Goal: Task Accomplishment & Management: Manage account settings

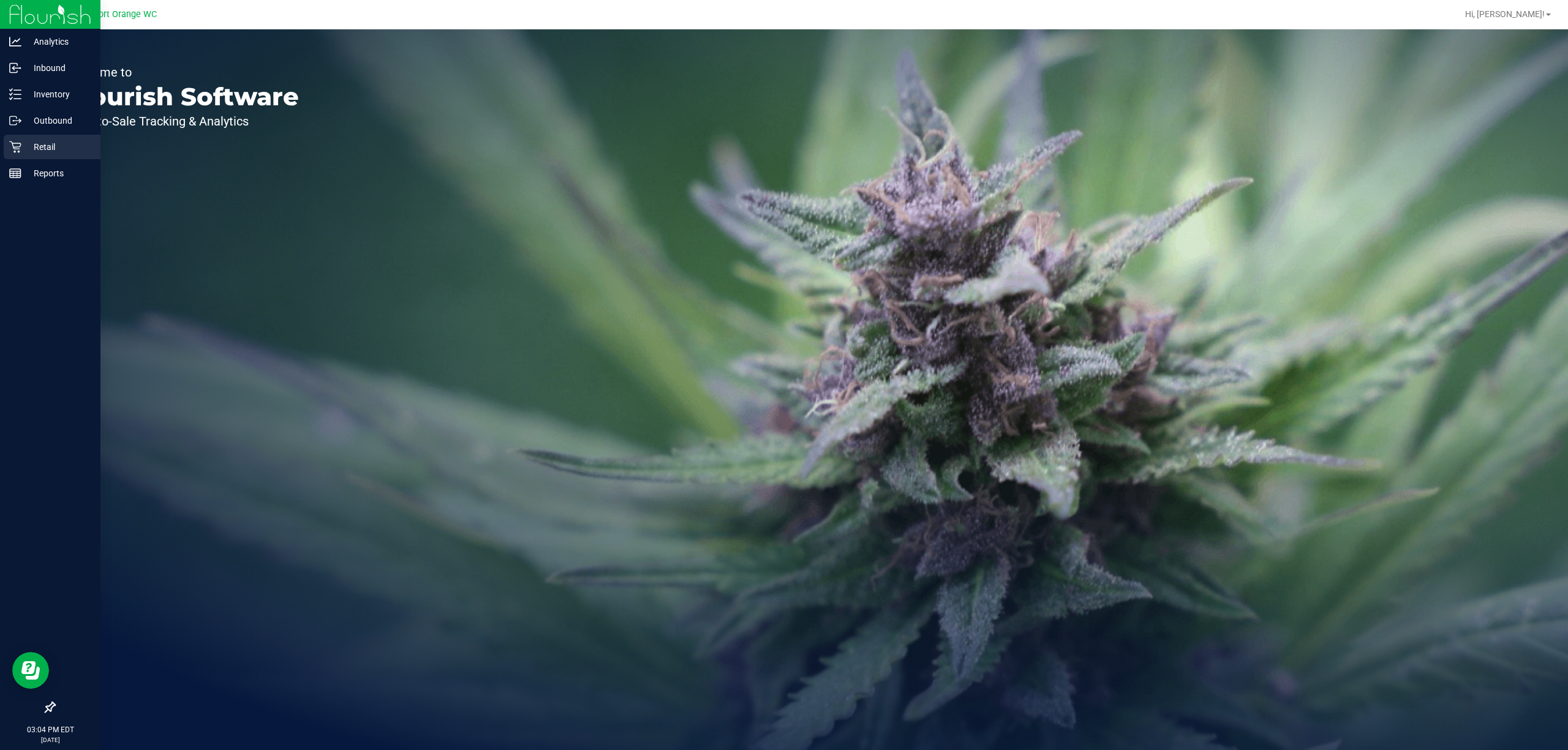
click at [6, 143] on div "Retail" at bounding box center [51, 146] width 97 height 25
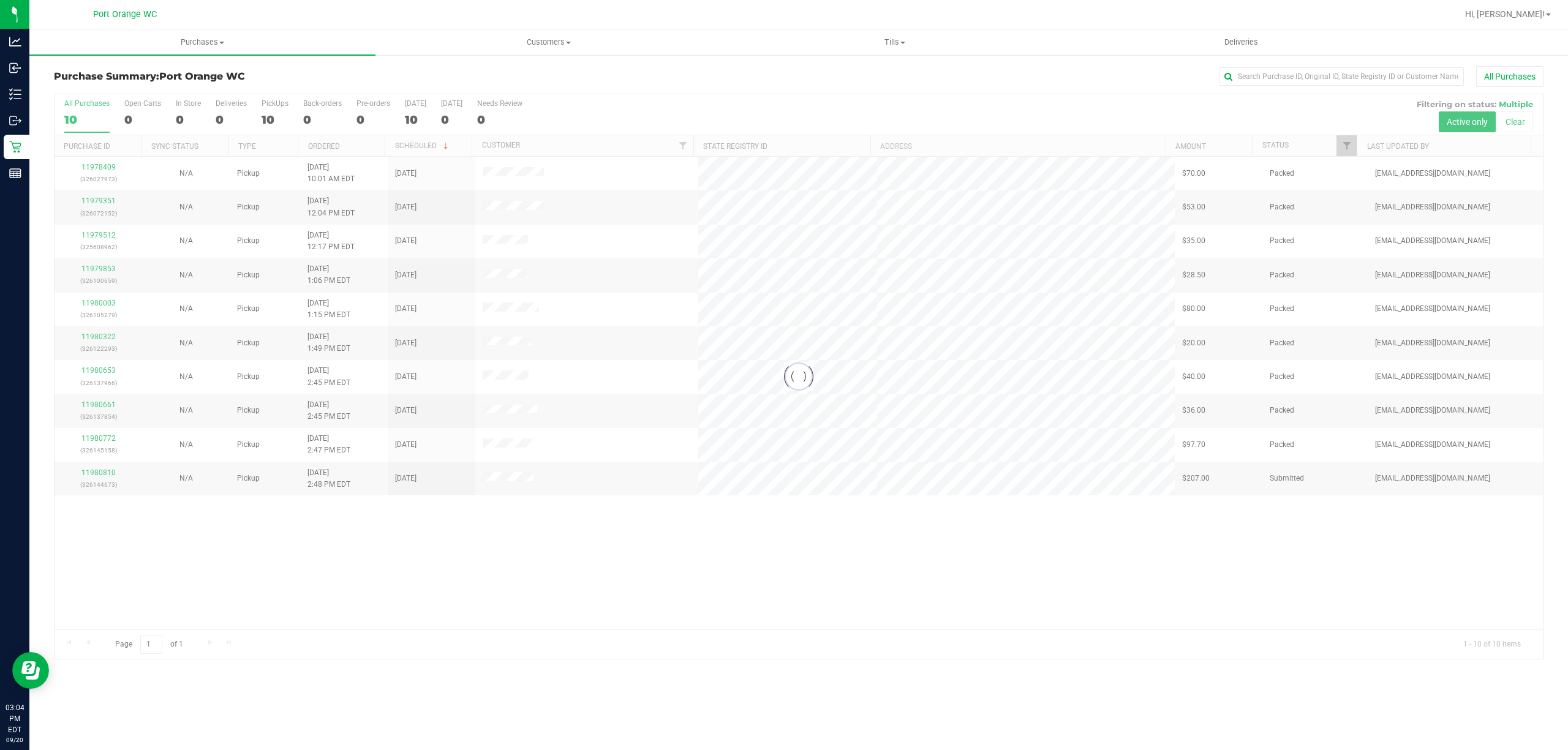
click at [1348, 144] on div at bounding box center [798, 377] width 1488 height 565
click at [1348, 153] on link "Filter" at bounding box center [1347, 146] width 20 height 21
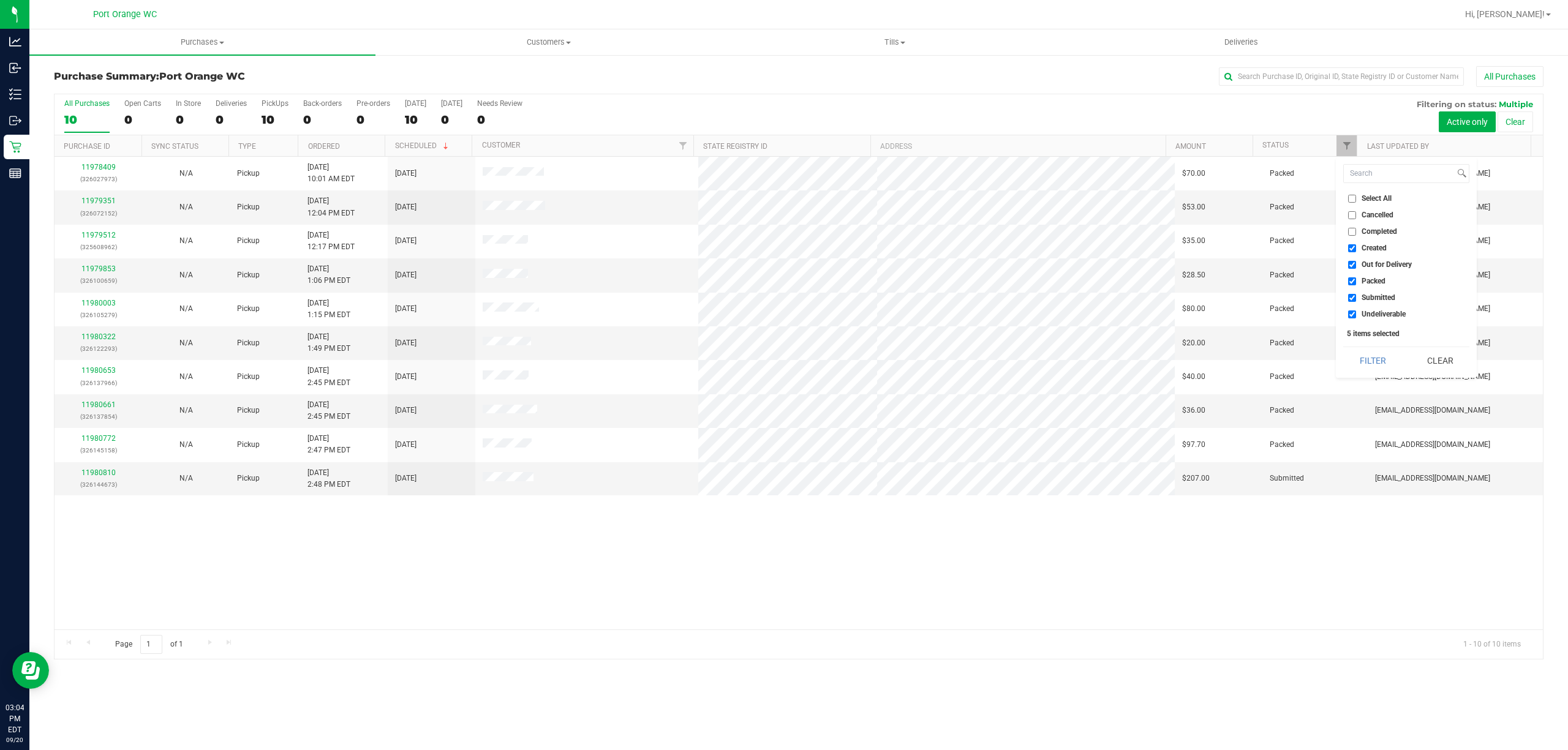
click at [1383, 247] on span "Created" at bounding box center [1374, 248] width 25 height 7
click at [1356, 247] on input "Created" at bounding box center [1352, 248] width 8 height 8
checkbox input "false"
click at [1383, 265] on span "Out for Delivery" at bounding box center [1386, 264] width 50 height 7
click at [1356, 265] on input "Out for Delivery" at bounding box center [1352, 264] width 8 height 8
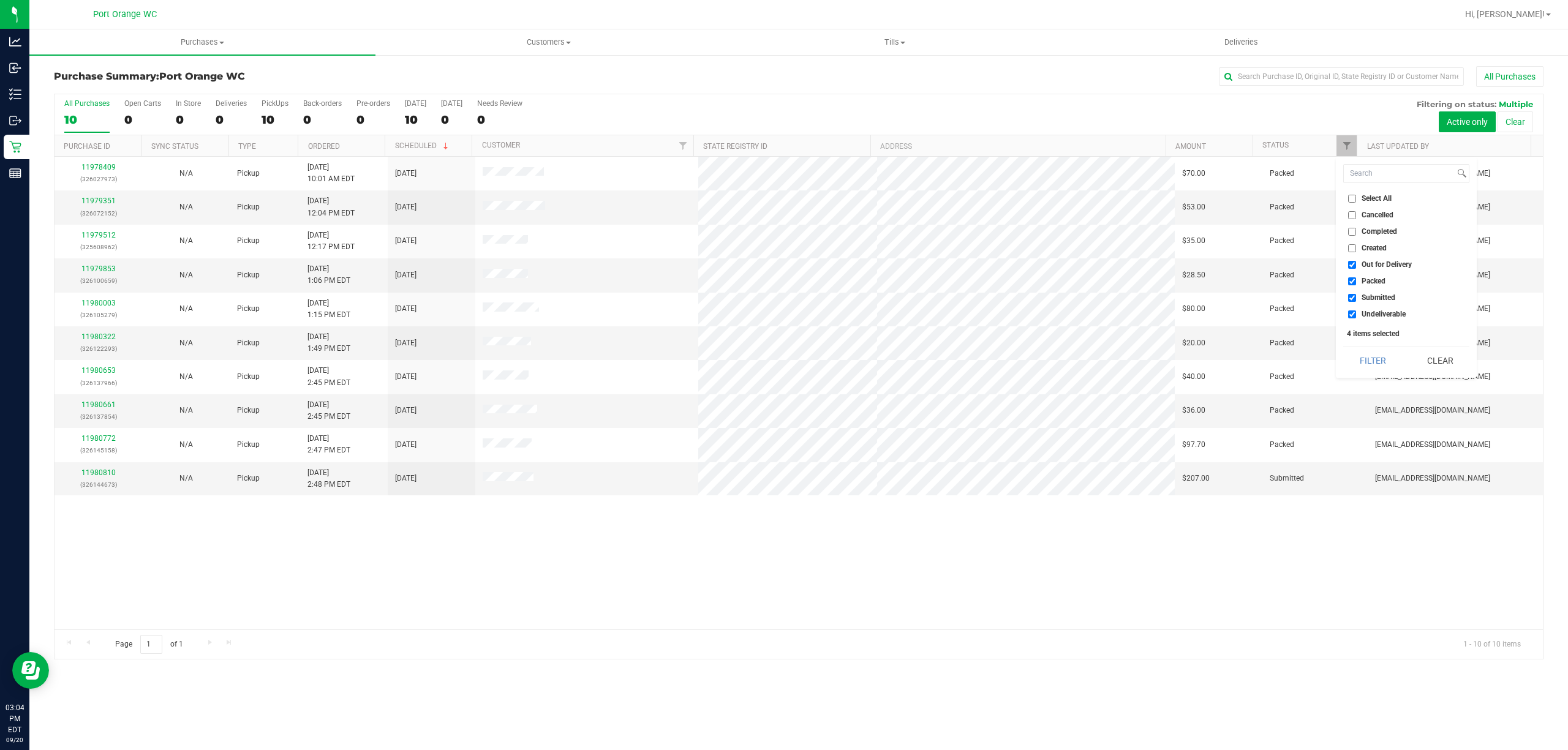
checkbox input "false"
click at [1378, 280] on span "Packed" at bounding box center [1374, 281] width 24 height 7
click at [1356, 280] on input "Packed" at bounding box center [1352, 281] width 8 height 8
checkbox input "false"
click at [1390, 316] on span "Undeliverable" at bounding box center [1383, 314] width 44 height 7
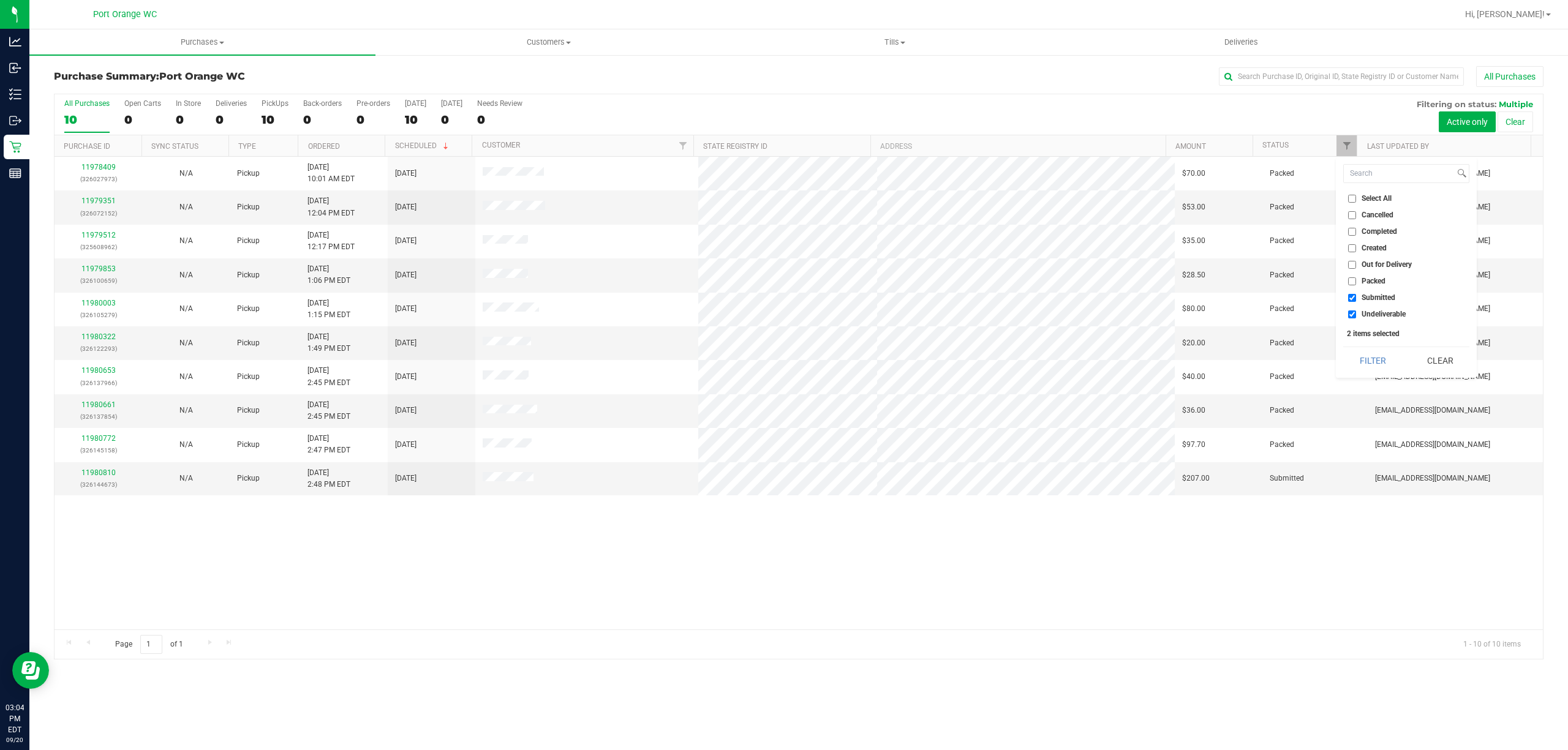
click at [1356, 316] on input "Undeliverable" at bounding box center [1352, 314] width 8 height 8
checkbox input "false"
click at [1383, 358] on button "Filter" at bounding box center [1372, 361] width 58 height 27
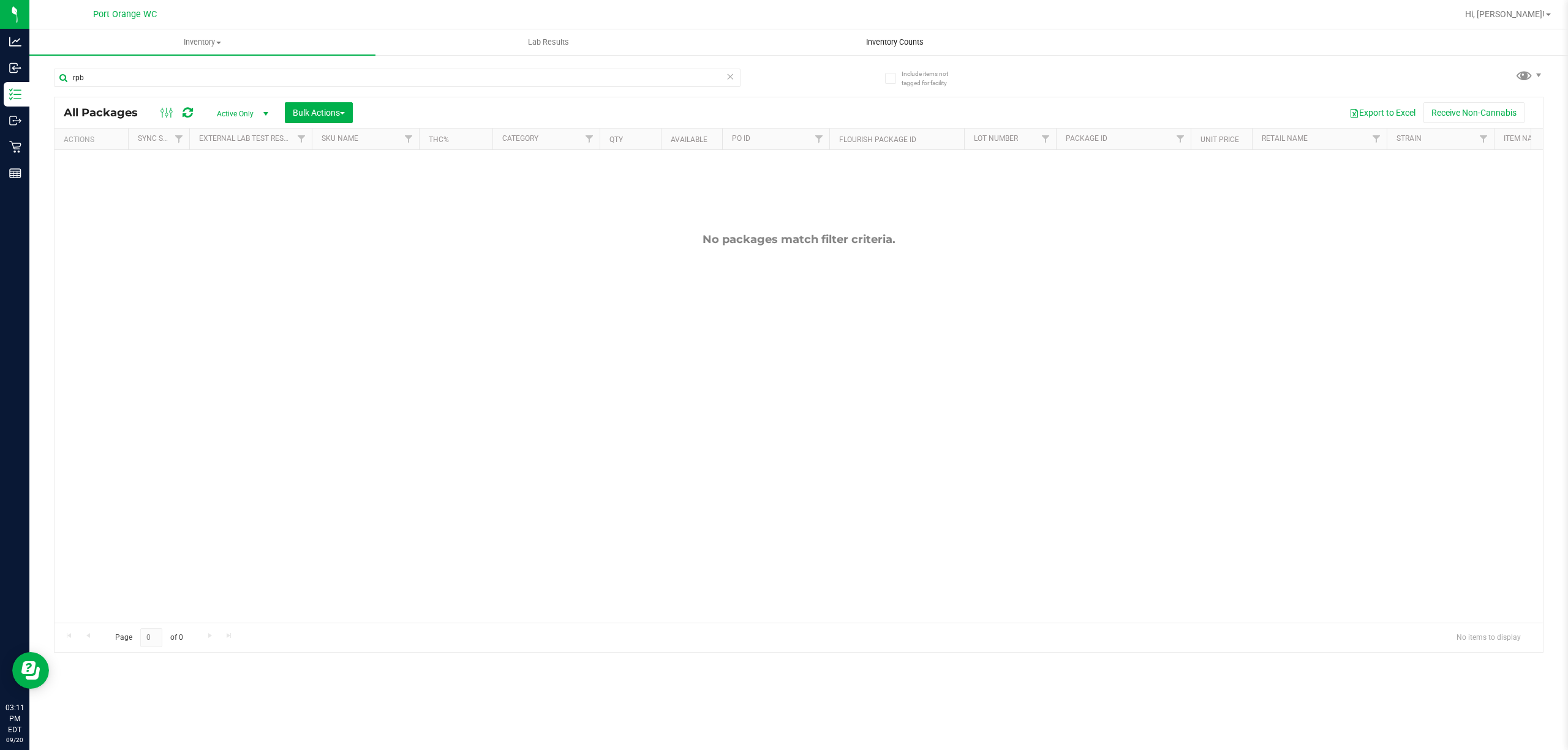
click at [923, 44] on span "Inventory Counts" at bounding box center [895, 42] width 91 height 11
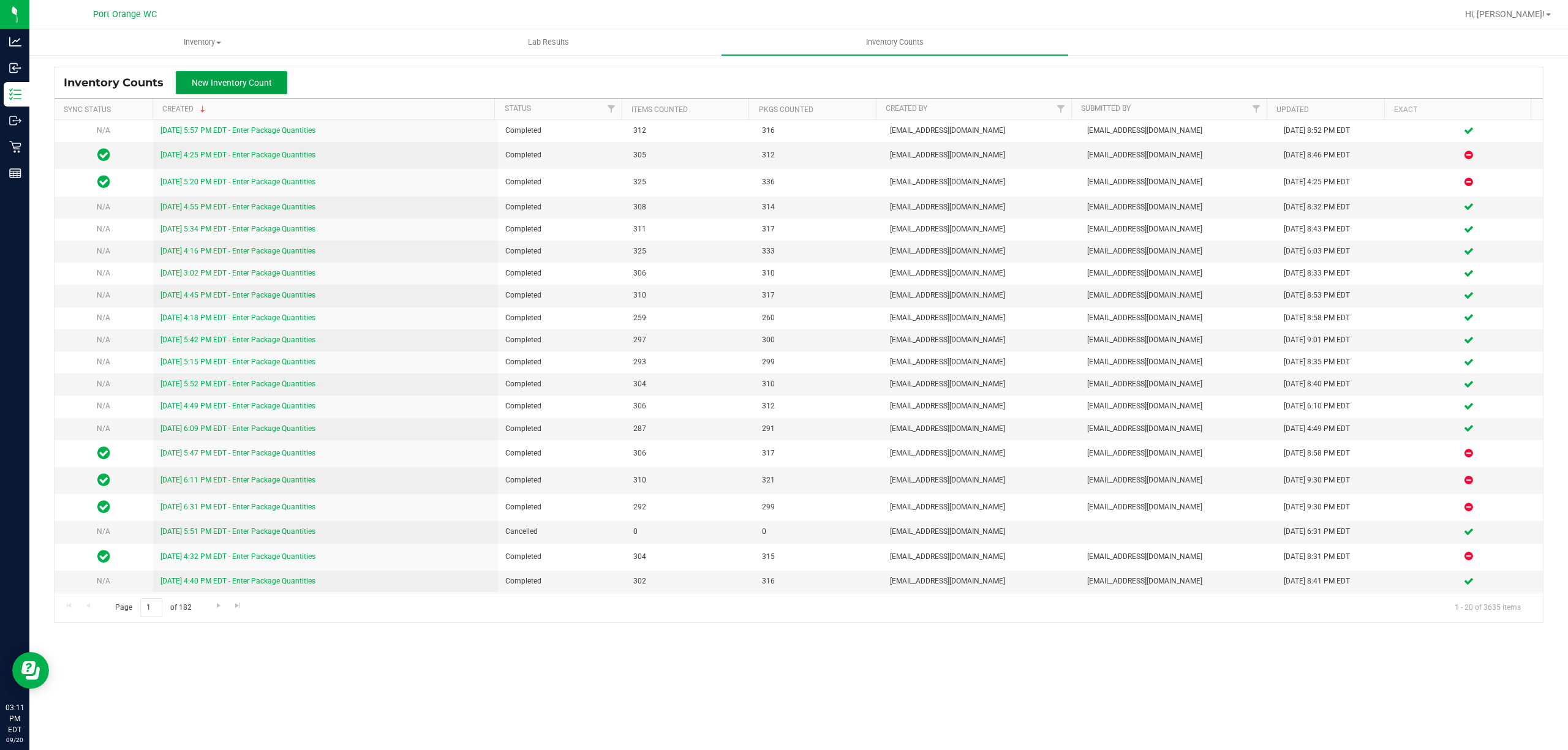
click at [226, 80] on span "New Inventory Count" at bounding box center [232, 82] width 80 height 10
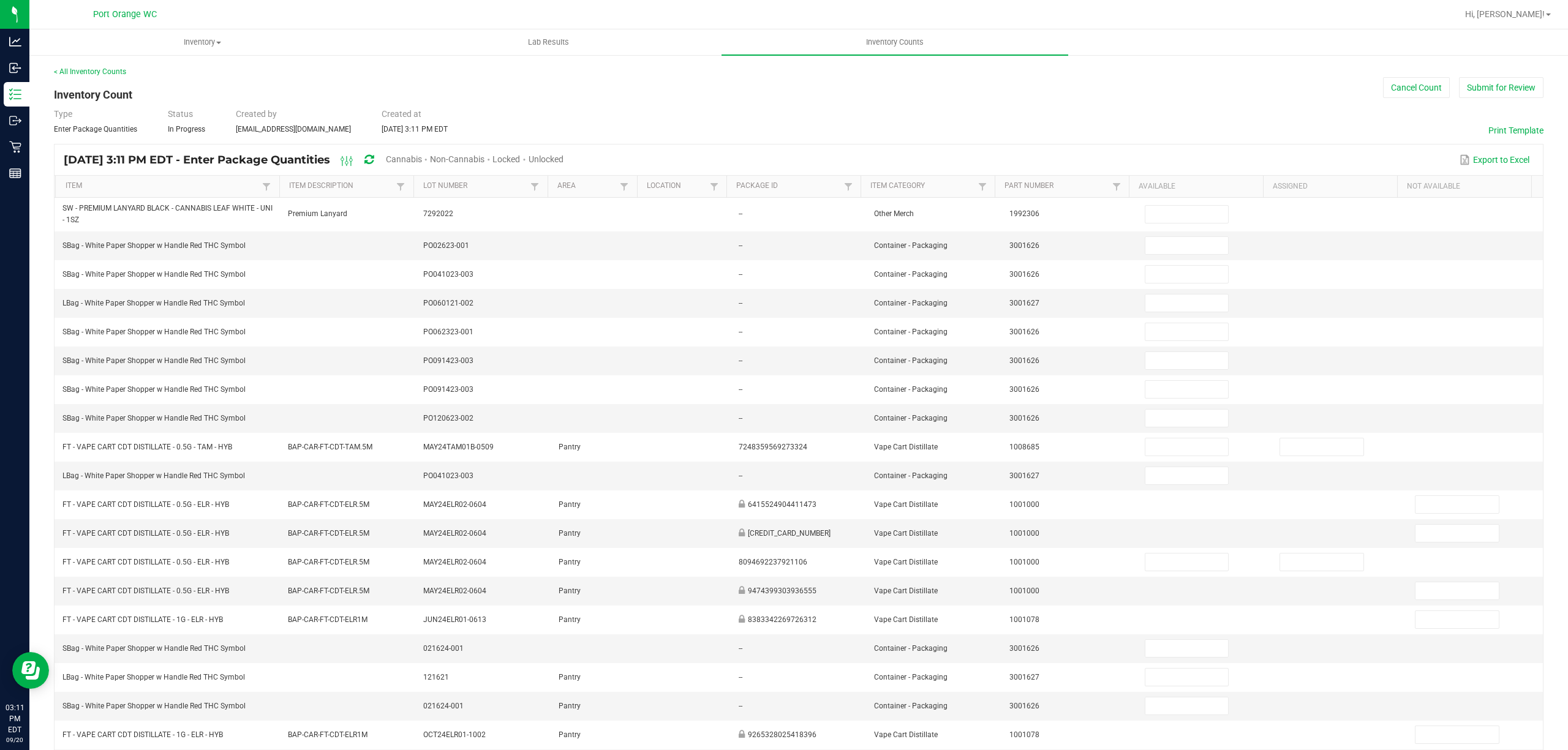
click at [564, 152] on div "Unlocked" at bounding box center [546, 160] width 35 height 23
click at [564, 154] on span "Unlocked" at bounding box center [546, 159] width 35 height 10
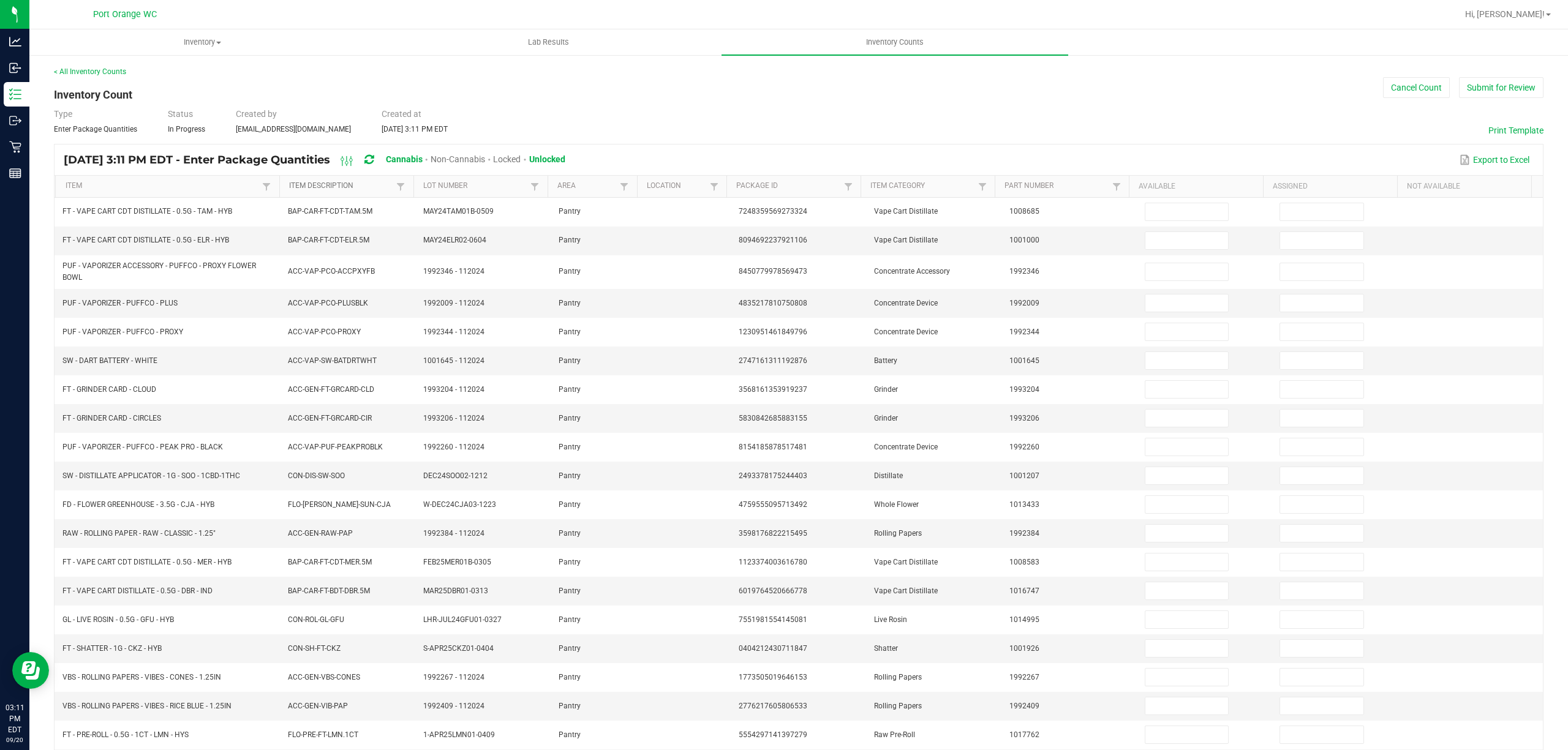
click at [297, 187] on link "Item Description" at bounding box center [341, 186] width 104 height 10
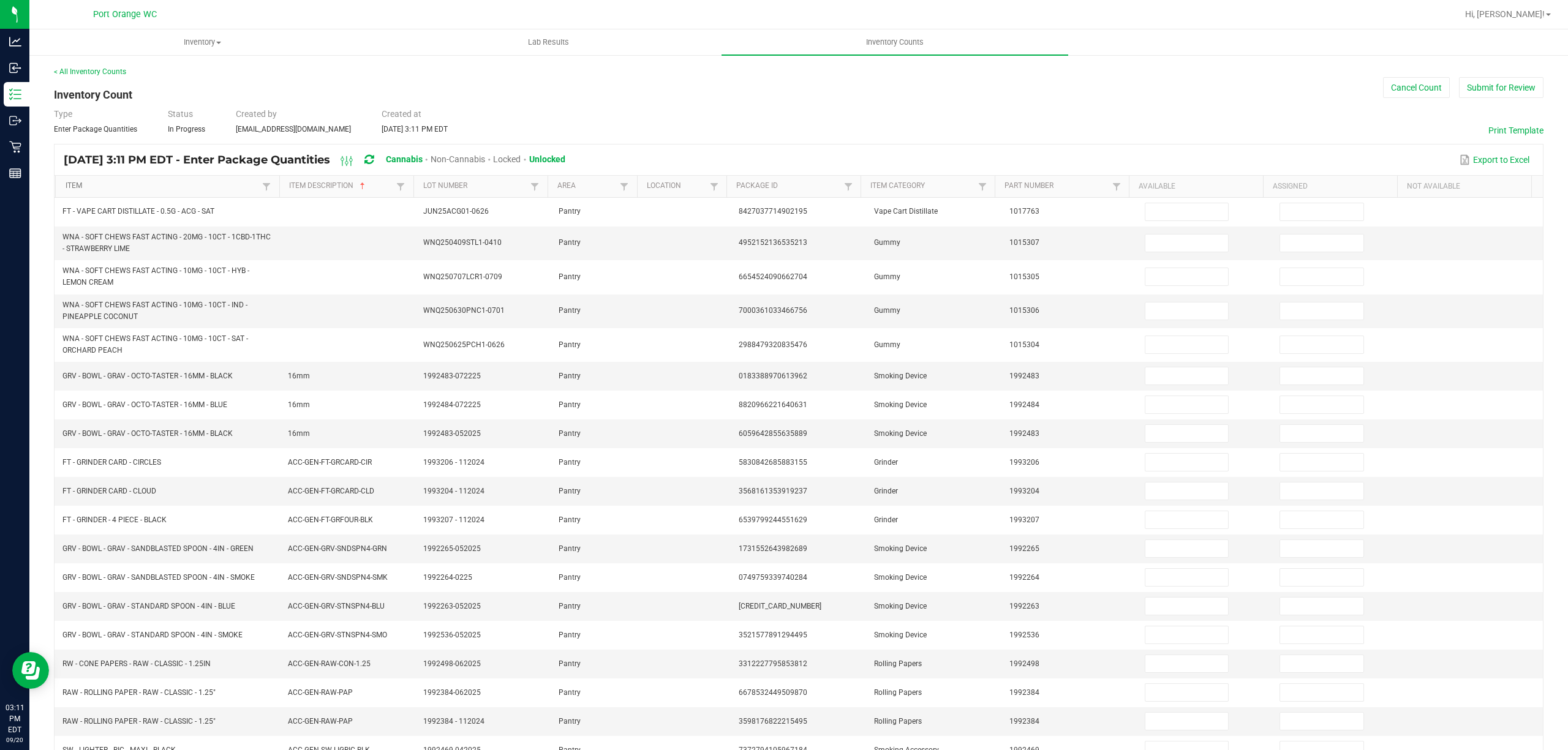
click at [217, 184] on link "Item" at bounding box center [162, 186] width 194 height 10
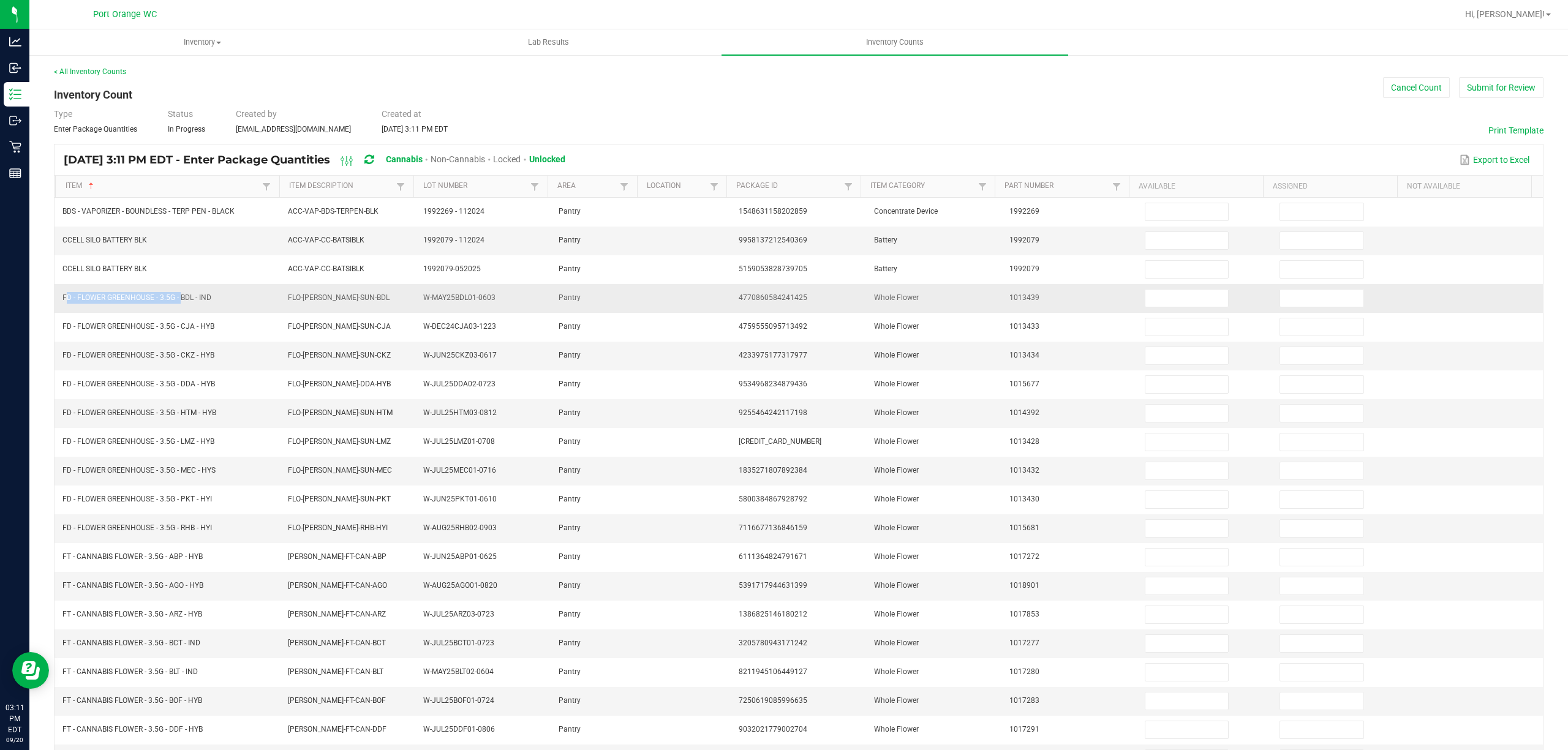
drag, startPoint x: 180, startPoint y: 304, endPoint x: 65, endPoint y: 308, distance: 115.1
click at [65, 308] on td "FD - FLOWER GREENHOUSE - 3.5G - BDL - IND" at bounding box center [168, 299] width 225 height 29
copy span "FD - FLOWER GREENHOUSE - 3.5G -"
click at [1145, 300] on input at bounding box center [1187, 298] width 83 height 17
type input "4"
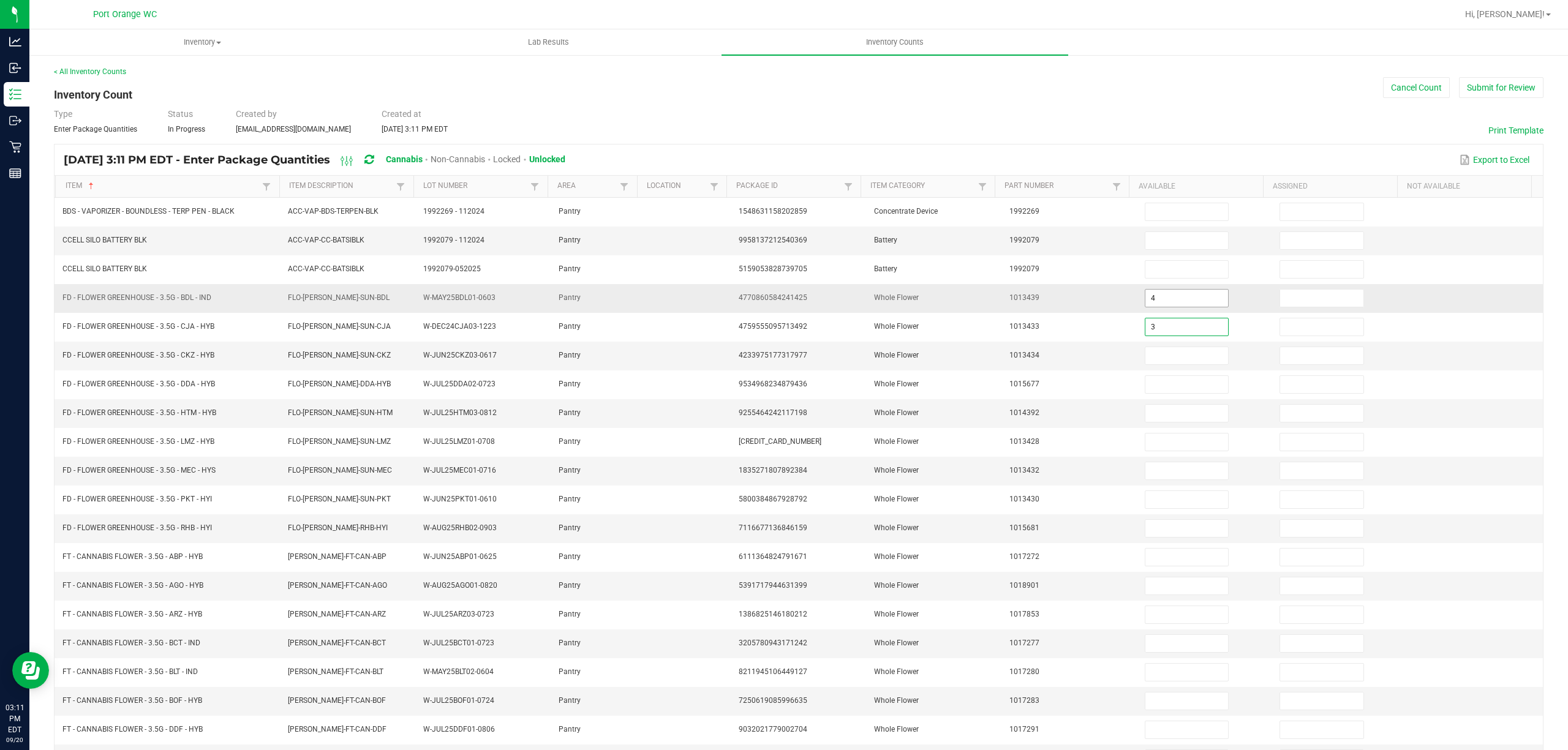
type input "3"
type input "1"
type input "17"
type input "7"
type input "18"
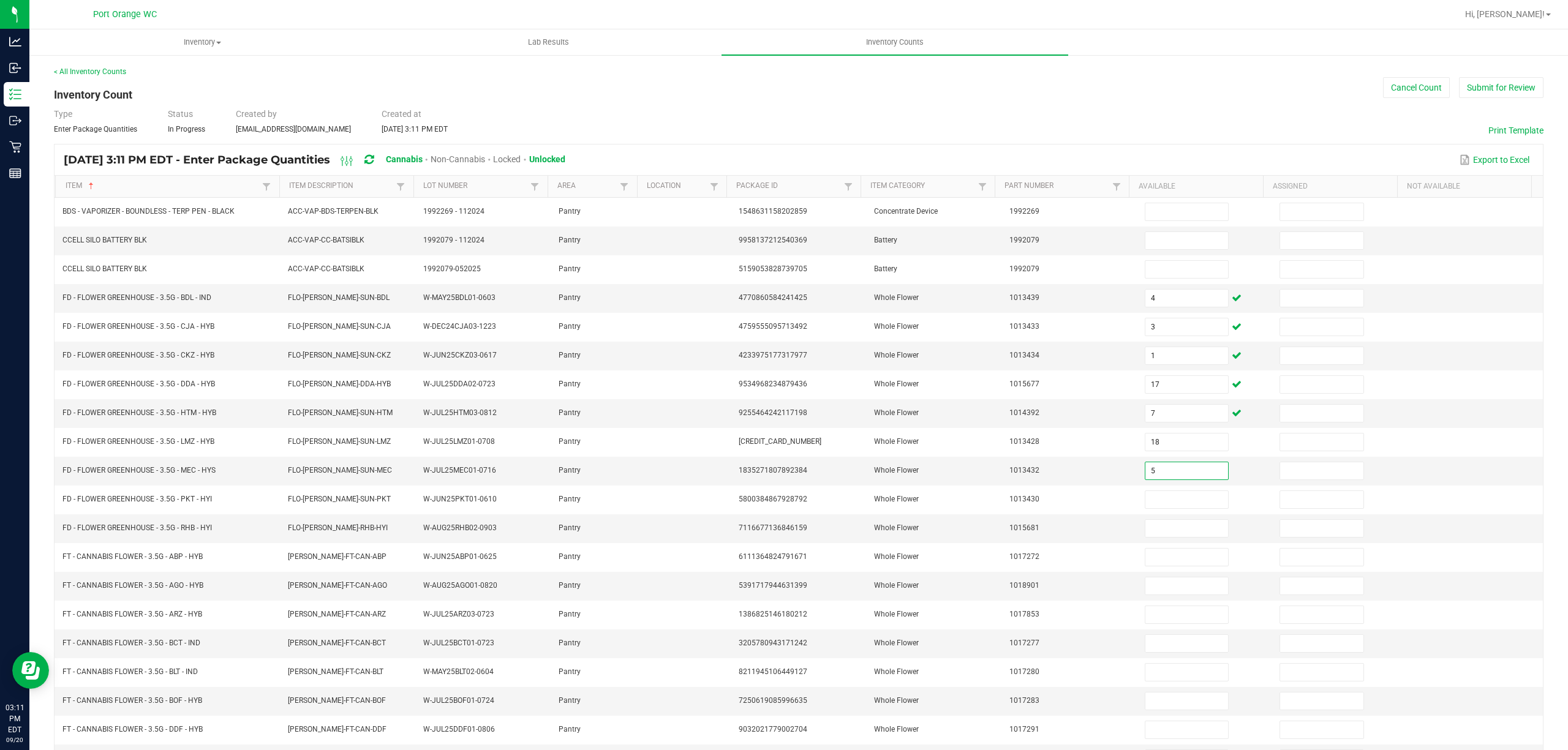
type input "5"
type input "4"
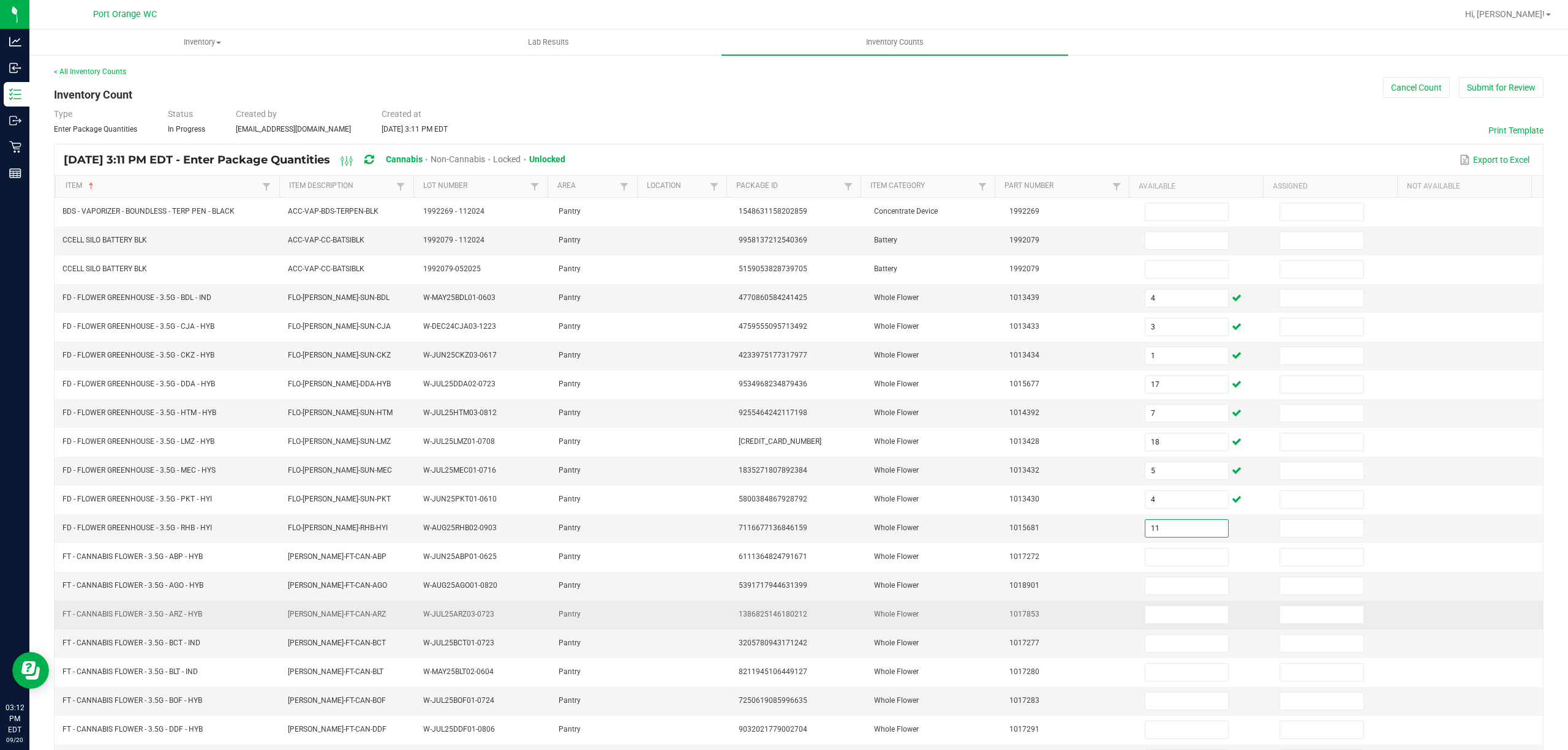
type input "11"
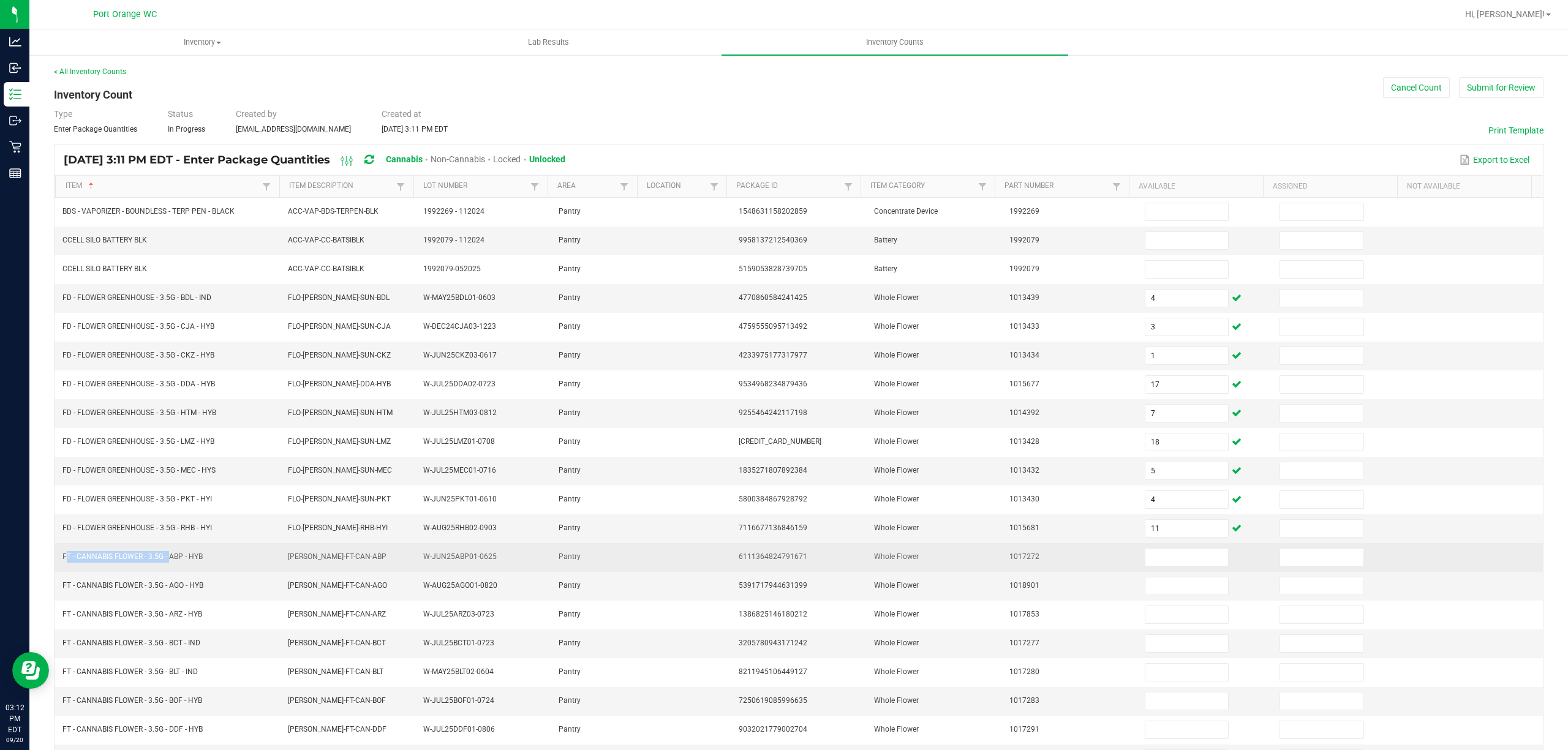
drag, startPoint x: 168, startPoint y: 566, endPoint x: 61, endPoint y: 564, distance: 107.0
click at [61, 564] on td "FT - CANNABIS FLOWER - 3.5G - ABP - HYB" at bounding box center [168, 557] width 225 height 29
copy span "FT - CANNABIS FLOWER - 3.5G -"
click at [1145, 566] on input at bounding box center [1187, 557] width 83 height 17
type input "20"
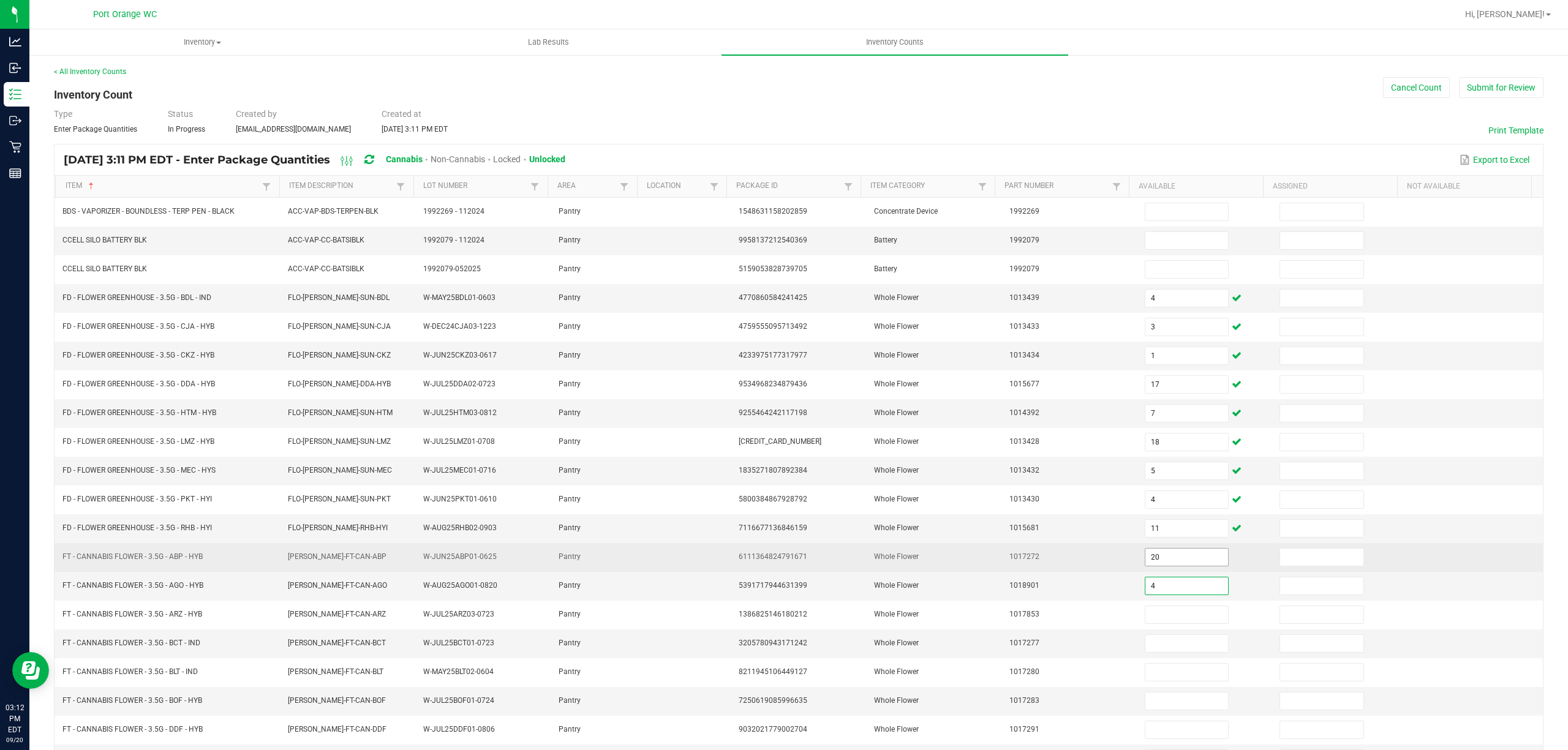
type input "4"
type input "15"
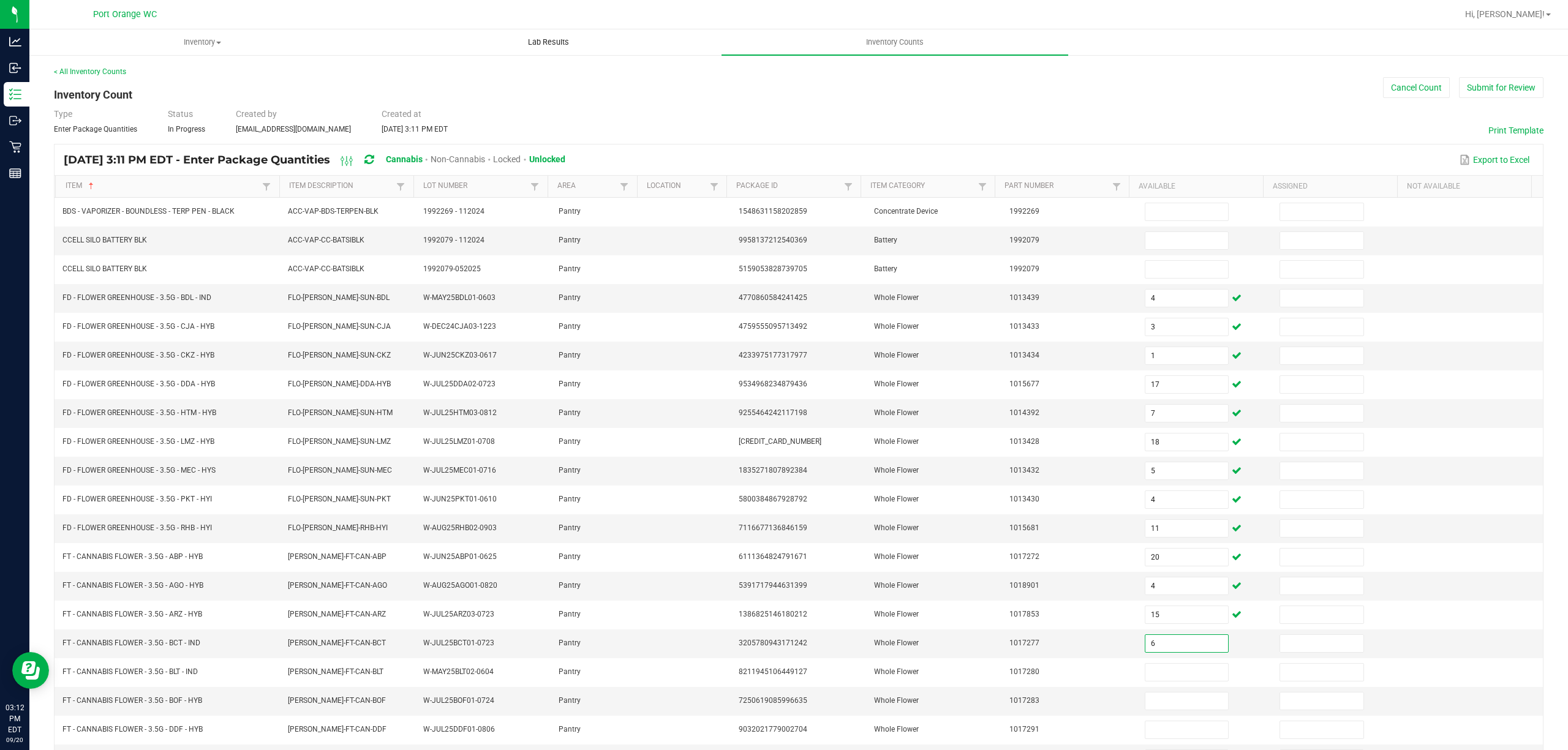
type input "6"
type input "2"
type input "15"
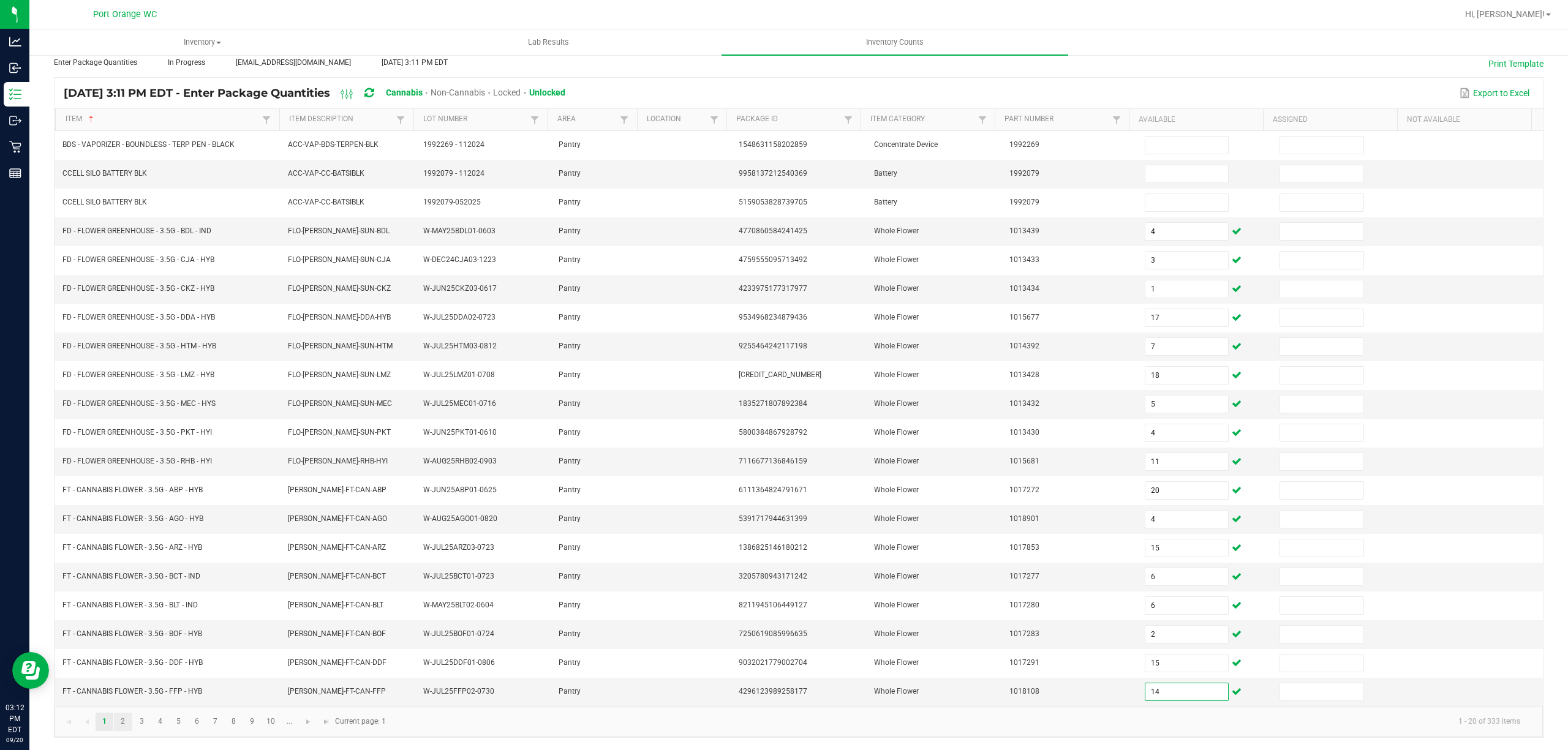
type input "14"
click at [124, 720] on link "2" at bounding box center [123, 722] width 18 height 18
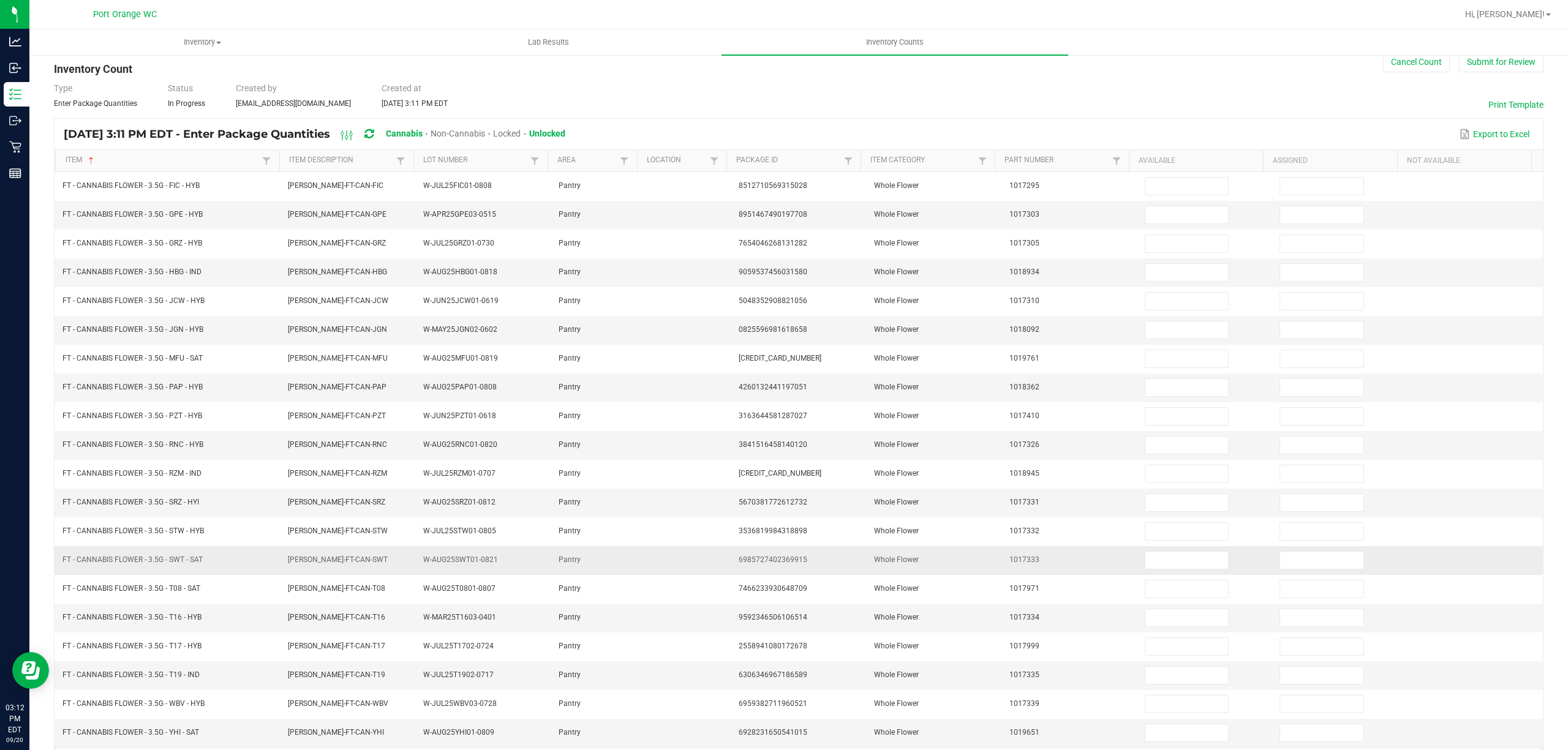
scroll to position [0, 0]
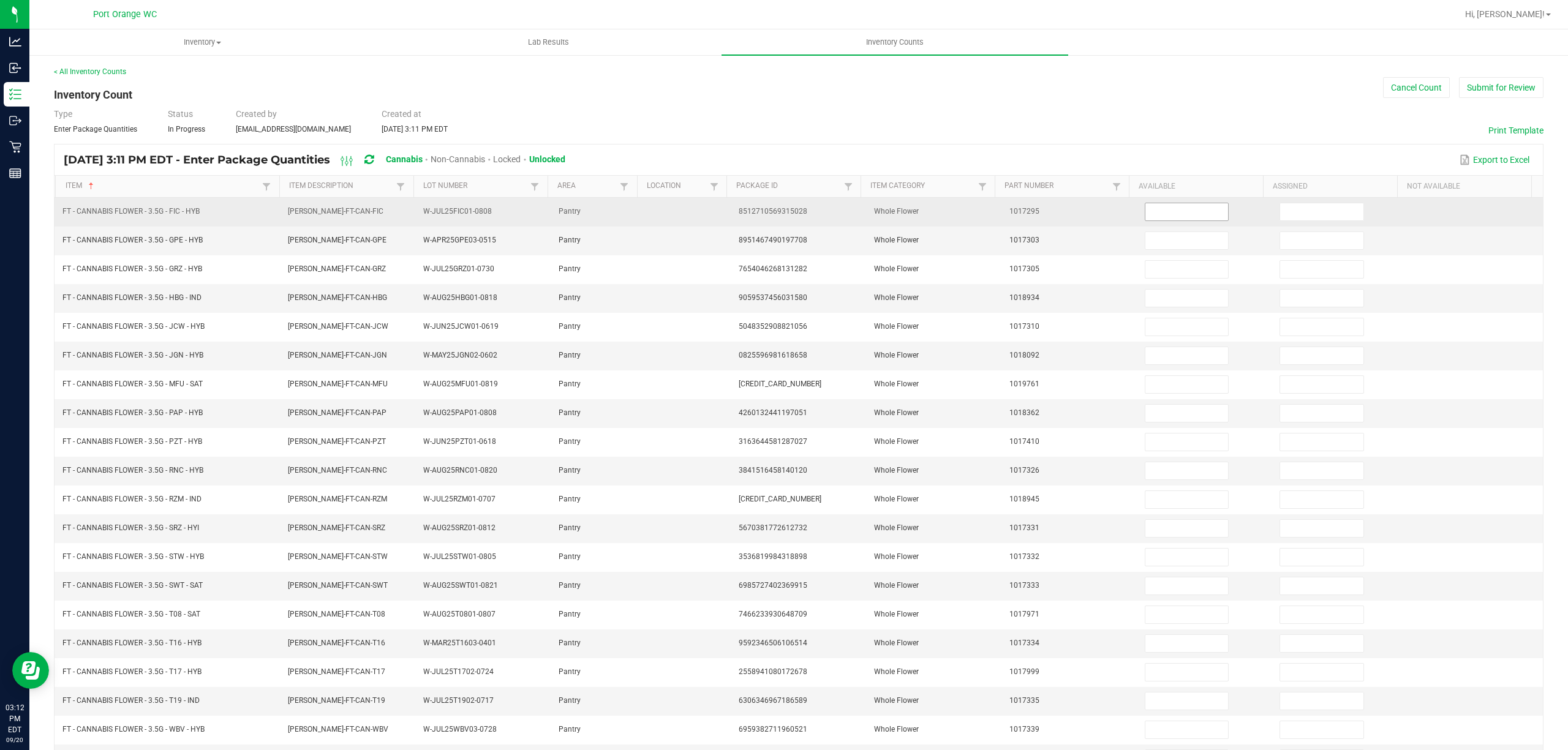
click at [1157, 204] on span at bounding box center [1187, 212] width 85 height 18
click at [1150, 209] on input at bounding box center [1187, 212] width 83 height 17
type input "18"
type input "17"
type input "15"
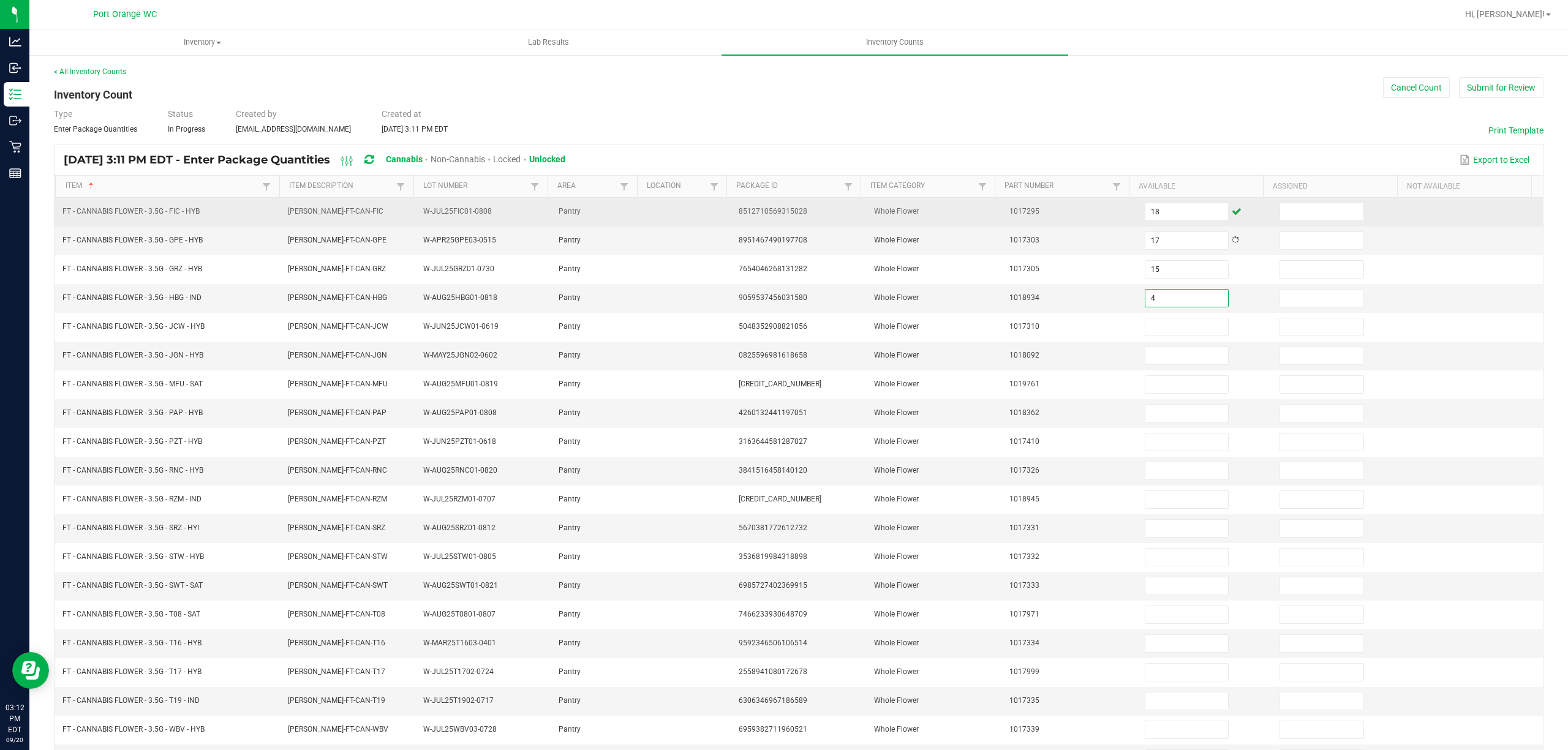
type input "4"
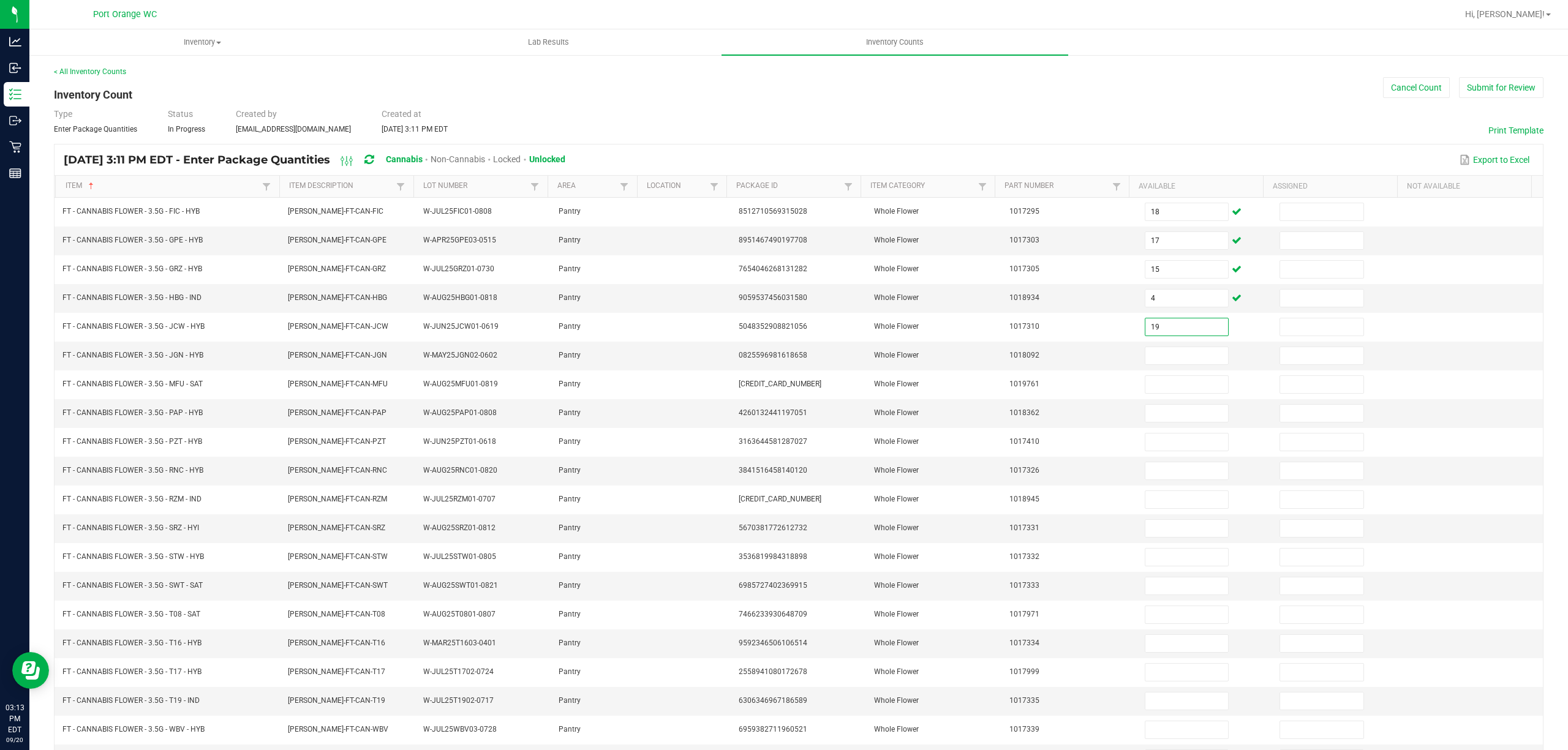
type input "19"
type input "10"
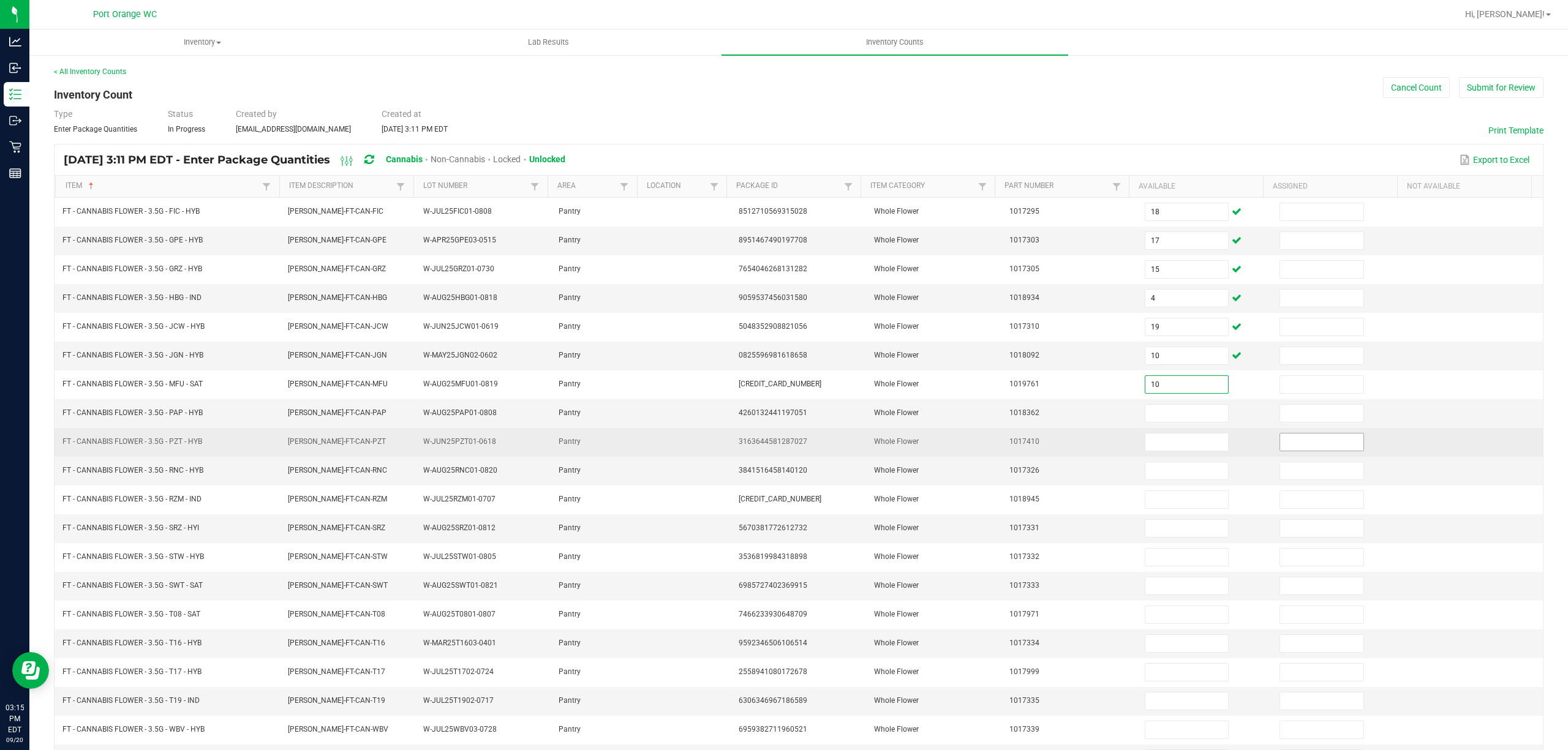
type input "10"
type input "20"
type input "11"
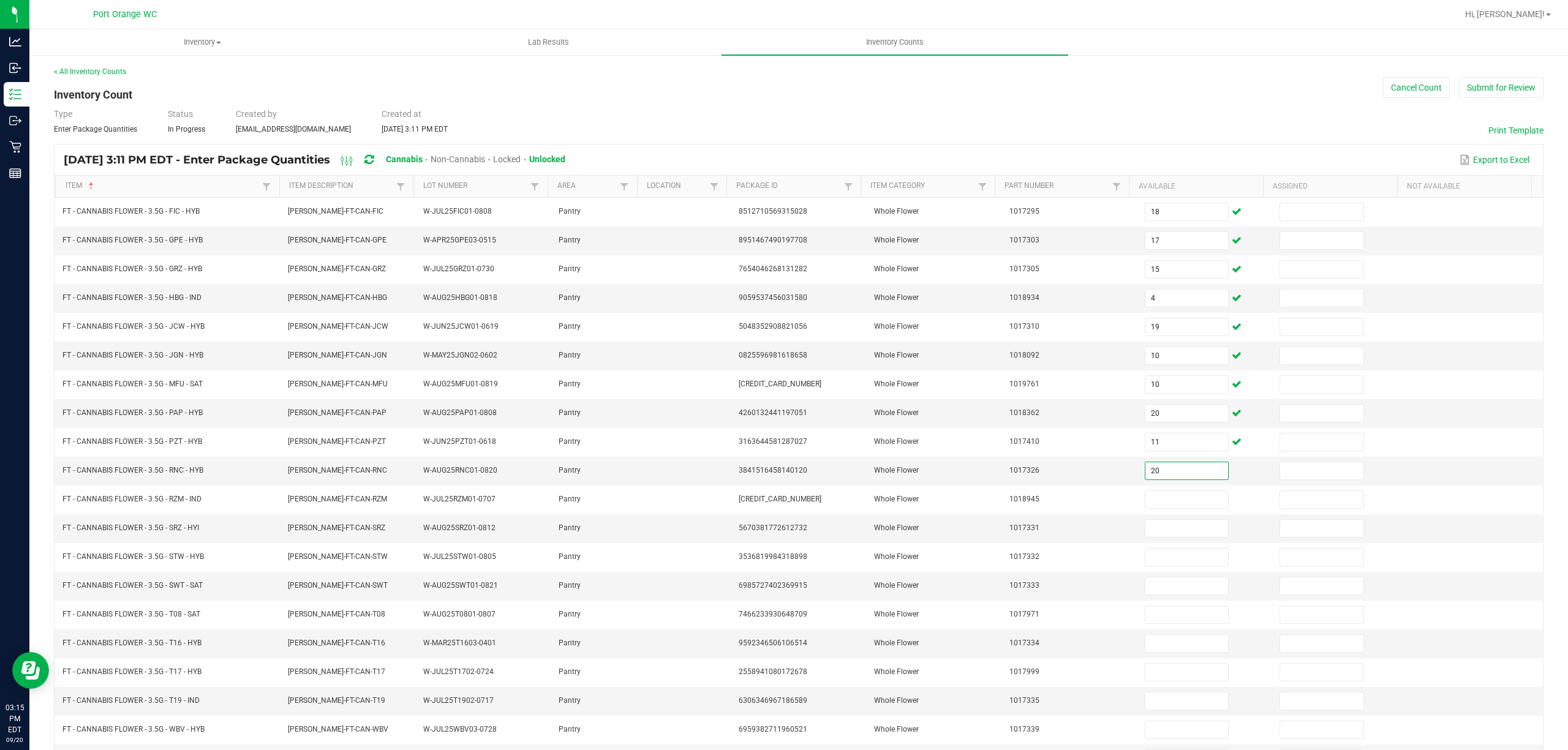
type input "20"
type input "5"
type input "4"
type input "17"
type input "3"
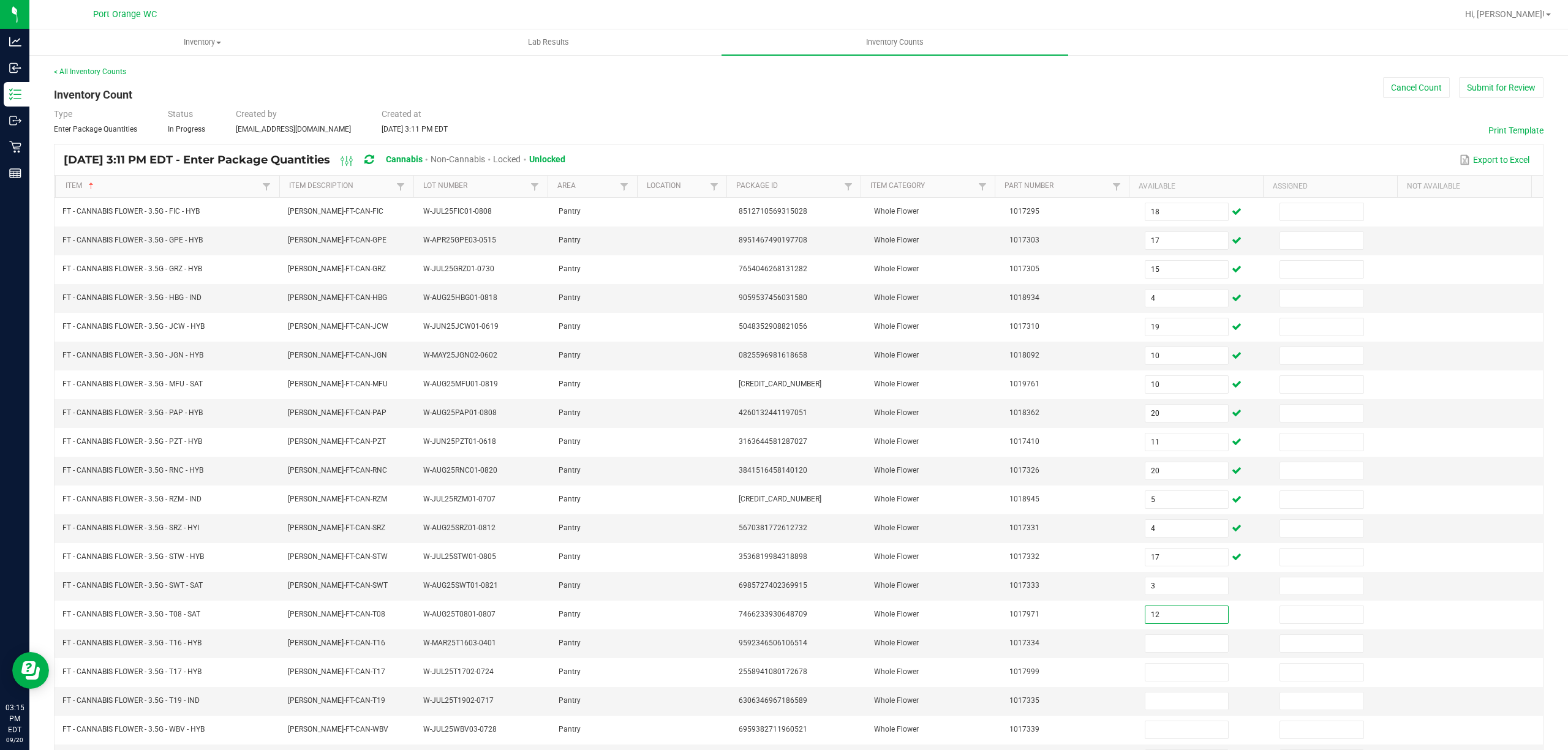
type input "12"
type input "19"
type input "18"
type input "13"
type input "8"
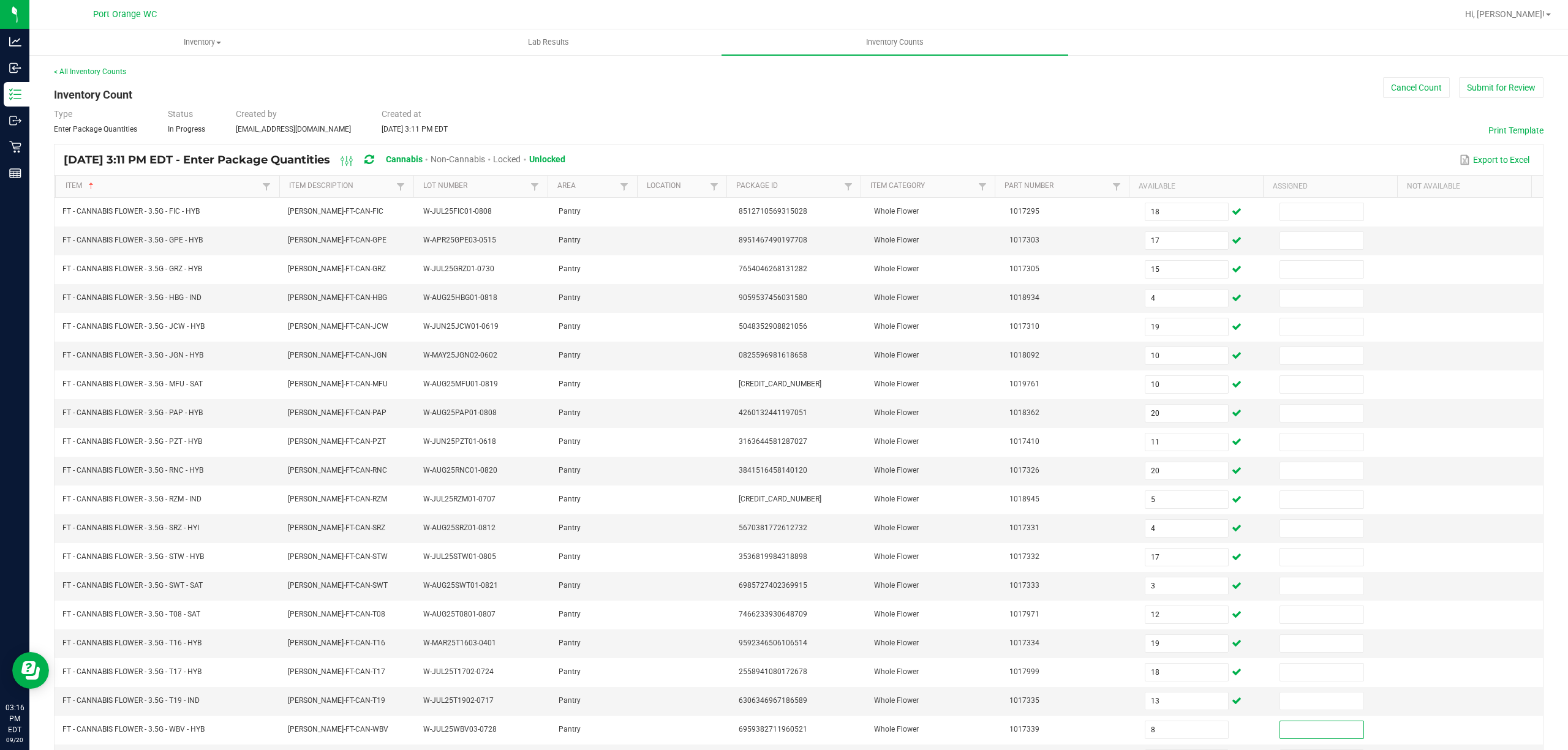
scroll to position [80, 0]
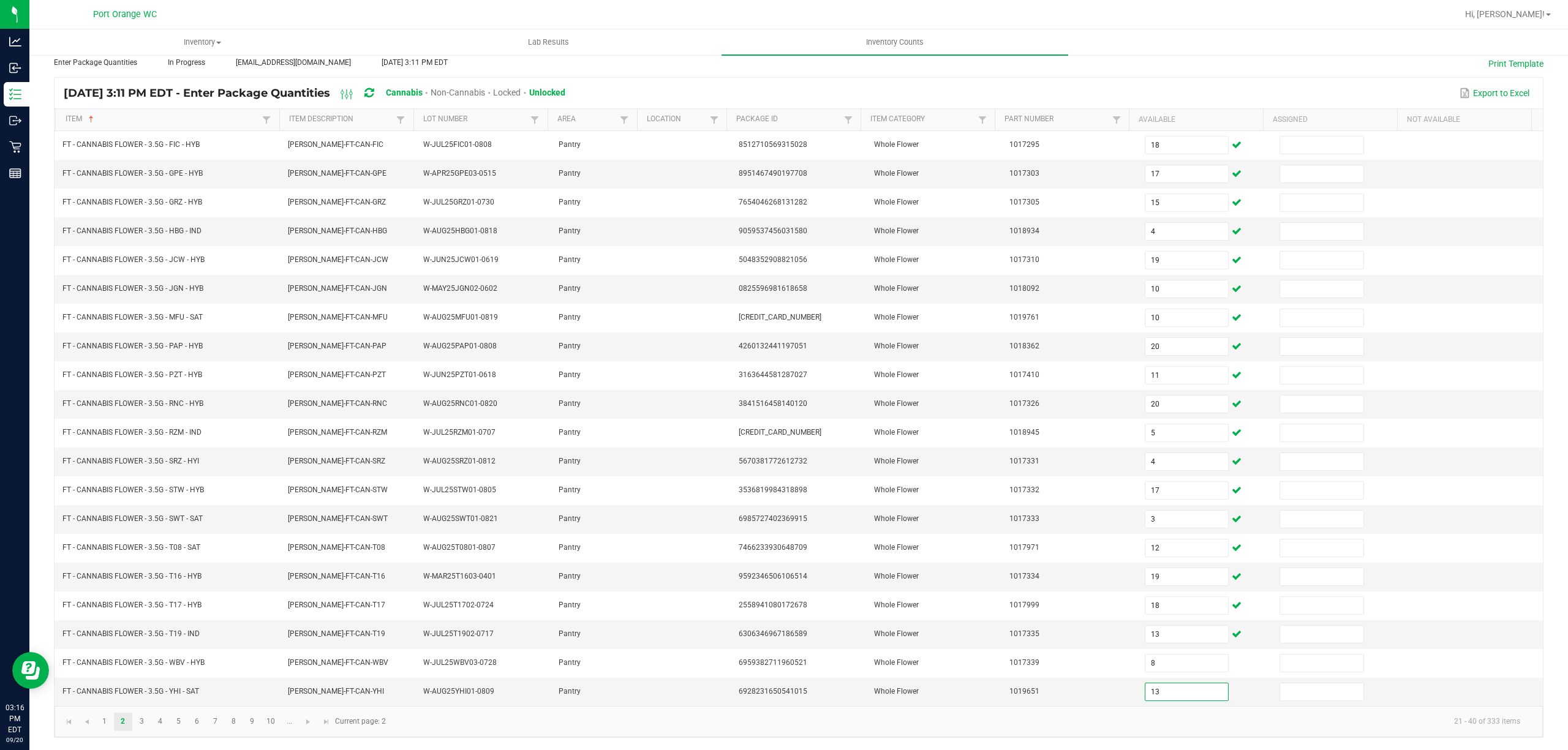
type input "13"
click at [1145, 576] on input "19" at bounding box center [1187, 577] width 83 height 17
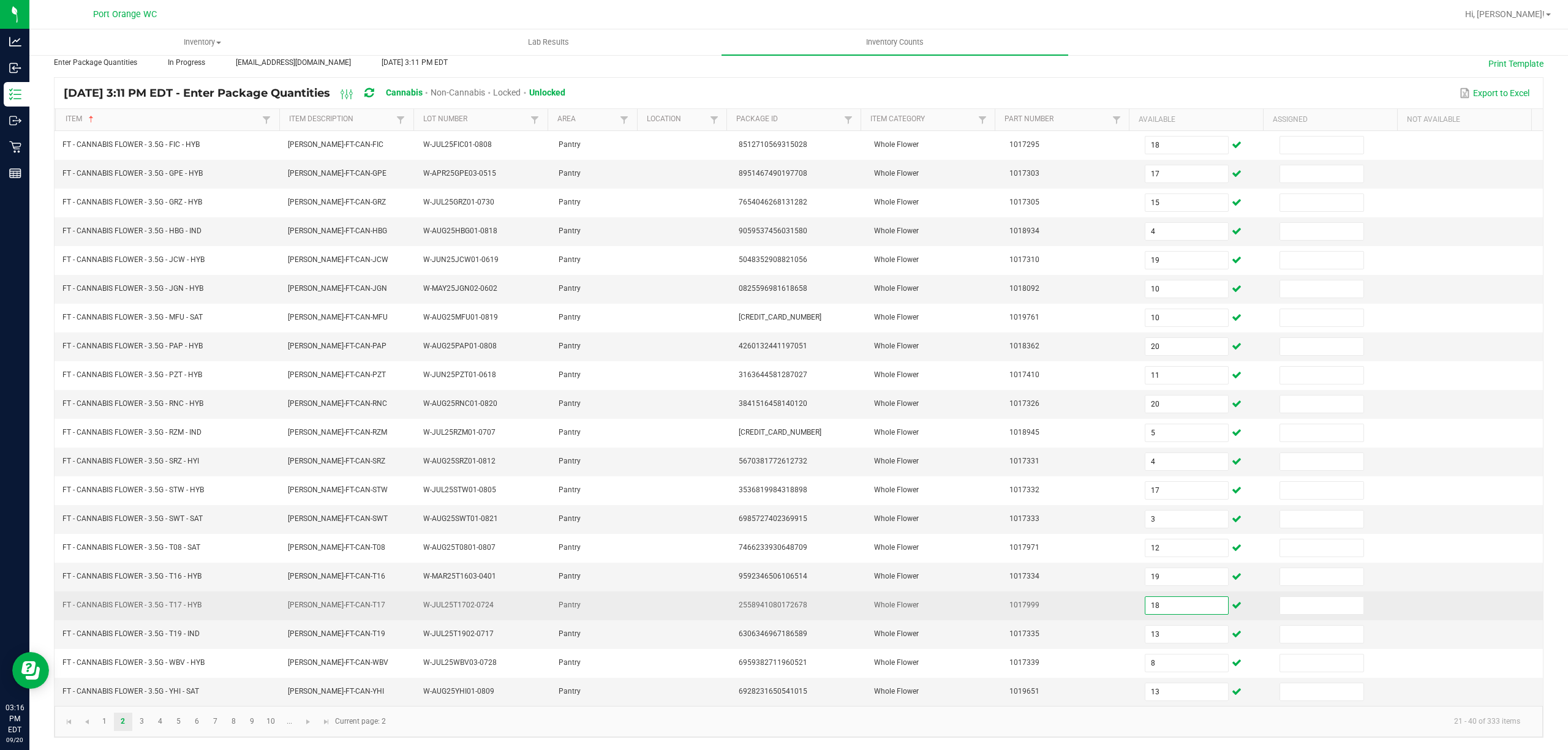
click at [1150, 611] on input "18" at bounding box center [1187, 606] width 83 height 17
type input "0"
type input "18"
type input "13"
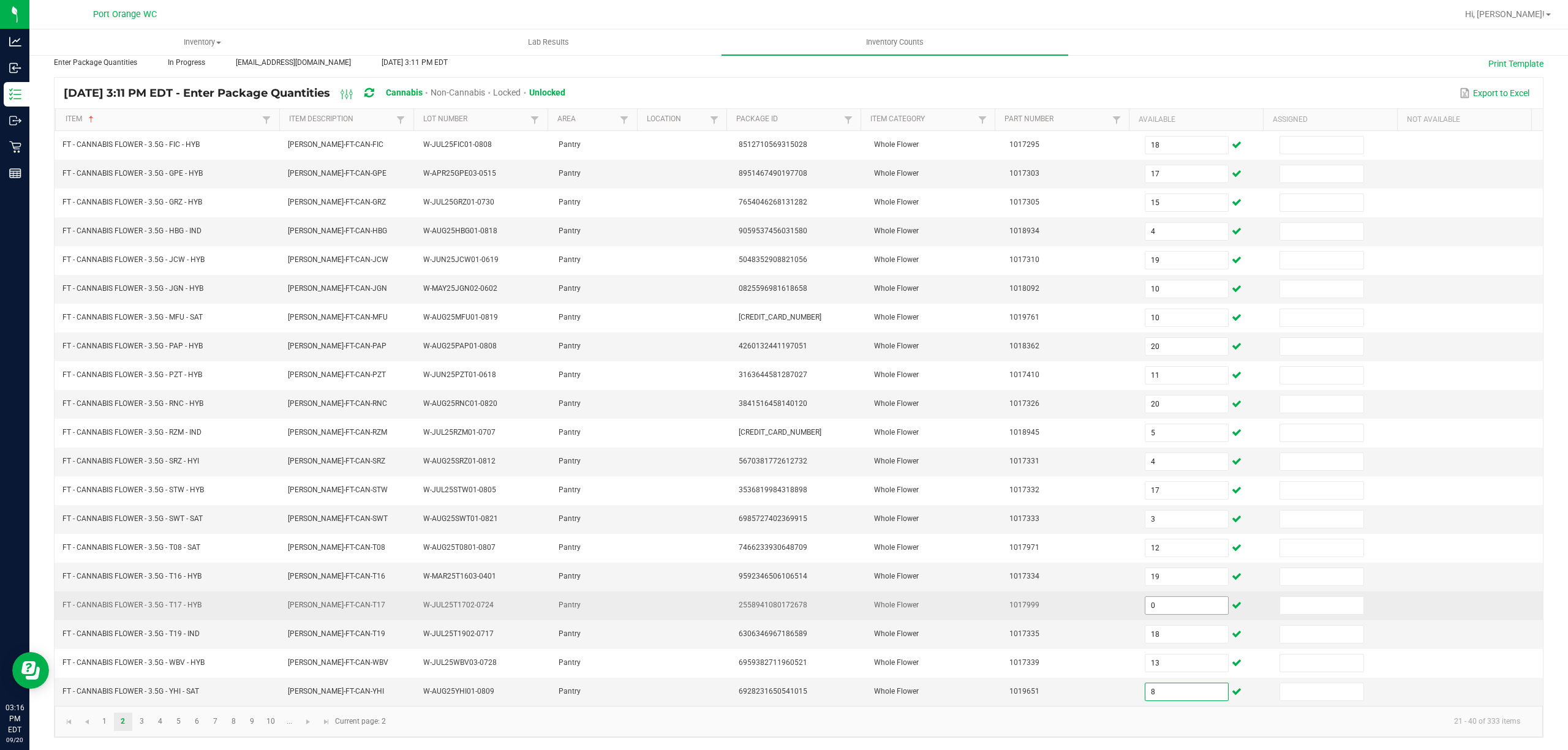
type input "8"
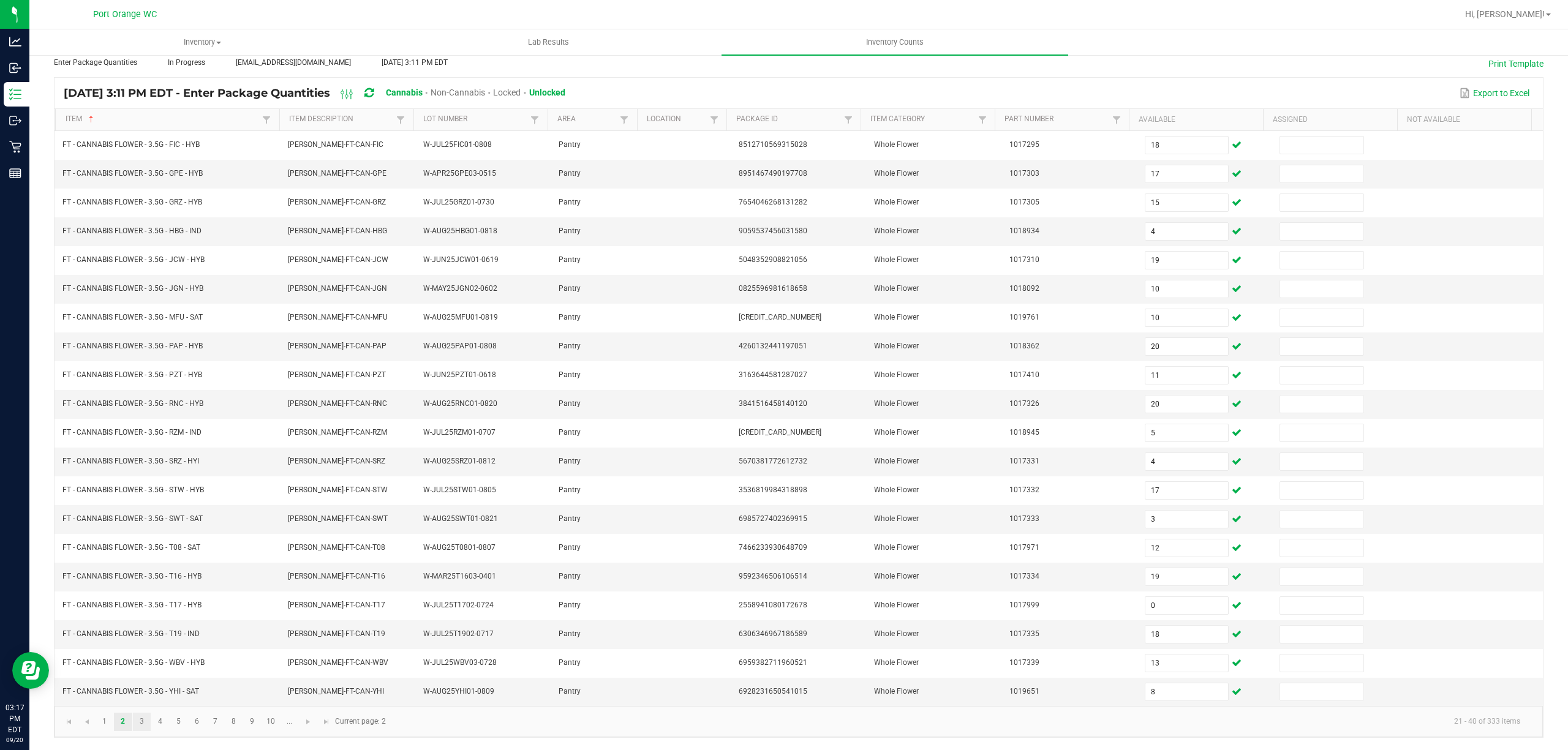
click at [145, 719] on link "3" at bounding box center [142, 722] width 18 height 18
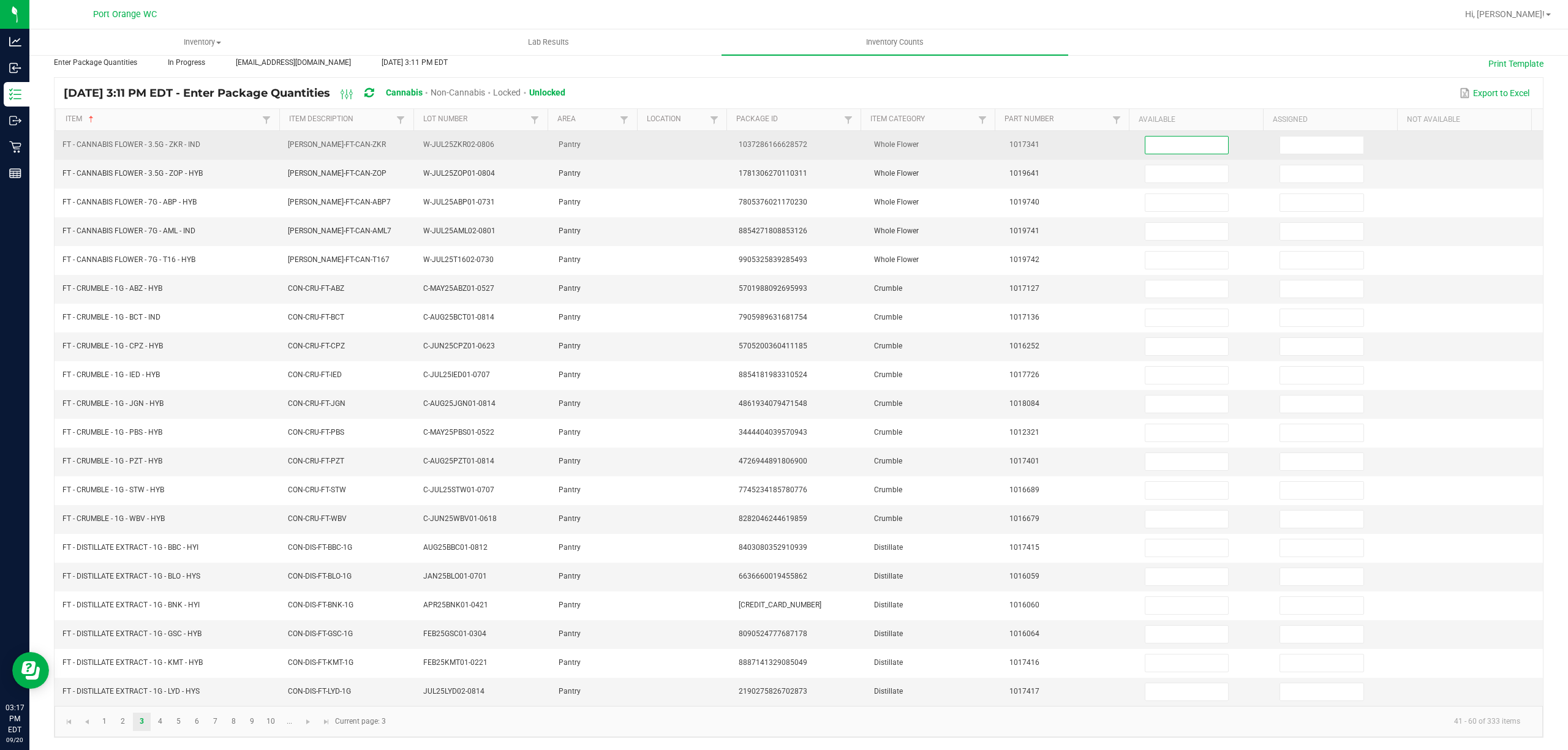
click at [1153, 137] on input at bounding box center [1187, 145] width 83 height 17
type input "13"
type input "9"
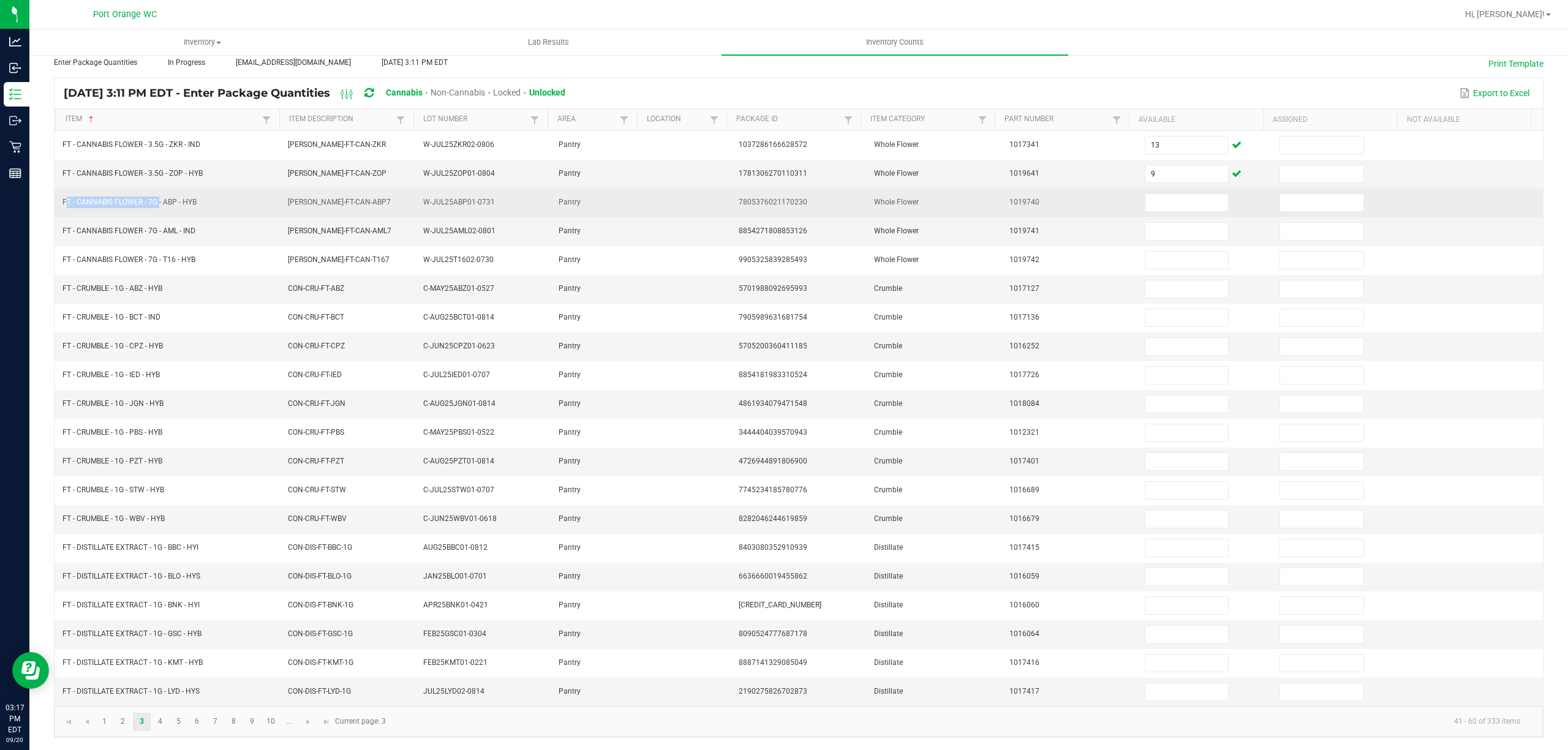
drag, startPoint x: 157, startPoint y: 192, endPoint x: 63, endPoint y: 195, distance: 94.0
click at [63, 198] on span "FT - CANNABIS FLOWER - 7G - ABP - HYB" at bounding box center [130, 202] width 134 height 8
copy span "FT - CANNABIS FLOWER - 7G"
click at [1145, 189] on td at bounding box center [1205, 203] width 135 height 29
click at [1159, 199] on input at bounding box center [1187, 203] width 83 height 17
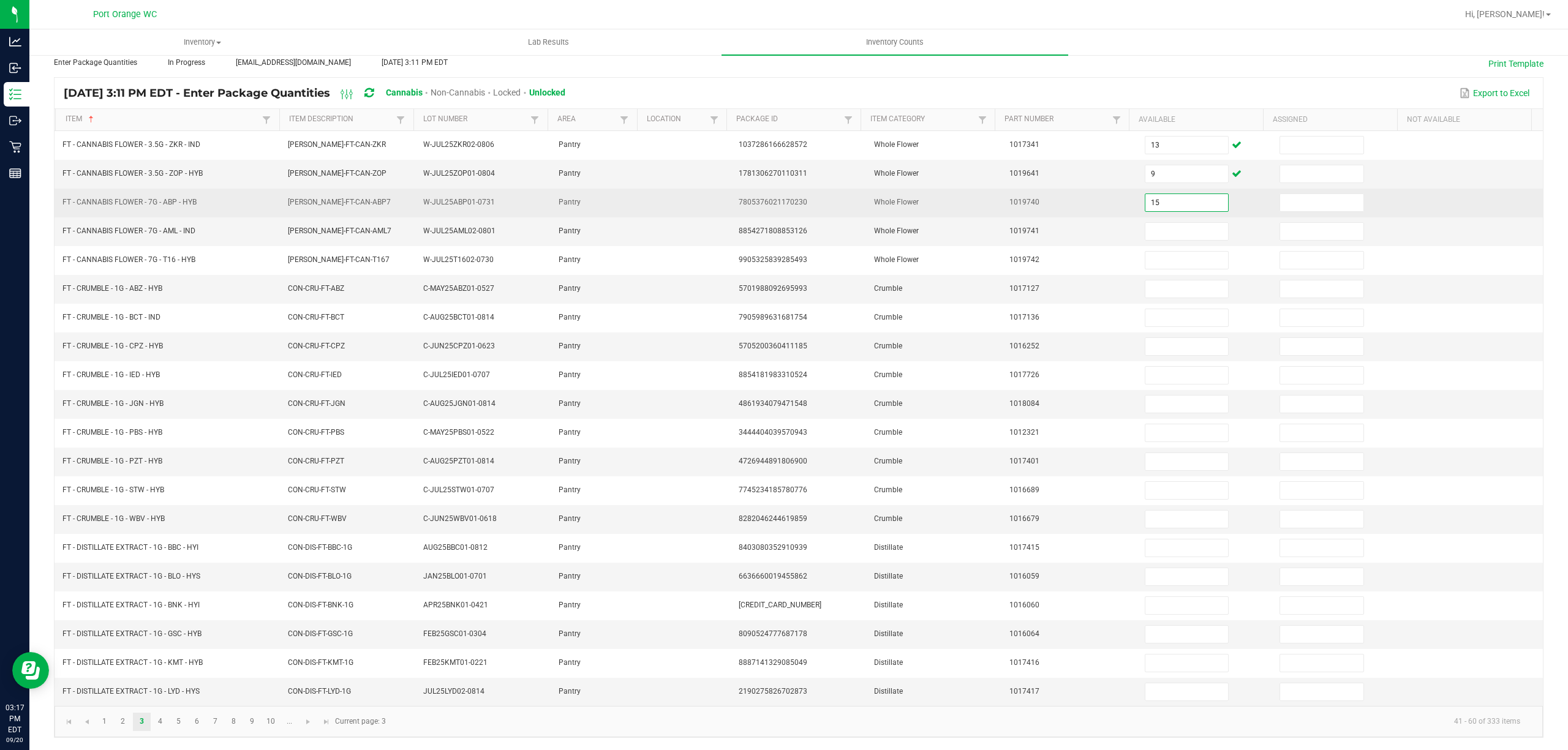
type input "15"
type input "20"
type input "13"
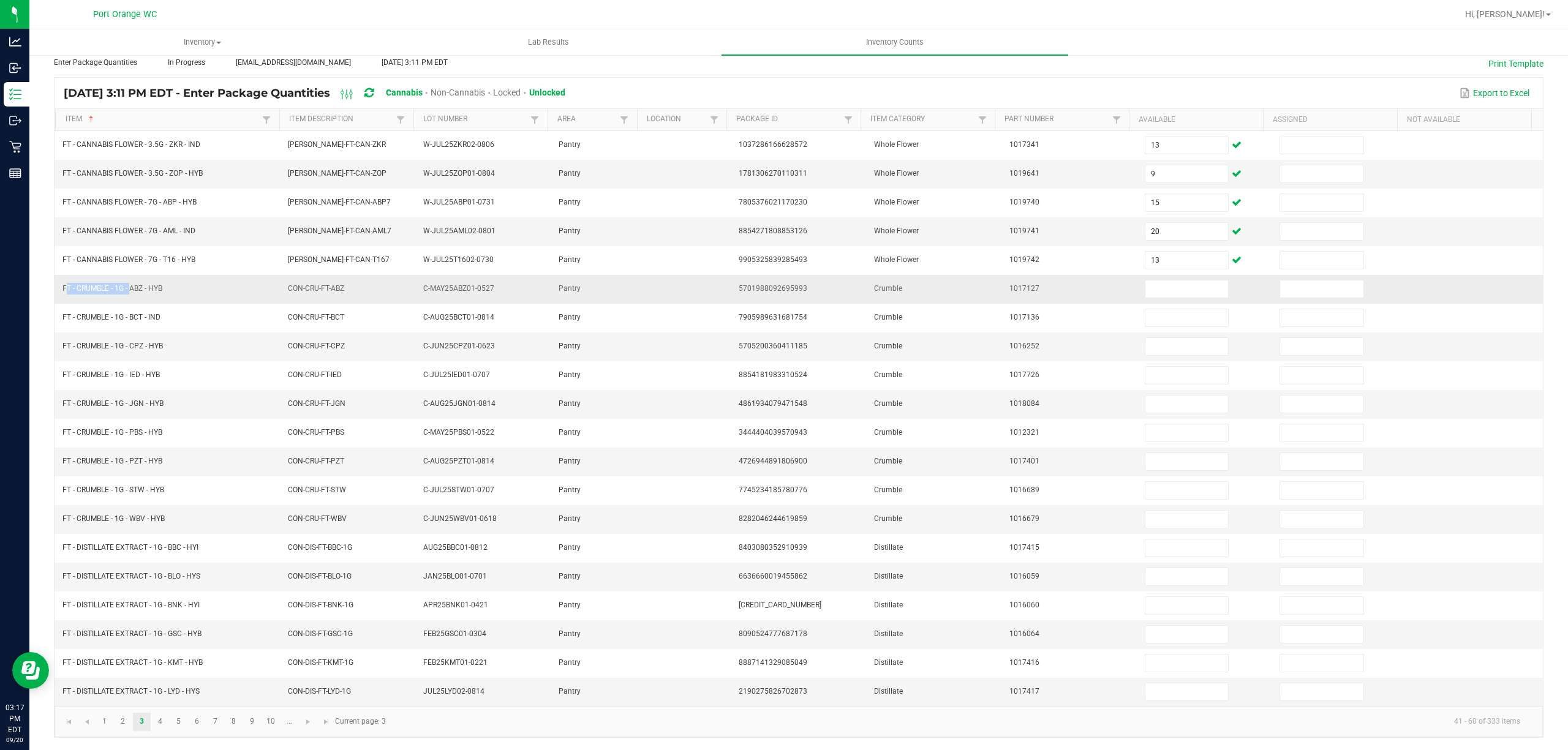
drag, startPoint x: 128, startPoint y: 280, endPoint x: 58, endPoint y: 285, distance: 70.2
click at [58, 283] on td "FT - CRUMBLE - 1G - ABZ - HYB" at bounding box center [168, 289] width 225 height 29
copy span "FT - CRUMBLE - 1G -"
click at [1179, 282] on input at bounding box center [1187, 289] width 83 height 17
type input "6"
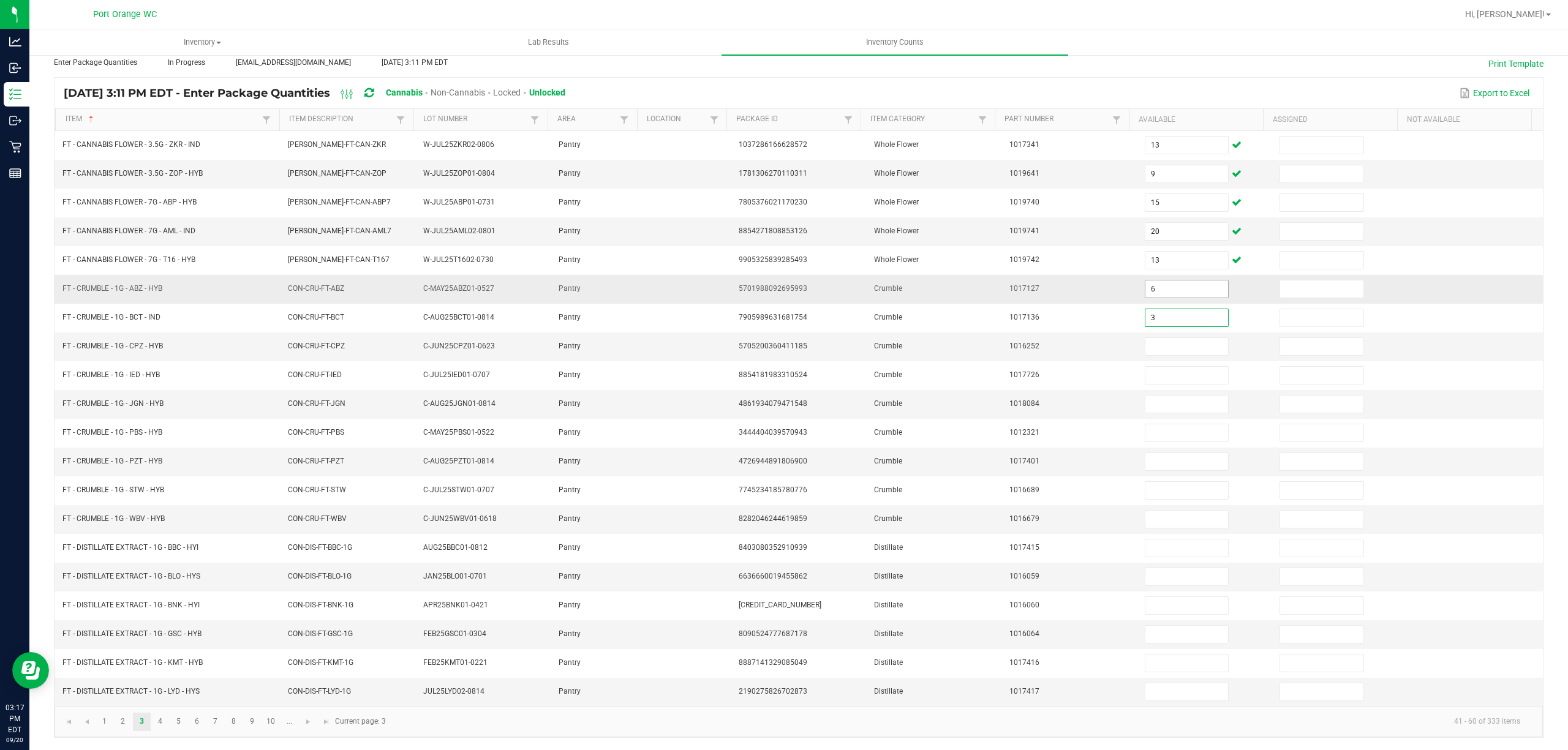
type input "3"
type input "4"
type input "1"
type input "3"
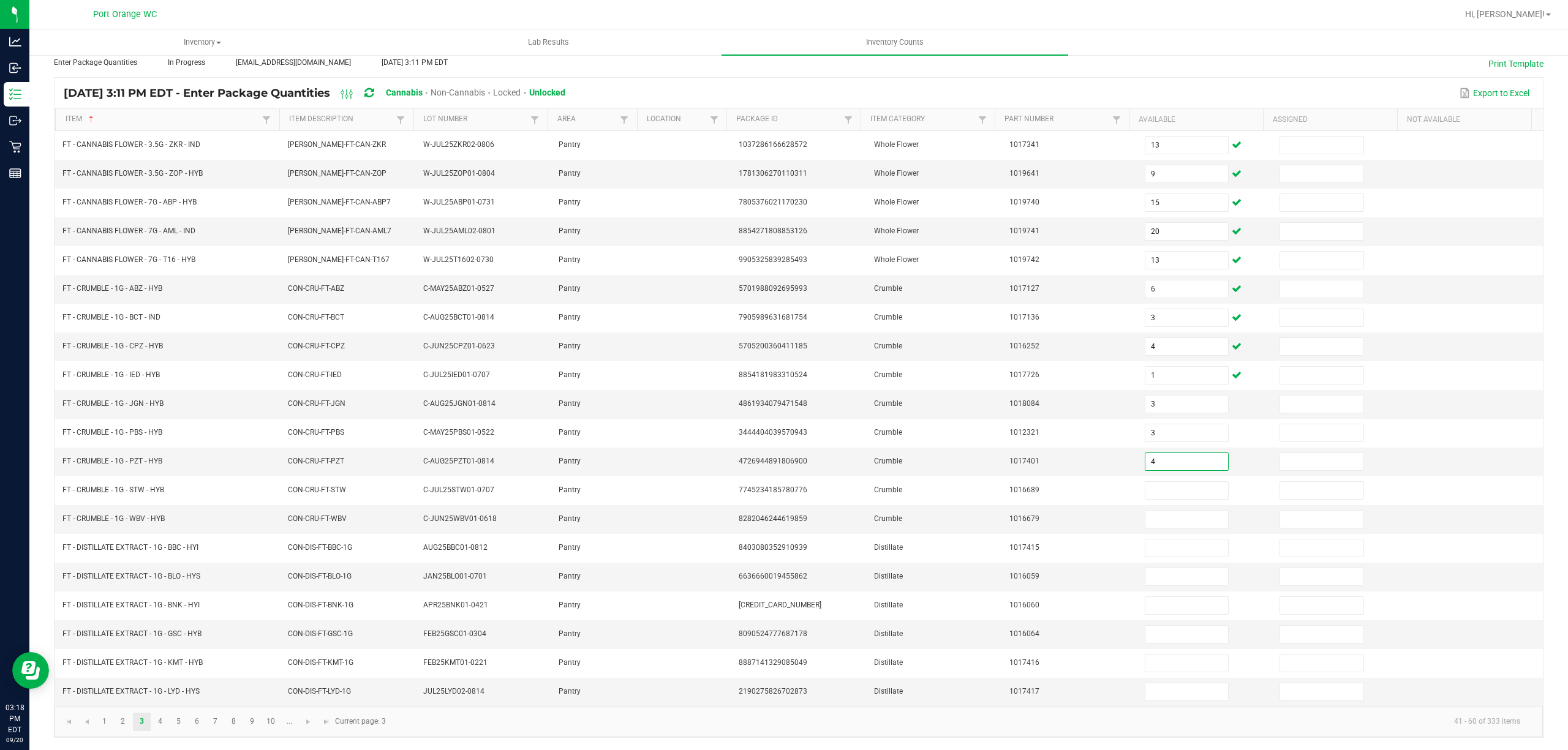
type input "4"
type input "6"
type input "2"
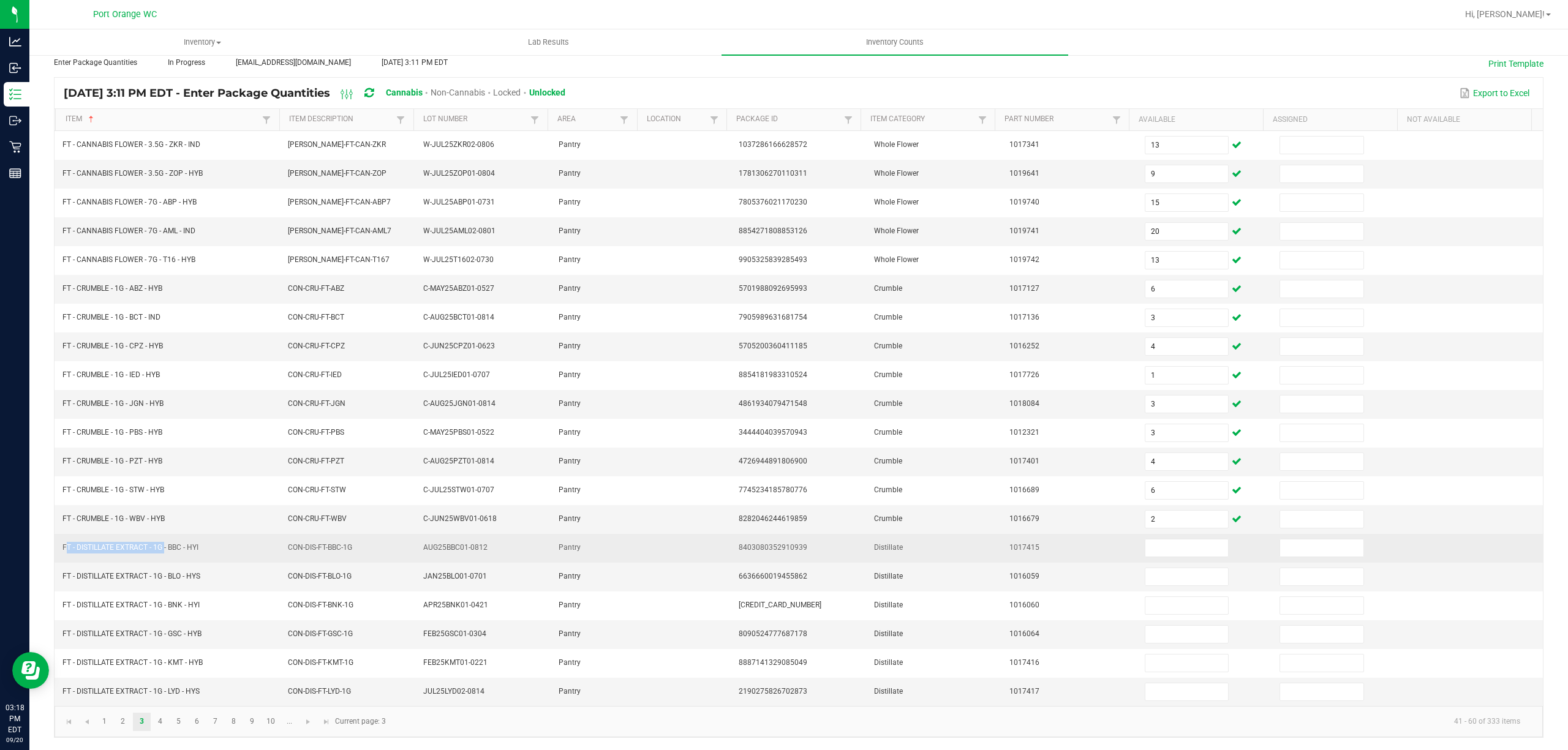
drag, startPoint x: 163, startPoint y: 546, endPoint x: 64, endPoint y: 542, distance: 99.1
click at [58, 547] on td "FT - DISTILLATE EXTRACT - 1G - BBC - HYI" at bounding box center [168, 548] width 225 height 29
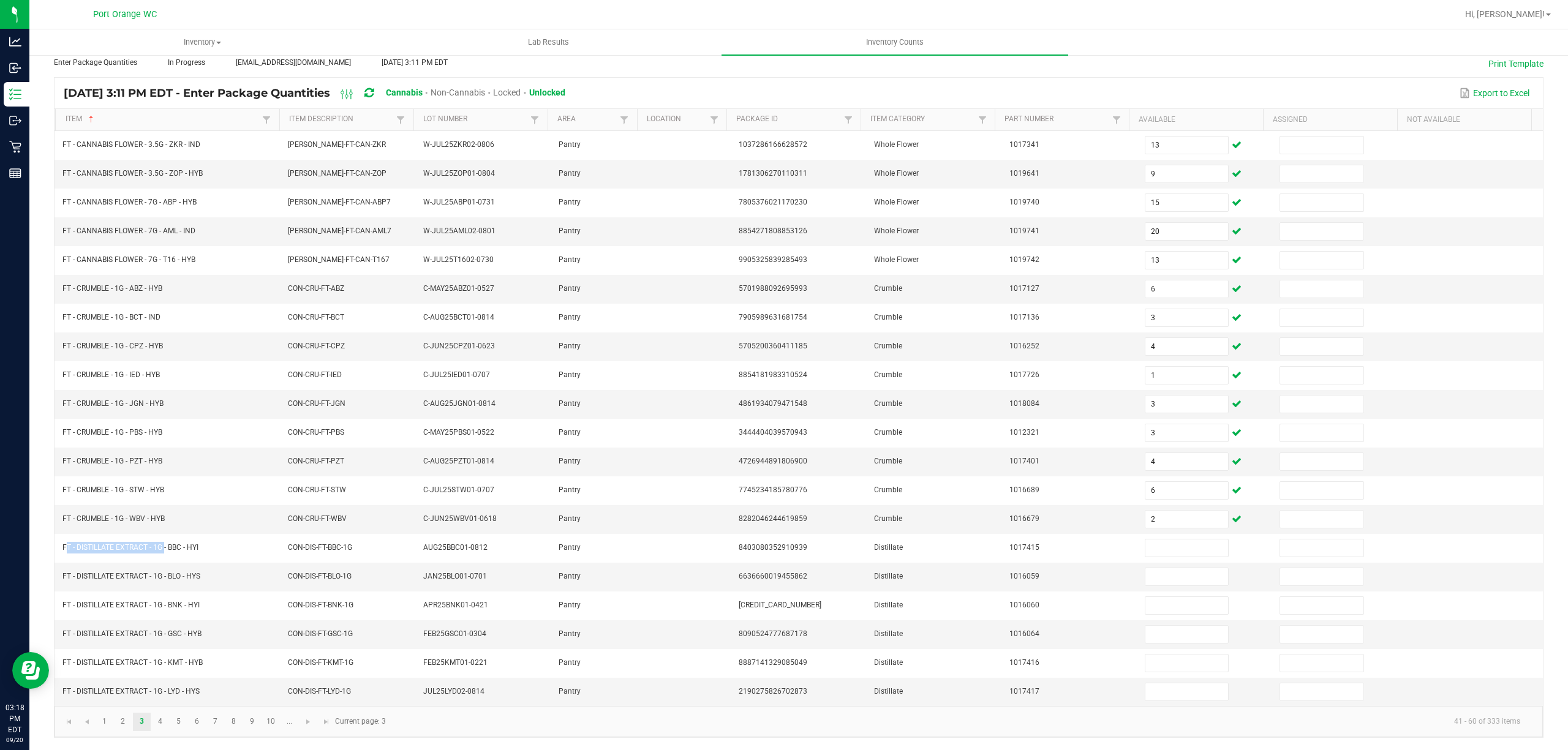
copy span "FT - DISTILLATE EXTRACT - 1G"
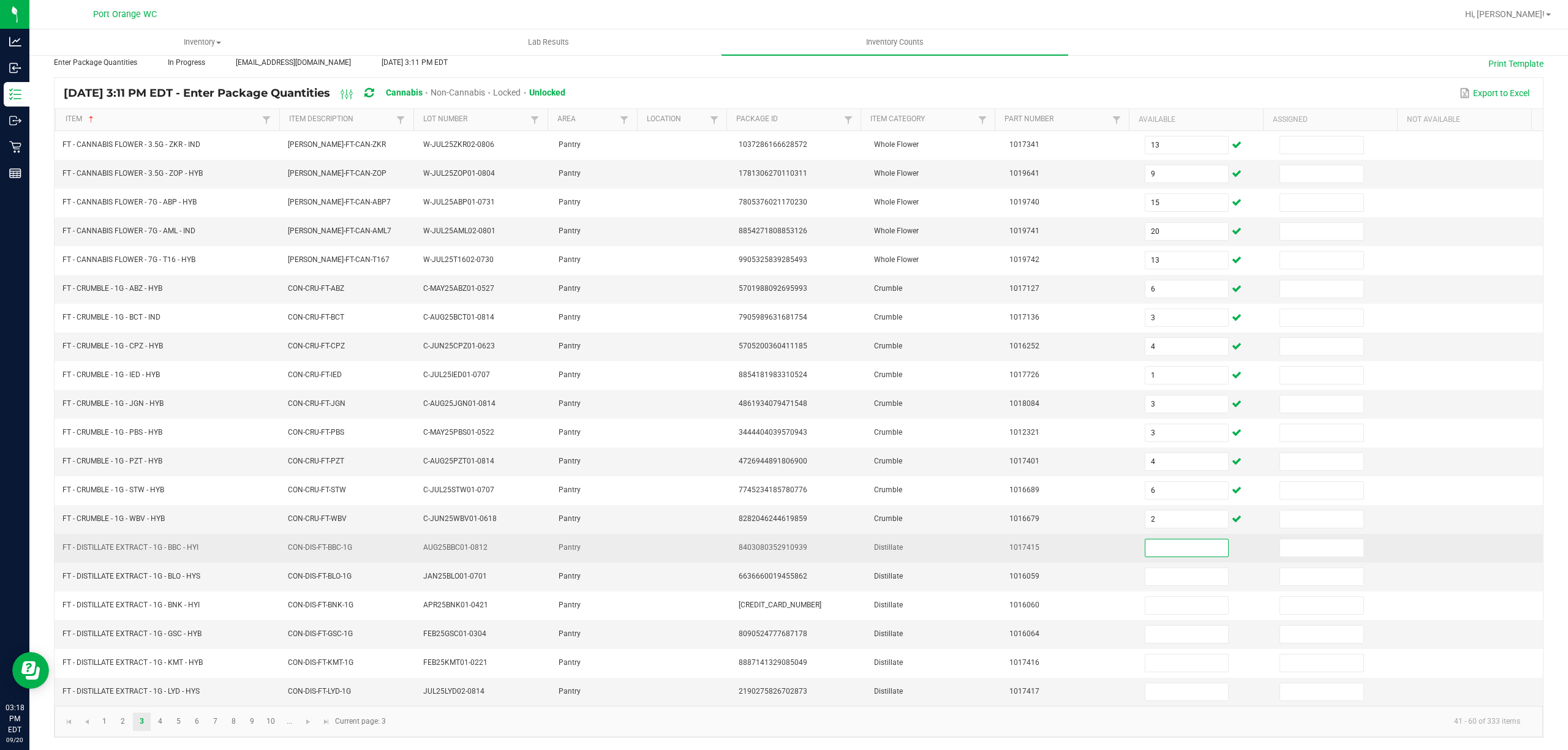
click at [1176, 539] on input at bounding box center [1187, 548] width 83 height 17
type input "9"
type input "2"
type input "3"
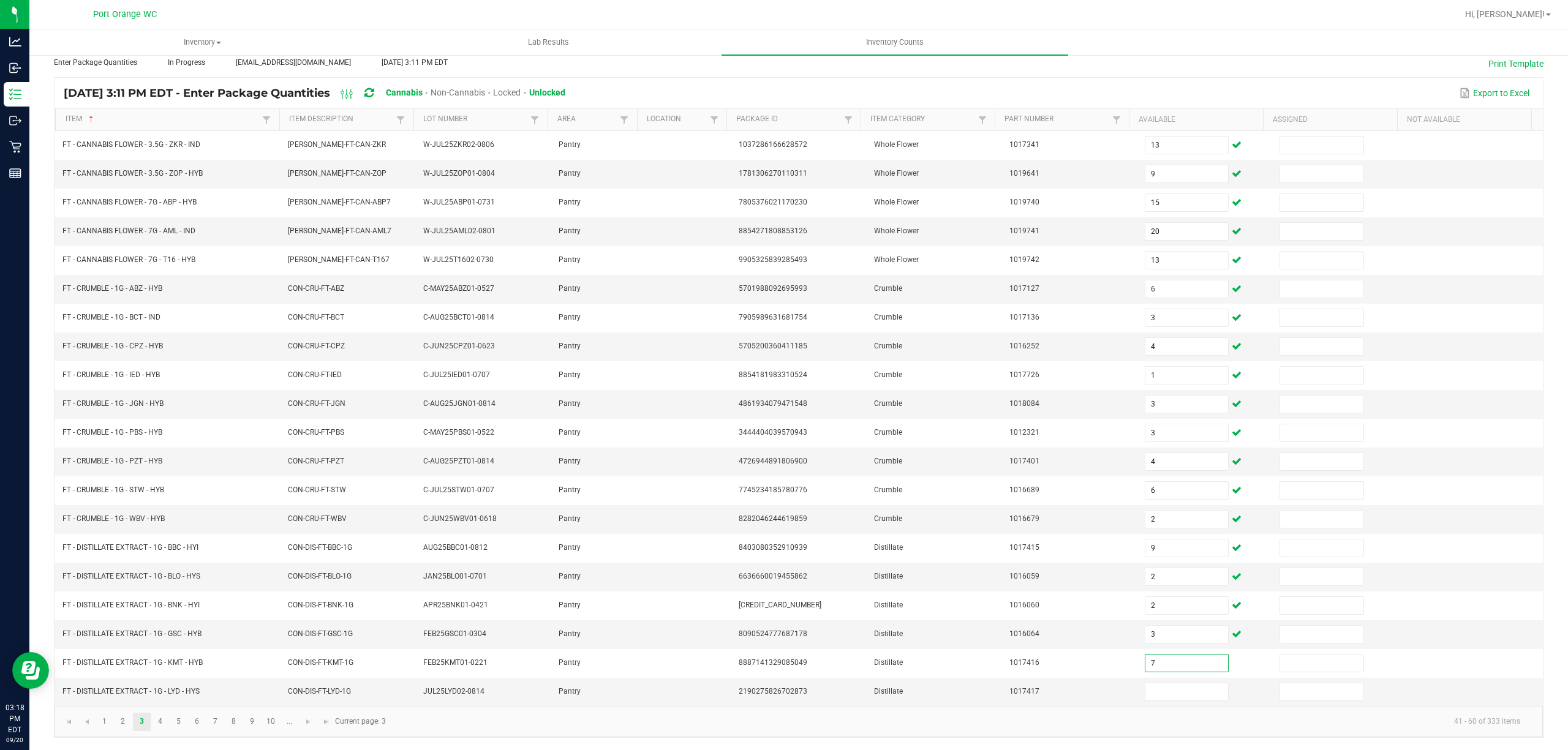
type input "7"
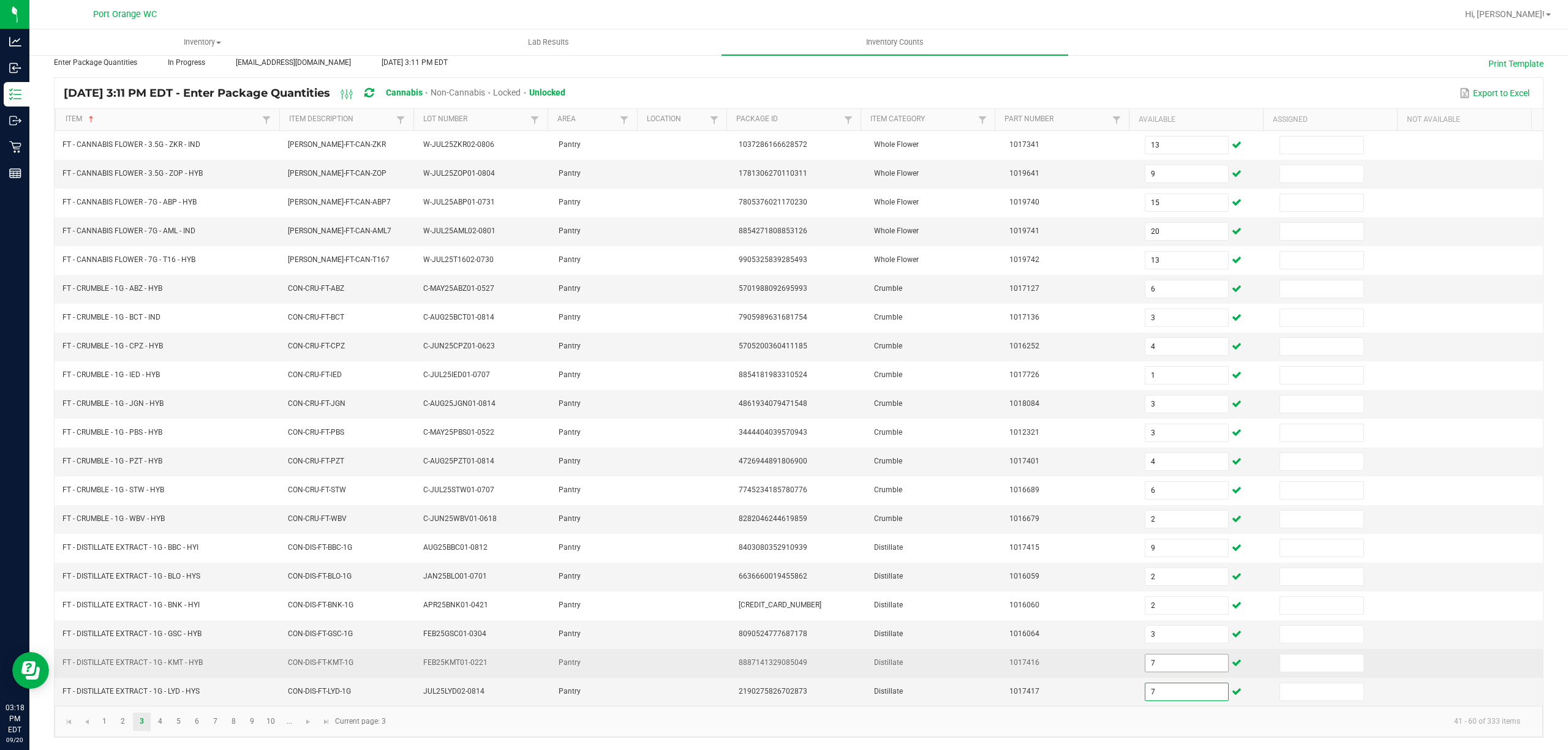
type input "7"
click at [1145, 665] on input "7" at bounding box center [1187, 663] width 83 height 17
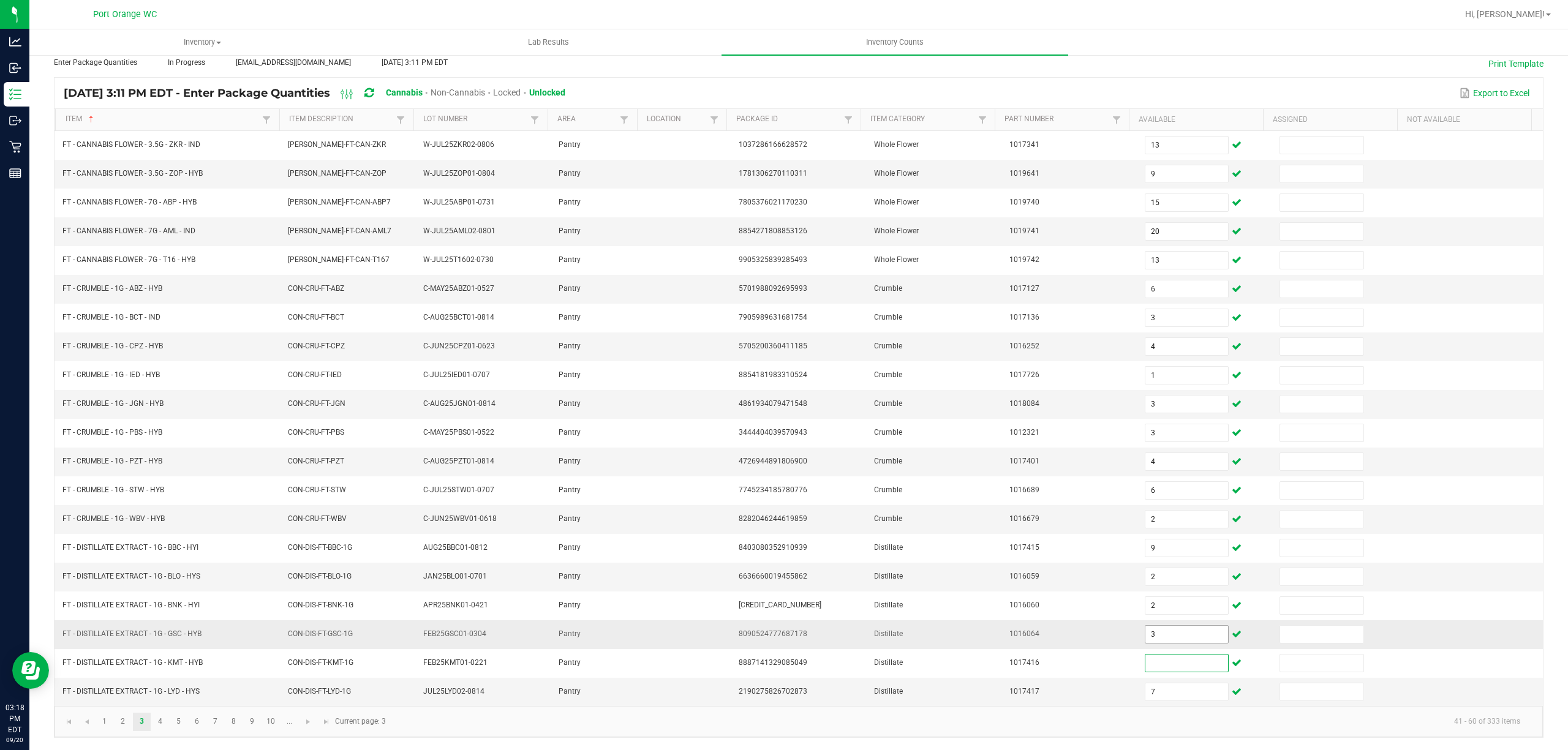
click at [1176, 627] on input "3" at bounding box center [1187, 635] width 83 height 17
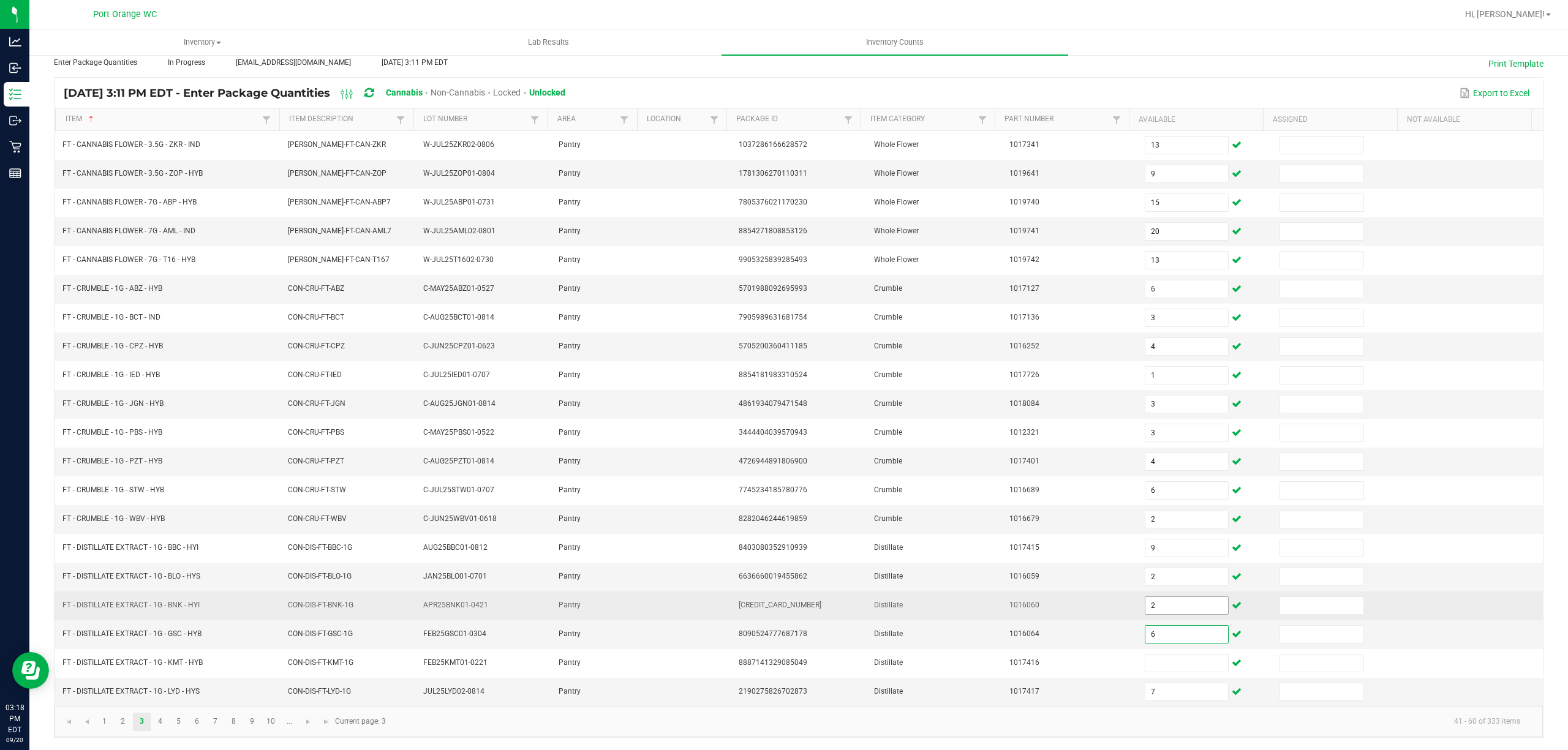
type input "6"
click at [1155, 601] on input "2" at bounding box center [1187, 606] width 83 height 17
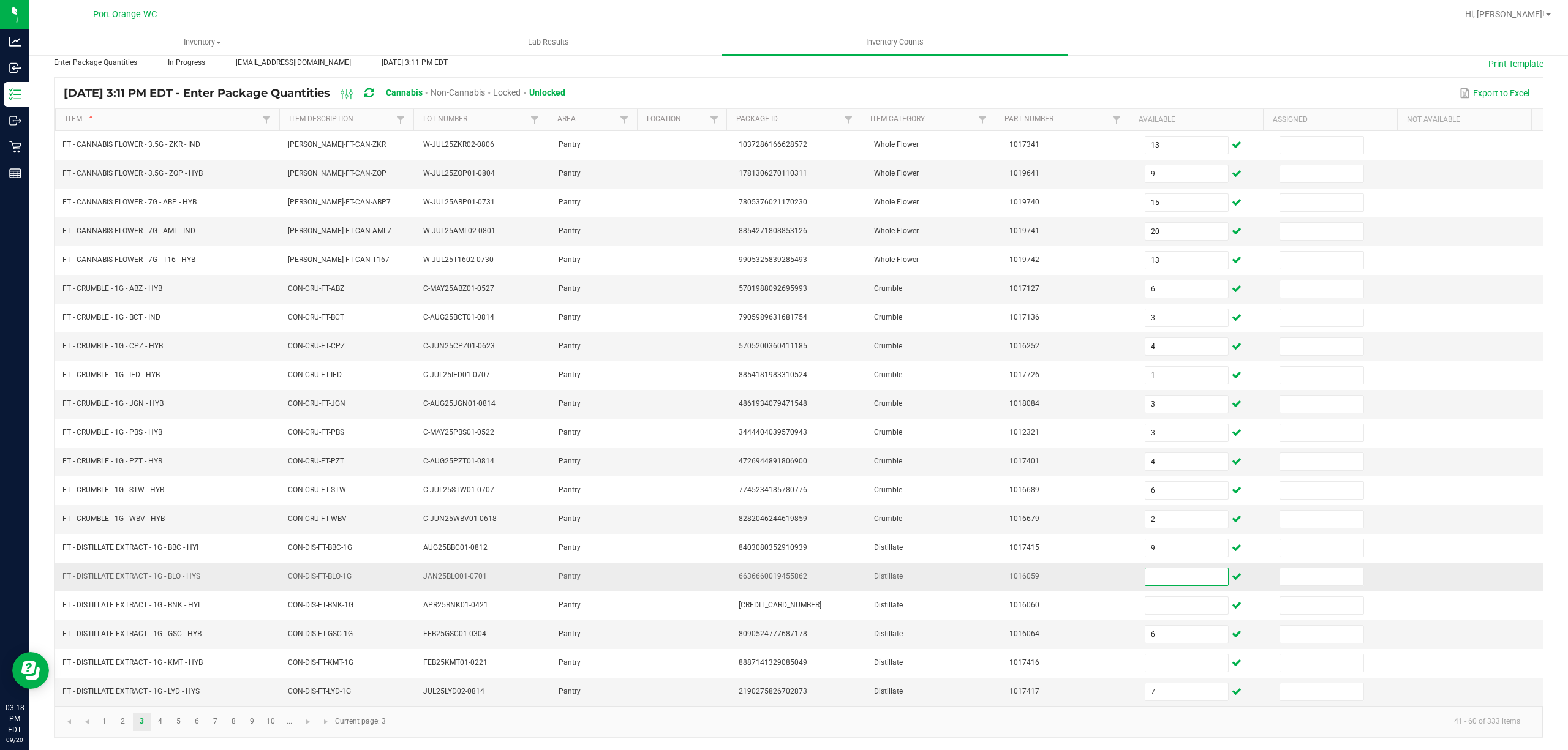
click at [1145, 570] on input at bounding box center [1187, 577] width 83 height 17
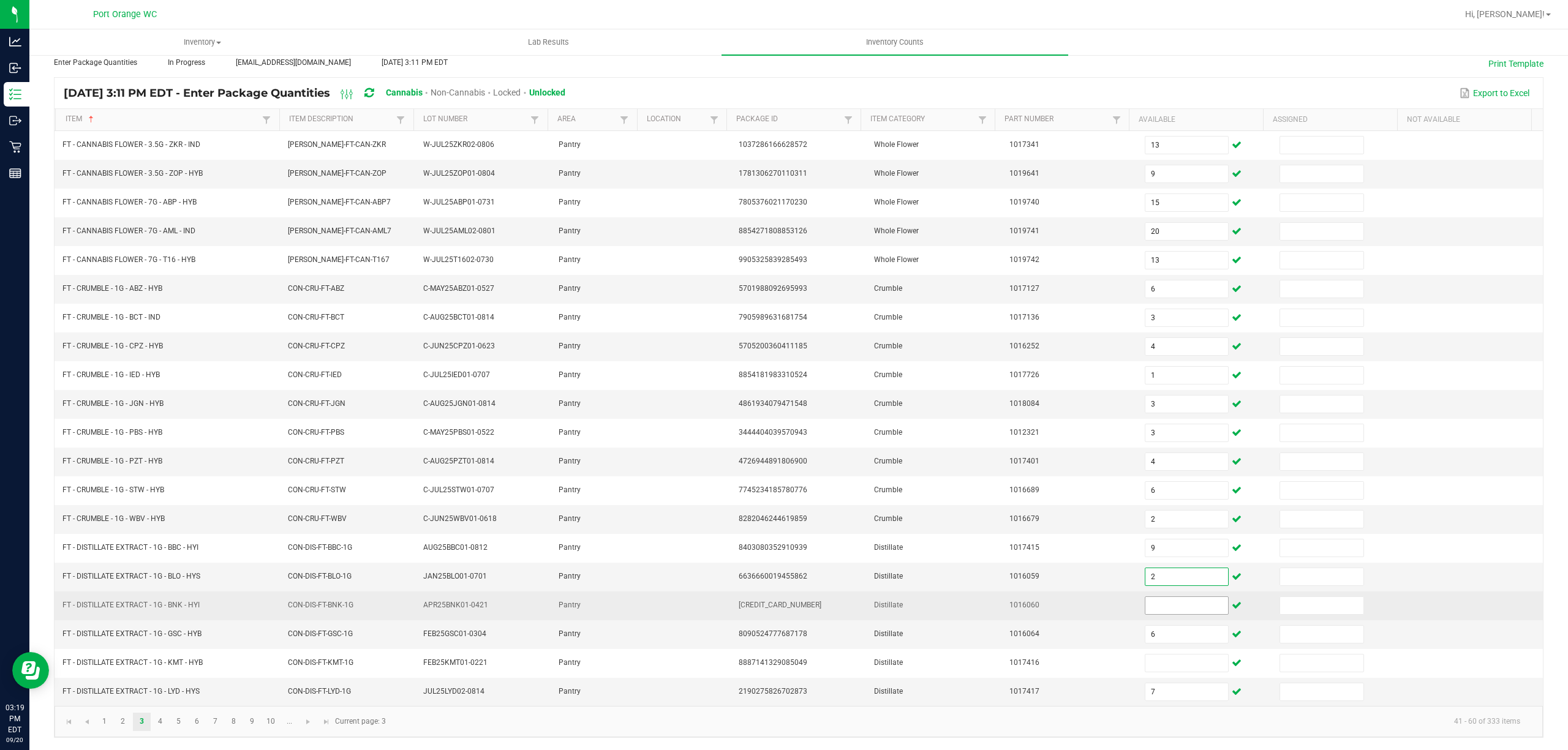
type input "2"
click at [1150, 606] on input at bounding box center [1187, 606] width 83 height 17
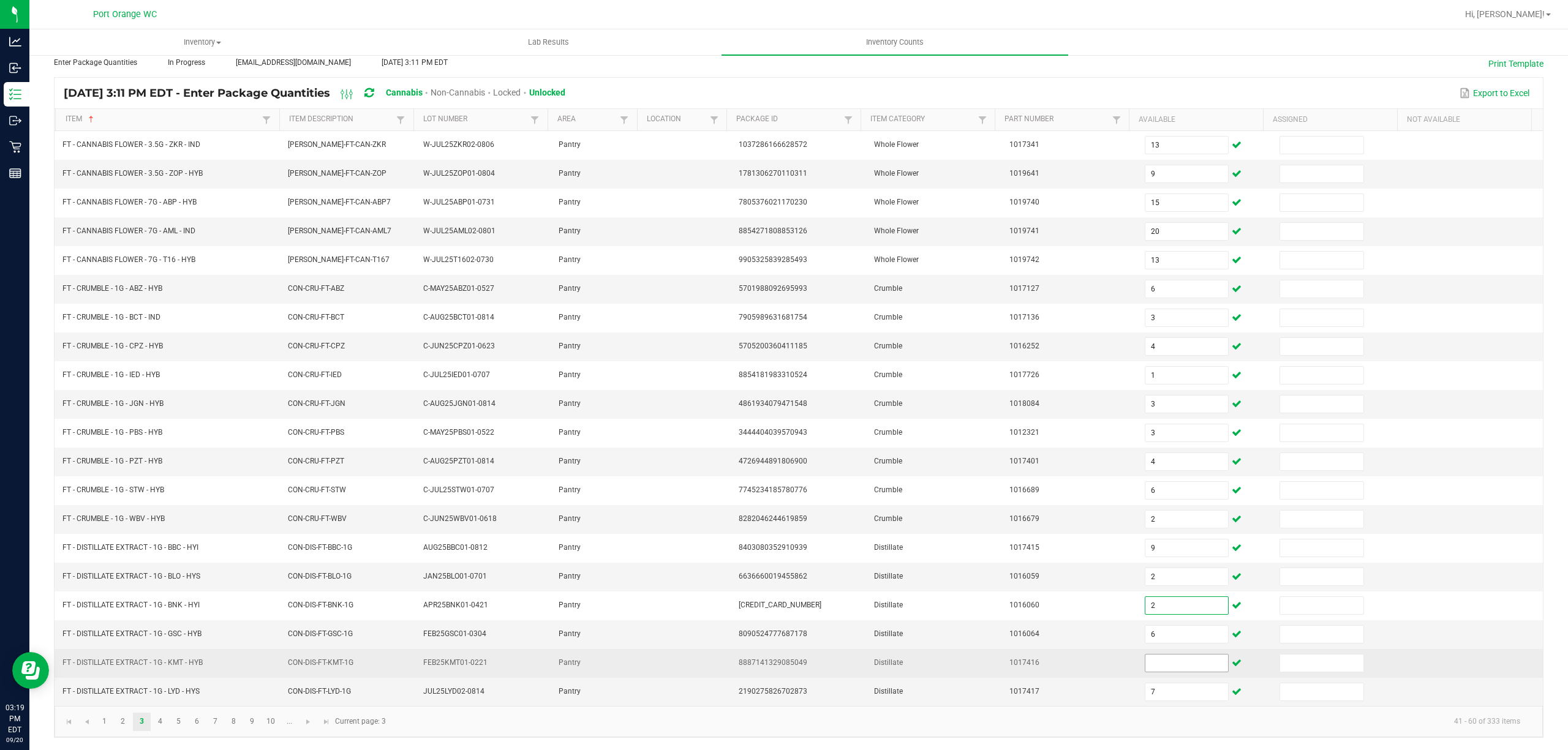
type input "2"
click at [1148, 662] on input at bounding box center [1187, 663] width 83 height 17
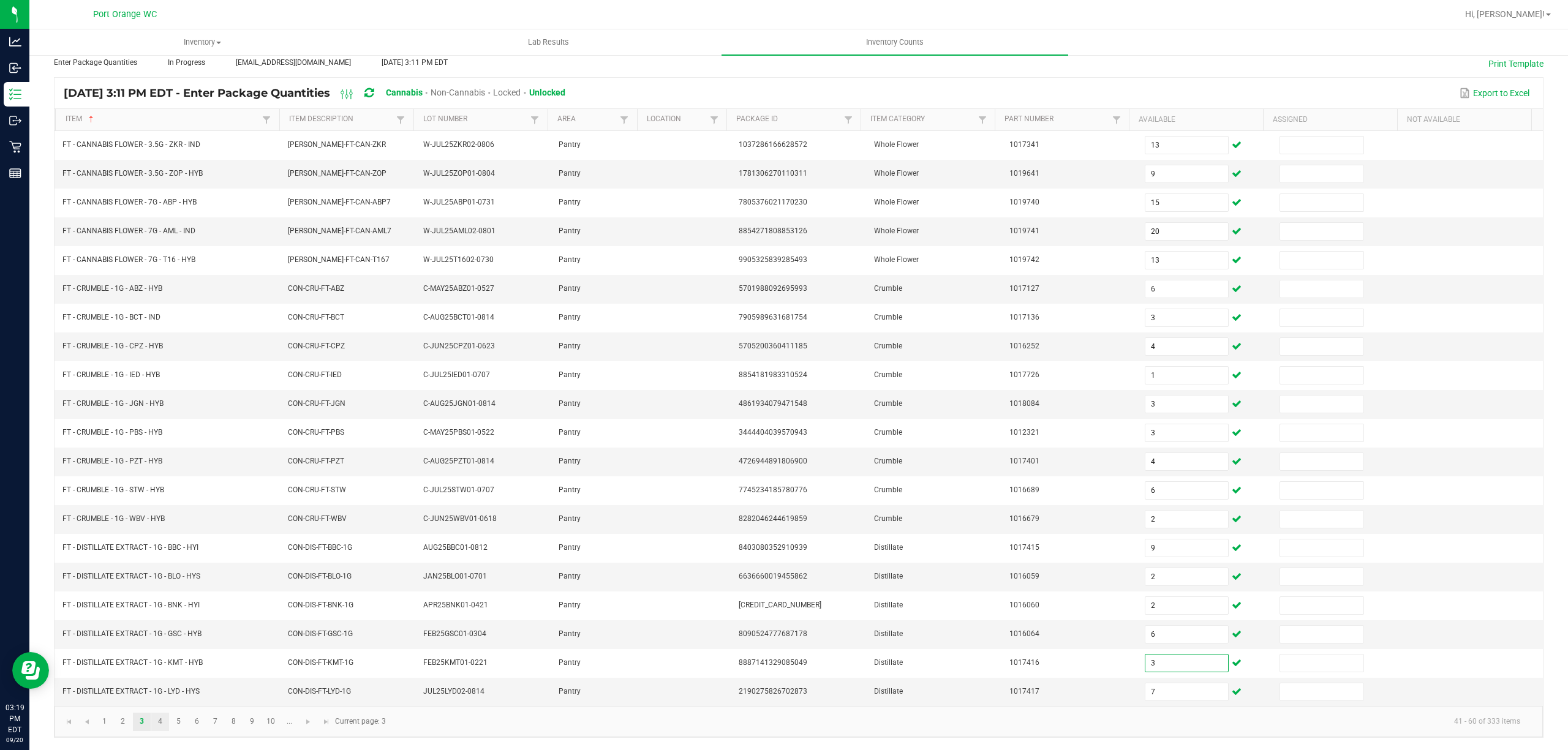
type input "3"
click at [164, 723] on link "4" at bounding box center [160, 722] width 18 height 18
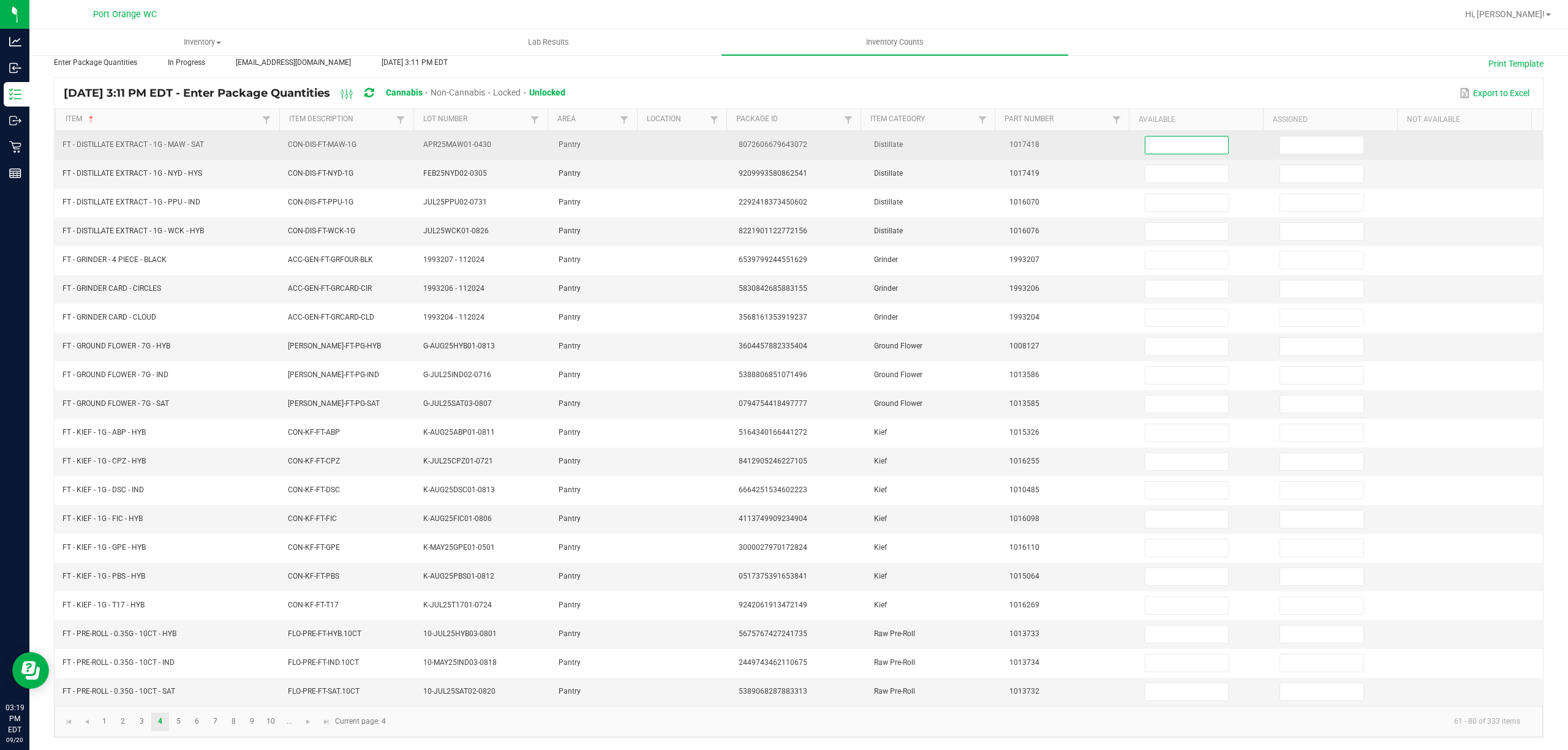
click at [1158, 137] on input at bounding box center [1187, 145] width 83 height 17
type input "12"
type input "3"
type input "12"
type input "6"
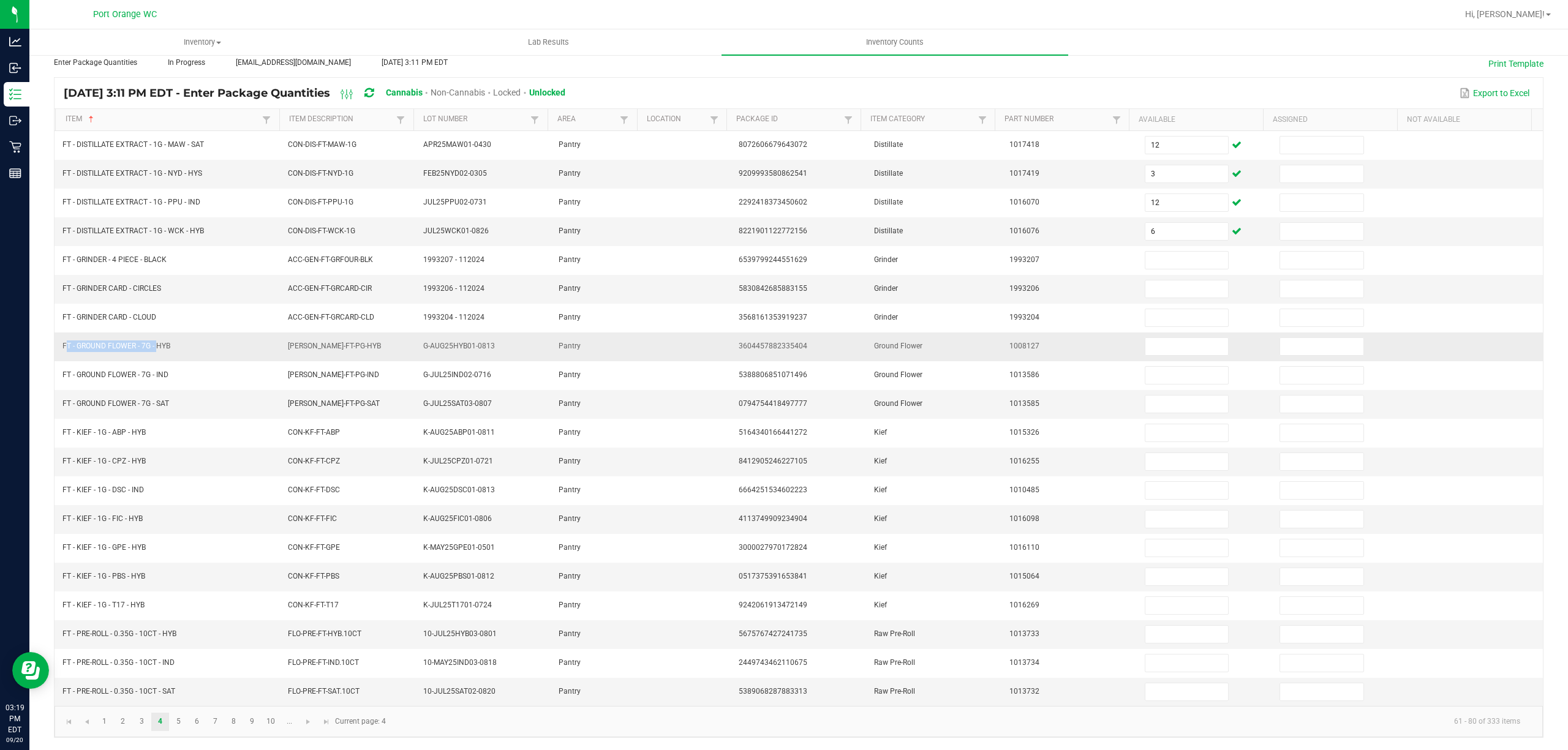
drag, startPoint x: 154, startPoint y: 341, endPoint x: 64, endPoint y: 339, distance: 90.0
click at [64, 342] on span "FT - GROUND FLOWER - 7G - HYB" at bounding box center [116, 346] width 108 height 8
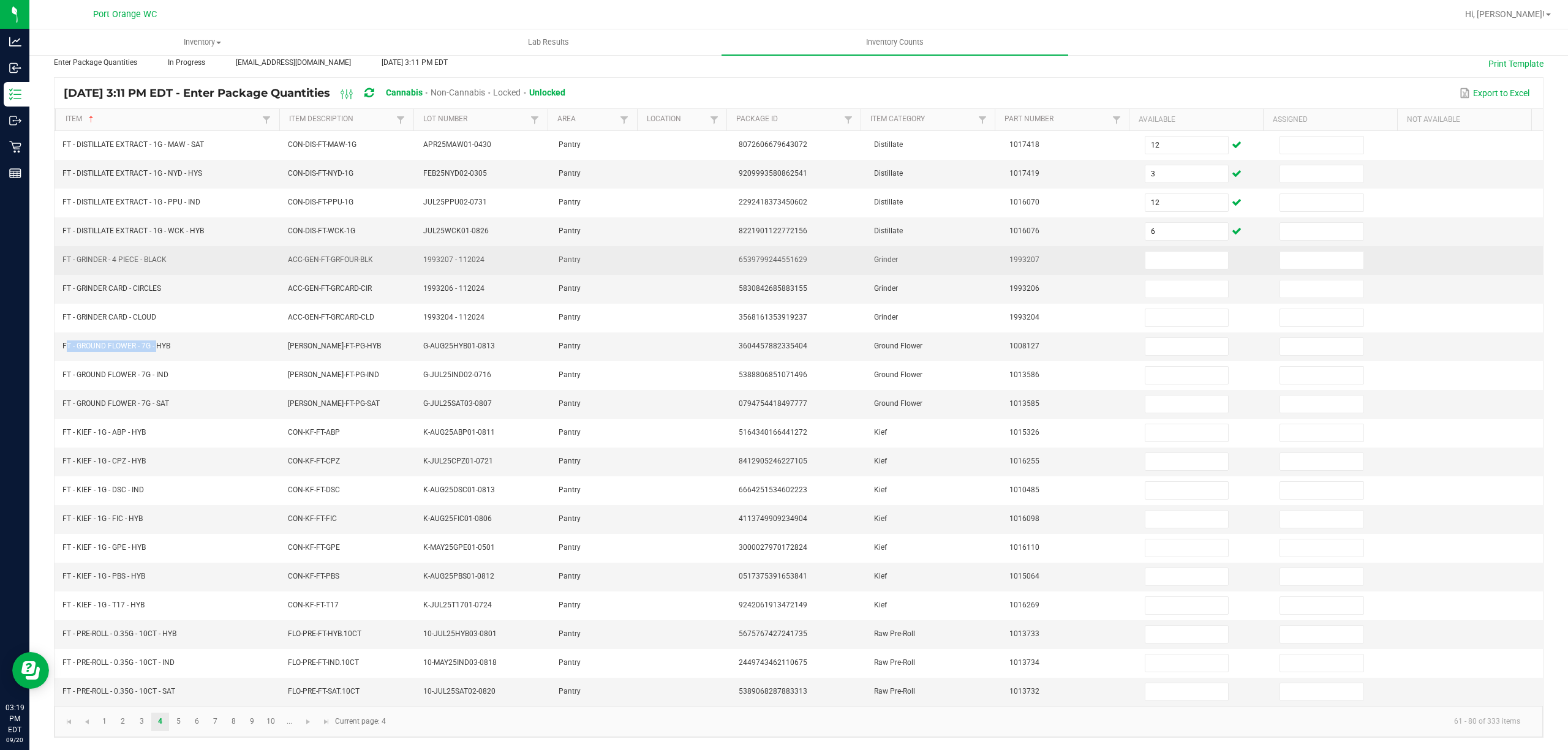
copy span "FT - GROUND FLOWER - 7G -"
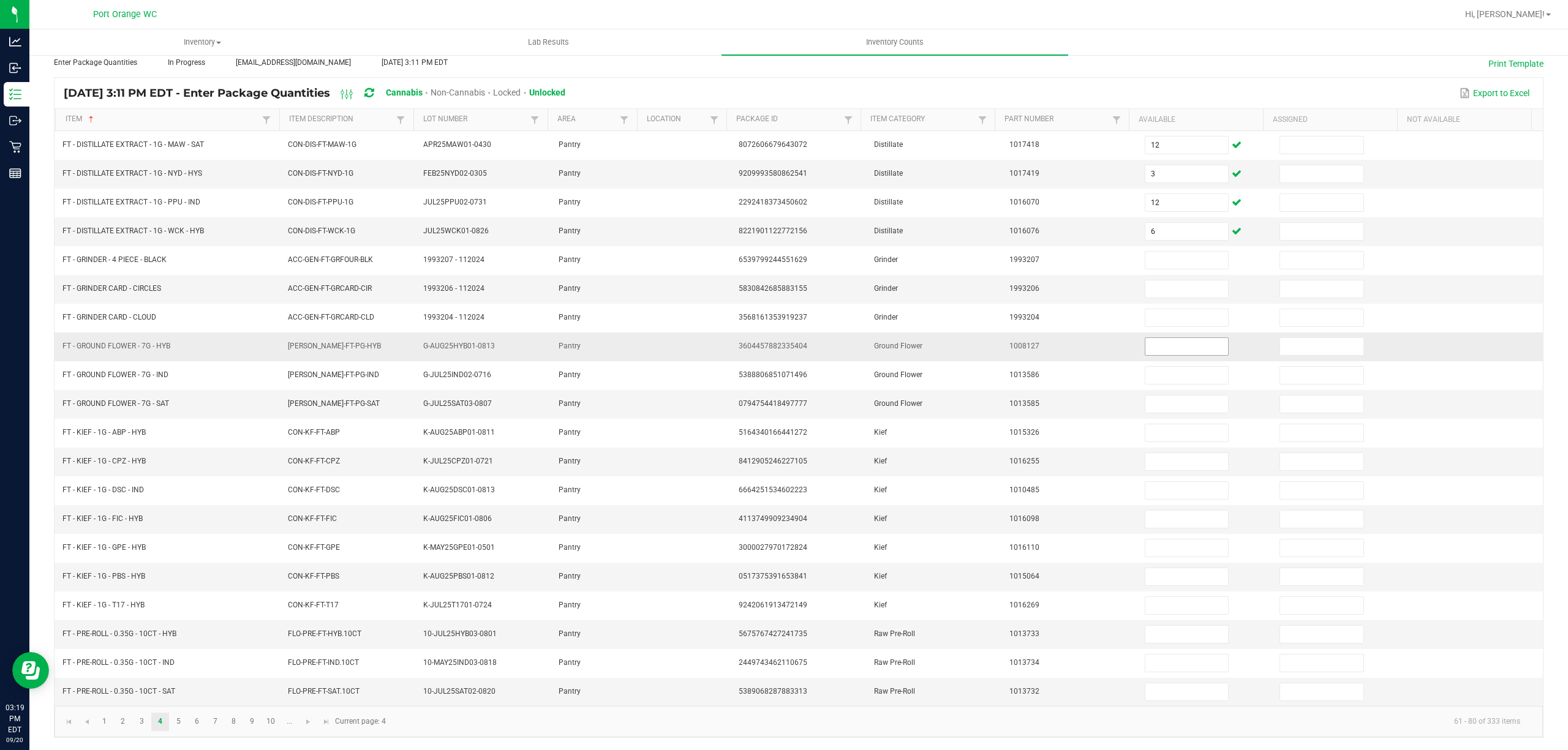
click at [1153, 341] on input at bounding box center [1187, 346] width 83 height 17
type input "10"
type input "5"
type input "13"
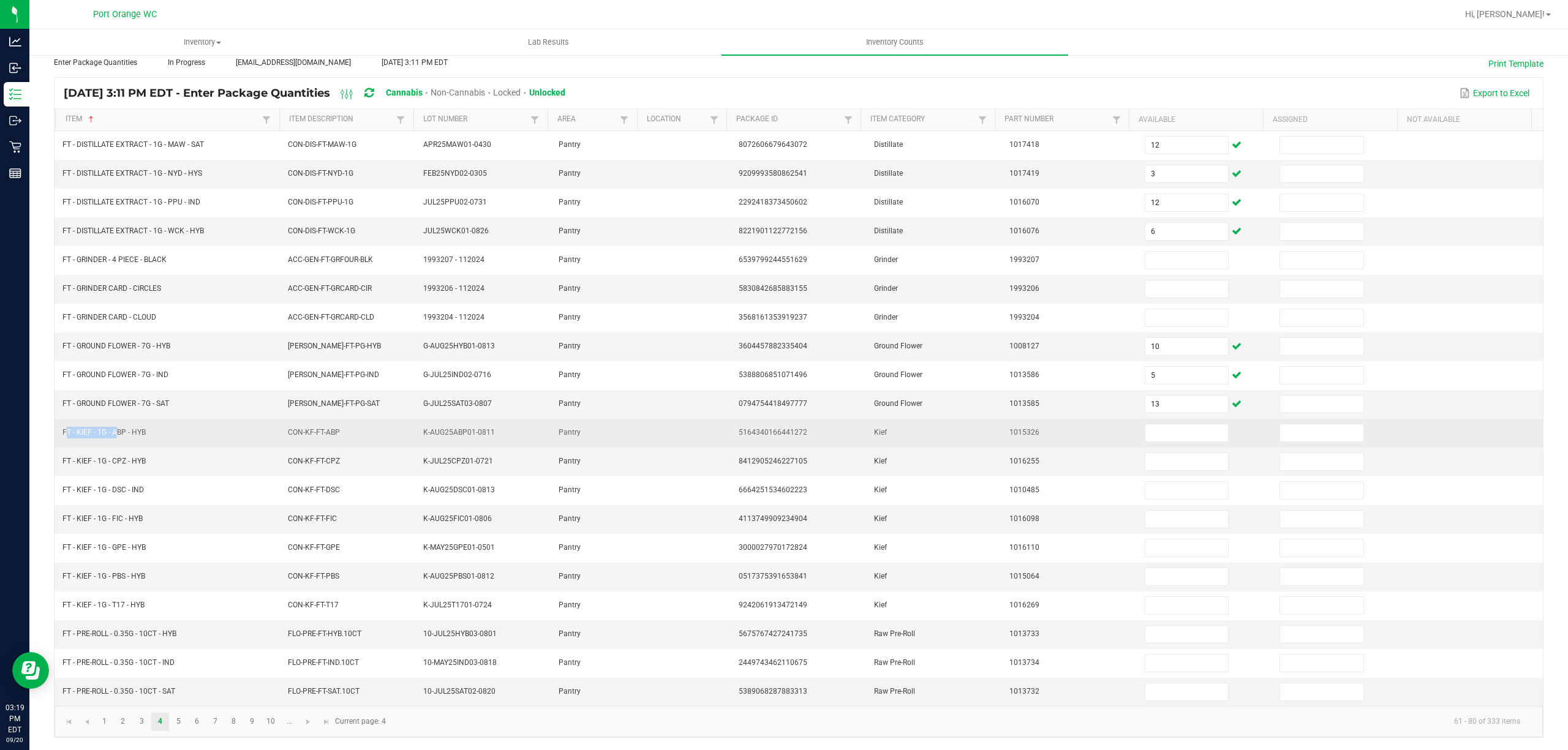
drag, startPoint x: 111, startPoint y: 427, endPoint x: 63, endPoint y: 430, distance: 48.1
click at [63, 430] on span "FT - KIEF - 1G - ABP - HYB" at bounding box center [104, 432] width 83 height 8
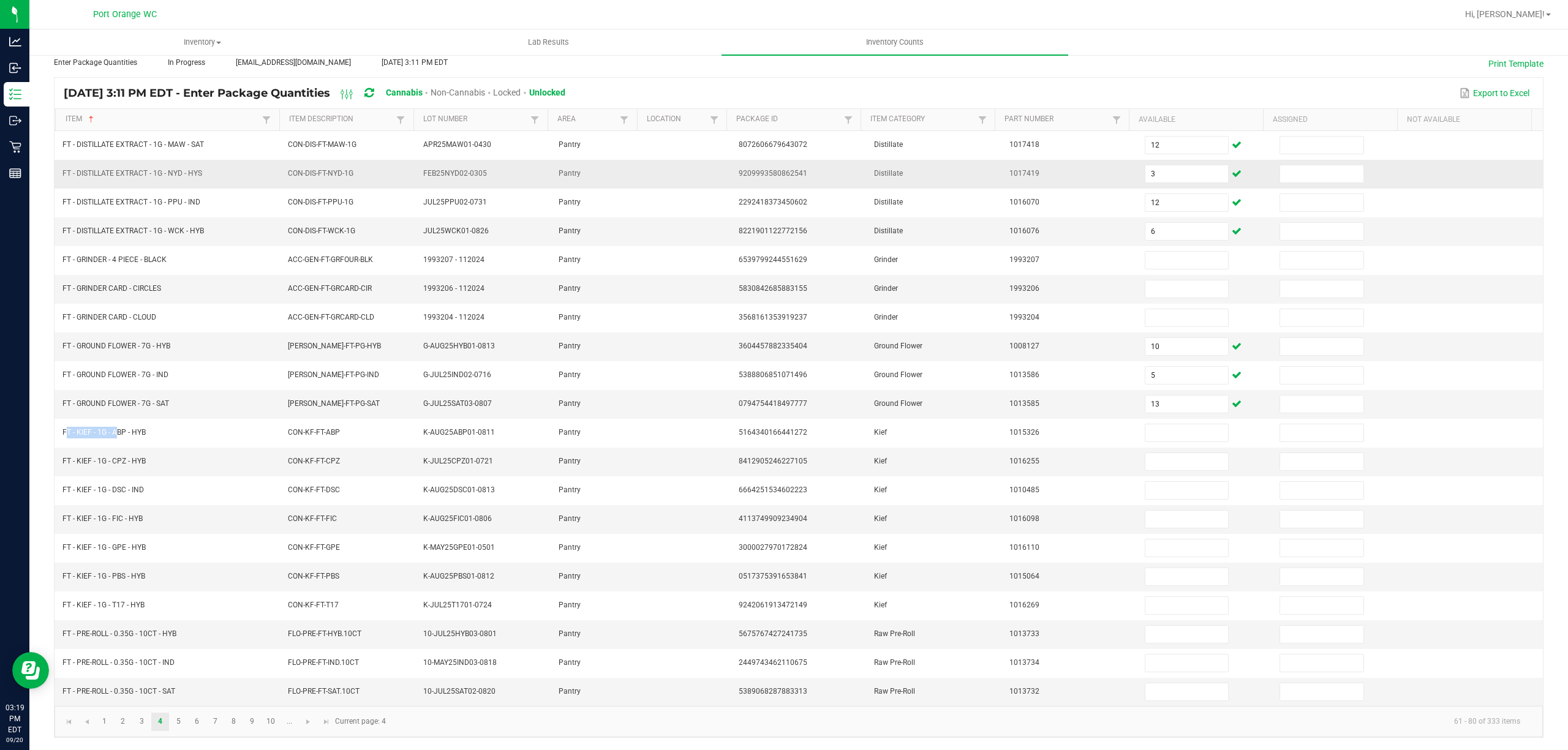
copy span "FT - KIEF - 1G -"
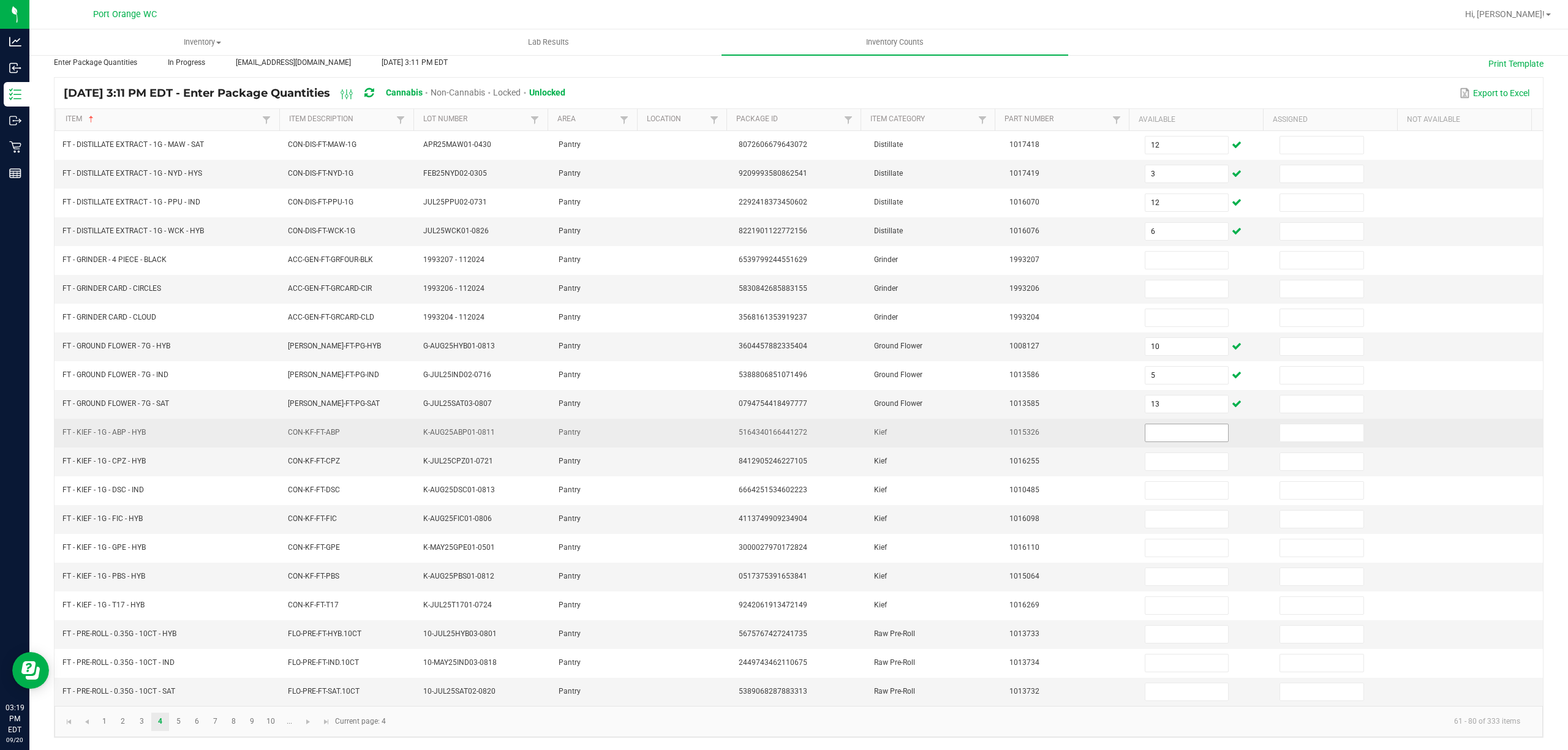
click at [1157, 429] on input at bounding box center [1187, 433] width 83 height 17
type input "5"
type input "2"
type input "5"
type input "4"
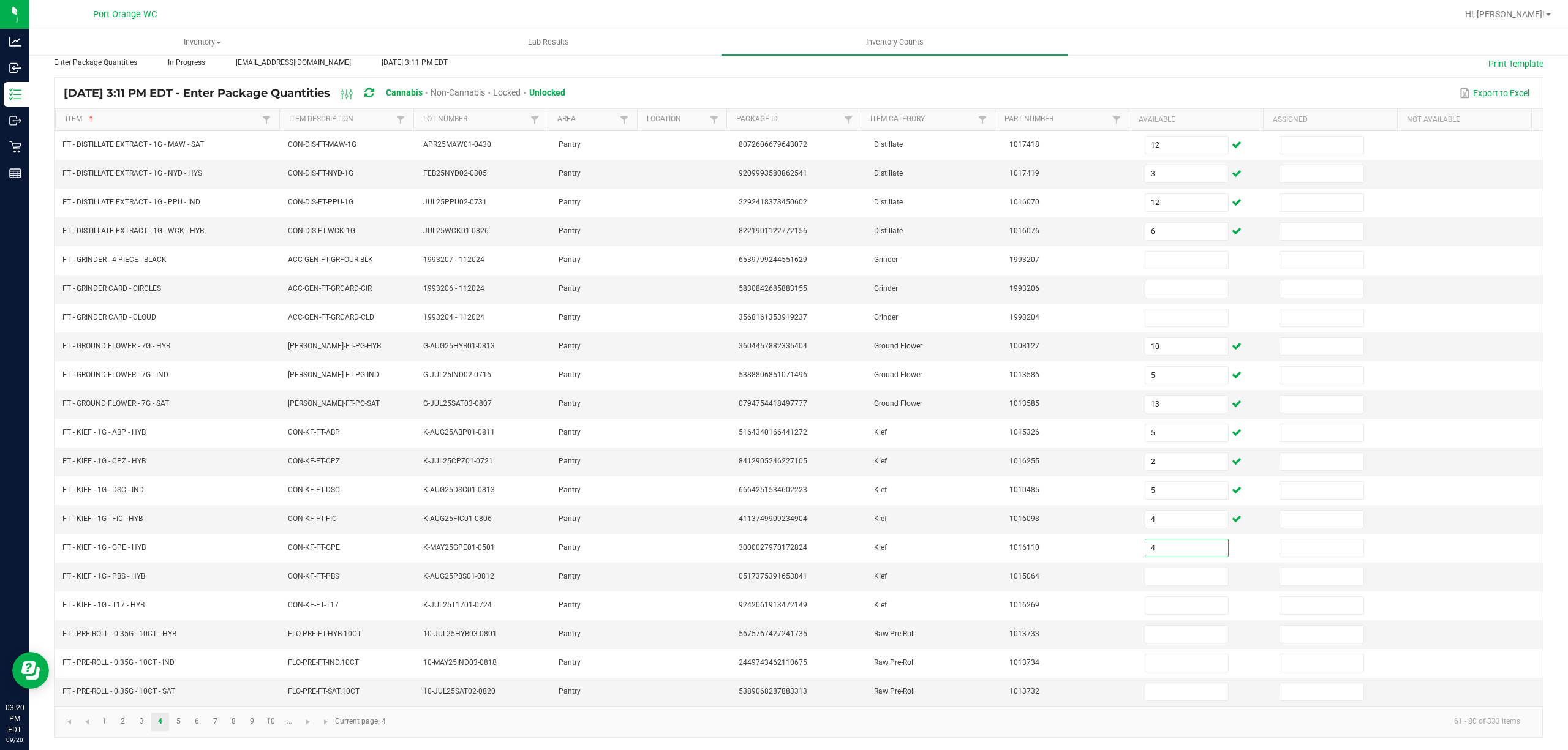
type input "4"
type input "2"
drag, startPoint x: 162, startPoint y: 635, endPoint x: 58, endPoint y: 637, distance: 104.0
click at [58, 637] on td "FT - PRE-ROLL - 0.35G - 10CT - HYB" at bounding box center [168, 635] width 225 height 29
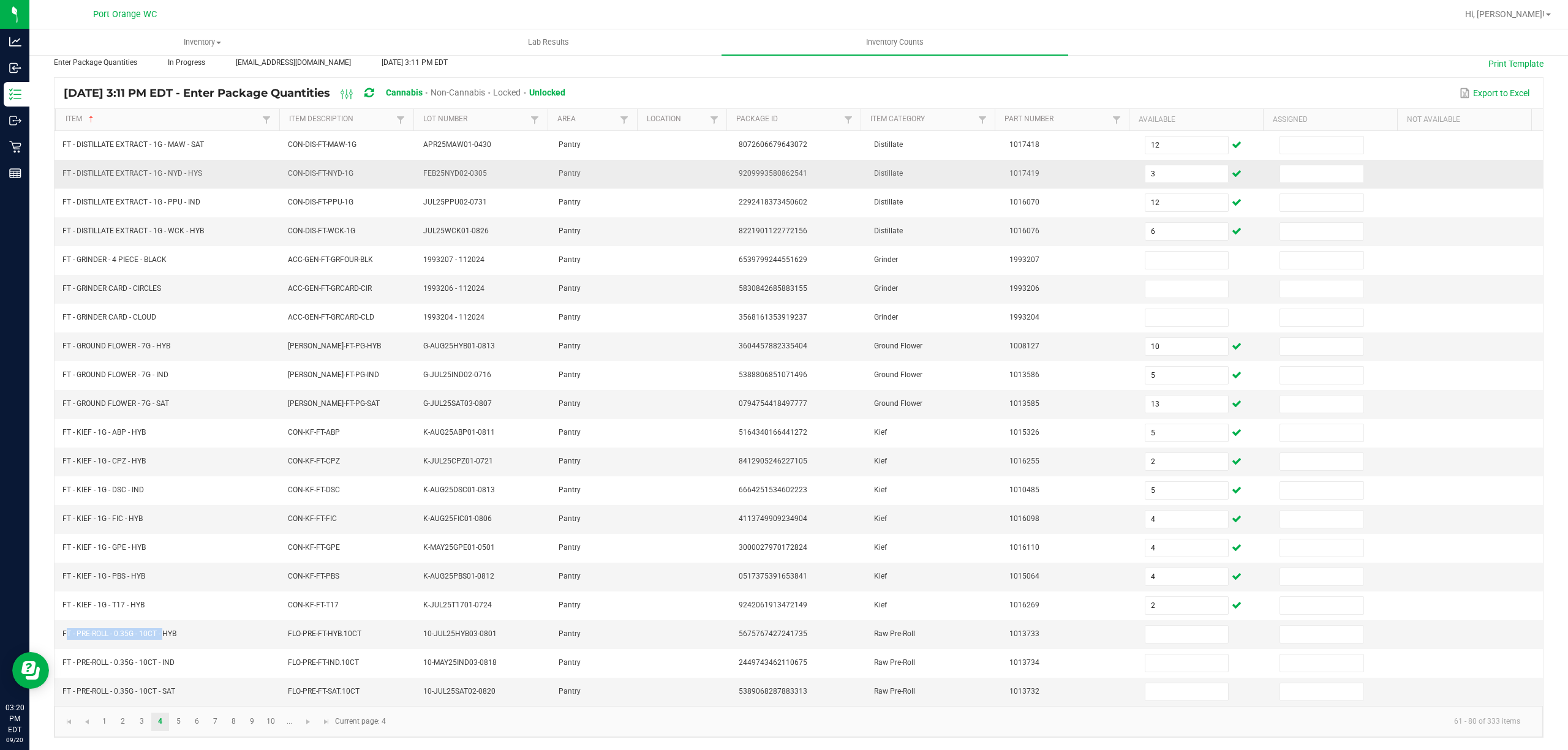
copy span "FT - PRE-ROLL - 0.35G - 10CT -"
click at [1170, 631] on input at bounding box center [1187, 635] width 83 height 17
type input "1"
type input "18"
type input "2"
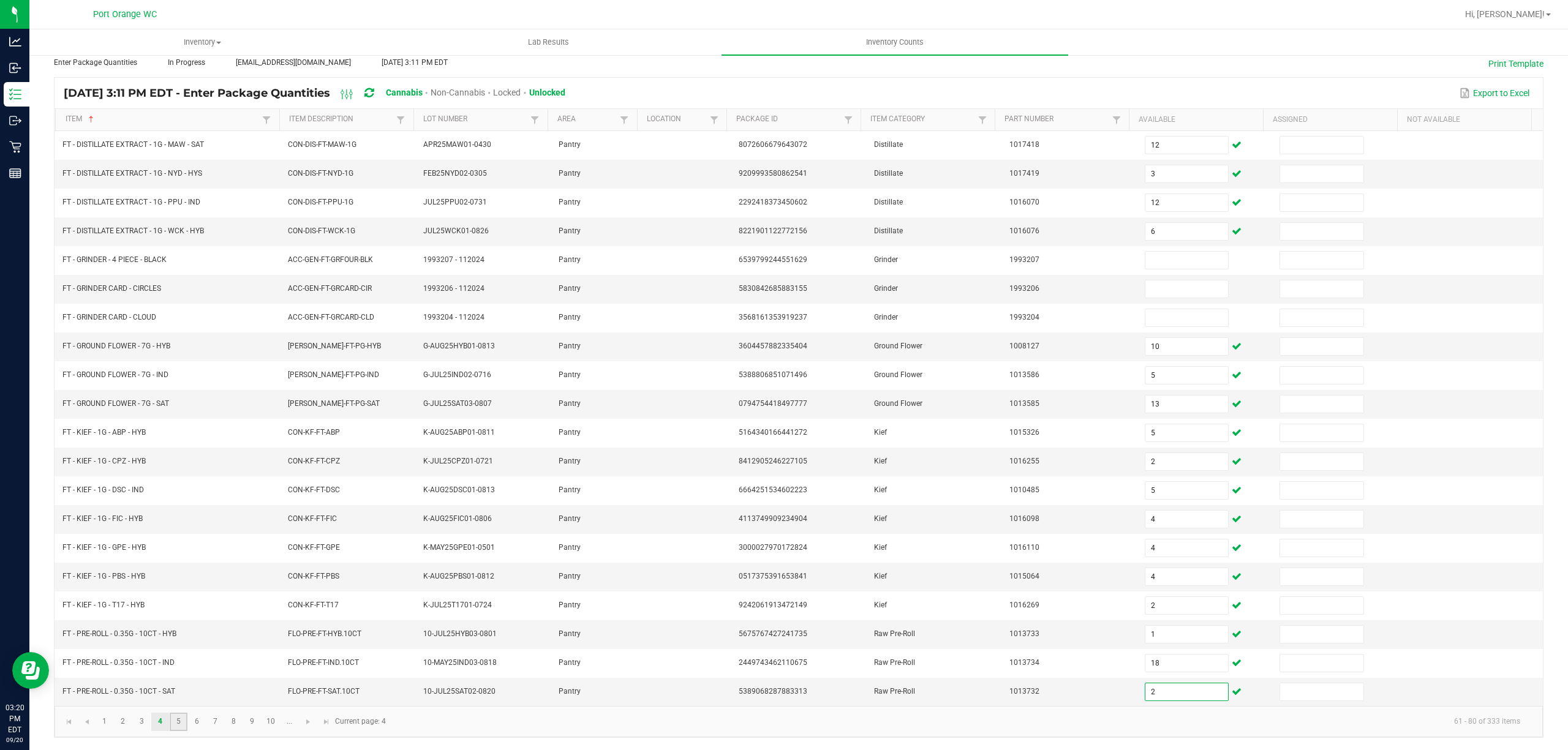
click at [175, 721] on link "5" at bounding box center [178, 722] width 18 height 18
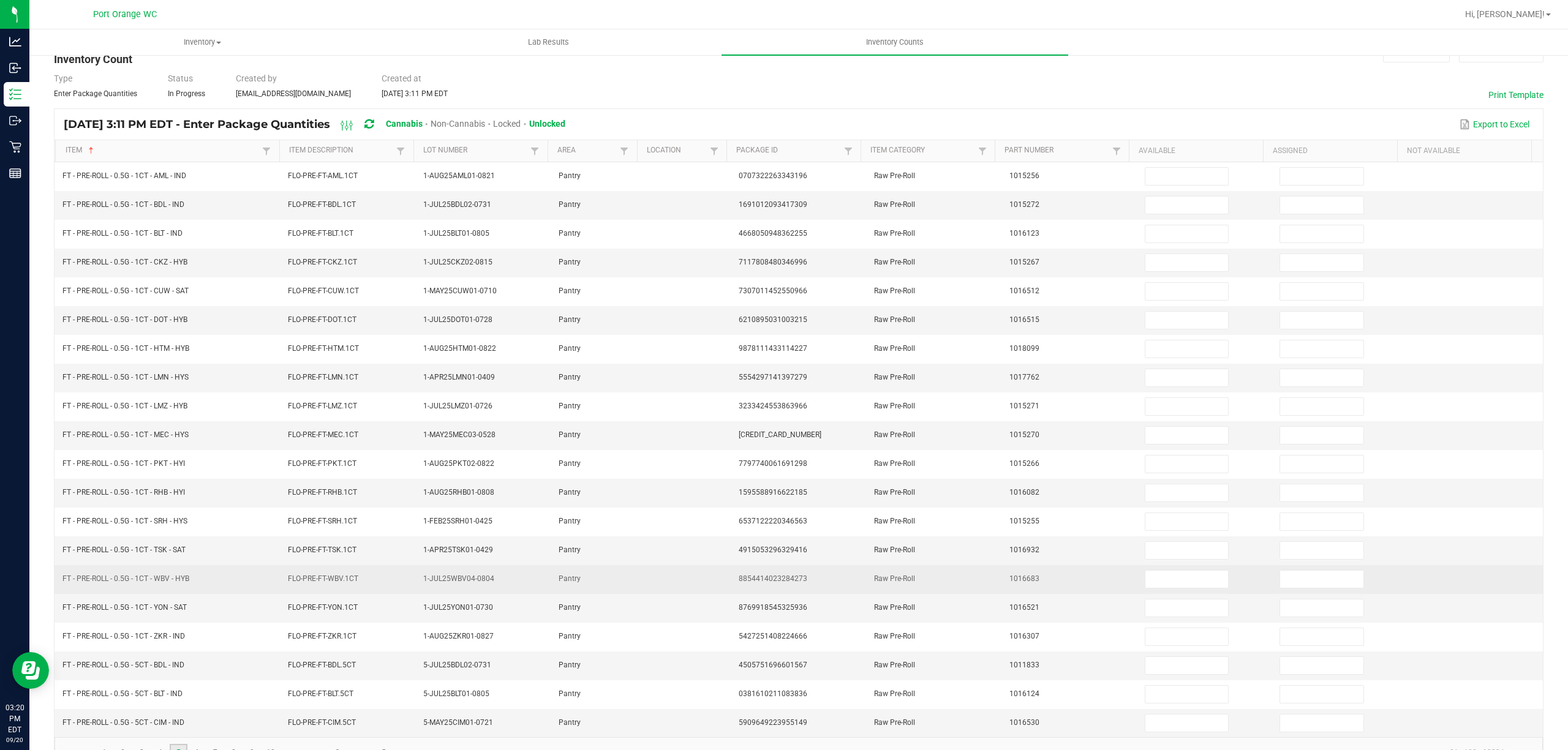
scroll to position [0, 0]
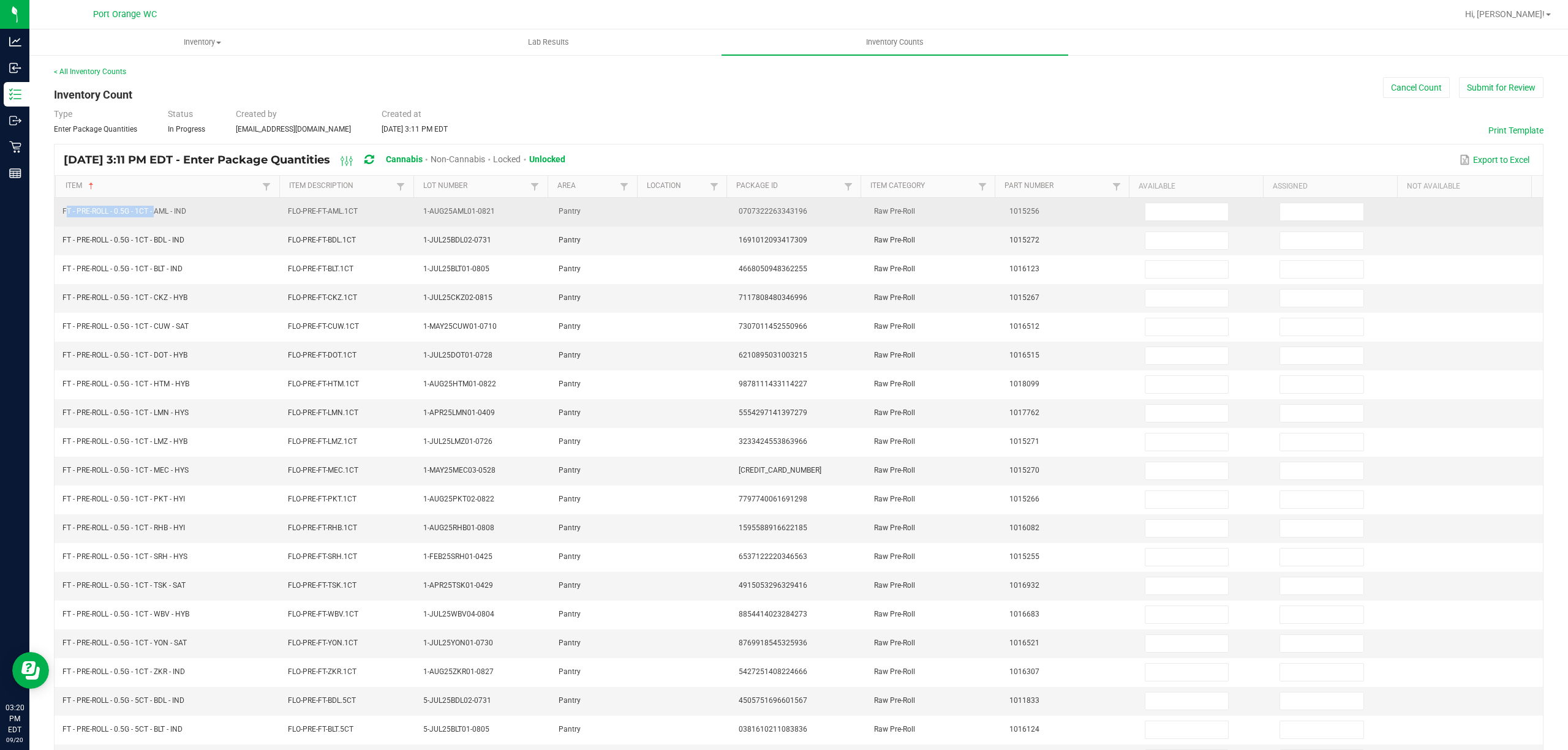
drag, startPoint x: 153, startPoint y: 212, endPoint x: 62, endPoint y: 214, distance: 91.0
click at [62, 214] on td "FT - PRE-ROLL - 0.5G - 1CT - AML - IND" at bounding box center [168, 212] width 225 height 29
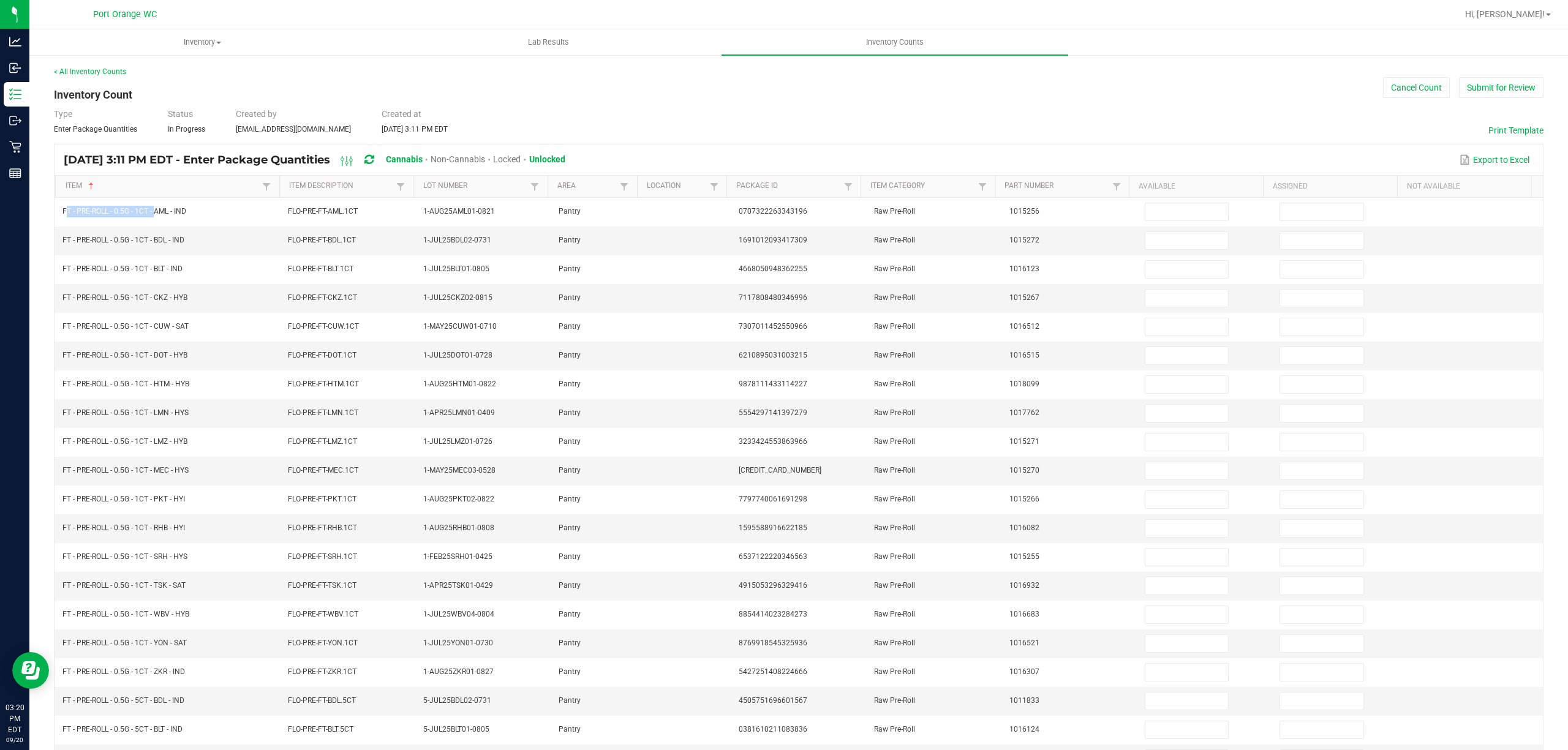
copy span "FT - PRE-ROLL - 0.5G - 1CT -"
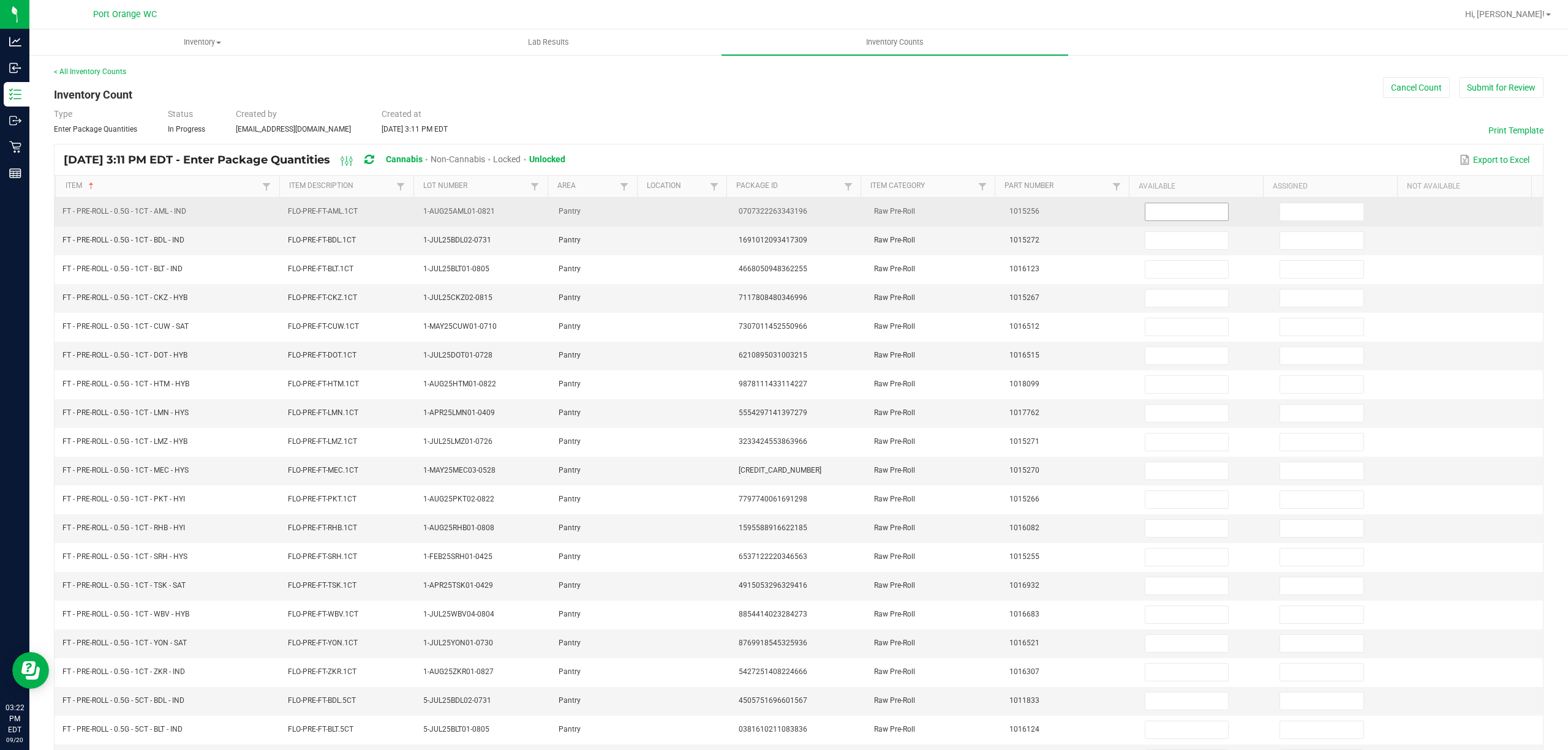
click at [1152, 211] on input at bounding box center [1187, 212] width 83 height 17
type input "1"
type input "15"
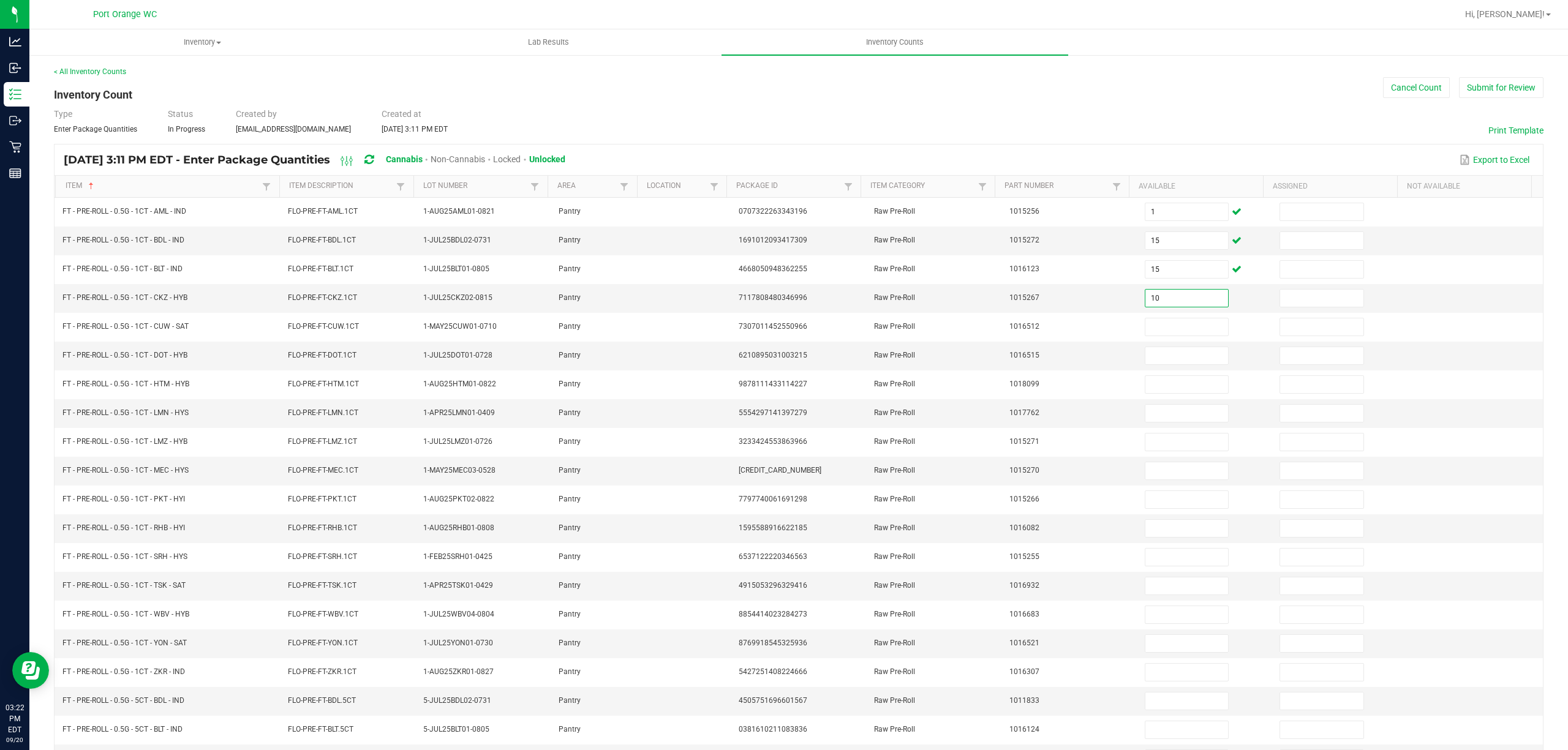
type input "10"
type input "17"
type input "8"
type input "19"
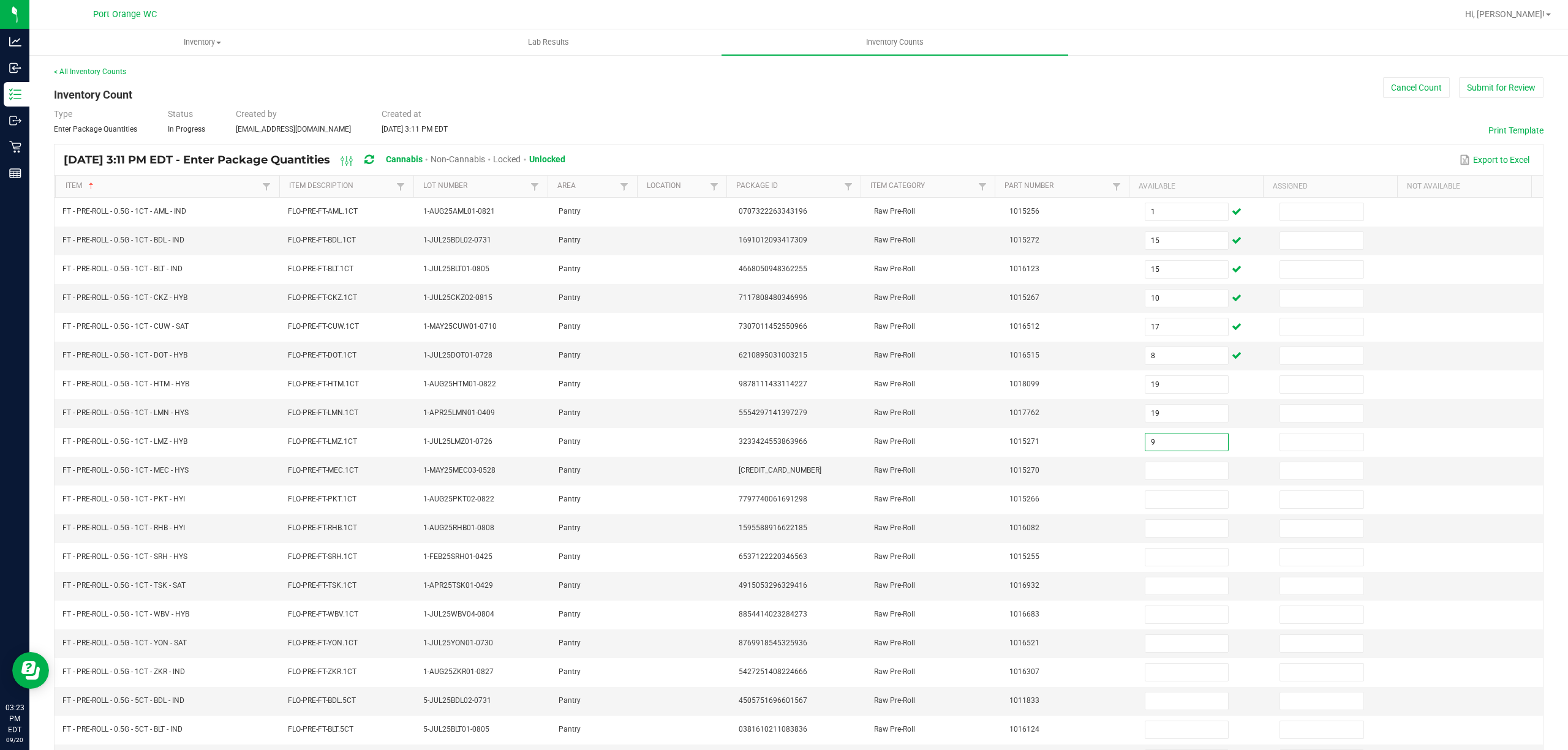
type input "9"
type input "19"
type input "25"
type input "18"
type input "20"
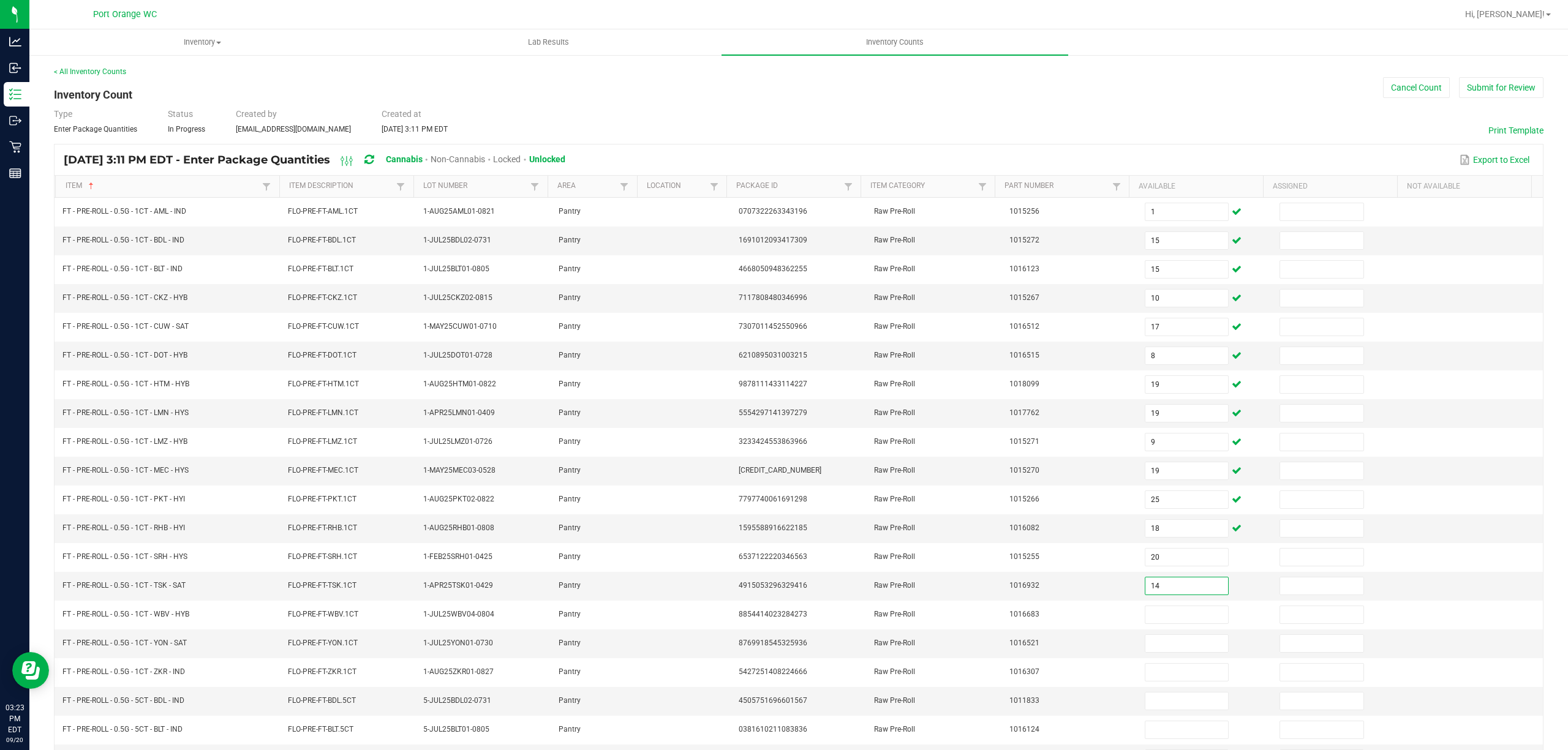
type input "14"
type input "1"
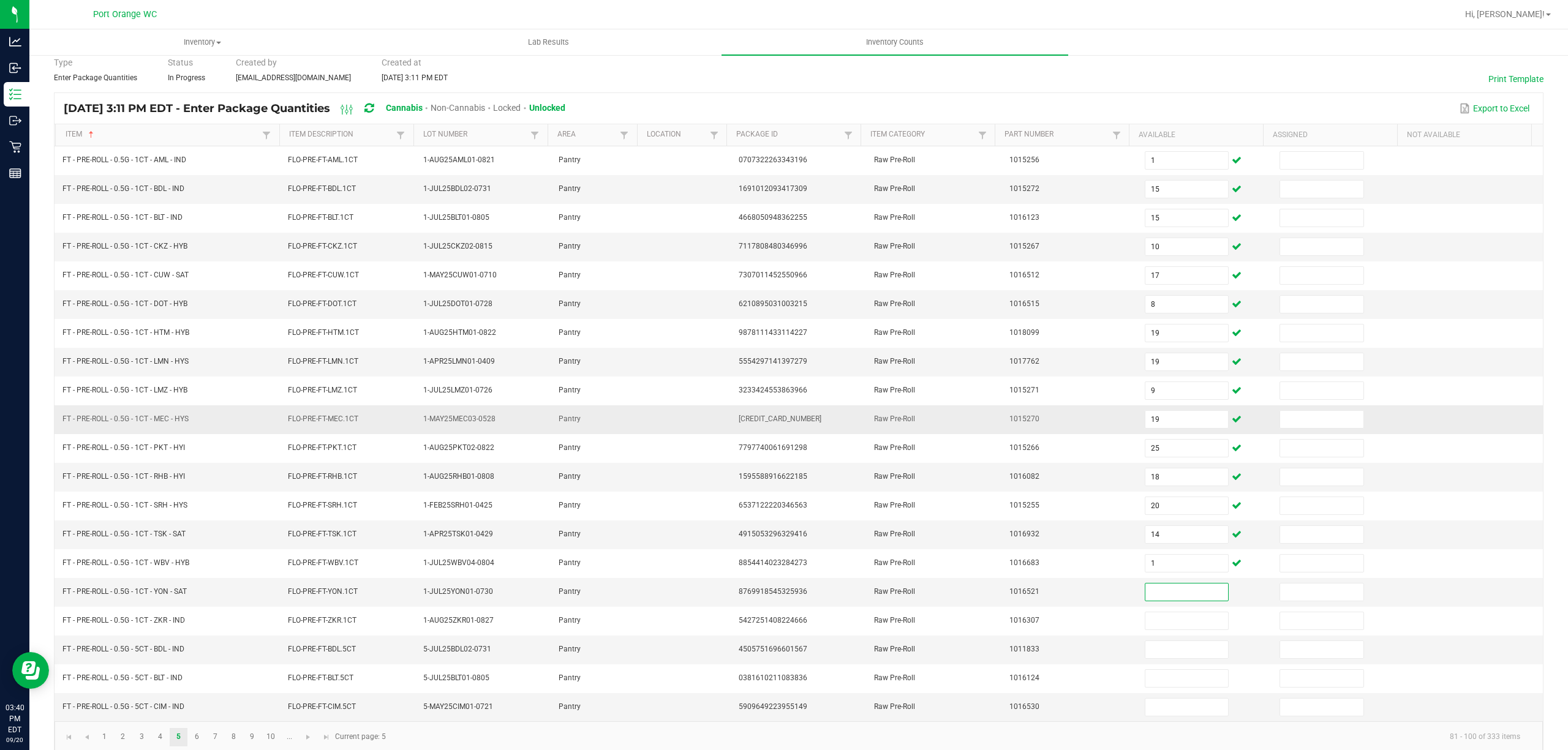
scroll to position [80, 0]
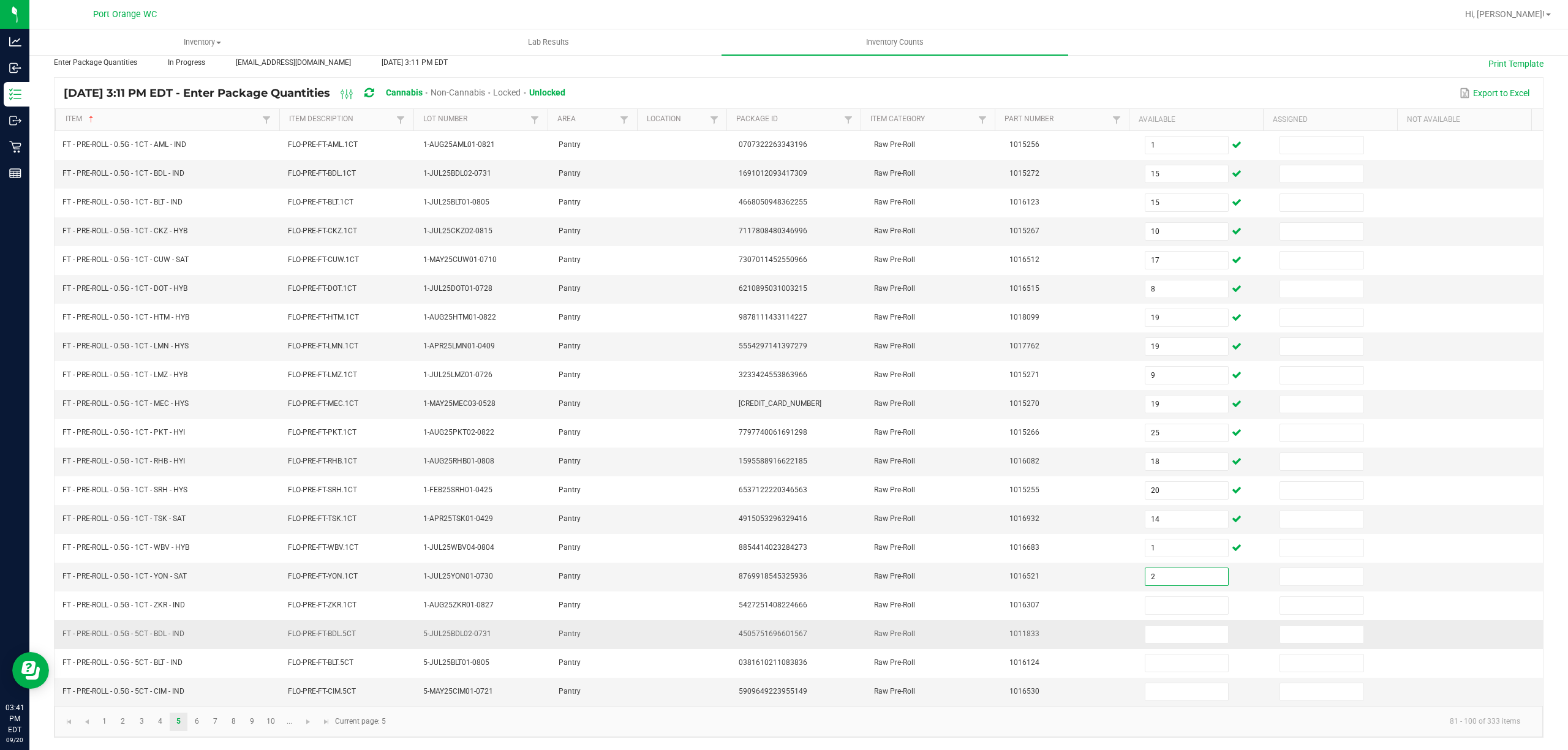
type input "2"
type input "13"
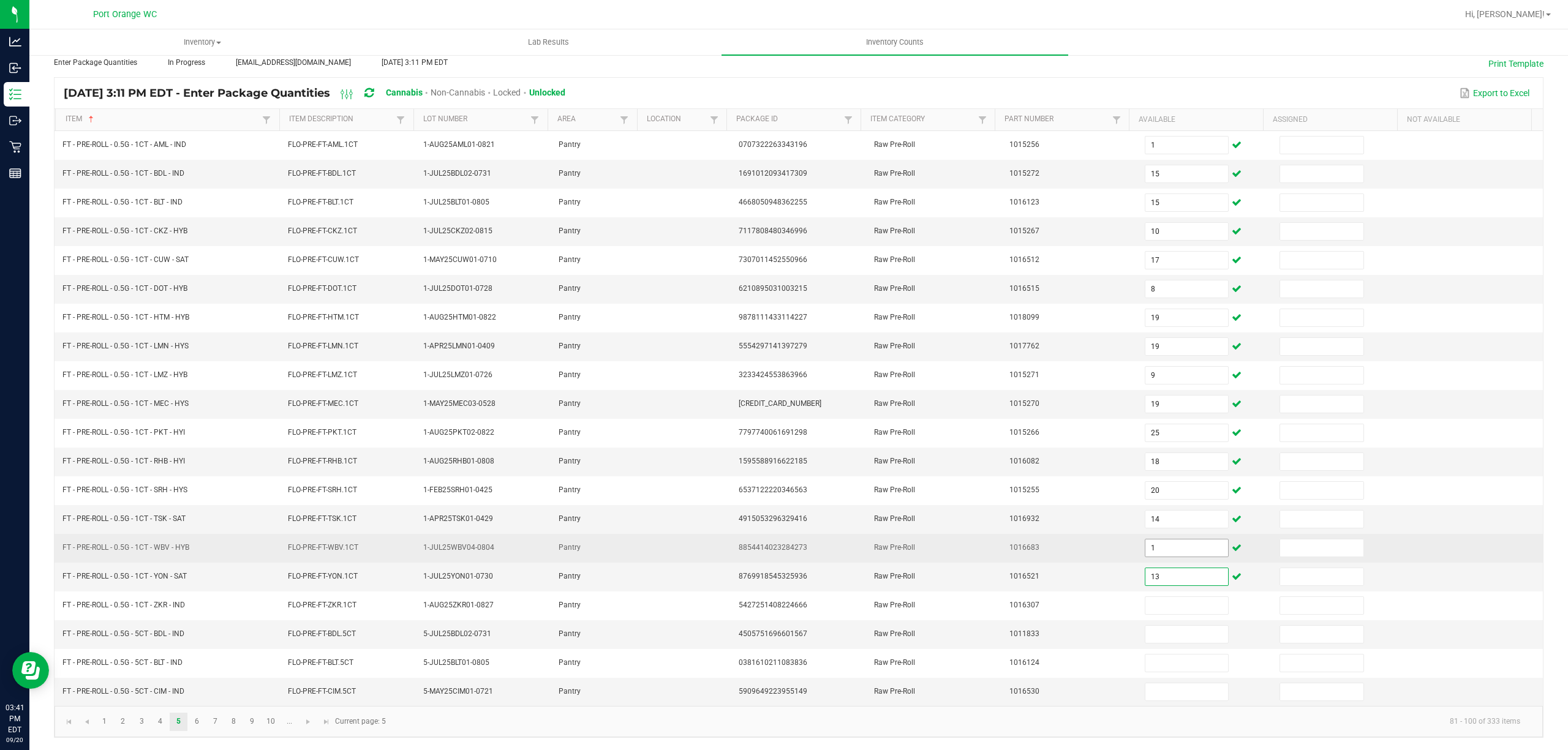
click at [1150, 549] on input "1" at bounding box center [1187, 548] width 83 height 17
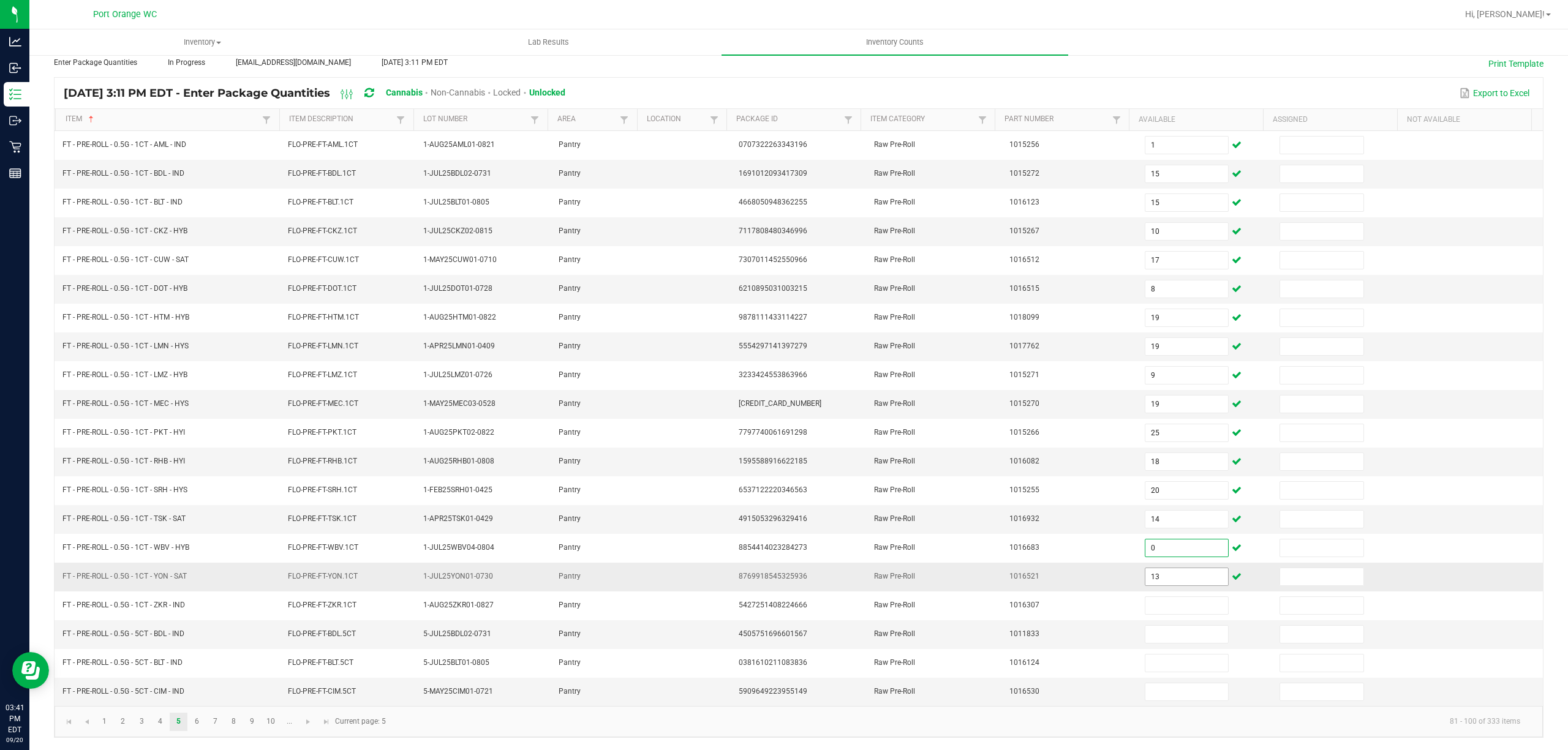
type input "0"
click at [1157, 579] on input "13" at bounding box center [1187, 577] width 83 height 17
type input "1"
type input "13"
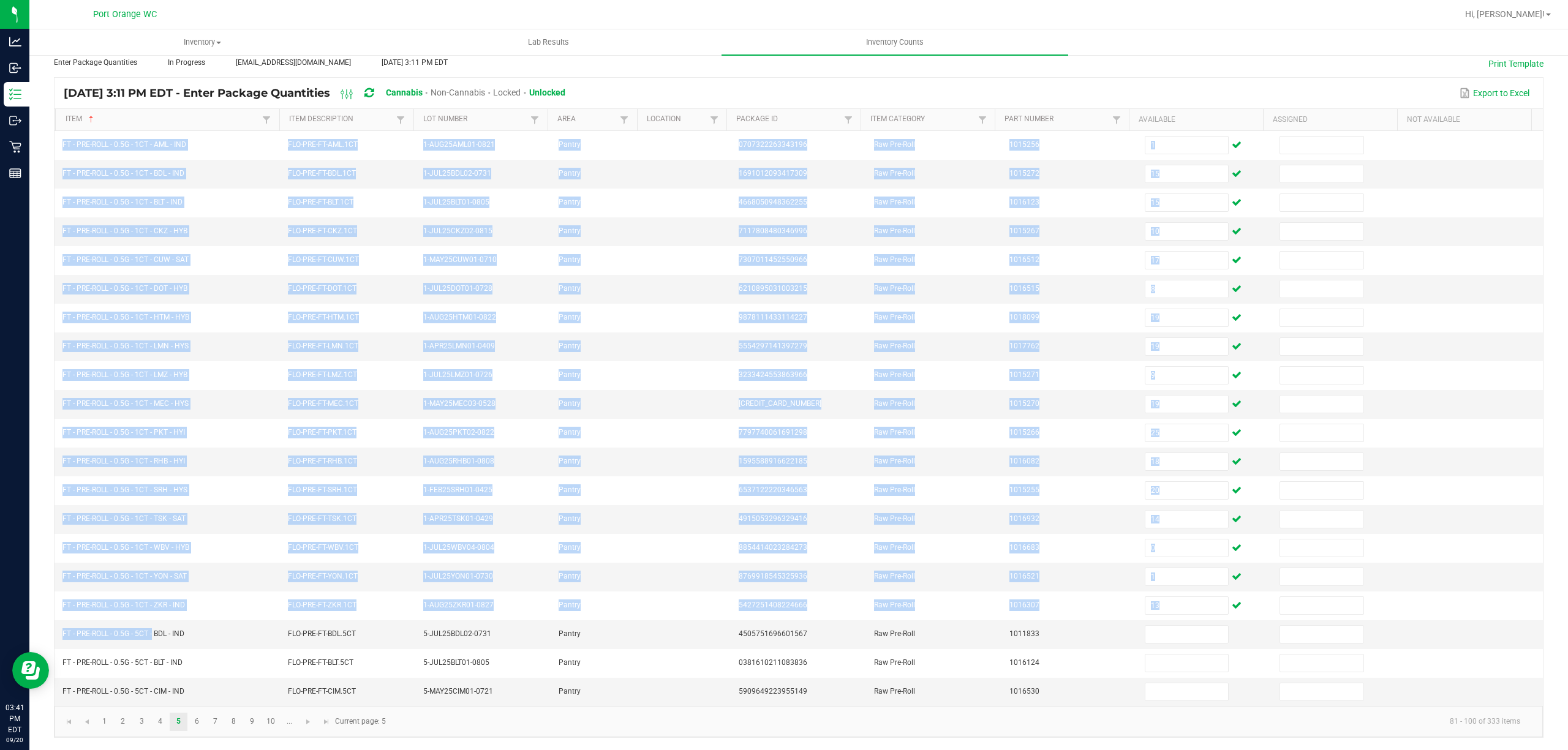
drag, startPoint x: 152, startPoint y: 630, endPoint x: 53, endPoint y: 635, distance: 99.1
click at [53, 635] on div "< All Inventory Counts Inventory Count Cancel Count Submit for Review Type Ente…" at bounding box center [799, 369] width 1538 height 763
click at [86, 635] on span "FT - PRE-ROLL - 0.5G - 5CT - BDL - IND" at bounding box center [123, 634] width 122 height 8
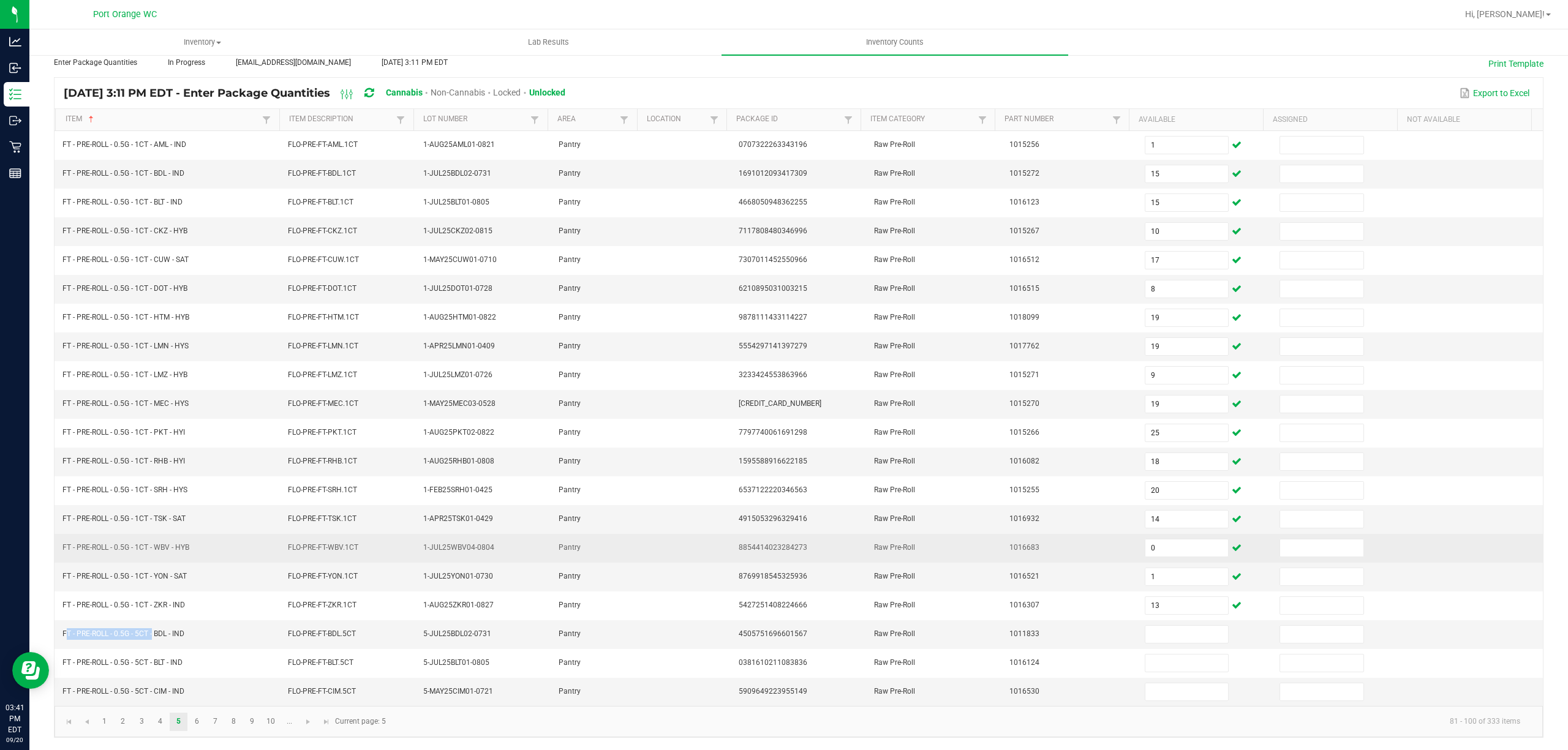
drag, startPoint x: 151, startPoint y: 633, endPoint x: 147, endPoint y: 550, distance: 83.1
click at [60, 633] on td "FT - PRE-ROLL - 0.5G - 5CT - BDL - IND" at bounding box center [168, 635] width 225 height 29
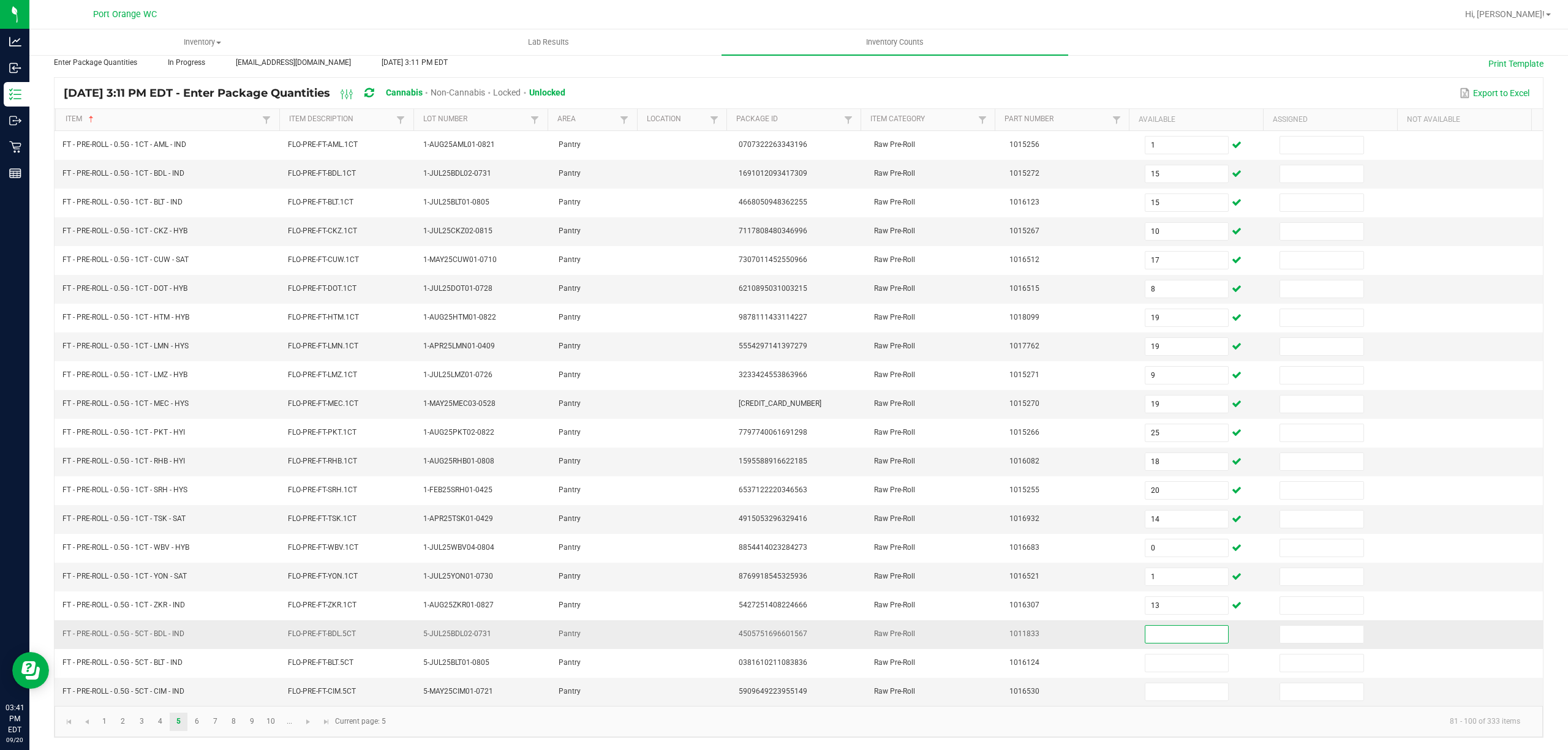
click at [1145, 627] on input at bounding box center [1187, 635] width 83 height 17
type input "1"
type input "7"
click at [196, 718] on link "6" at bounding box center [197, 722] width 18 height 18
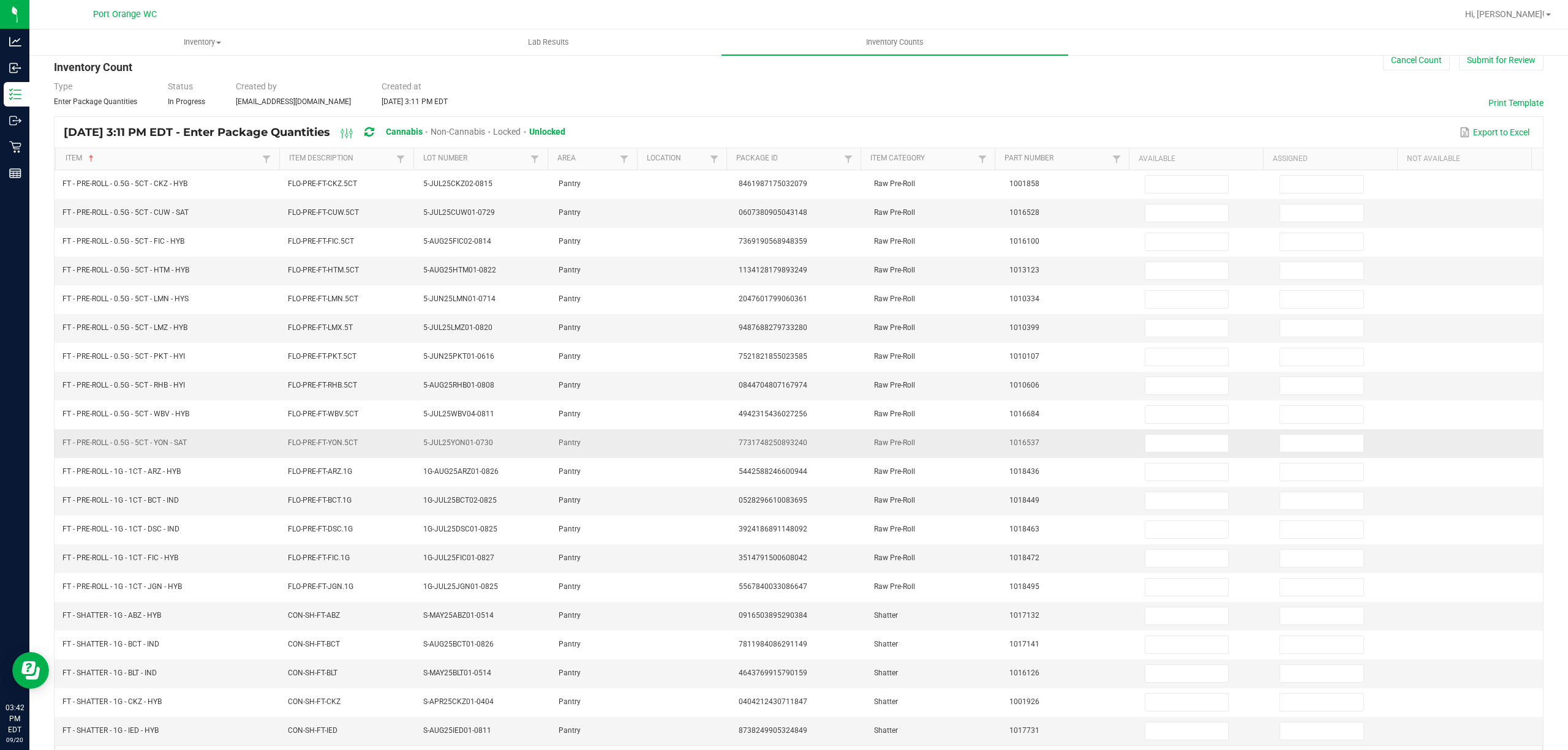
scroll to position [0, 0]
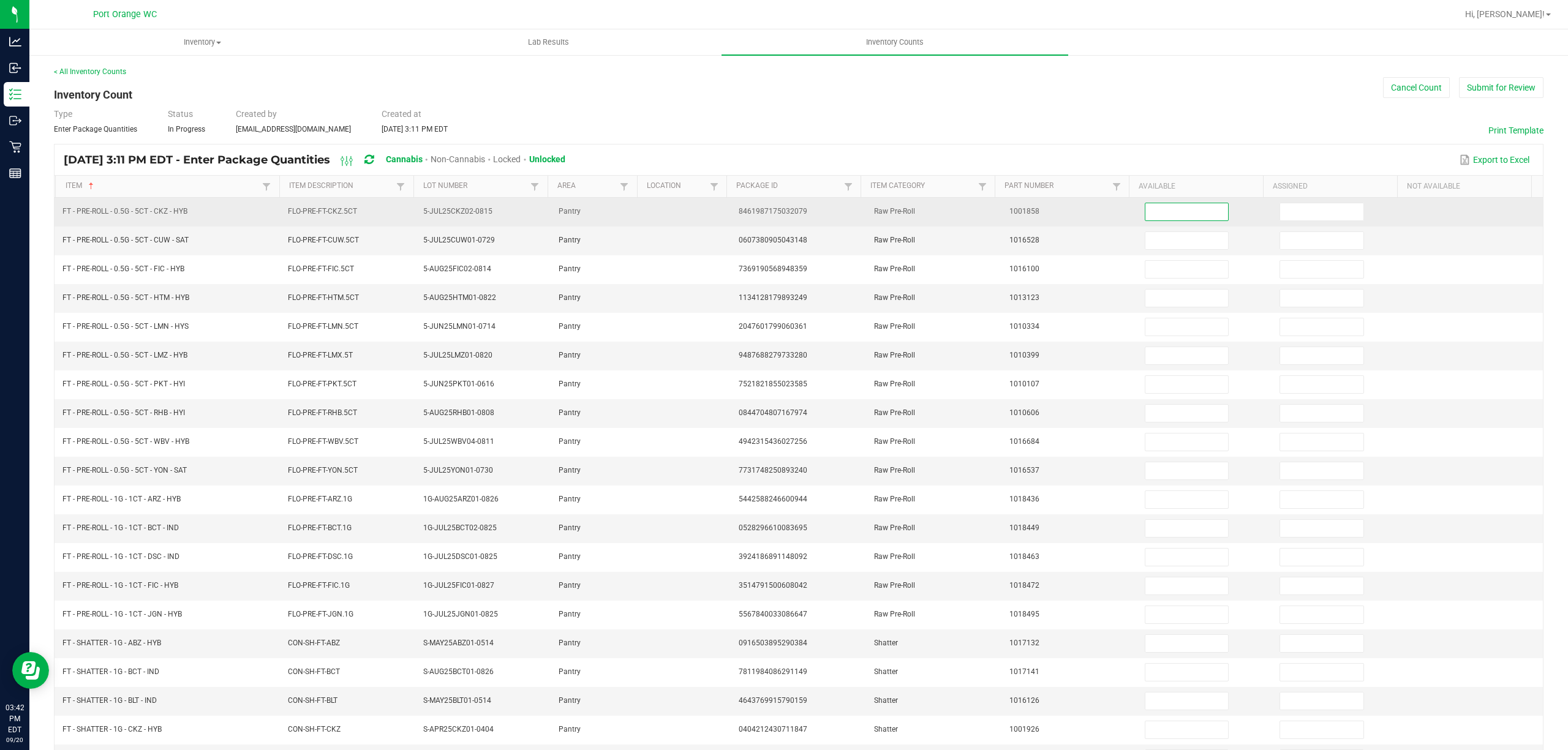
click at [1169, 209] on input at bounding box center [1187, 212] width 83 height 17
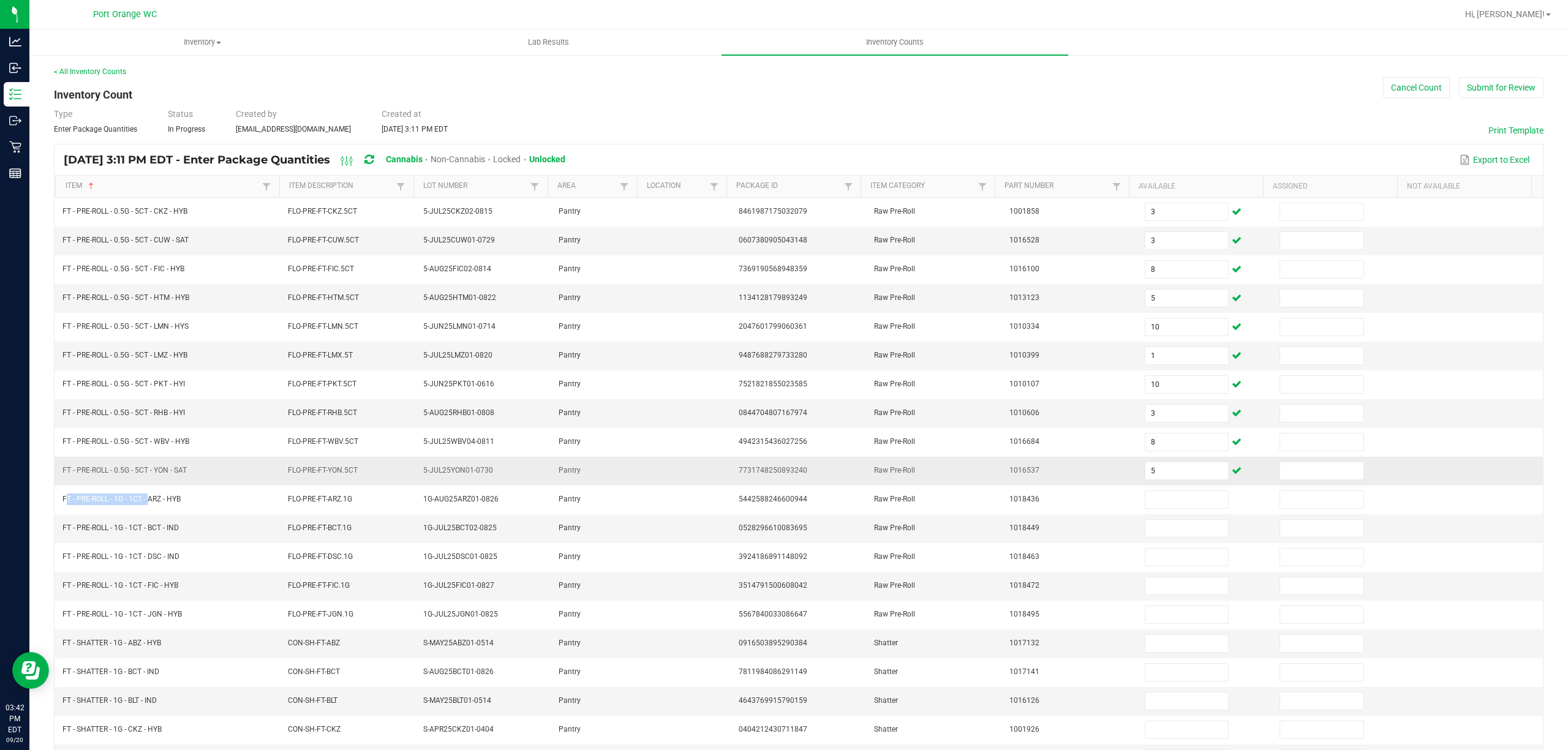
drag, startPoint x: 147, startPoint y: 508, endPoint x: 87, endPoint y: 482, distance: 65.4
click at [63, 504] on span "FT - PRE-ROLL - 1G - 1CT - ARZ - HYB" at bounding box center [122, 499] width 118 height 8
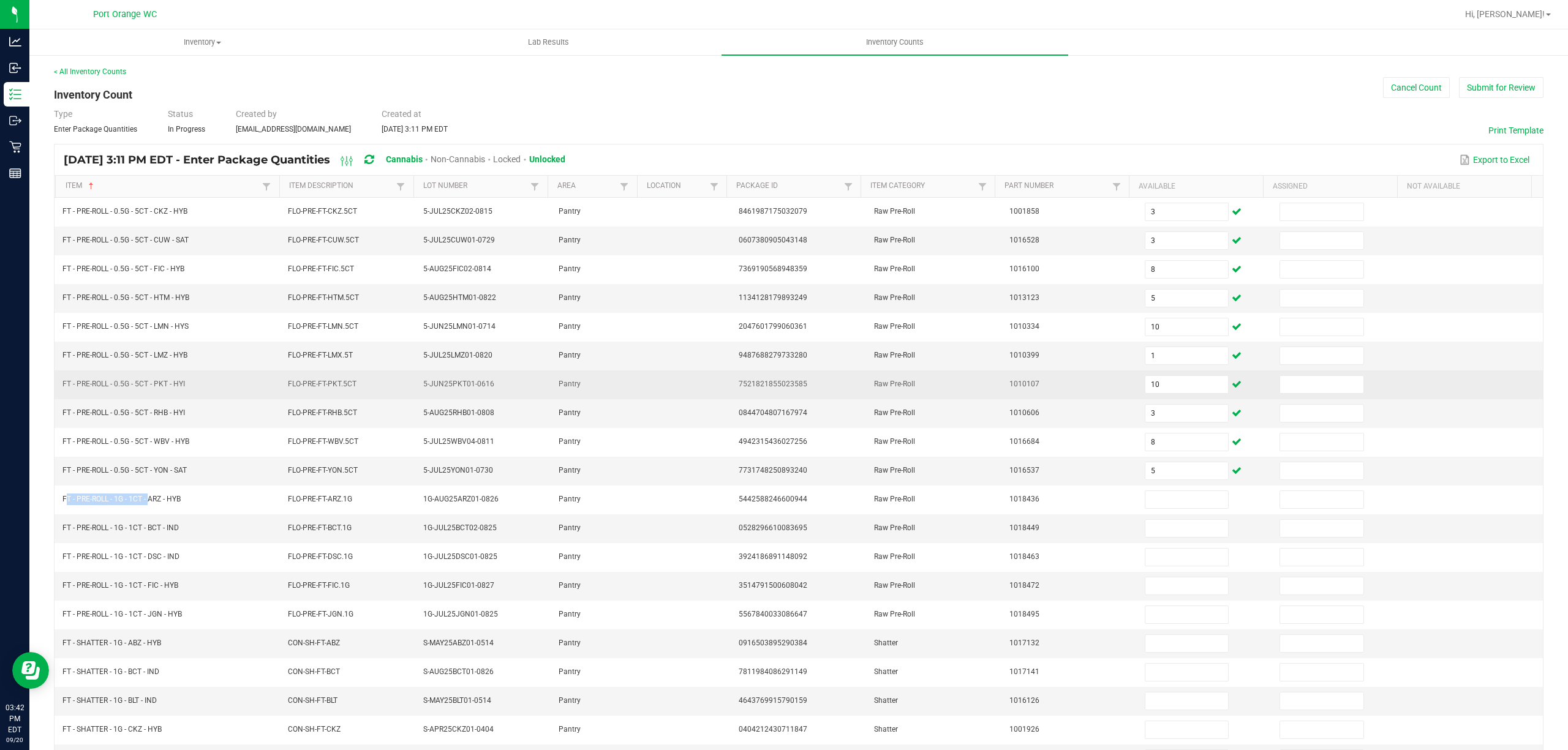
copy span "FT - PRE-ROLL - 1G - 1CT -"
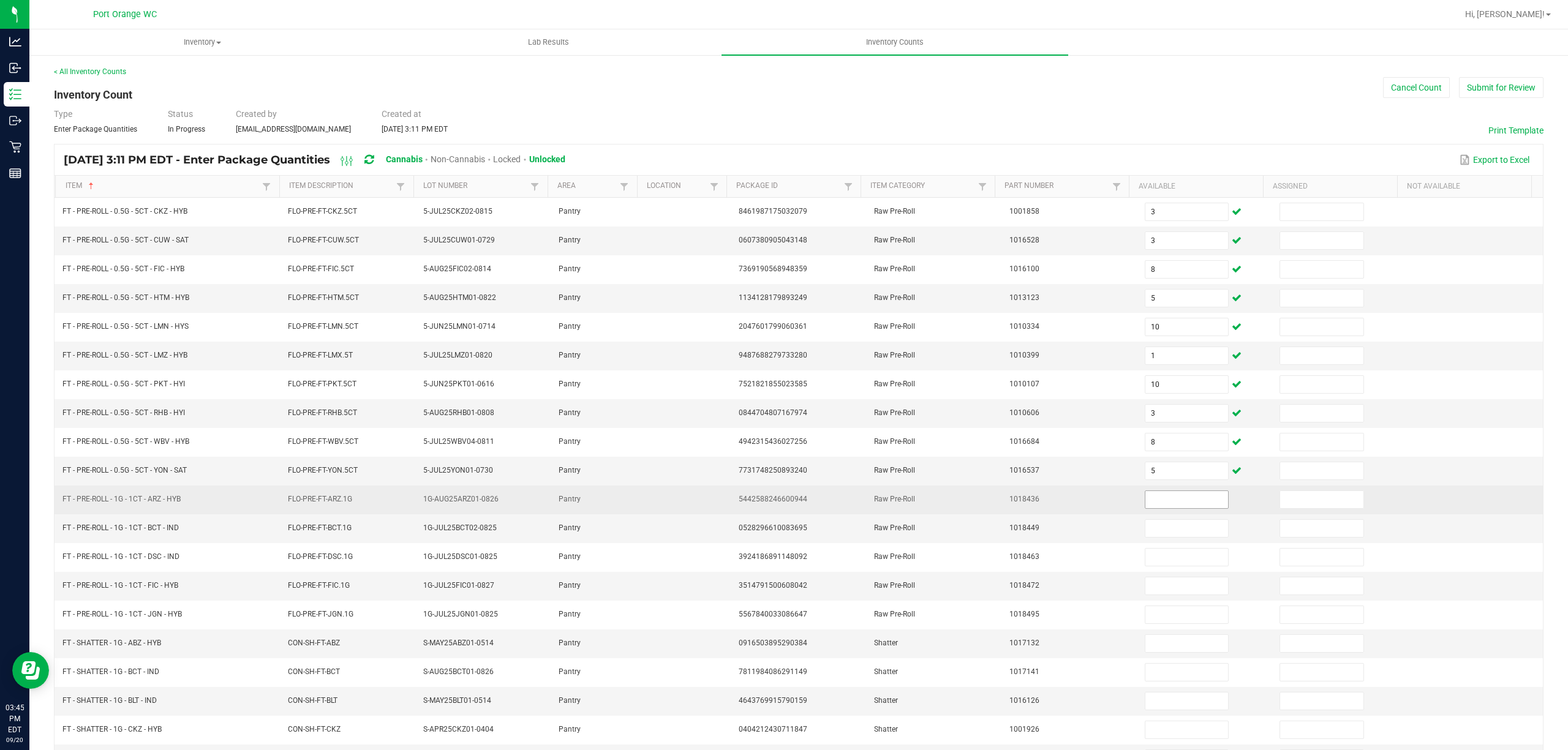
click at [1145, 505] on input at bounding box center [1187, 499] width 83 height 17
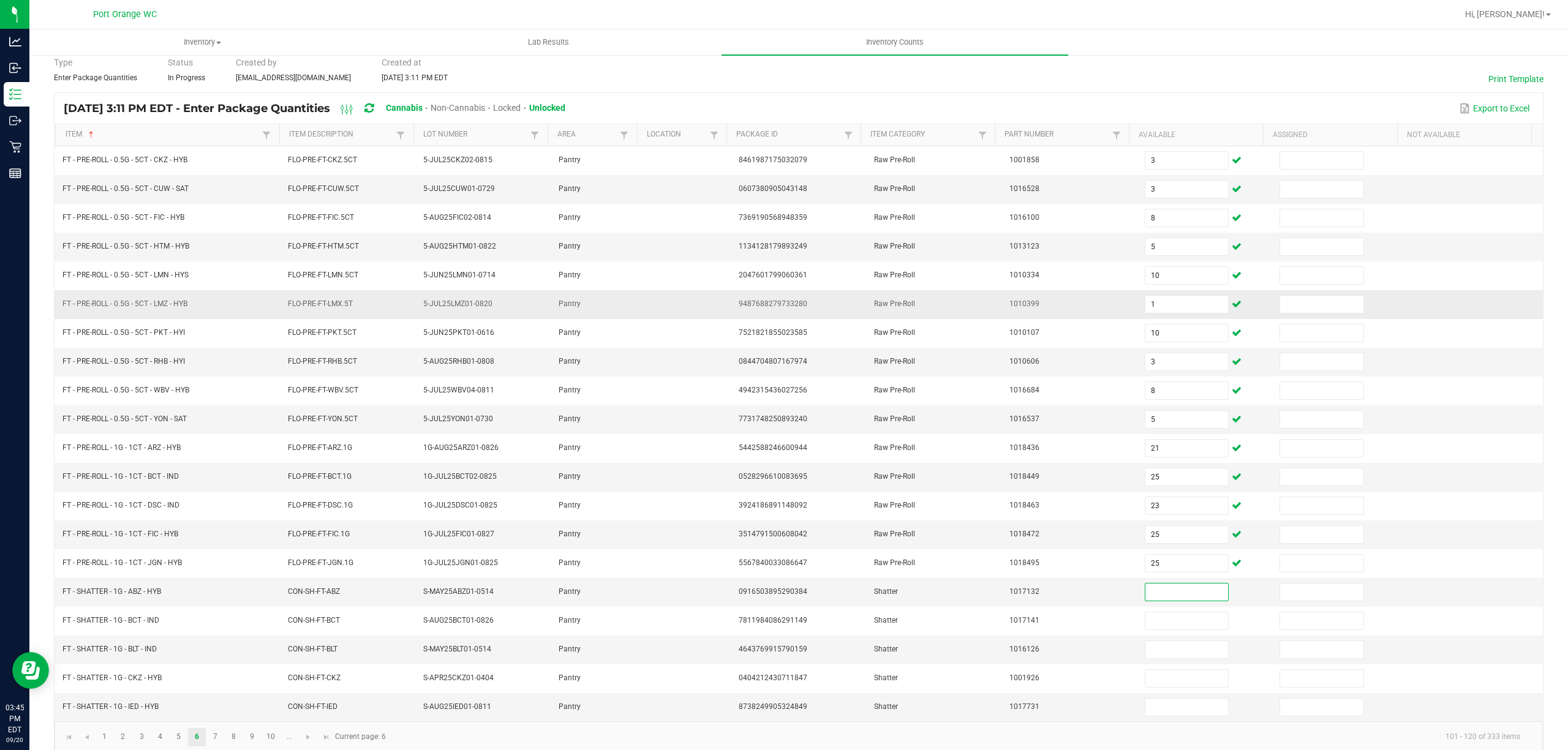
scroll to position [80, 0]
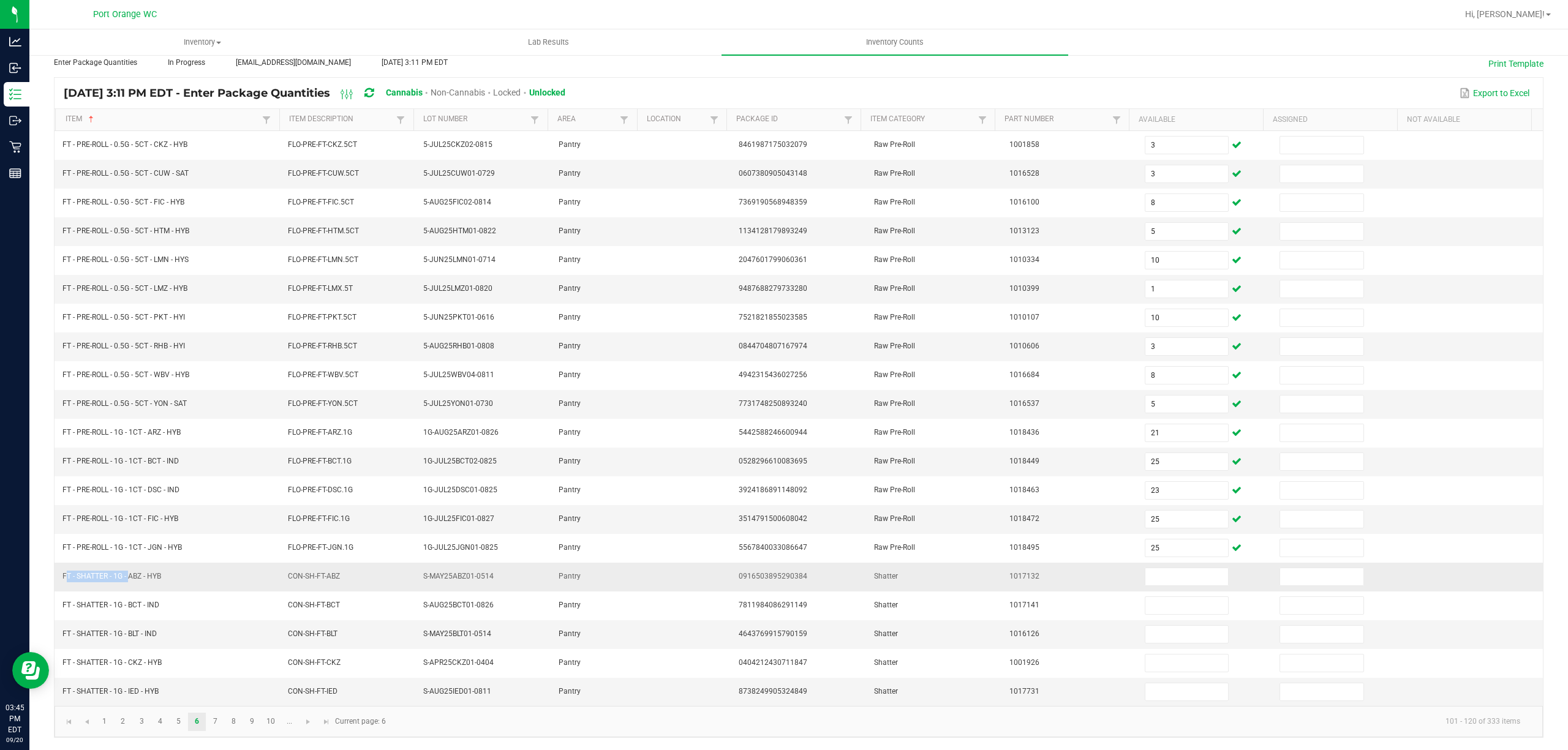
drag, startPoint x: 127, startPoint y: 571, endPoint x: 73, endPoint y: 582, distance: 55.1
click at [73, 582] on td "FT - SHATTER - 1G - ABZ - HYB" at bounding box center [168, 577] width 225 height 29
click at [1145, 575] on input at bounding box center [1187, 577] width 83 height 17
click at [220, 723] on link "7" at bounding box center [215, 722] width 18 height 18
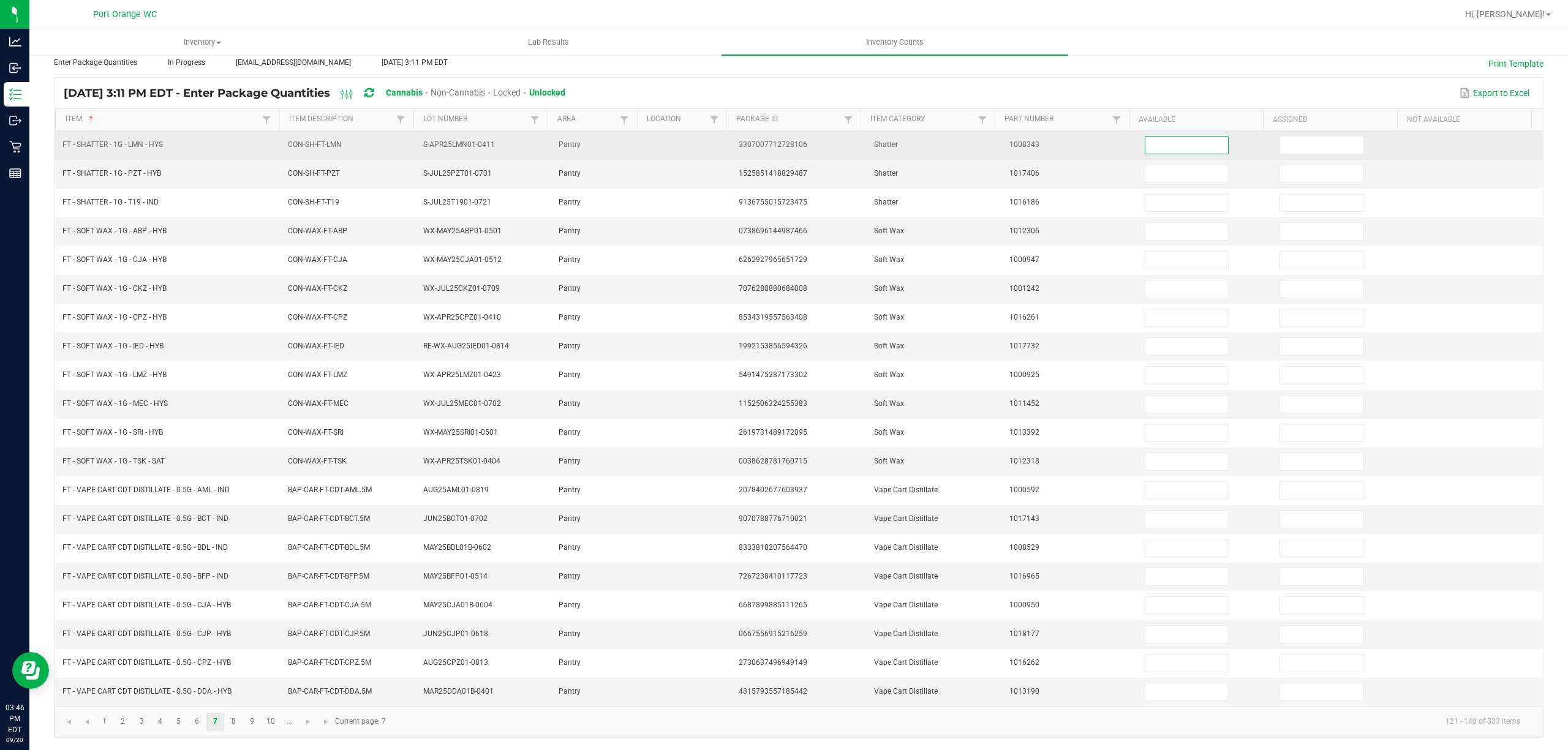
click at [1145, 137] on input at bounding box center [1187, 145] width 83 height 17
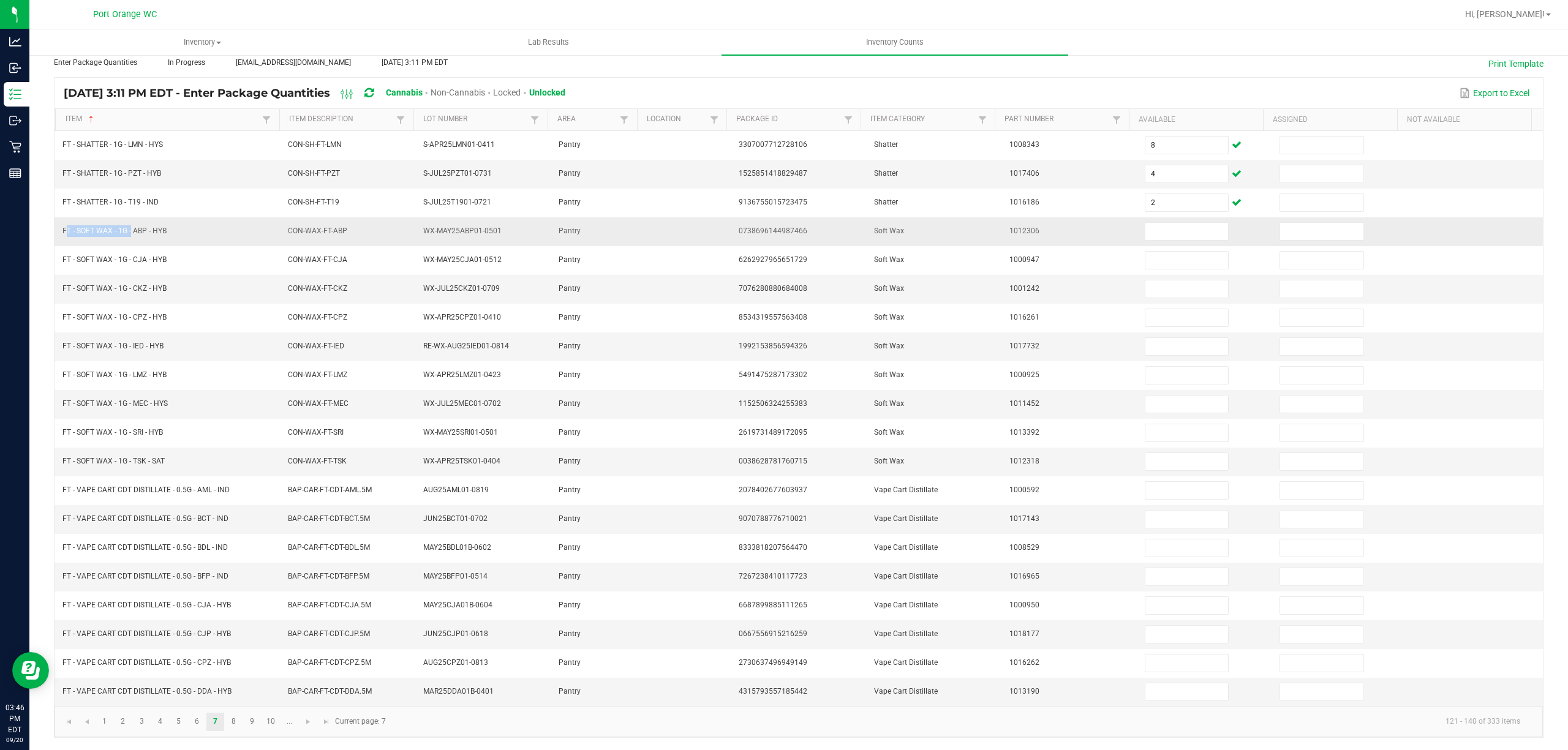
drag, startPoint x: 128, startPoint y: 223, endPoint x: 58, endPoint y: 226, distance: 70.1
click at [58, 226] on td "FT - SOFT WAX - 1G - ABP - HYB" at bounding box center [168, 232] width 225 height 29
click at [1174, 223] on input at bounding box center [1187, 232] width 83 height 17
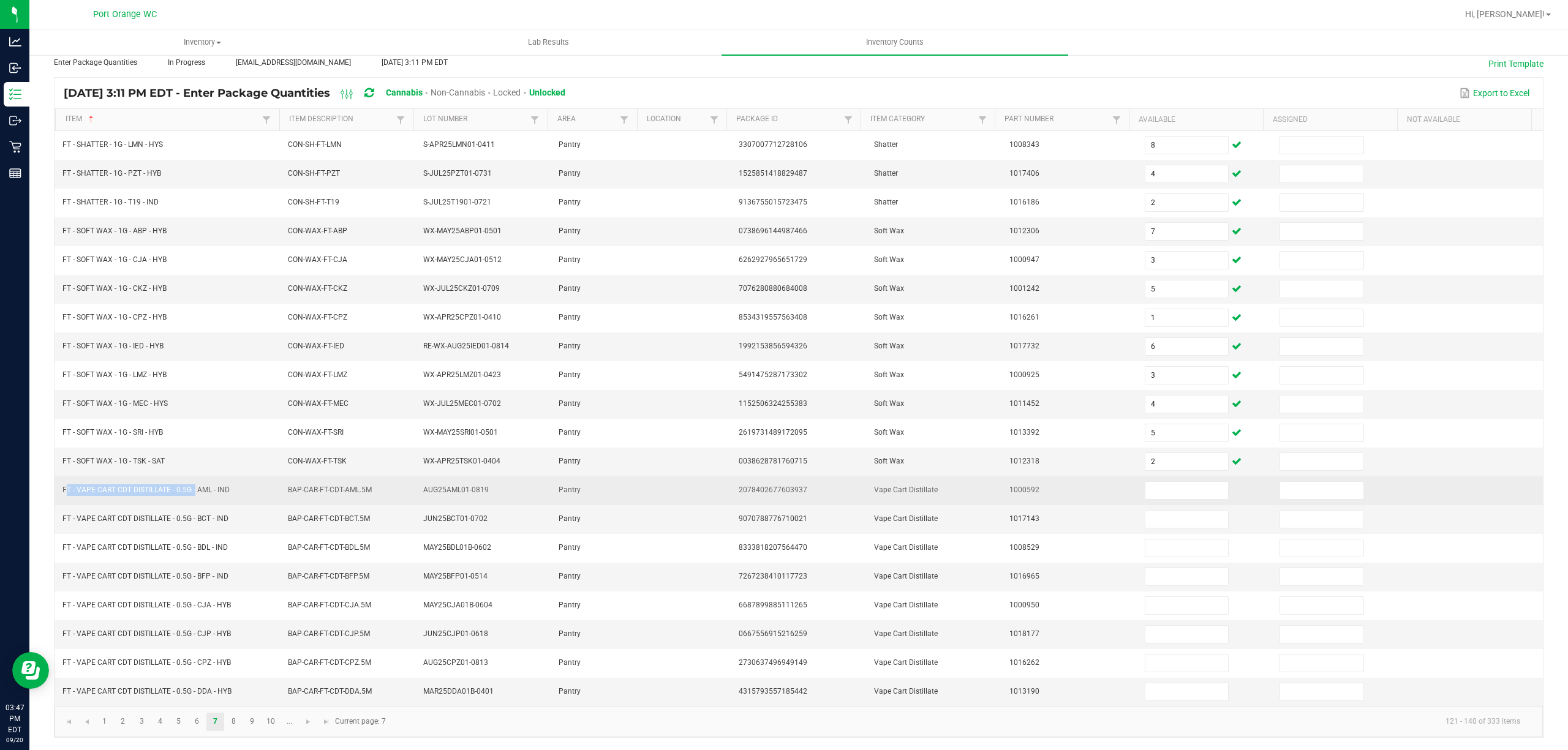
drag, startPoint x: 194, startPoint y: 486, endPoint x: 64, endPoint y: 478, distance: 130.2
click at [62, 491] on td "FT - VAPE CART CDT DISTILLATE - 0.5G - AML - IND" at bounding box center [168, 491] width 225 height 29
click at [1145, 492] on input at bounding box center [1187, 490] width 83 height 17
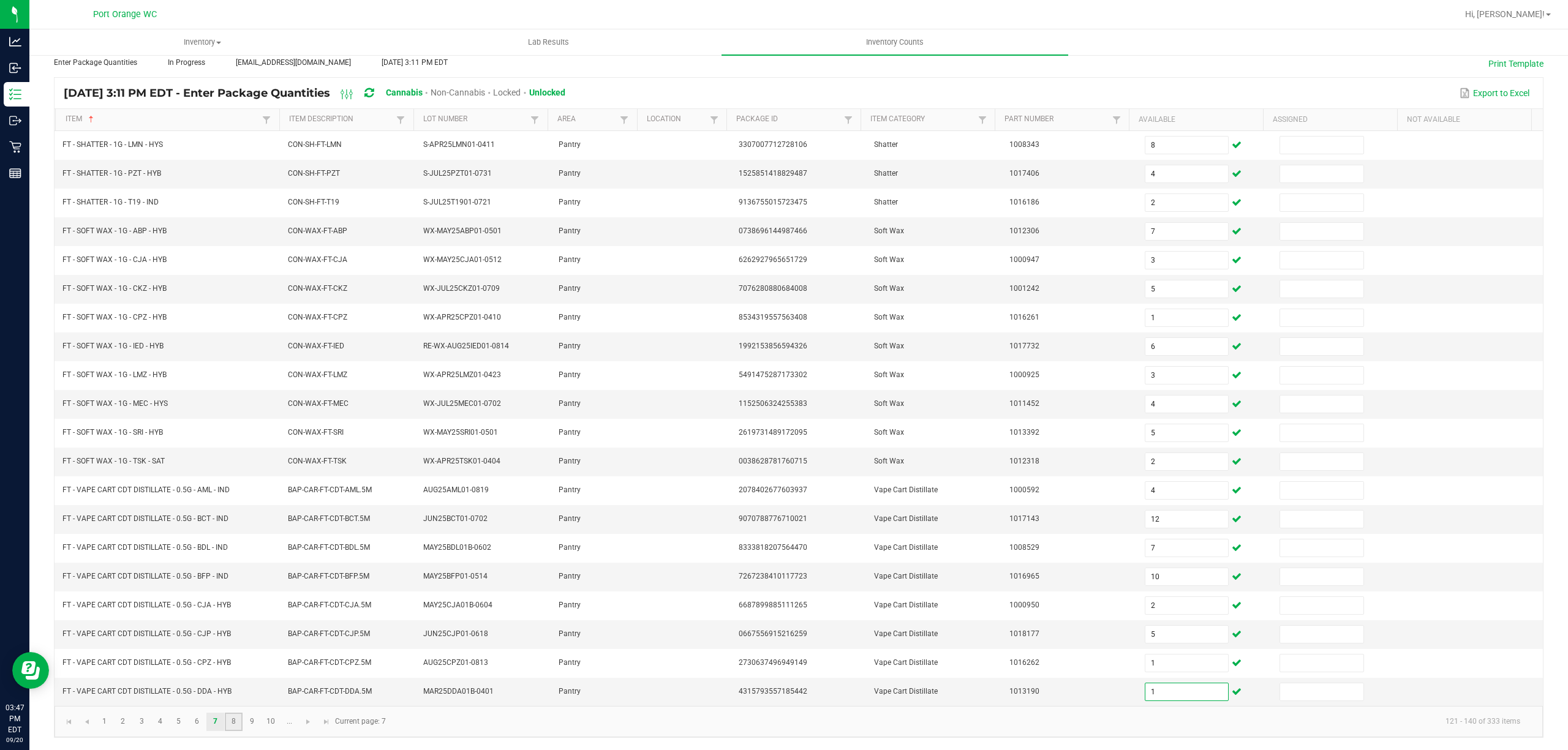
click at [232, 724] on link "8" at bounding box center [233, 722] width 18 height 18
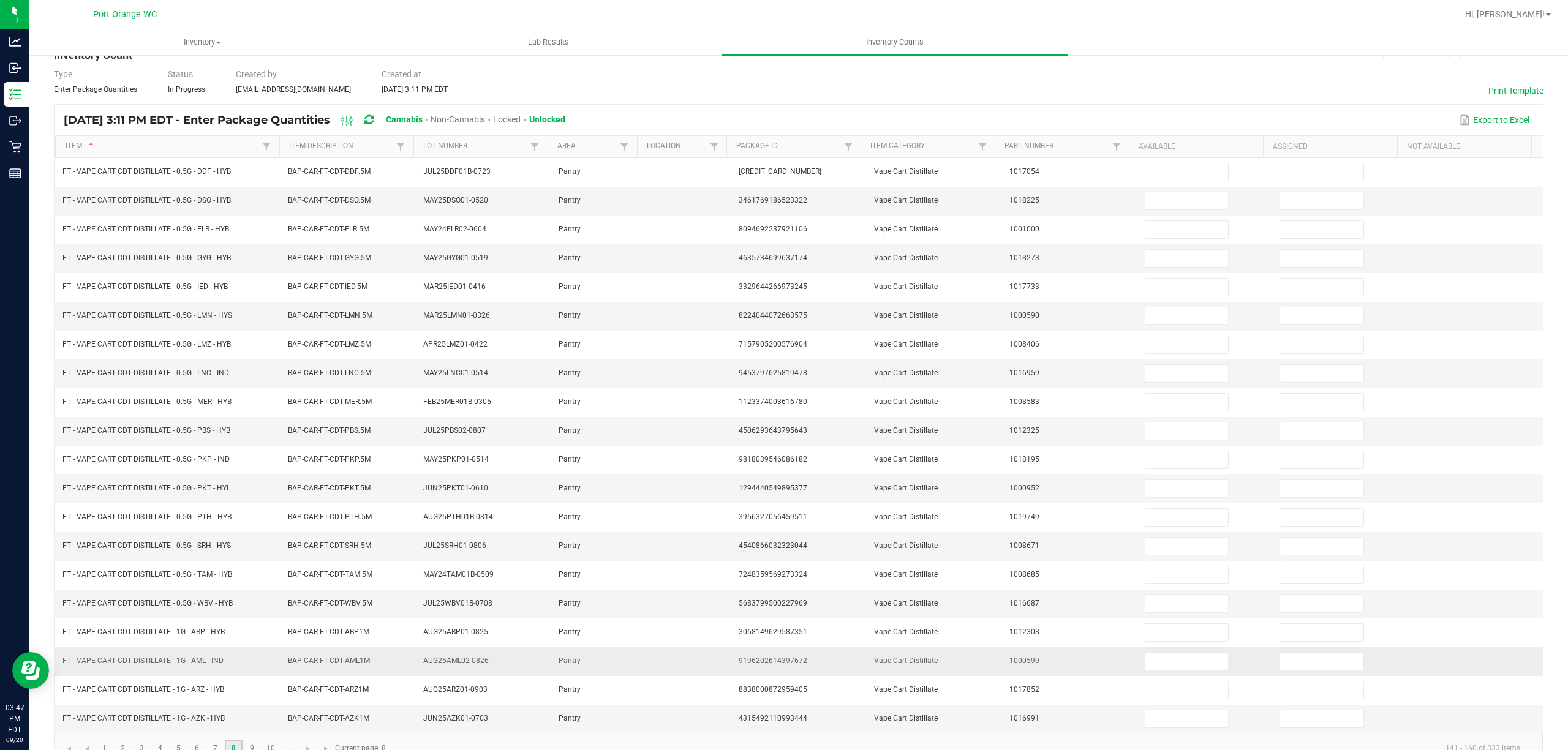
scroll to position [0, 0]
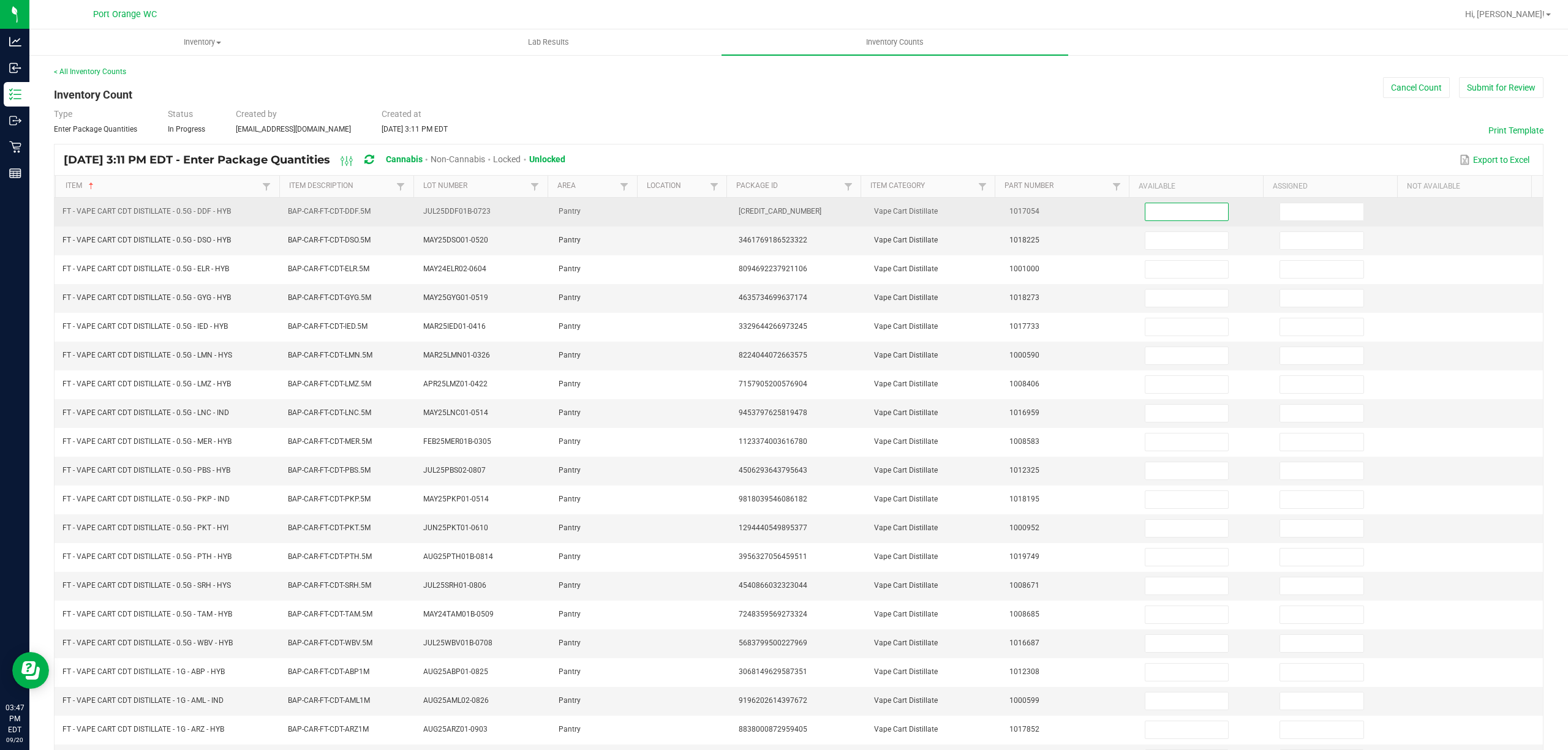
click at [1167, 209] on input at bounding box center [1187, 212] width 83 height 17
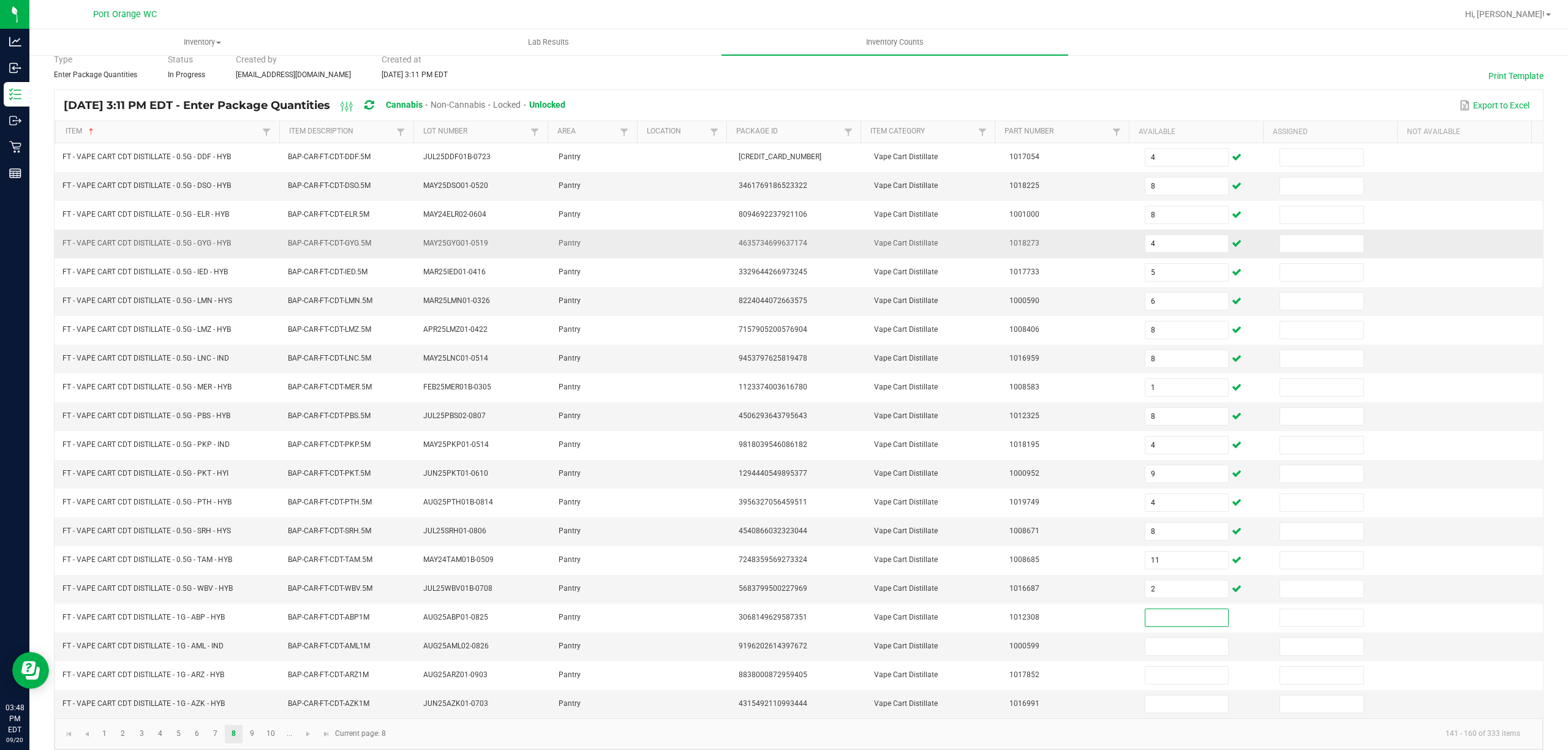
scroll to position [80, 0]
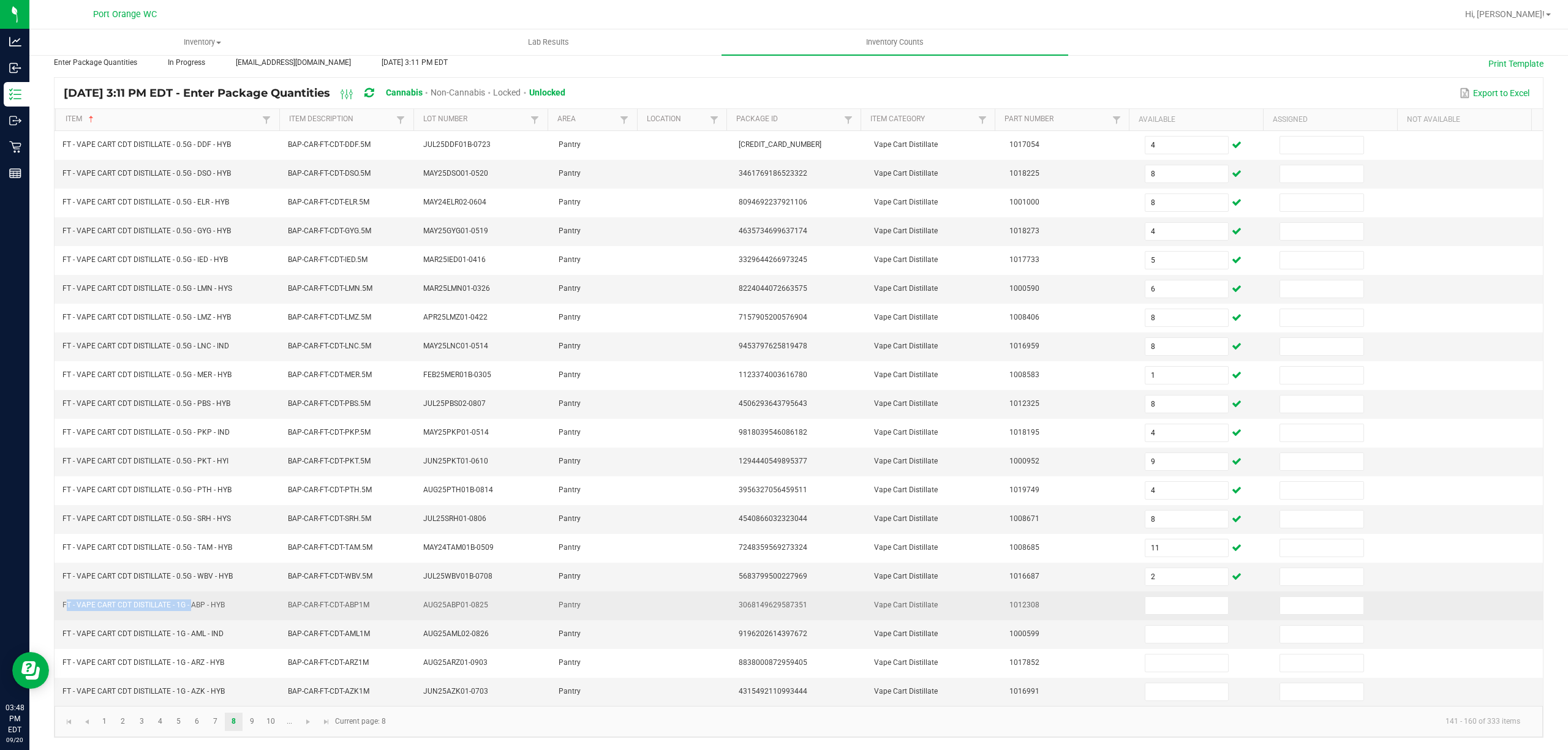
drag, startPoint x: 190, startPoint y: 606, endPoint x: 61, endPoint y: 605, distance: 129.0
click at [61, 605] on td "FT - VAPE CART CDT DISTILLATE - 1G - ABP - HYB" at bounding box center [168, 606] width 225 height 29
click at [1145, 601] on input at bounding box center [1187, 606] width 83 height 17
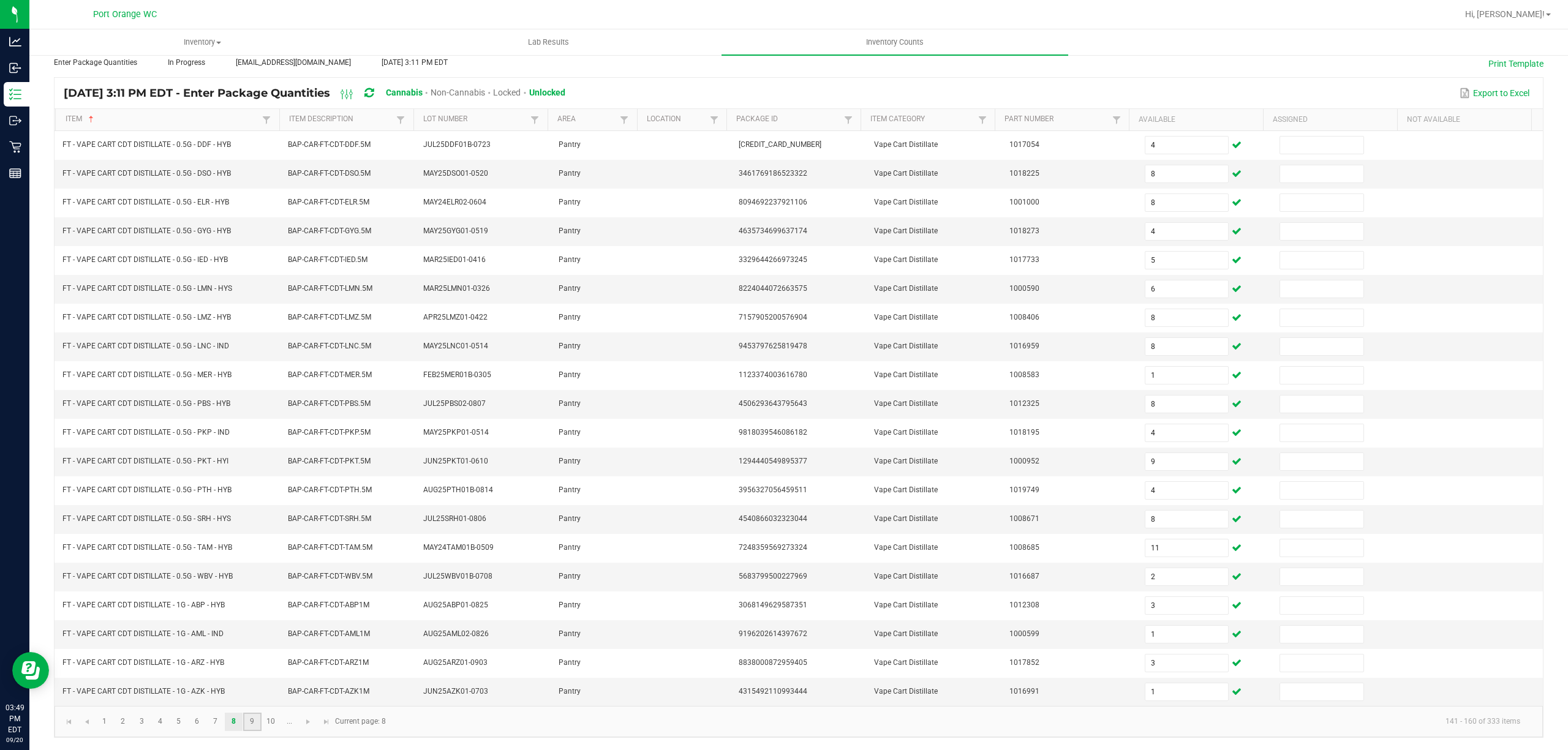
click at [246, 729] on link "9" at bounding box center [251, 722] width 18 height 18
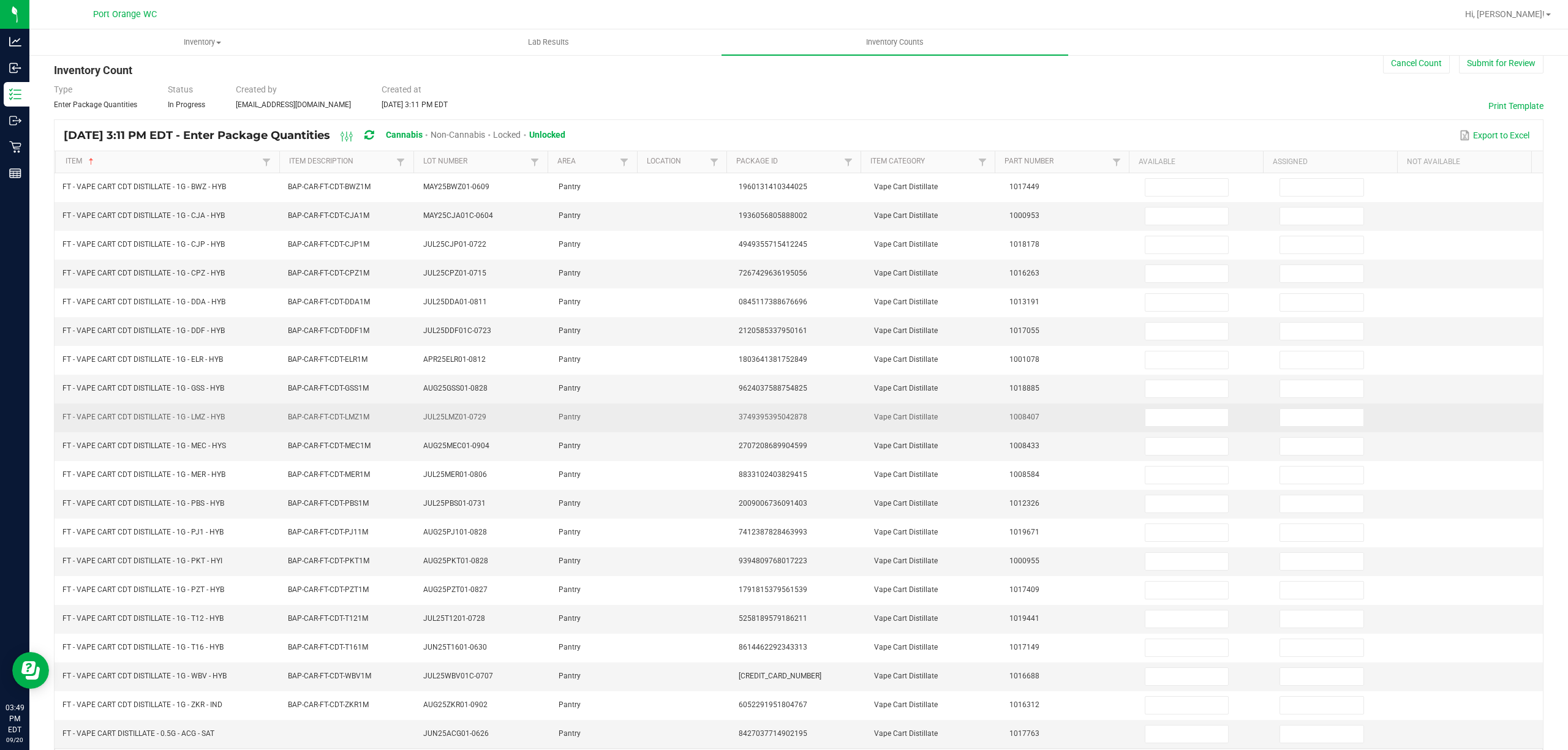
scroll to position [0, 0]
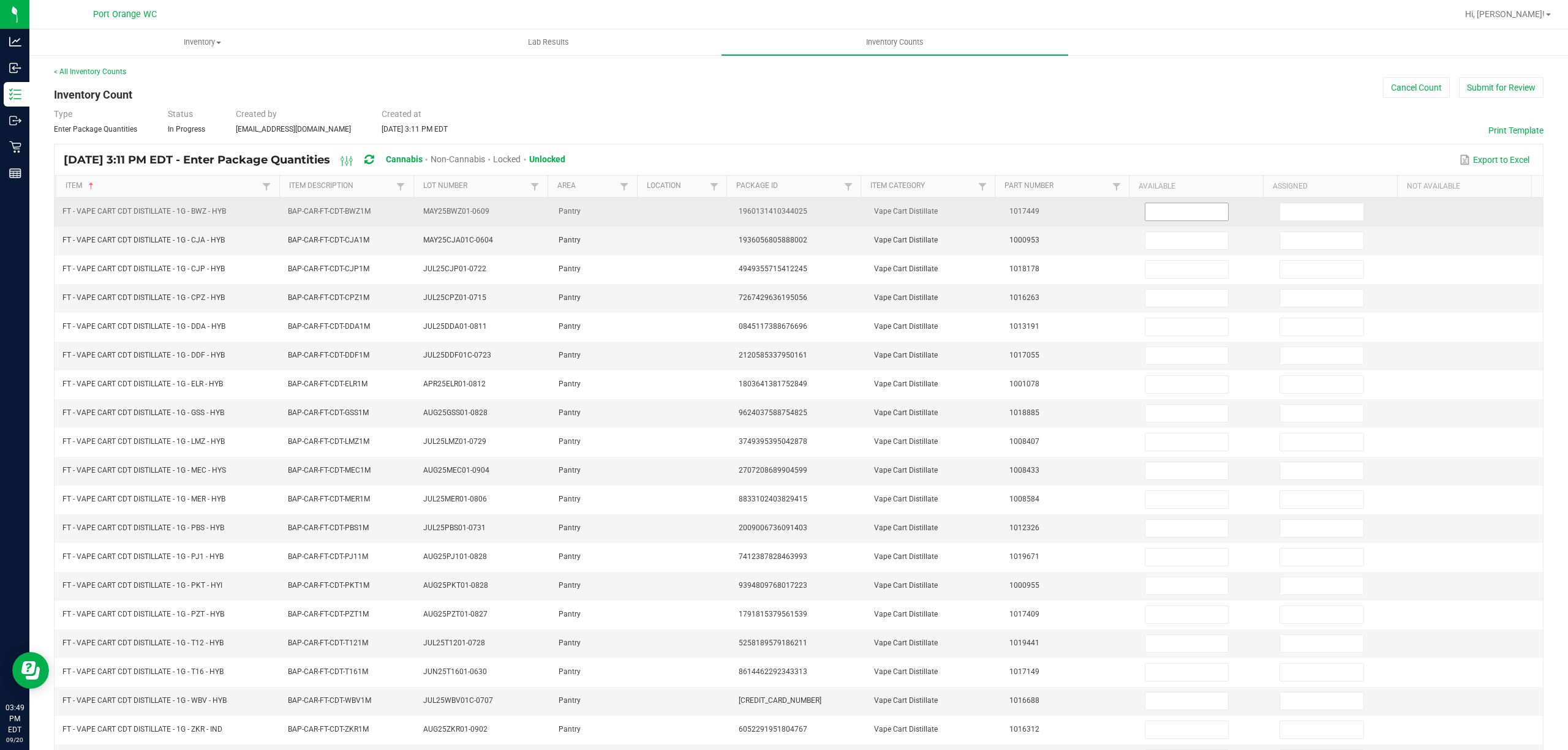
click at [1176, 214] on input at bounding box center [1187, 212] width 83 height 17
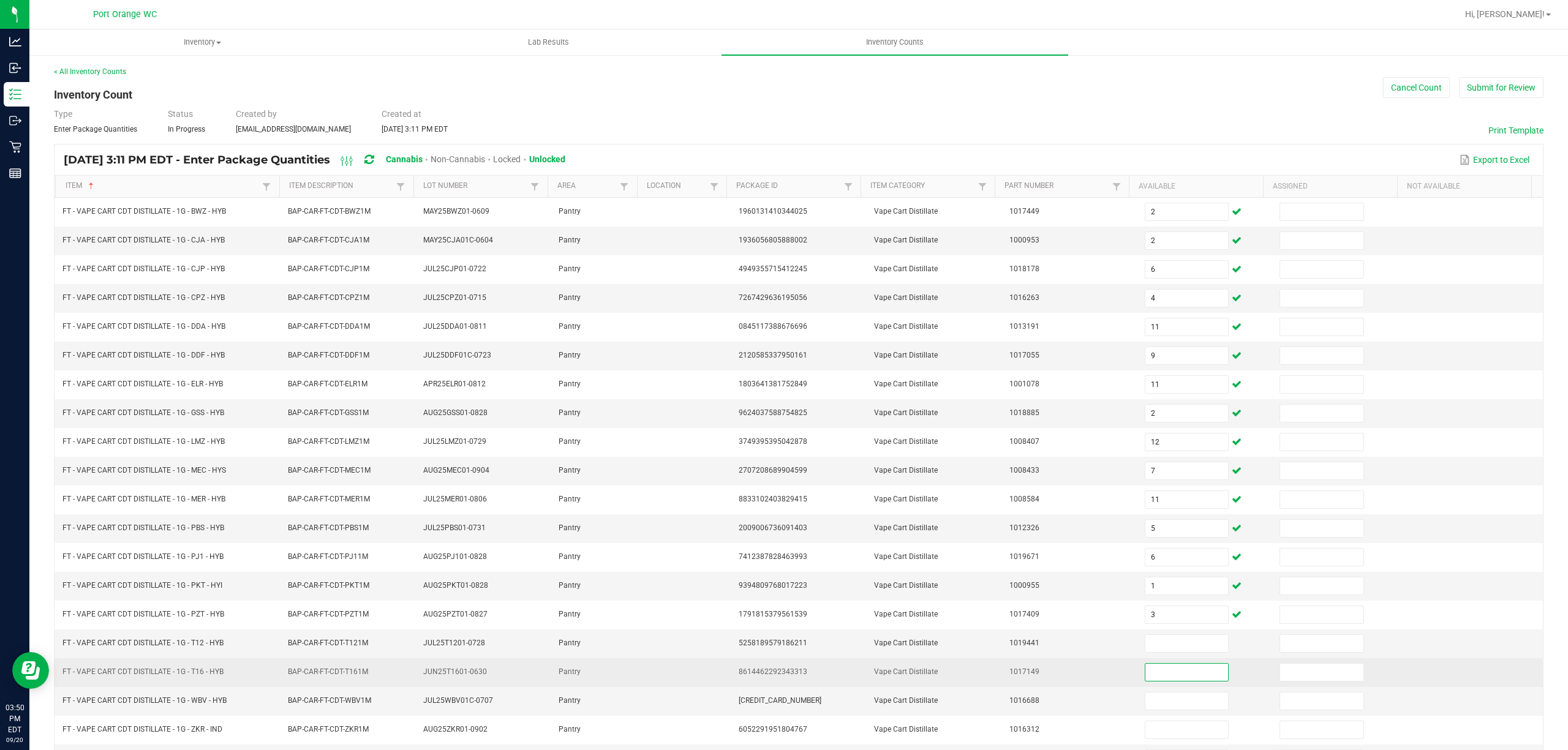
click at [1145, 681] on input at bounding box center [1187, 673] width 83 height 17
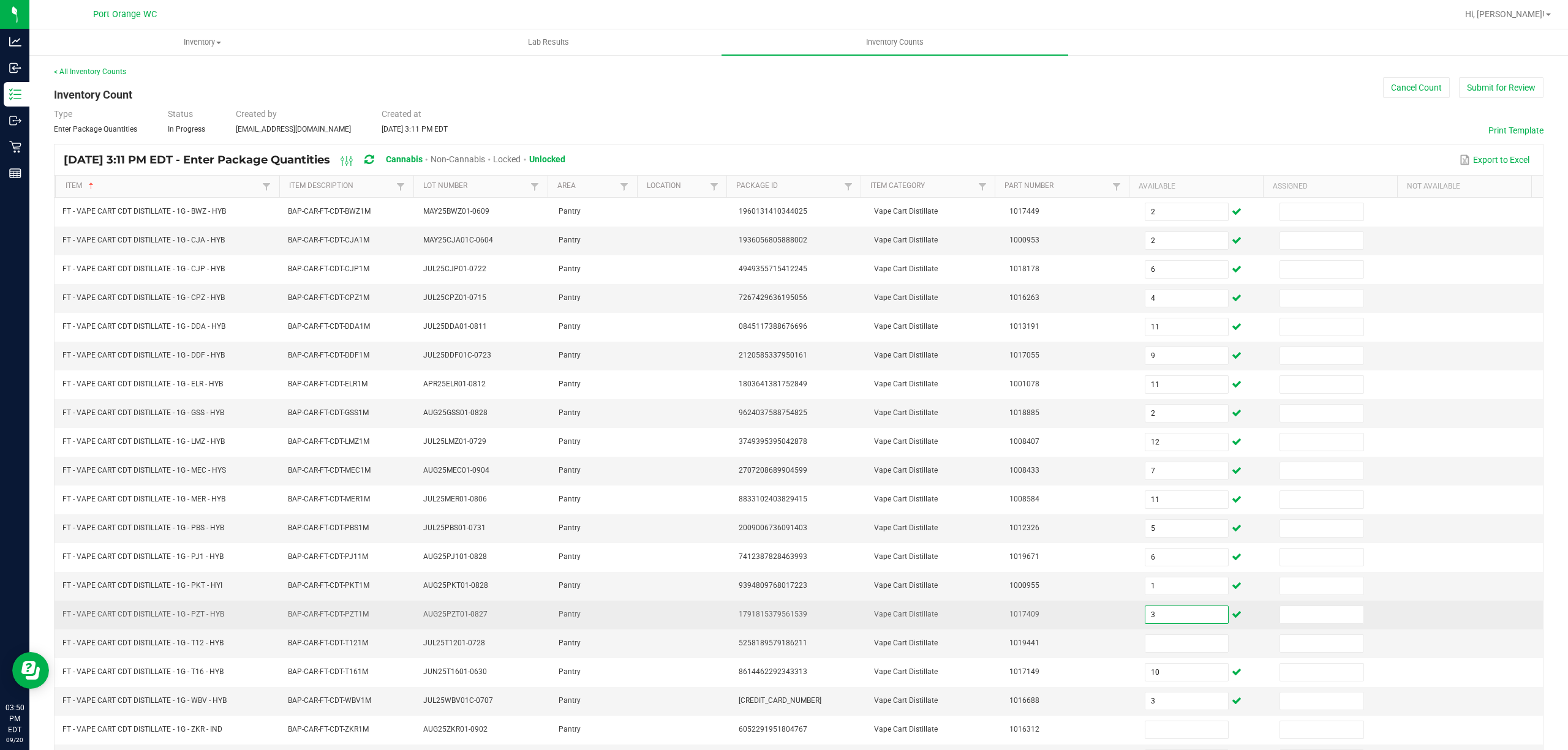
click at [1147, 618] on input "3" at bounding box center [1187, 615] width 83 height 17
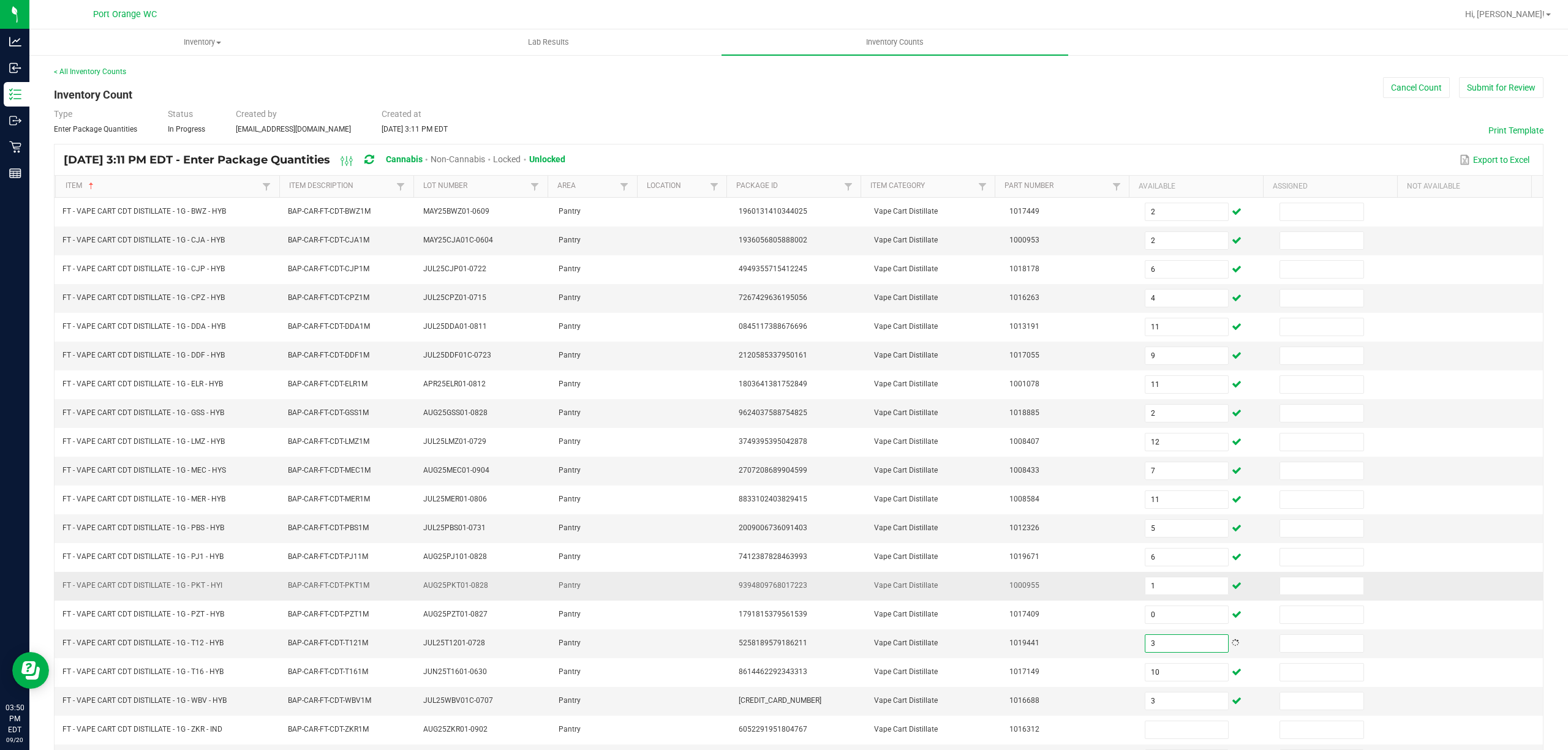
click at [1031, 594] on td "1000955" at bounding box center [1070, 586] width 135 height 29
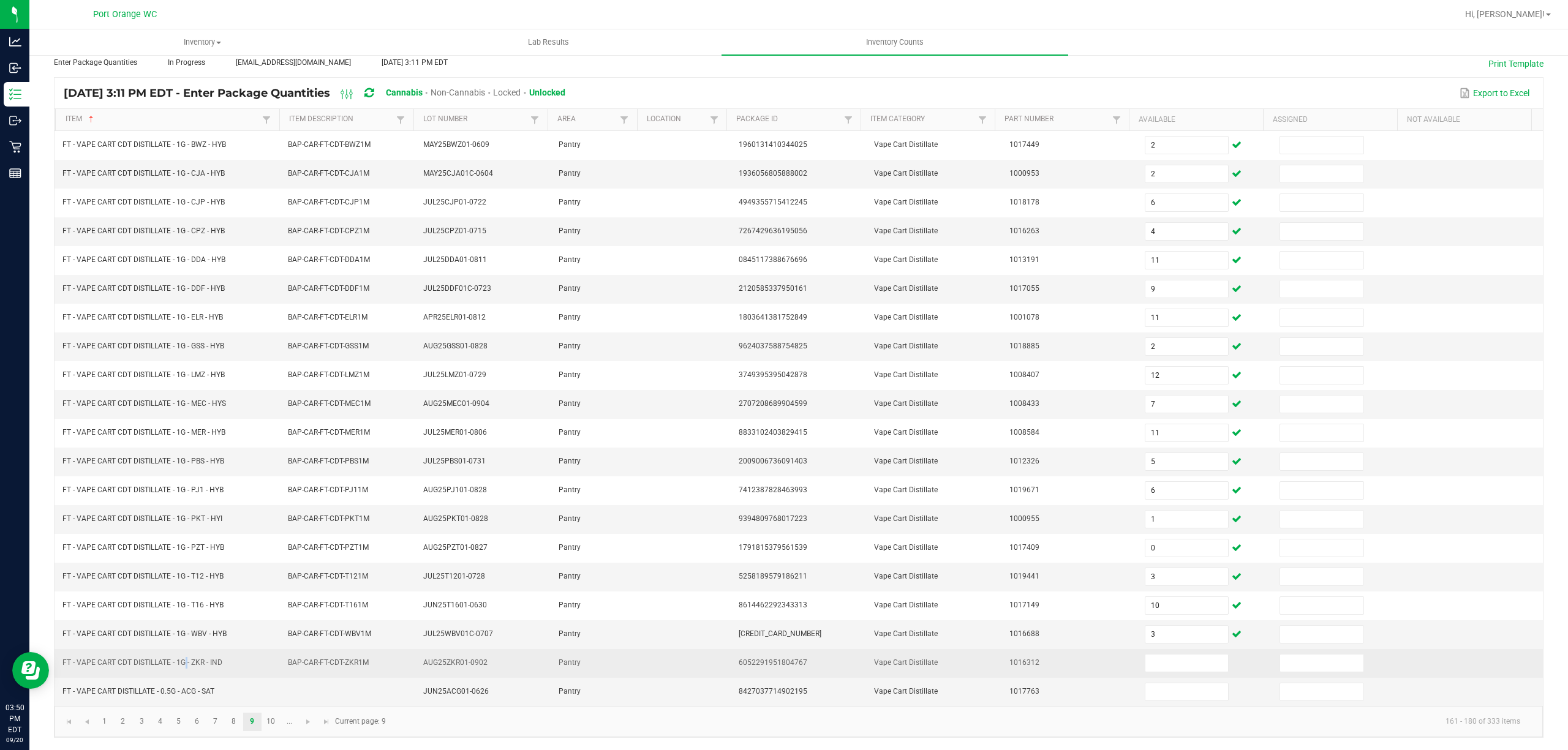
click at [180, 665] on span "FT - VAPE CART CDT DISTILLATE - 1G - ZKR - IND" at bounding box center [142, 663] width 160 height 8
click at [1145, 656] on input at bounding box center [1187, 663] width 83 height 17
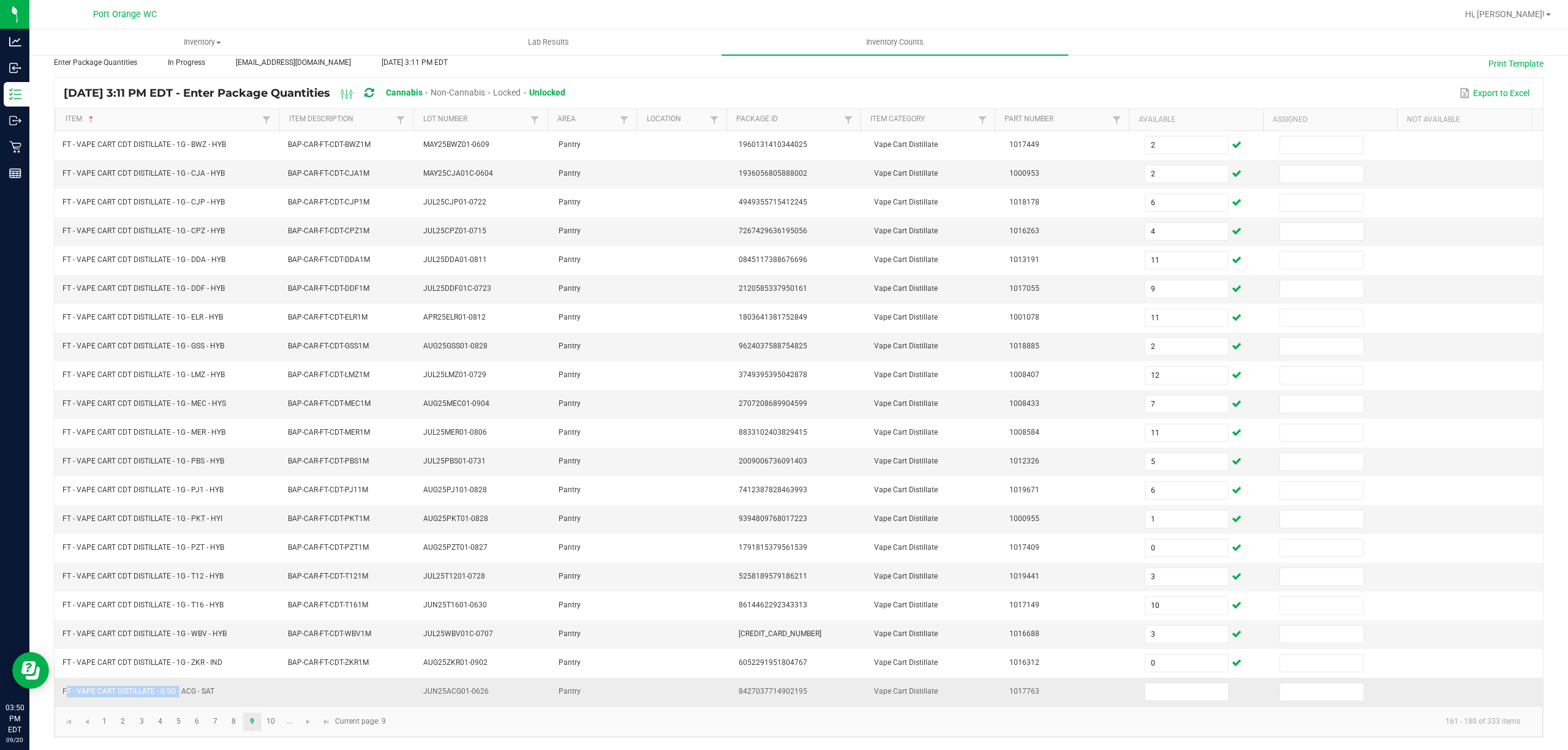
drag, startPoint x: 178, startPoint y: 692, endPoint x: 61, endPoint y: 691, distance: 117.0
click at [61, 691] on td "FT - VAPE CART DISTILLATE - 0.5G - ACG - SAT" at bounding box center [168, 692] width 225 height 28
click at [1153, 696] on input at bounding box center [1187, 692] width 83 height 17
click at [270, 720] on link "10" at bounding box center [270, 722] width 18 height 18
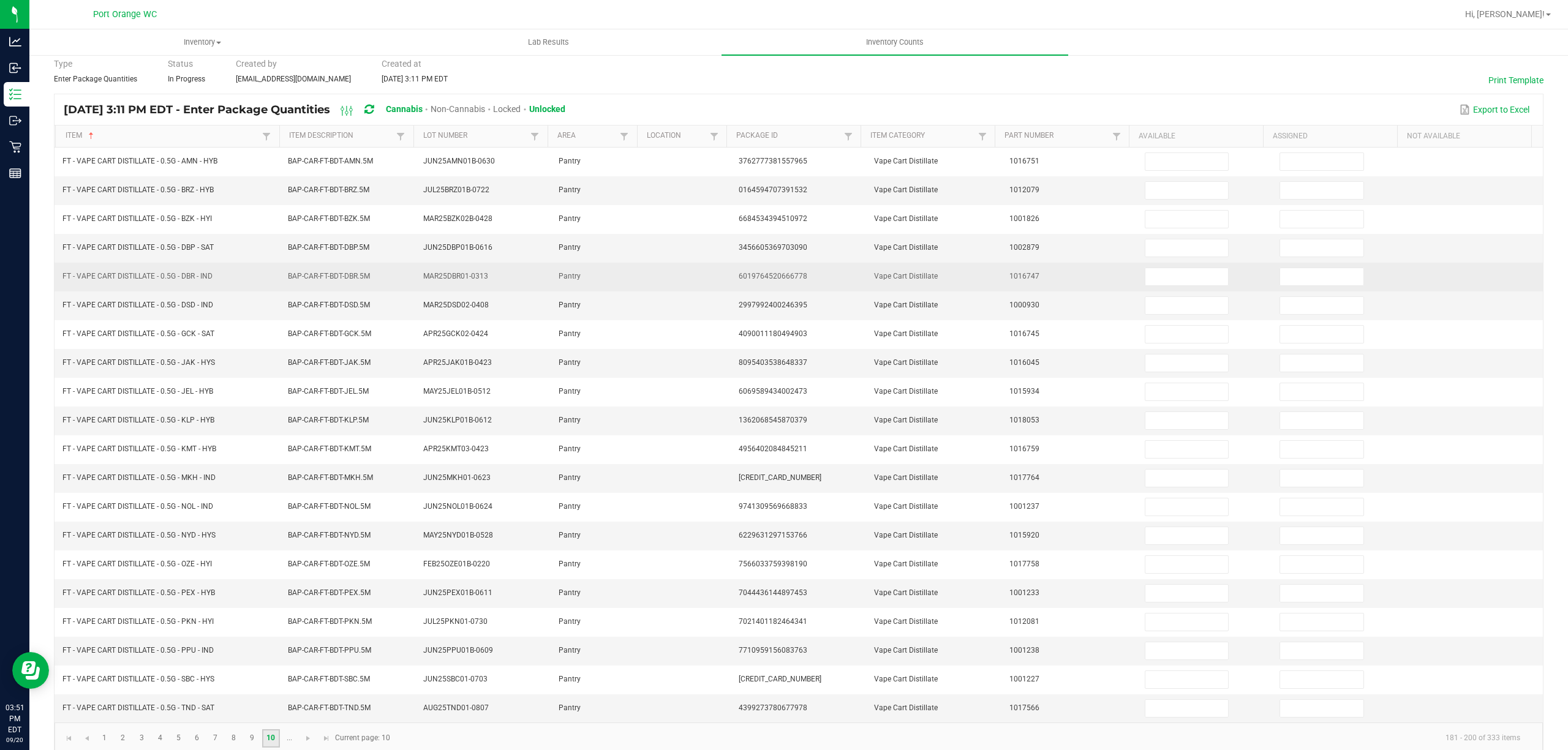
scroll to position [0, 0]
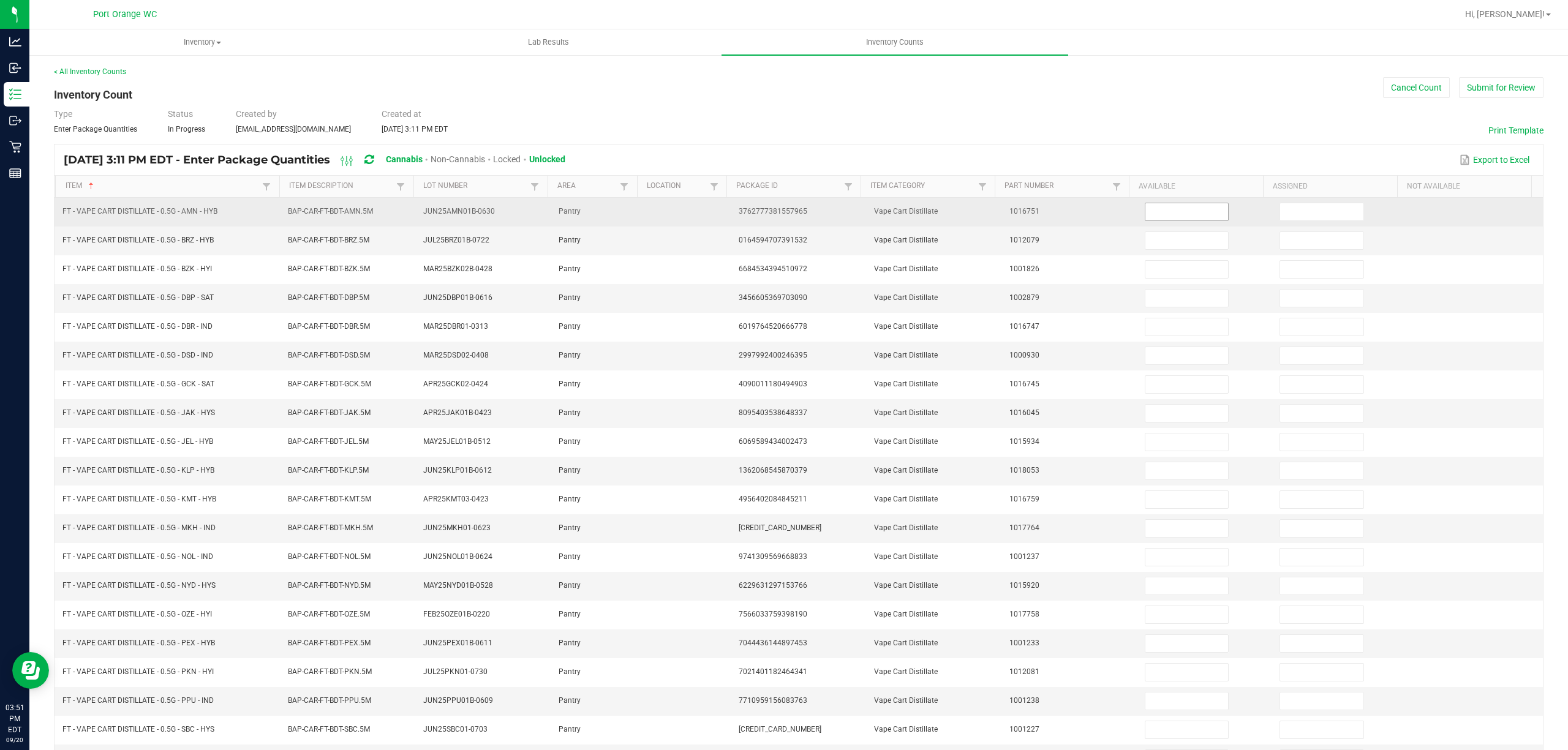
click at [1180, 216] on input at bounding box center [1187, 212] width 83 height 17
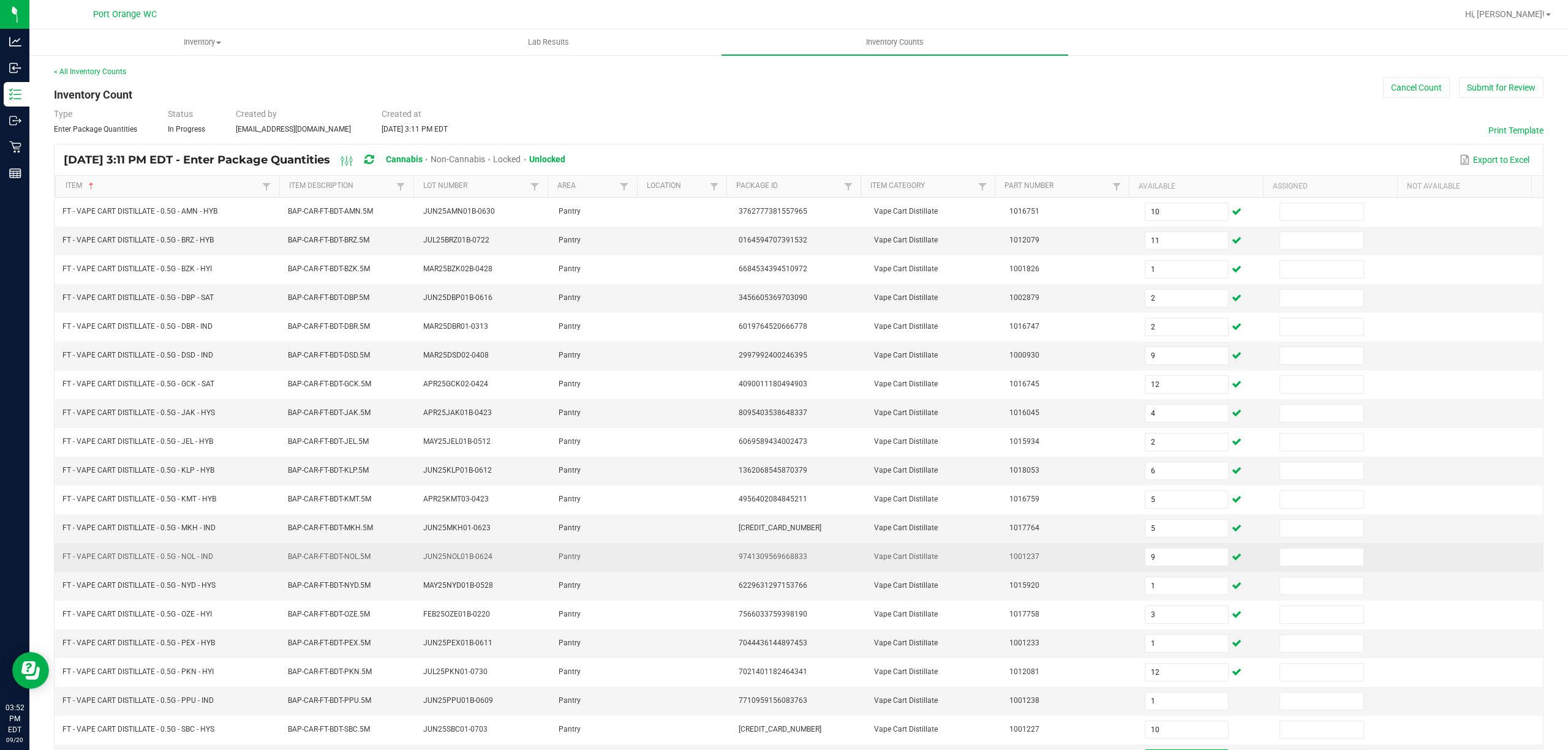
scroll to position [80, 0]
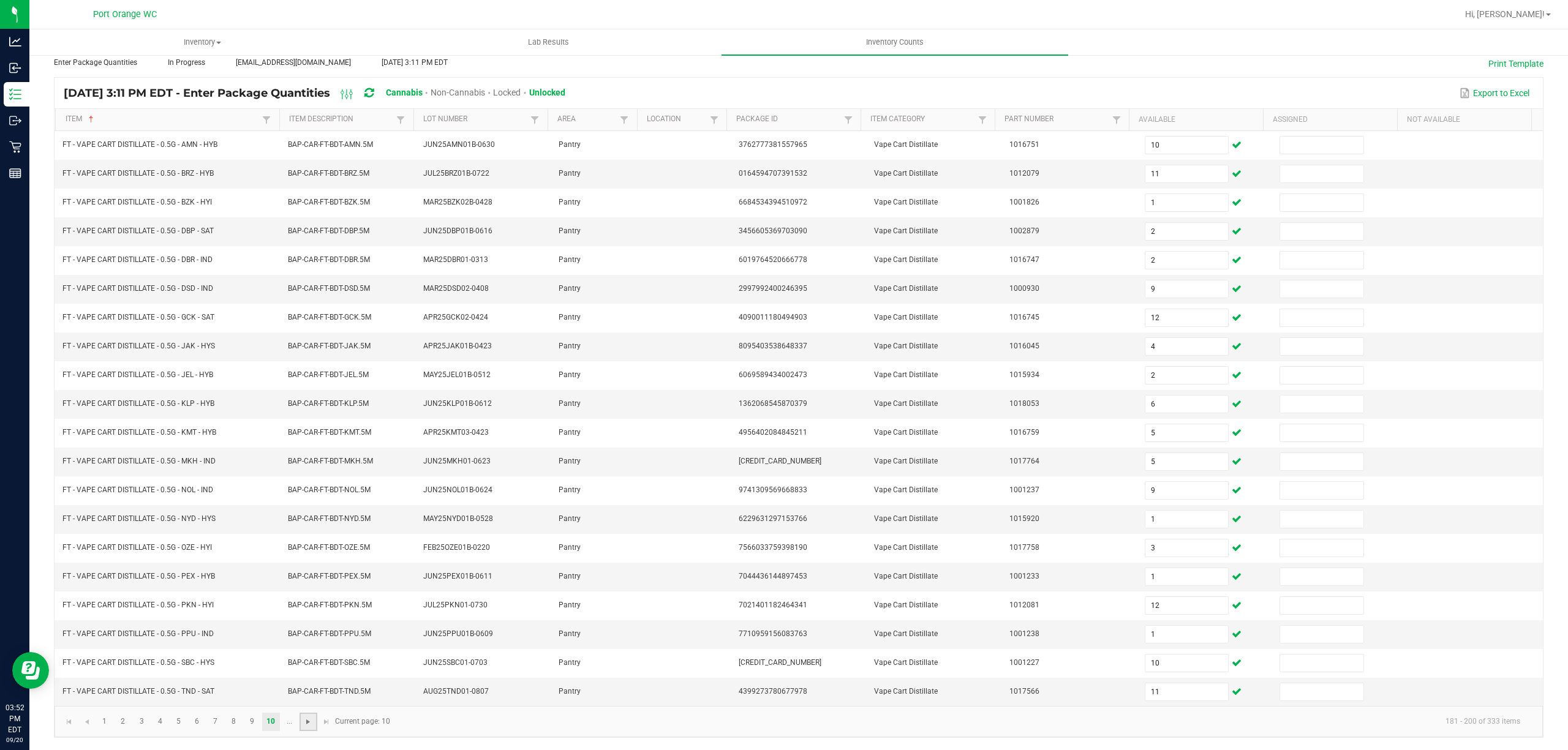
click at [306, 719] on span "Go to the next page" at bounding box center [308, 722] width 10 height 10
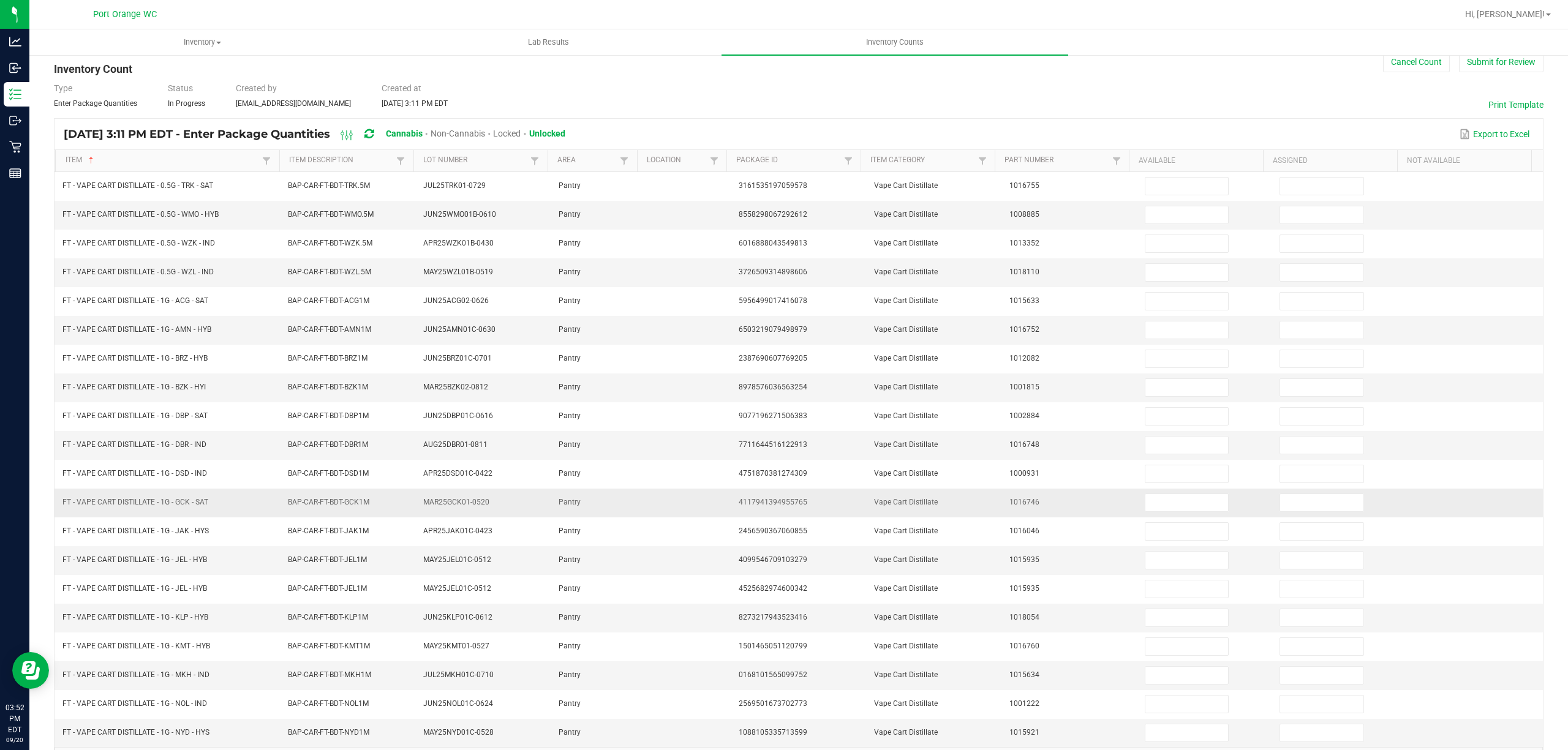
scroll to position [0, 0]
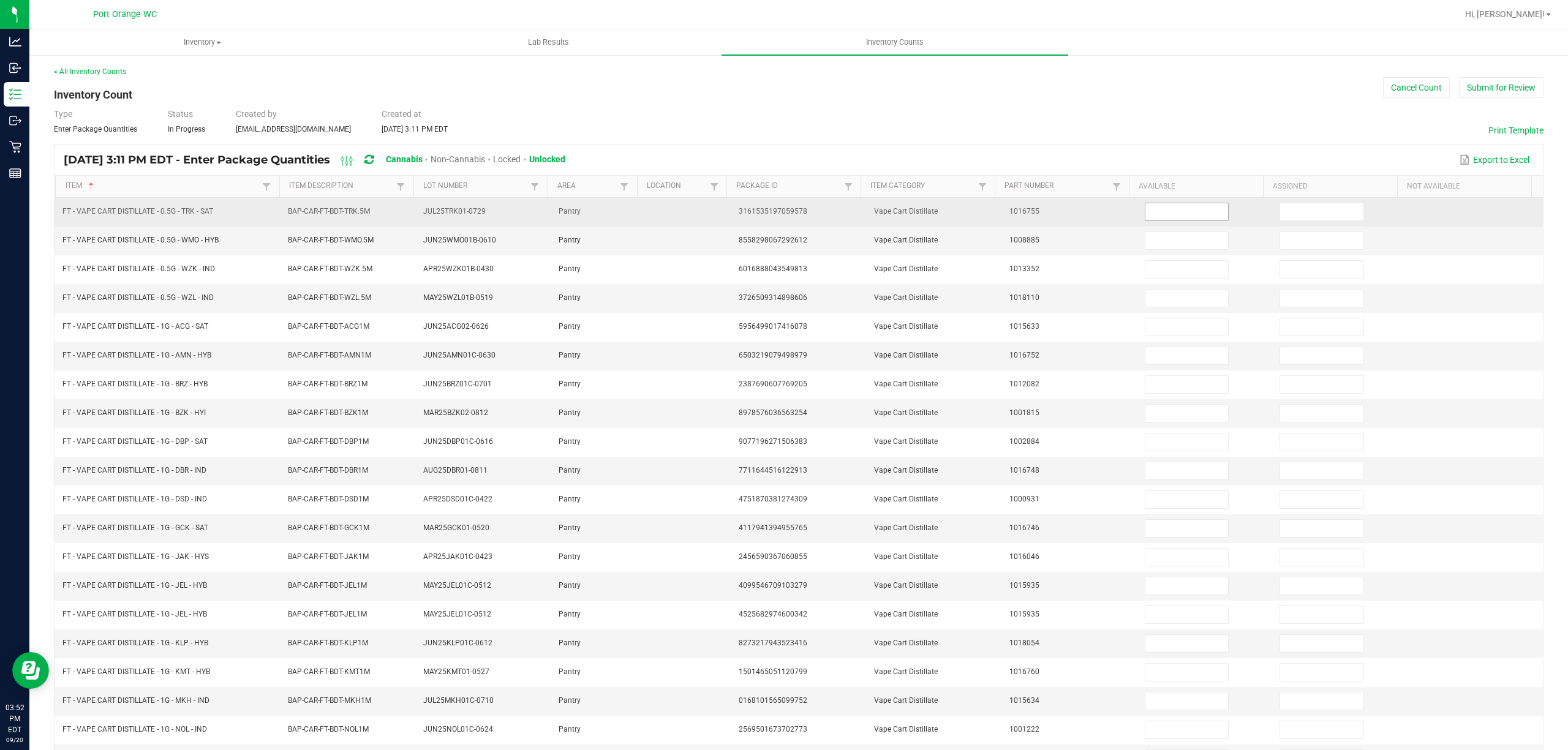
click at [1145, 216] on input at bounding box center [1187, 212] width 83 height 17
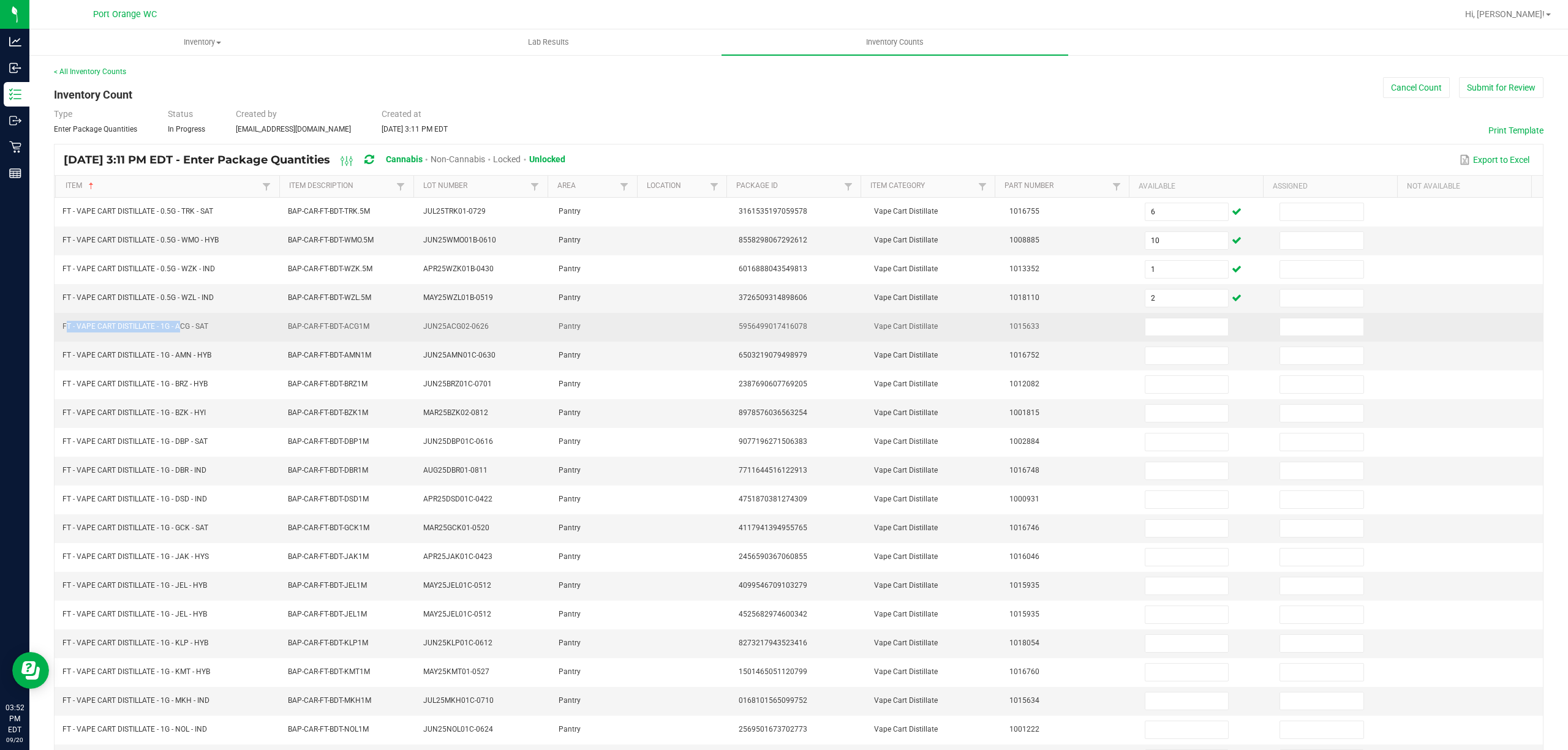
drag, startPoint x: 175, startPoint y: 330, endPoint x: 59, endPoint y: 333, distance: 116.0
click at [59, 333] on td "FT - VAPE CART DISTILLATE - 1G - ACG - SAT" at bounding box center [168, 327] width 225 height 29
click at [1145, 331] on input at bounding box center [1187, 327] width 83 height 17
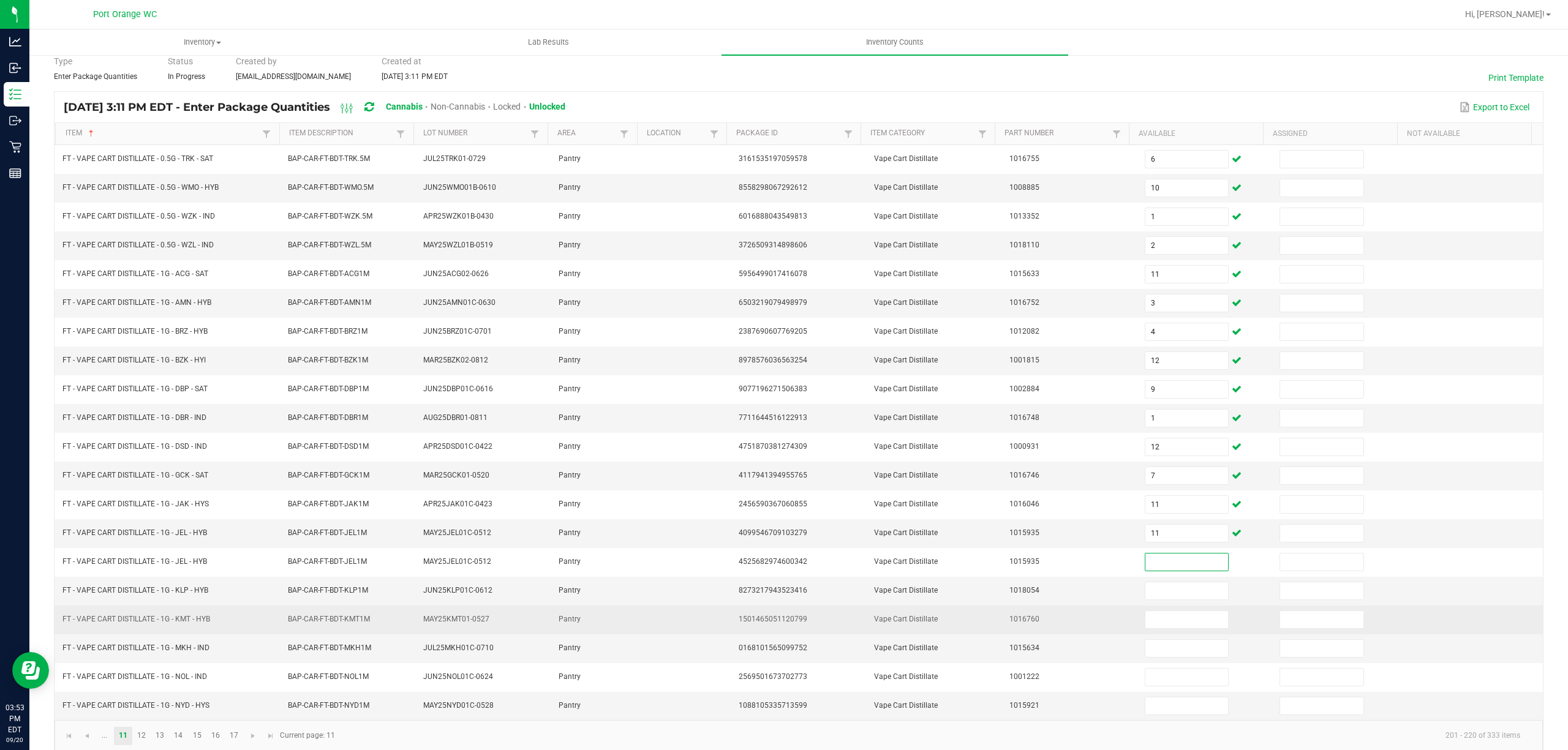
scroll to position [80, 0]
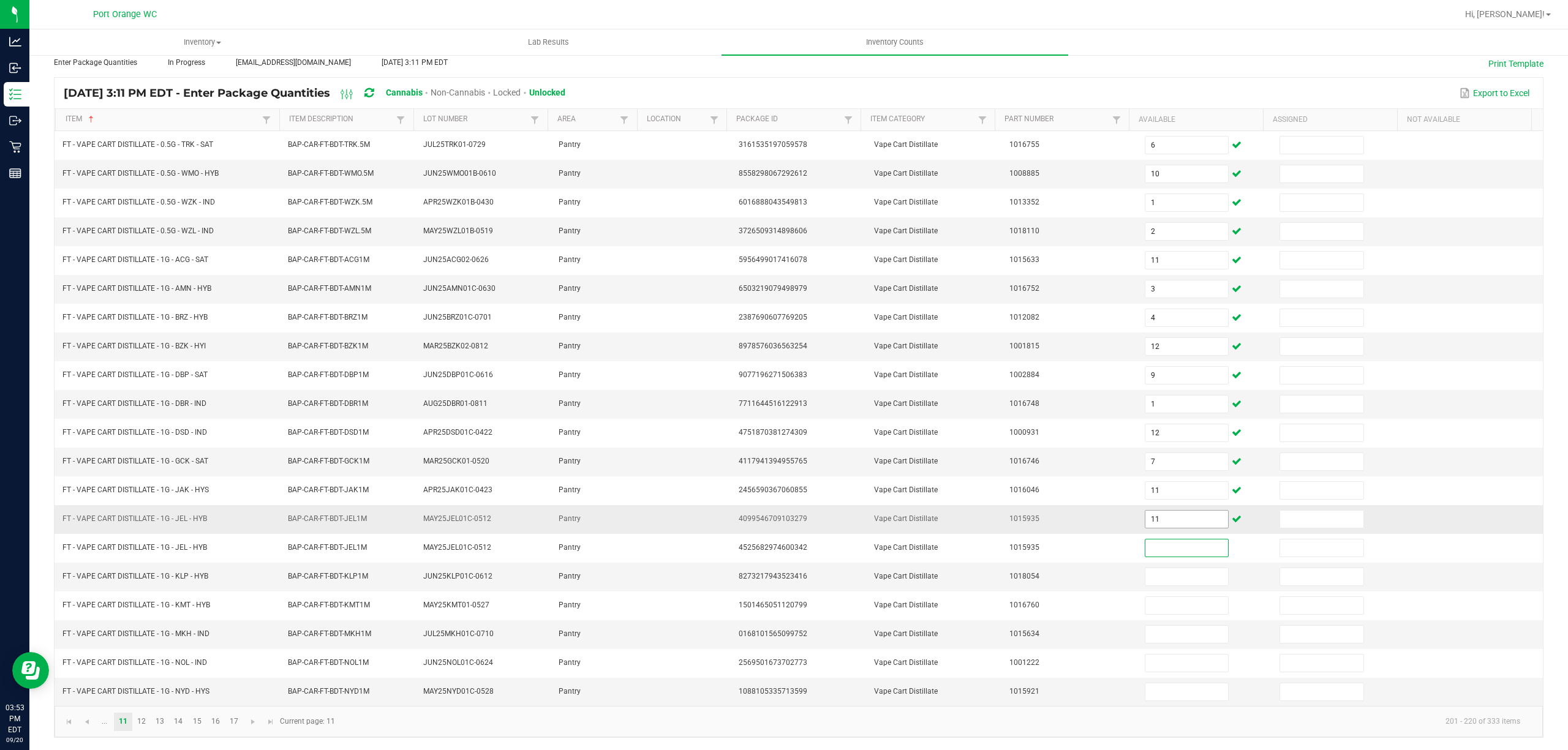
click at [1180, 511] on input "11" at bounding box center [1187, 519] width 83 height 17
click at [150, 715] on link "12" at bounding box center [142, 722] width 18 height 18
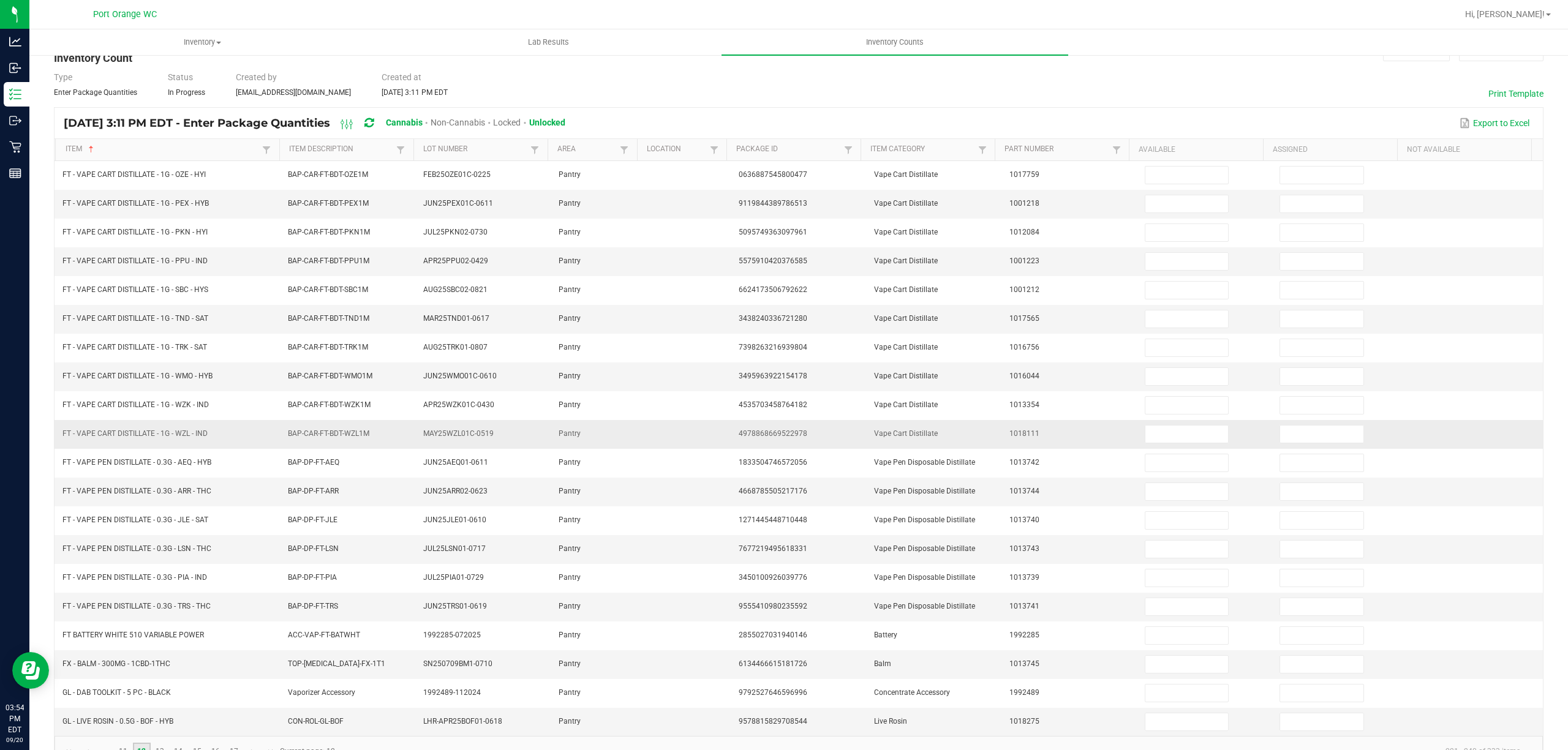
scroll to position [0, 0]
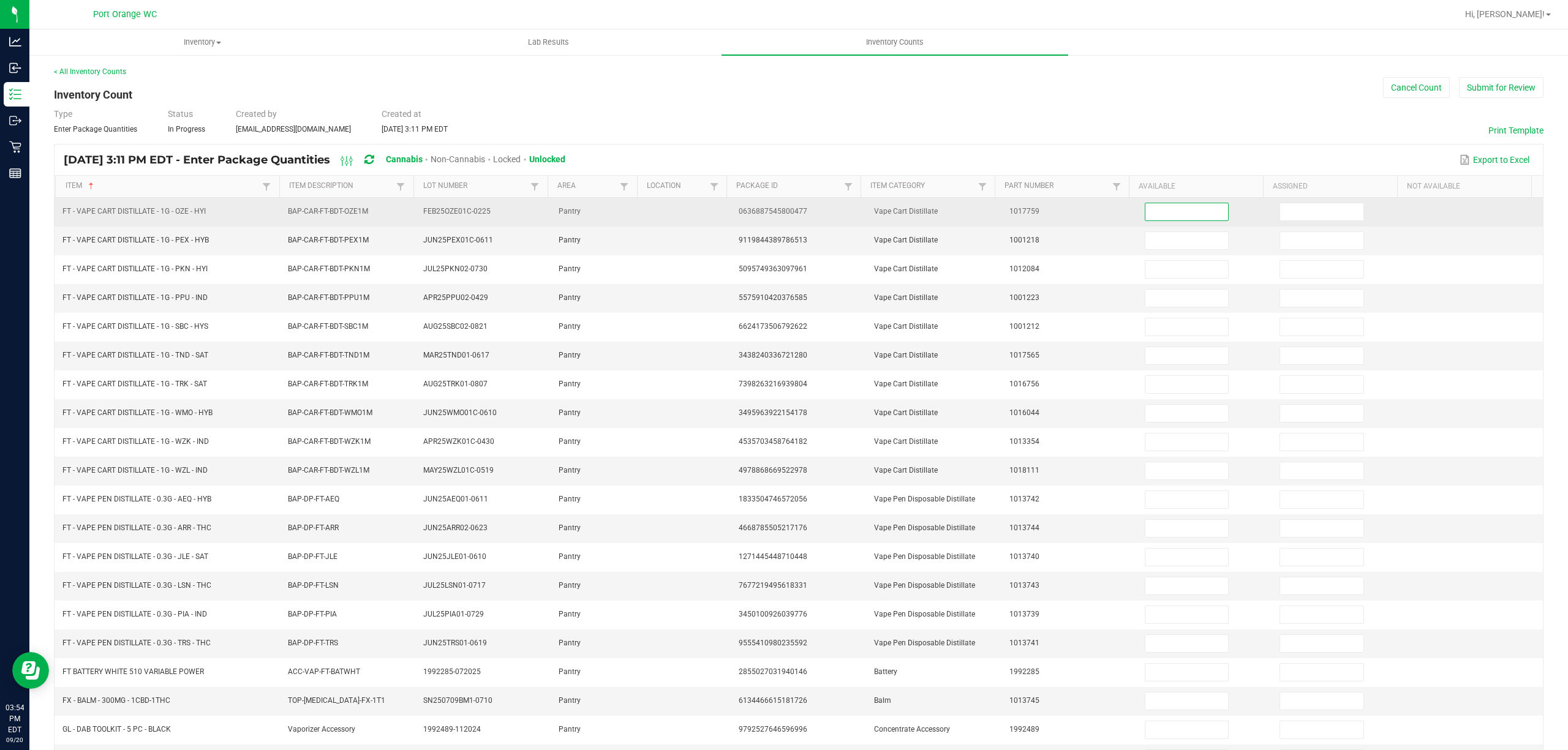
click at [1177, 211] on input at bounding box center [1187, 212] width 83 height 17
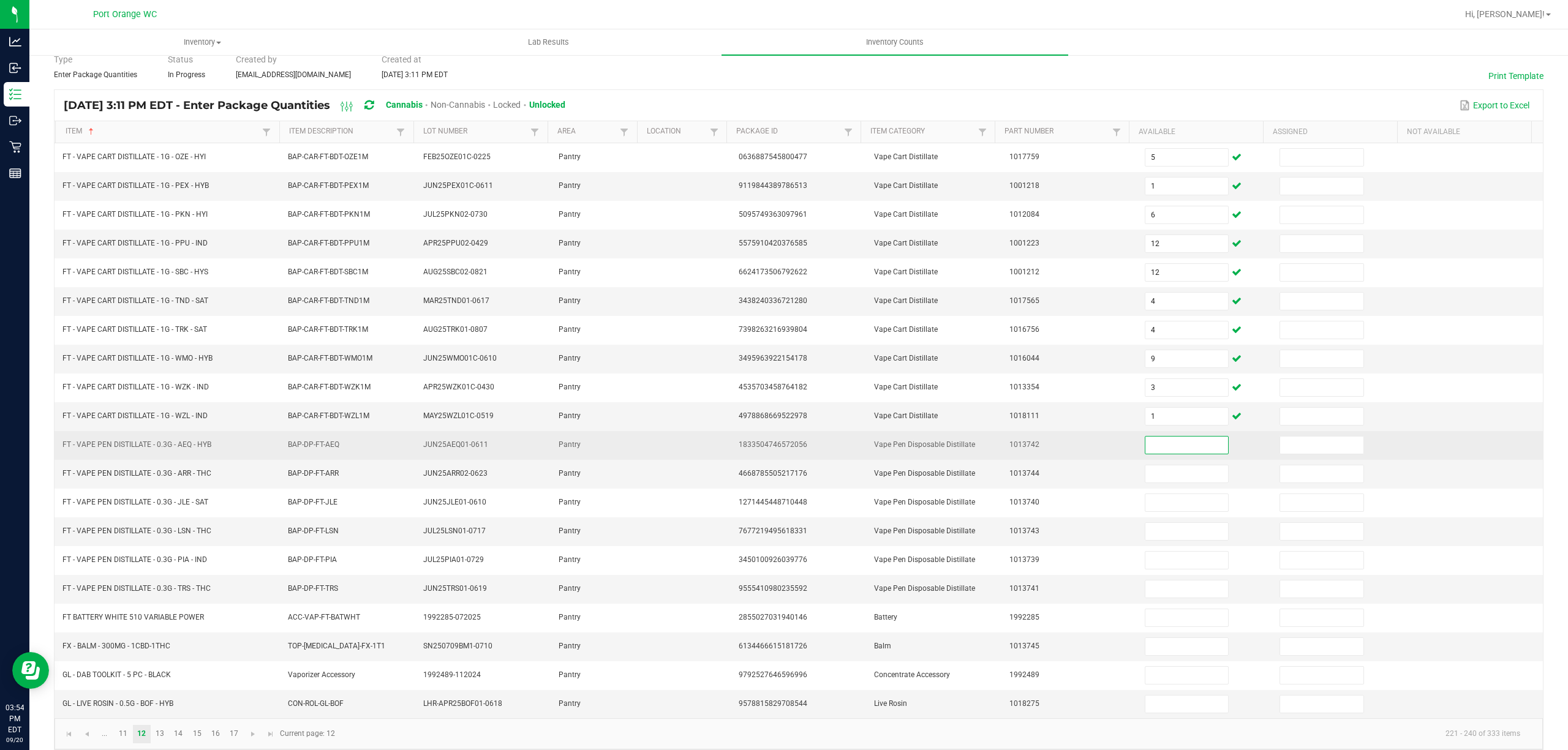
scroll to position [80, 0]
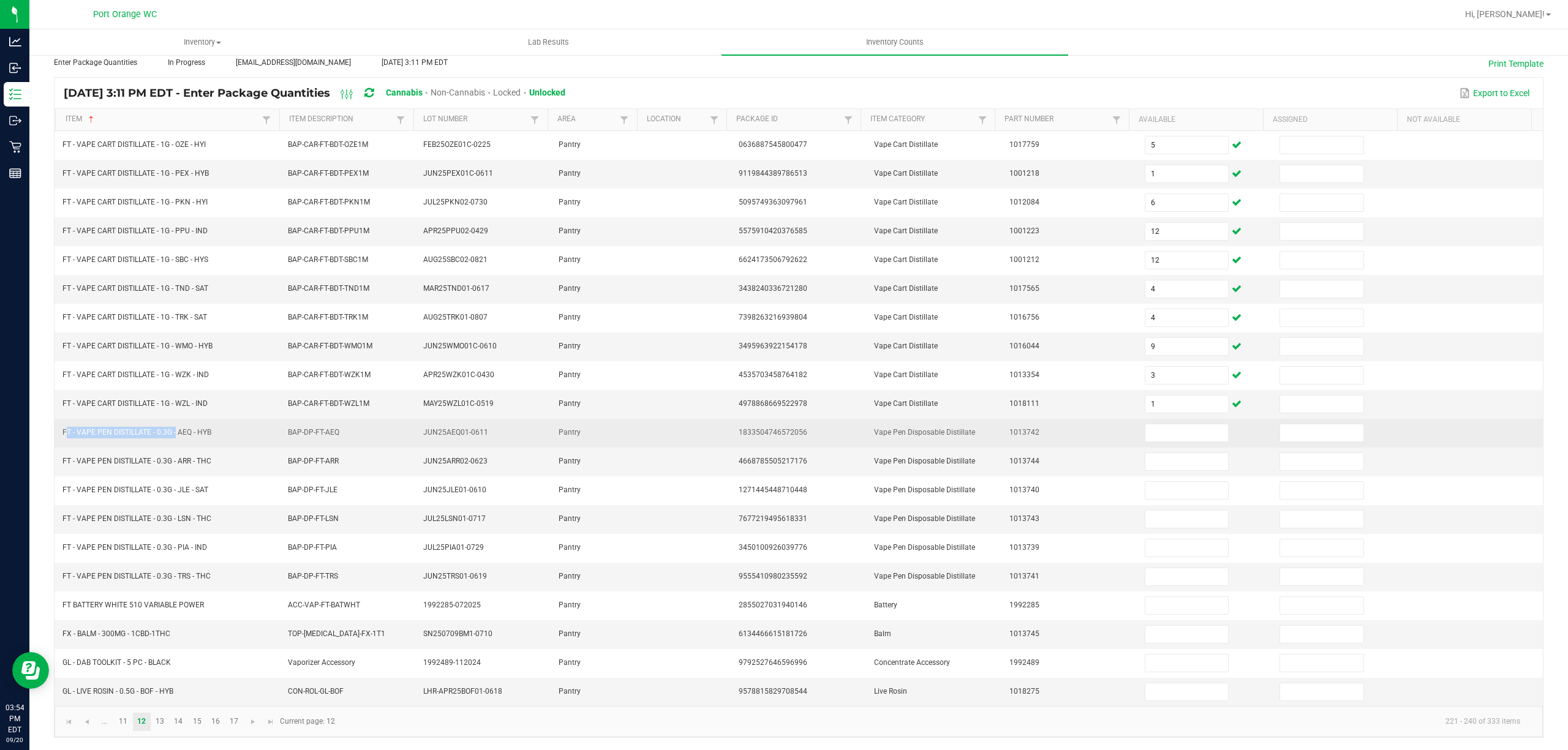
drag, startPoint x: 175, startPoint y: 425, endPoint x: 59, endPoint y: 427, distance: 116.0
click at [59, 427] on td "FT - VAPE PEN DISTILLATE - 0.3G - AEQ - HYB" at bounding box center [168, 433] width 225 height 29
click at [1184, 436] on span at bounding box center [1187, 433] width 85 height 18
click at [1179, 427] on input at bounding box center [1187, 433] width 83 height 17
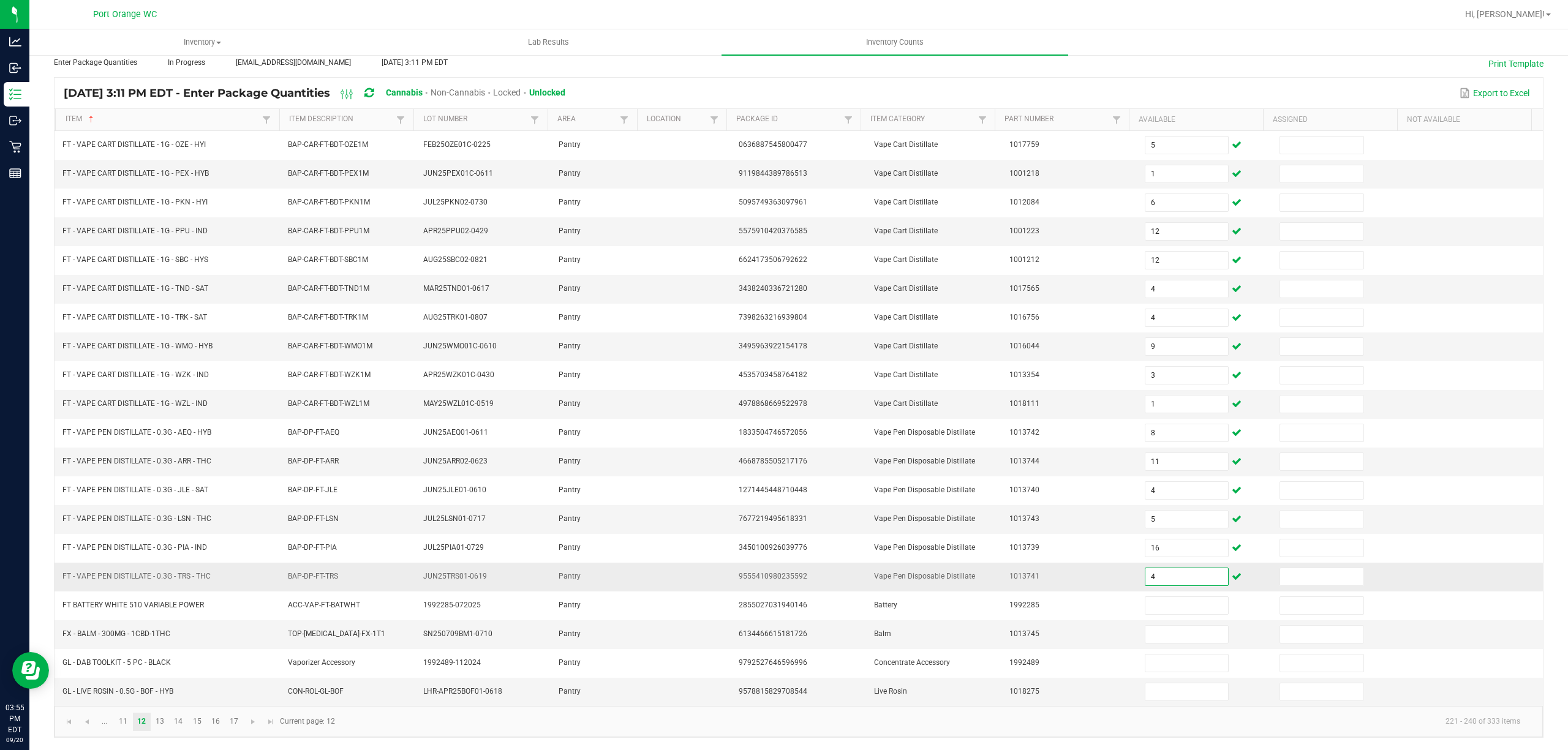
click at [1169, 568] on input "4" at bounding box center [1187, 577] width 83 height 17
click at [1168, 570] on input "4" at bounding box center [1187, 577] width 83 height 17
click at [125, 630] on span "FX - BALM - 300MG - 1CBD-1THC" at bounding box center [116, 634] width 108 height 8
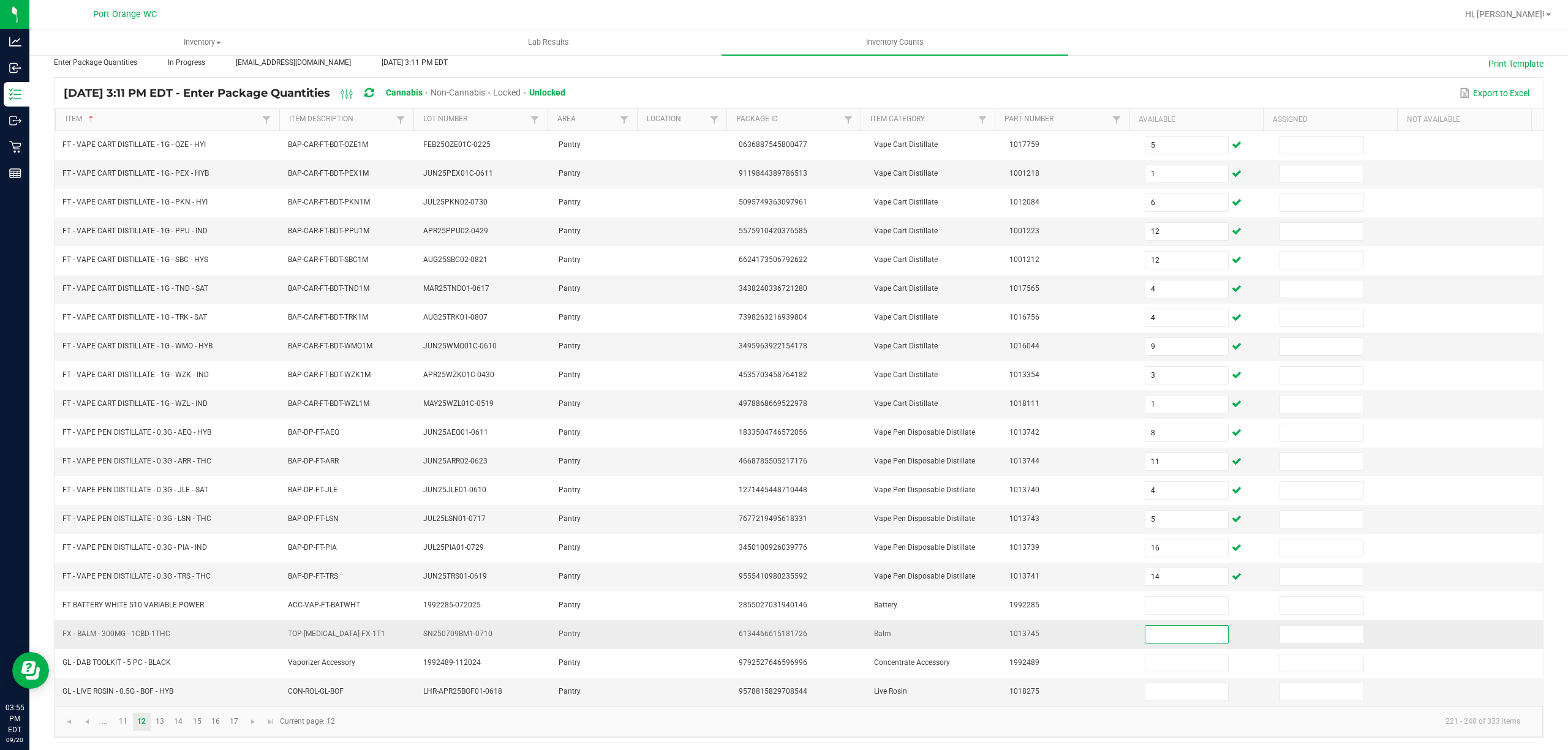
click at [1145, 627] on input at bounding box center [1187, 635] width 83 height 17
drag, startPoint x: 138, startPoint y: 692, endPoint x: 86, endPoint y: 684, distance: 52.6
click at [86, 684] on td "GL - LIVE ROSIN - 0.5G - BOF - HYB" at bounding box center [168, 692] width 225 height 28
click at [1145, 687] on input at bounding box center [1187, 692] width 83 height 17
click at [159, 723] on link "13" at bounding box center [160, 722] width 18 height 18
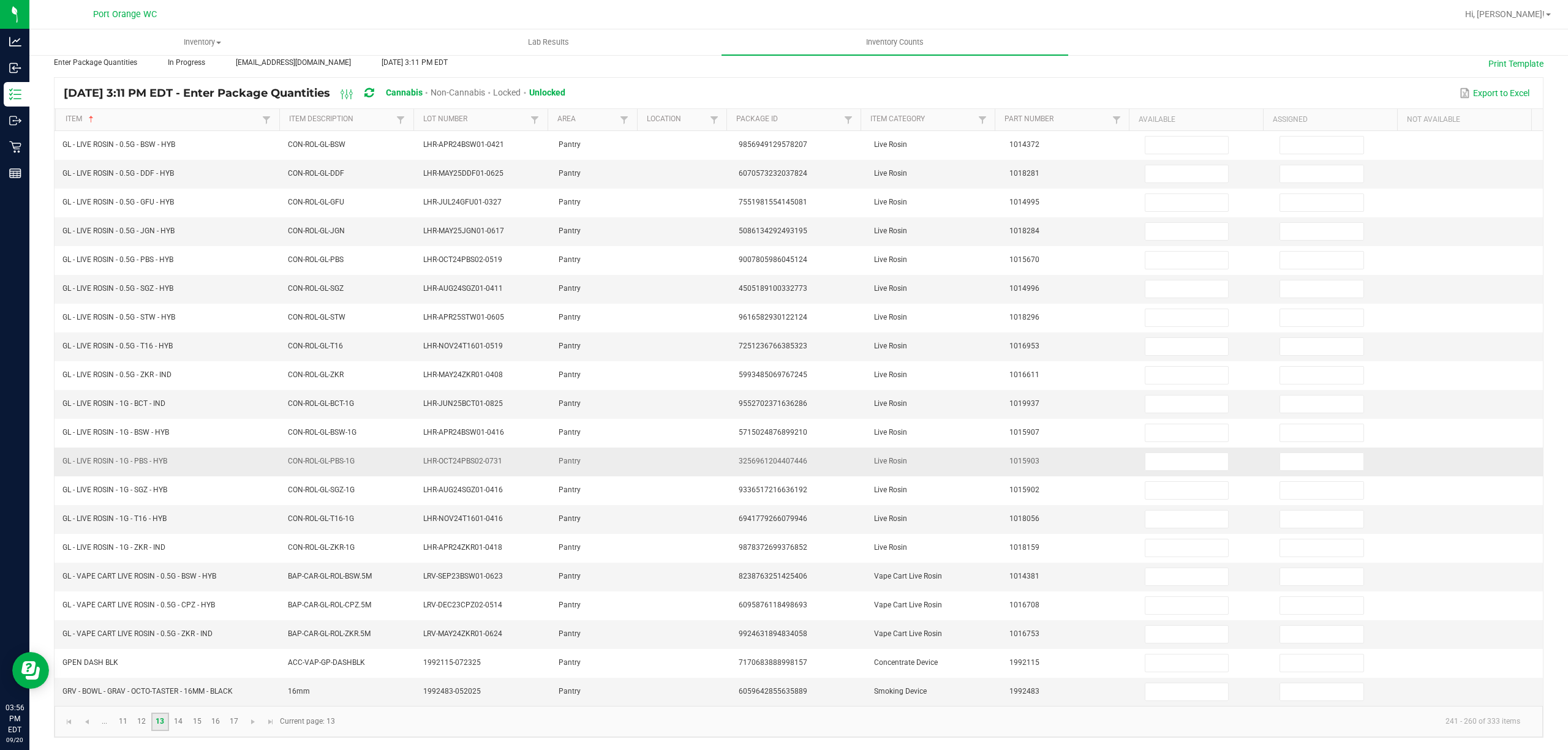
scroll to position [0, 0]
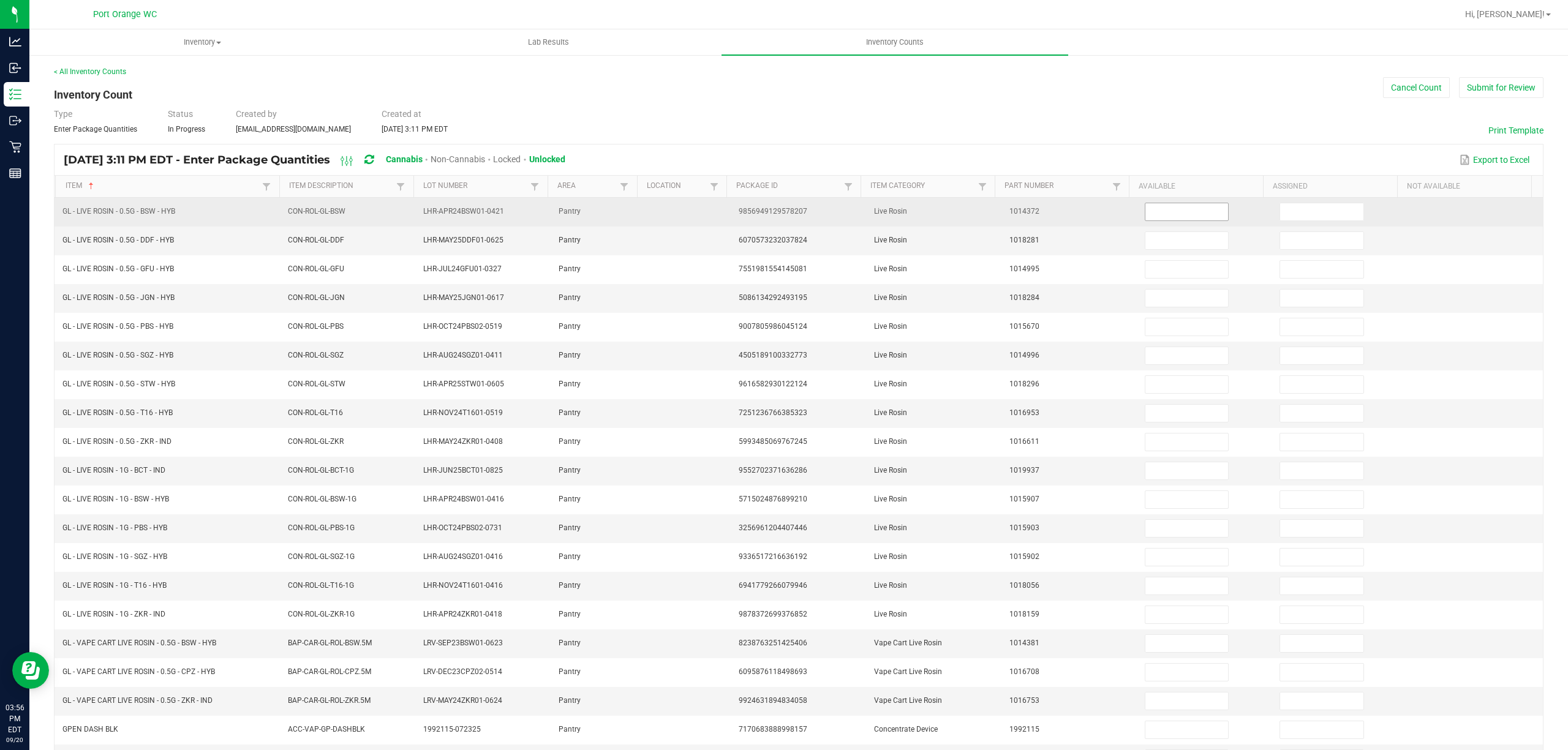
click at [1155, 216] on input at bounding box center [1187, 212] width 83 height 17
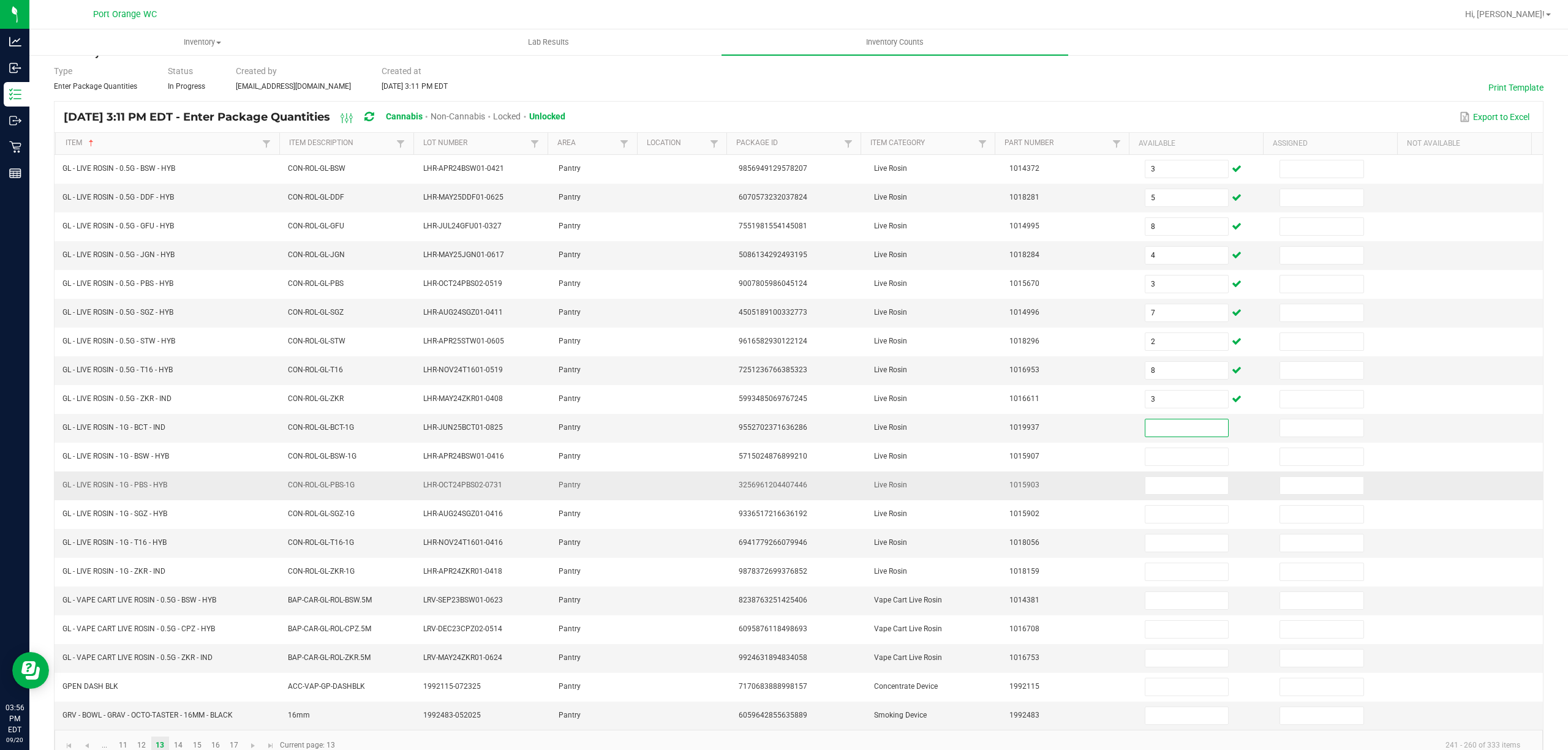
scroll to position [80, 0]
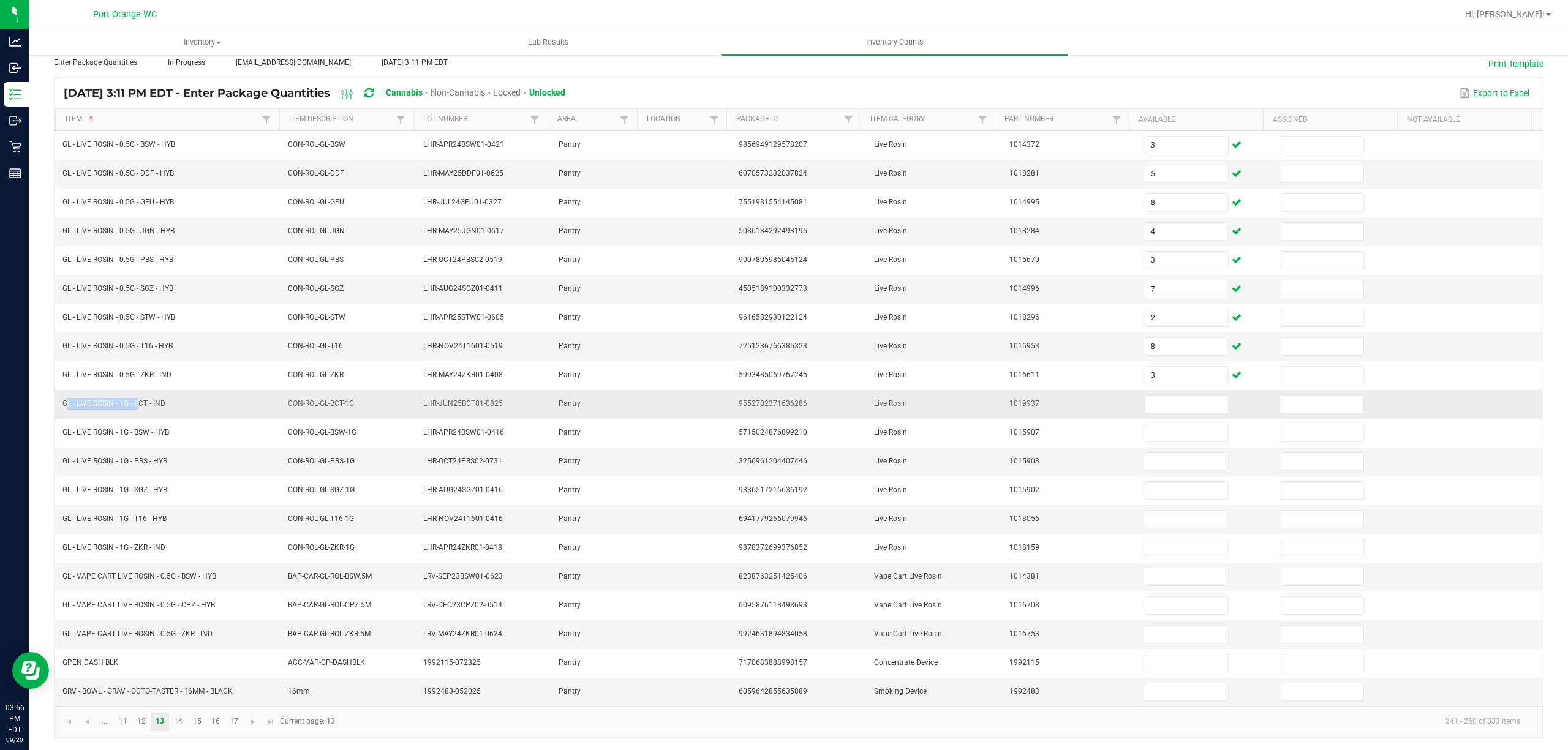
drag, startPoint x: 137, startPoint y: 394, endPoint x: 63, endPoint y: 399, distance: 74.2
click at [63, 399] on span "GL - LIVE ROSIN - 1G - BCT - IND" at bounding box center [114, 404] width 103 height 8
click at [1157, 406] on input at bounding box center [1187, 404] width 83 height 17
drag, startPoint x: 181, startPoint y: 574, endPoint x: 60, endPoint y: 575, distance: 121.0
click at [61, 574] on td "GL - VAPE CART LIVE ROSIN - 0.5G - BSW - HYB" at bounding box center [168, 577] width 225 height 29
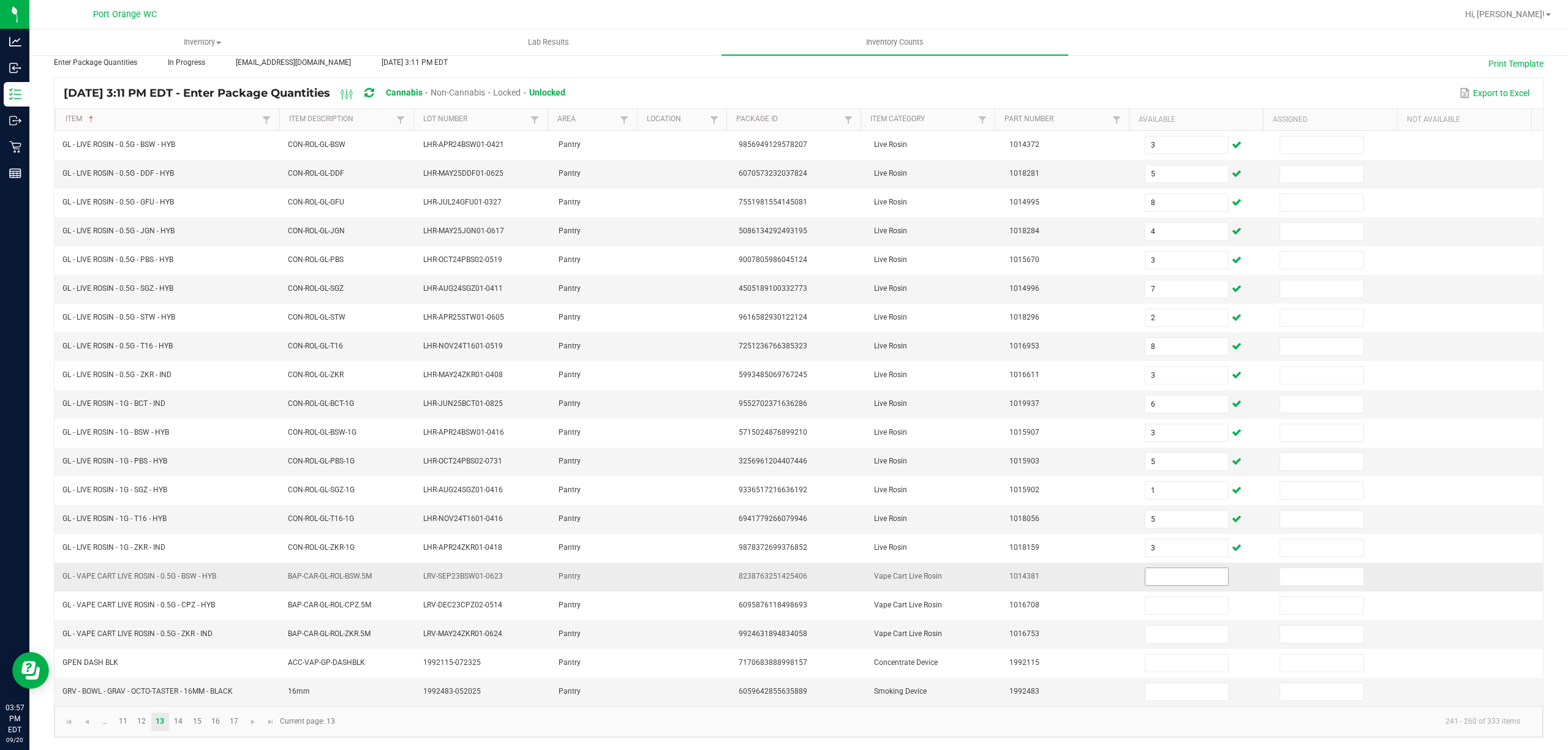
click at [1145, 580] on input at bounding box center [1187, 577] width 83 height 17
click at [173, 721] on link "14" at bounding box center [178, 722] width 18 height 18
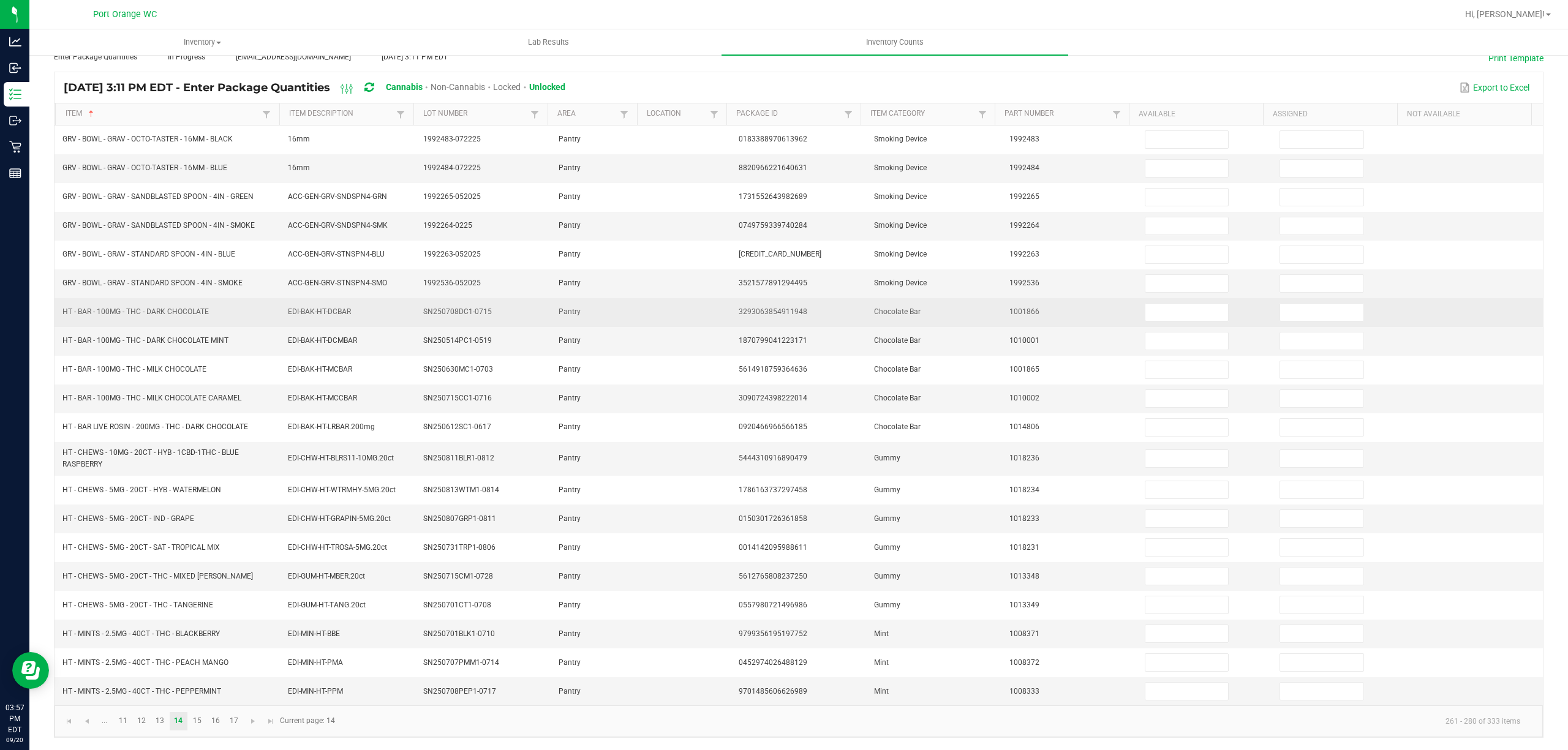
click at [166, 309] on span "HT - BAR - 100MG - THC - DARK CHOCOLATE" at bounding box center [136, 312] width 147 height 8
click at [1143, 299] on td at bounding box center [1205, 313] width 135 height 29
click at [1150, 305] on input at bounding box center [1187, 312] width 83 height 17
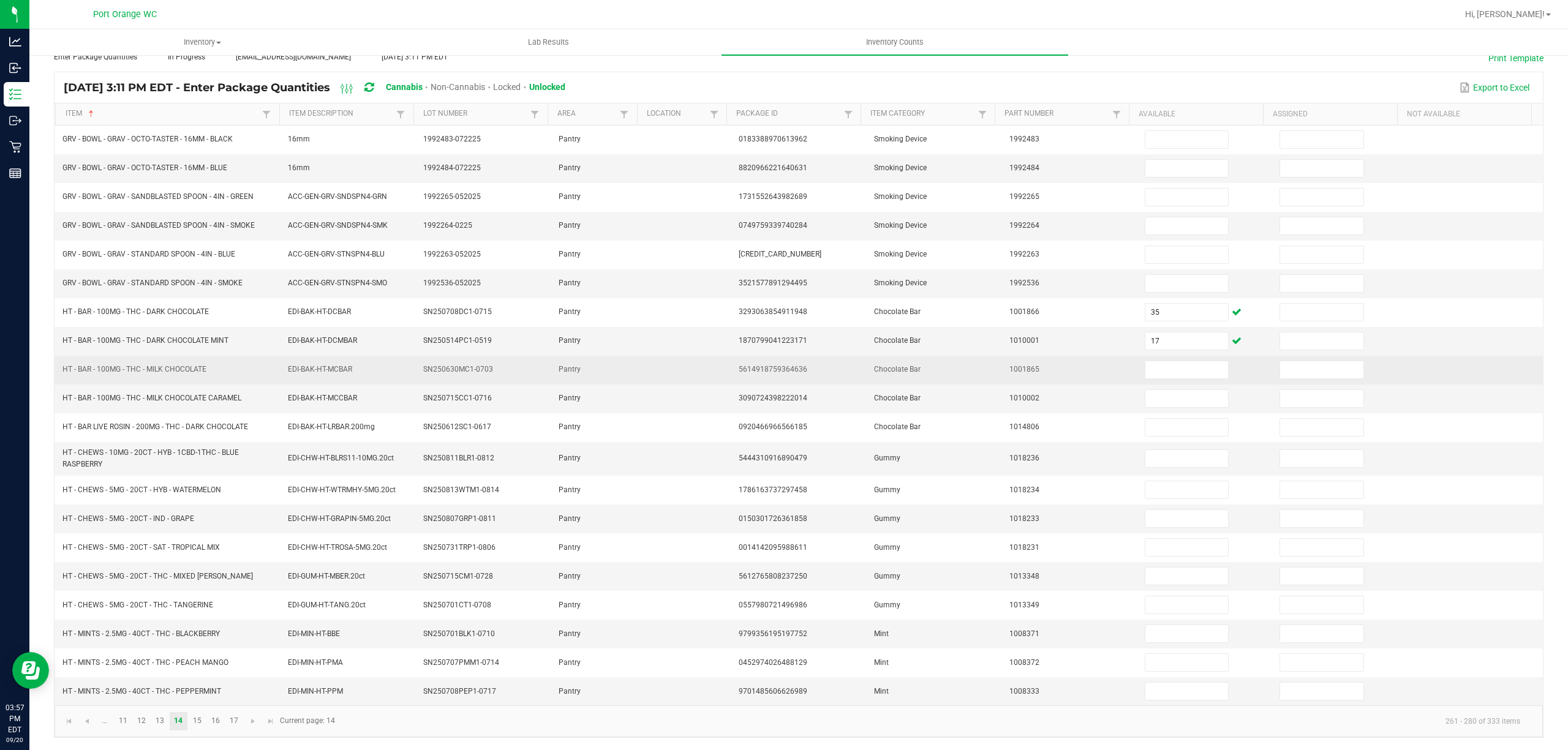
click at [158, 368] on span "HT - BAR - 100MG - THC - MILK CHOCOLATE" at bounding box center [135, 369] width 144 height 8
click at [1140, 380] on td at bounding box center [1205, 370] width 135 height 29
click at [1140, 378] on td at bounding box center [1205, 370] width 135 height 29
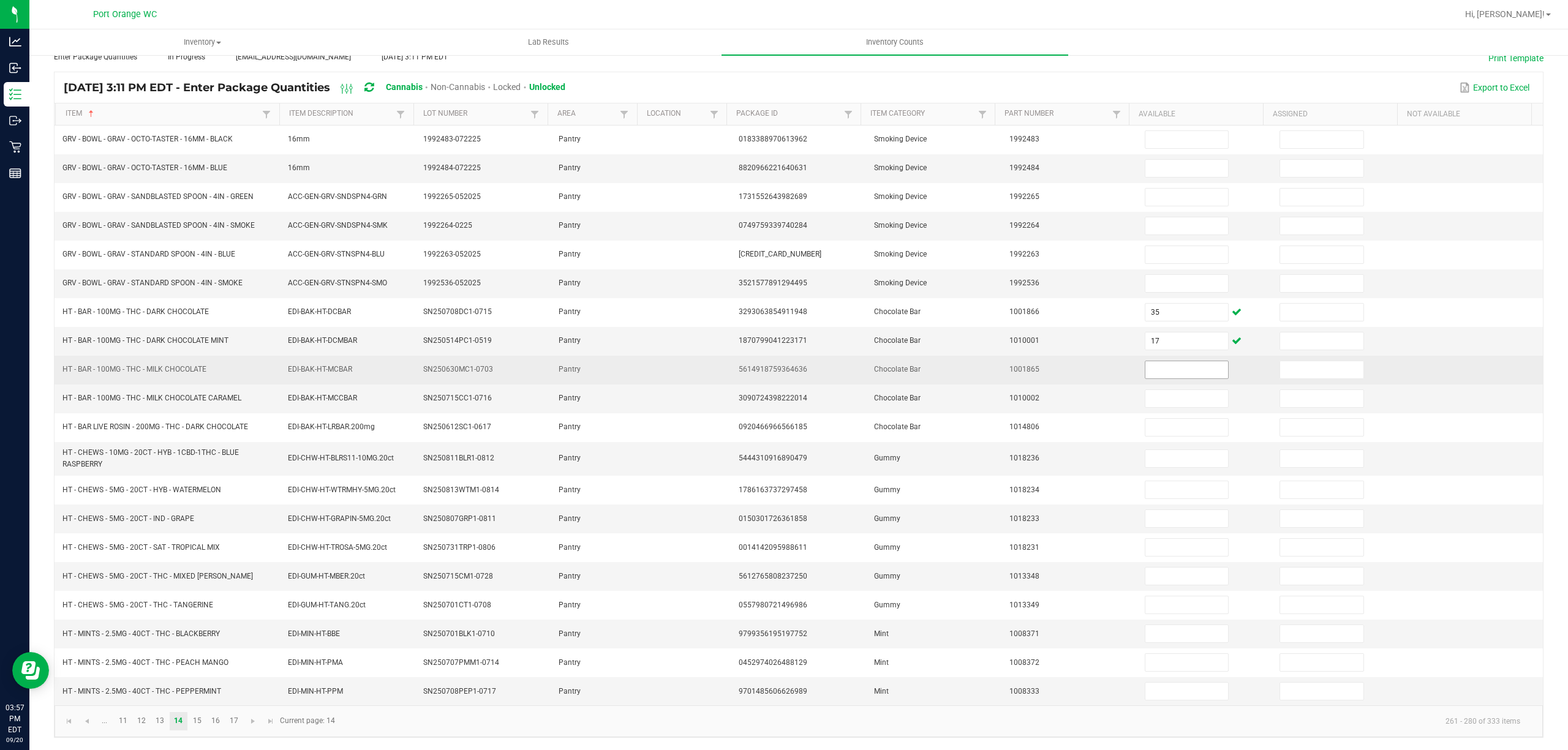
click at [1145, 371] on input at bounding box center [1187, 370] width 83 height 17
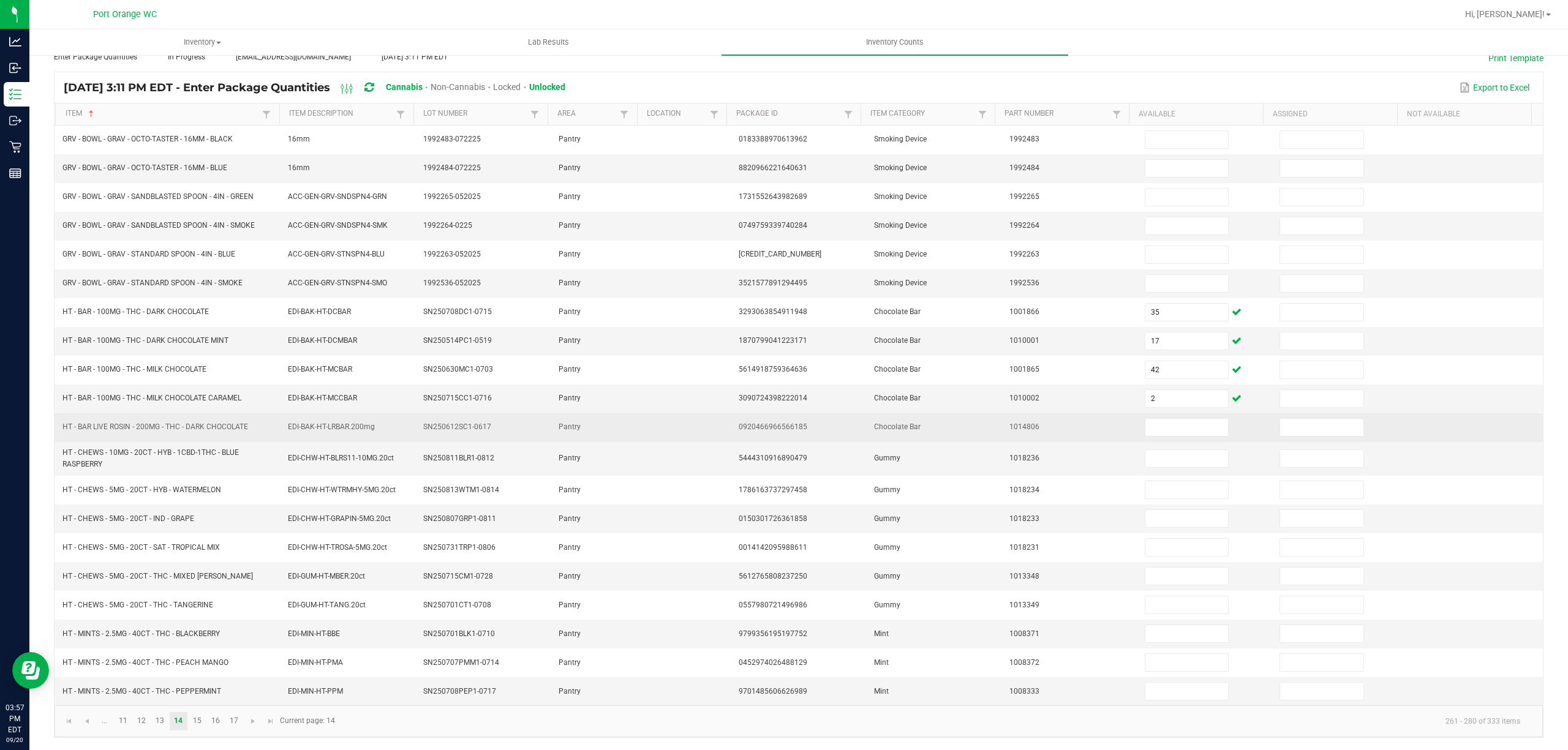
click at [216, 420] on td "HT - BAR LIVE ROSIN - 200MG - THC - DARK CHOCOLATE" at bounding box center [168, 427] width 225 height 29
click at [1176, 425] on input at bounding box center [1187, 427] width 83 height 17
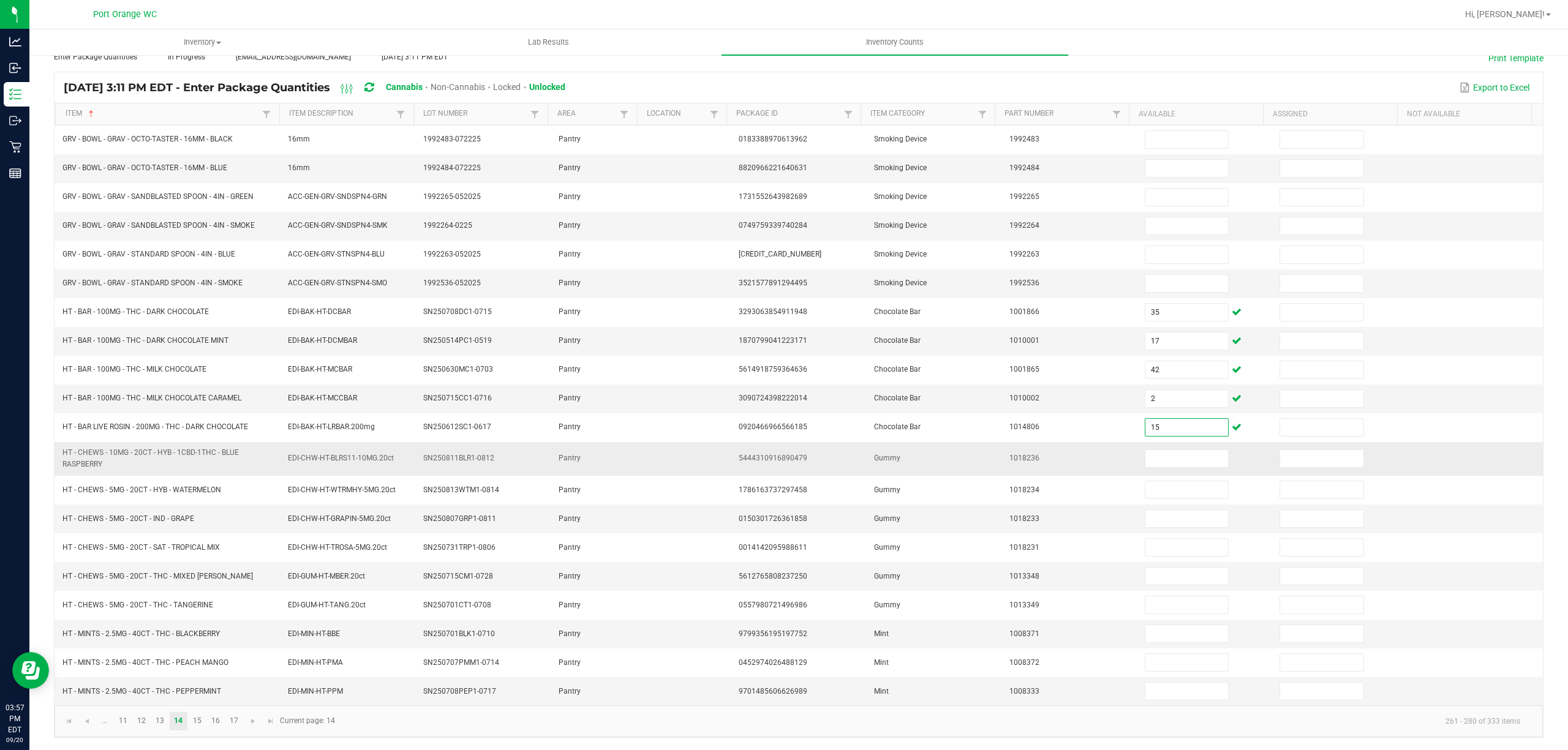
click at [207, 449] on span "HT - CHEWS - 10MG - 20CT - HYB - 1CBD-1THC - BLUE RASPBERRY" at bounding box center [151, 458] width 176 height 20
click at [1169, 459] on input at bounding box center [1187, 458] width 83 height 17
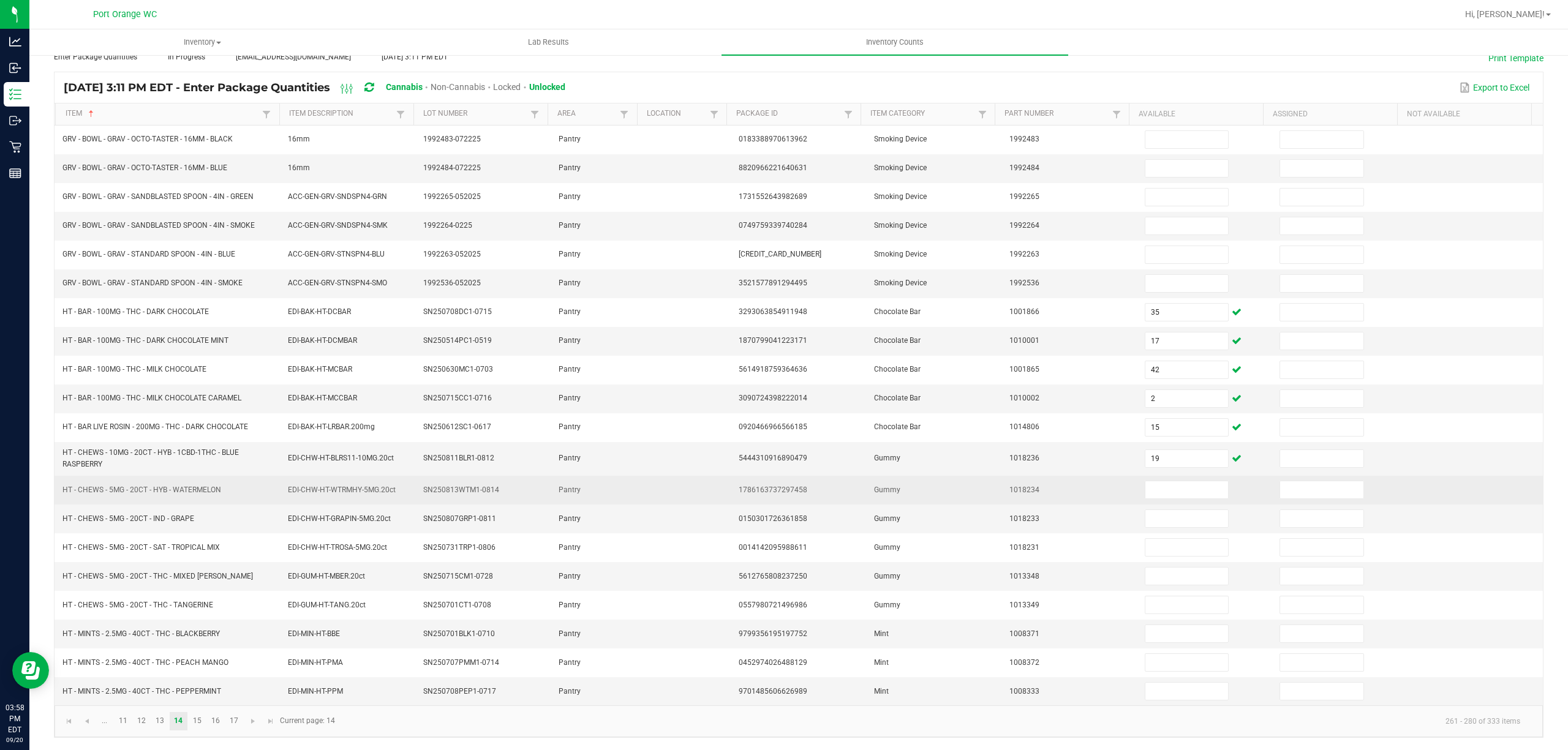
click at [168, 490] on span "HT - CHEWS - 5MG - 20CT - HYB - WATERMELON" at bounding box center [142, 490] width 158 height 8
drag, startPoint x: 149, startPoint y: 491, endPoint x: 68, endPoint y: 495, distance: 81.1
click at [63, 497] on td "HT - CHEWS - 5MG - 20CT - HYB - WATERMELON" at bounding box center [168, 490] width 225 height 29
click at [1145, 498] on input at bounding box center [1187, 490] width 83 height 17
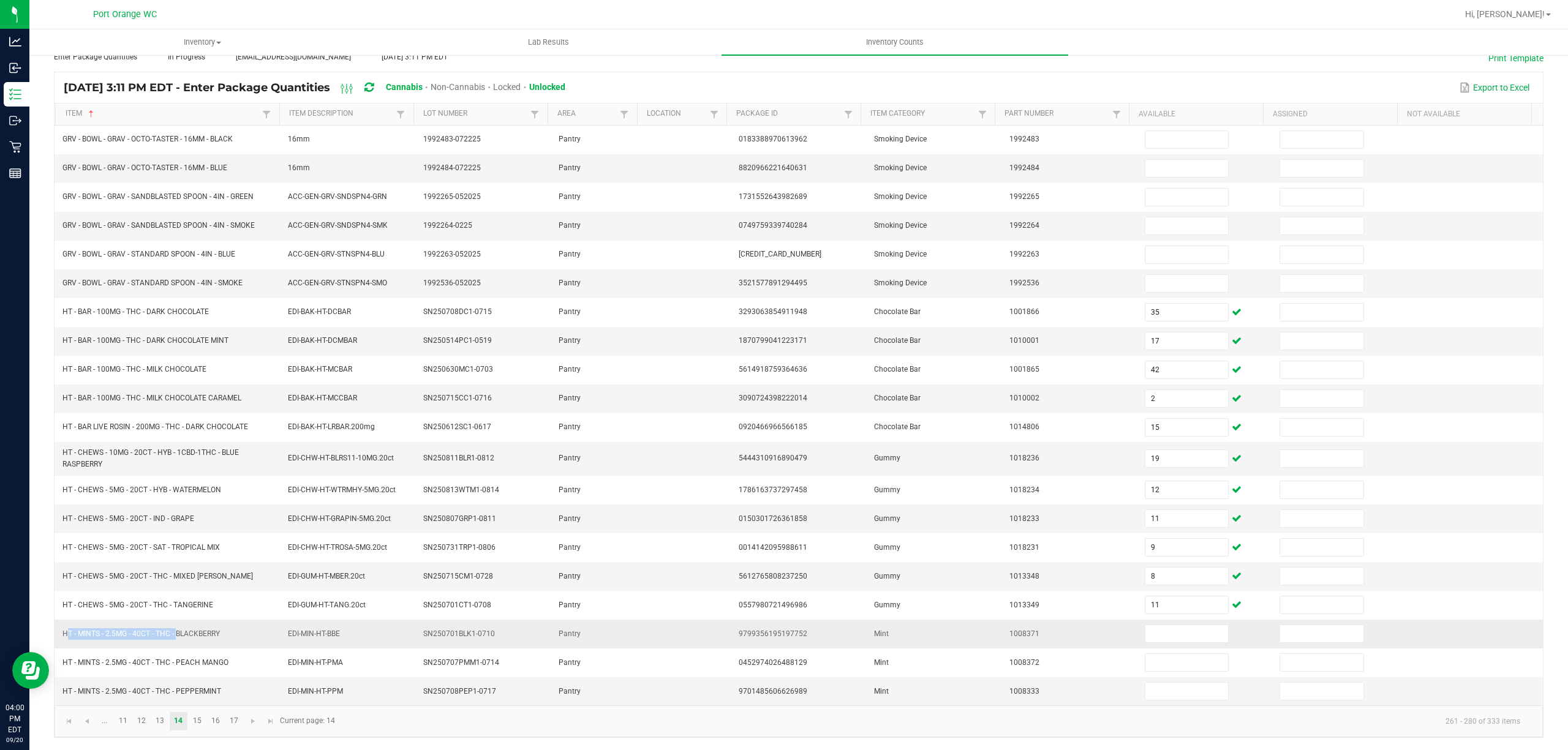
drag, startPoint x: 174, startPoint y: 638, endPoint x: 64, endPoint y: 638, distance: 110.0
click at [64, 638] on span "HT - MINTS - 2.5MG - 40CT - THC - BLACKBERRY" at bounding box center [141, 634] width 157 height 8
click at [1155, 635] on input at bounding box center [1187, 634] width 83 height 17
click at [197, 723] on link "15" at bounding box center [197, 721] width 18 height 18
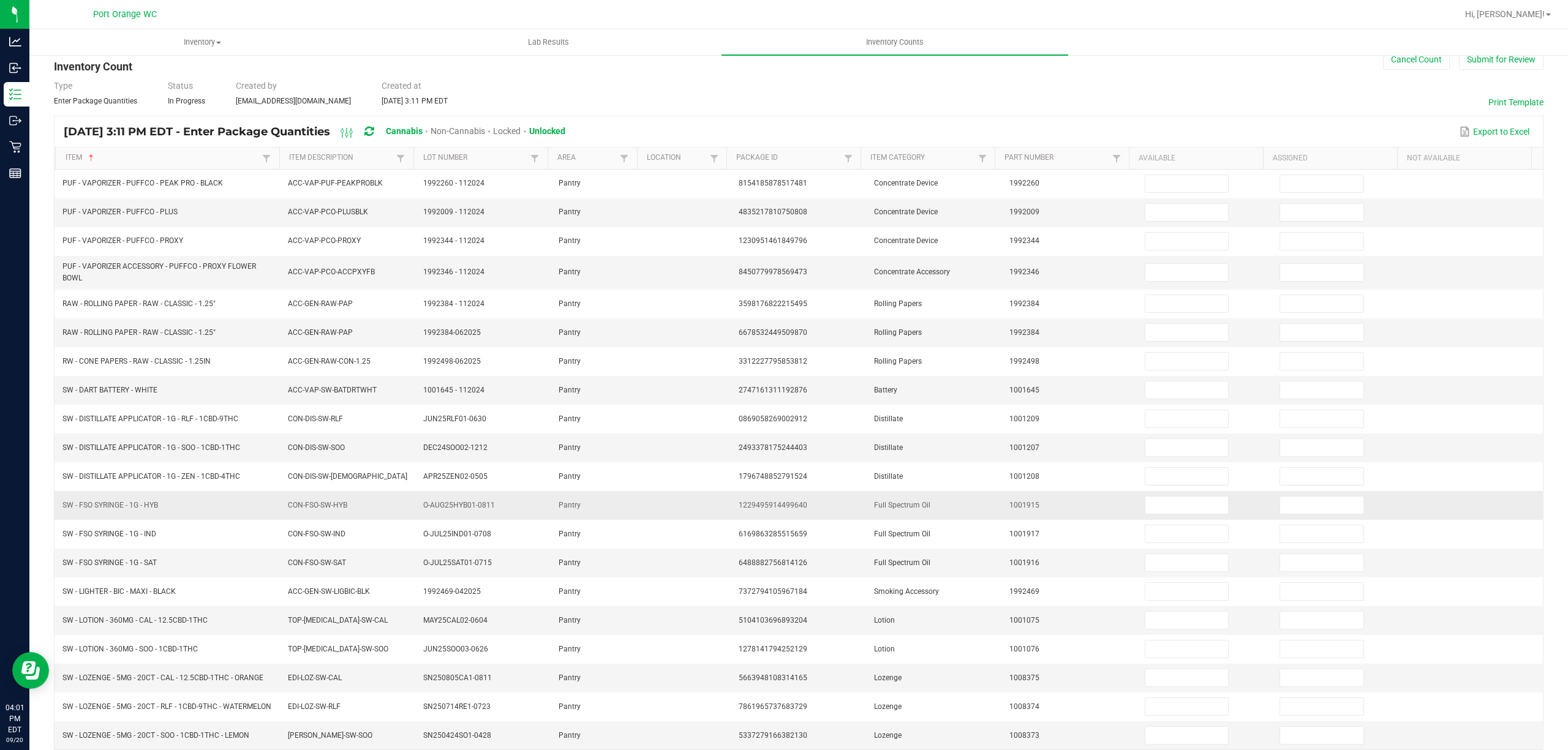
scroll to position [0, 0]
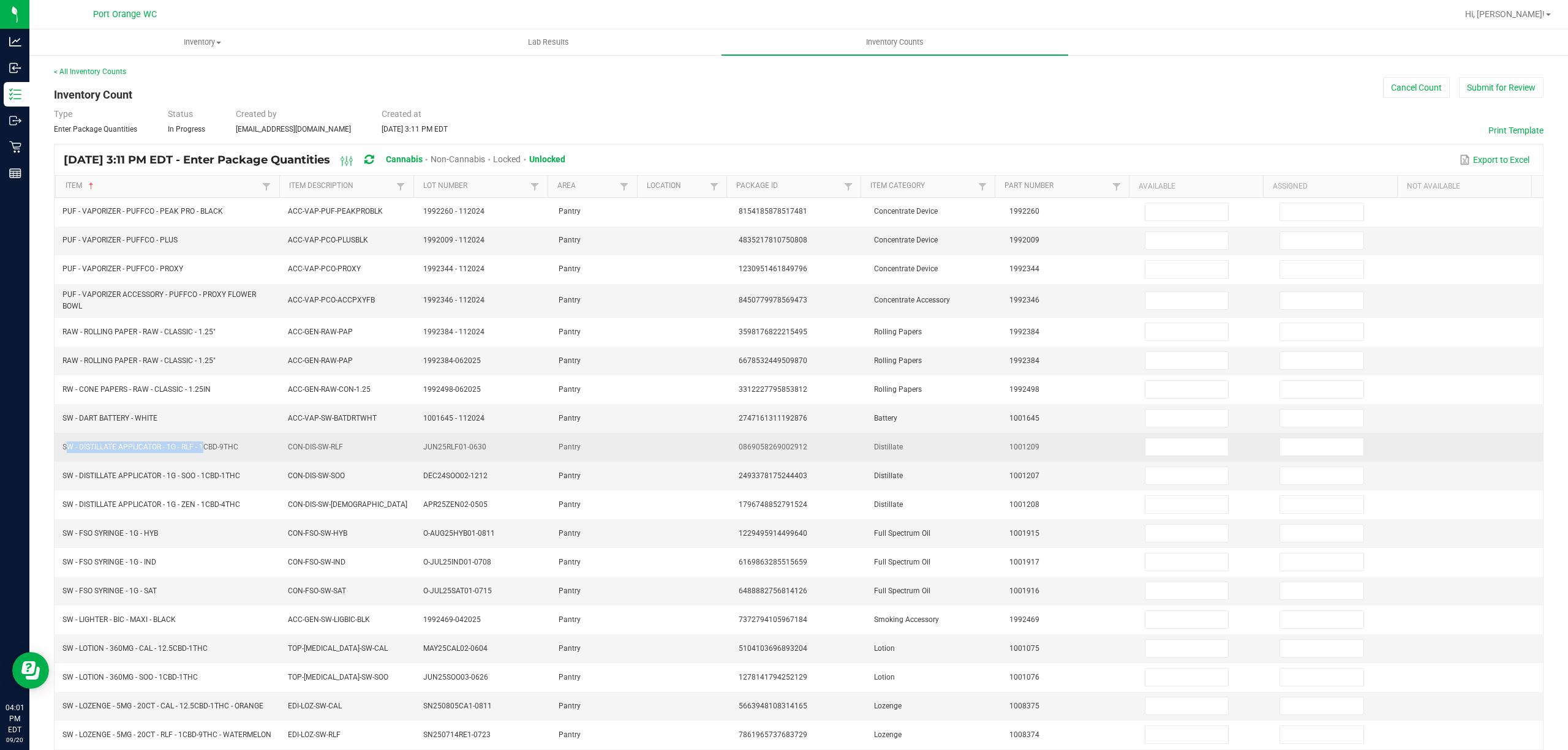
drag, startPoint x: 201, startPoint y: 454, endPoint x: 77, endPoint y: 446, distance: 124.3
click at [77, 446] on td "SW - DISTILLATE APPLICATOR - 1G - RLF - 1CBD-9THC" at bounding box center [168, 447] width 225 height 29
click at [1145, 456] on input at bounding box center [1187, 447] width 83 height 17
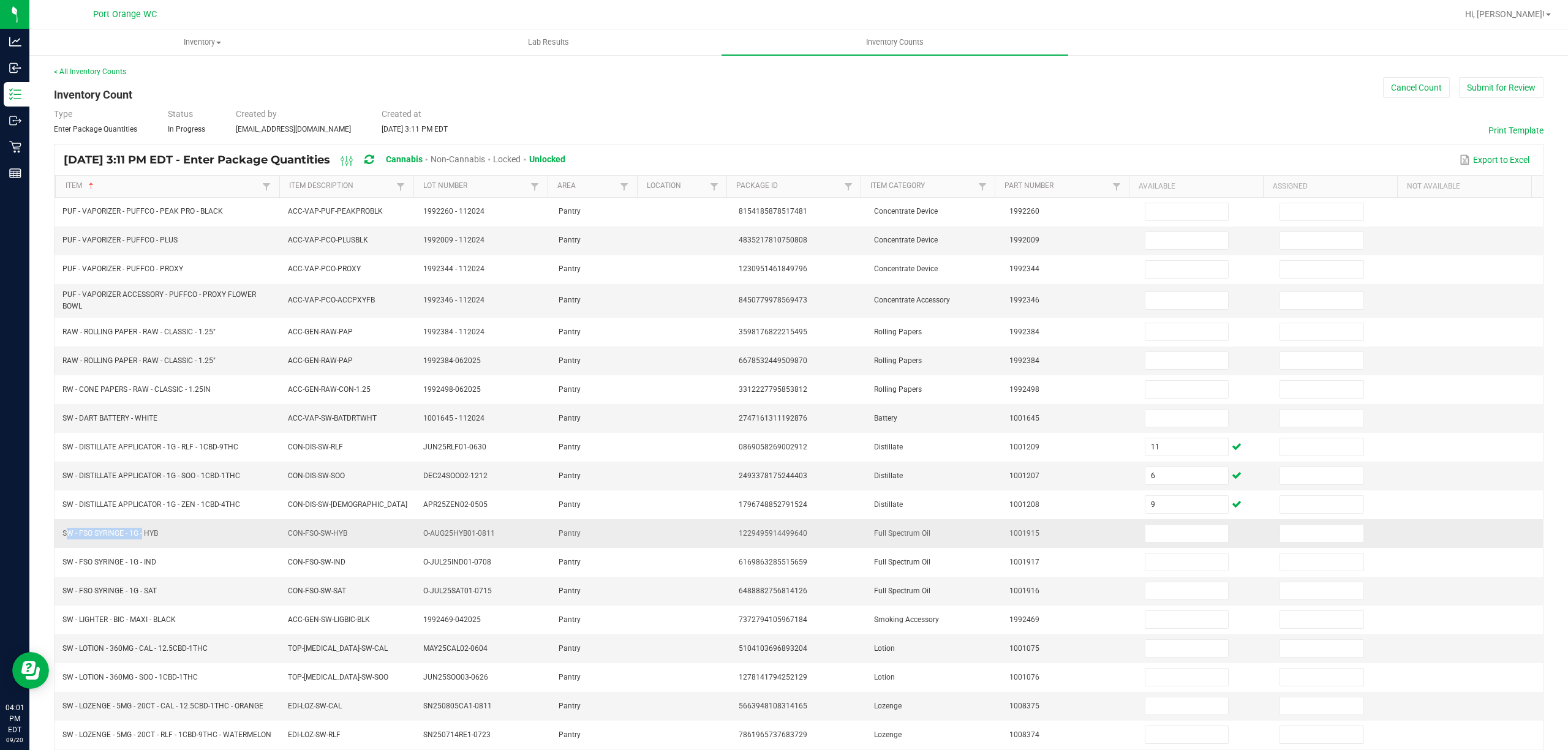
drag, startPoint x: 142, startPoint y: 542, endPoint x: 61, endPoint y: 542, distance: 81.0
click at [61, 542] on td "SW - FSO SYRINGE - 1G - HYB" at bounding box center [168, 533] width 225 height 29
click at [1168, 542] on input at bounding box center [1187, 533] width 83 height 17
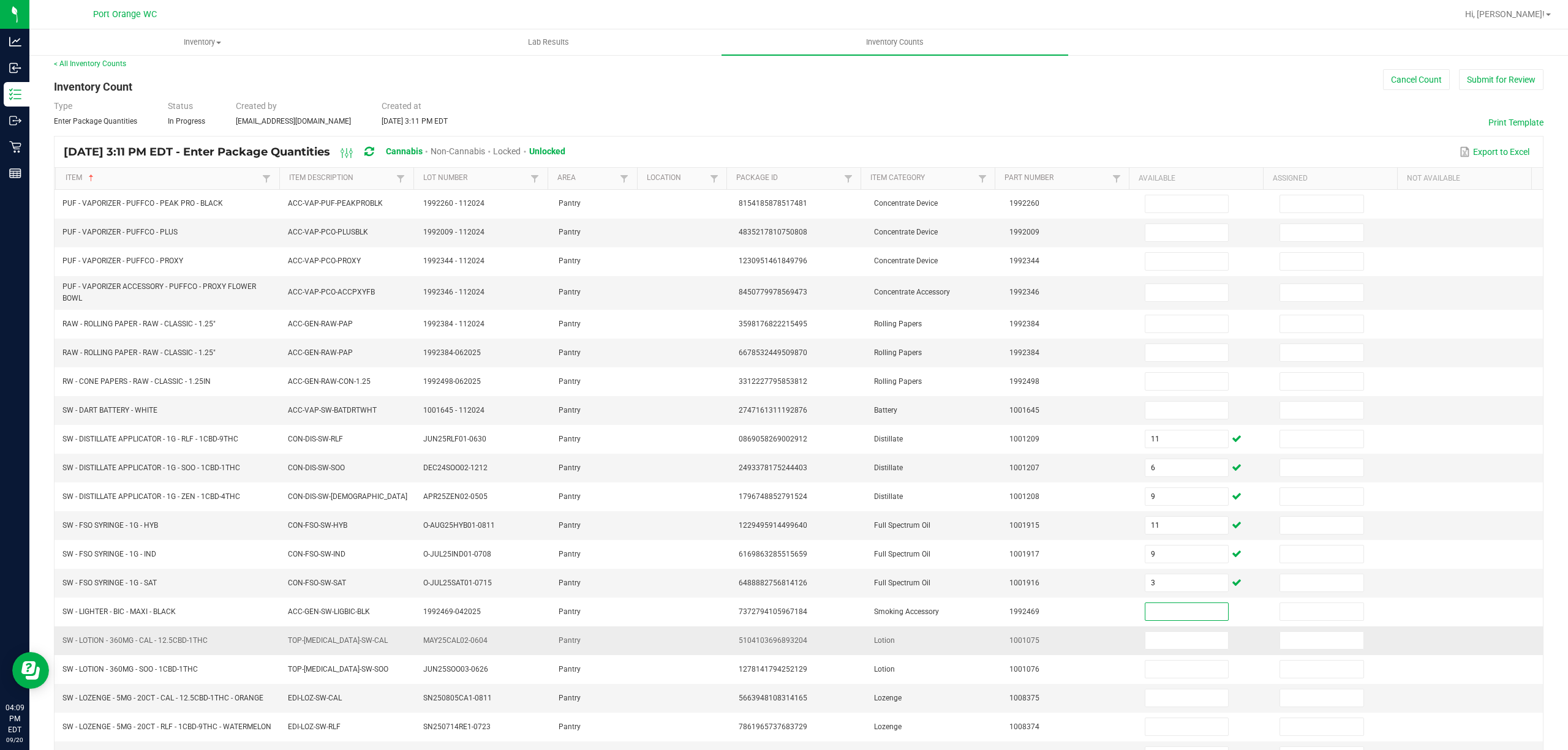
scroll to position [89, 0]
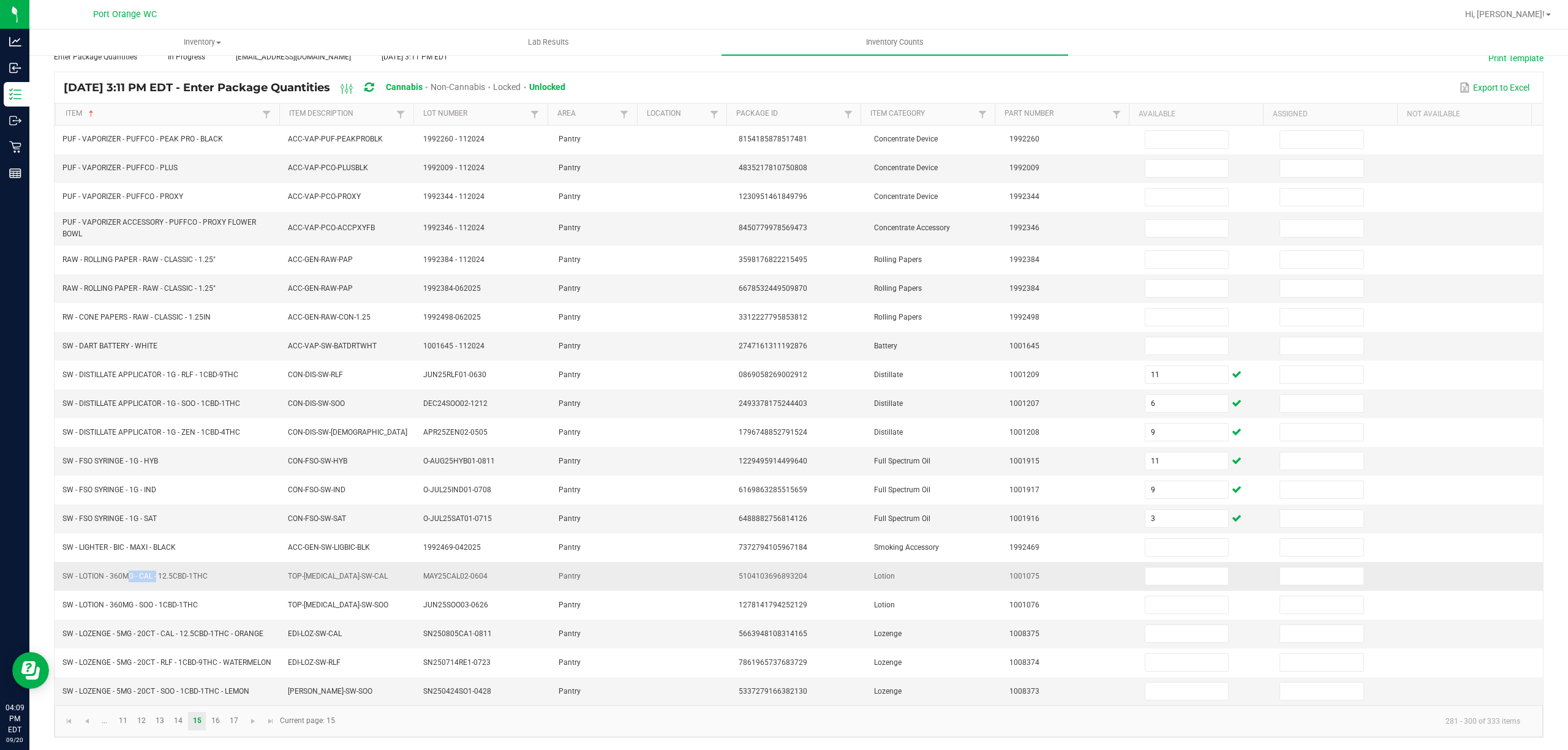
drag, startPoint x: 155, startPoint y: 566, endPoint x: 123, endPoint y: 567, distance: 32.0
click at [123, 572] on span "SW - LOTION - 360MG - CAL - 12.5CBD-1THC" at bounding box center [135, 576] width 145 height 8
click at [130, 576] on td "SW - LOTION - 360MG - CAL - 12.5CBD-1THC" at bounding box center [168, 576] width 225 height 29
drag, startPoint x: 139, startPoint y: 569, endPoint x: 72, endPoint y: 566, distance: 67.1
click at [72, 572] on span "SW - LOTION - 360MG - CAL - 12.5CBD-1THC" at bounding box center [135, 576] width 145 height 8
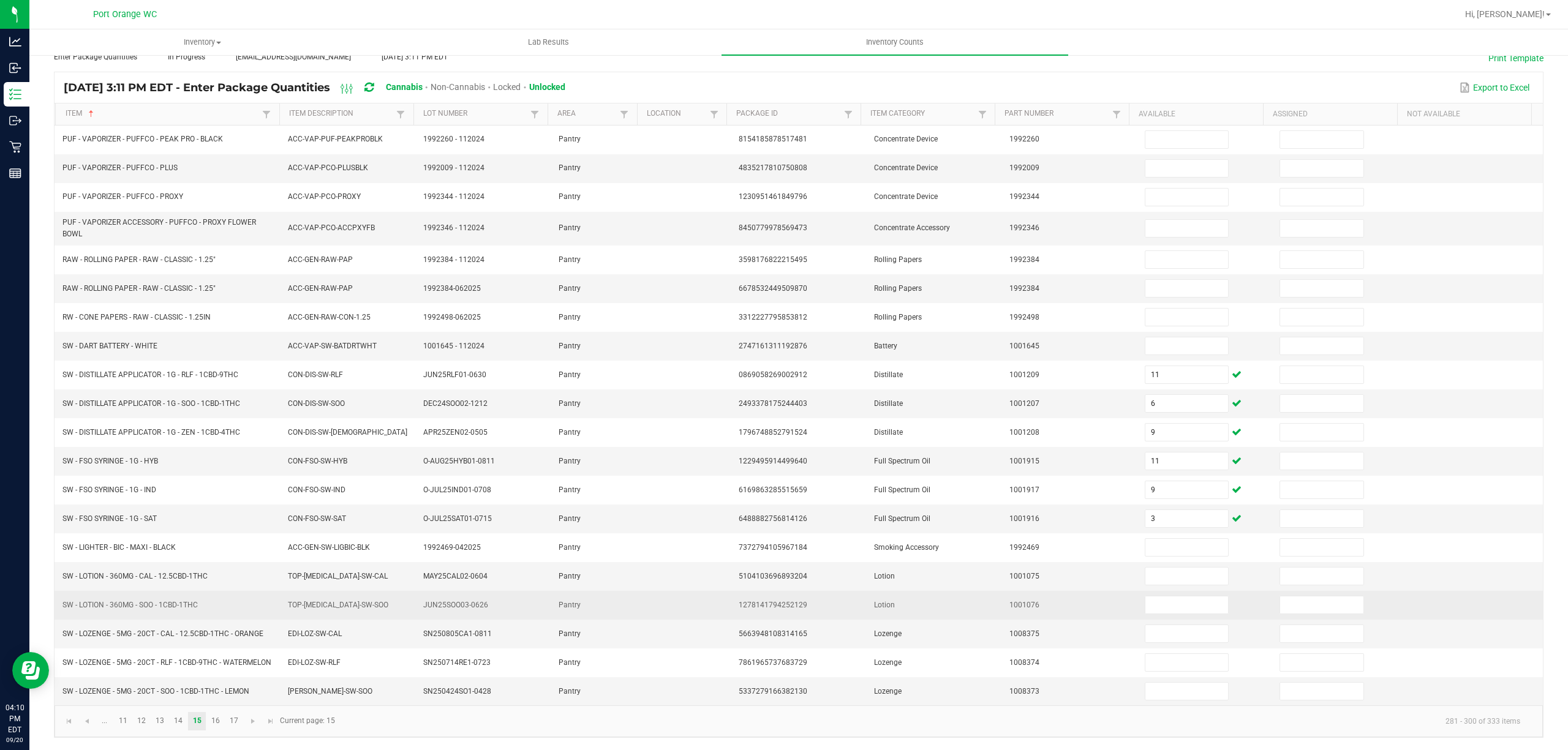
click at [125, 591] on td "SW - LOTION - 360MG - SOO - 1CBD-1THC" at bounding box center [168, 605] width 225 height 29
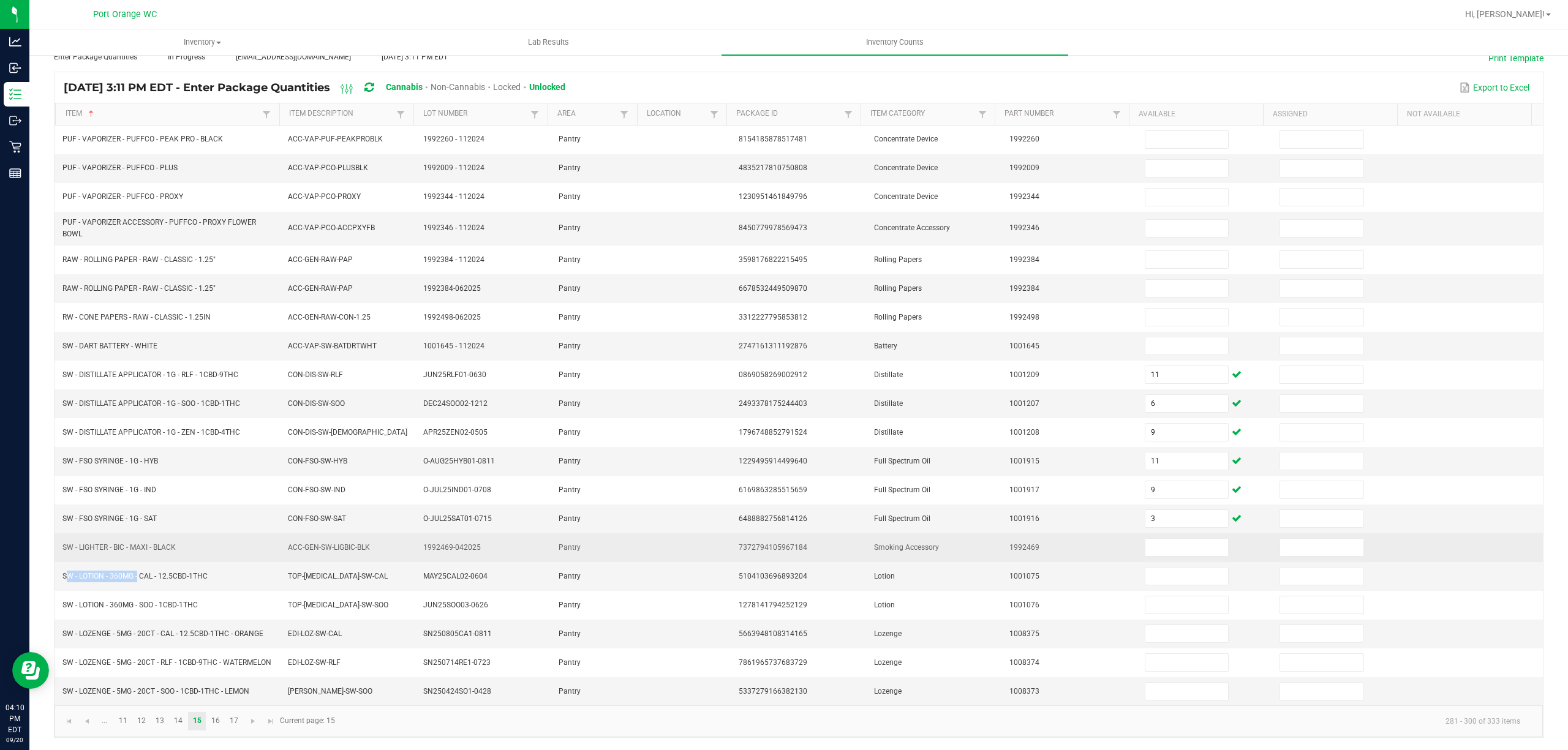
drag, startPoint x: 135, startPoint y: 570, endPoint x: 71, endPoint y: 544, distance: 69.1
click at [67, 572] on span "SW - LOTION - 360MG - CAL - 12.5CBD-1THC" at bounding box center [135, 576] width 145 height 8
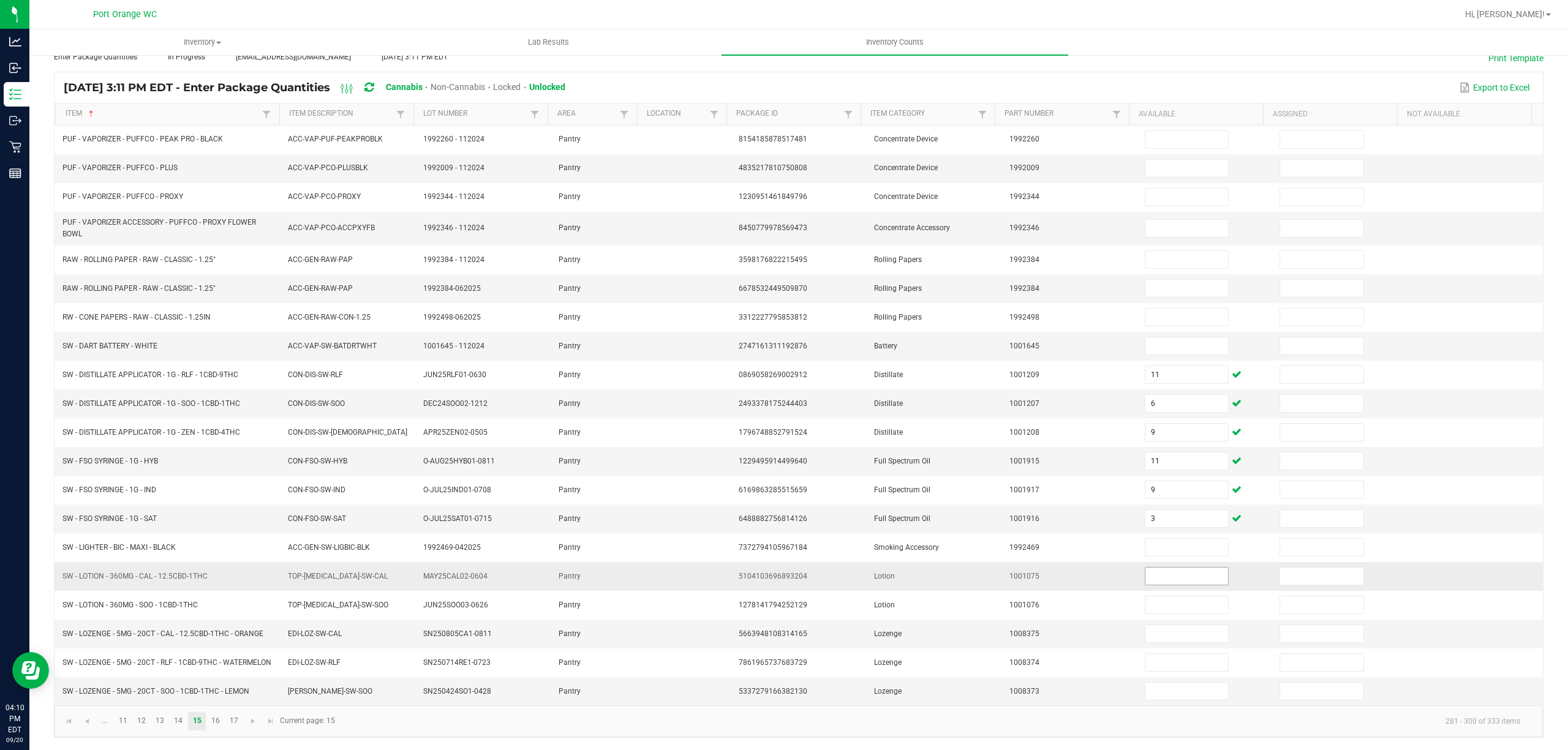
click at [1155, 569] on input at bounding box center [1187, 576] width 83 height 17
drag, startPoint x: 155, startPoint y: 627, endPoint x: 63, endPoint y: 628, distance: 92.0
click at [63, 630] on span "SW - LOZENGE - 5MG - 20CT - CAL - 12.5CBD-1THC - ORANGE" at bounding box center [163, 634] width 201 height 8
click at [1145, 626] on input at bounding box center [1187, 634] width 83 height 17
click at [222, 718] on link "16" at bounding box center [215, 721] width 18 height 18
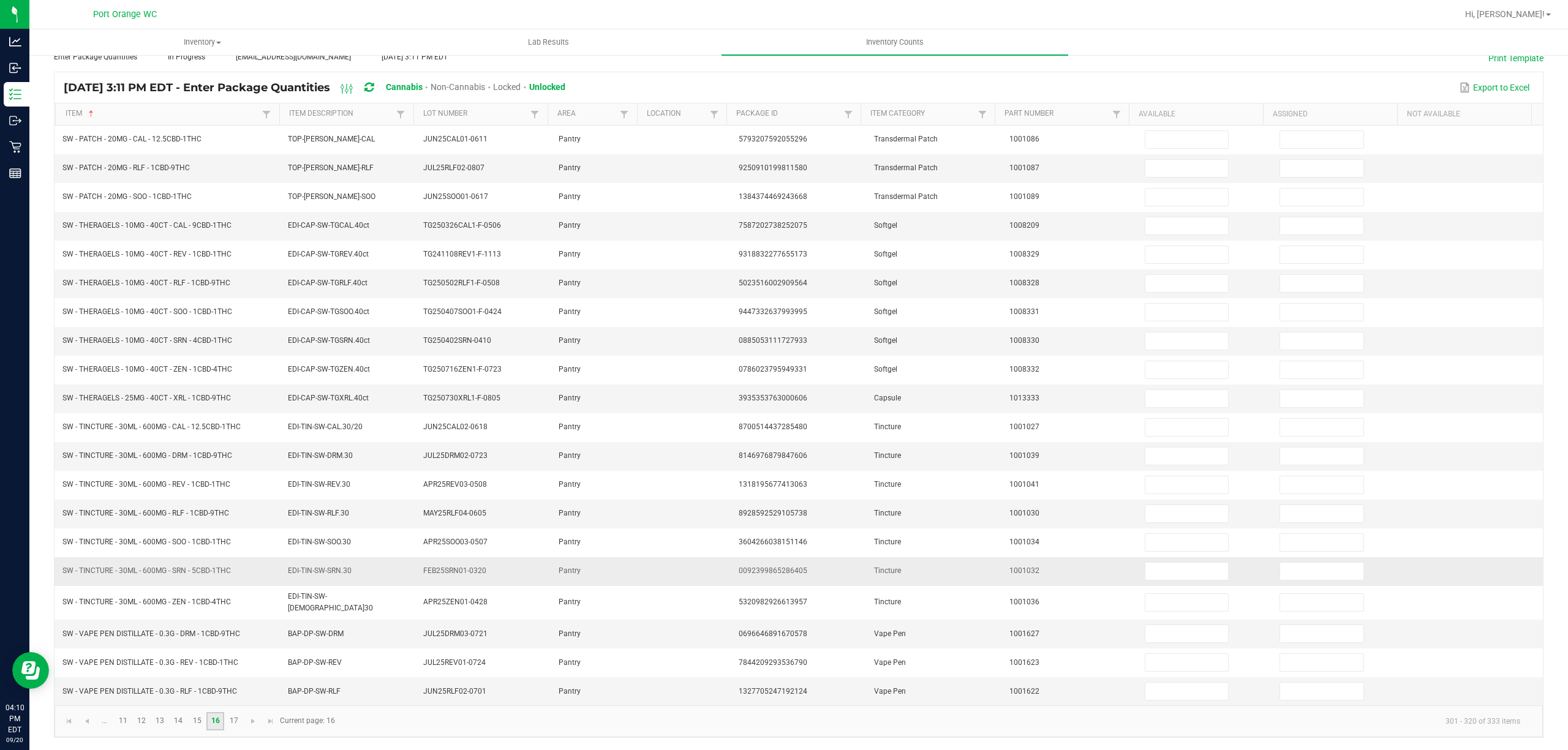
scroll to position [0, 0]
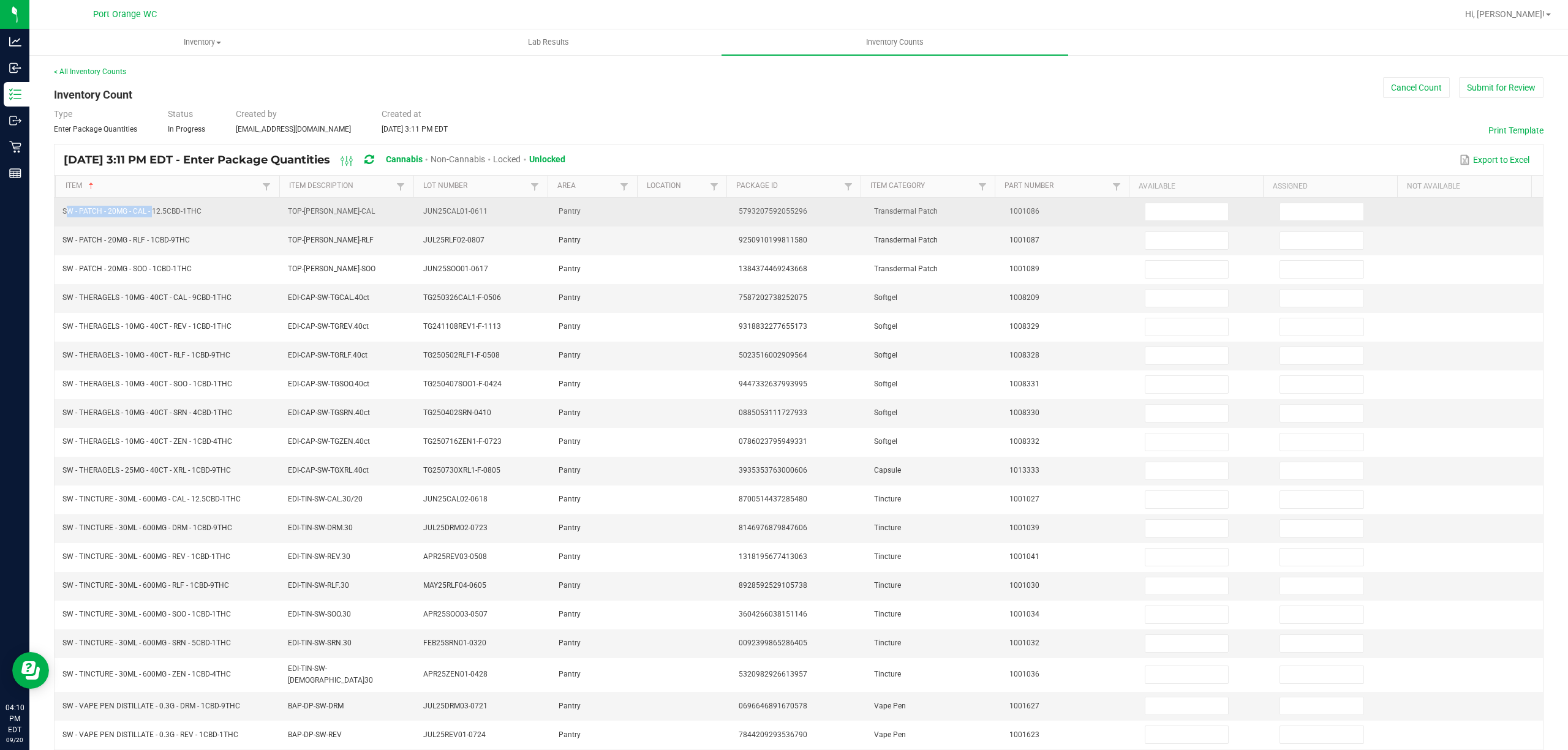
drag, startPoint x: 151, startPoint y: 211, endPoint x: 62, endPoint y: 215, distance: 89.1
click at [62, 215] on td "SW - PATCH - 20MG - CAL - 12.5CBD-1THC" at bounding box center [168, 212] width 225 height 29
click at [1155, 213] on input at bounding box center [1187, 212] width 83 height 17
click at [1168, 209] on input "1" at bounding box center [1187, 212] width 83 height 17
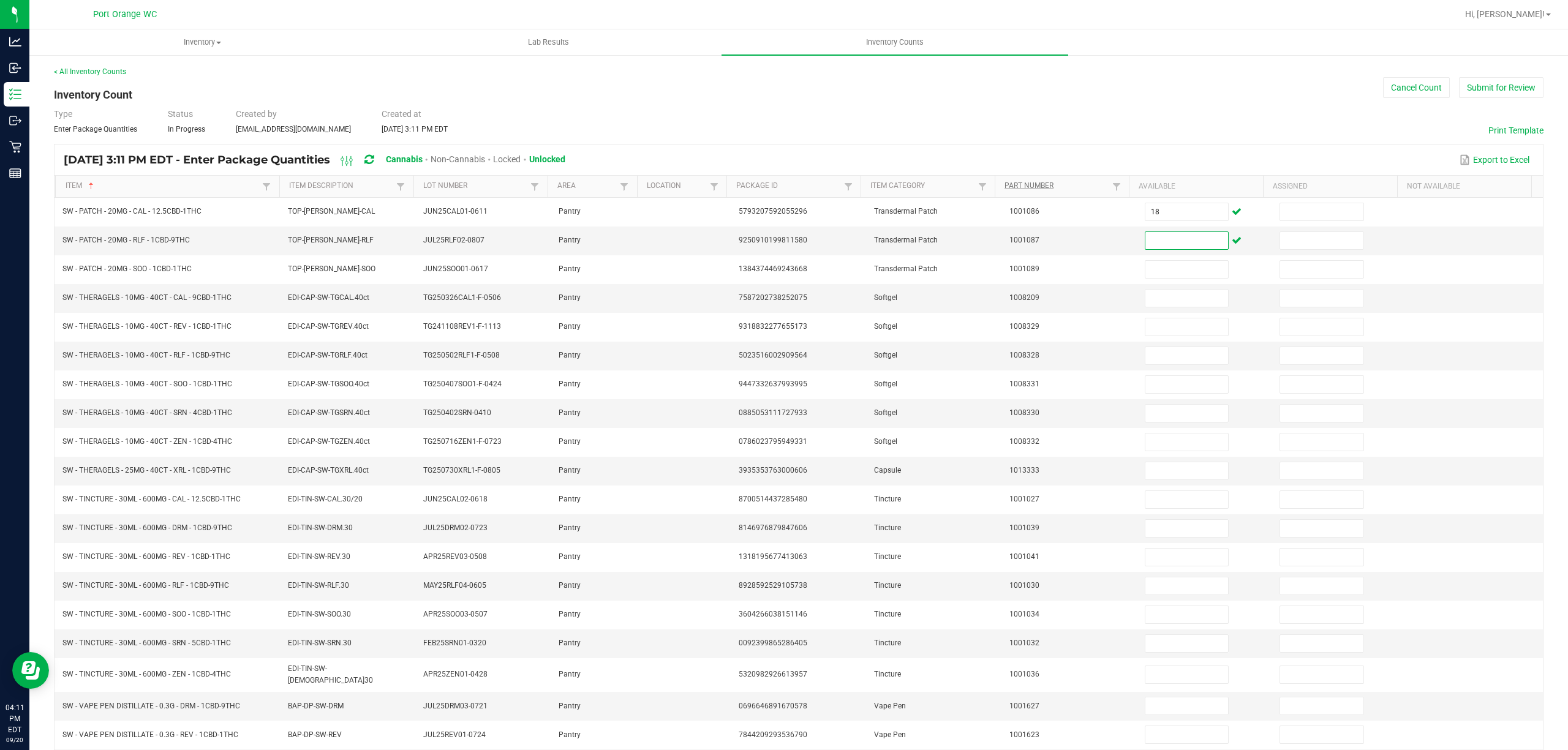
drag, startPoint x: 1155, startPoint y: 240, endPoint x: 1002, endPoint y: 187, distance: 161.9
click at [1155, 241] on input at bounding box center [1187, 241] width 83 height 17
drag, startPoint x: 170, startPoint y: 297, endPoint x: 73, endPoint y: 296, distance: 97.0
click at [73, 296] on span "SW - THERAGELS - 10MG - 40CT - CAL - 9CBD-1THC" at bounding box center [147, 298] width 169 height 8
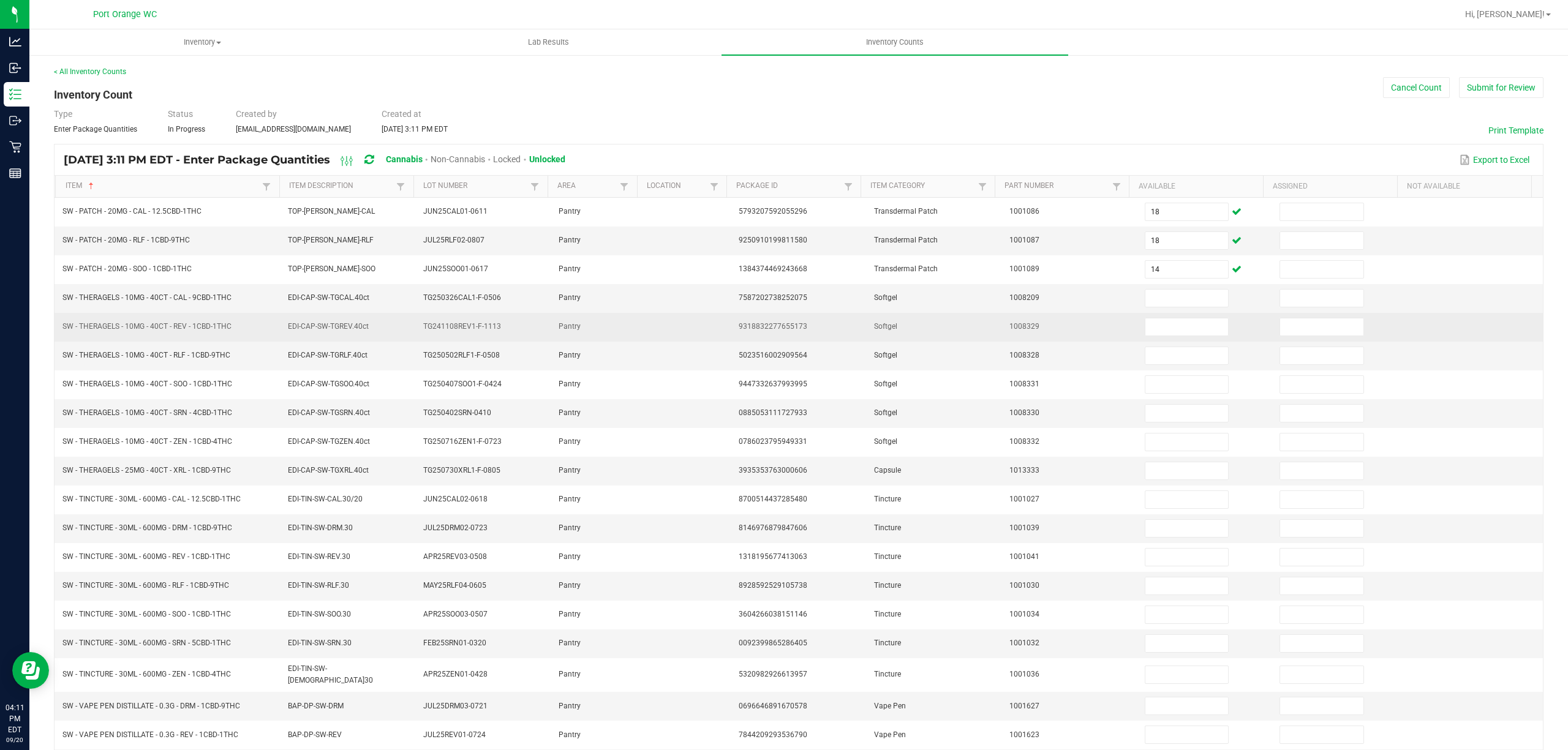
click at [152, 322] on td "SW - THERAGELS - 10MG - 40CT - REV - 1CBD-1THC" at bounding box center [168, 327] width 225 height 29
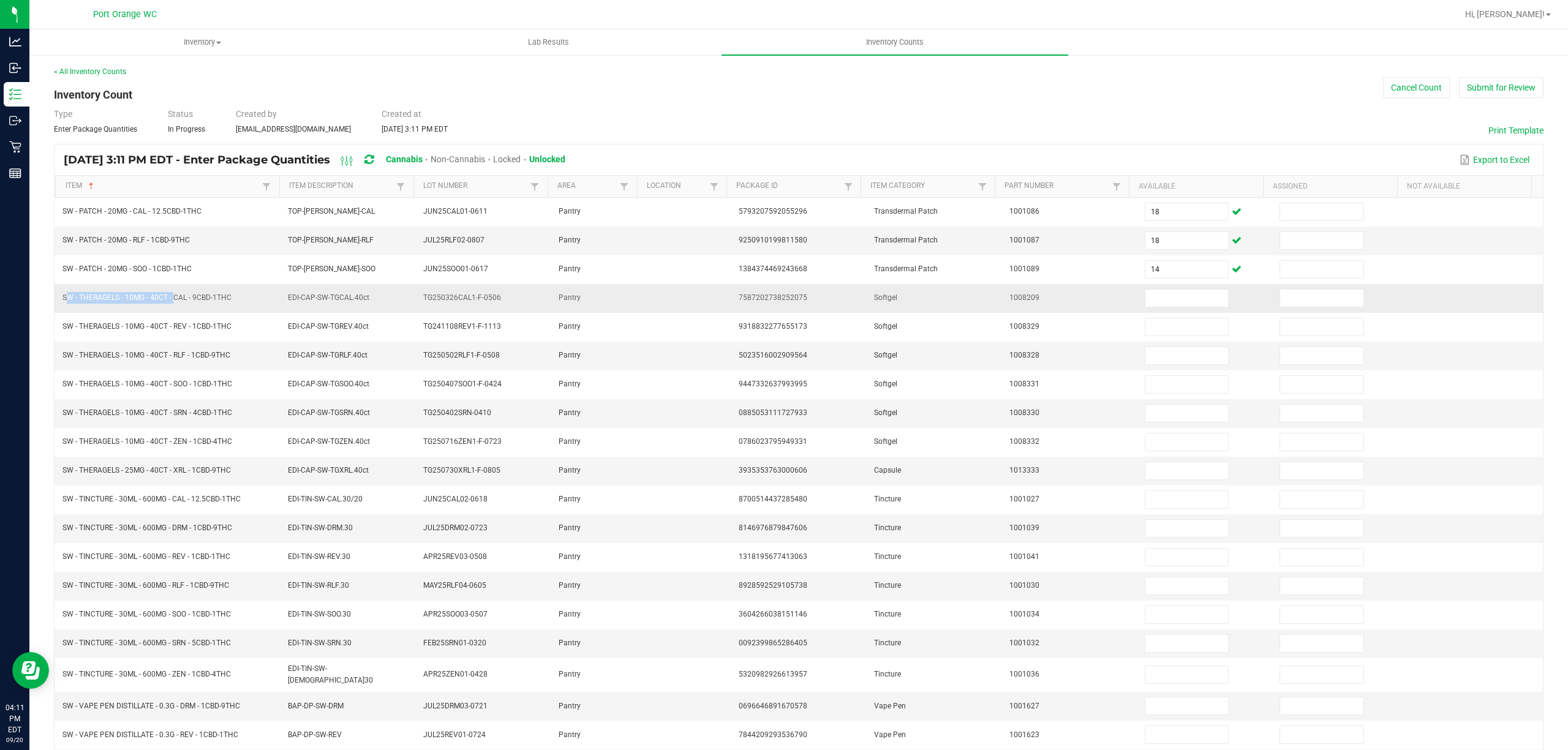
drag, startPoint x: 166, startPoint y: 303, endPoint x: 61, endPoint y: 304, distance: 105.0
click at [61, 304] on td "SW - THERAGELS - 10MG - 40CT - CAL - 9CBD-1THC" at bounding box center [168, 299] width 225 height 29
click at [1145, 304] on input at bounding box center [1187, 298] width 83 height 17
click at [187, 474] on span "SW - THERAGELS - 25MG - 40CT - XRL - 1CBD-9THC" at bounding box center [147, 470] width 168 height 8
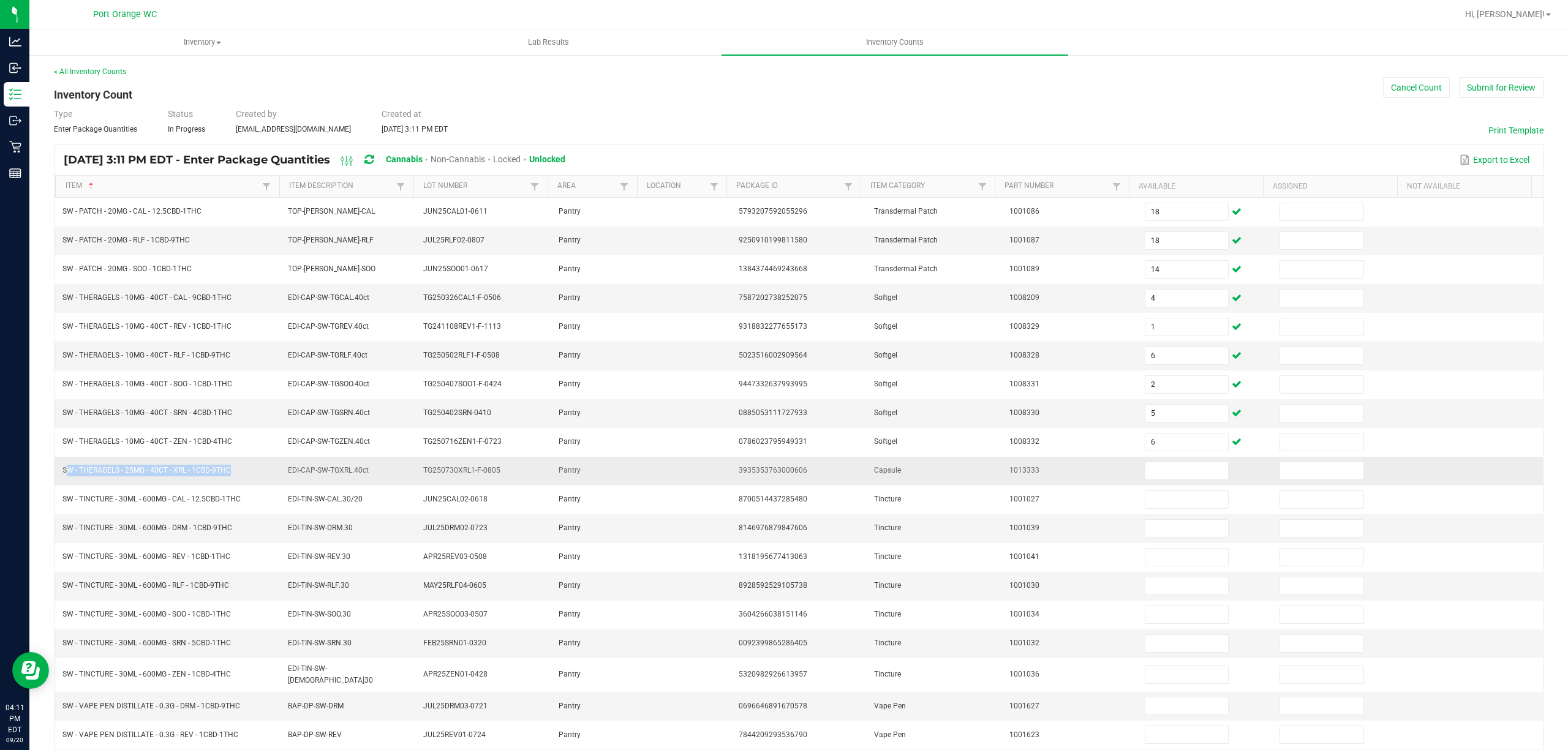
click at [187, 474] on span "SW - THERAGELS - 25MG - 40CT - XRL - 1CBD-9THC" at bounding box center [147, 470] width 168 height 8
click at [1159, 477] on input at bounding box center [1187, 471] width 83 height 17
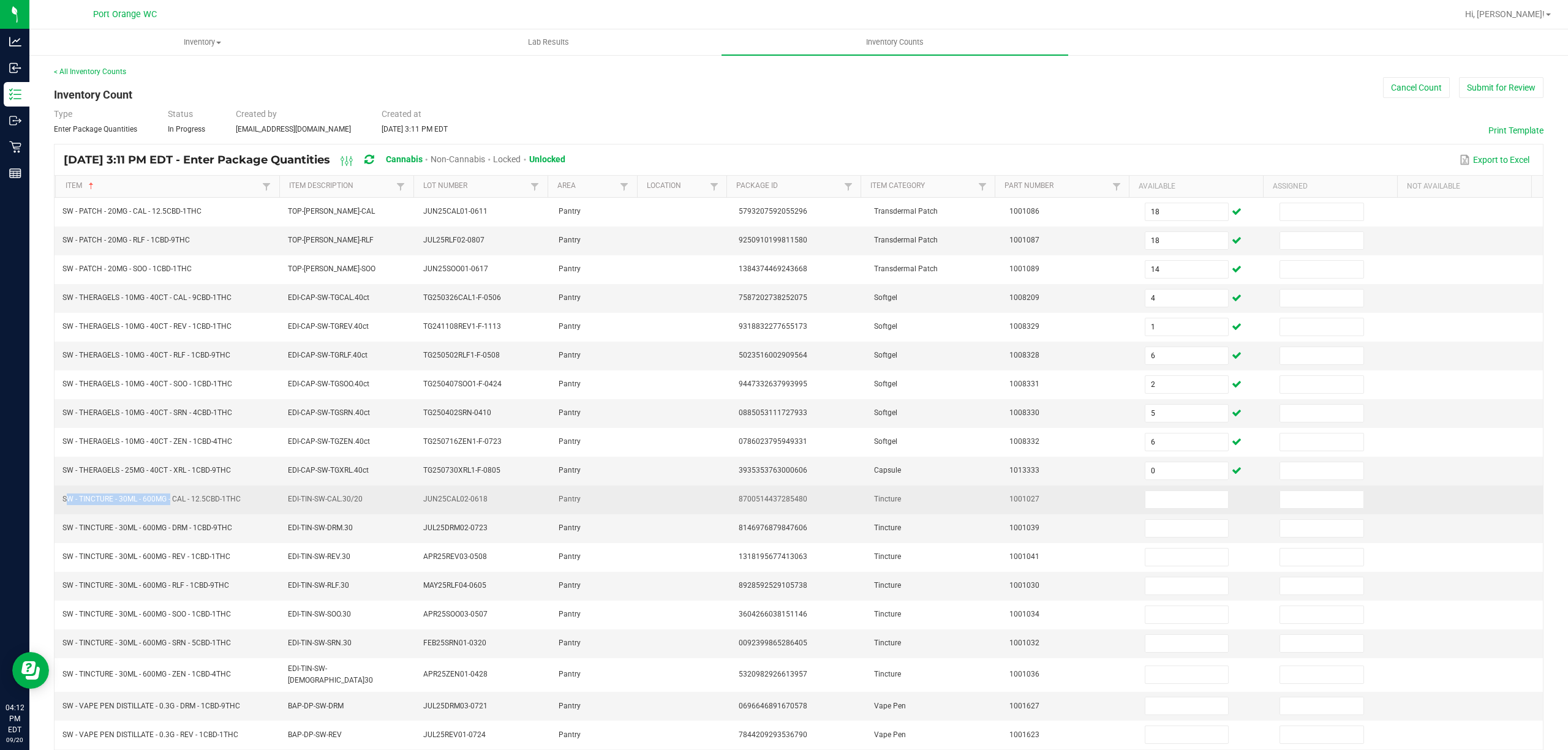
drag, startPoint x: 169, startPoint y: 505, endPoint x: 60, endPoint y: 500, distance: 109.1
click at [62, 508] on td "SW - TINCTURE - 30ML - 600MG - CAL - 12.5CBD-1THC" at bounding box center [168, 500] width 225 height 29
click at [1145, 508] on input at bounding box center [1187, 499] width 83 height 17
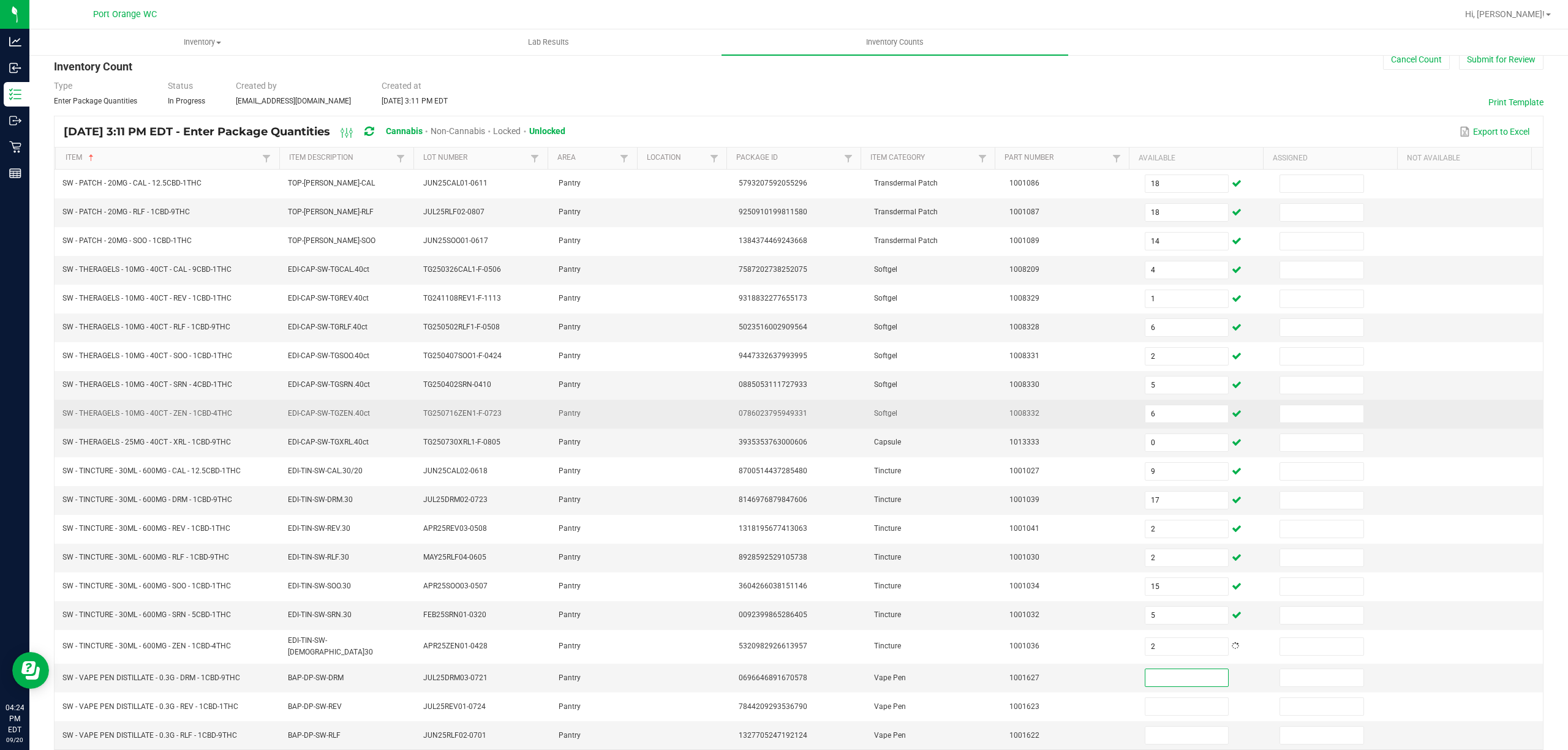
scroll to position [80, 0]
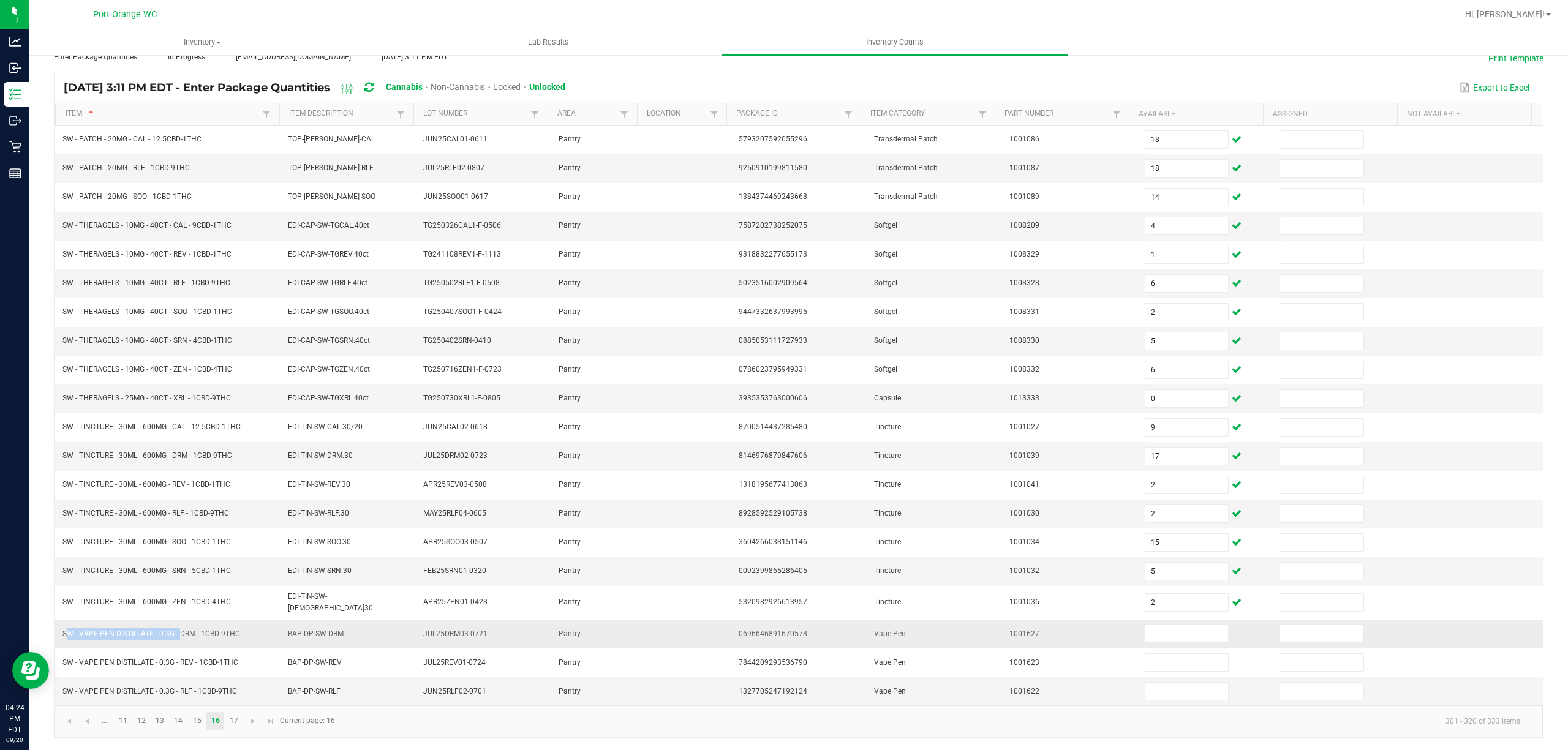
drag, startPoint x: 178, startPoint y: 632, endPoint x: 63, endPoint y: 631, distance: 115.0
click at [63, 631] on span "SW - VAPE PEN DISTILLATE - 0.3G - DRM - 1CBD-9THC" at bounding box center [151, 634] width 178 height 8
click at [1148, 640] on input at bounding box center [1187, 634] width 83 height 17
click at [237, 715] on link "17" at bounding box center [233, 721] width 18 height 18
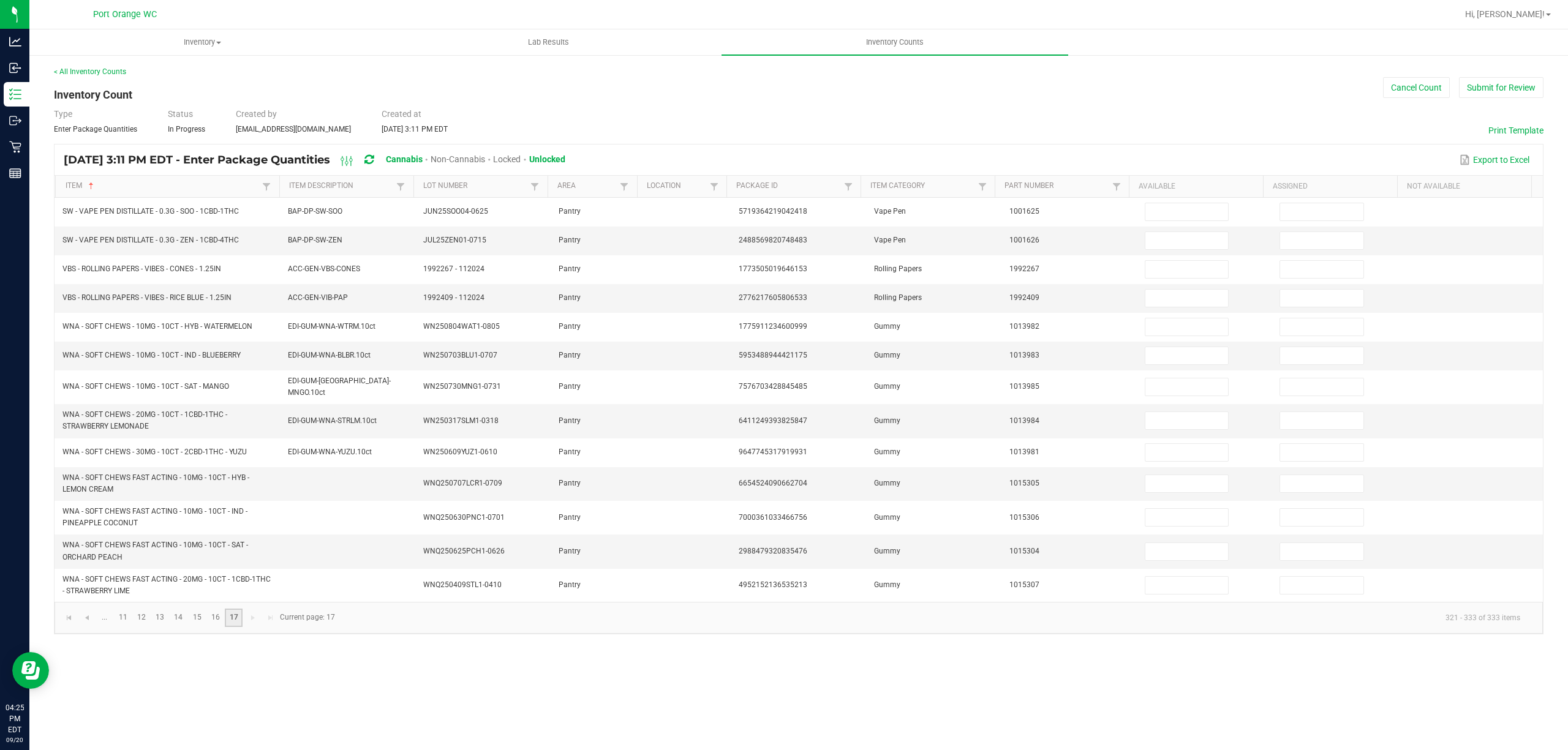
scroll to position [0, 0]
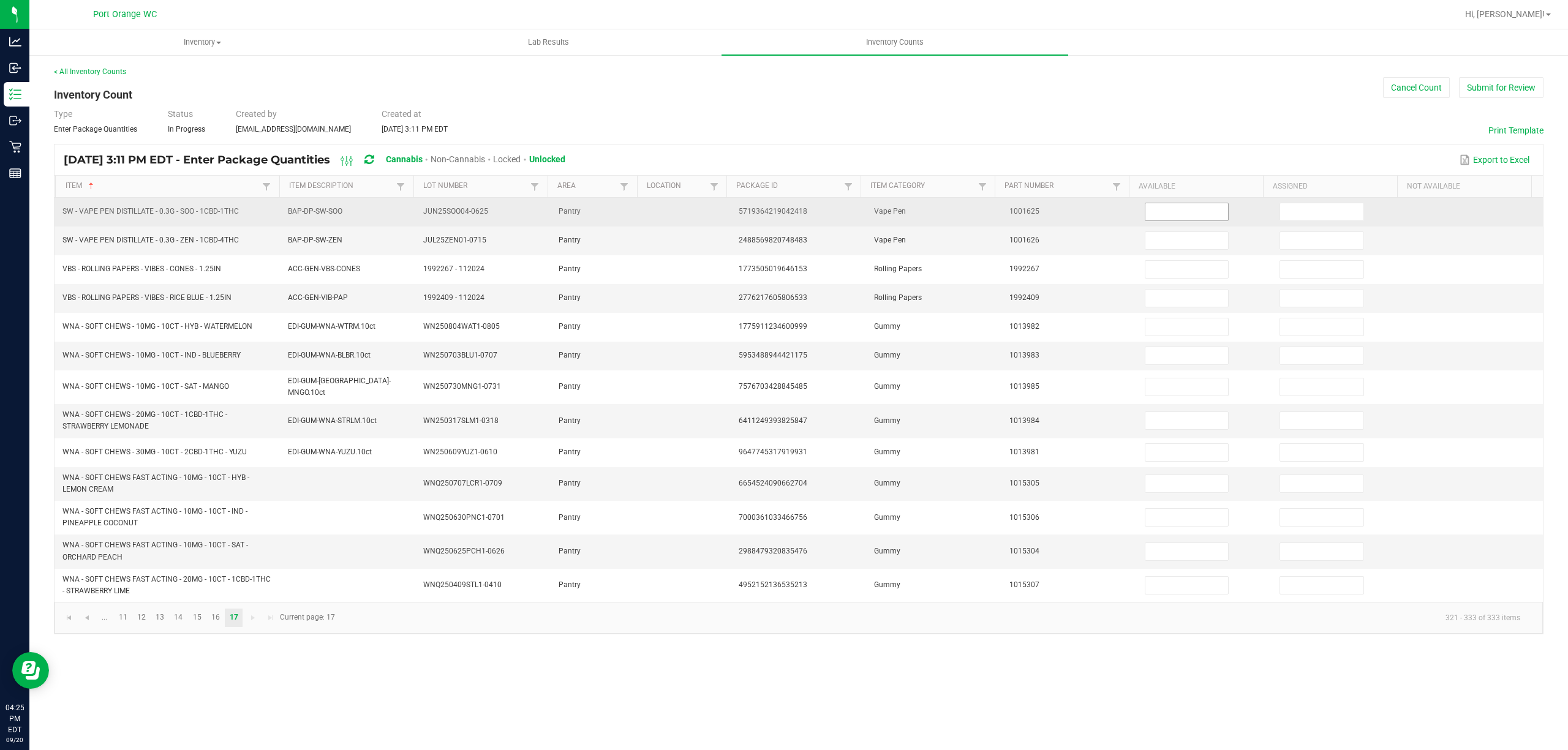
click at [1167, 217] on input at bounding box center [1187, 212] width 83 height 17
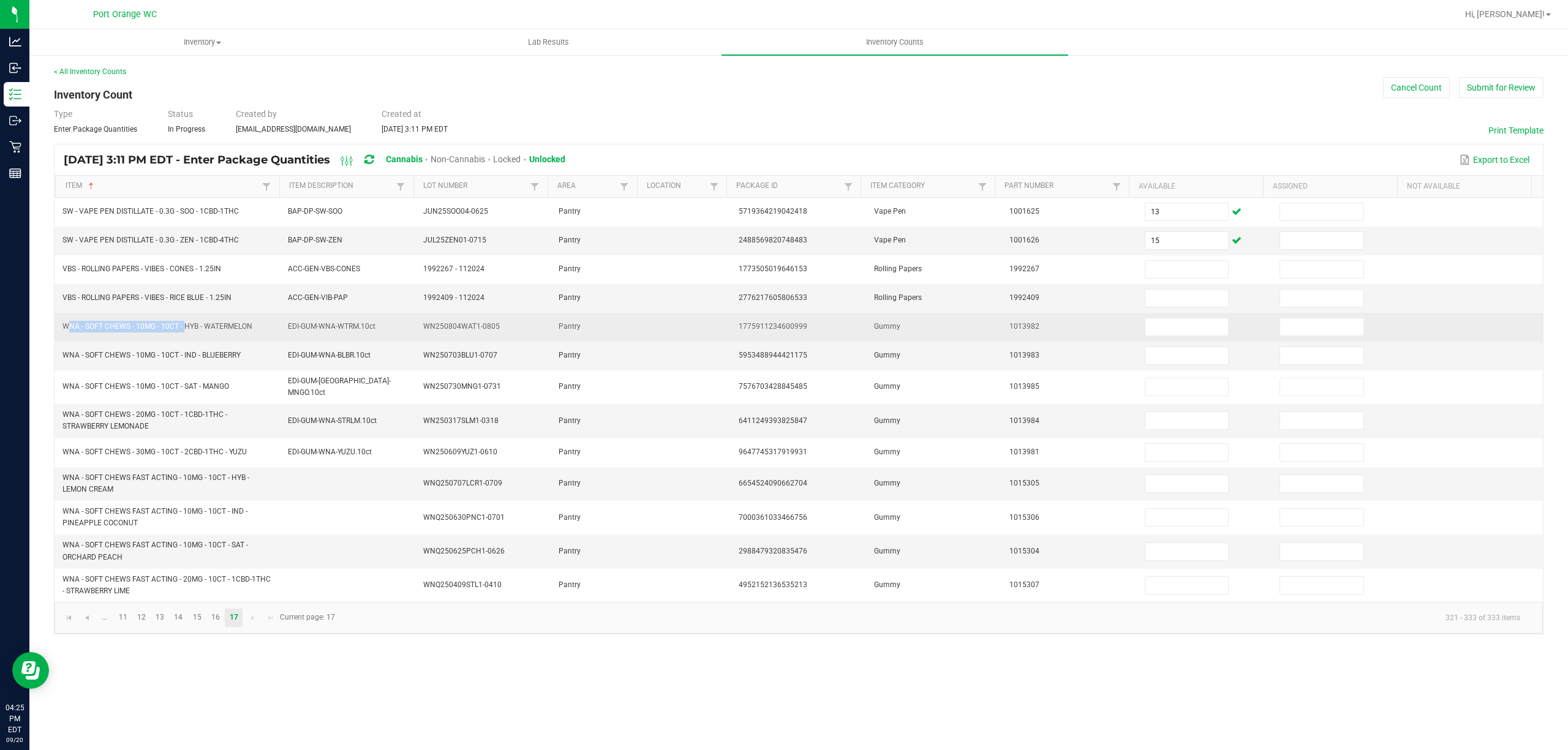
drag, startPoint x: 182, startPoint y: 329, endPoint x: 60, endPoint y: 332, distance: 122.0
click at [60, 332] on td "WNA - SOFT CHEWS - 10MG - 10CT - HYB - WATERMELON" at bounding box center [168, 327] width 225 height 29
click at [1181, 330] on input at bounding box center [1187, 327] width 83 height 17
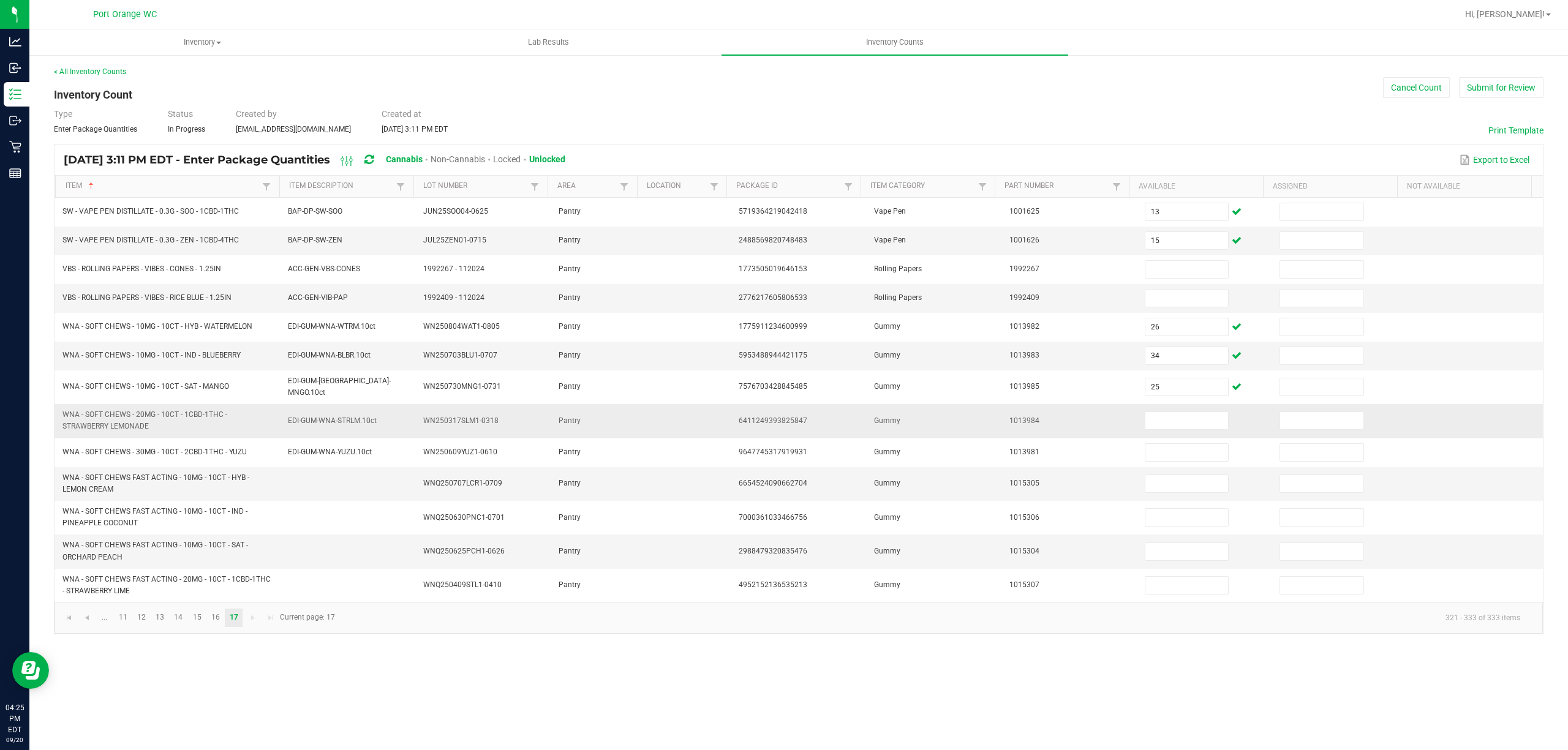
click at [127, 432] on span "WNA - SOFT CHEWS - 20MG - 10CT - 1CBD-1THC - STRAWBERRY LEMONADE" at bounding box center [168, 420] width 211 height 23
click at [130, 424] on span "WNA - SOFT CHEWS - 20MG - 10CT - 1CBD-1THC - STRAWBERRY LEMONADE" at bounding box center [145, 420] width 165 height 20
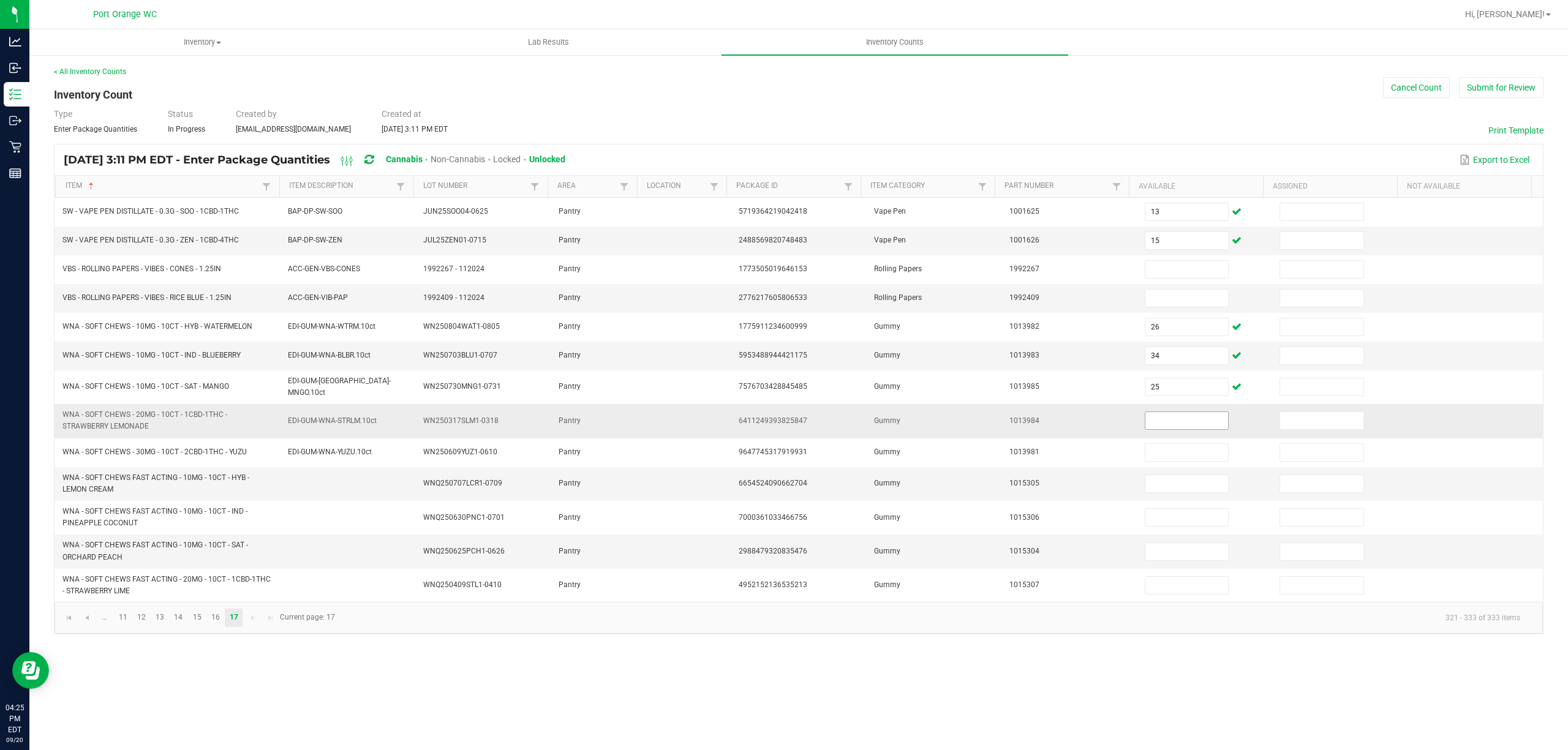
click at [1160, 426] on input at bounding box center [1187, 420] width 83 height 17
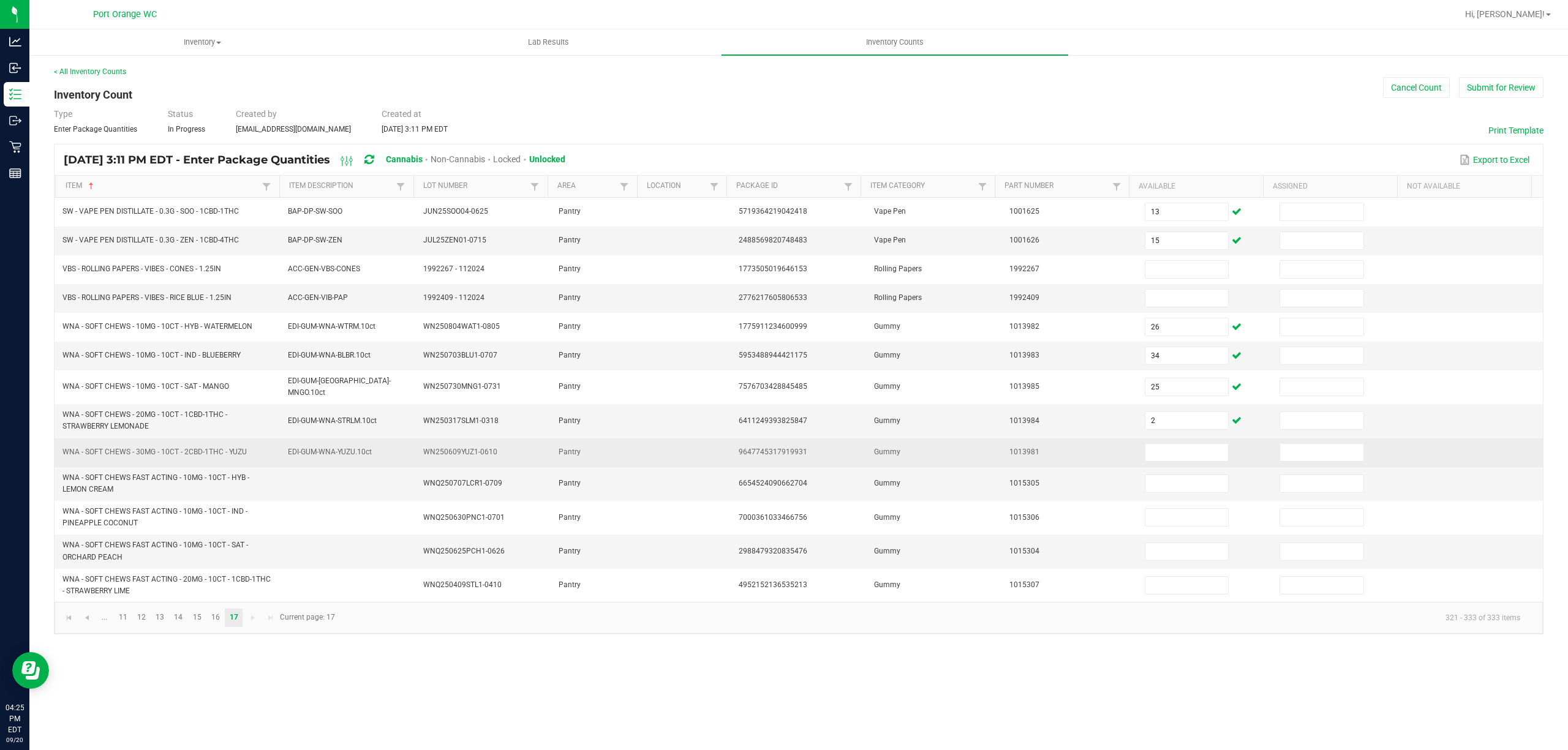
click at [180, 451] on span "WNA - SOFT CHEWS - 30MG - 10CT - 2CBD-1THC - YUZU" at bounding box center [155, 452] width 185 height 8
click at [180, 449] on span "WNA - SOFT CHEWS - 30MG - 10CT - 2CBD-1THC - YUZU" at bounding box center [155, 452] width 185 height 8
click at [1155, 456] on input at bounding box center [1187, 452] width 83 height 17
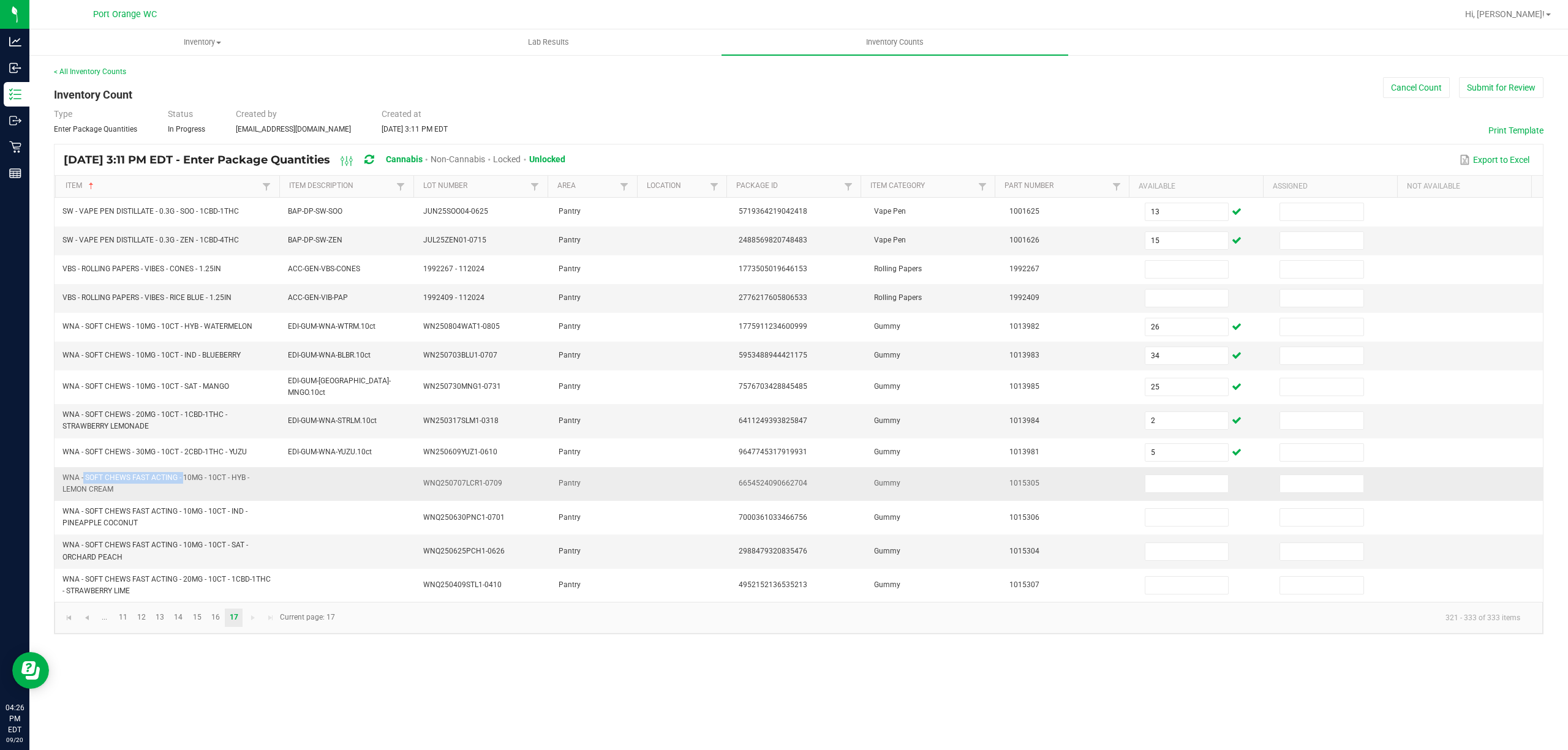
drag, startPoint x: 181, startPoint y: 481, endPoint x: 155, endPoint y: 481, distance: 26.0
click at [86, 473] on span "WNA - SOFT CHEWS FAST ACTING - 10MG - 10CT - HYB - LEMON CREAM" at bounding box center [156, 483] width 187 height 20
click at [204, 498] on td "WNA - SOFT CHEWS FAST ACTING - 10MG - 10CT - HYB - LEMON CREAM" at bounding box center [168, 485] width 225 height 34
drag, startPoint x: 207, startPoint y: 477, endPoint x: 65, endPoint y: 473, distance: 142.1
click at [61, 477] on td "WNA - SOFT CHEWS FAST ACTING - 10MG - 10CT - HYB - LEMON CREAM" at bounding box center [168, 485] width 225 height 34
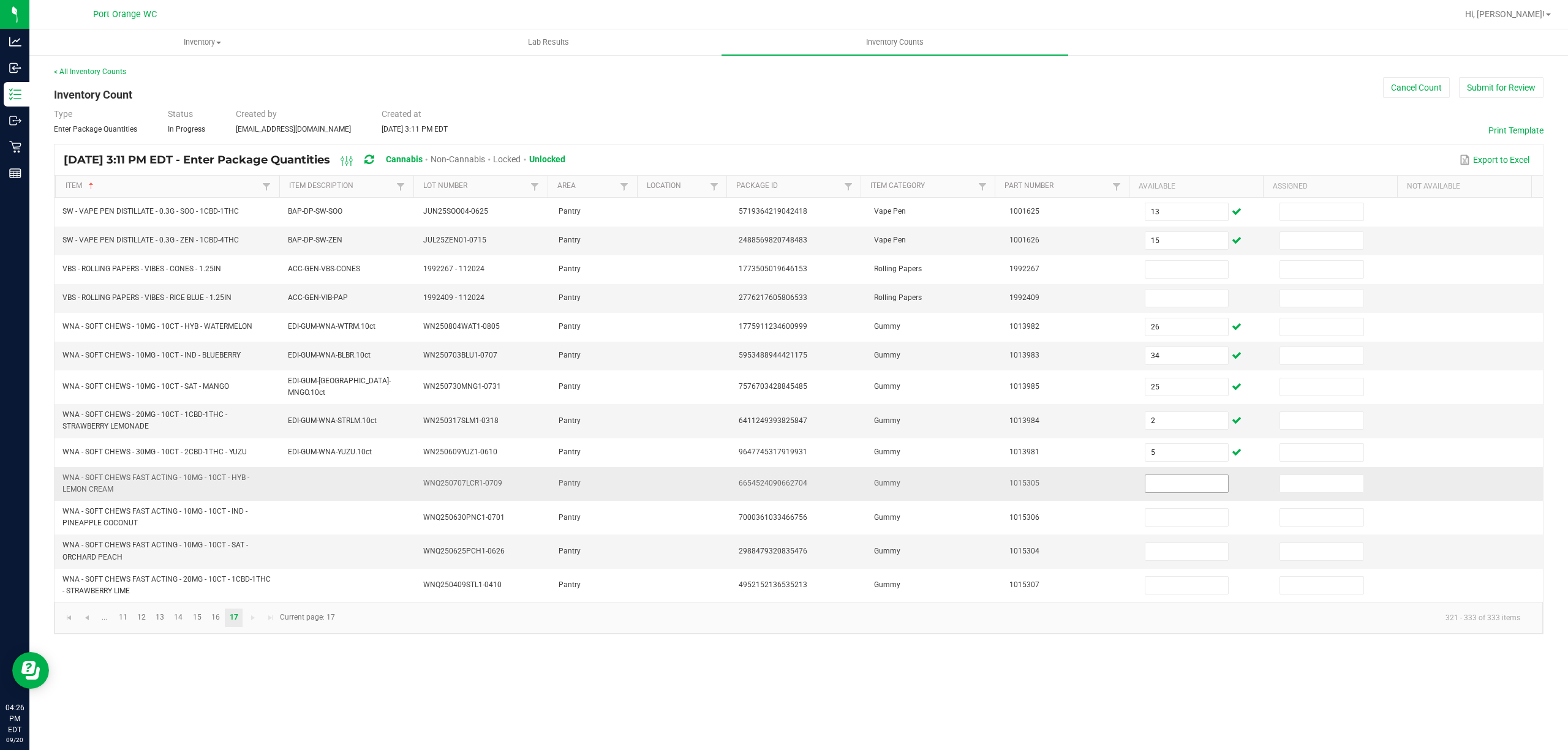
click at [1166, 479] on input at bounding box center [1187, 484] width 83 height 17
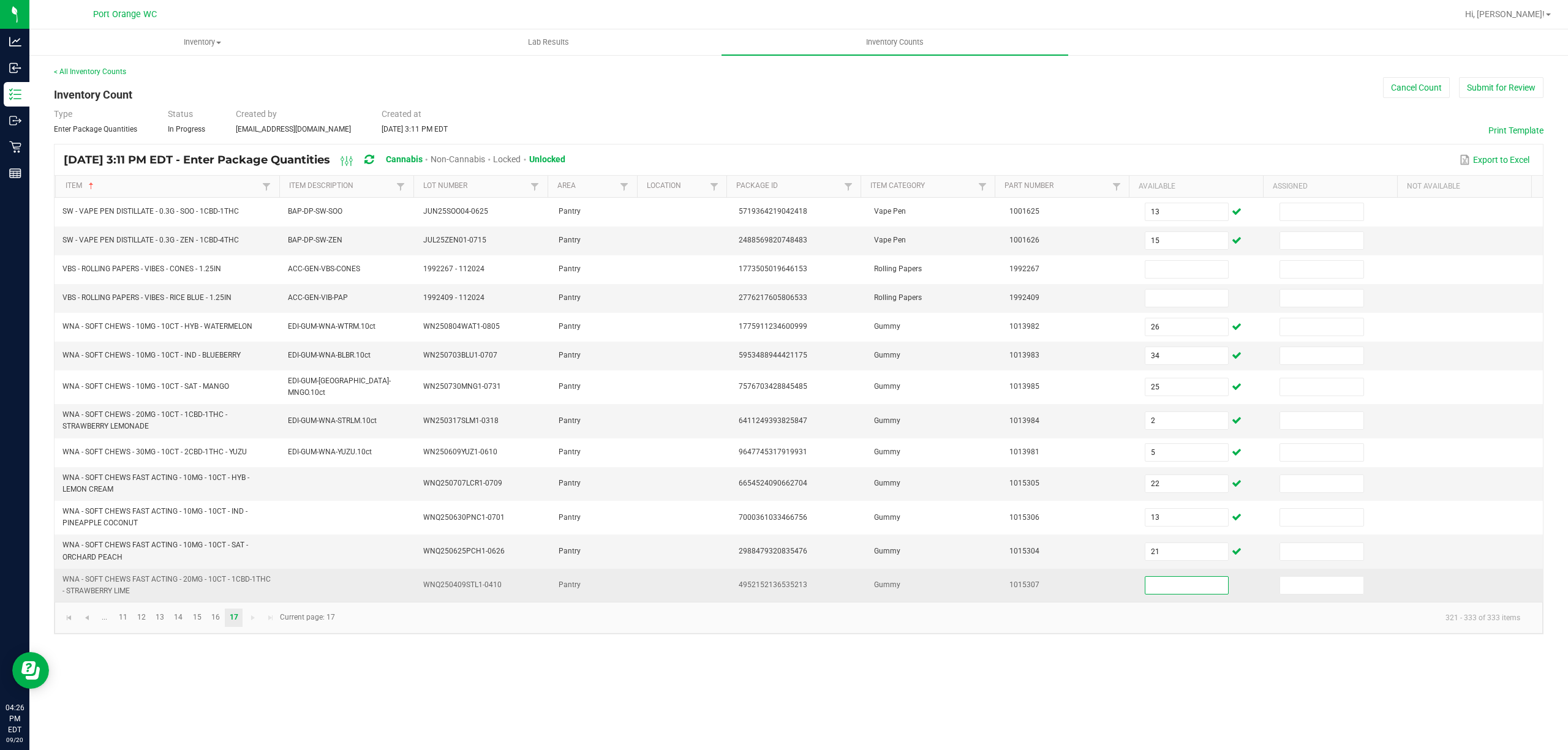
click at [111, 583] on span "WNA - SOFT CHEWS FAST ACTING - 20MG - 10CT - 1CBD-1THC - STRAWBERRY LIME" at bounding box center [167, 585] width 209 height 20
click at [1169, 594] on input at bounding box center [1187, 585] width 83 height 17
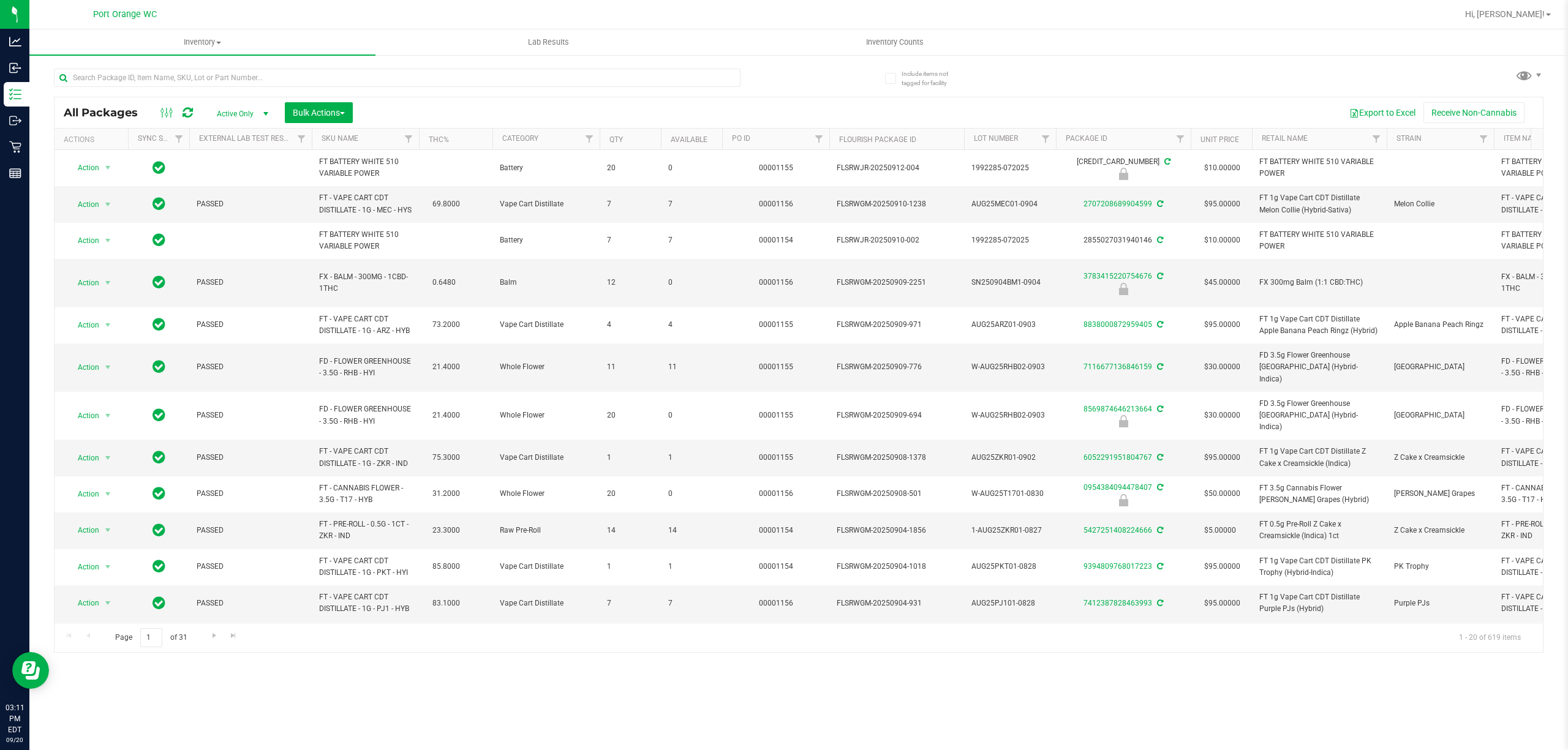
click at [169, 93] on div at bounding box center [397, 82] width 687 height 28
click at [163, 77] on input "text" at bounding box center [397, 77] width 687 height 18
paste input "FD - FLOWER GREENHOUSE - 3.5G -"
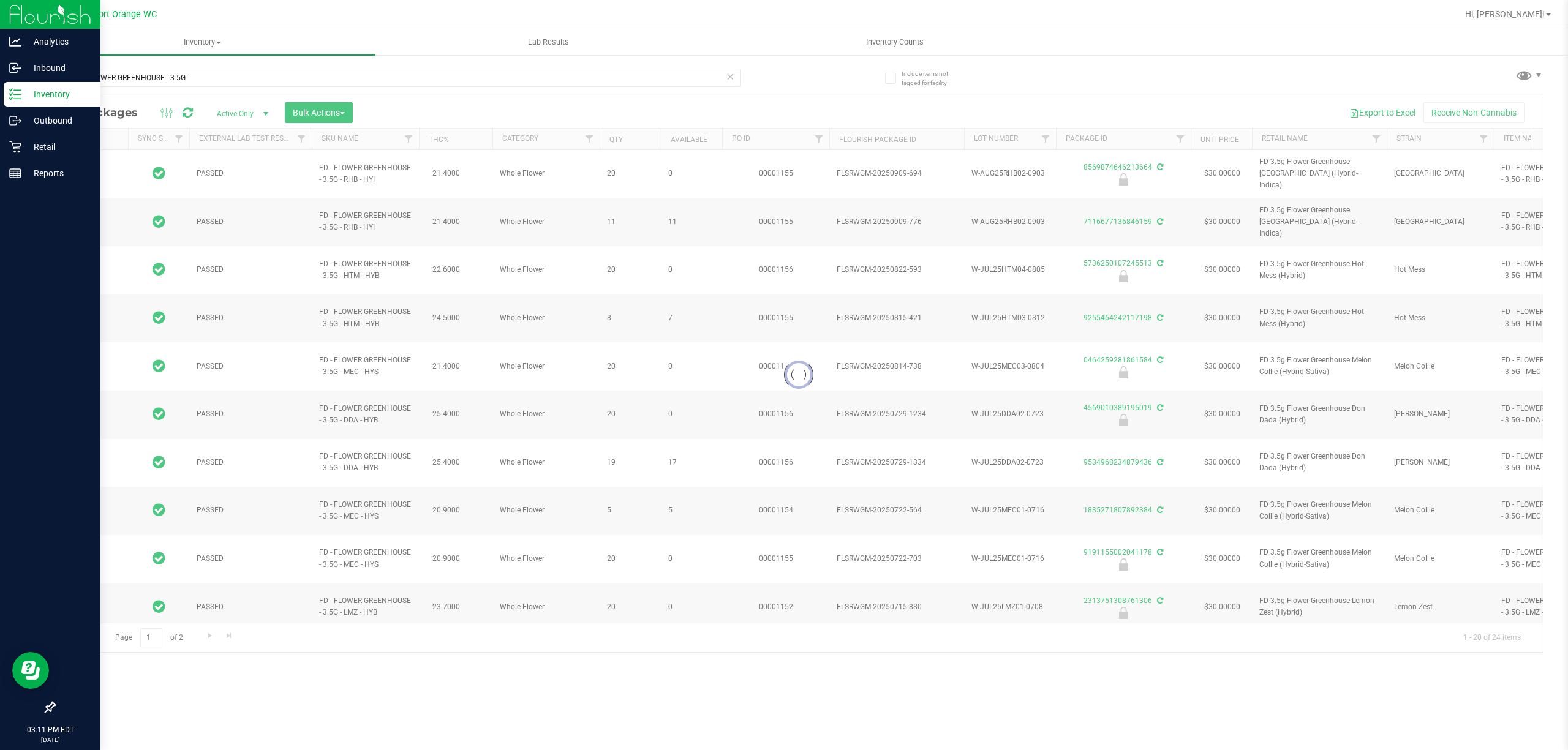
click at [0, 220] on div at bounding box center [50, 442] width 101 height 508
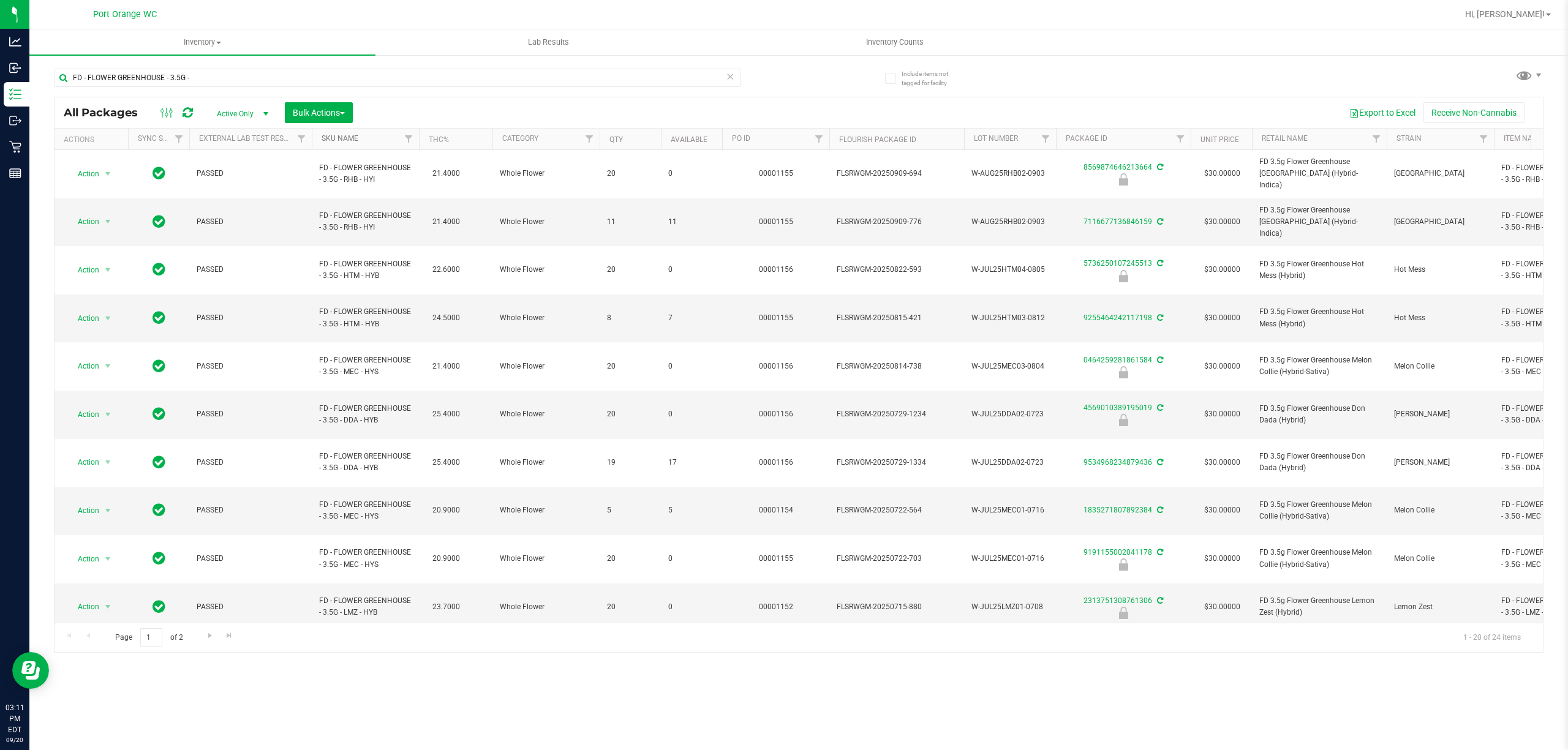
click at [346, 142] on link "SKU Name" at bounding box center [340, 138] width 37 height 8
click at [671, 505] on span "17" at bounding box center [692, 511] width 46 height 12
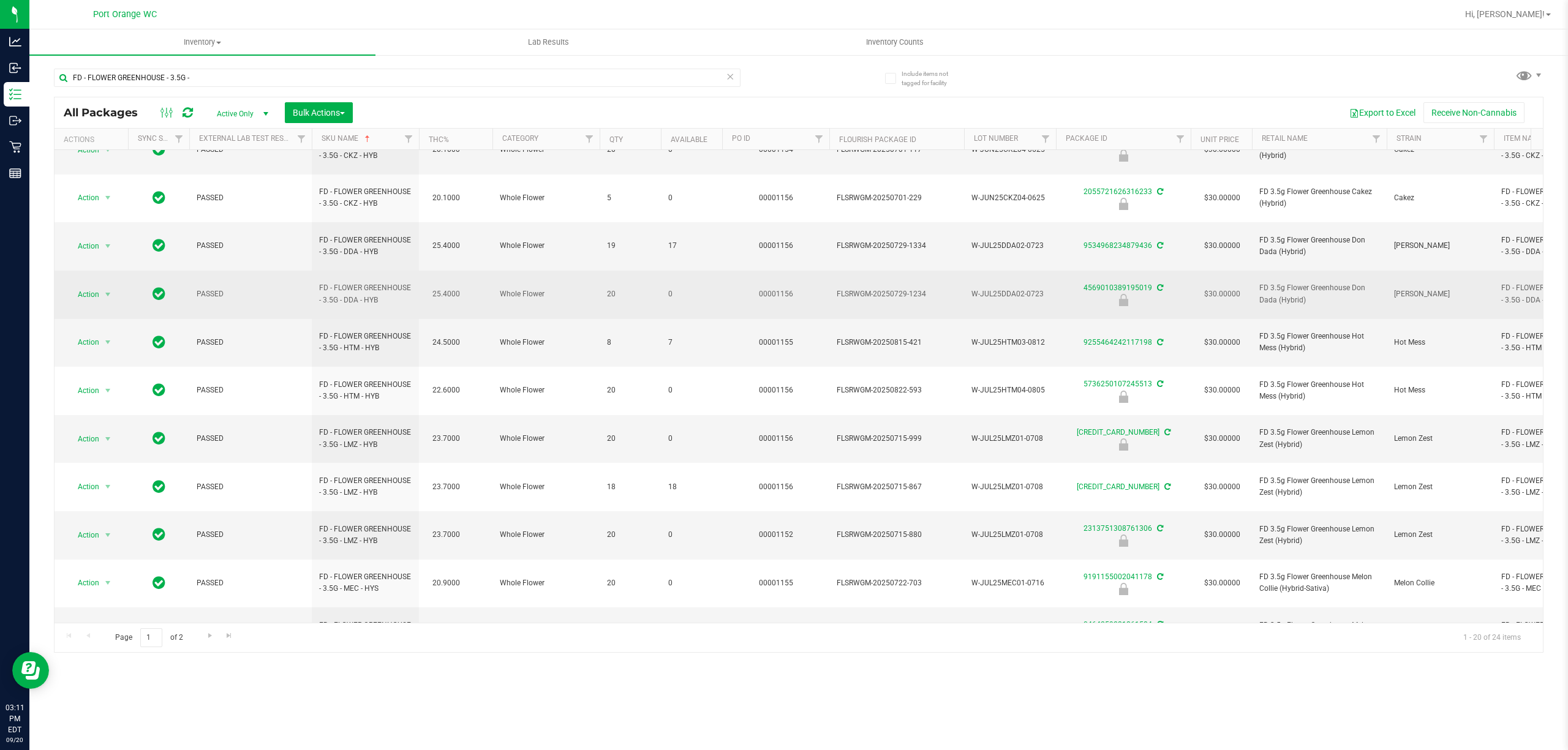
scroll to position [270, 0]
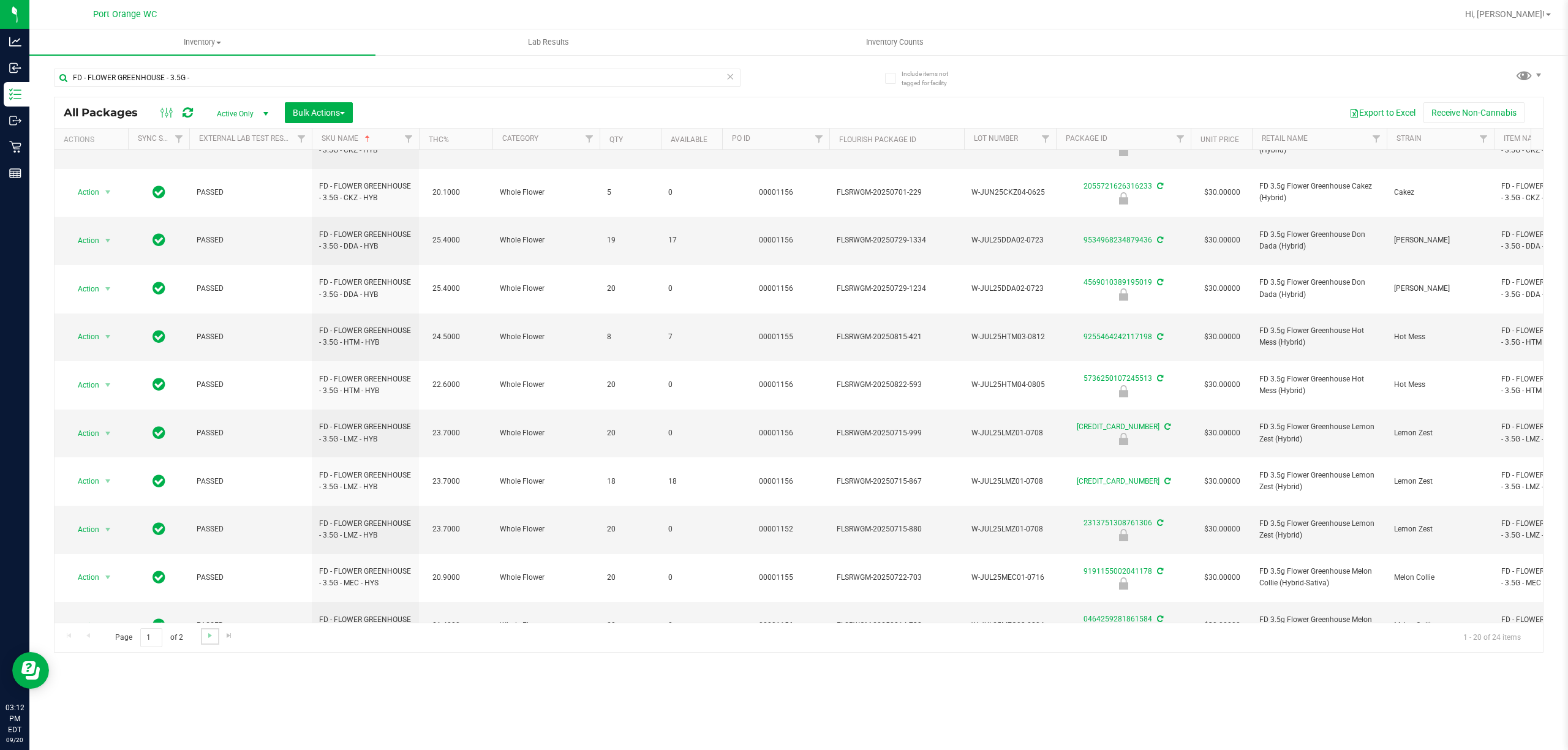
click at [206, 630] on link "Go to the next page" at bounding box center [209, 636] width 18 height 16
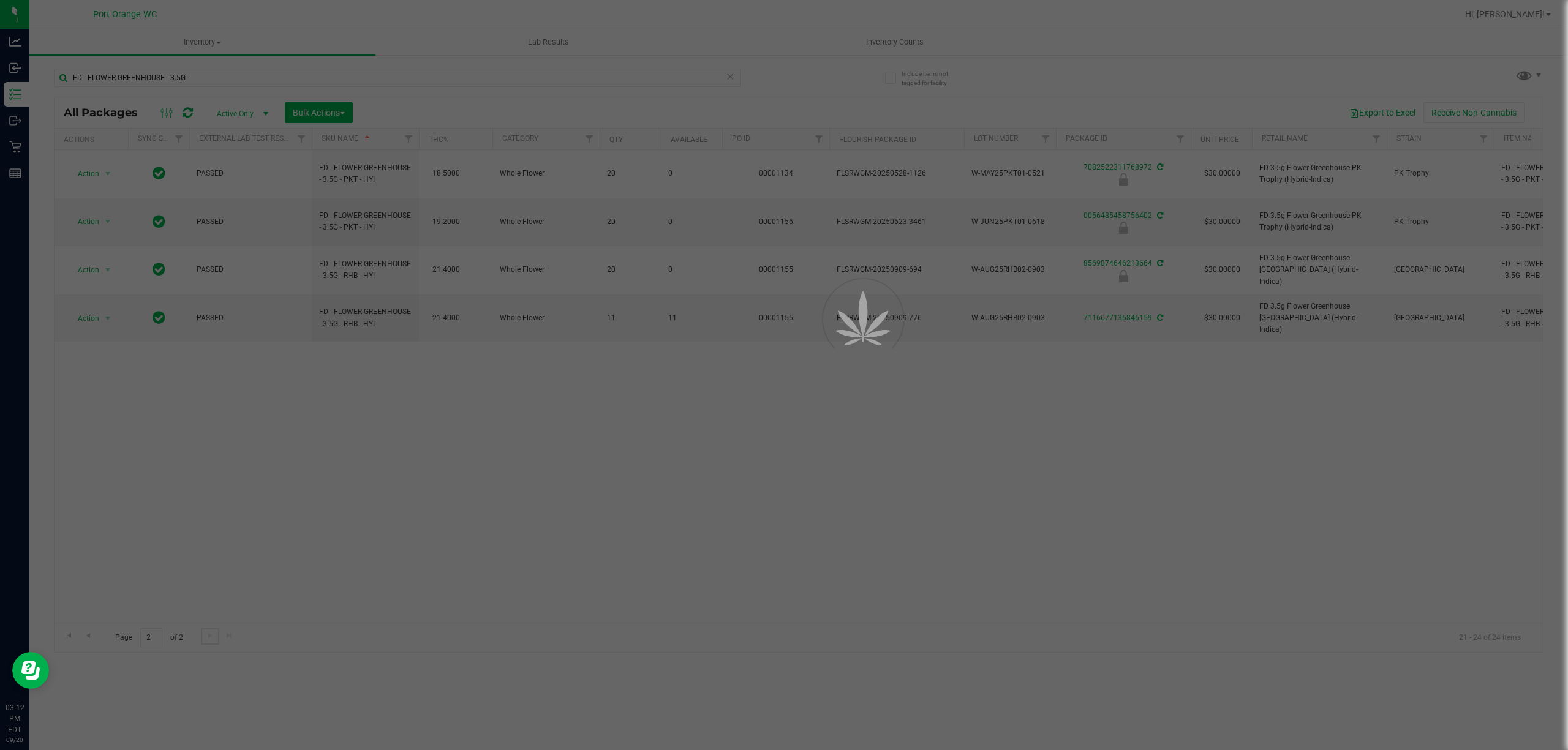
scroll to position [0, 0]
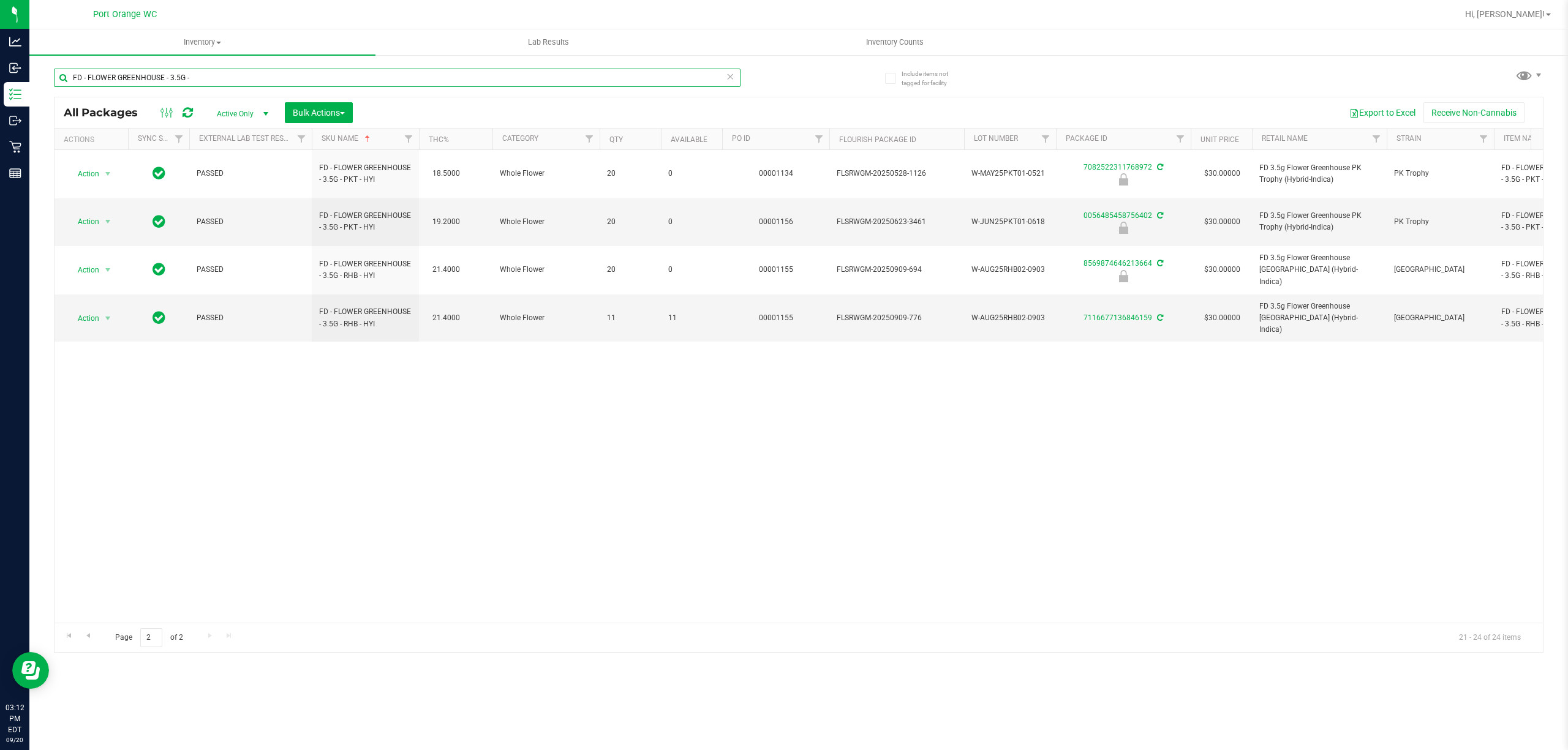
click at [248, 76] on input "FD - FLOWER GREENHOUSE - 3.5G -" at bounding box center [397, 77] width 687 height 18
paste input "T - CANNABIS FLOWER"
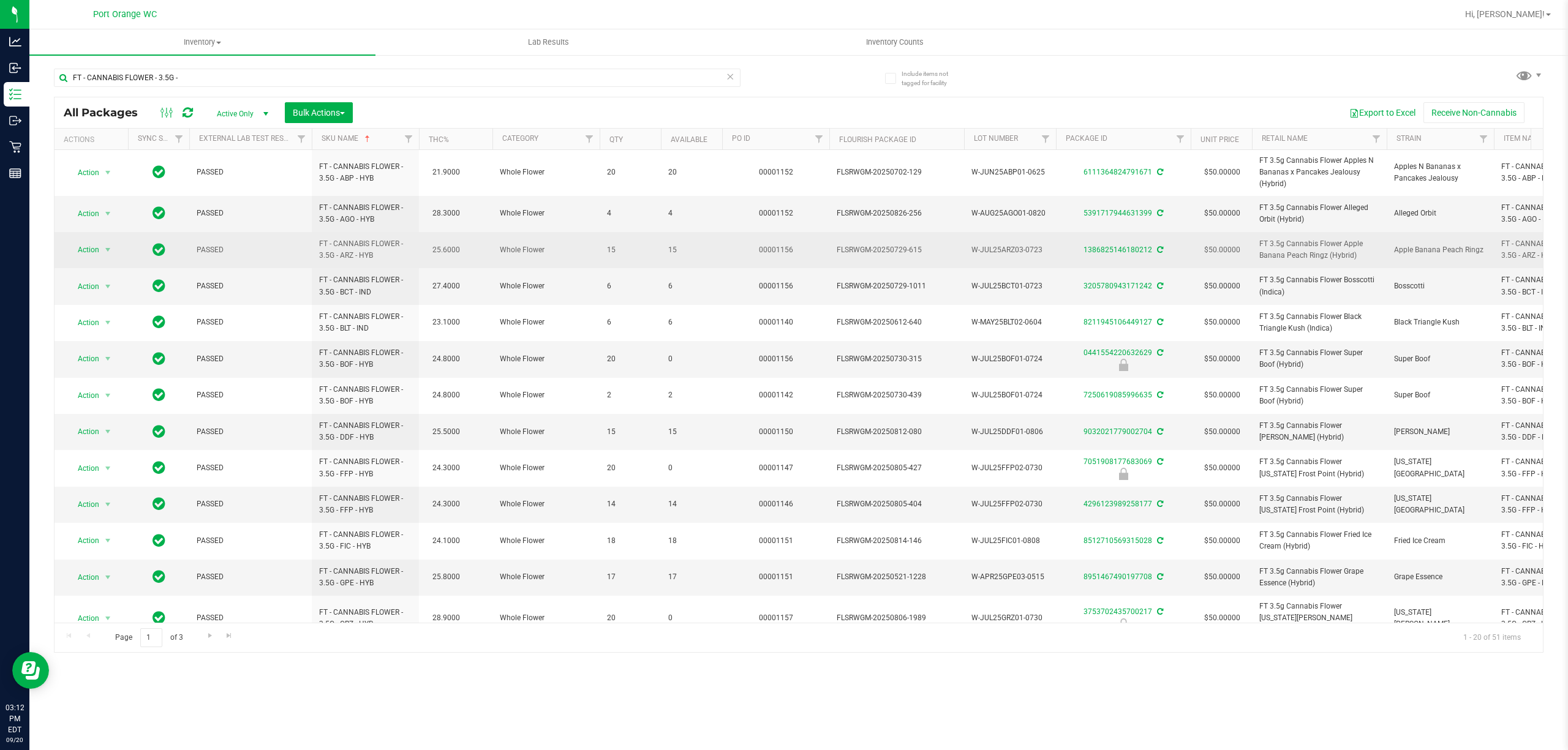
click at [671, 248] on span "15" at bounding box center [692, 250] width 46 height 12
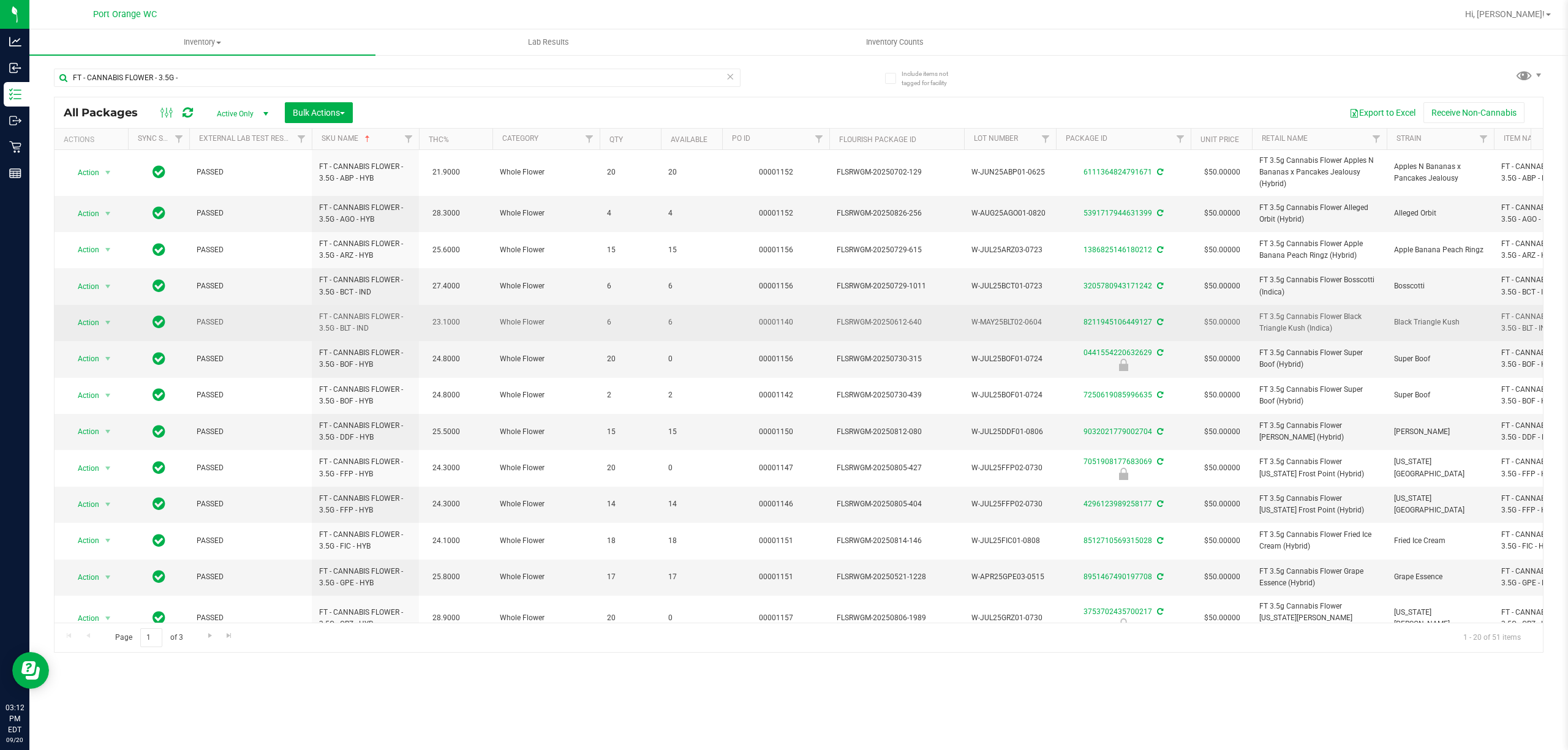
scroll to position [82, 0]
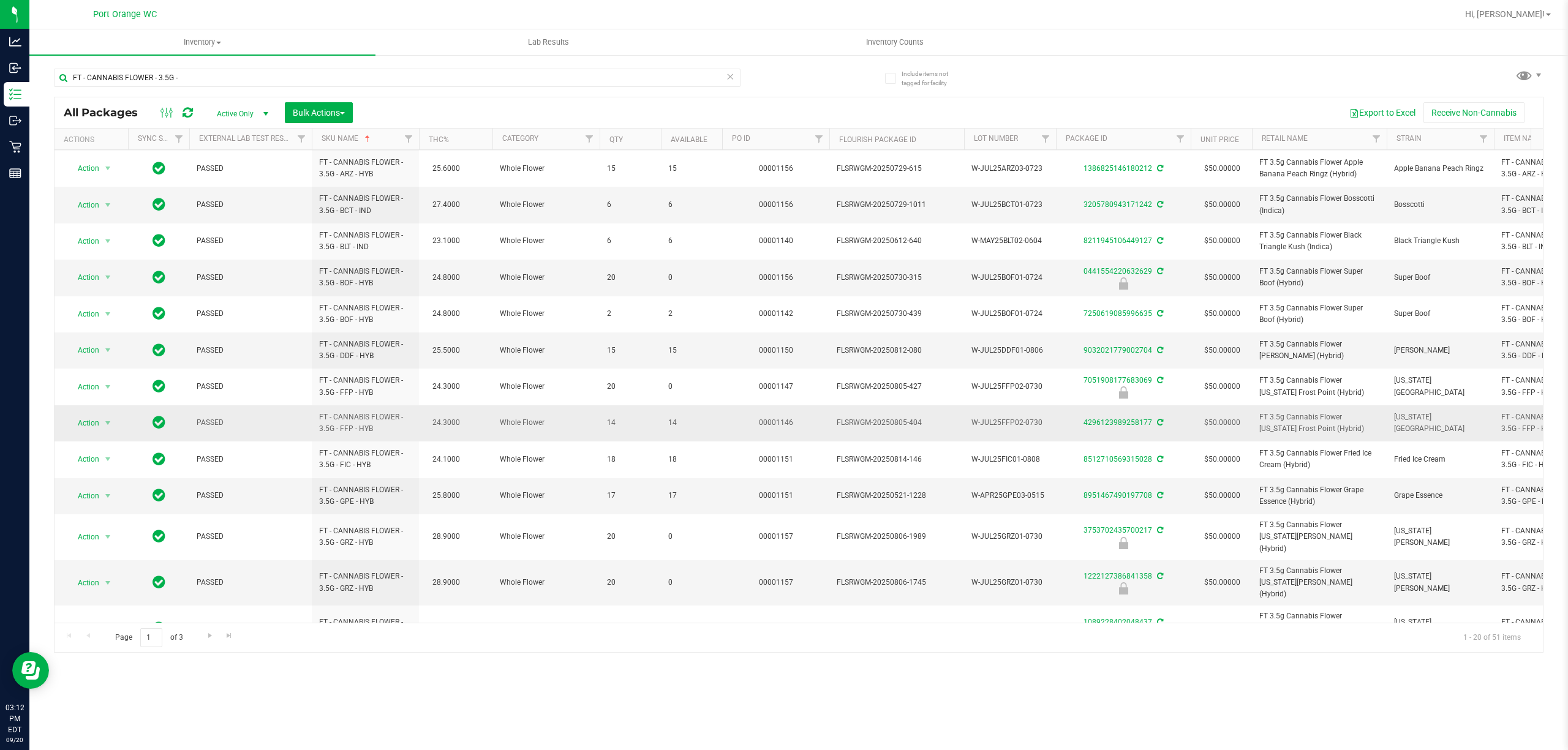
click at [673, 425] on span "14" at bounding box center [692, 423] width 46 height 12
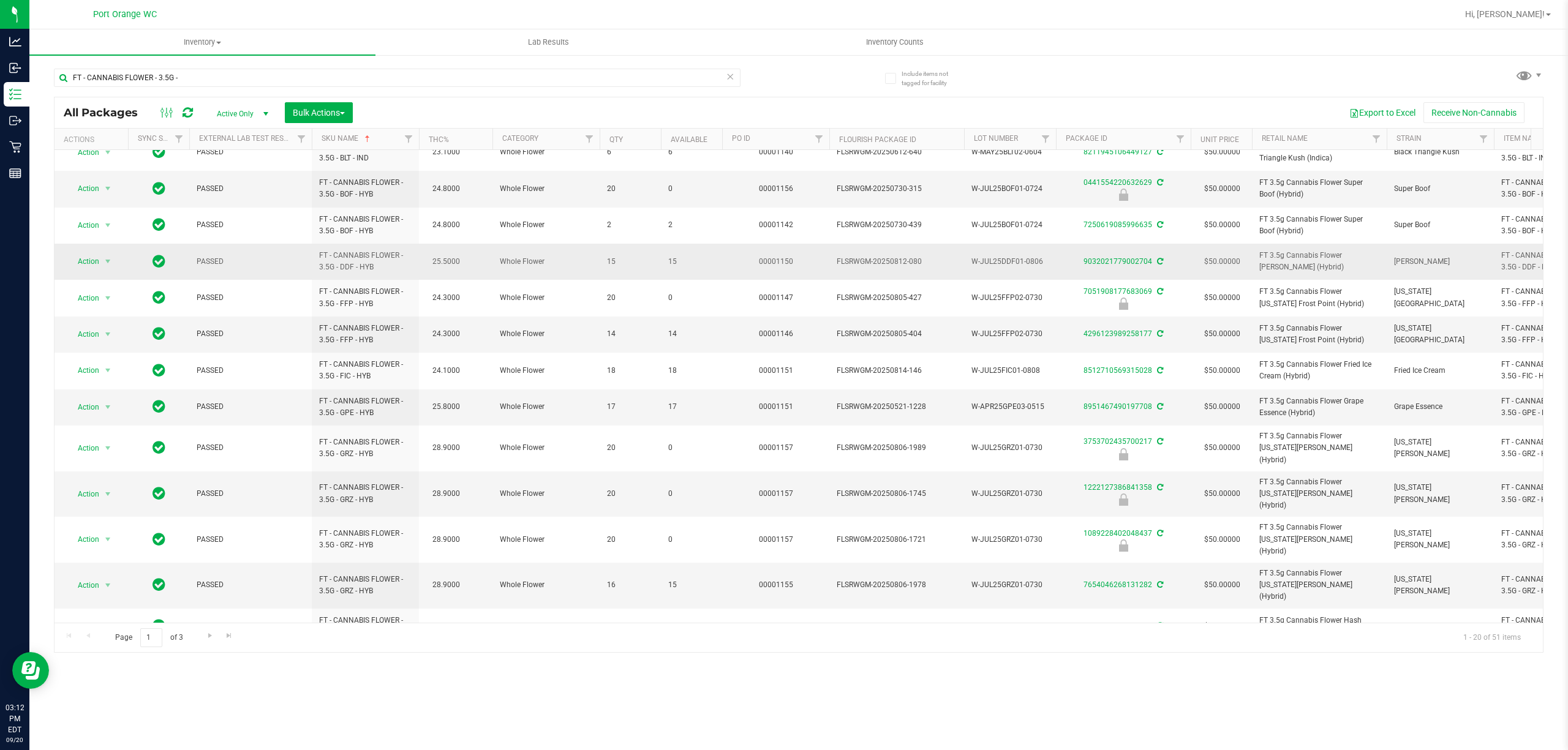
scroll to position [245, 0]
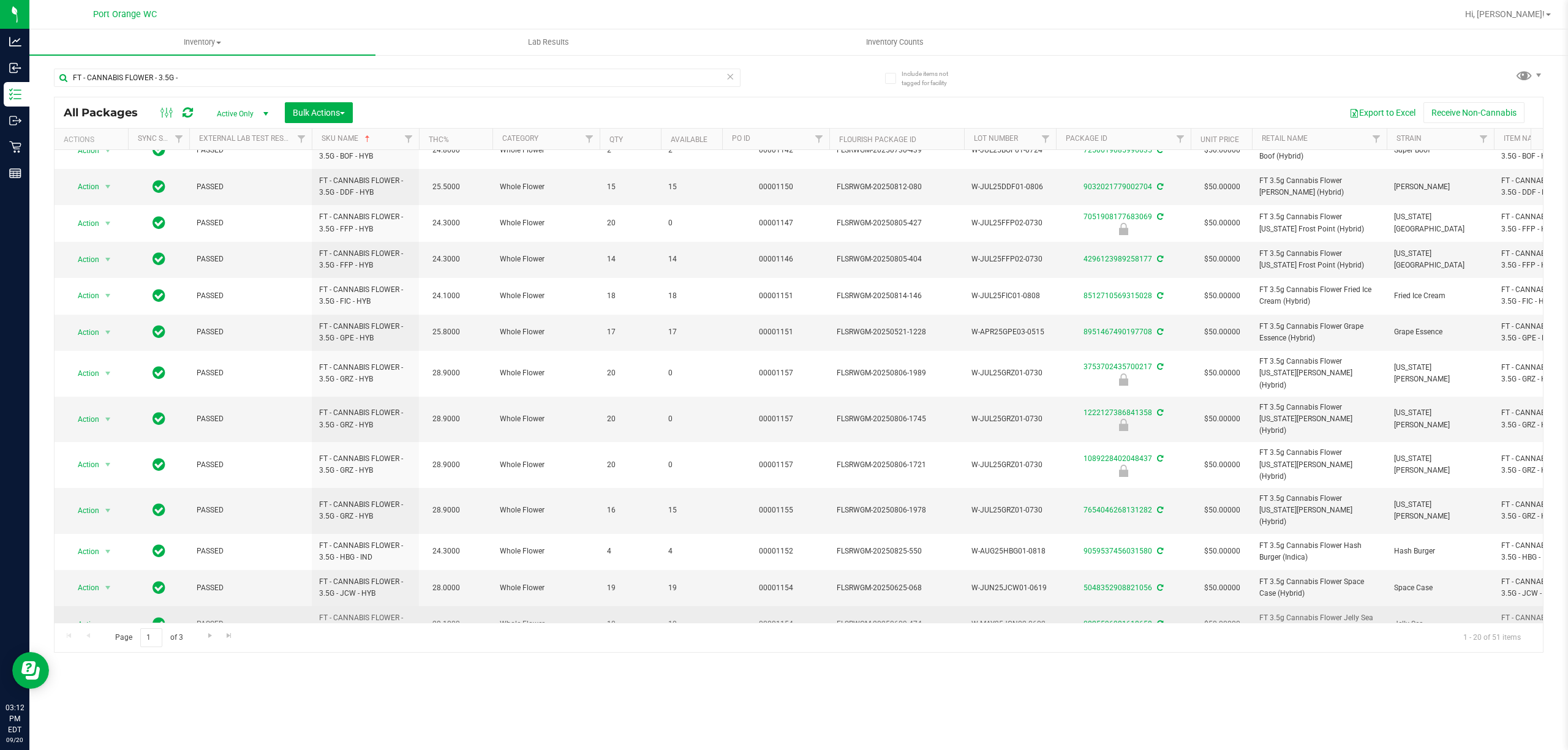
click at [671, 618] on span "10" at bounding box center [692, 624] width 46 height 12
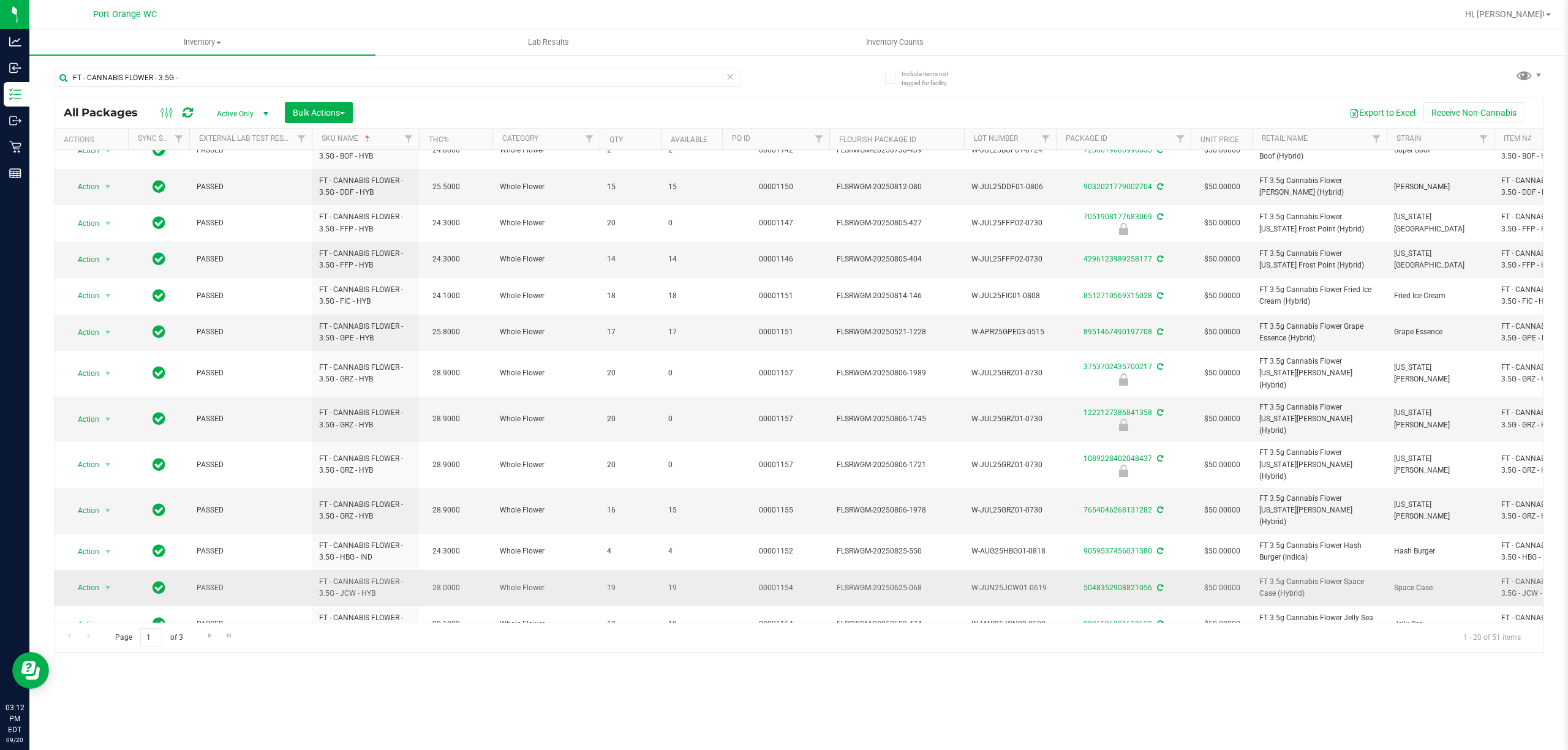
scroll to position [280, 0]
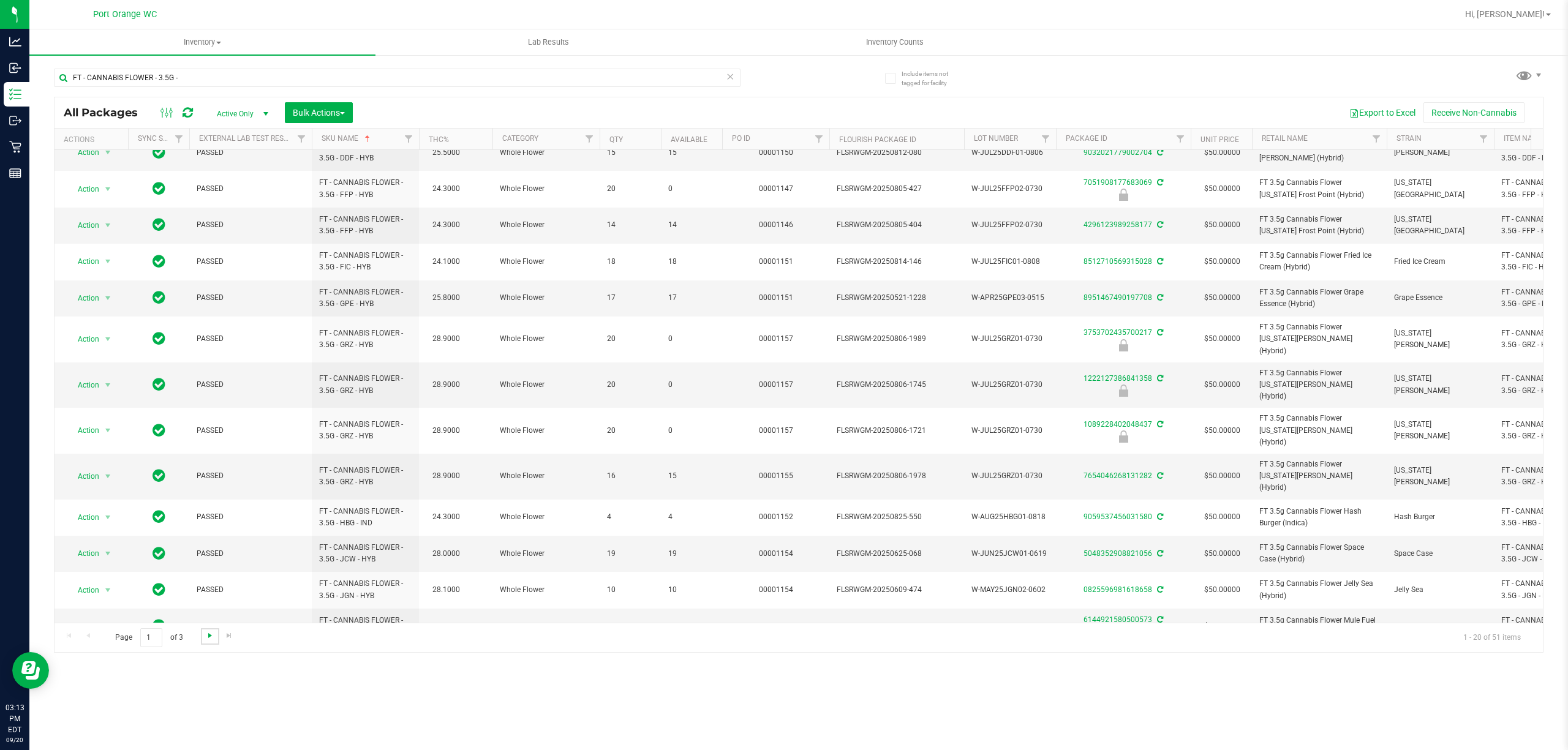
click at [206, 637] on span "Go to the next page" at bounding box center [210, 636] width 10 height 10
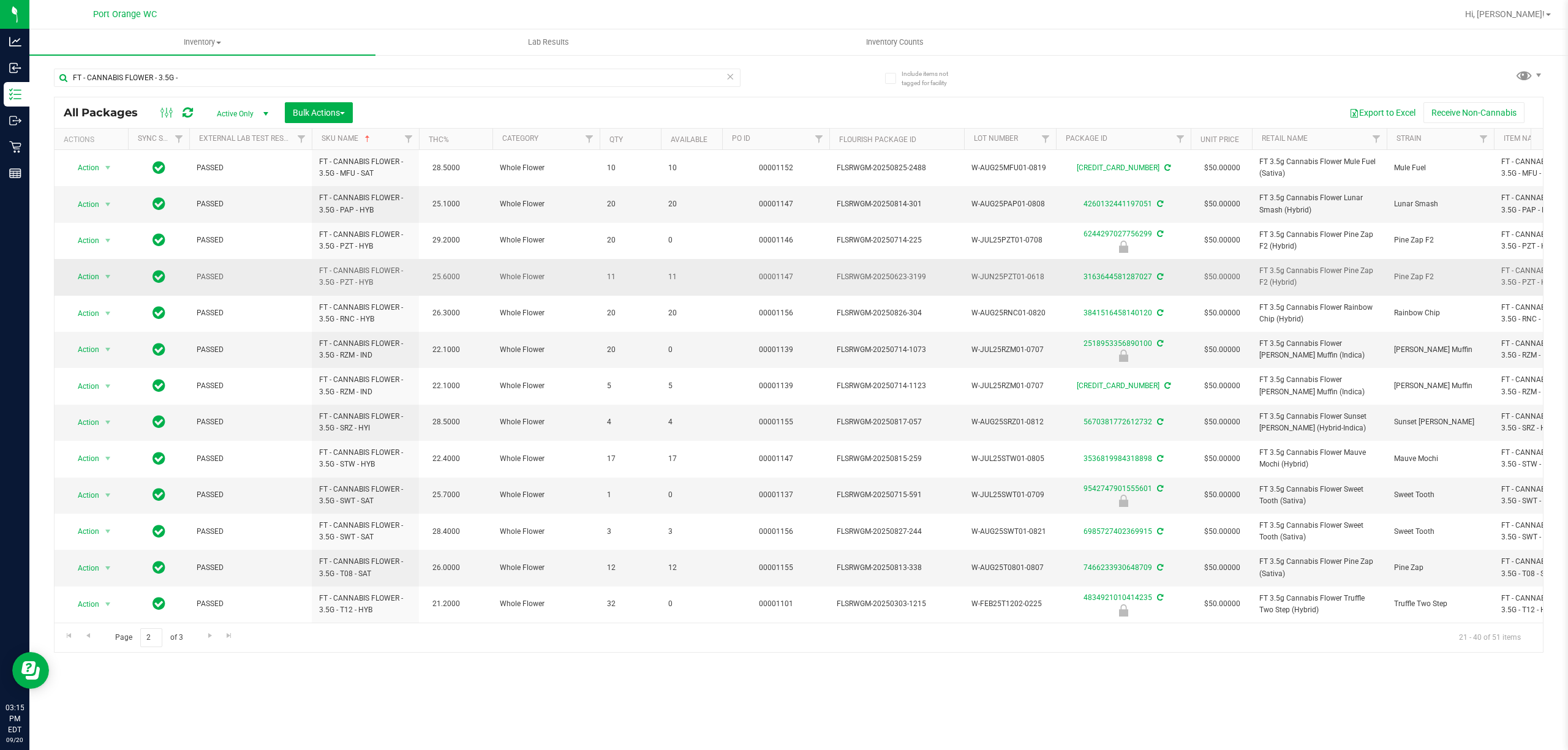
click at [674, 280] on span "11" at bounding box center [692, 277] width 46 height 12
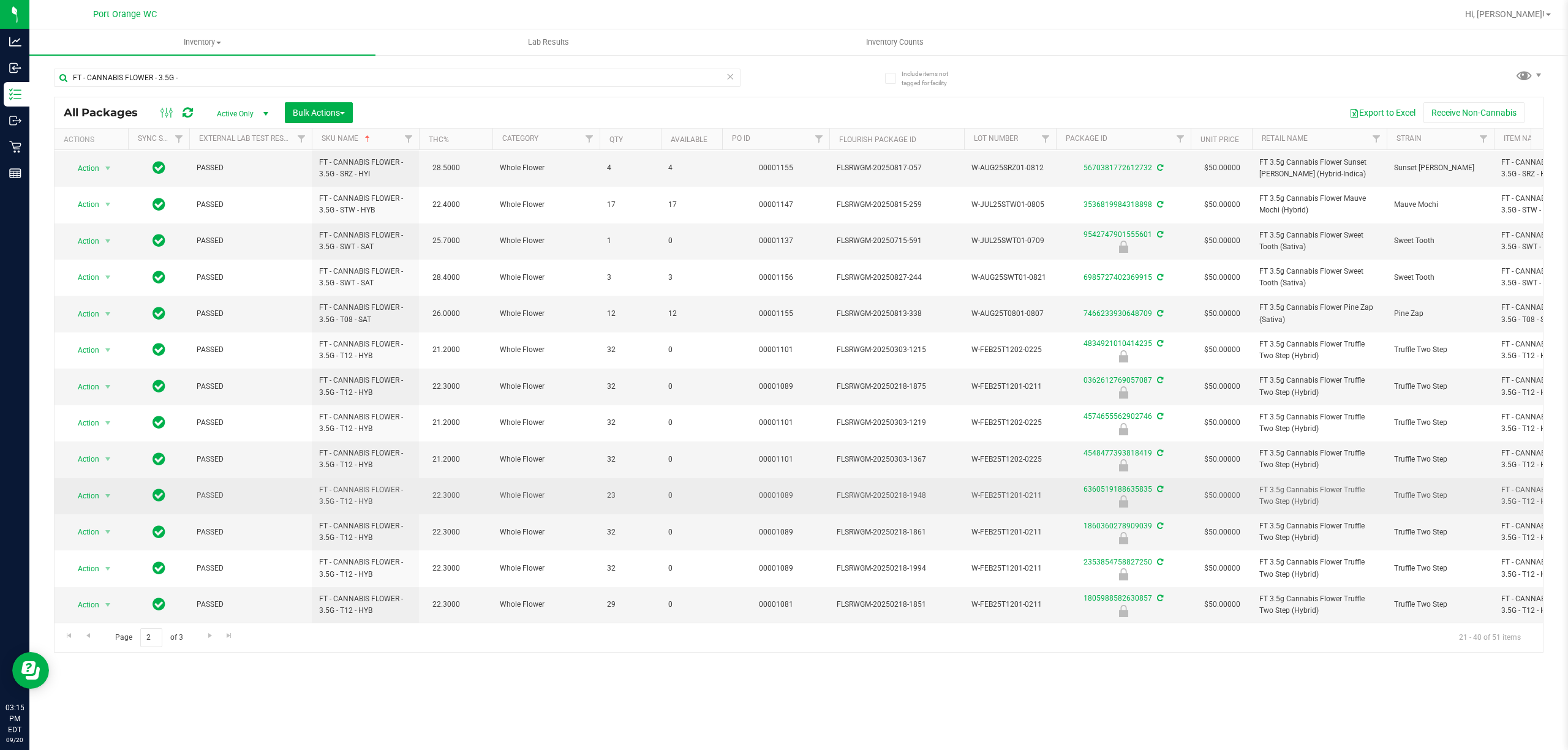
scroll to position [270, 0]
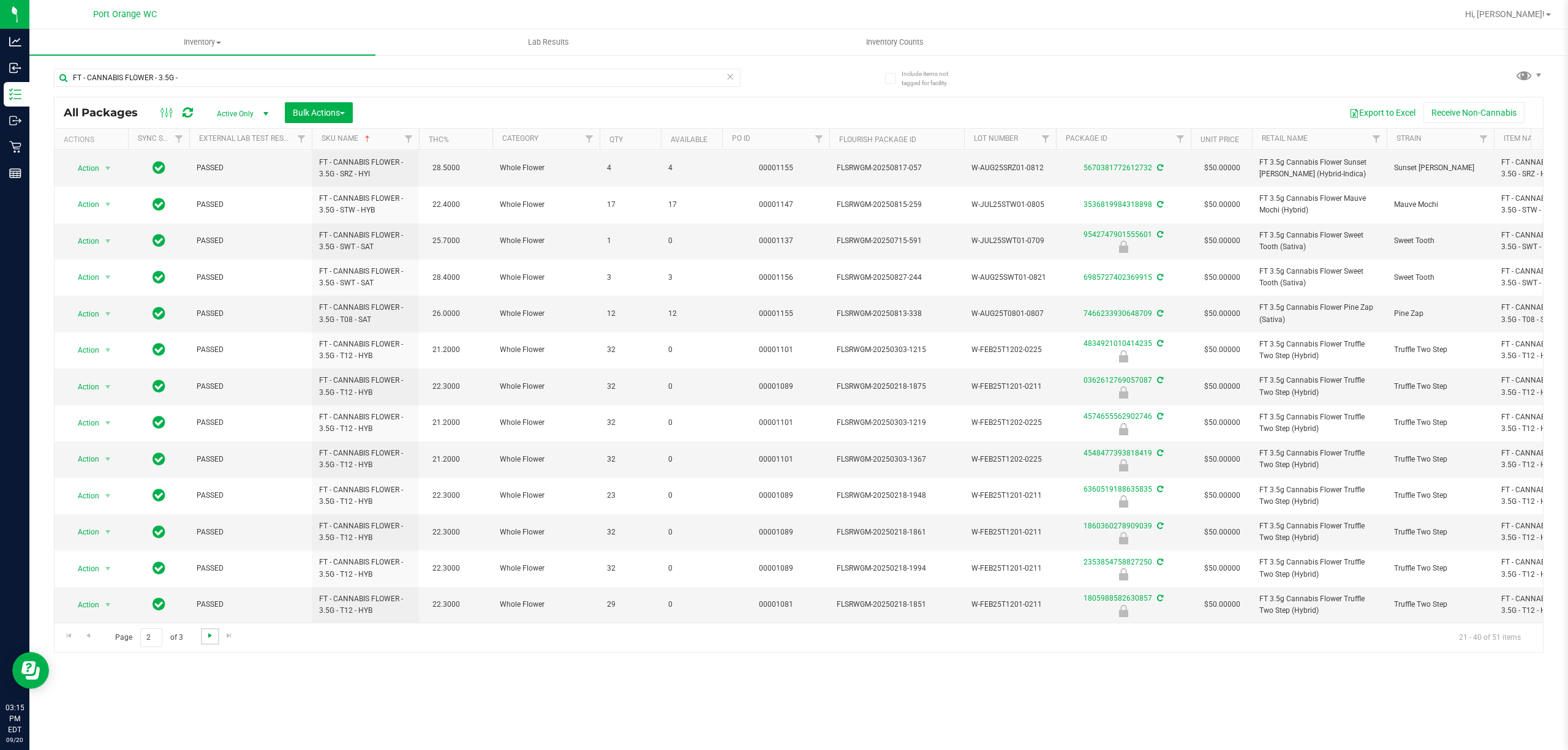
click at [207, 637] on span "Go to the next page" at bounding box center [210, 636] width 10 height 10
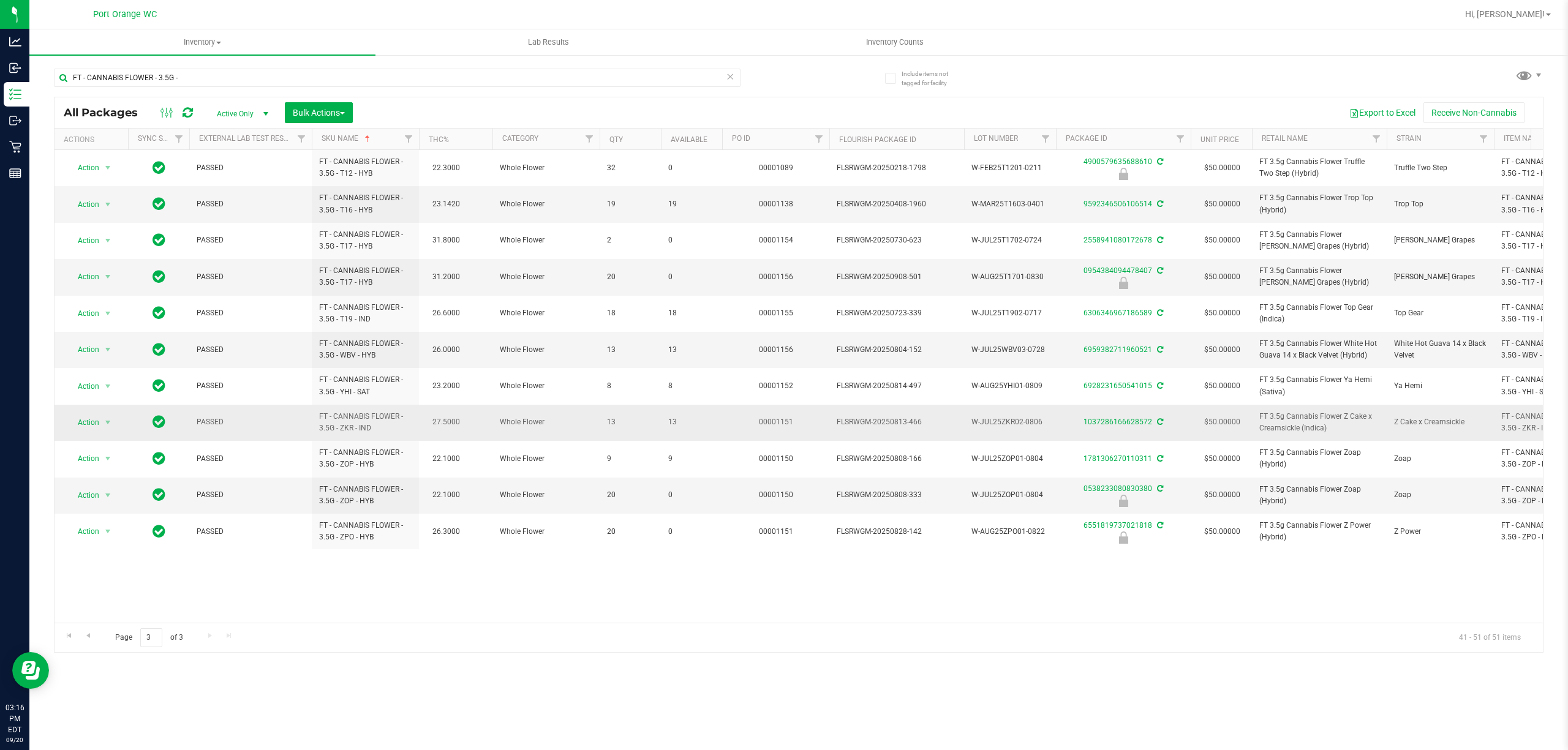
click at [671, 427] on span "13" at bounding box center [692, 422] width 46 height 12
click at [334, 285] on span "FT - CANNABIS FLOWER - 3.5G - T17 - HYB" at bounding box center [365, 277] width 92 height 23
click at [334, 285] on span "FT - CANNABIS FLOWER - 3.5G - T17 - HYB" at bounding box center [365, 277] width 92 height 23
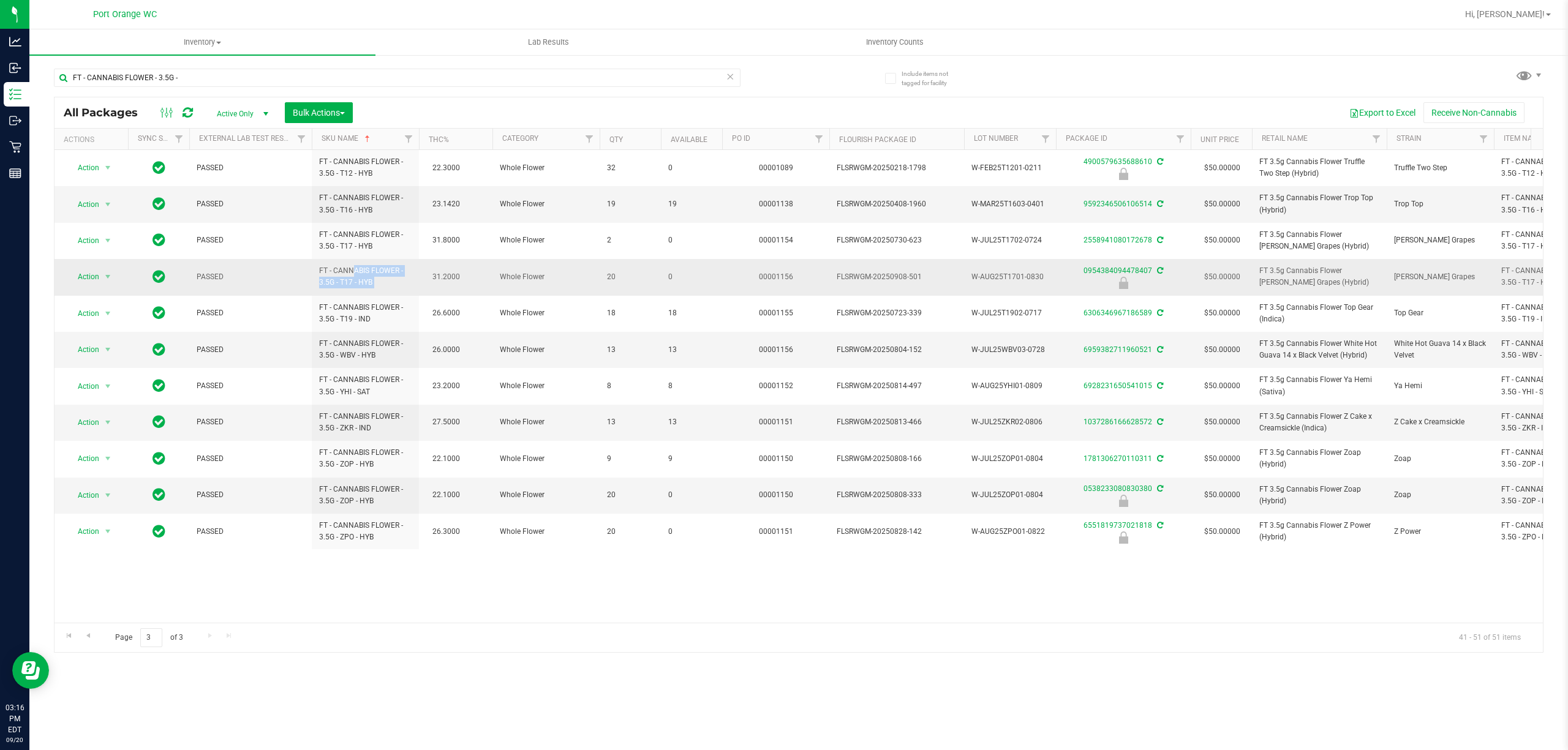
copy td "FT - CANNABIS FLOWER - 3.5G - T17 - HYB"
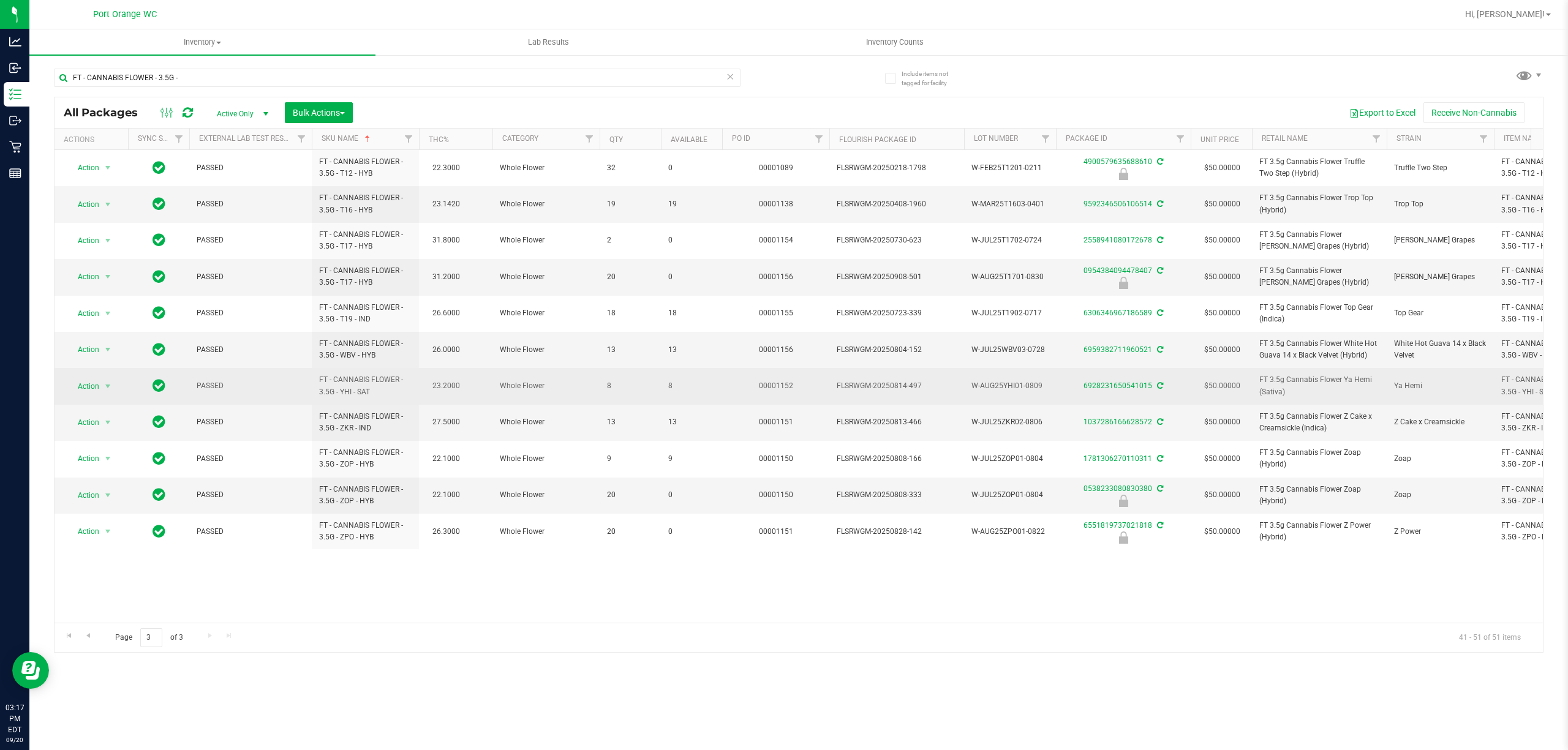
click at [669, 389] on span "8" at bounding box center [692, 386] width 46 height 12
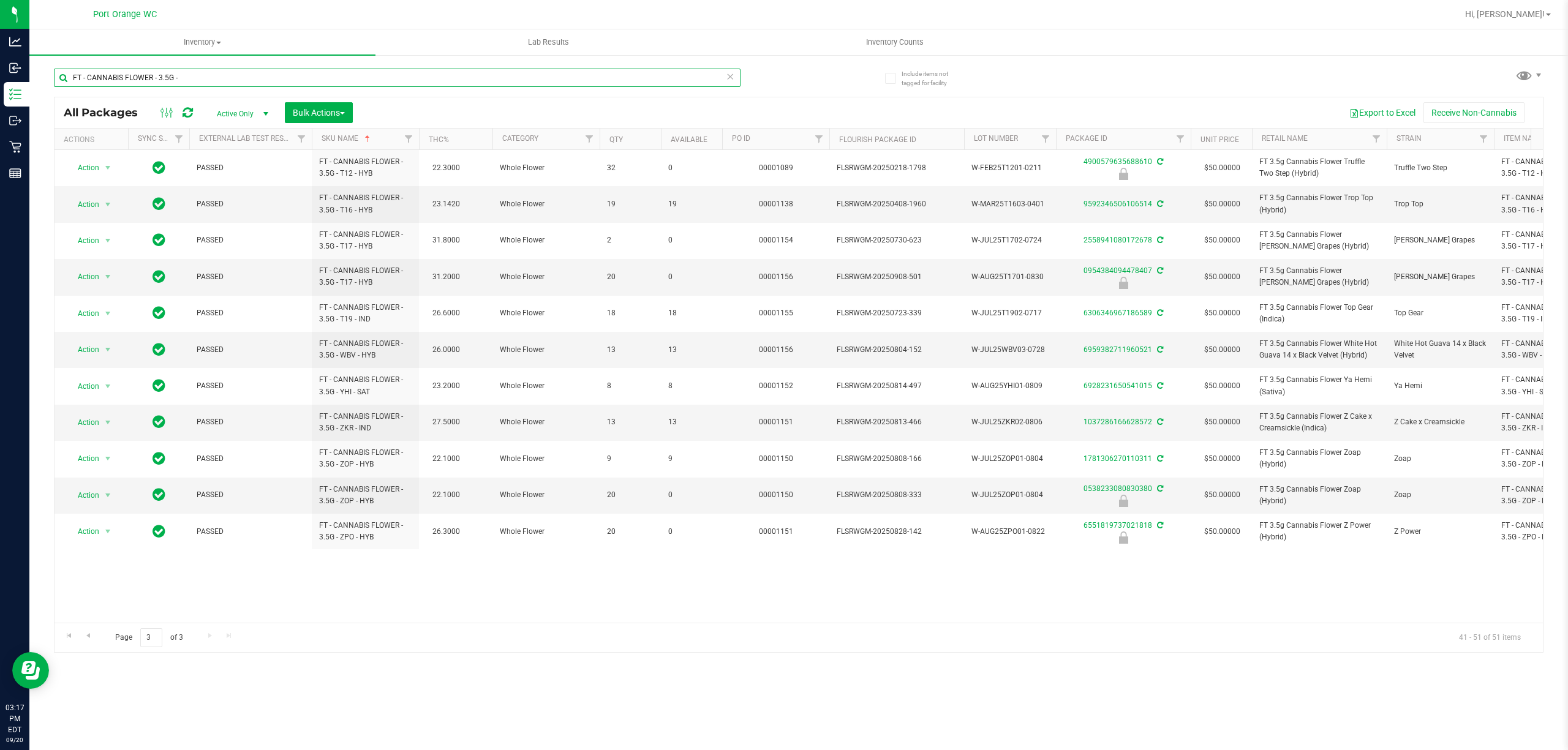
click at [251, 79] on input "FT - CANNABIS FLOWER - 3.5G -" at bounding box center [397, 77] width 687 height 18
paste input "7G"
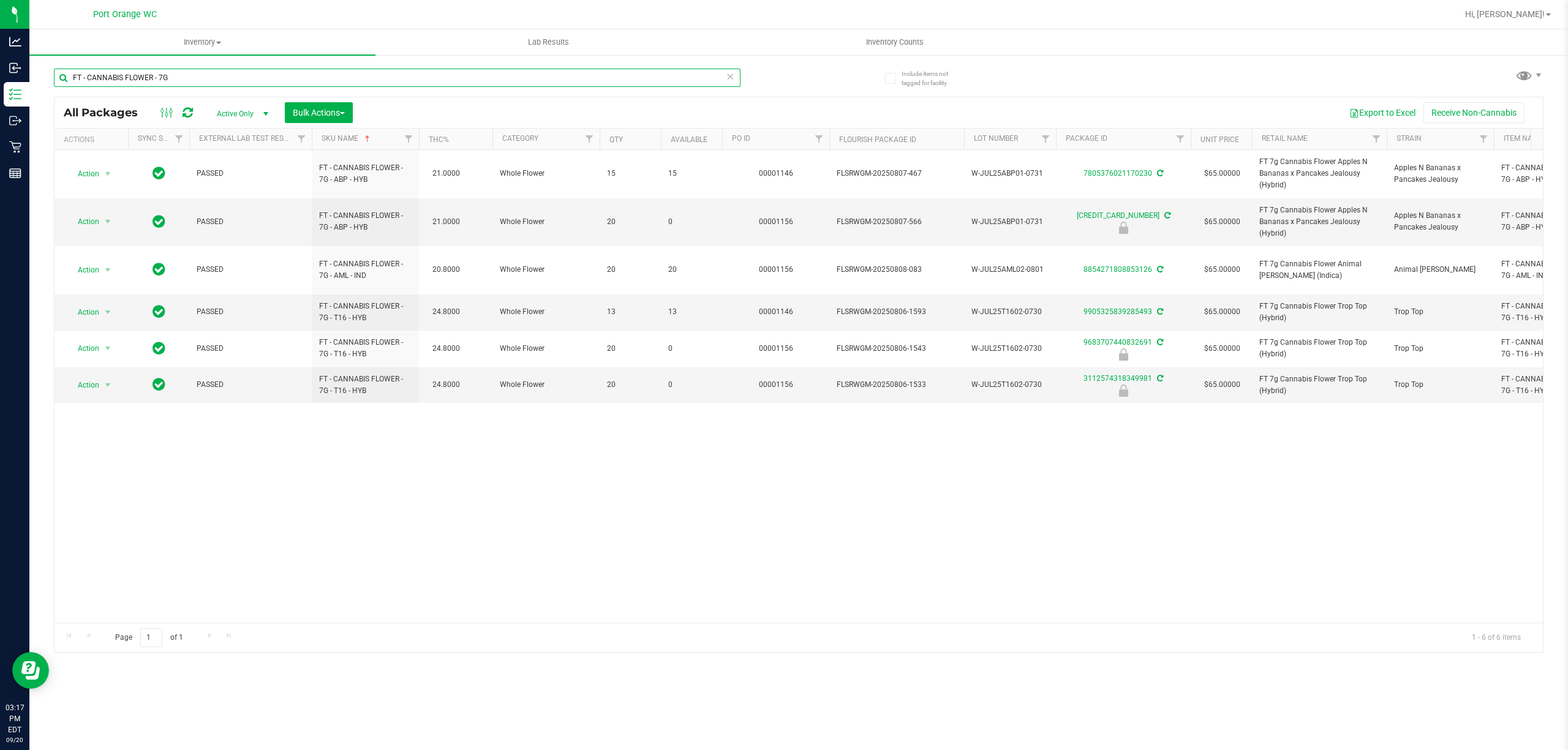
paste input "RUMBLE - 1G -"
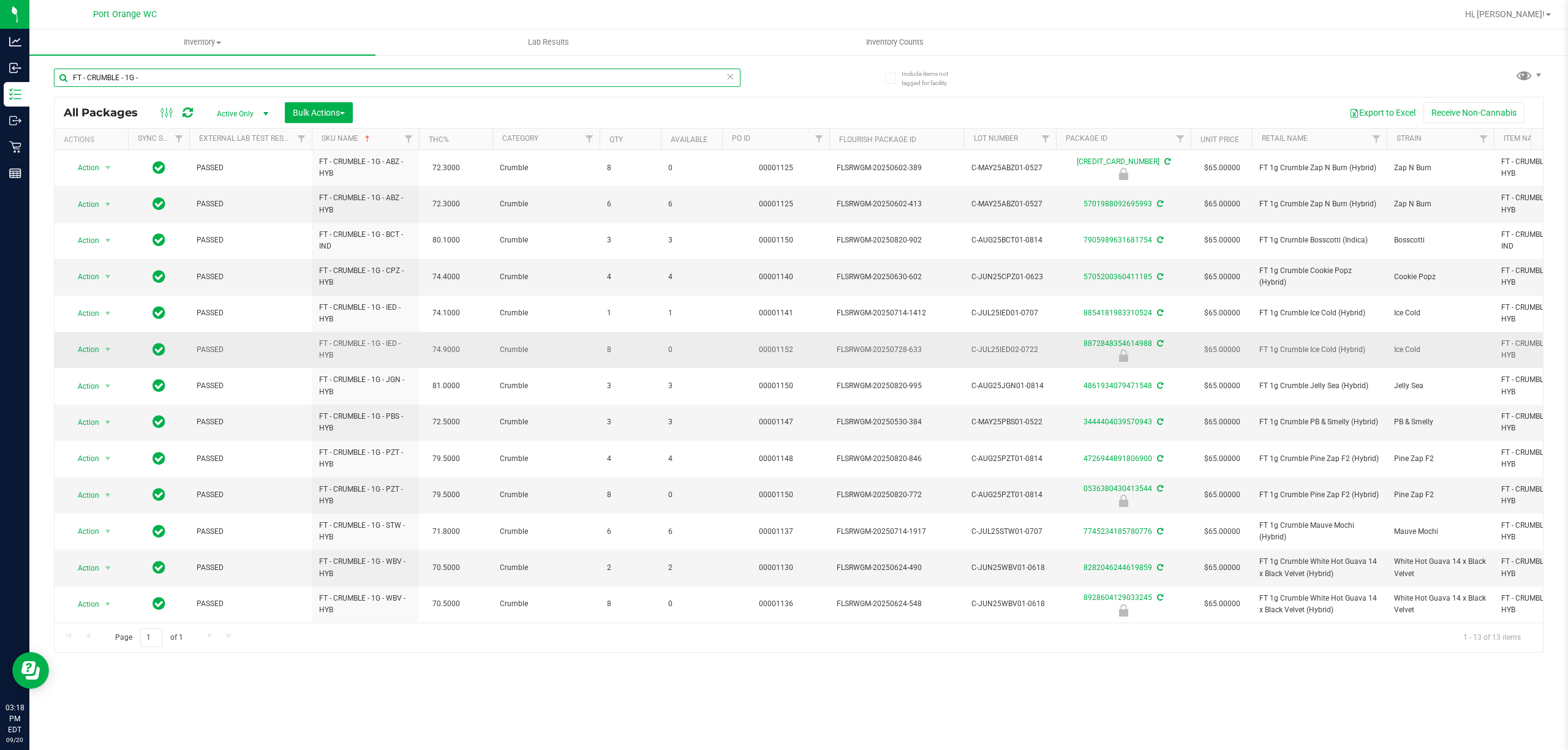
scroll to position [13, 0]
paste input "DISTILLATE EXTRACT - 1G"
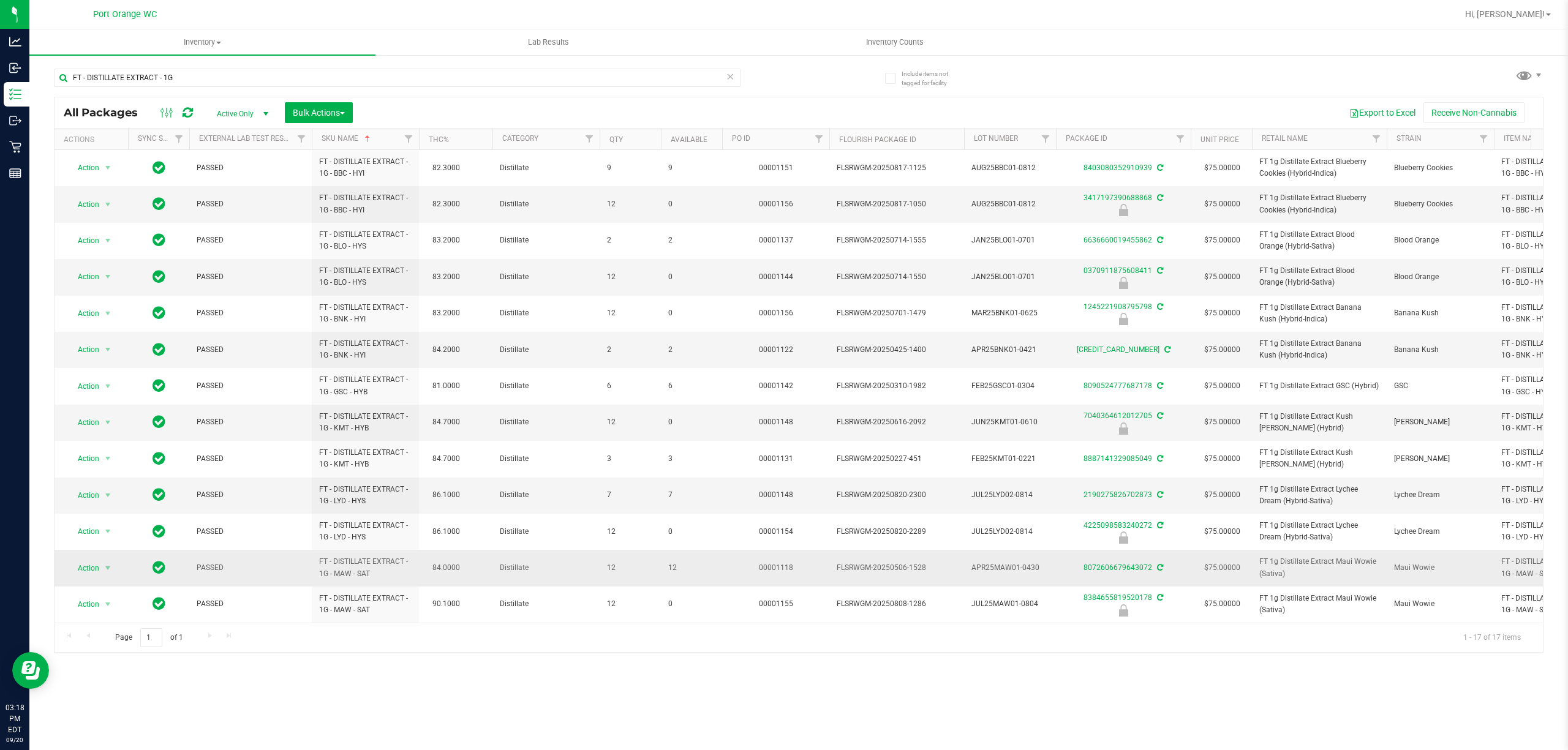
click at [672, 574] on span "12" at bounding box center [692, 568] width 46 height 12
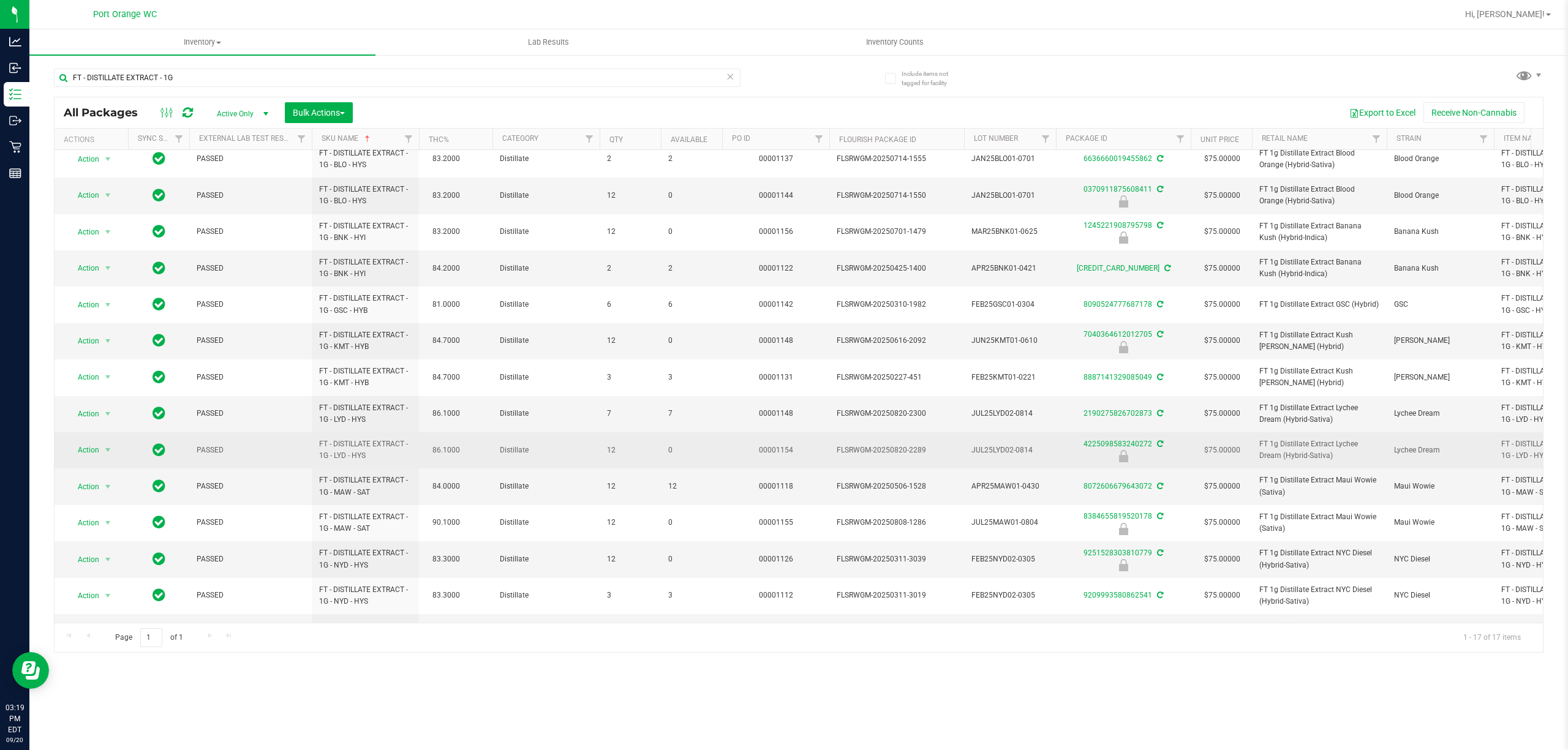
scroll to position [161, 0]
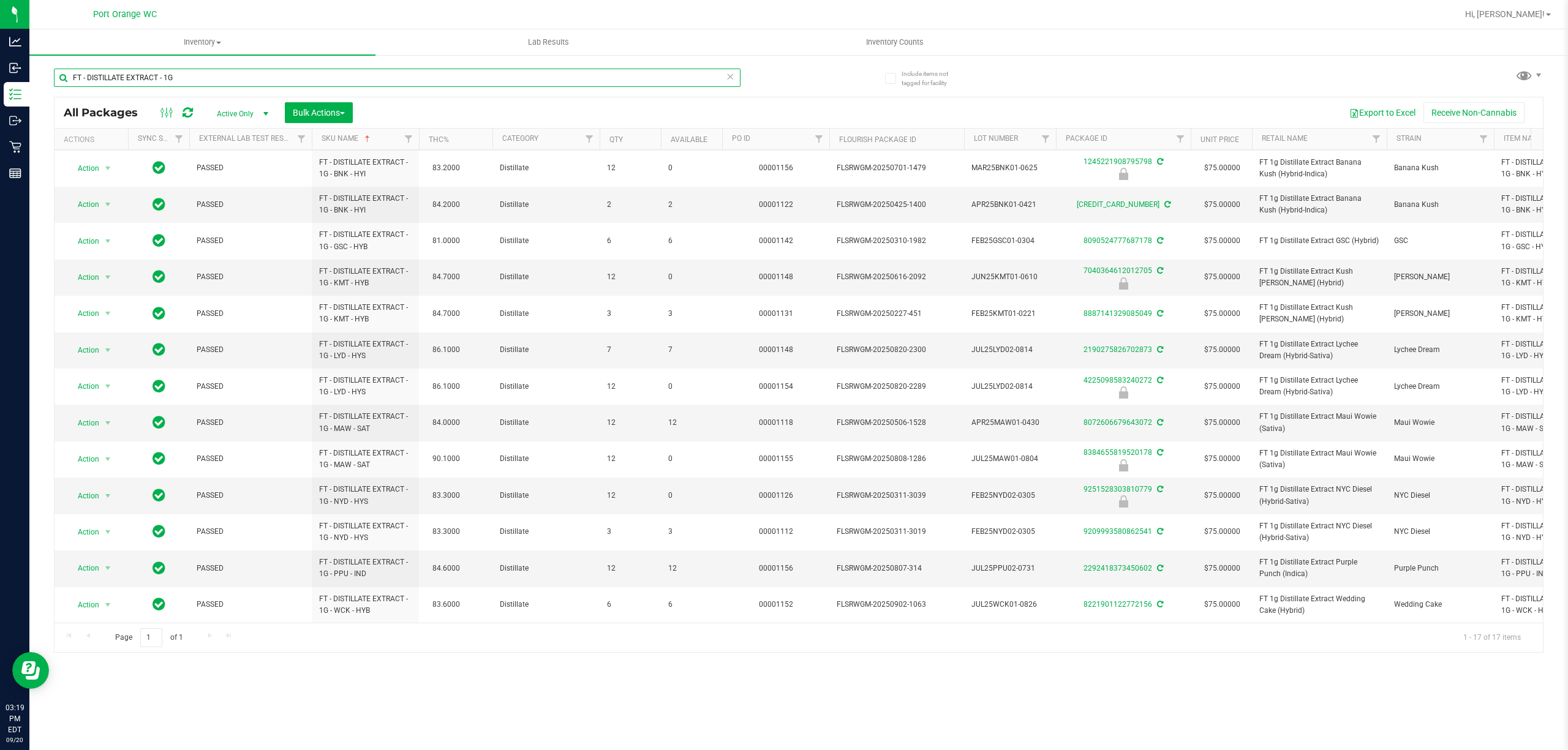
click at [248, 72] on input "FT - DISTILLATE EXTRACT - 1G" at bounding box center [397, 77] width 687 height 18
paste input "GROUND FLOWER - 7G -"
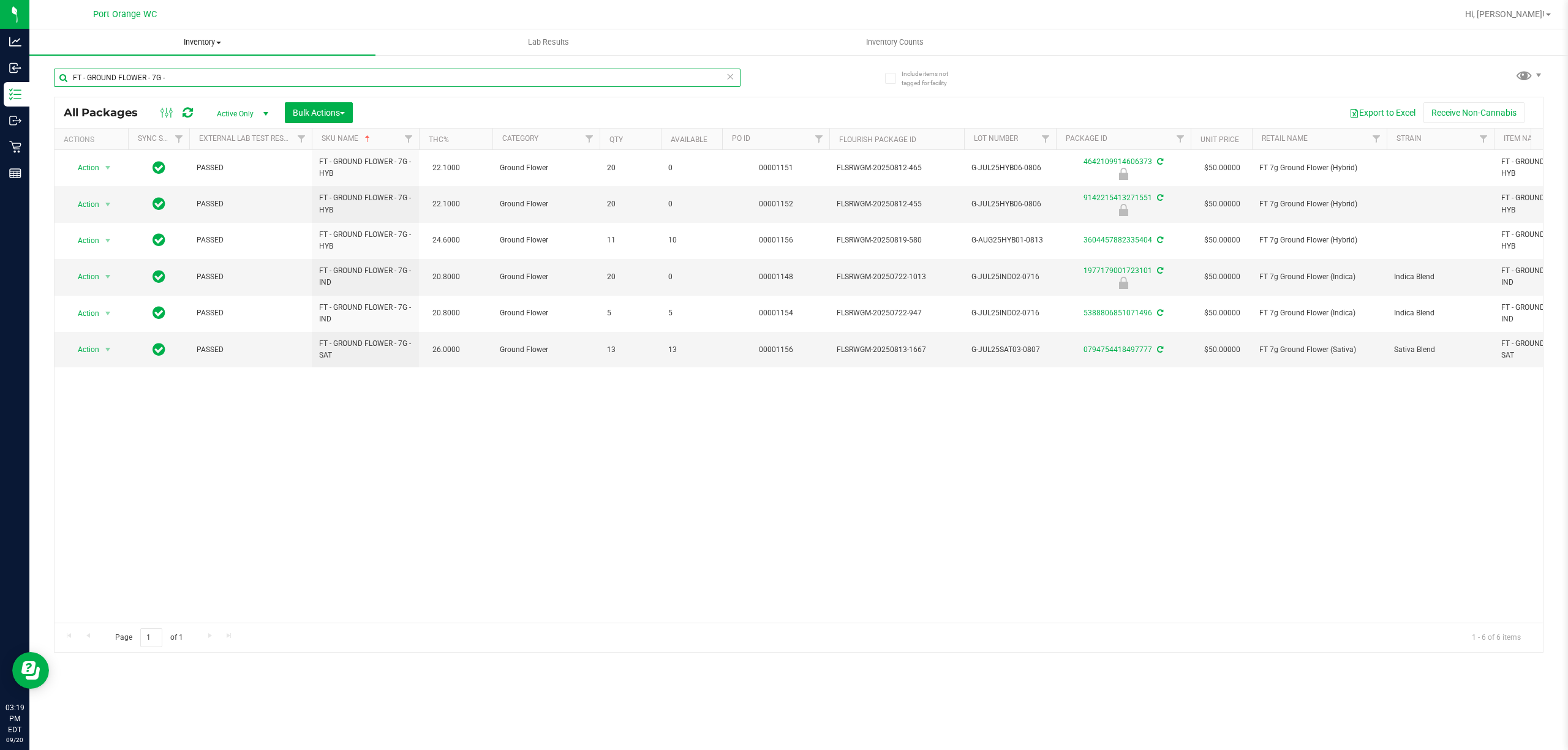
paste input "KIEF - 1G -"
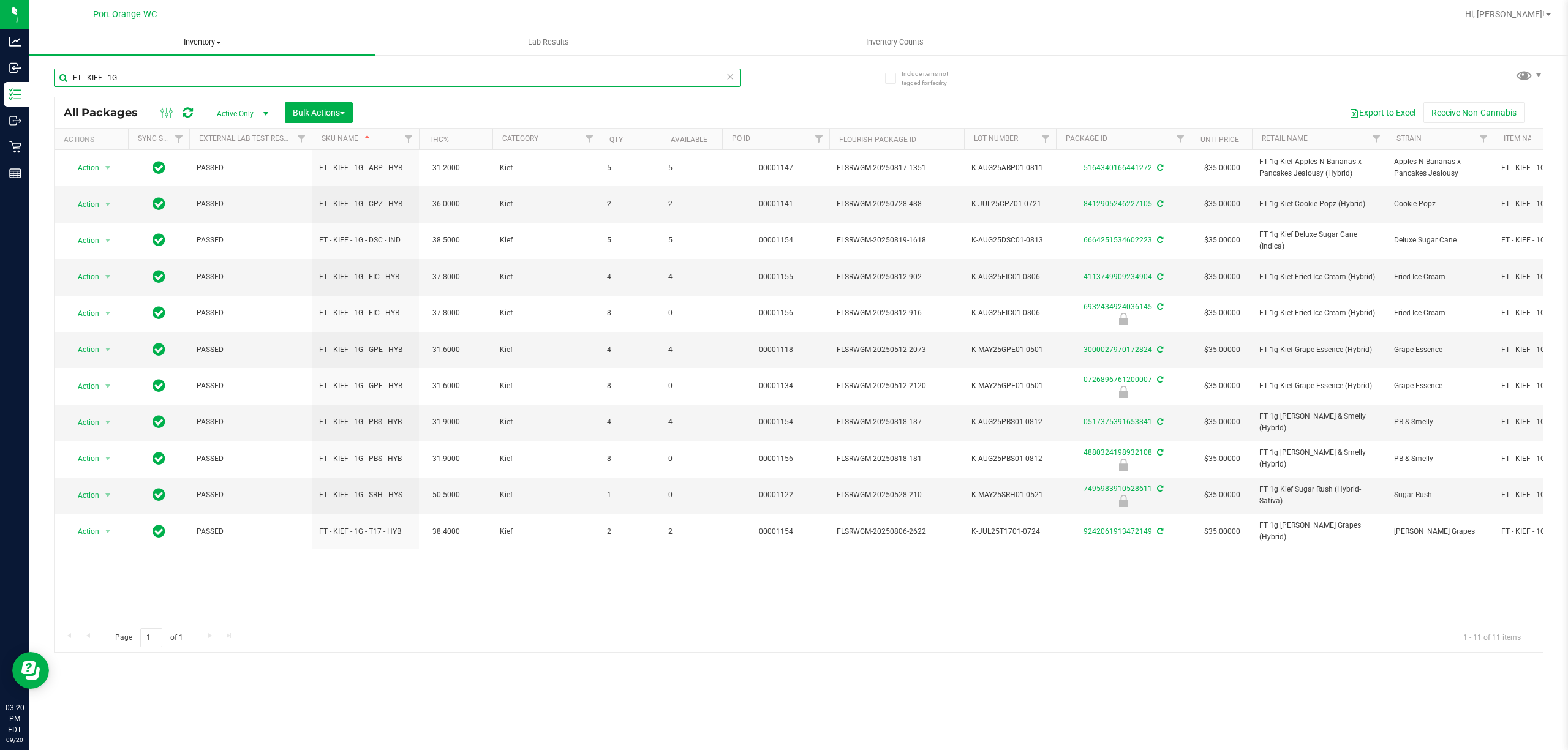
paste input "PRE-ROLL - 0.35G - 10CT -"
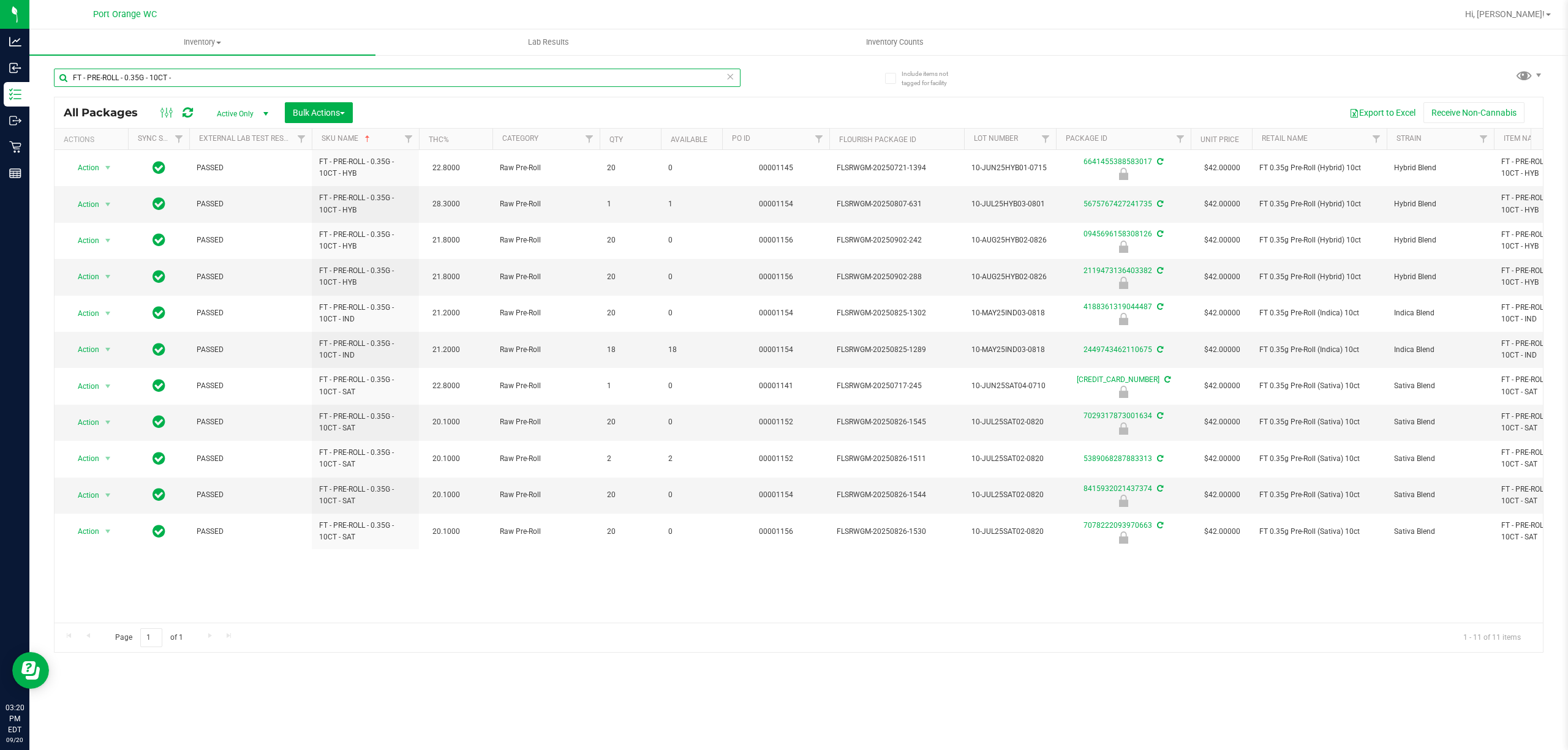
paste input "5G - 1"
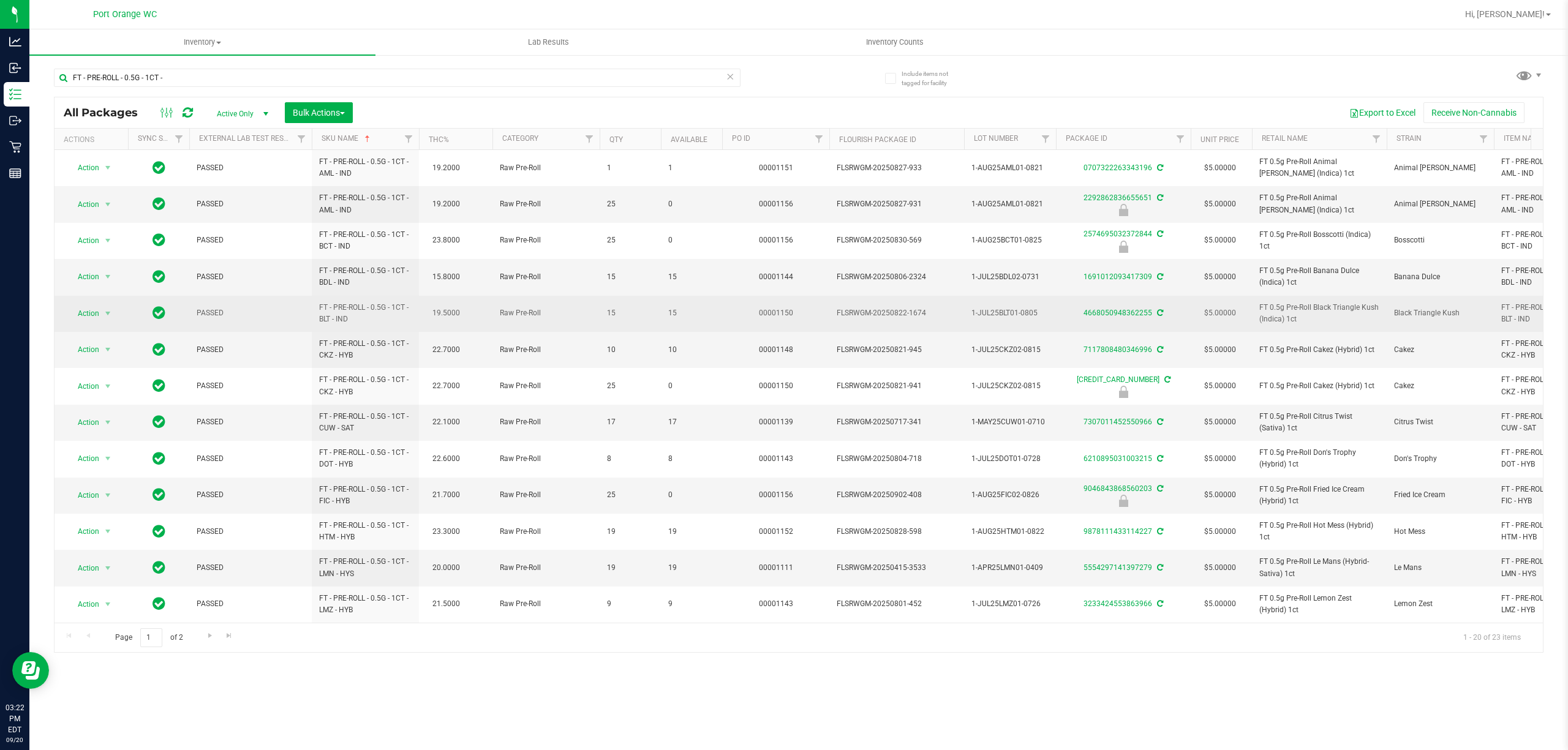
click at [673, 316] on span "15" at bounding box center [692, 313] width 46 height 12
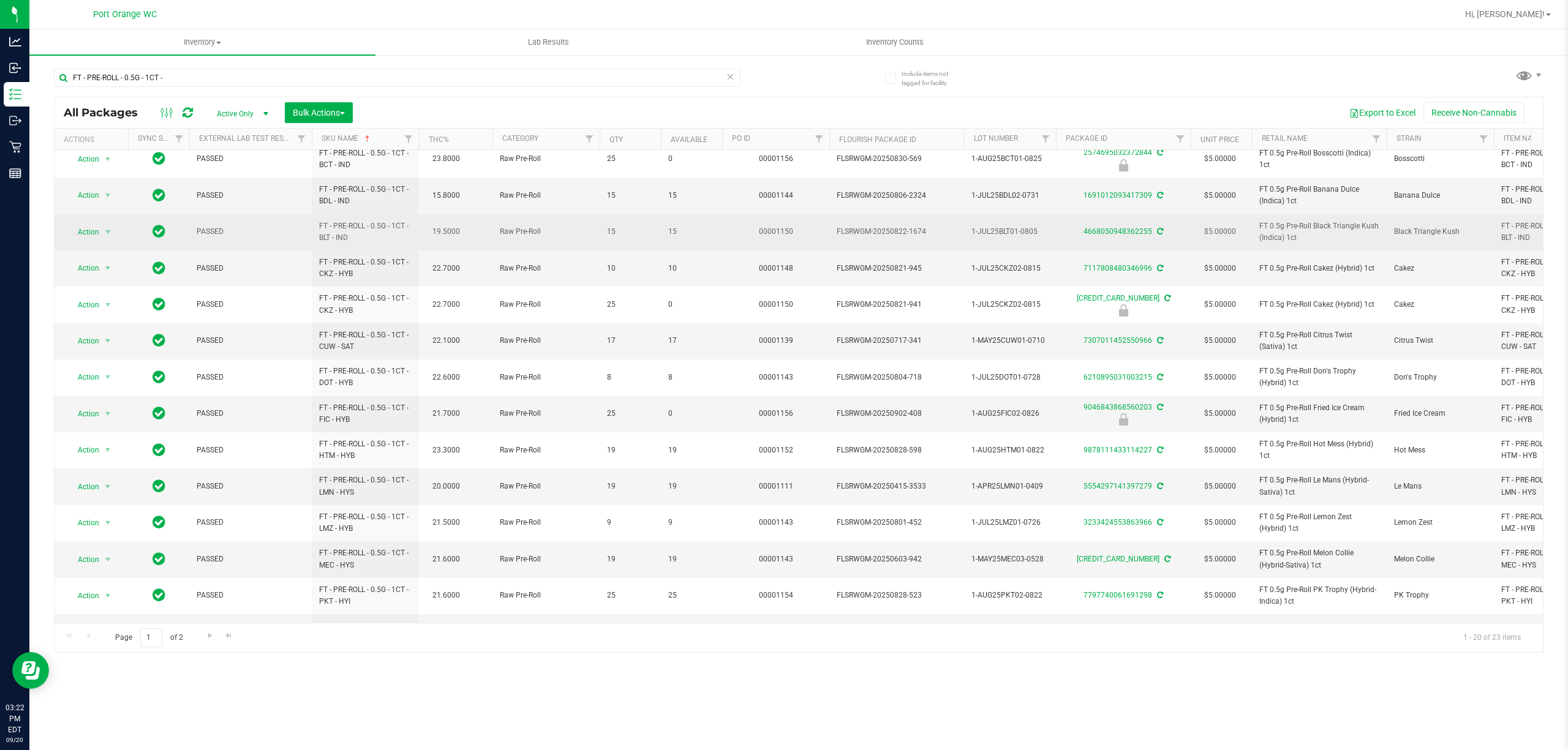
scroll to position [163, 0]
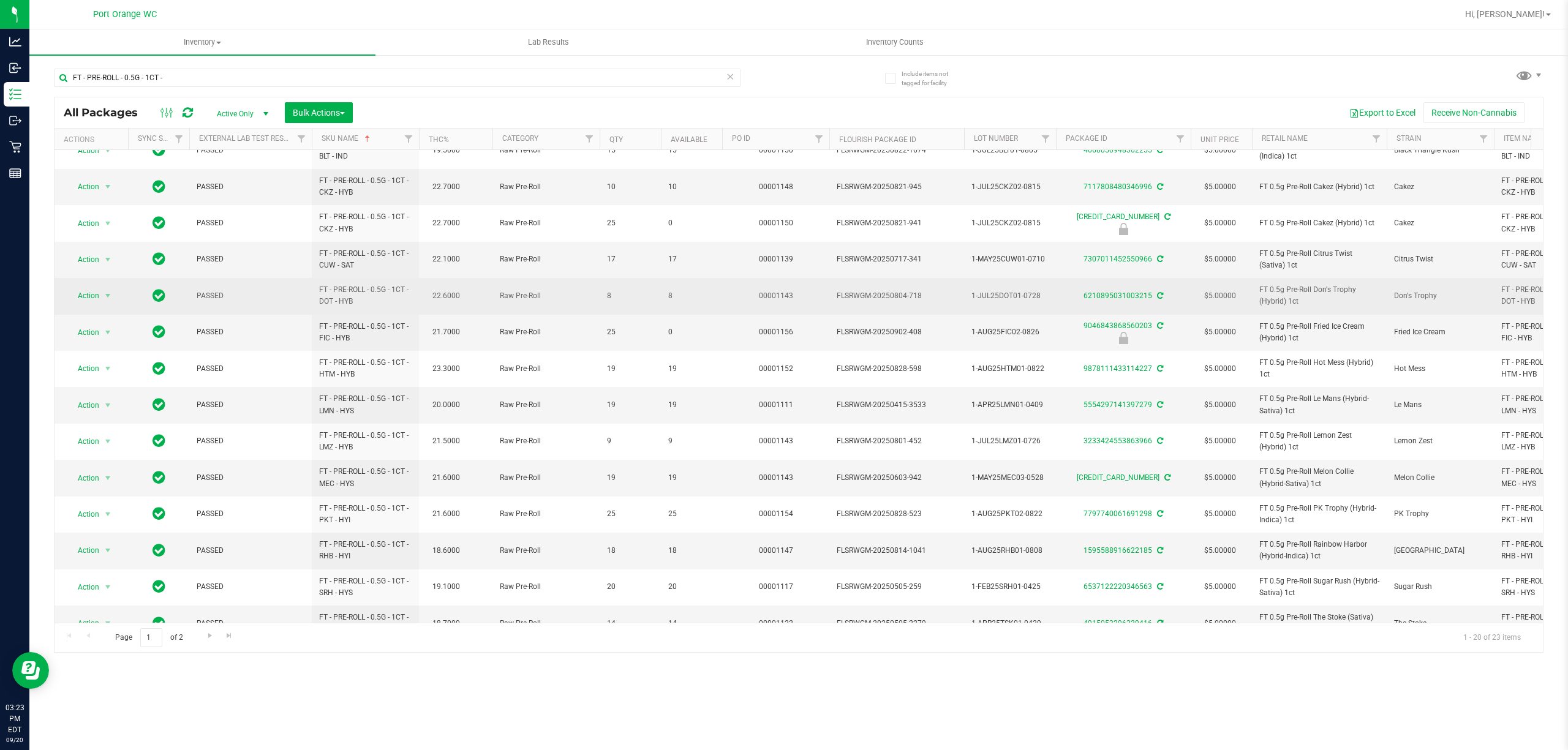
click at [671, 298] on span "8" at bounding box center [692, 296] width 46 height 12
click at [668, 300] on span "8" at bounding box center [692, 296] width 46 height 12
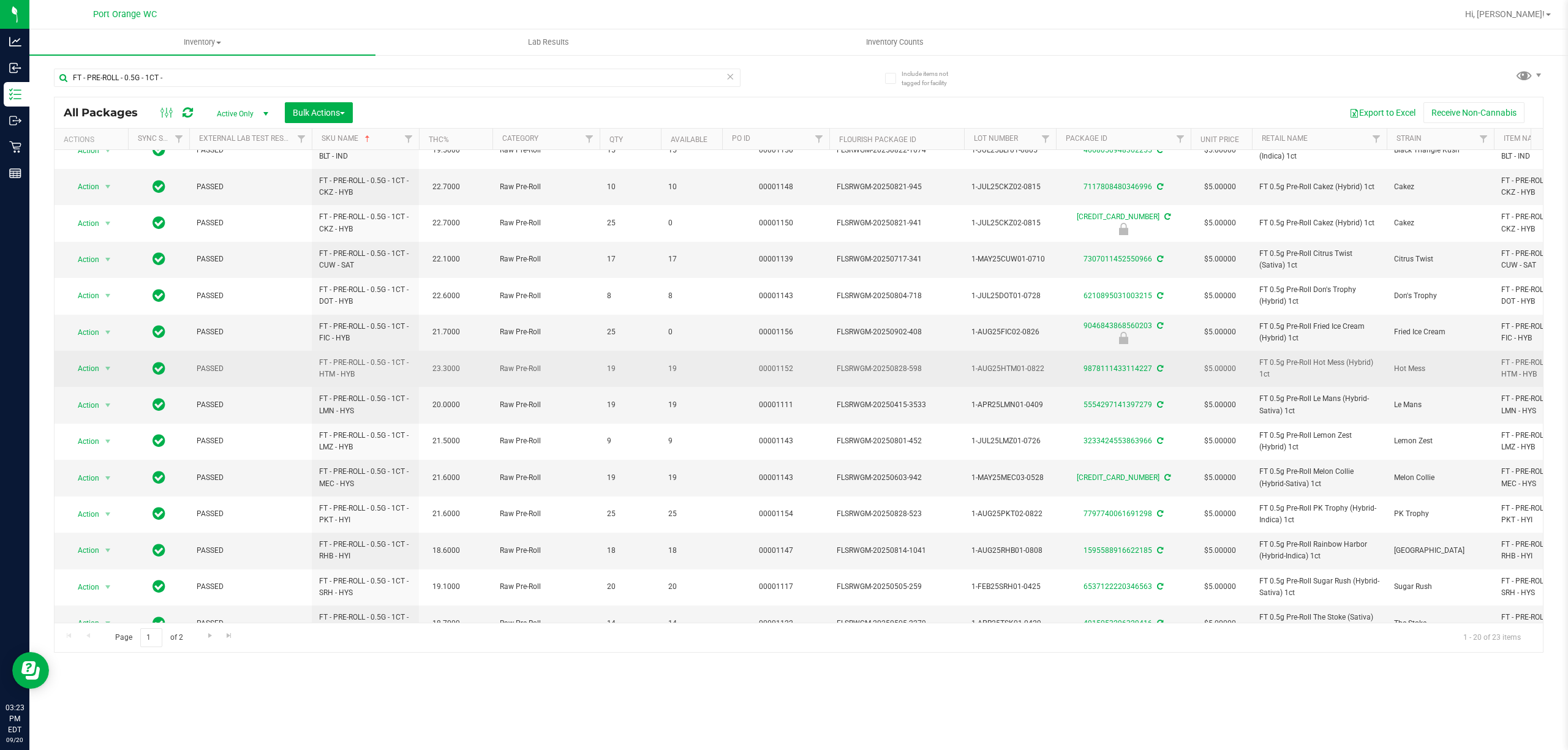
scroll to position [245, 0]
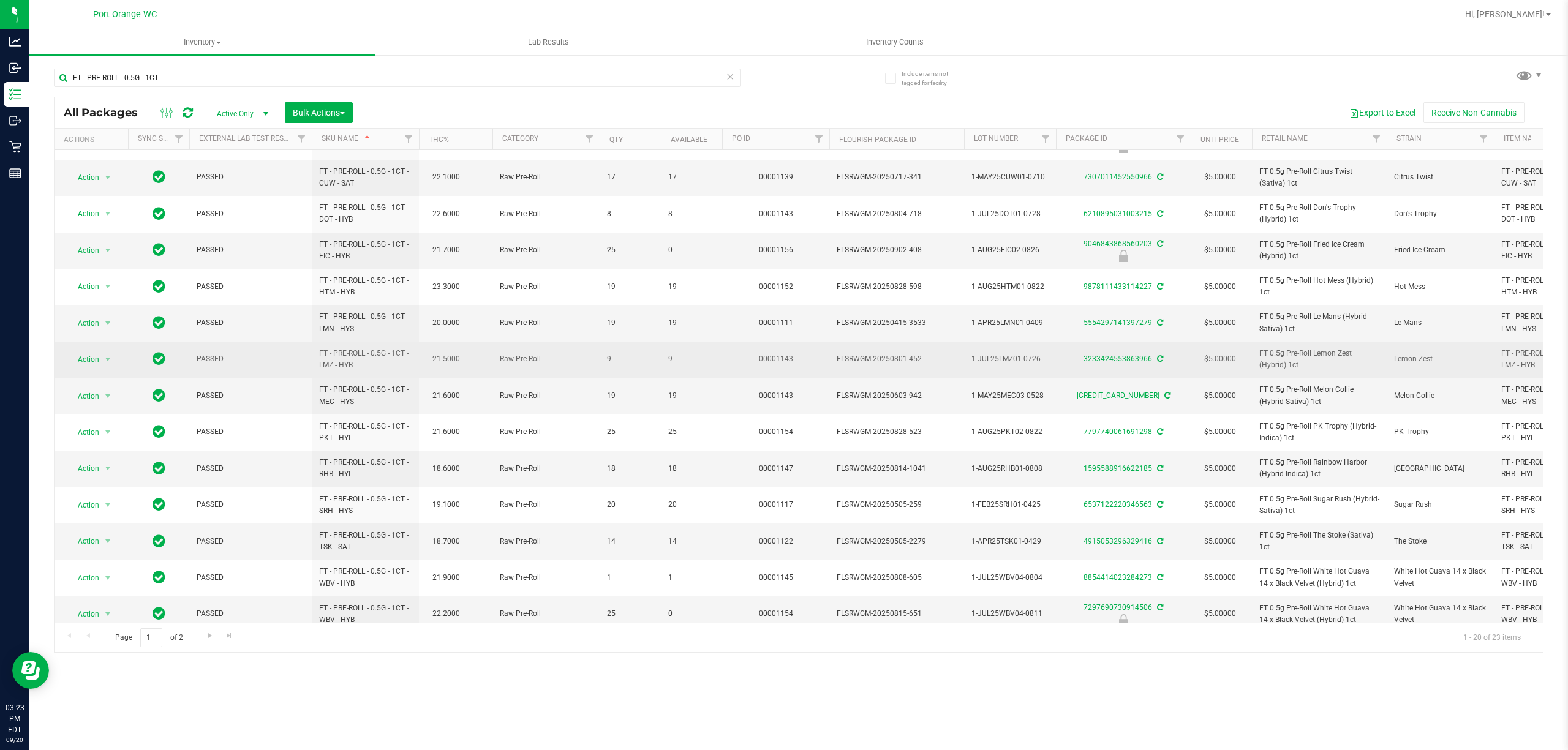
click at [670, 363] on span "9" at bounding box center [692, 359] width 46 height 12
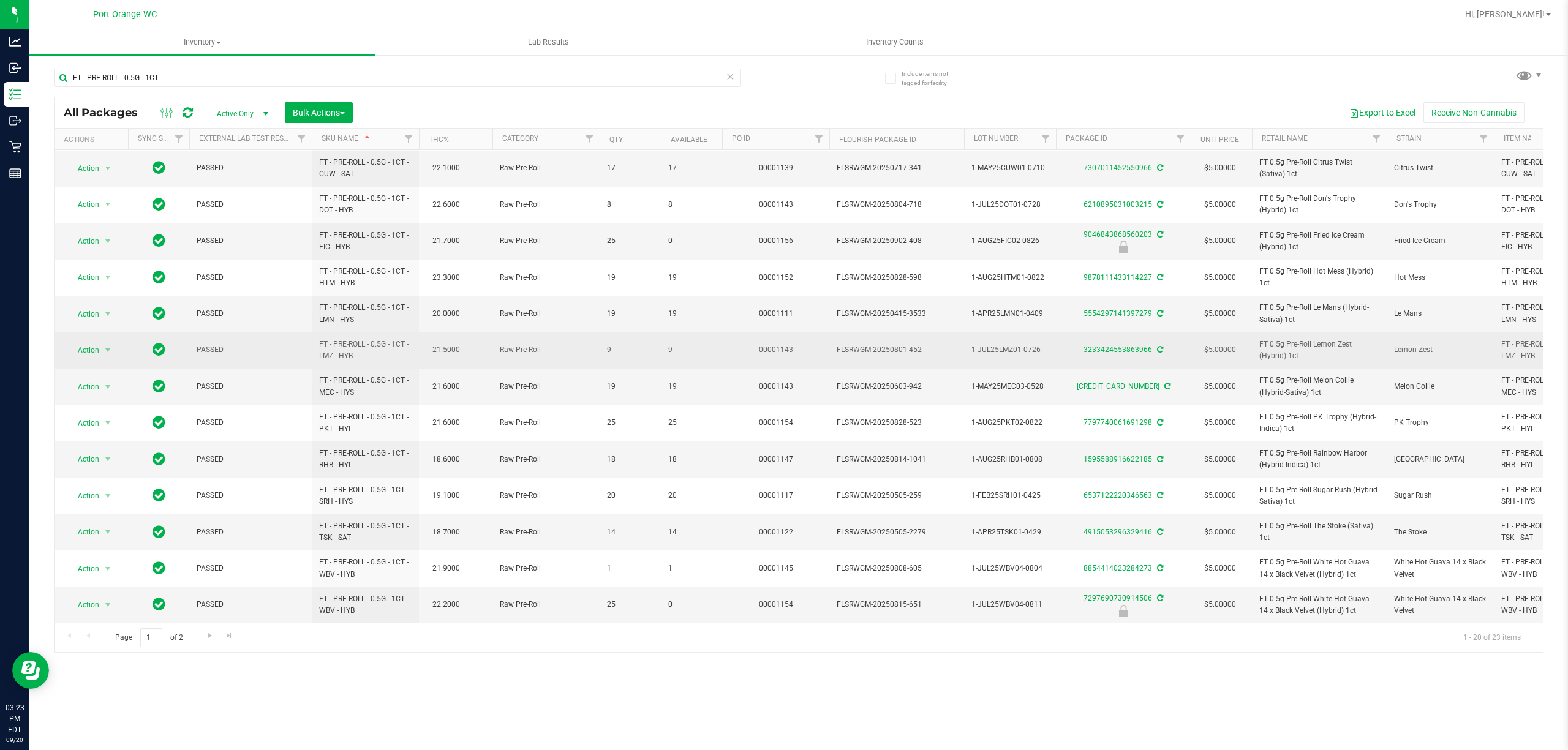
scroll to position [270, 0]
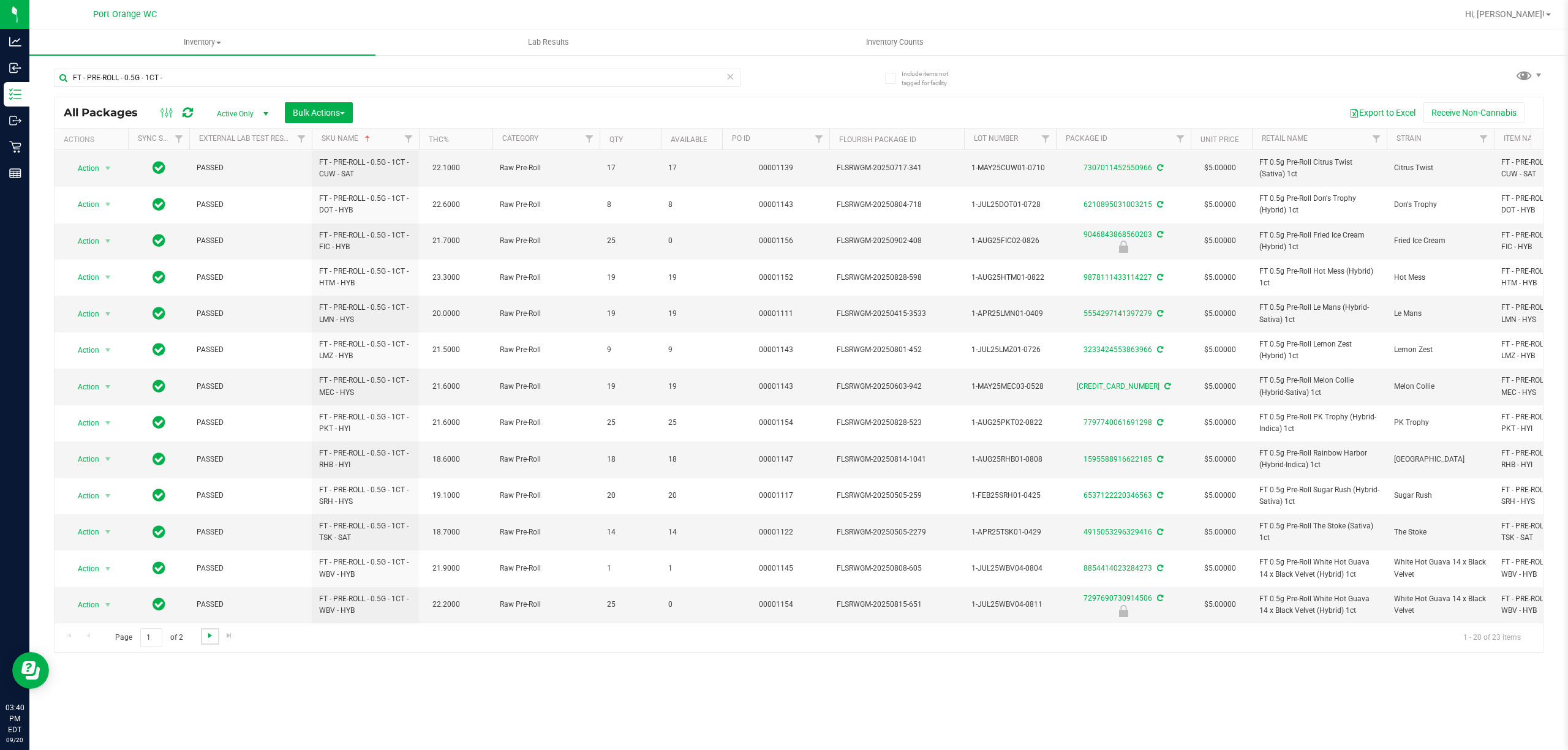
click at [206, 635] on span "Go to the next page" at bounding box center [210, 636] width 10 height 10
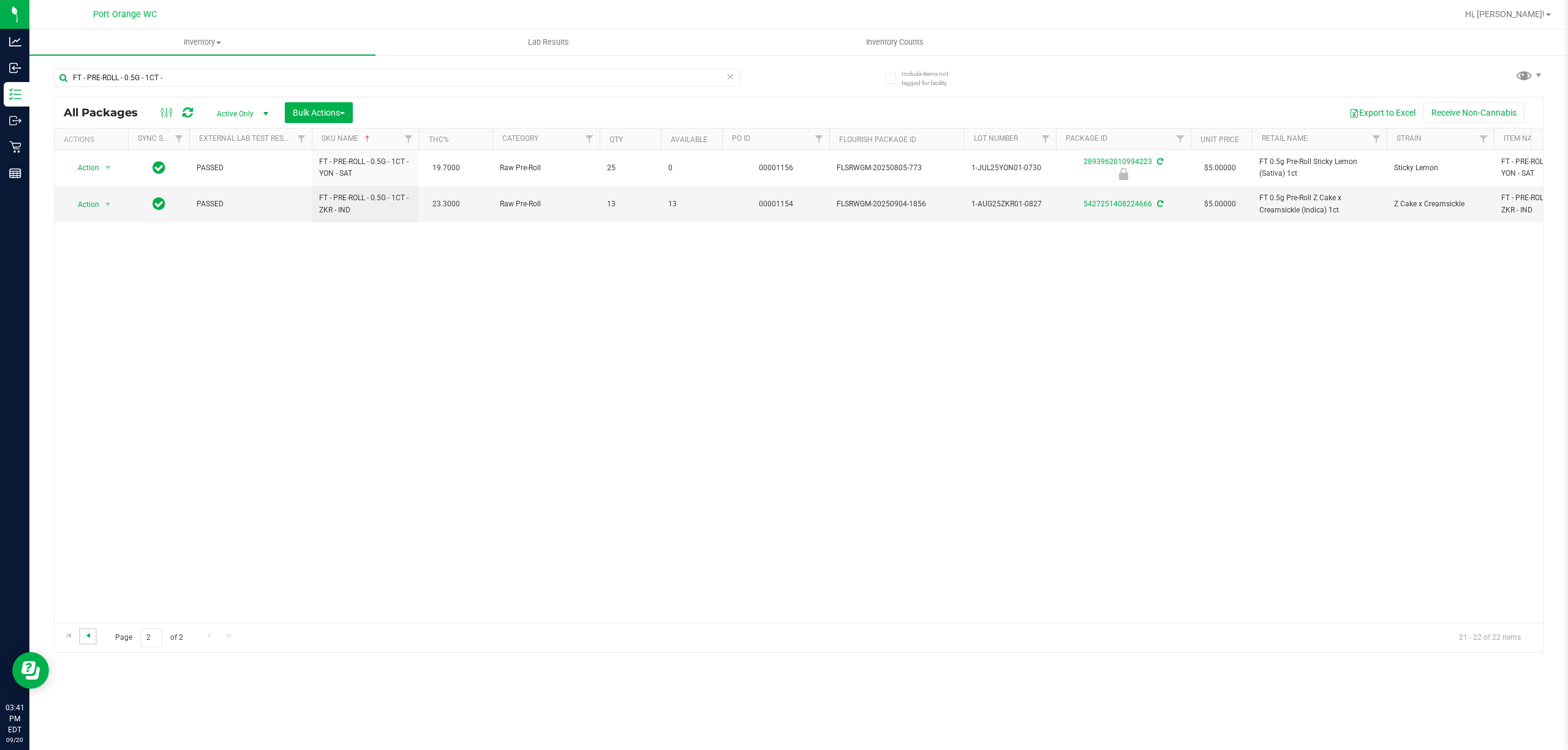
click at [92, 636] on span "Go to the previous page" at bounding box center [88, 636] width 10 height 10
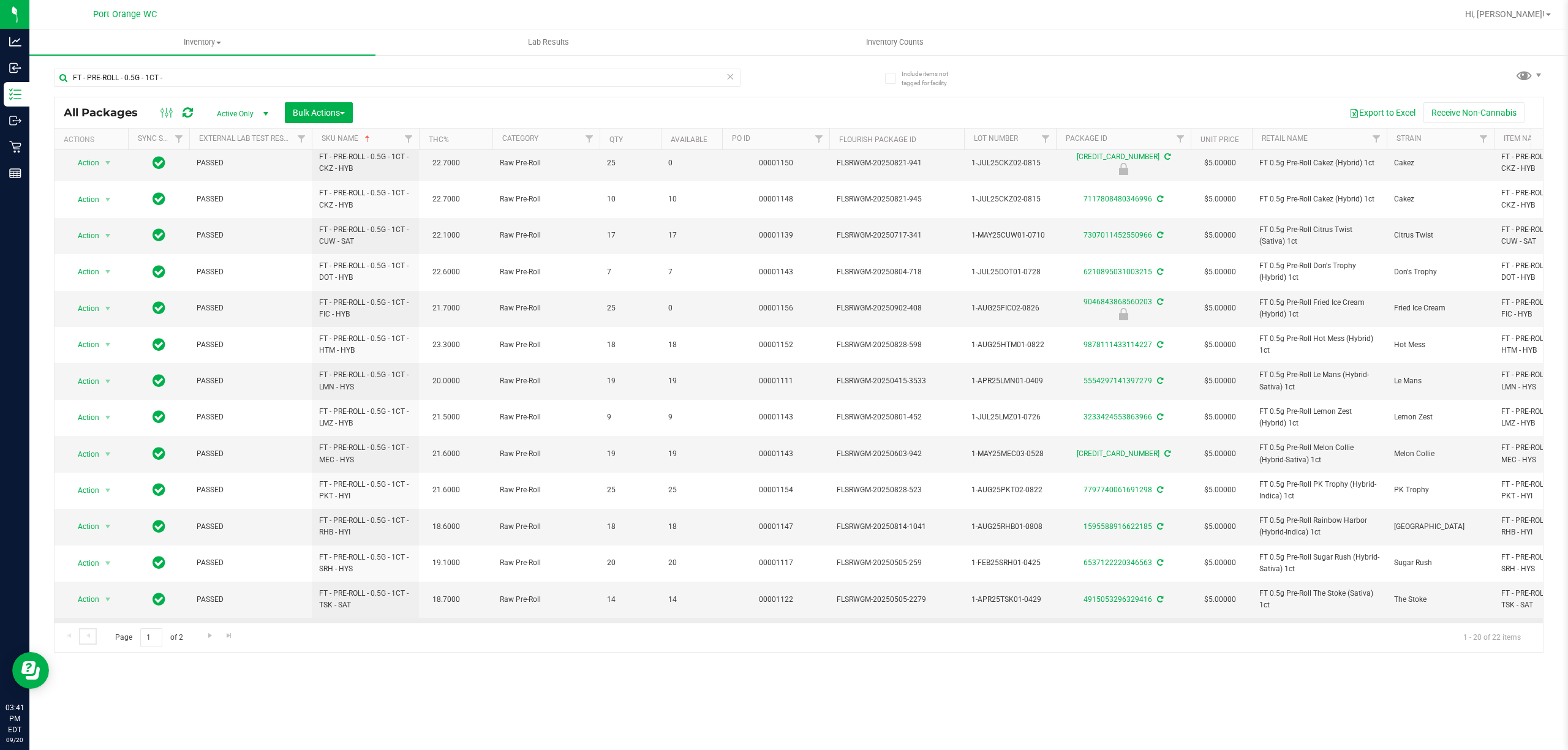
scroll to position [270, 0]
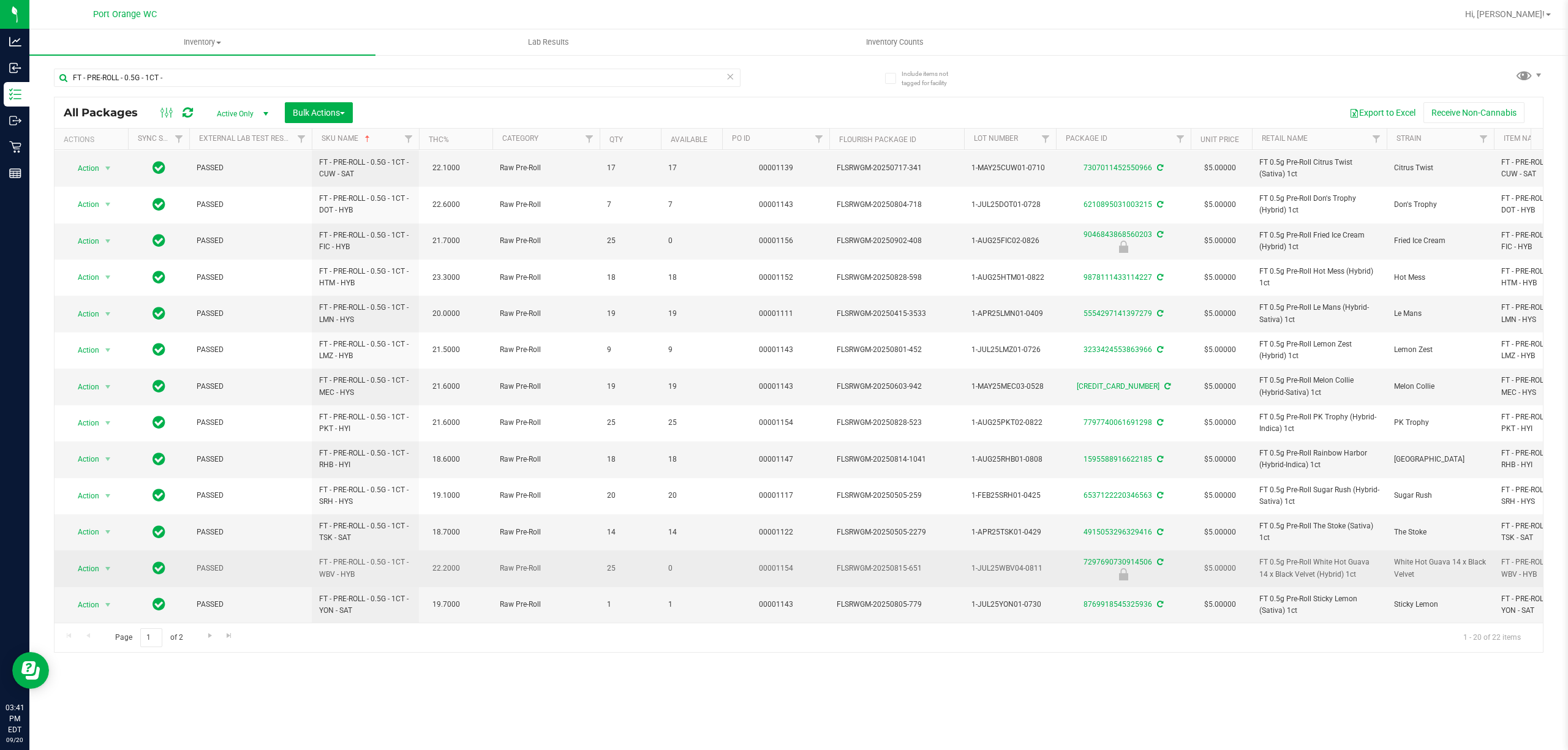
click at [346, 561] on span "FT - PRE-ROLL - 0.5G - 1CT - WBV - HYB" at bounding box center [365, 568] width 92 height 23
click at [346, 562] on span "FT - PRE-ROLL - 0.5G - 1CT - WBV - HYB" at bounding box center [365, 568] width 92 height 23
copy td "FT - PRE-ROLL - 0.5G - 1CT - WBV - HYB"
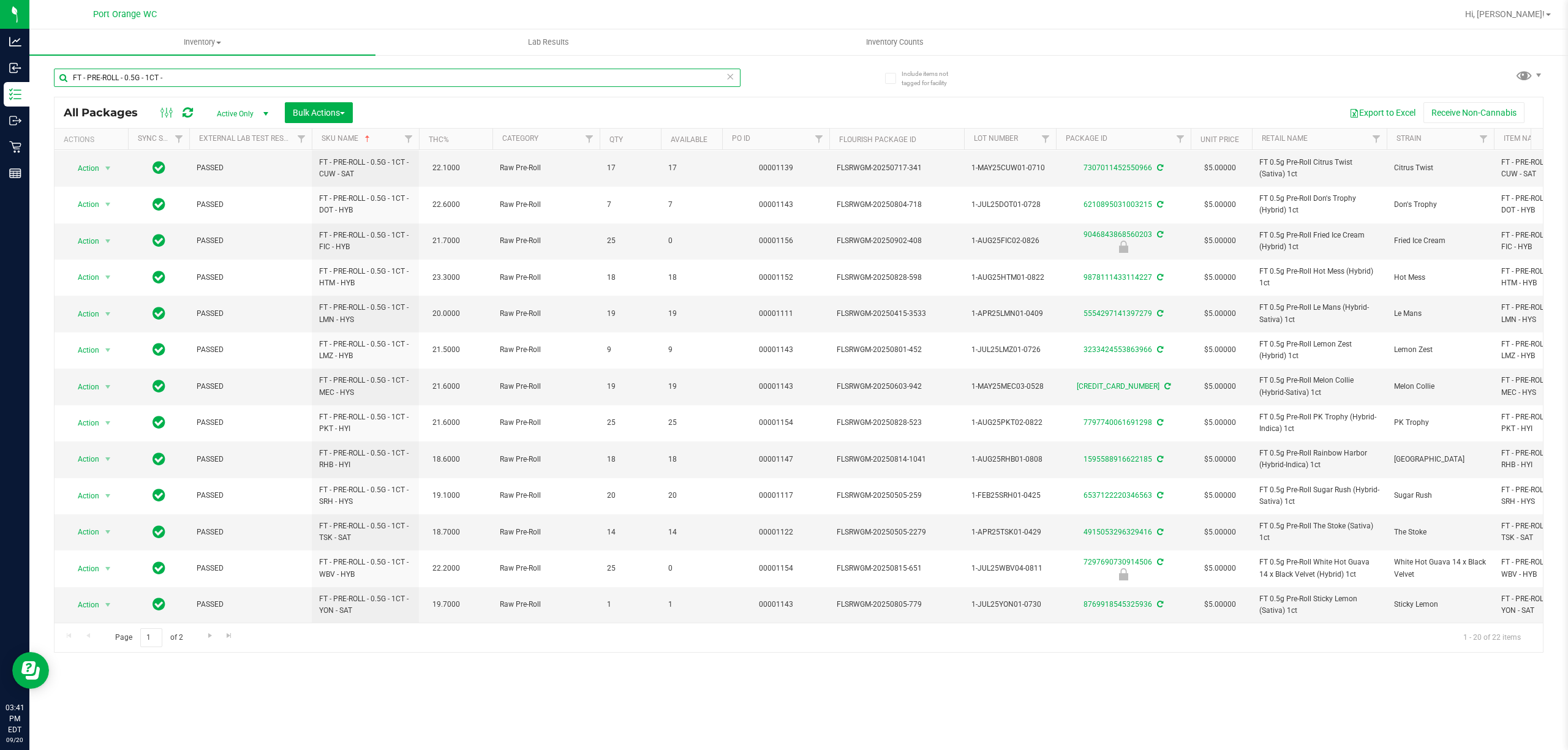
click at [243, 76] on input "FT - PRE-ROLL - 0.5G - 1CT -" at bounding box center [397, 77] width 687 height 18
paste input "5CT"
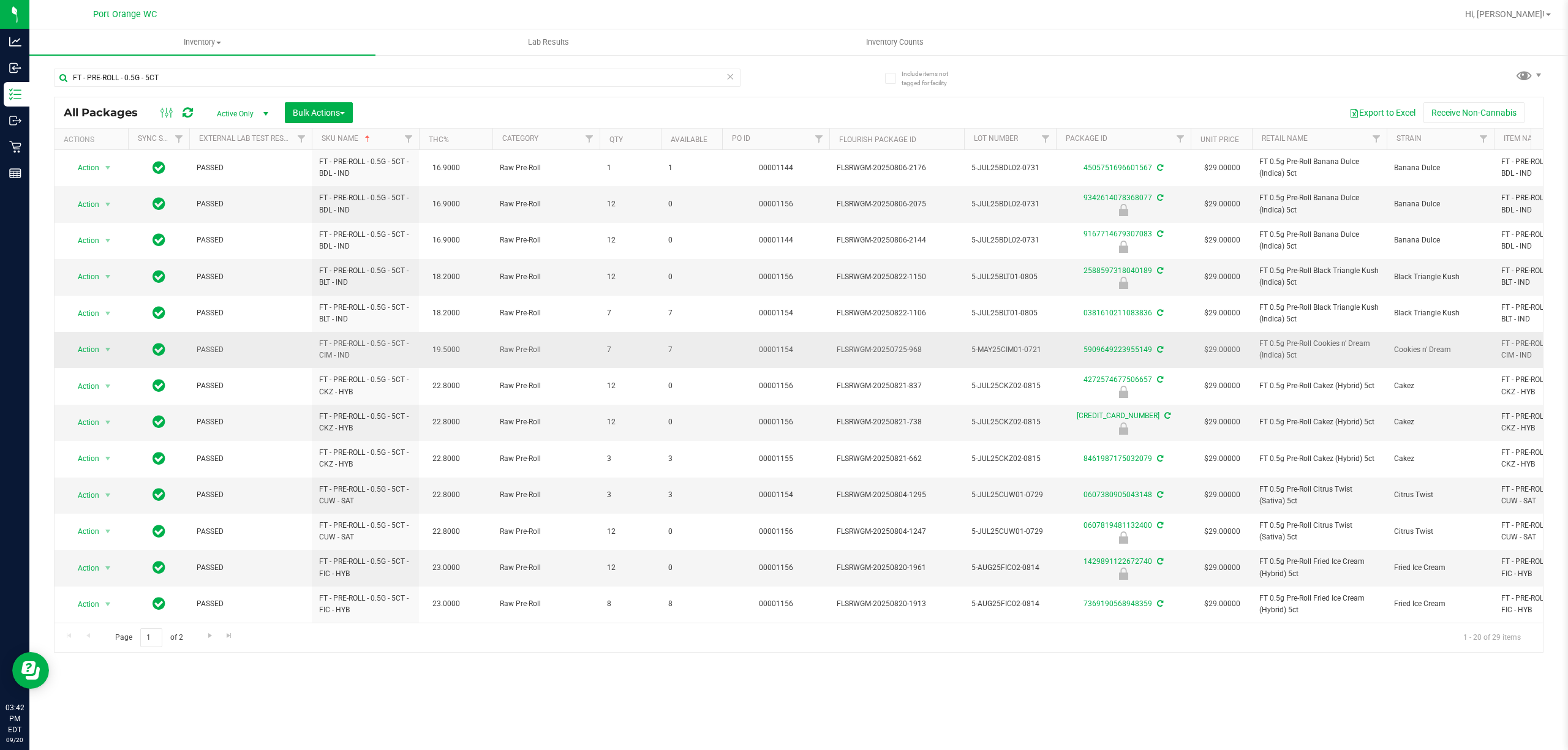
click at [671, 353] on span "7" at bounding box center [692, 350] width 46 height 12
click at [669, 354] on span "7" at bounding box center [692, 350] width 46 height 12
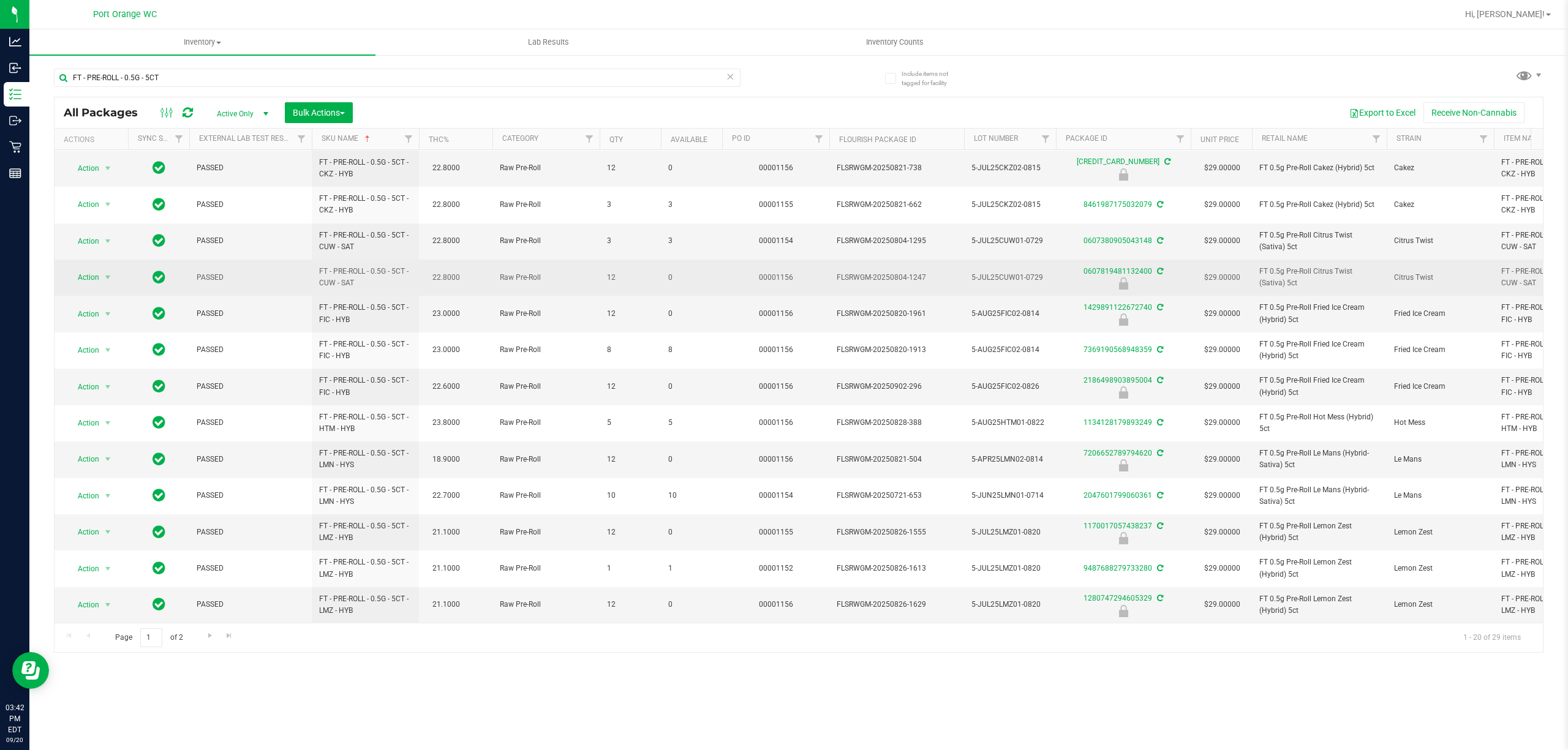
scroll to position [270, 0]
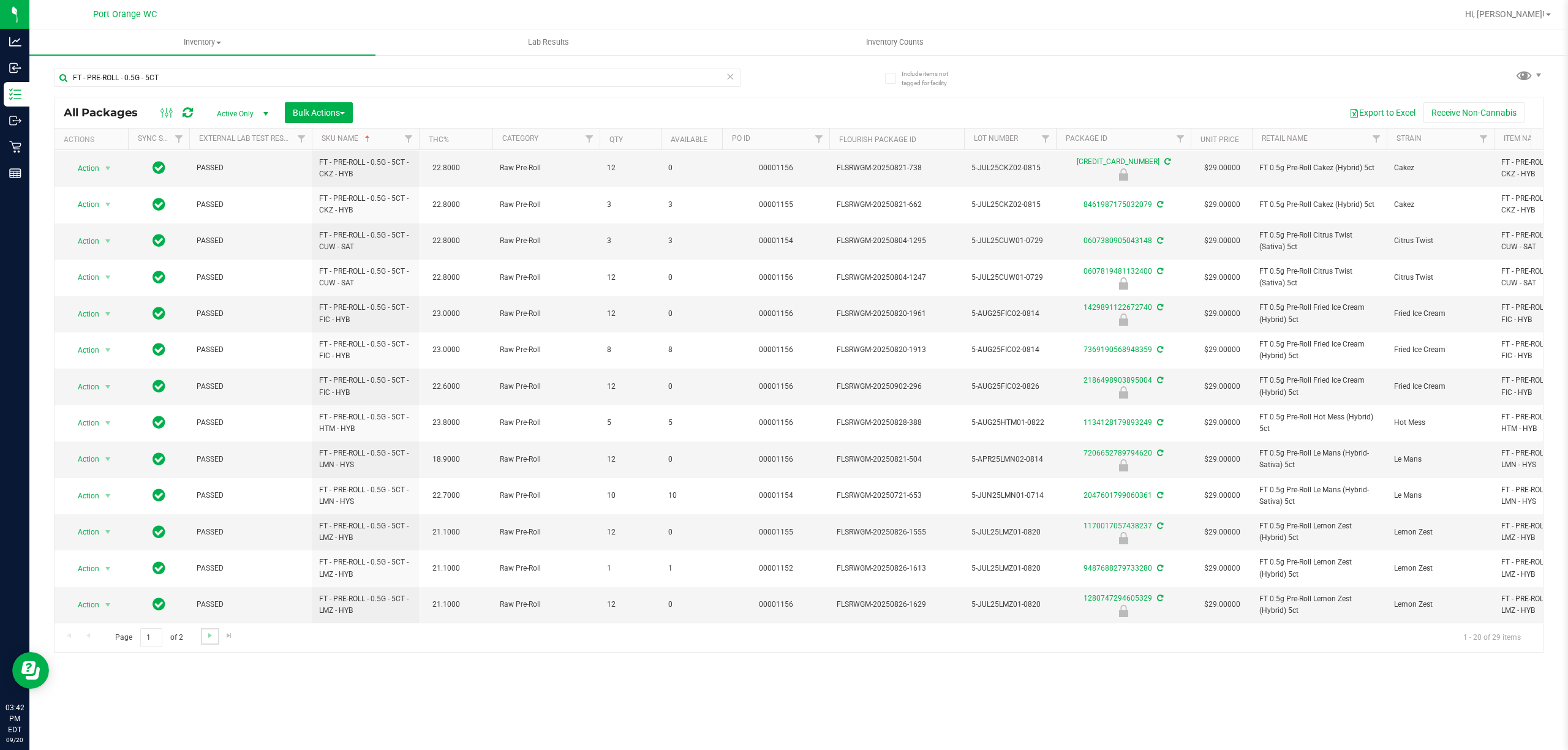
click at [216, 630] on link "Go to the next page" at bounding box center [209, 636] width 18 height 16
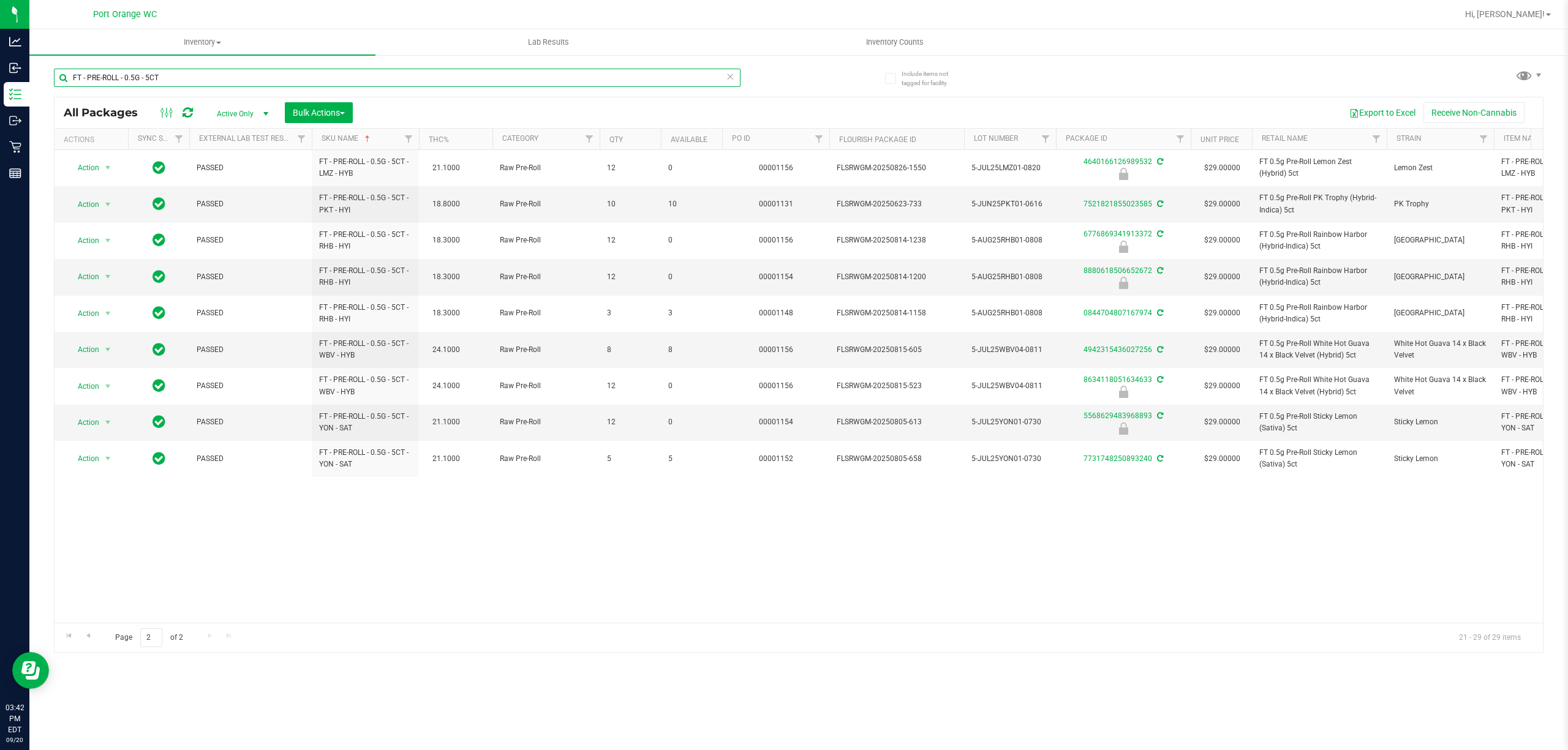
click at [237, 82] on input "FT - PRE-ROLL - 0.5G - 5CT" at bounding box center [397, 77] width 687 height 18
paste input "1G - 1CT -"
paste input "SHATTER - 1G"
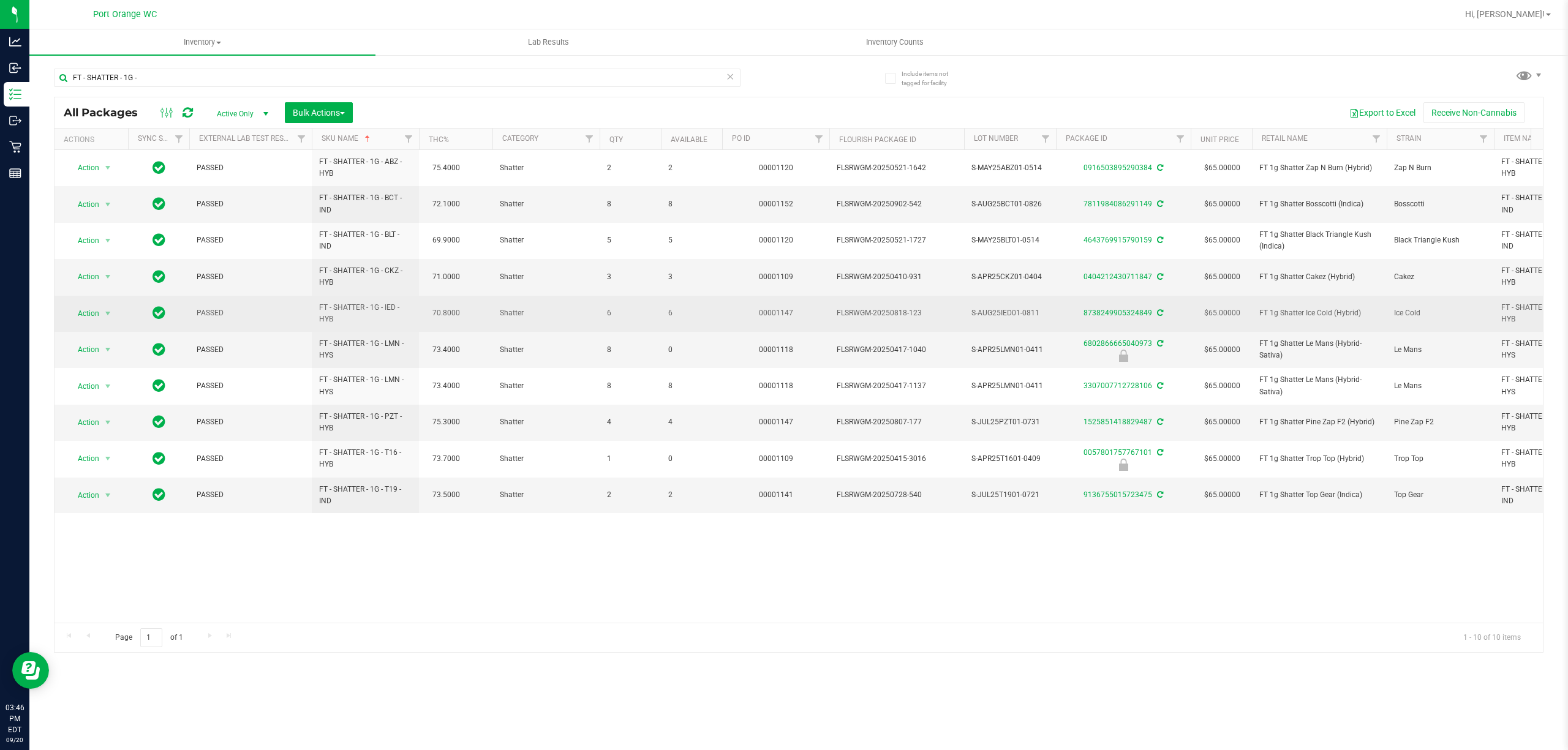
click at [669, 315] on span "6" at bounding box center [692, 313] width 46 height 12
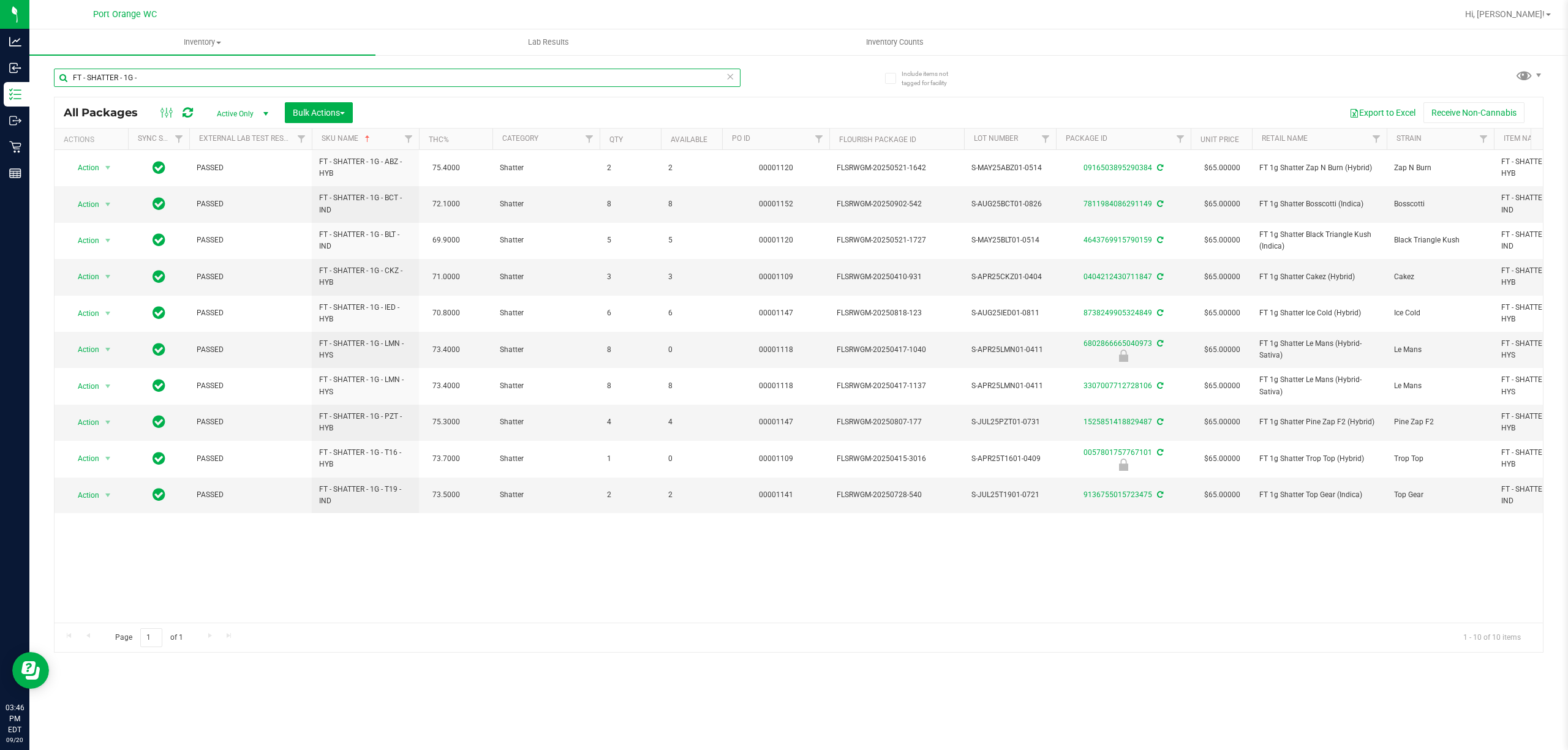
click at [212, 83] on input "FT - SHATTER - 1G -" at bounding box center [397, 77] width 687 height 18
paste input "OFT WAX - 1G"
paste input "VAPE CART CDT DISTILLATE - 0.5"
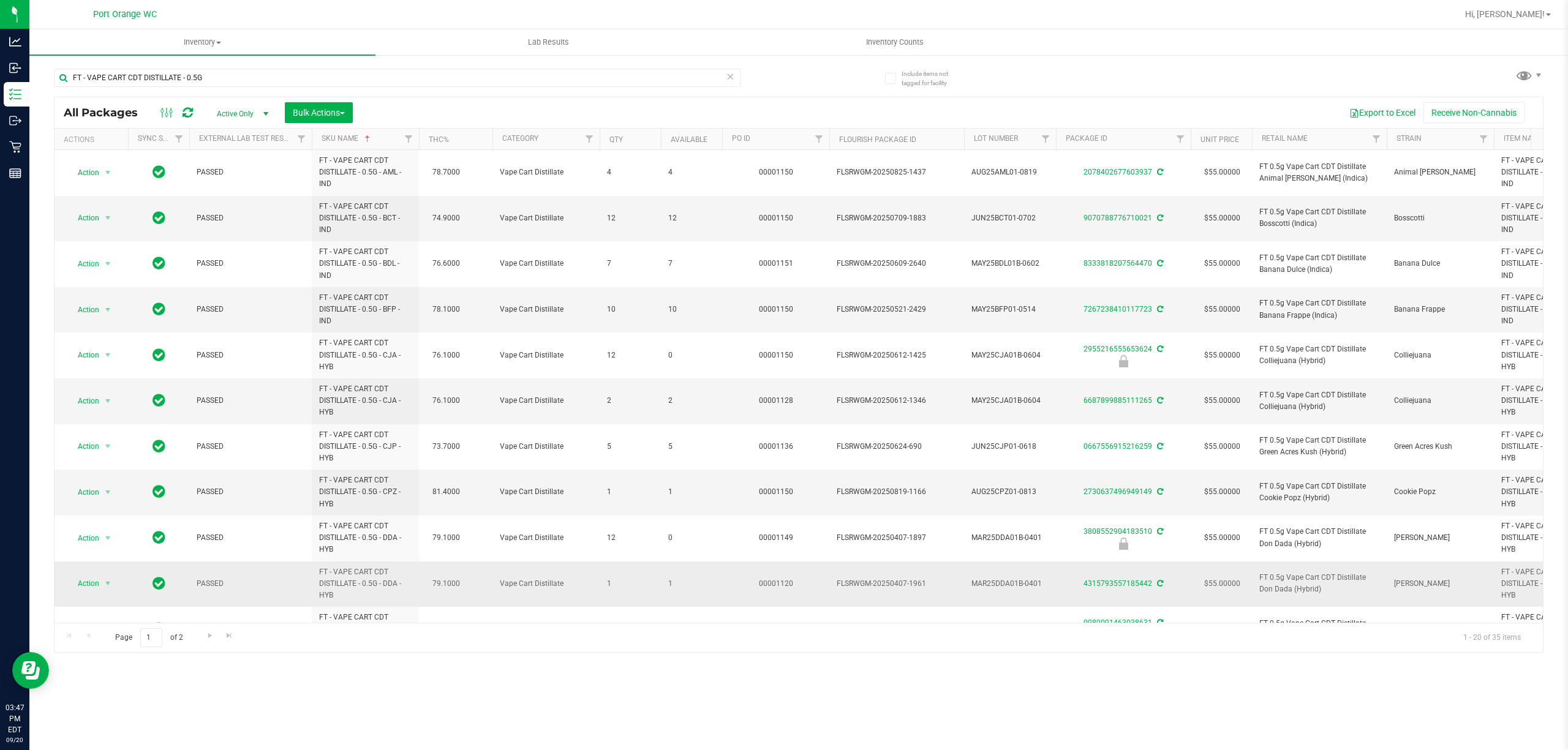
click at [669, 585] on span "1" at bounding box center [692, 584] width 46 height 12
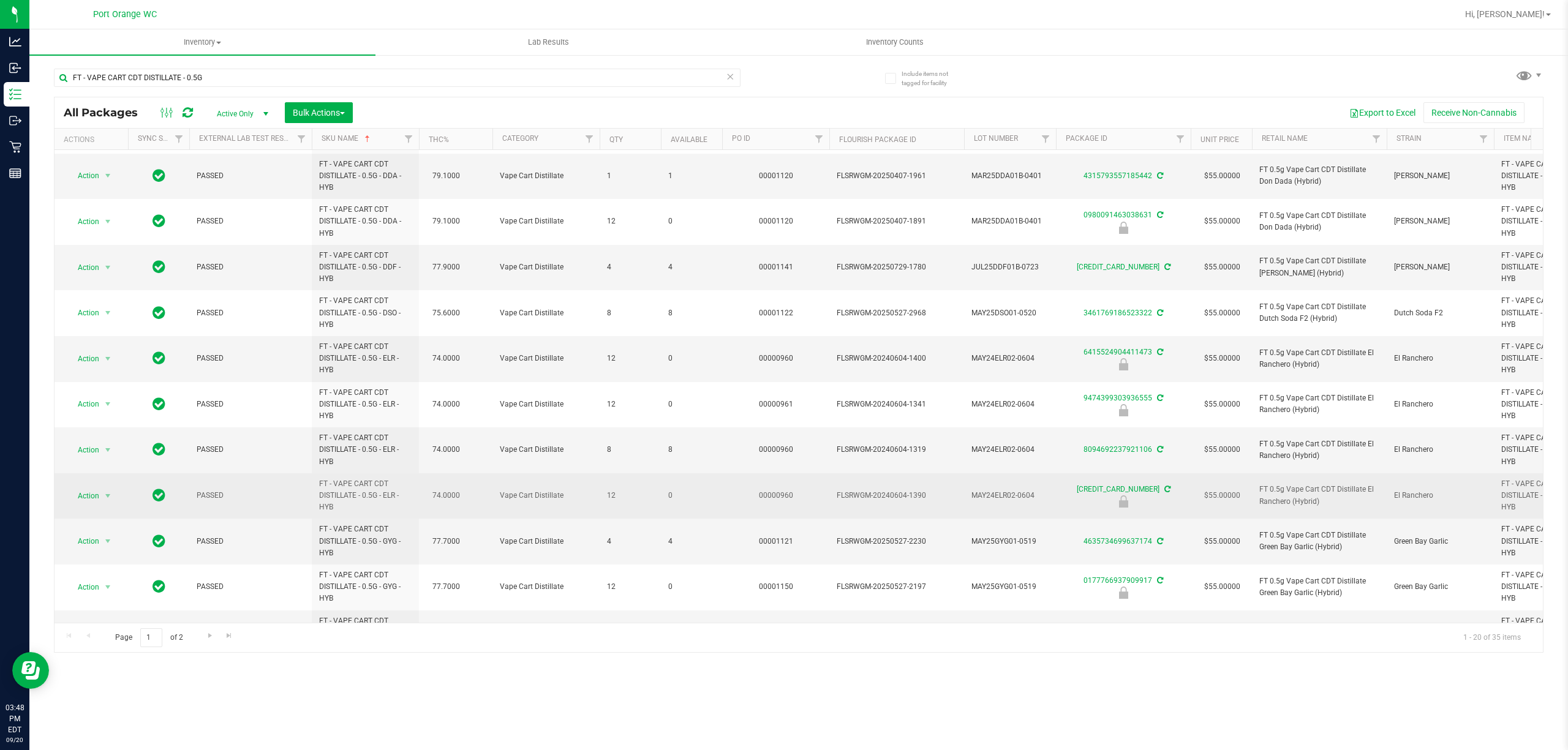
scroll to position [456, 0]
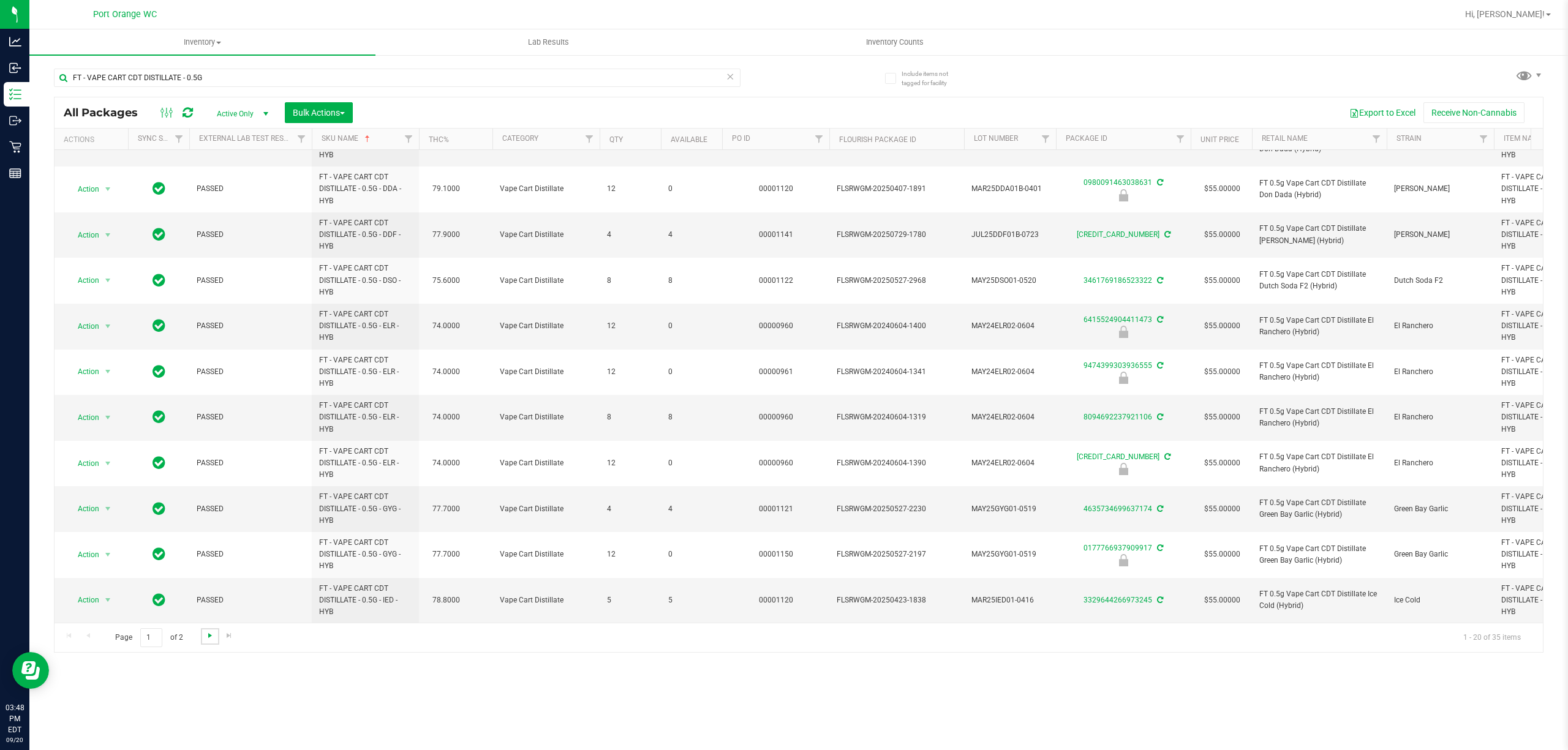
click at [209, 632] on span "Go to the next page" at bounding box center [210, 636] width 10 height 10
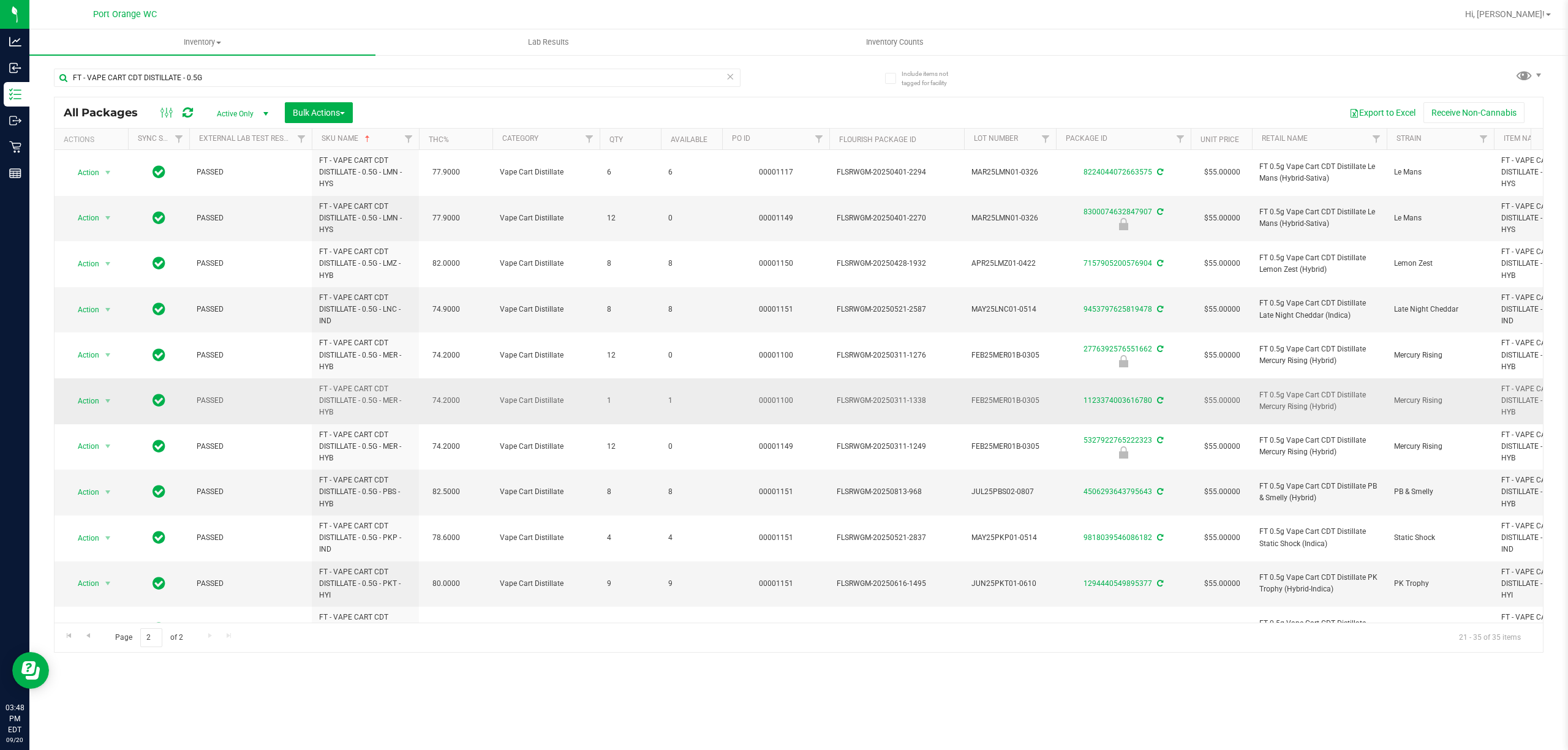
click at [669, 405] on span "1" at bounding box center [692, 401] width 46 height 12
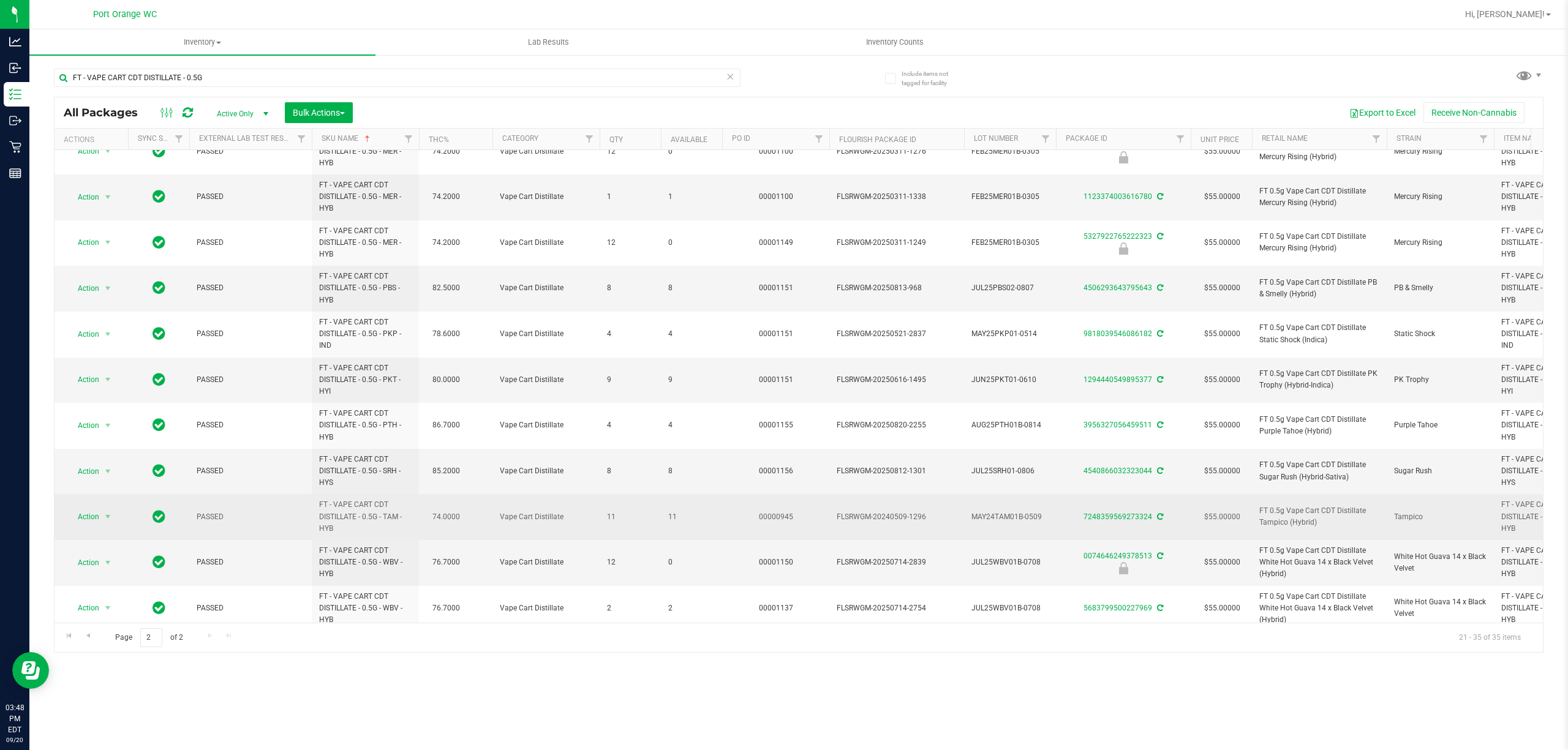
scroll to position [227, 0]
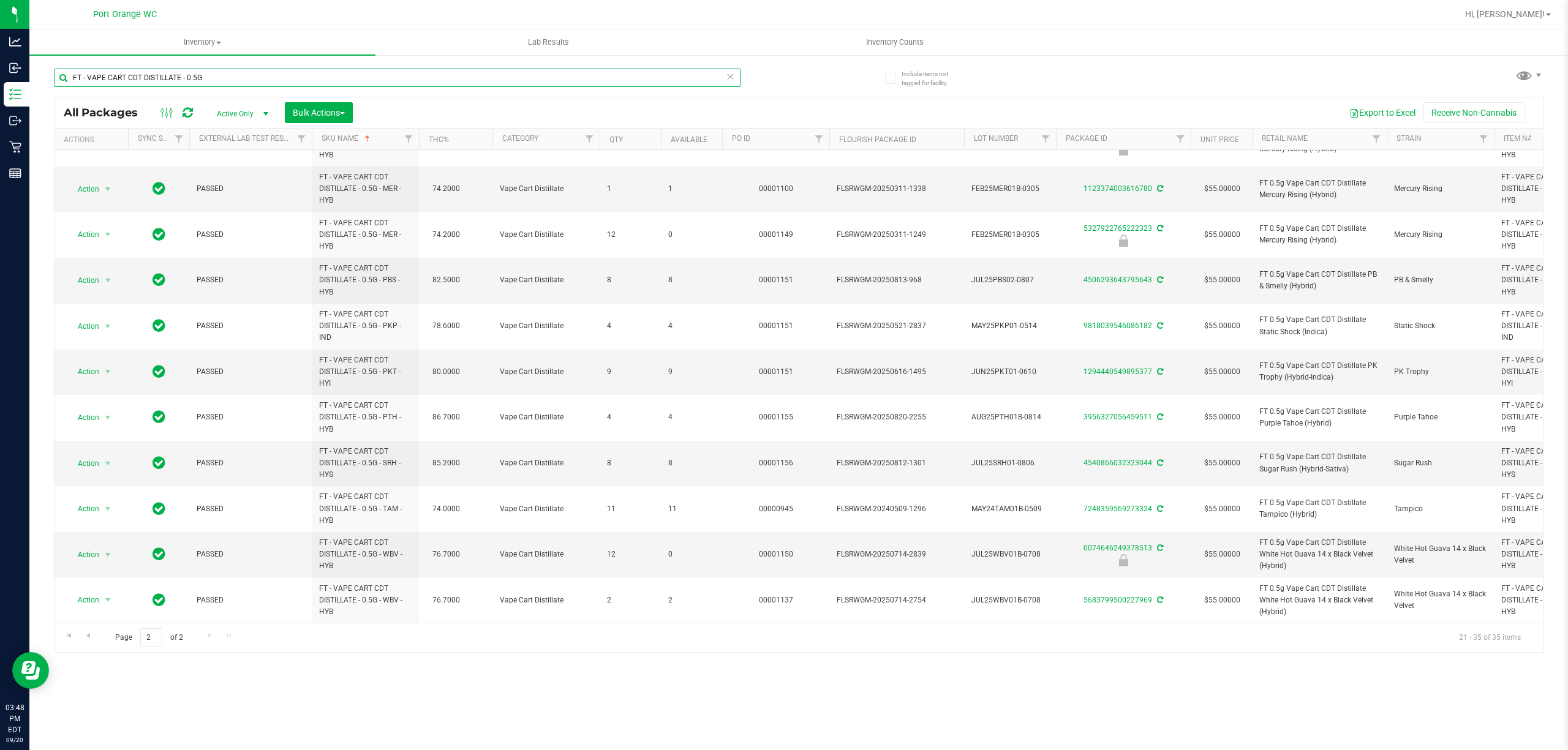
click at [249, 87] on input "FT - VAPE CART CDT DISTILLATE - 0.5G" at bounding box center [397, 77] width 687 height 18
paste input "1G -"
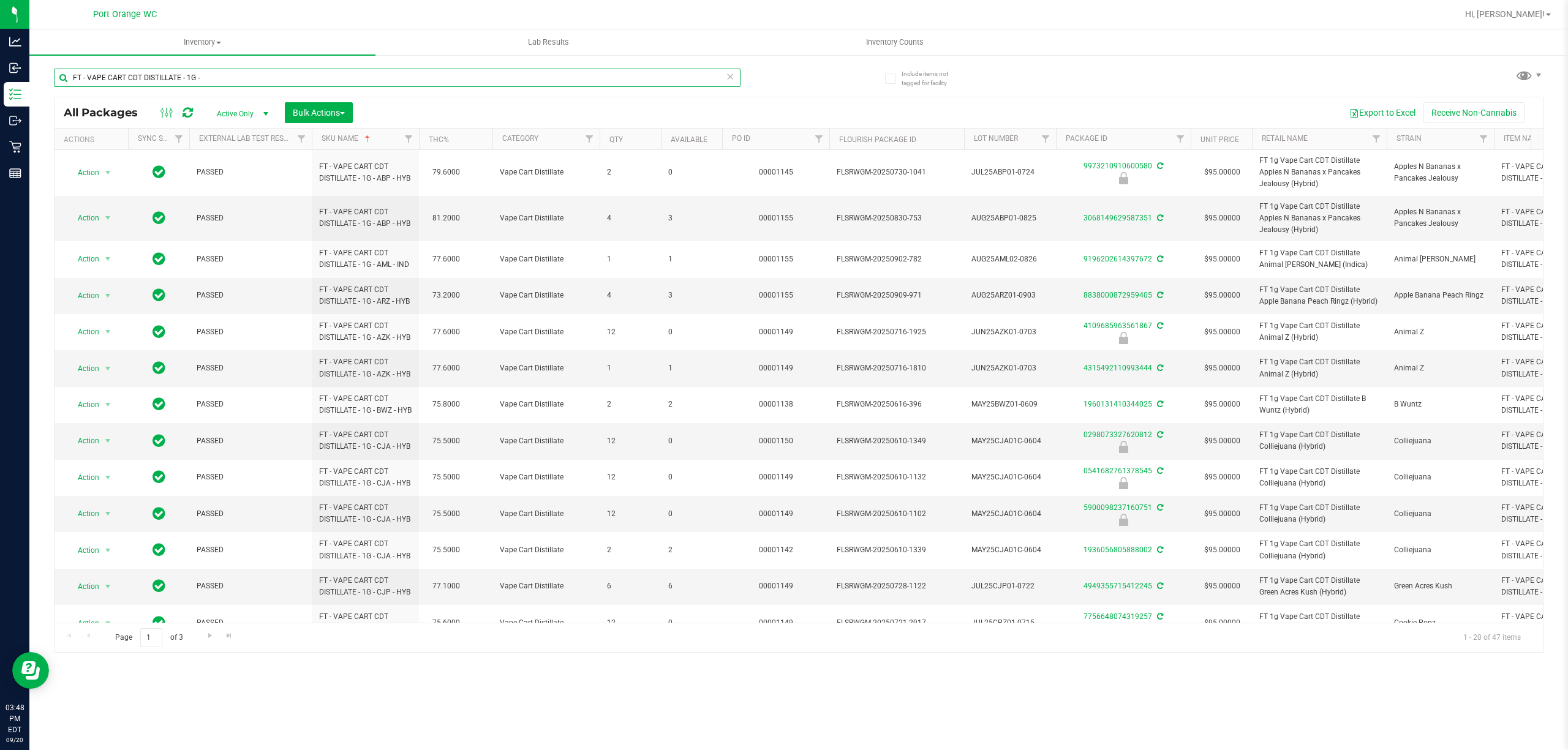
type input "FT - VAPE CART CDT DISTILLATE - 1G -"
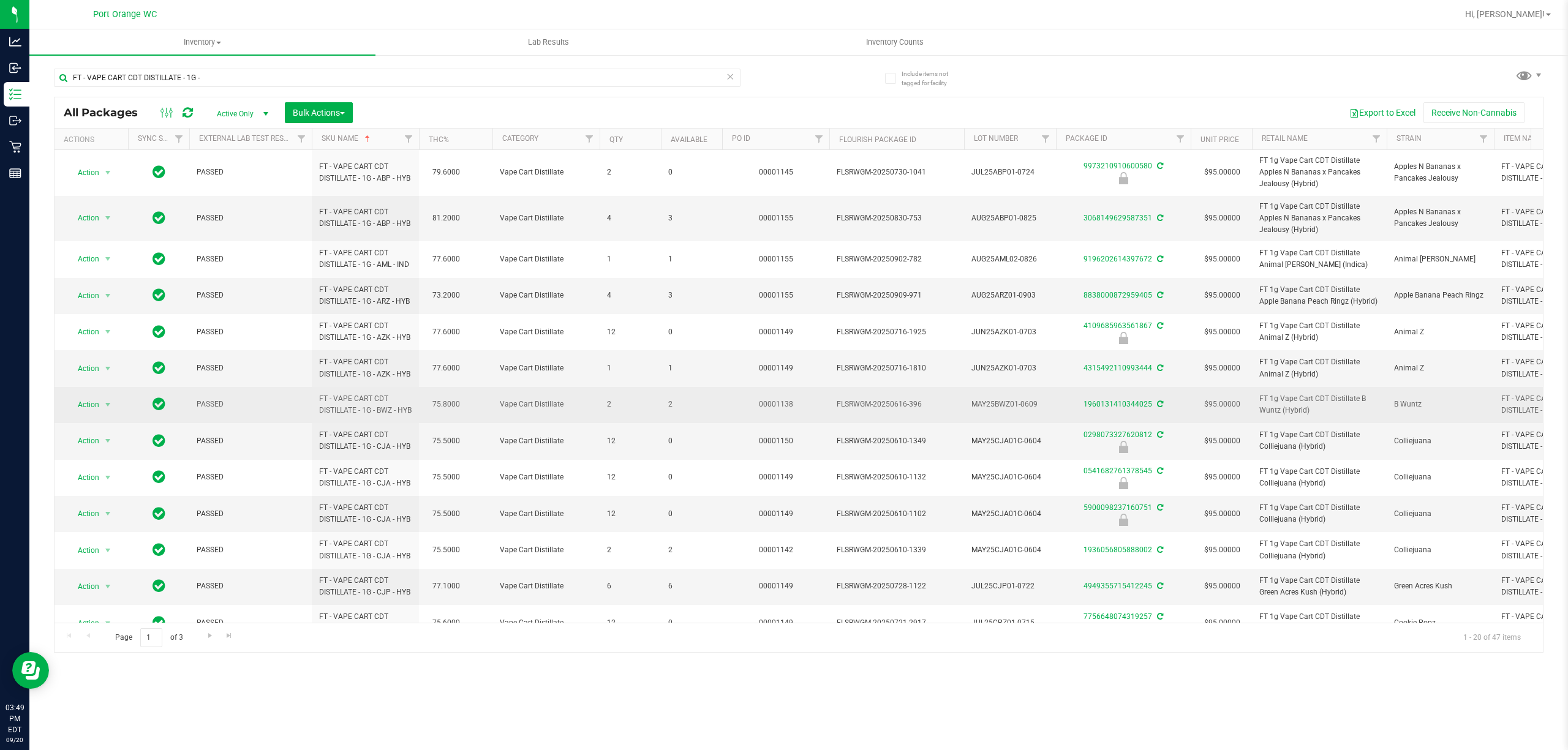
click at [668, 411] on span "2" at bounding box center [692, 404] width 46 height 12
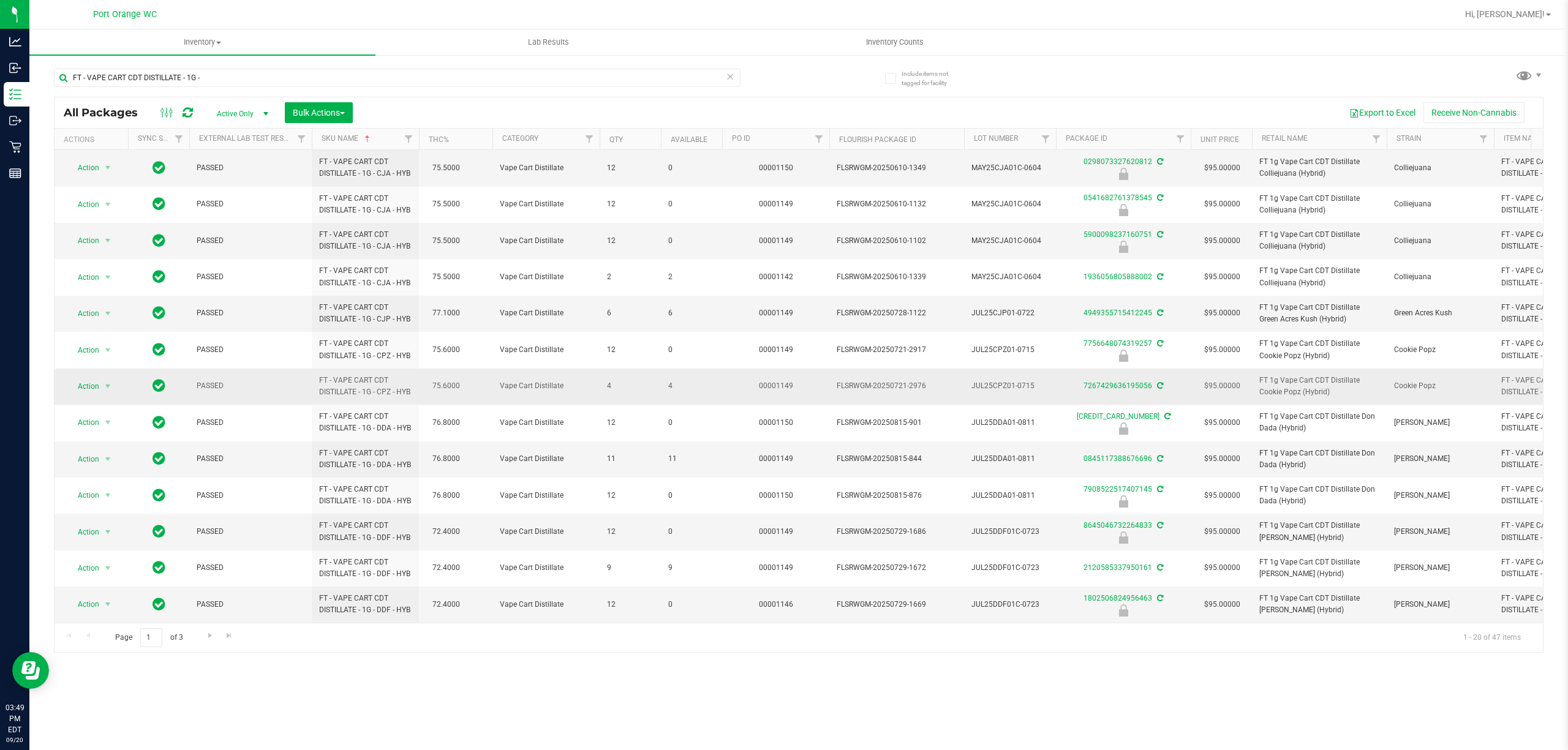
scroll to position [344, 0]
click at [209, 640] on span "Go to the next page" at bounding box center [210, 636] width 10 height 10
click at [232, 637] on span "Go to the last page" at bounding box center [229, 636] width 10 height 10
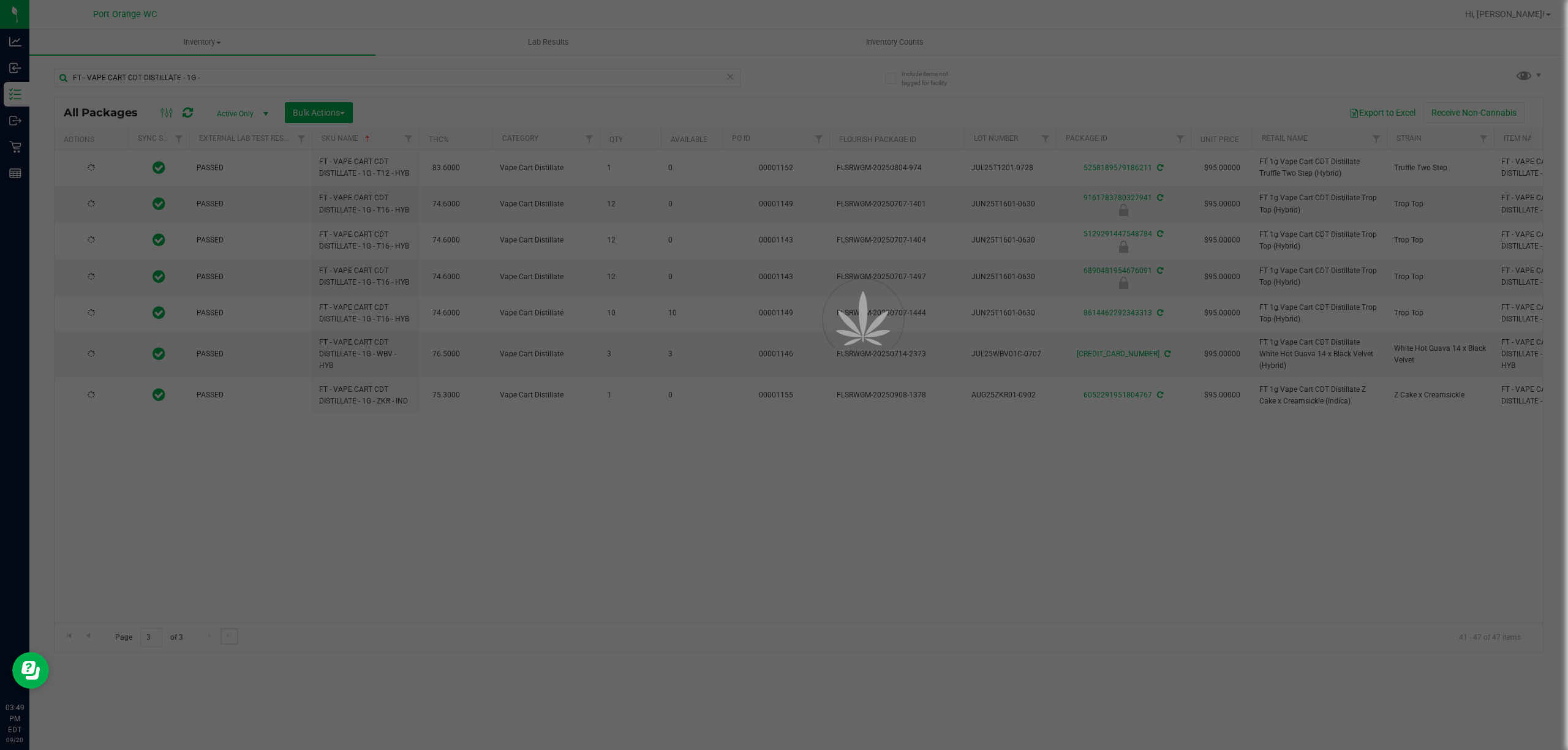
scroll to position [0, 0]
click at [277, 74] on div at bounding box center [784, 375] width 1568 height 750
click at [13, 96] on div at bounding box center [784, 375] width 1568 height 750
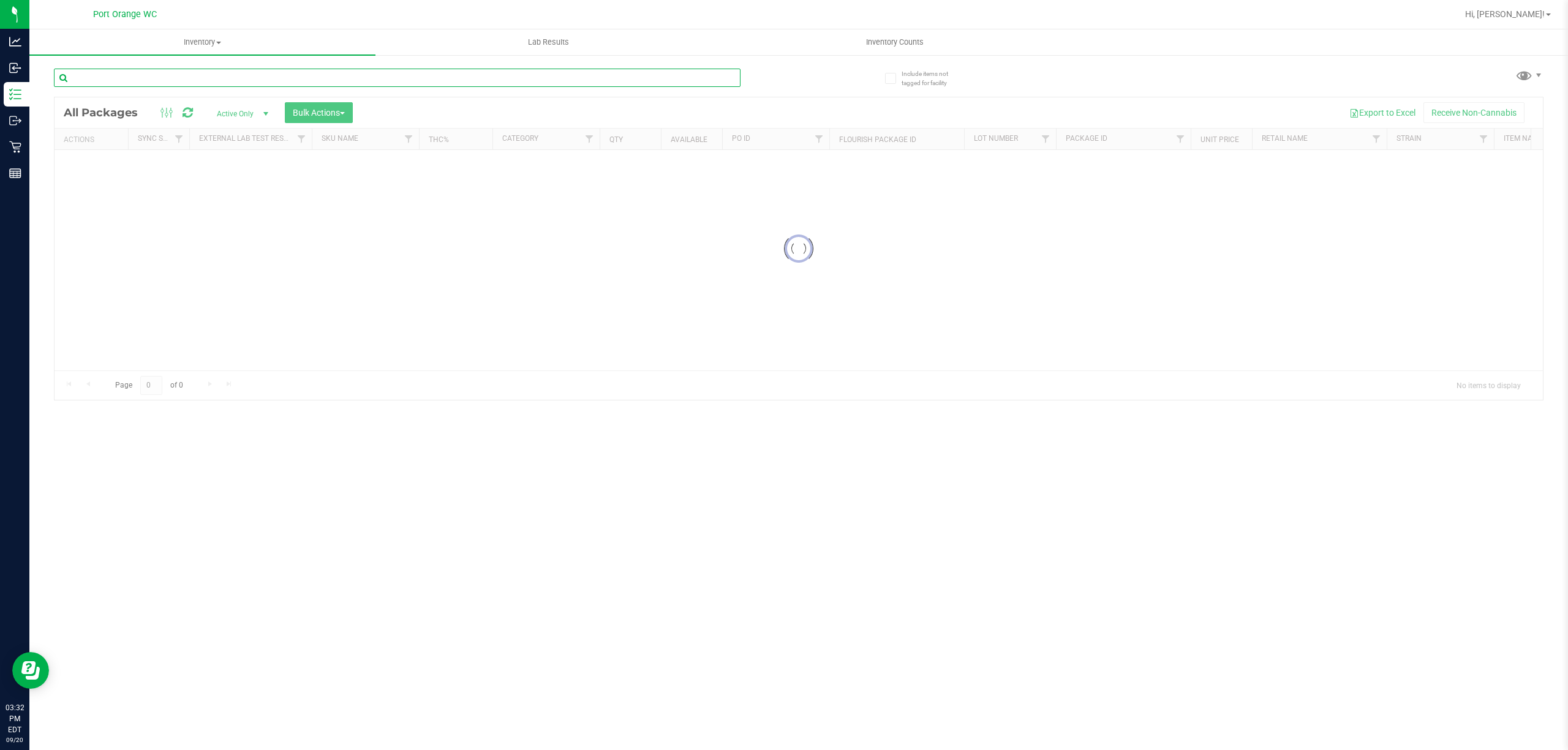
click at [206, 86] on input "text" at bounding box center [397, 77] width 687 height 18
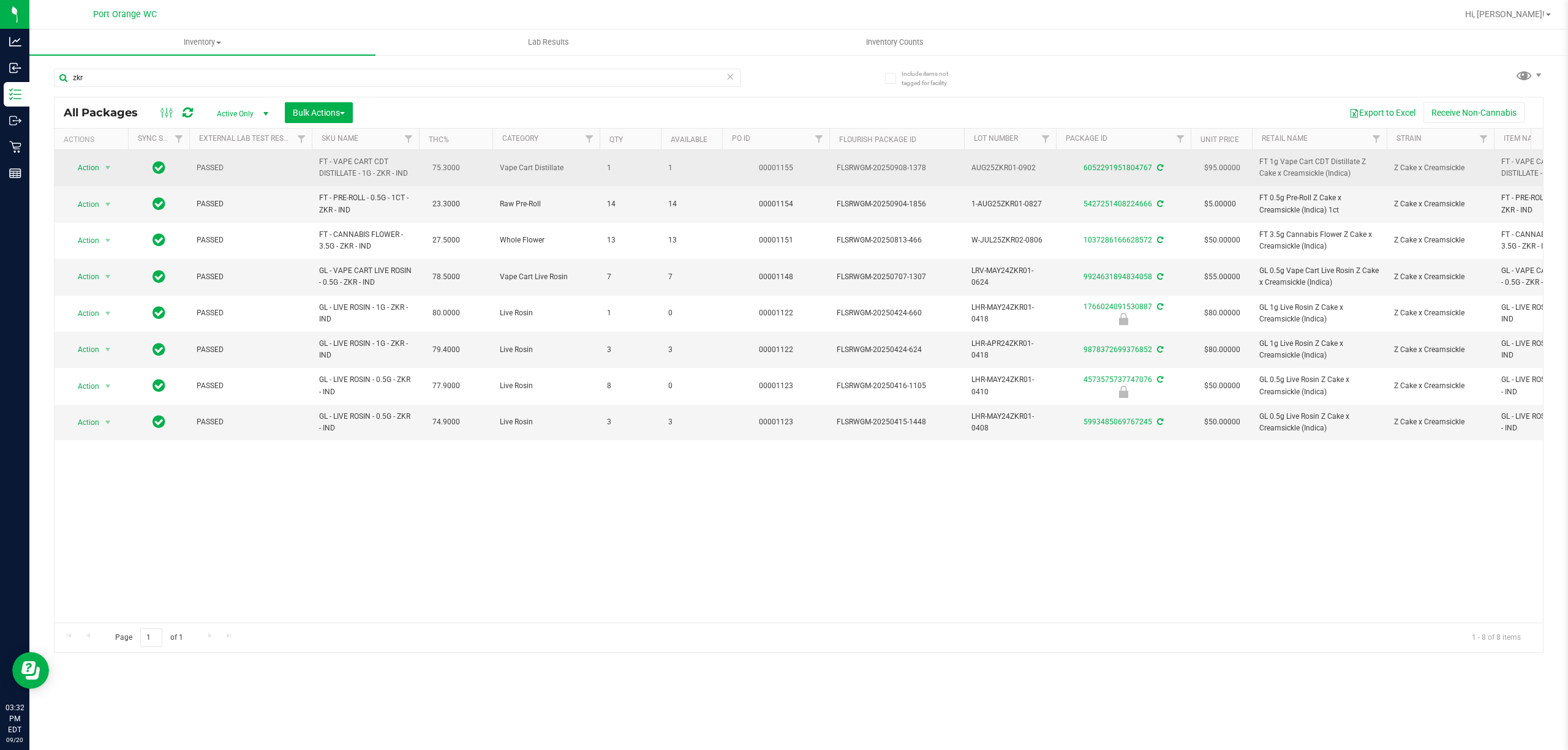
click at [369, 175] on span "FT - VAPE CART CDT DISTILLATE - 1G - ZKR - IND" at bounding box center [365, 168] width 92 height 23
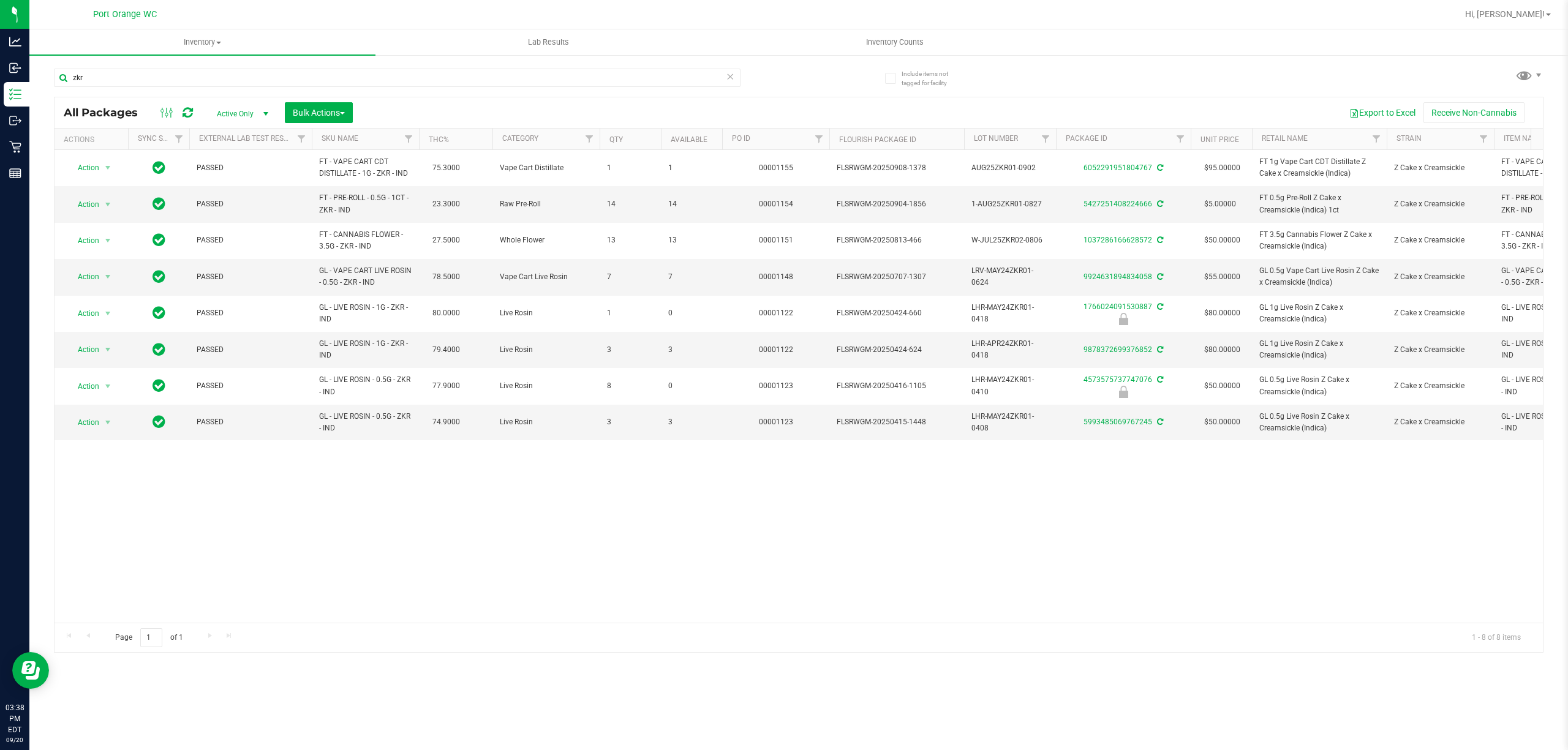
click at [363, 62] on div "zkr" at bounding box center [426, 77] width 745 height 39
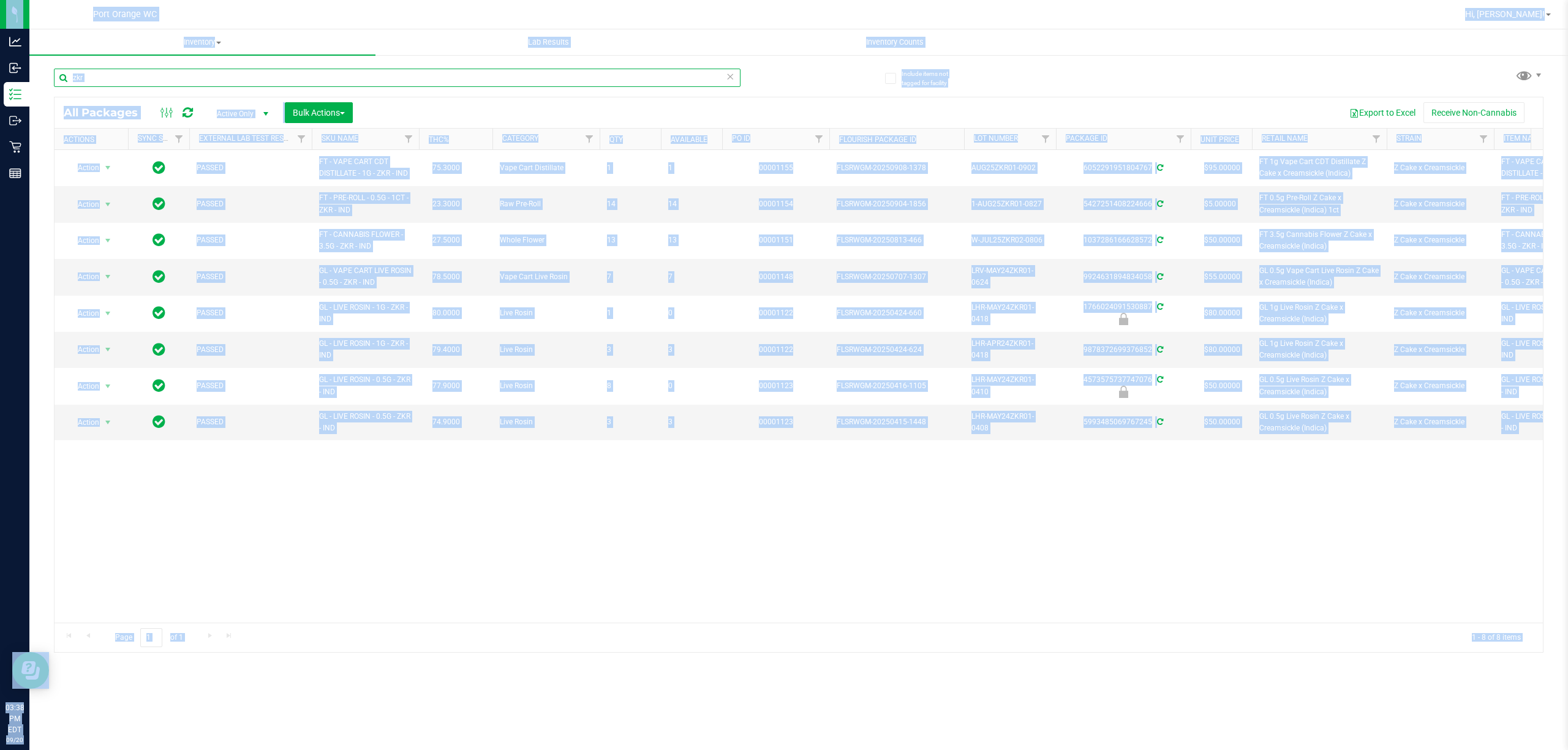
click at [365, 68] on input "zkr" at bounding box center [397, 77] width 687 height 18
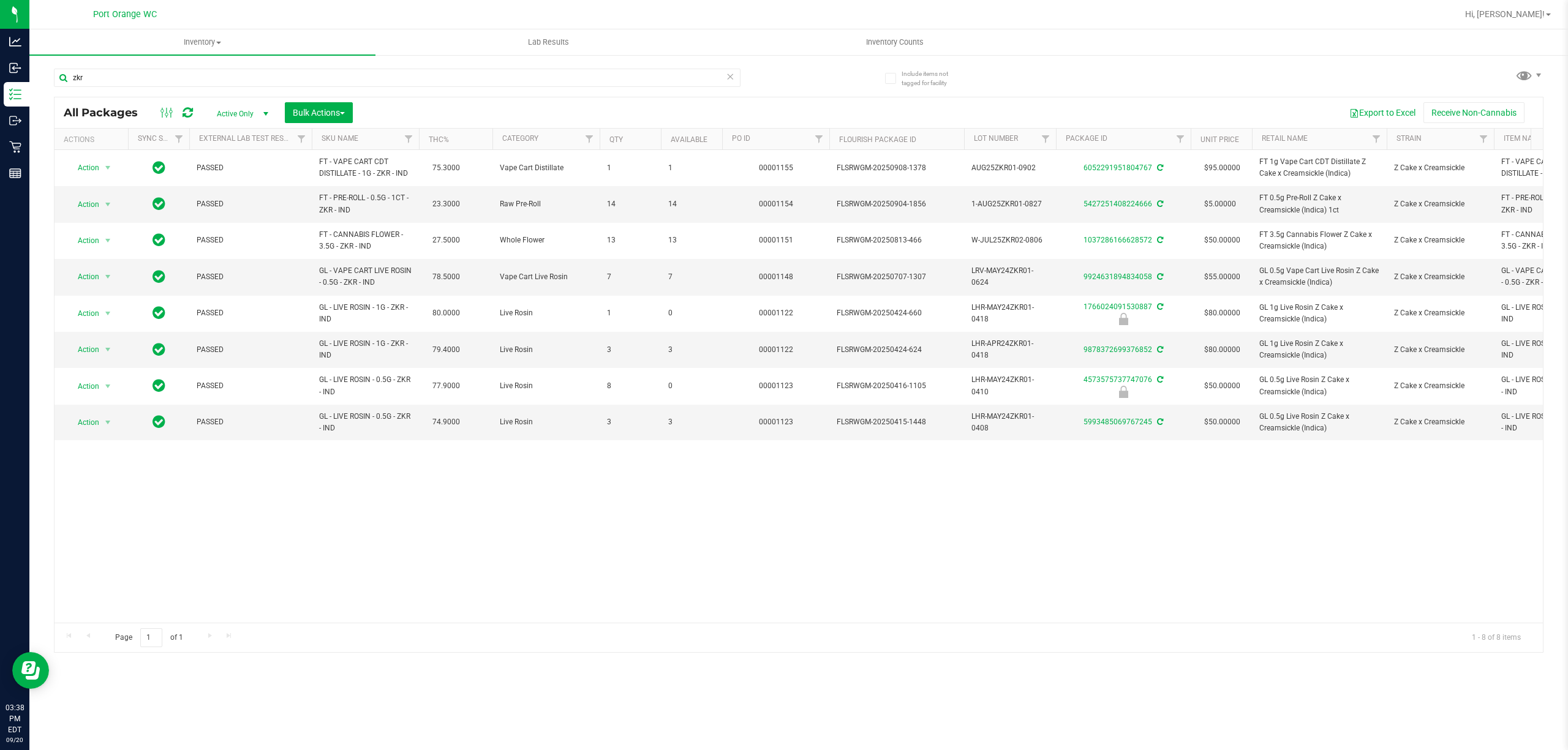
click at [390, 66] on div "zkr" at bounding box center [426, 77] width 745 height 39
click at [390, 71] on input "zkr" at bounding box center [397, 77] width 687 height 18
paste input "FT 0.5g Pre-Roll White Hot Guava 14 x Black Velvet (Hybrid) 1ct"
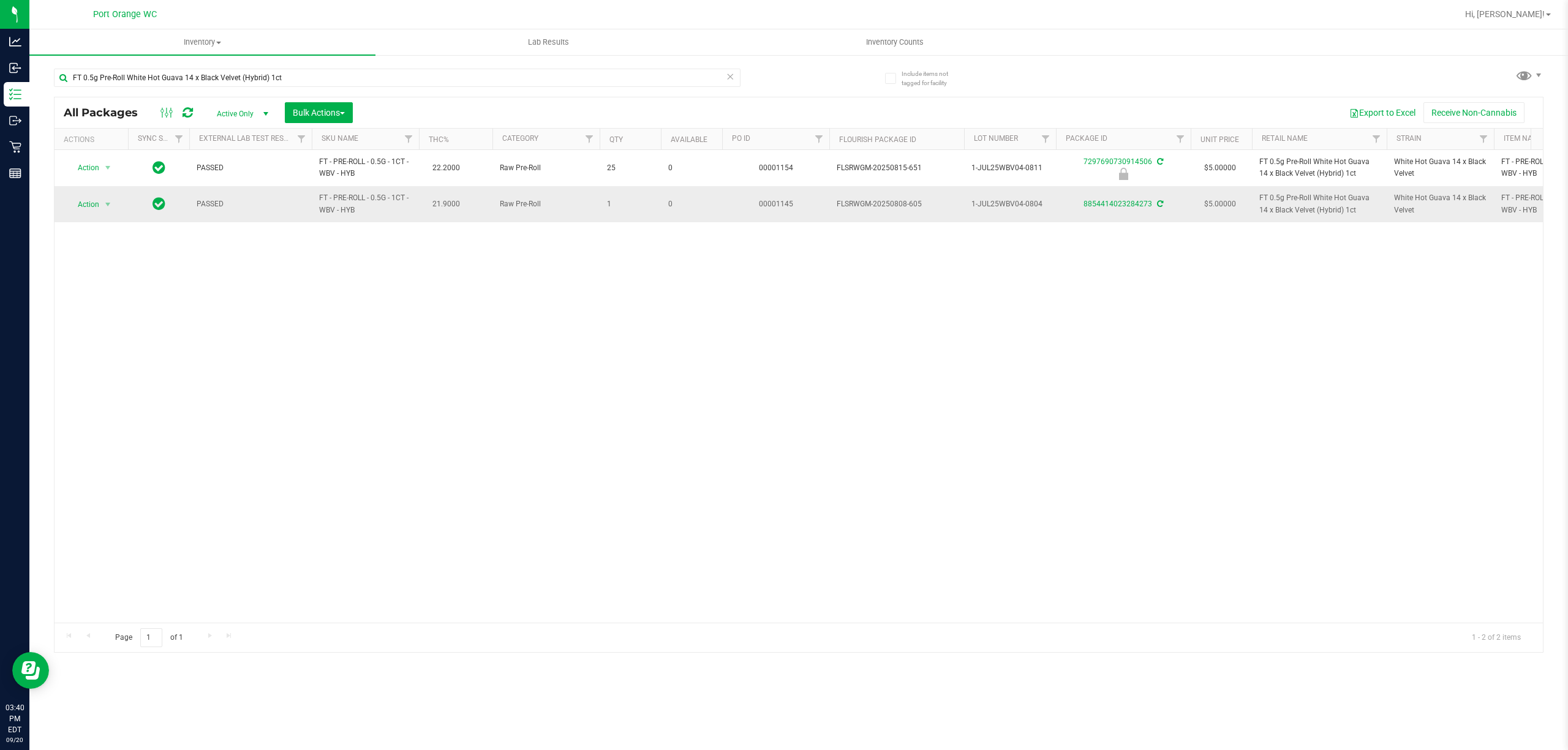
click at [361, 207] on span "FT - PRE-ROLL - 0.5G - 1CT - WBV - HYB" at bounding box center [365, 204] width 92 height 23
copy td "FT - PRE-ROLL - 0.5G - 1CT - WBV - HYB"
click at [429, 77] on input "FT 0.5g Pre-Roll White Hot Guava 14 x Black Velvet (Hybrid) 1ct" at bounding box center [397, 77] width 687 height 18
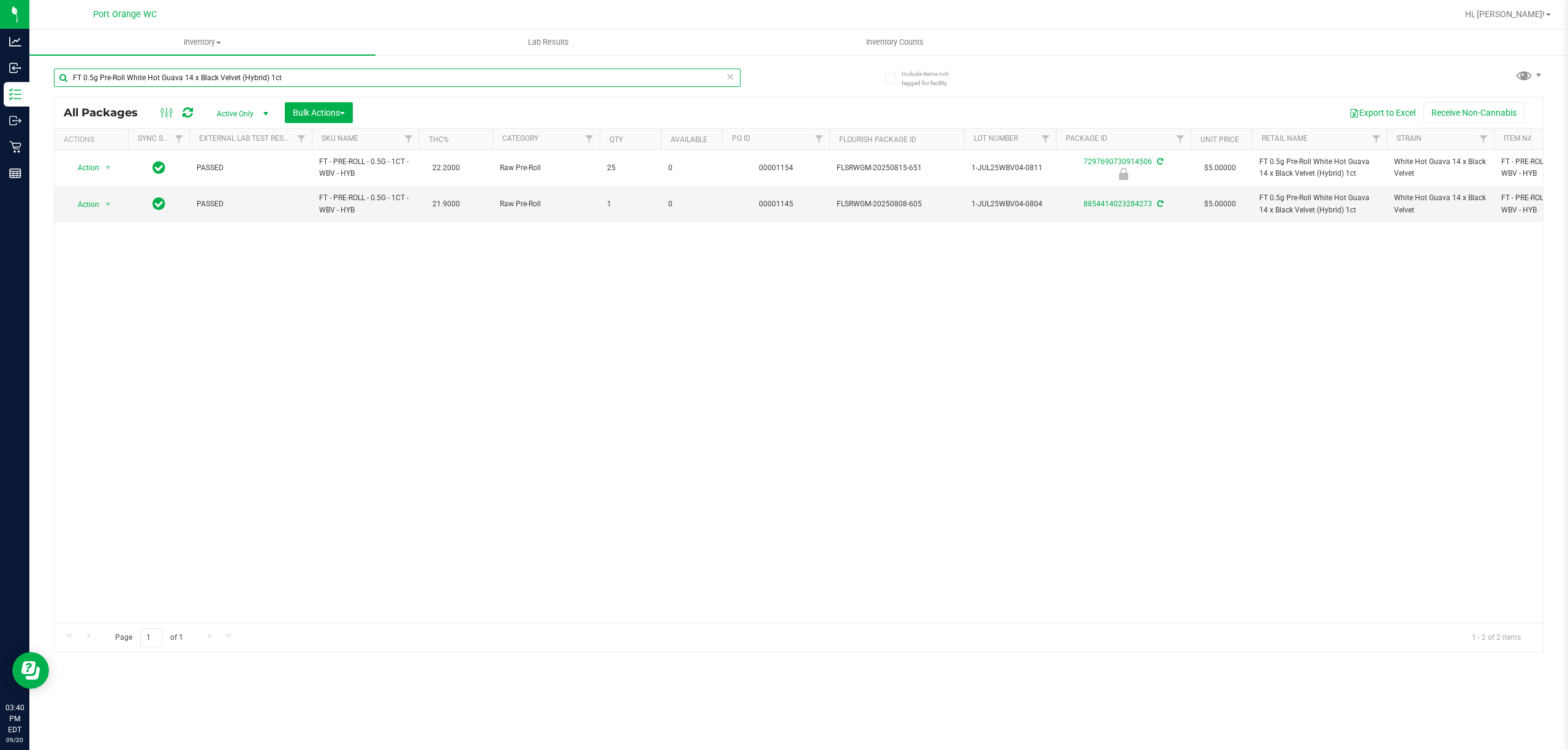
paste input "- CANNABIS FLOWER - 3.5G - T17 - HYB"
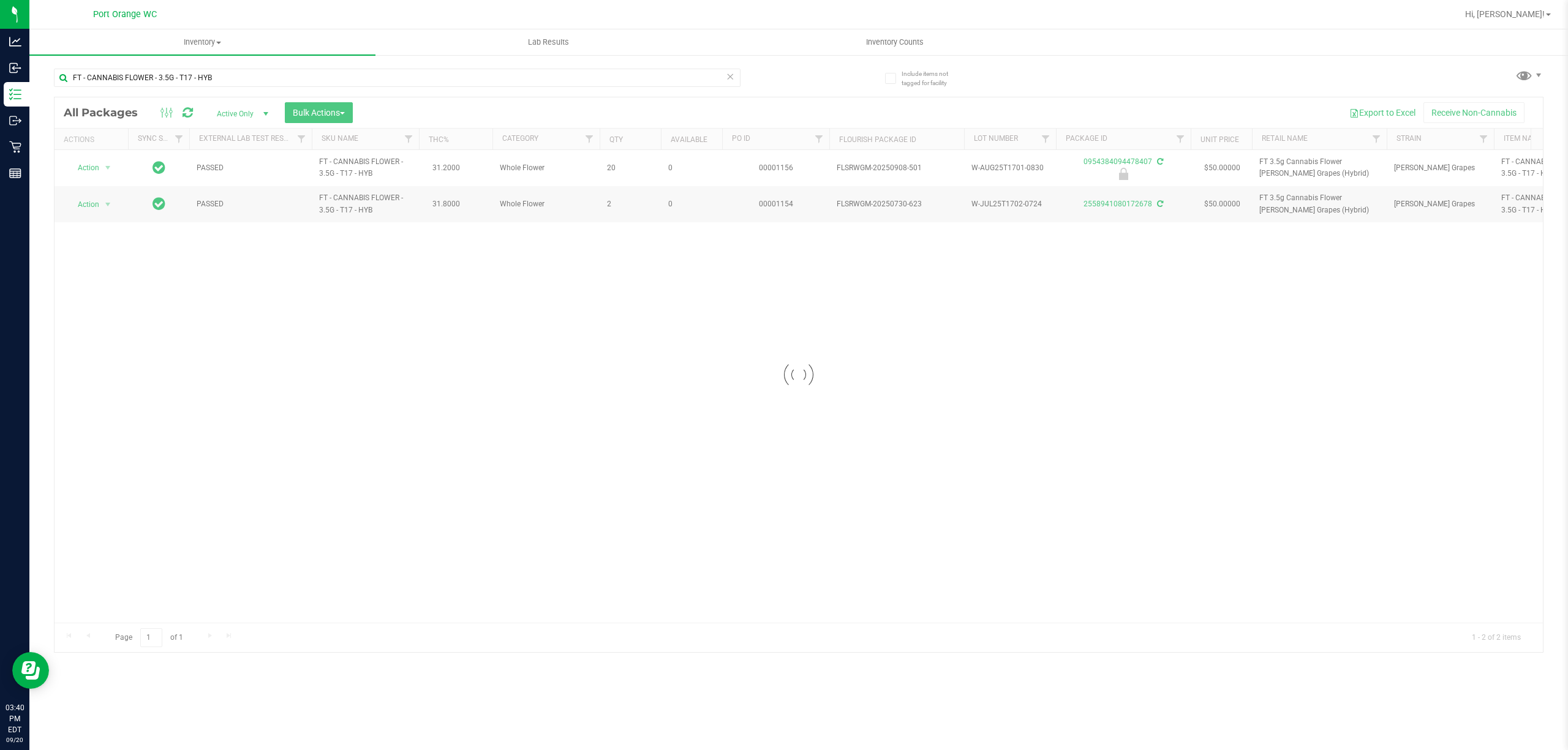
click at [406, 473] on div at bounding box center [798, 375] width 1488 height 555
click at [278, 386] on div "Action Action Edit attributes Global inventory Locate package Package audit log…" at bounding box center [798, 386] width 1488 height 473
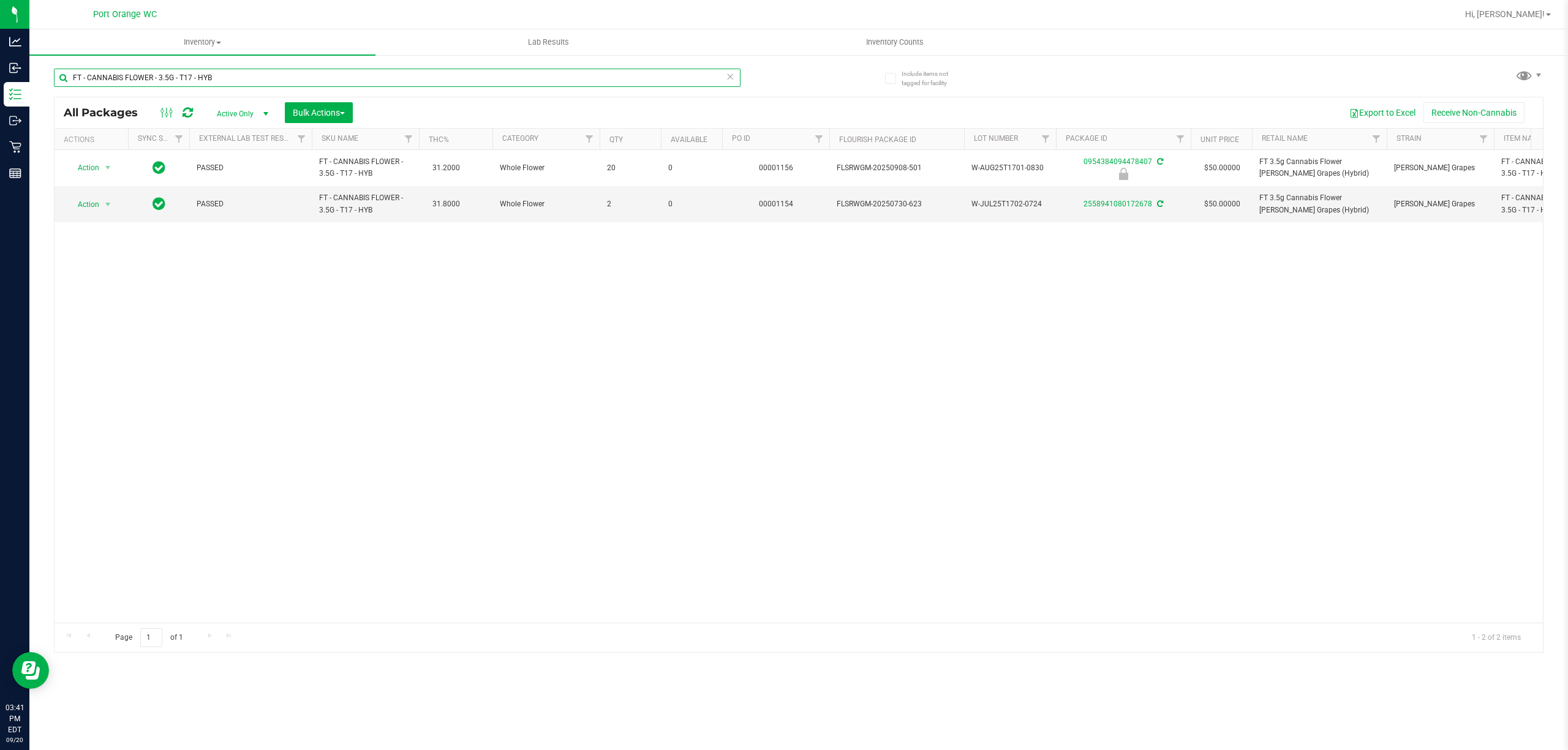
click at [323, 81] on input "FT - CANNABIS FLOWER - 3.5G - T17 - HYB" at bounding box center [397, 77] width 687 height 18
paste input "PRE-ROLL - 0.5G - 1CT - WBV"
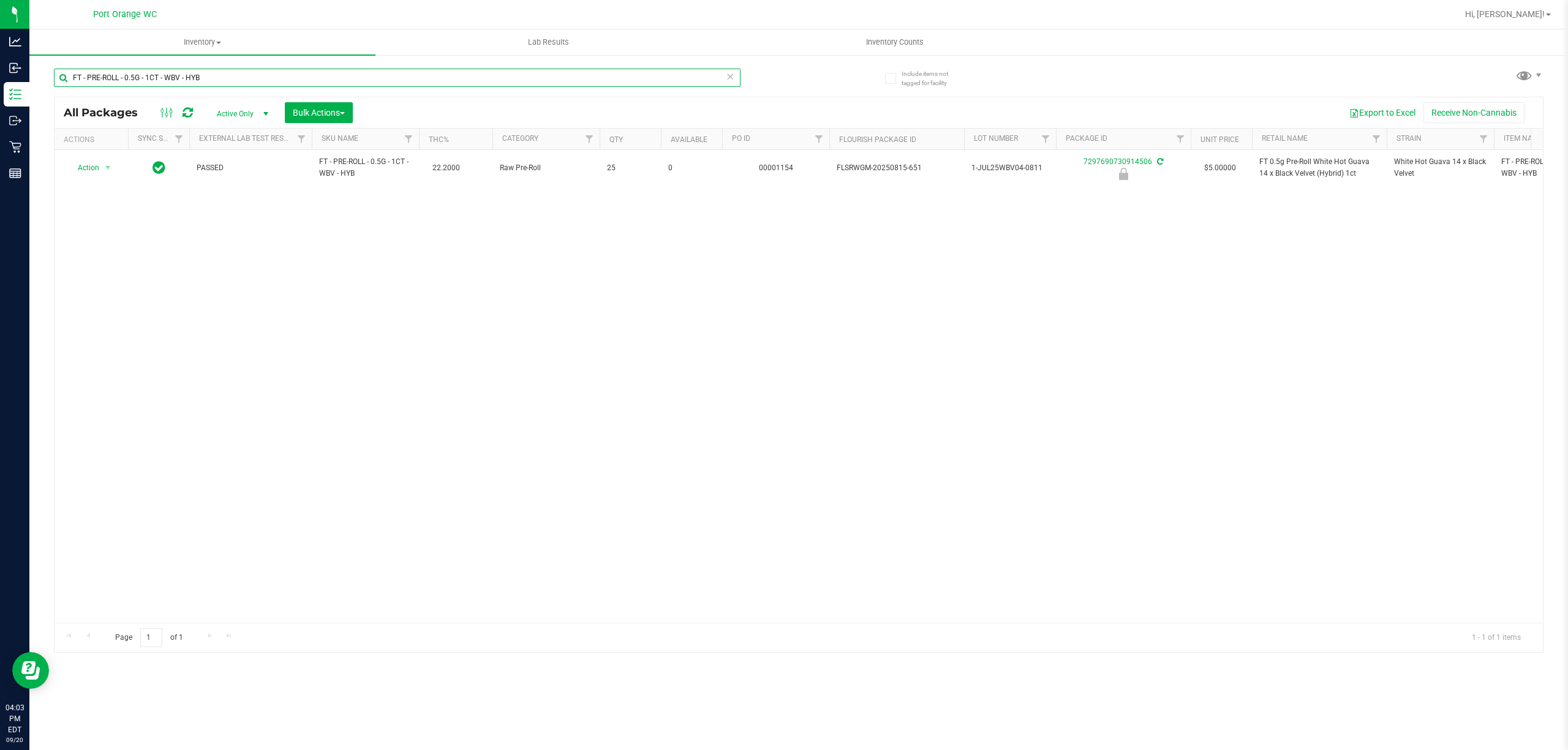
click at [491, 84] on input "FT - PRE-ROLL - 0.5G - 1CT - WBV - HYB" at bounding box center [397, 77] width 687 height 18
paste input "0.5g Vape Cart Distillate Purple Punch (Indica)"
type input "FT 0.5g Vape Cart Distillate Purple Punch (Indica)"
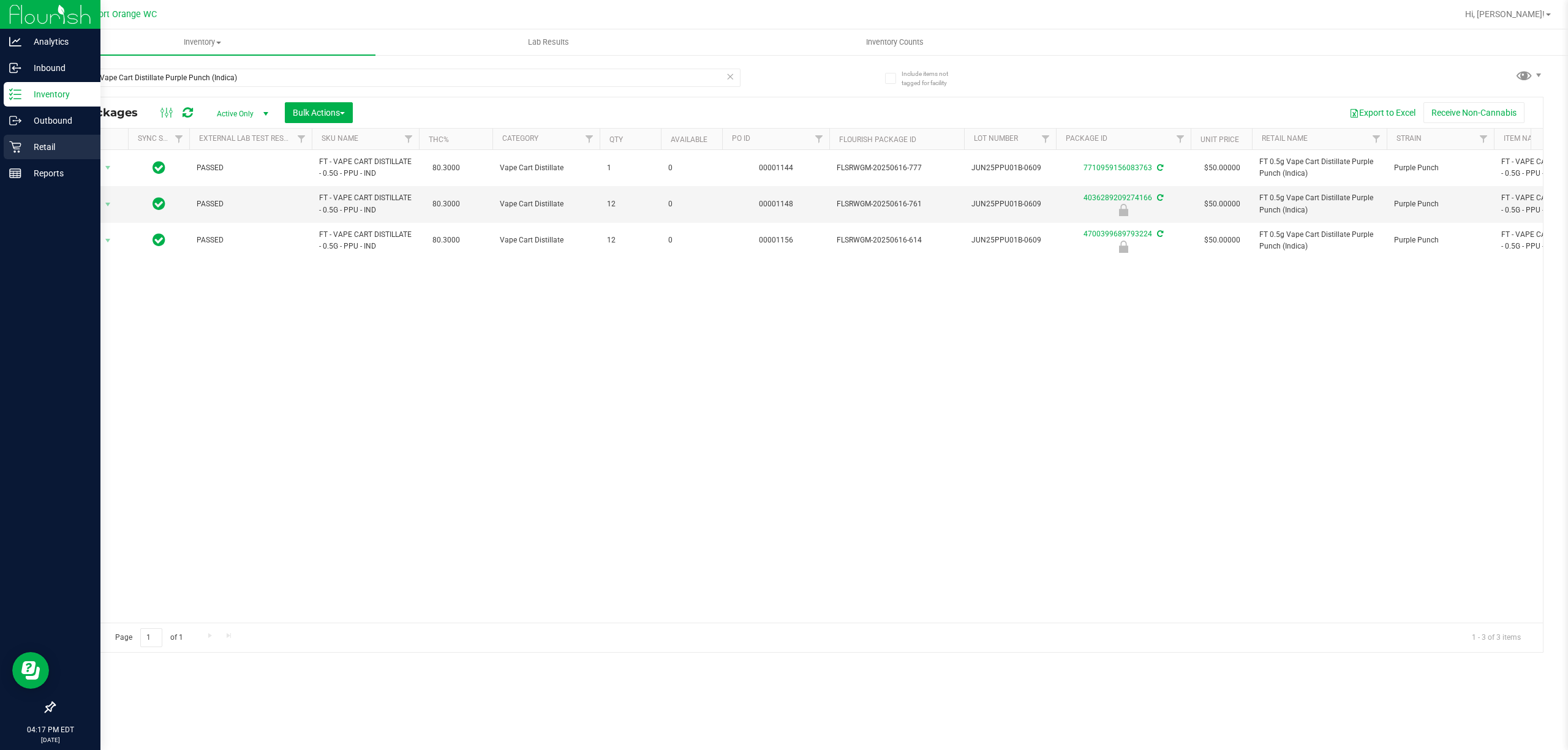
click at [44, 151] on p "Retail" at bounding box center [58, 146] width 73 height 15
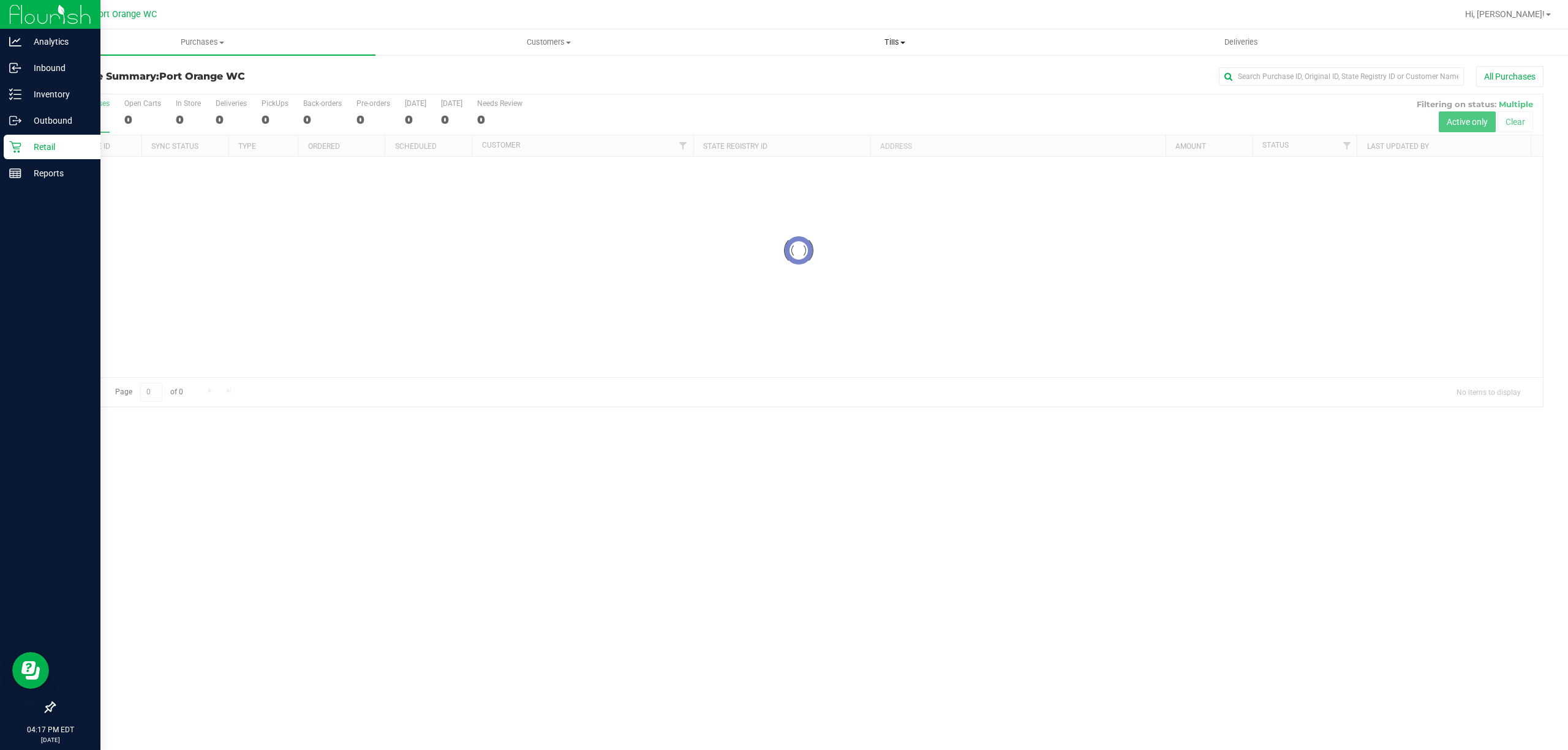
click at [904, 40] on span "Tills" at bounding box center [895, 42] width 345 height 11
click at [893, 69] on li "Manage tills" at bounding box center [894, 74] width 346 height 15
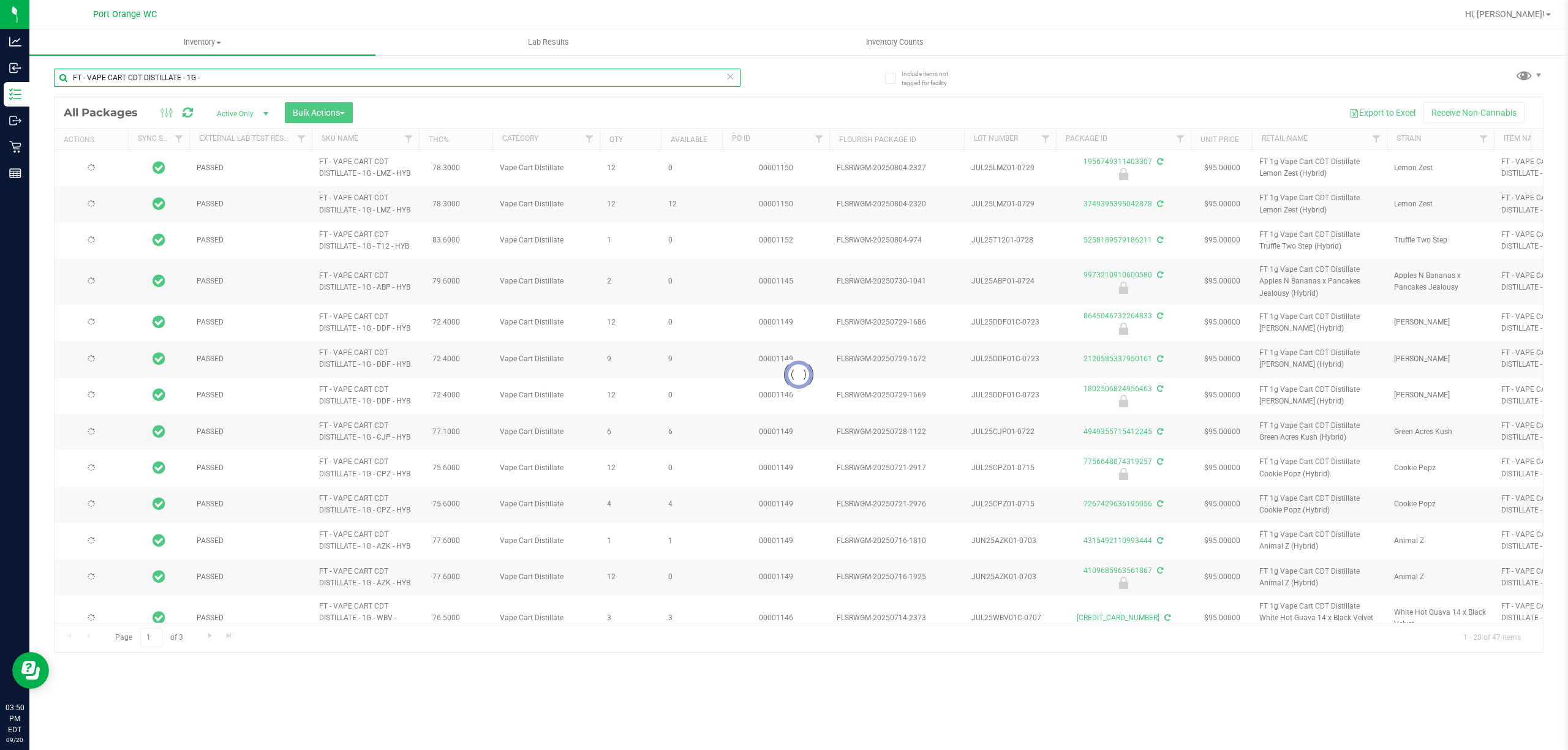
click at [238, 73] on input "FT - VAPE CART CDT DISTILLATE - 1G -" at bounding box center [397, 77] width 687 height 18
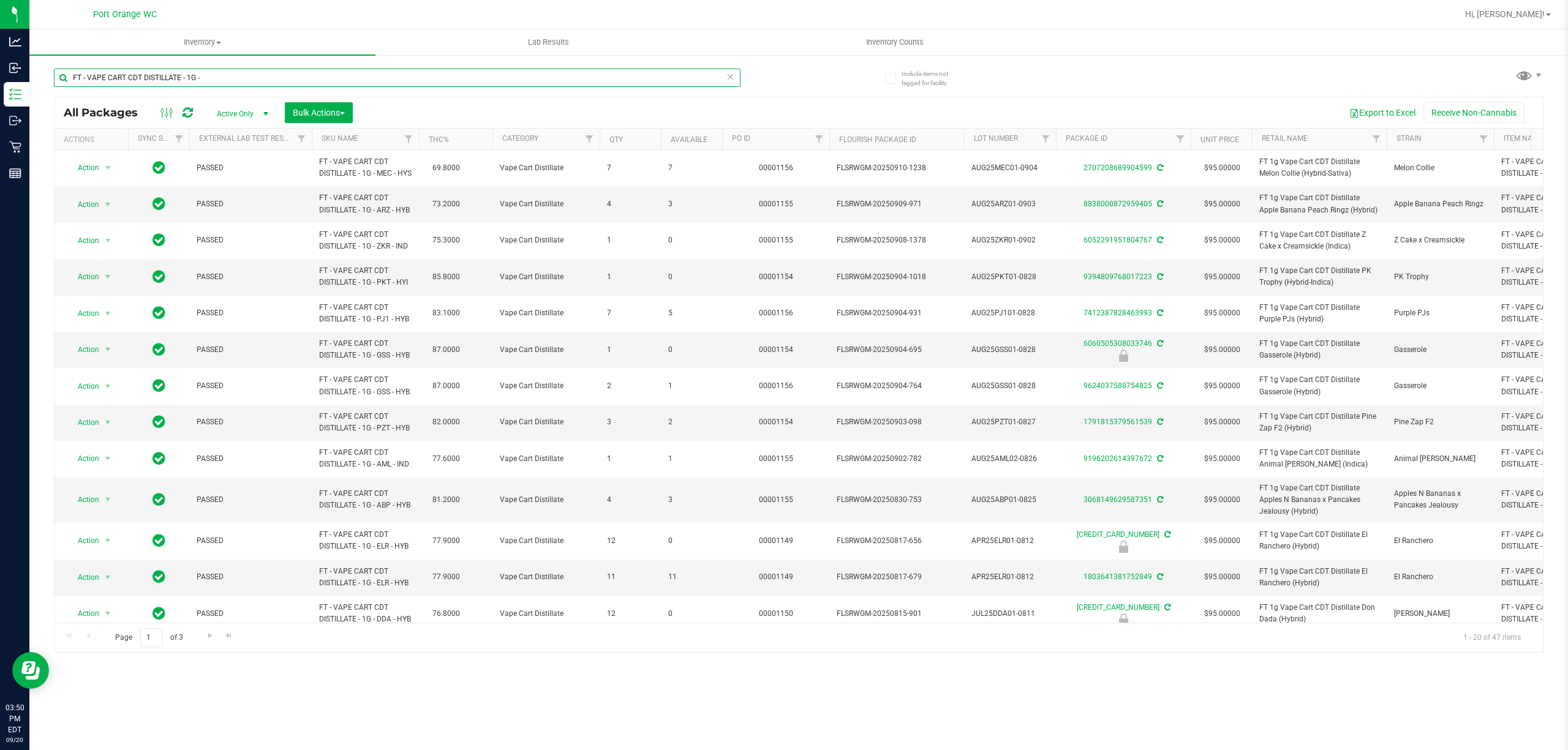
paste input "DISTILLATE - 0.5G"
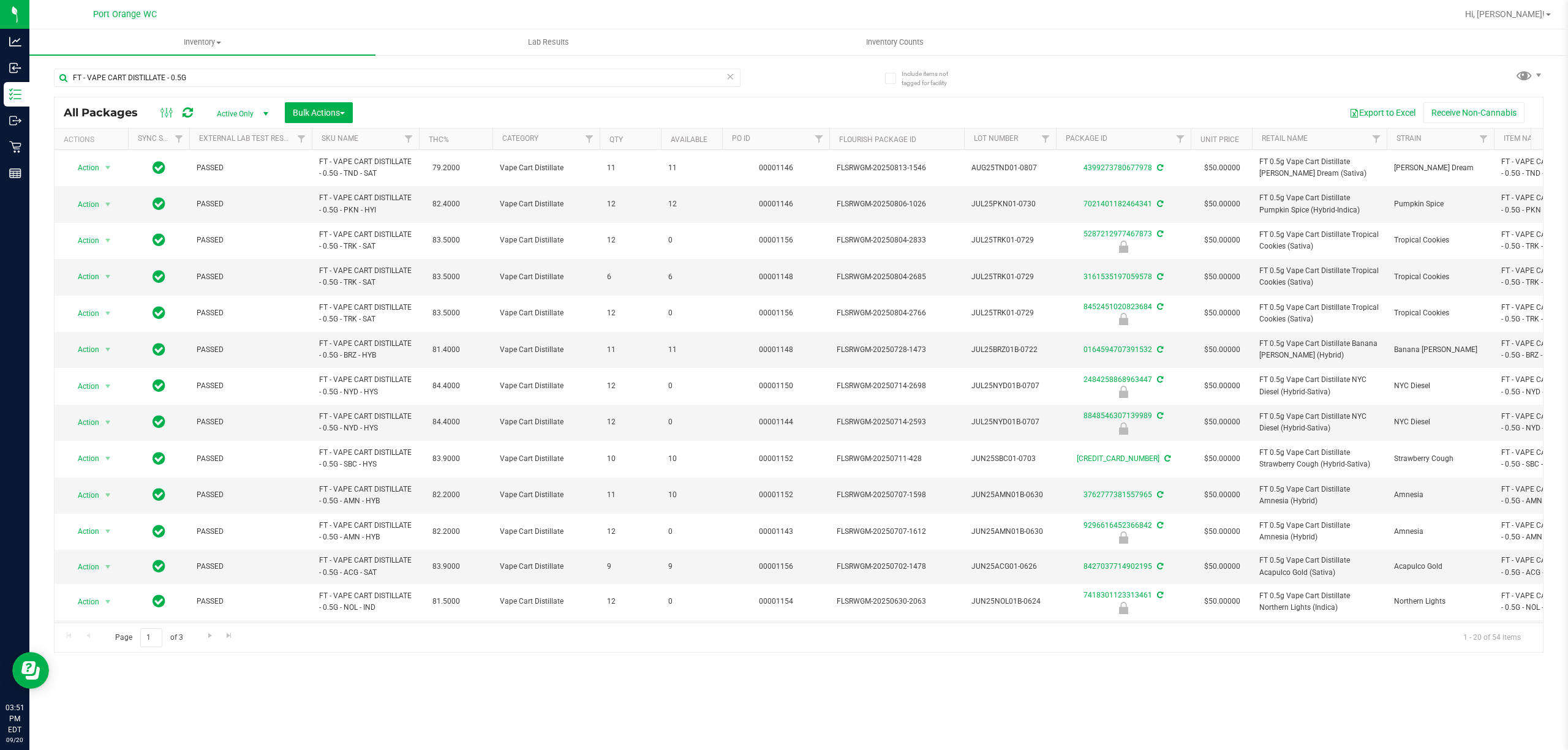
click at [365, 143] on th "SKU Name" at bounding box center [366, 139] width 107 height 21
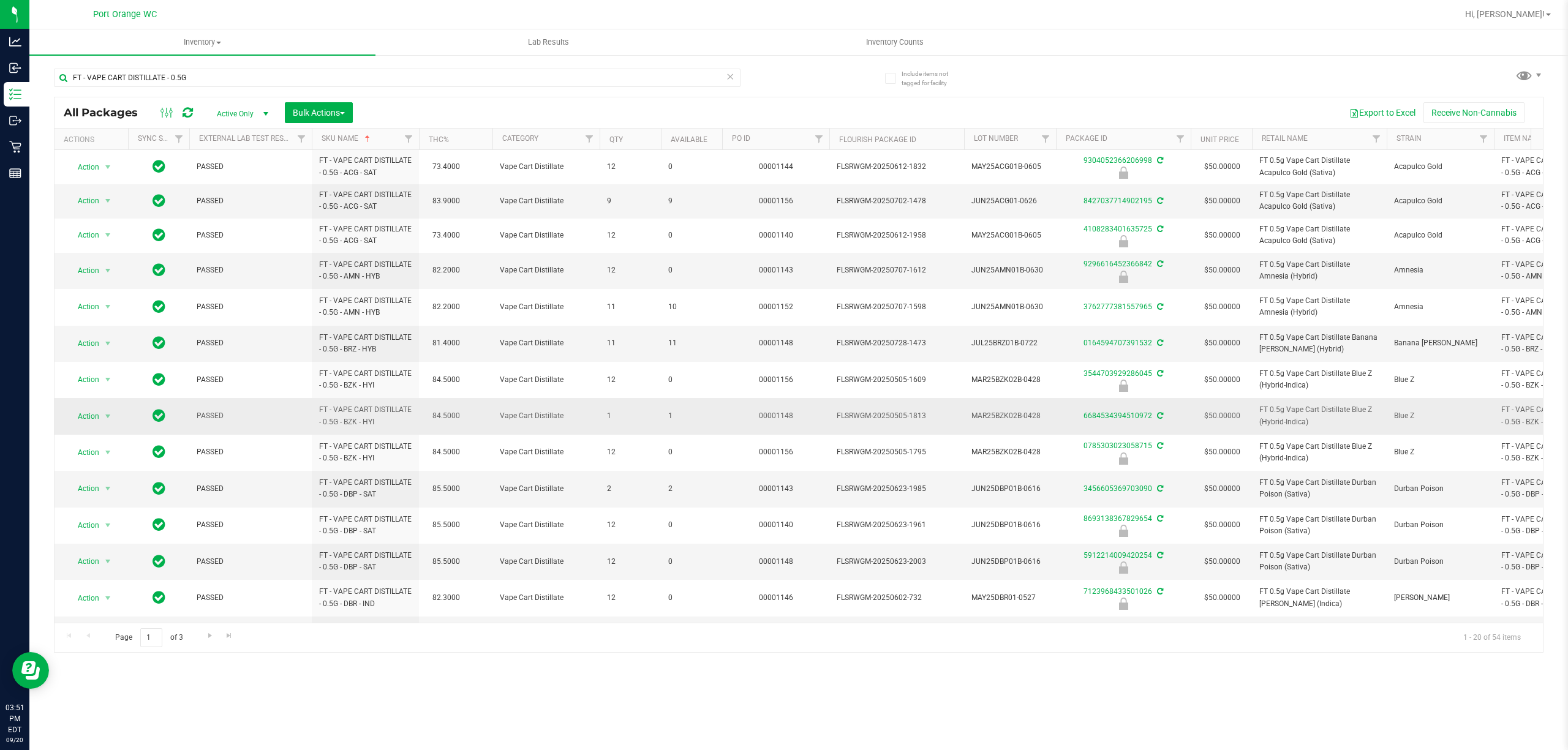
click at [669, 417] on span "1" at bounding box center [692, 416] width 46 height 12
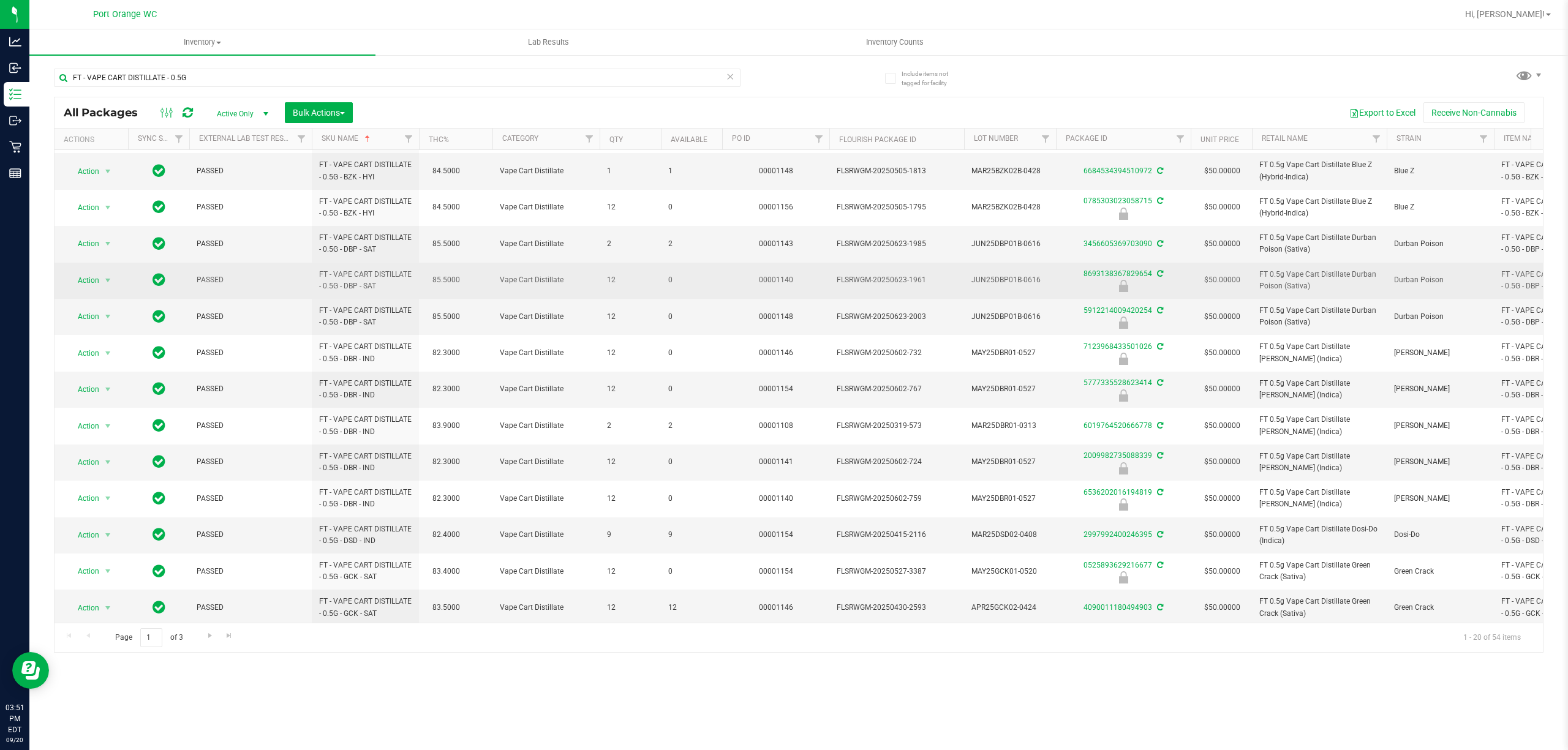
scroll to position [263, 0]
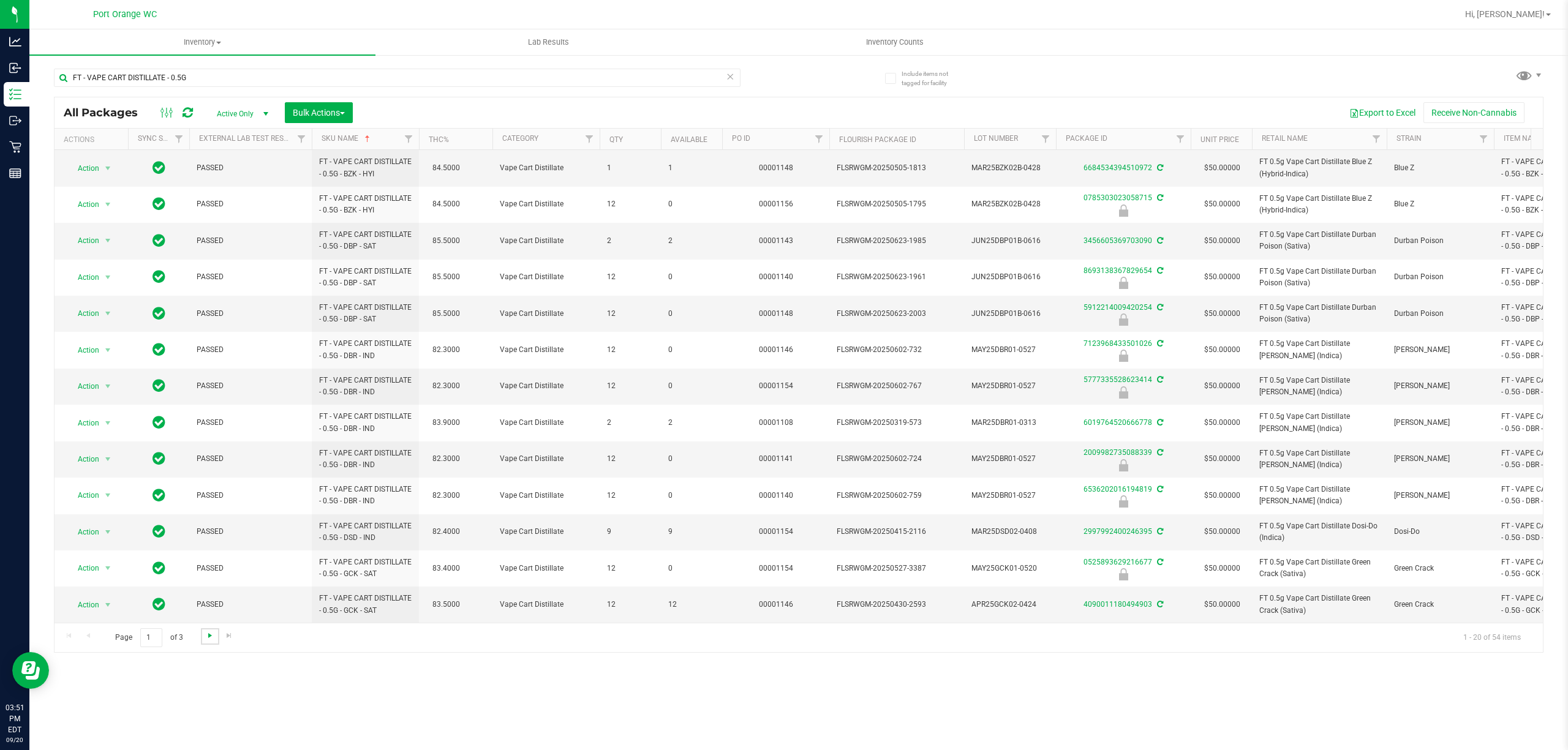
click at [205, 638] on span "Go to the next page" at bounding box center [210, 636] width 10 height 10
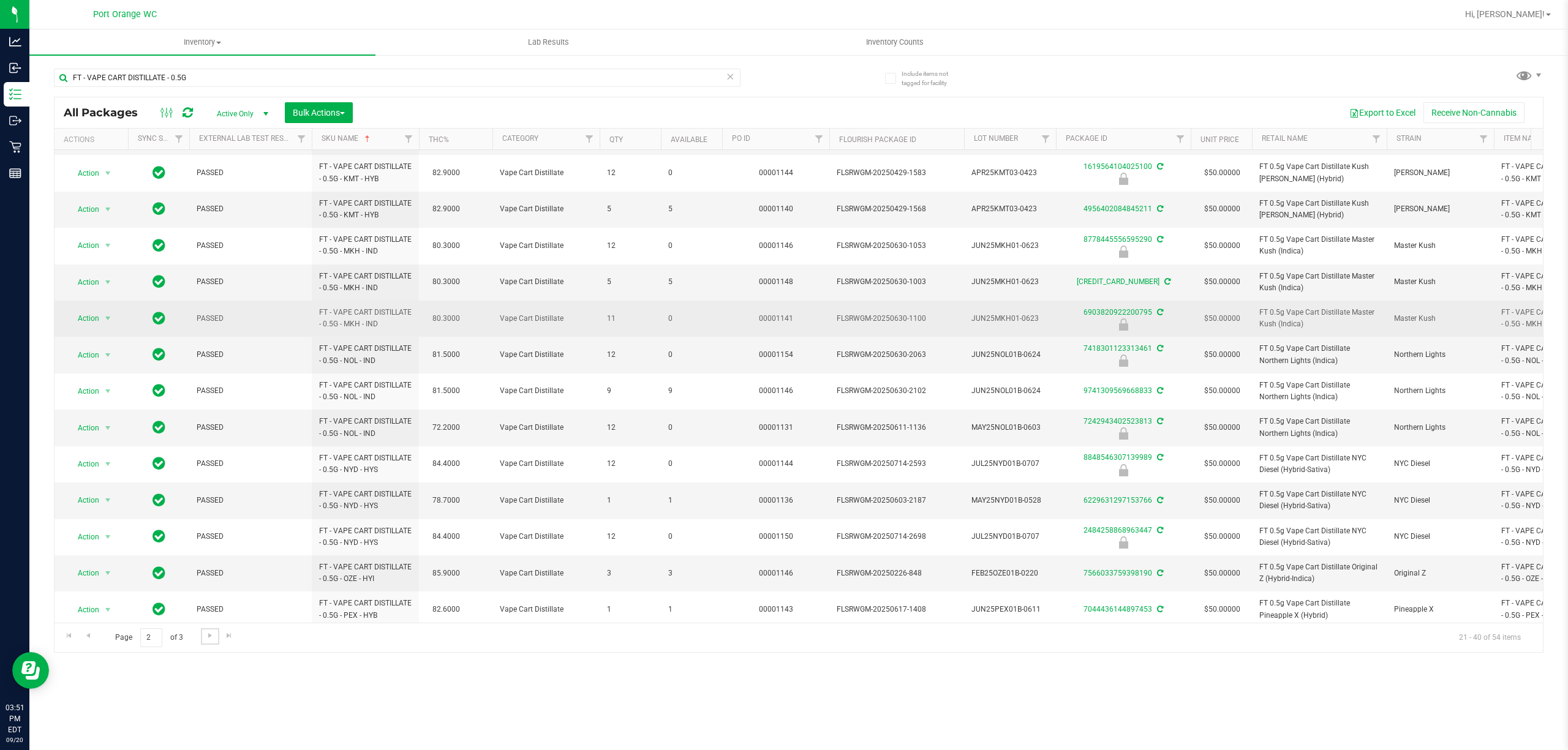
scroll to position [270, 0]
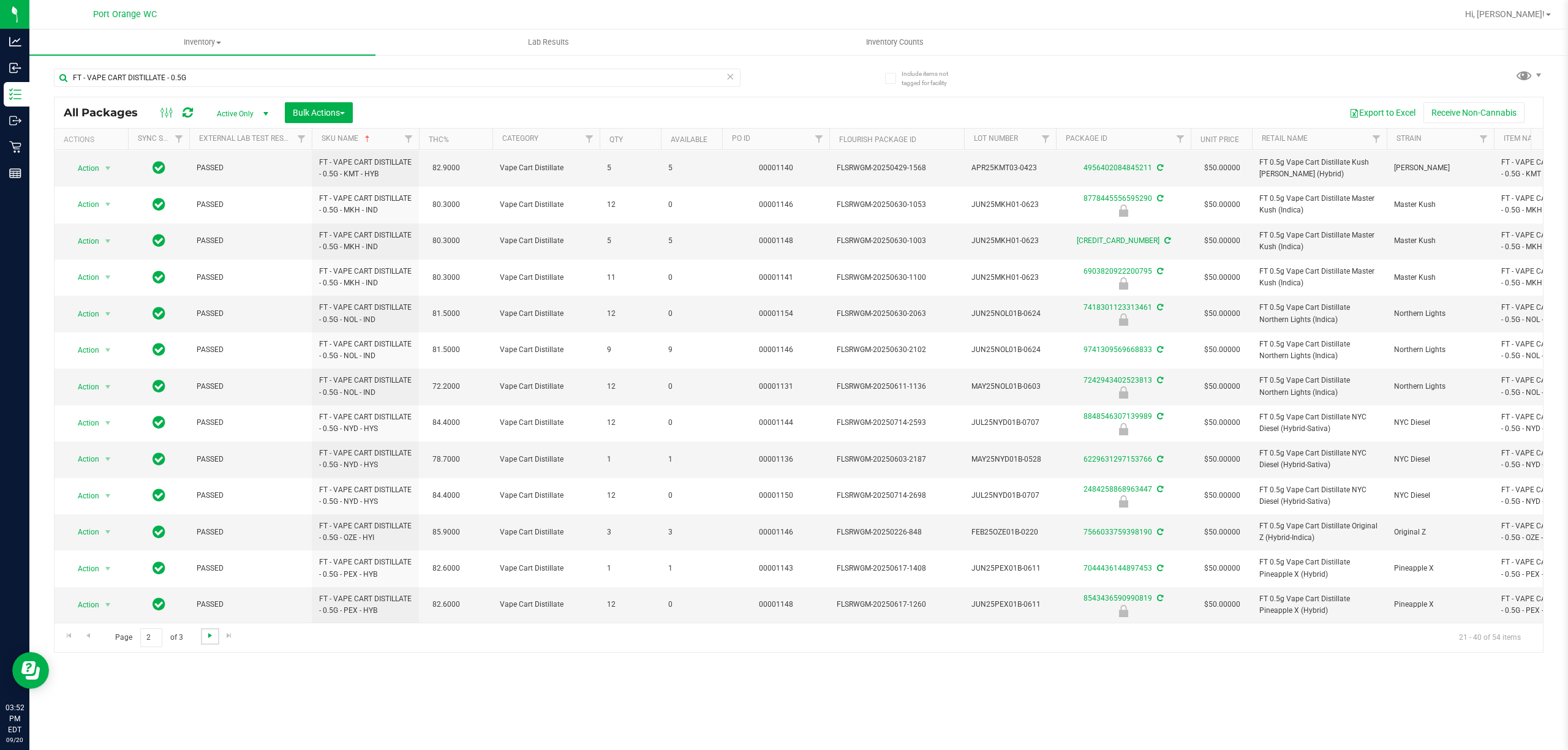
click at [209, 640] on span "Go to the next page" at bounding box center [210, 636] width 10 height 10
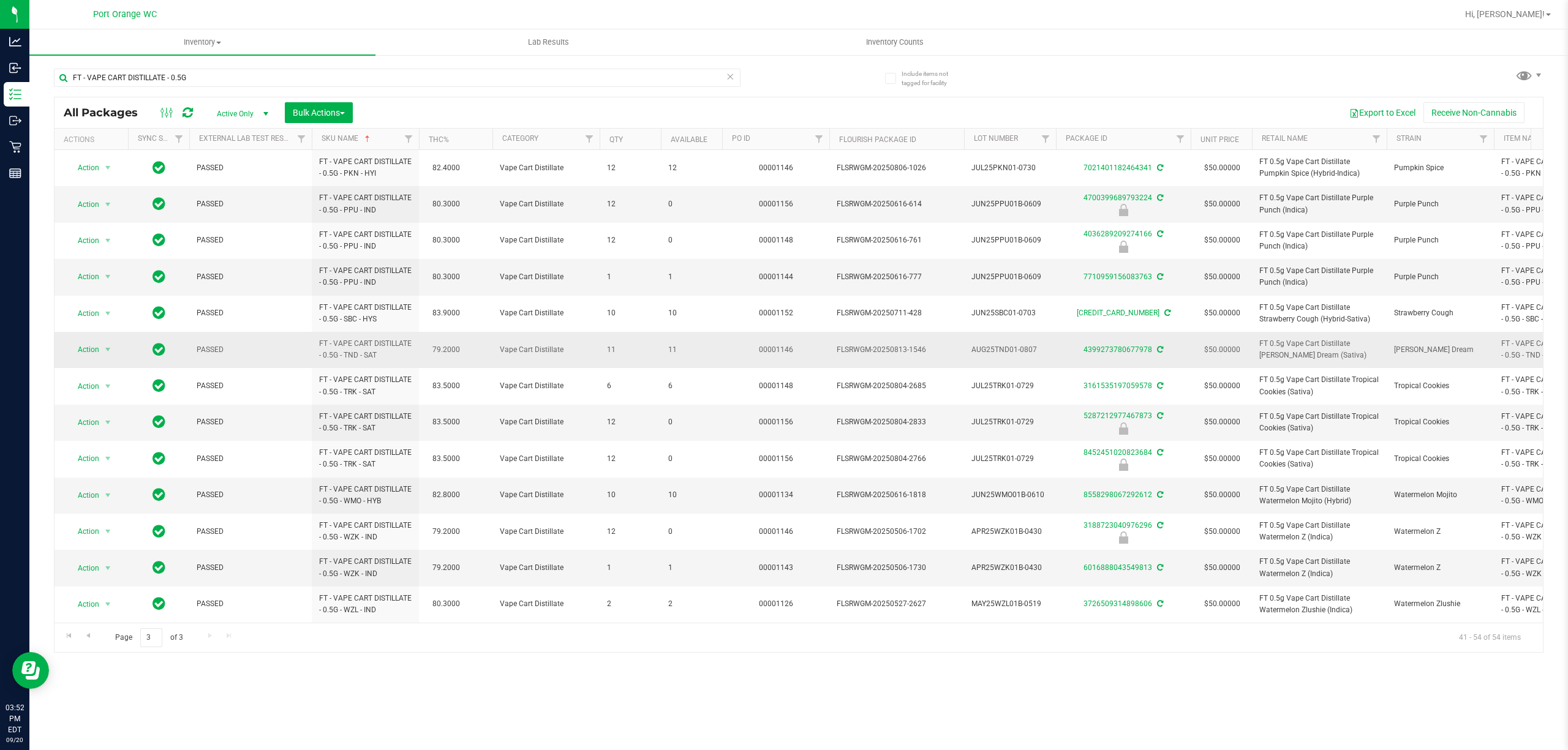
click at [672, 354] on span "11" at bounding box center [692, 350] width 46 height 12
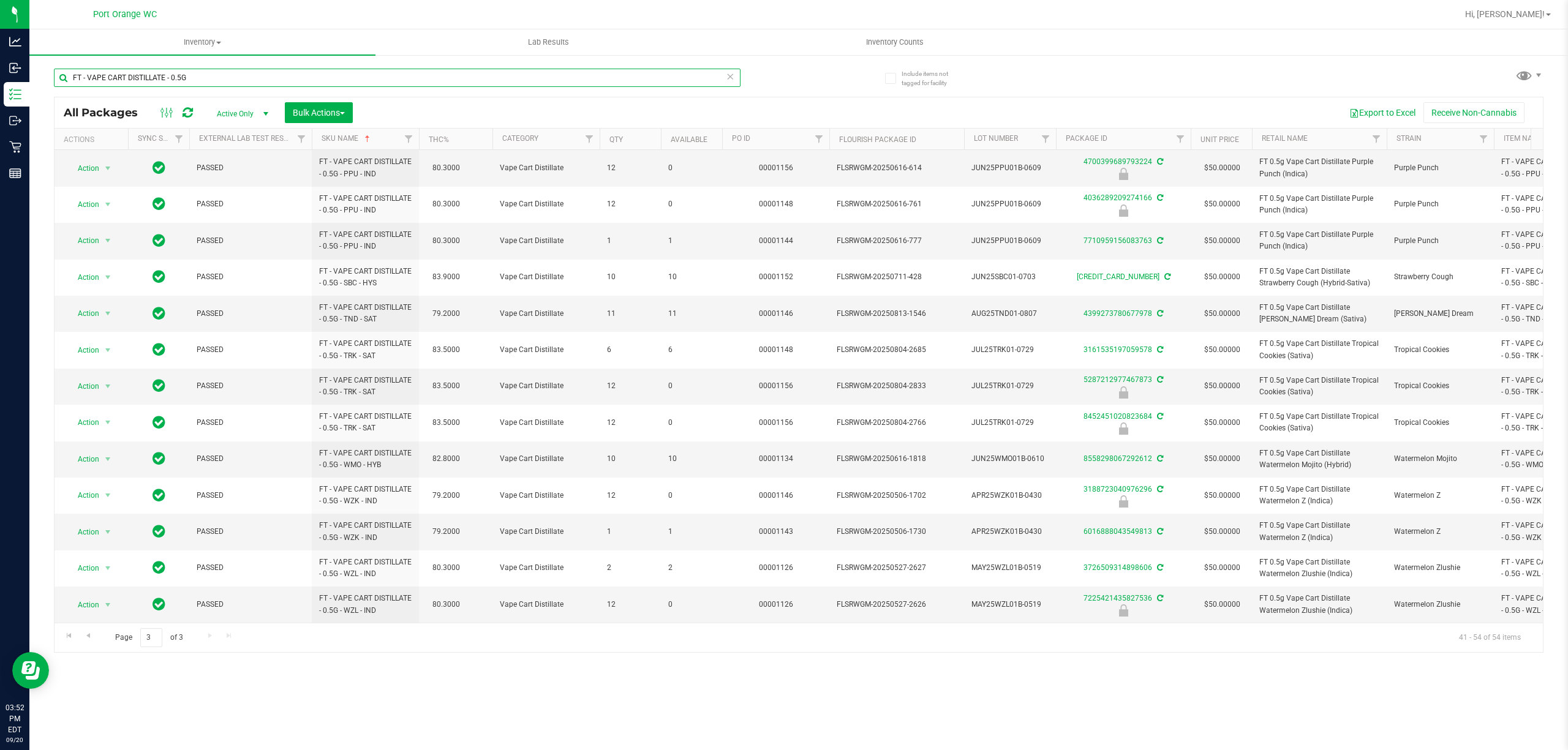
click at [260, 73] on input "FT - VAPE CART DISTILLATE - 0.5G" at bounding box center [397, 77] width 687 height 18
paste input "1G -"
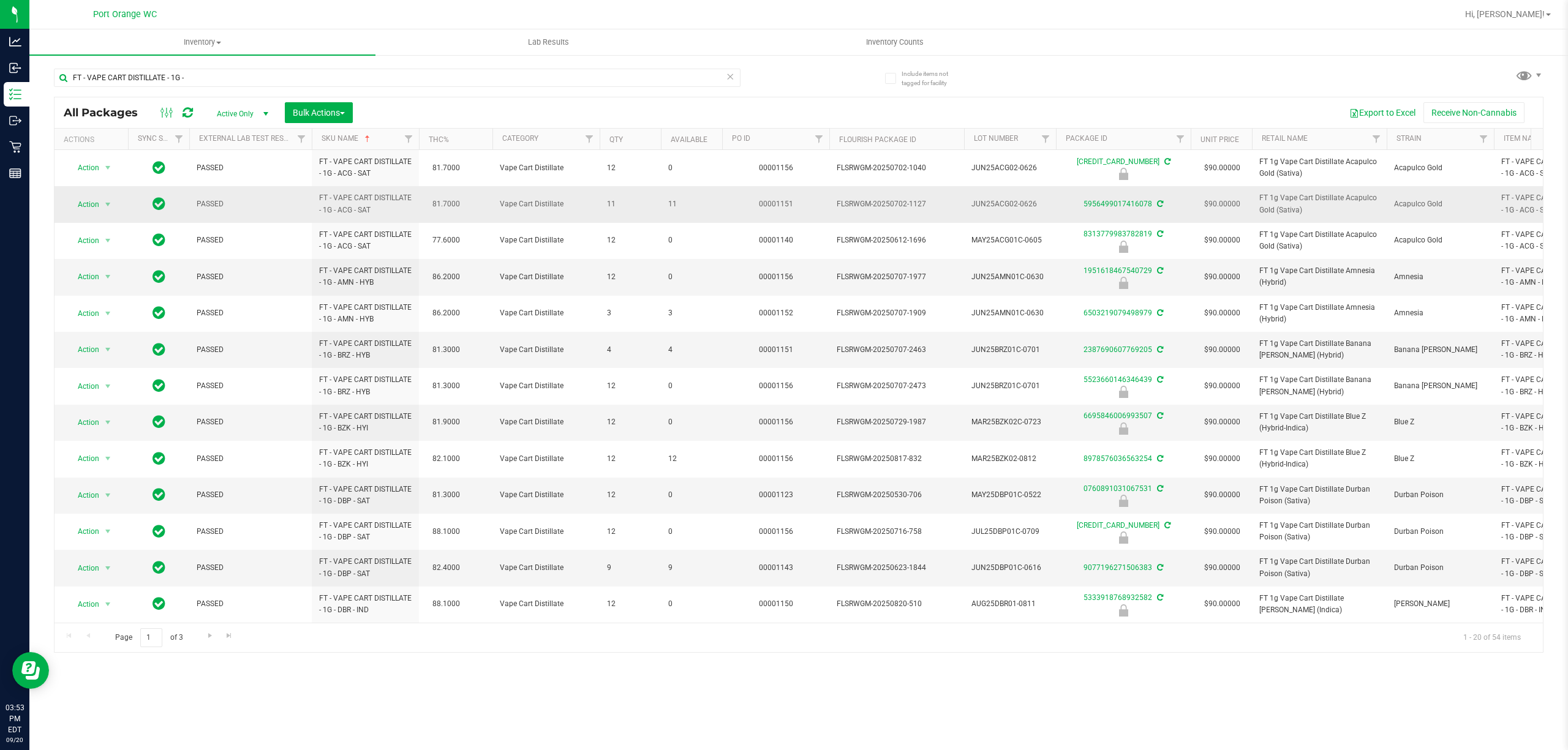
click at [671, 206] on span "11" at bounding box center [692, 204] width 46 height 12
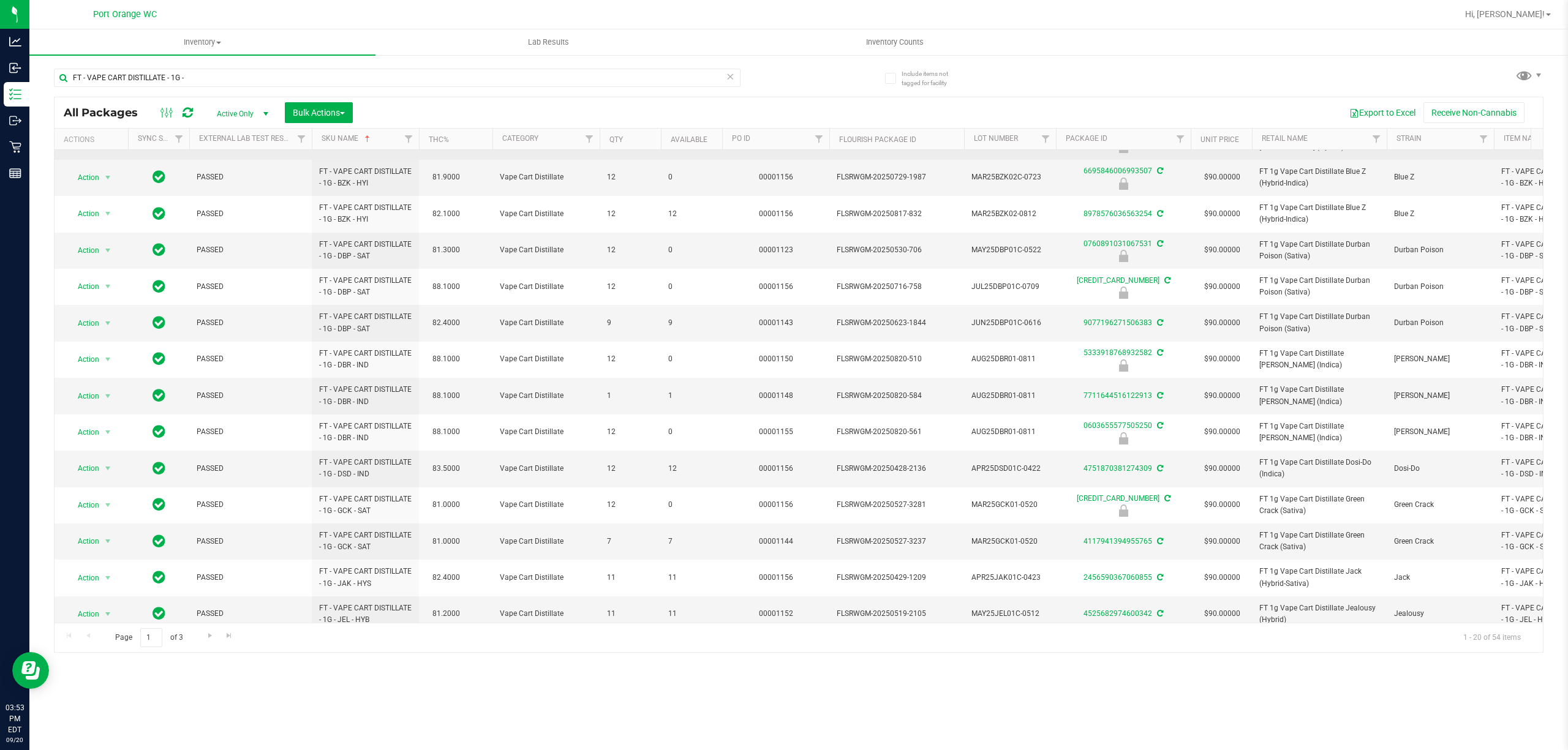
scroll to position [270, 0]
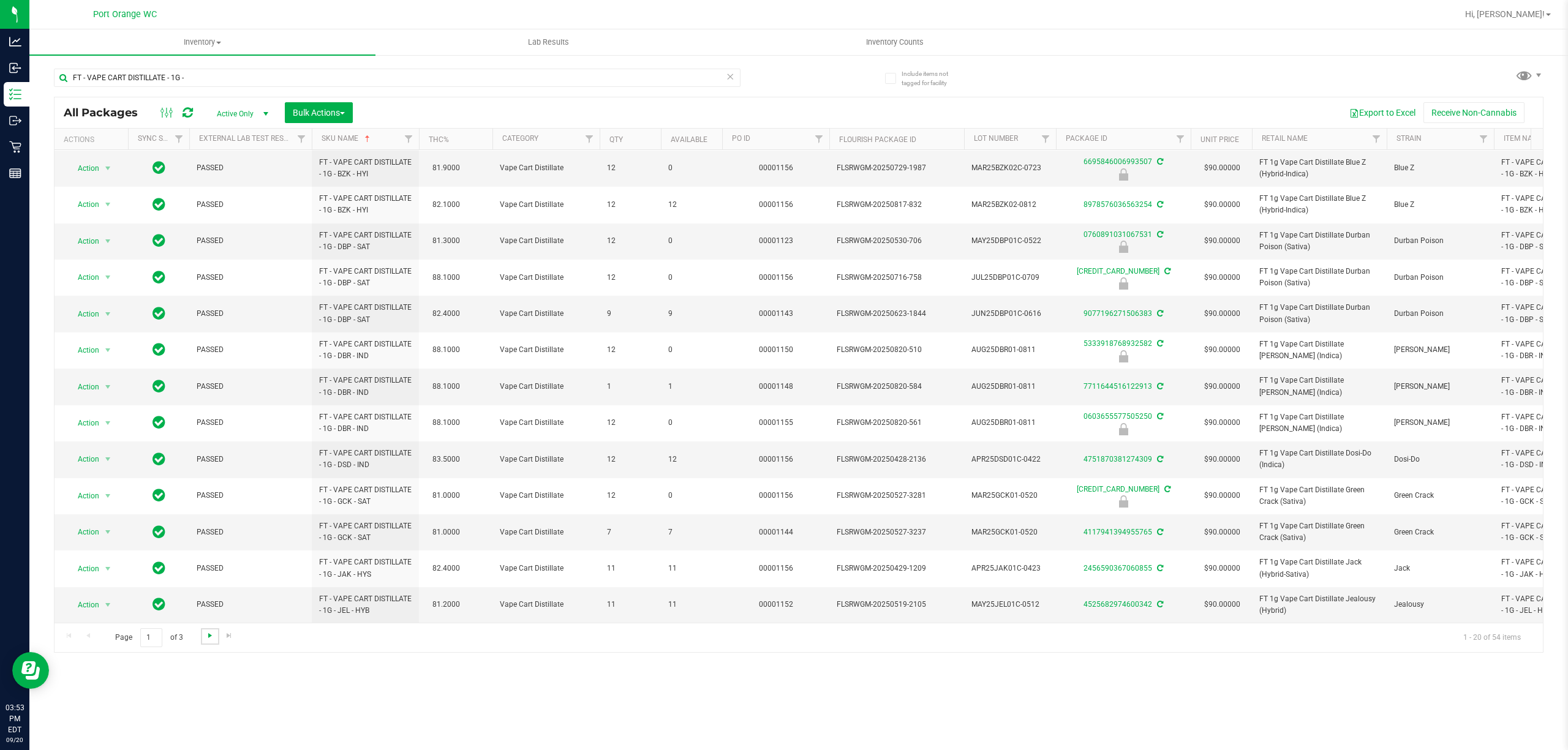
click at [207, 635] on span "Go to the next page" at bounding box center [210, 636] width 10 height 10
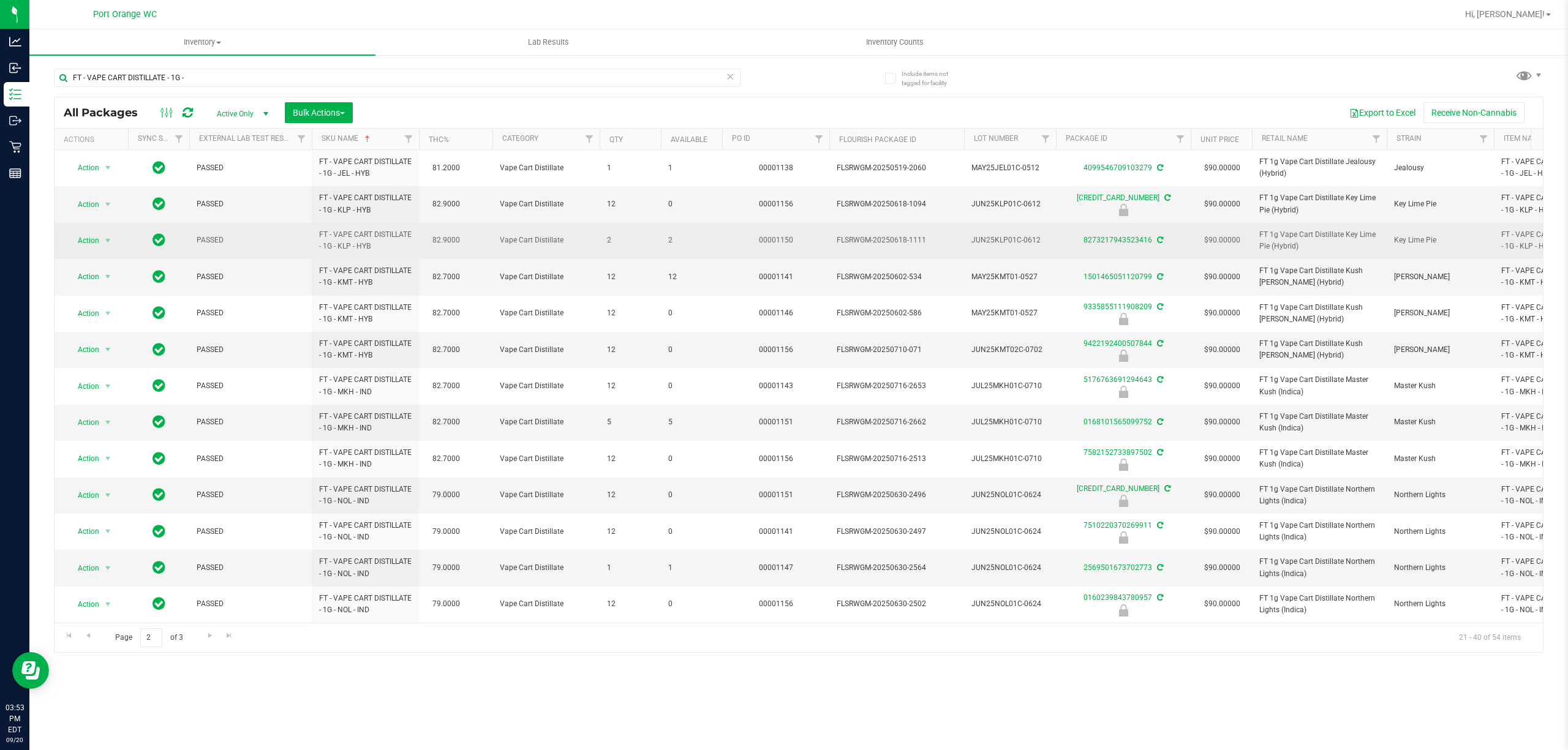
click at [671, 242] on span "2" at bounding box center [692, 240] width 46 height 12
click at [668, 241] on span "2" at bounding box center [692, 240] width 46 height 12
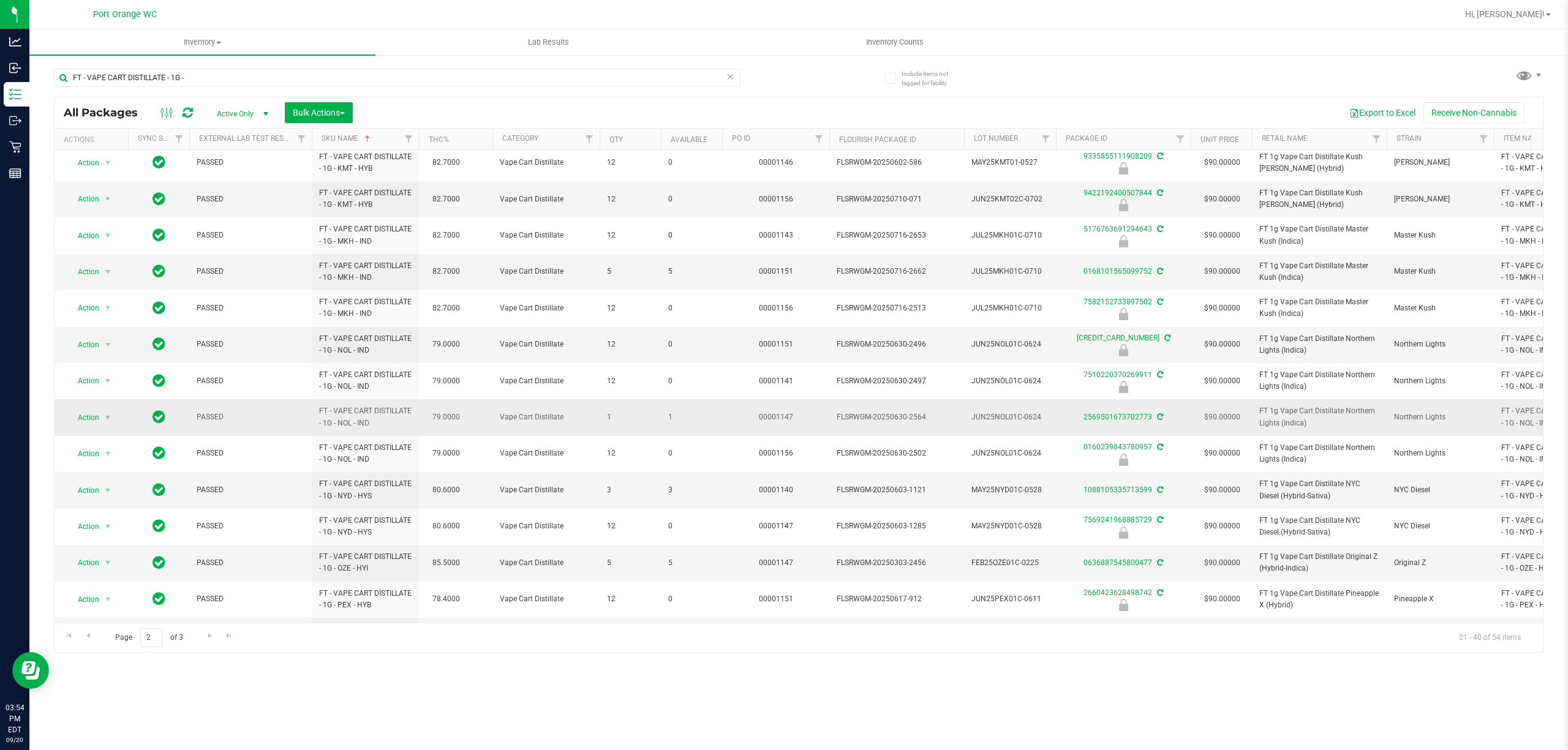
scroll to position [245, 0]
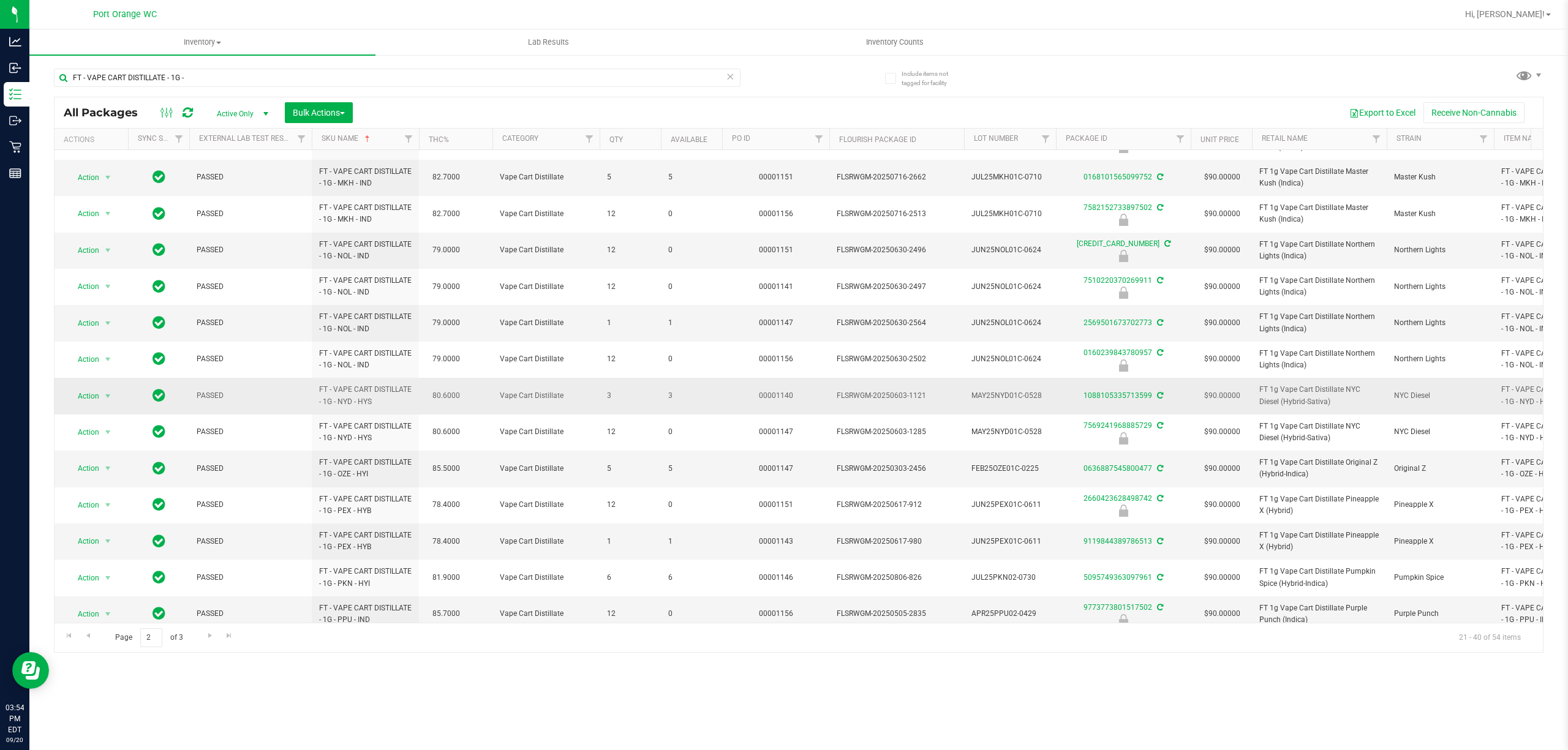
click at [669, 401] on span "3" at bounding box center [692, 396] width 46 height 12
click at [671, 473] on span "5" at bounding box center [692, 468] width 46 height 12
click at [671, 473] on span "5" at bounding box center [692, 468] width 46 height 12
click at [670, 473] on span "5" at bounding box center [692, 468] width 46 height 12
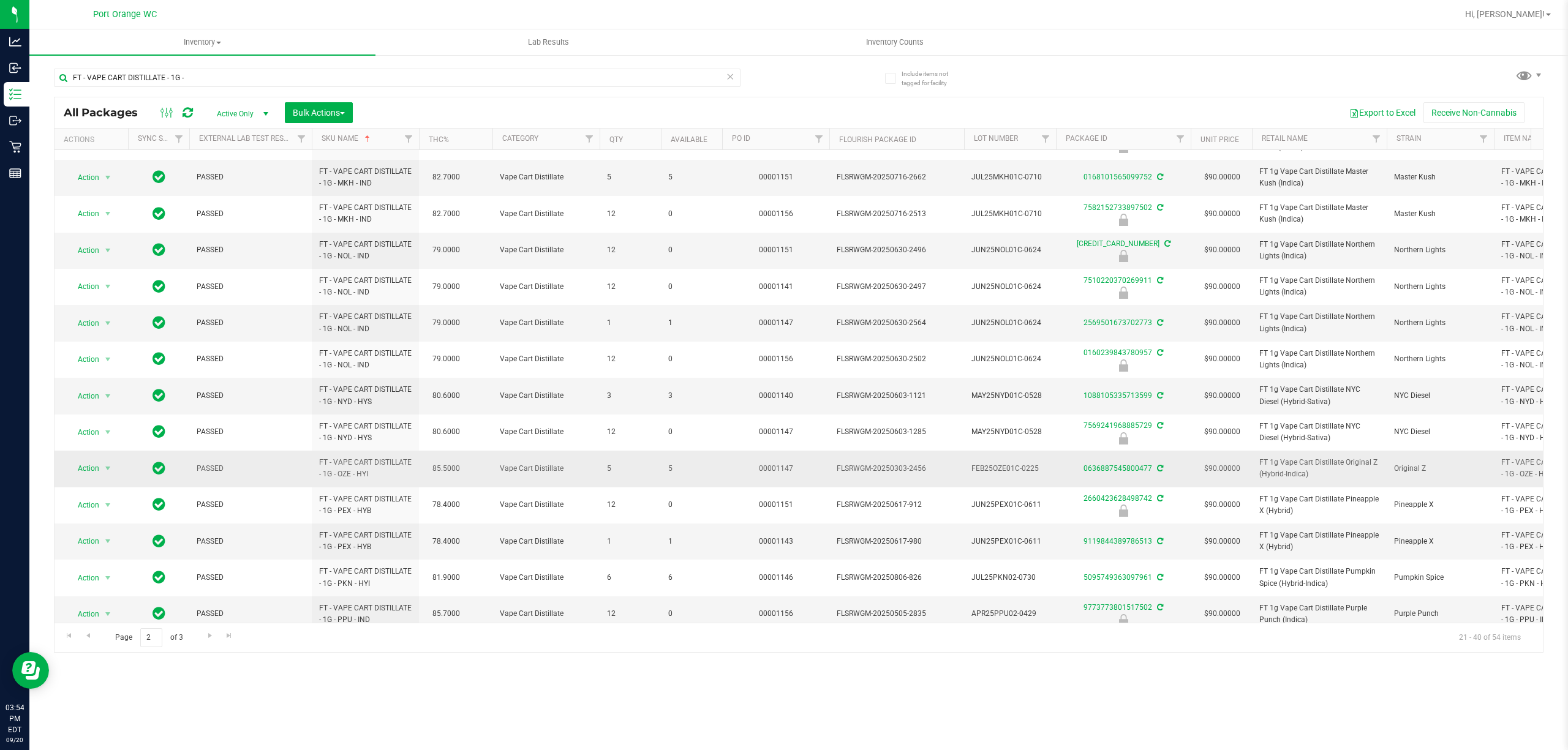
click at [670, 473] on span "5" at bounding box center [692, 468] width 46 height 12
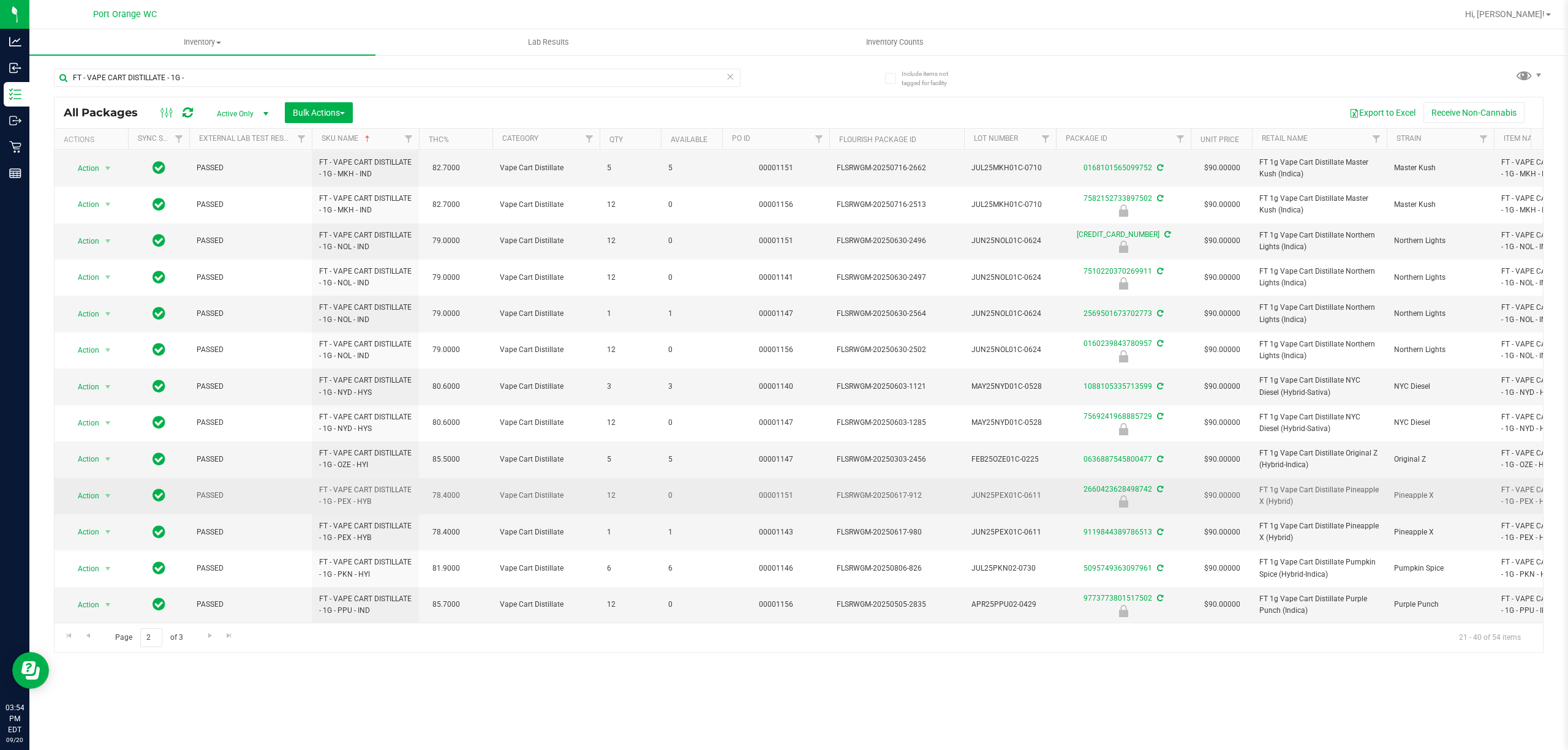
scroll to position [270, 0]
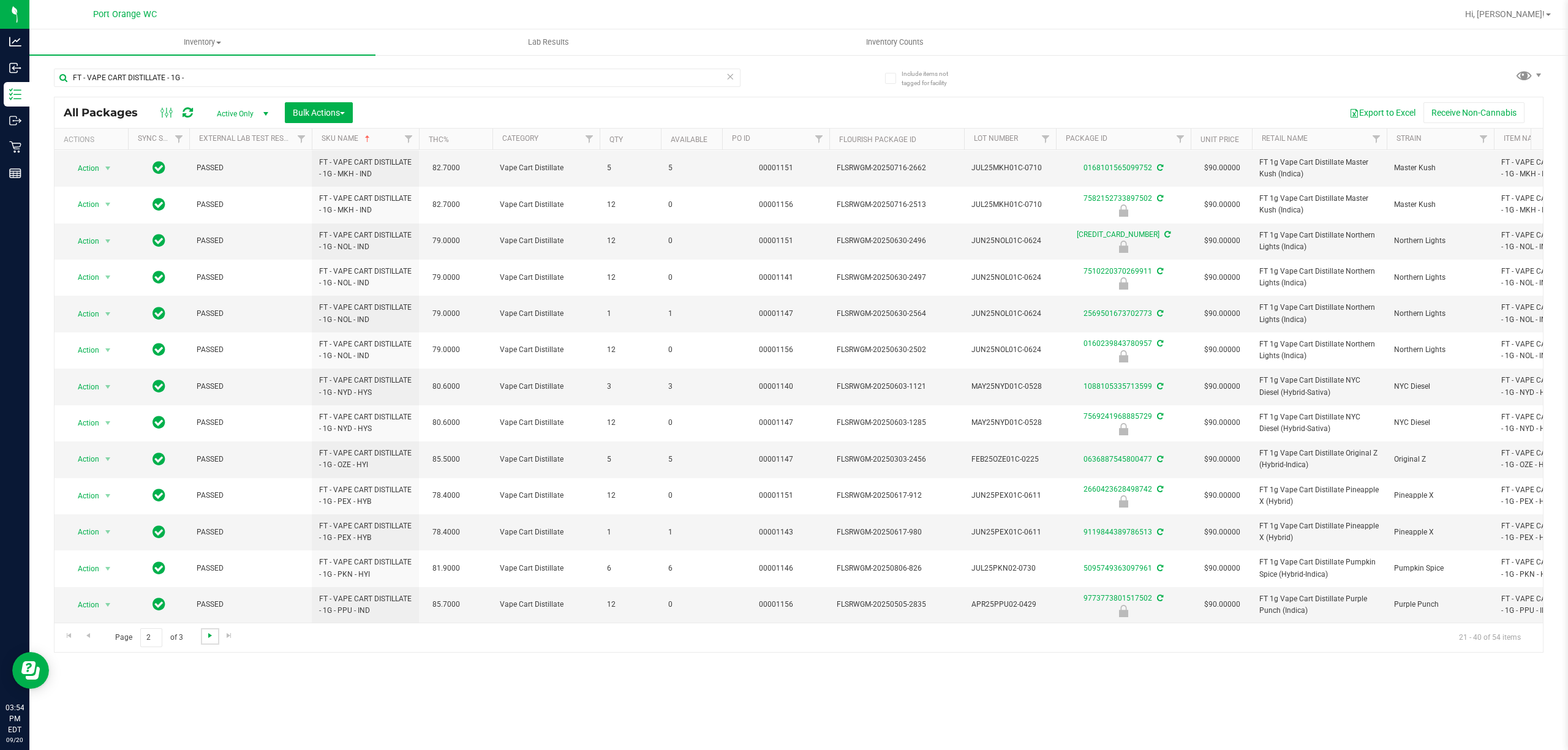
click at [209, 638] on span "Go to the next page" at bounding box center [210, 636] width 10 height 10
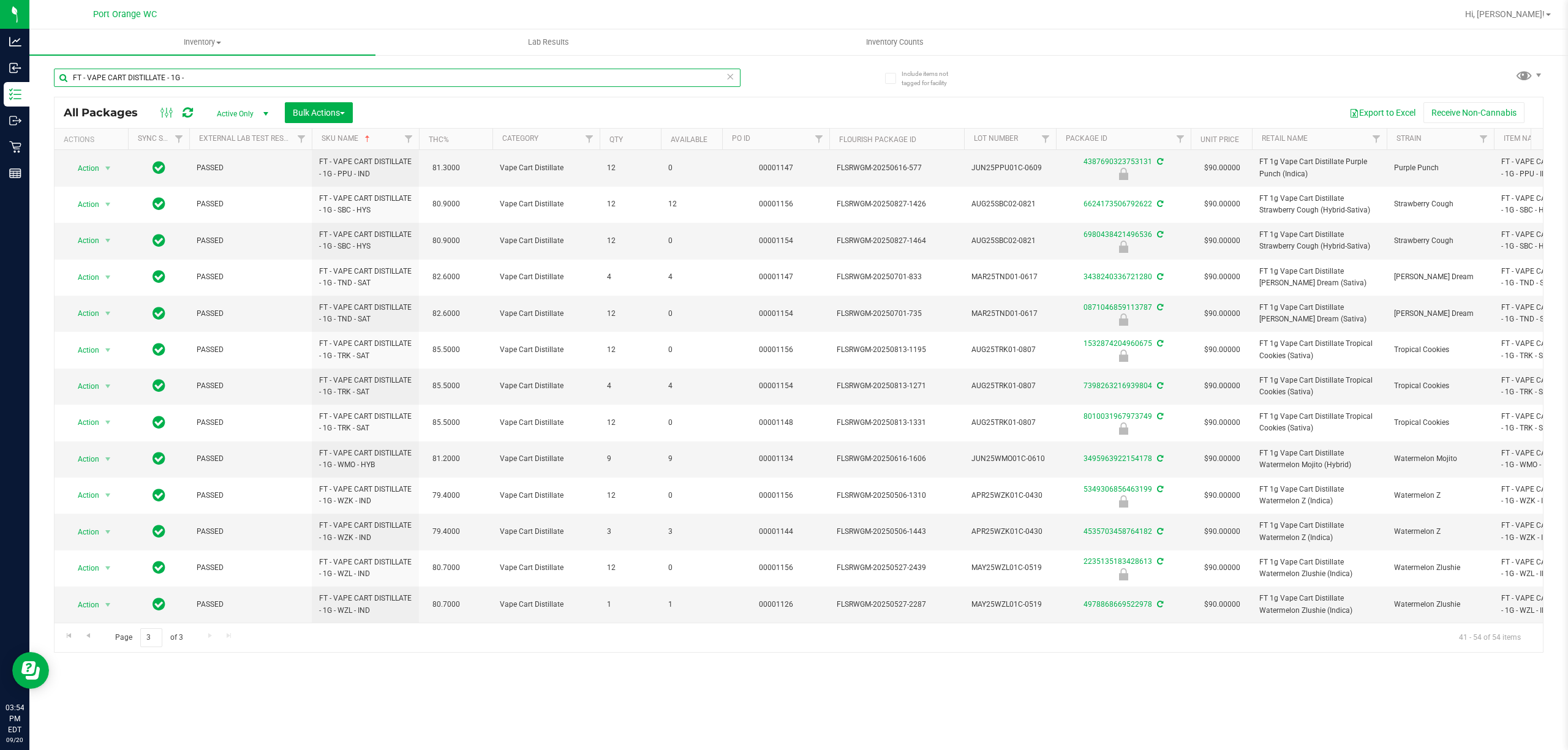
click at [273, 73] on input "FT - VAPE CART DISTILLATE - 1G -" at bounding box center [397, 77] width 687 height 18
paste input "PEN DISTILLATE - 0.3G"
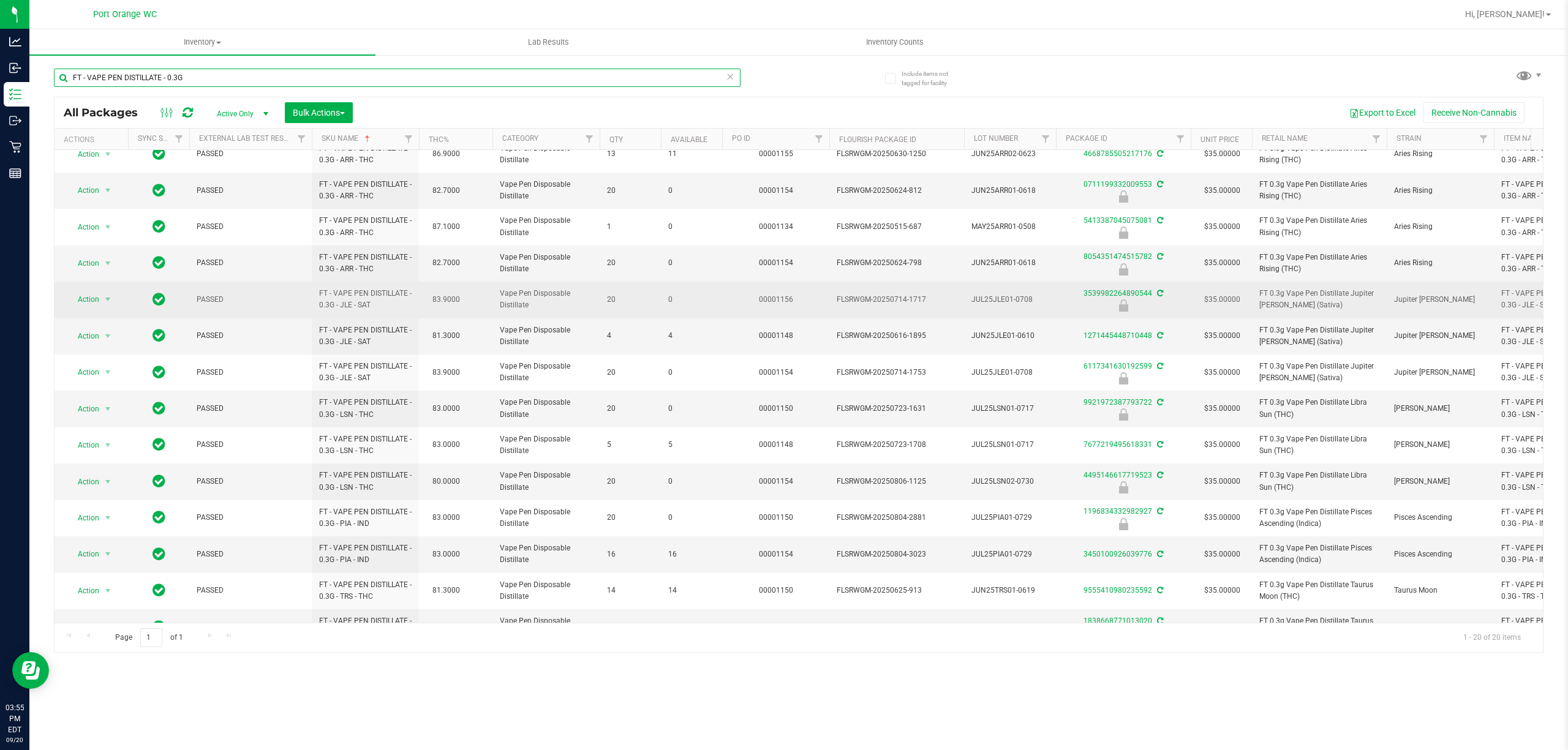
scroll to position [270, 0]
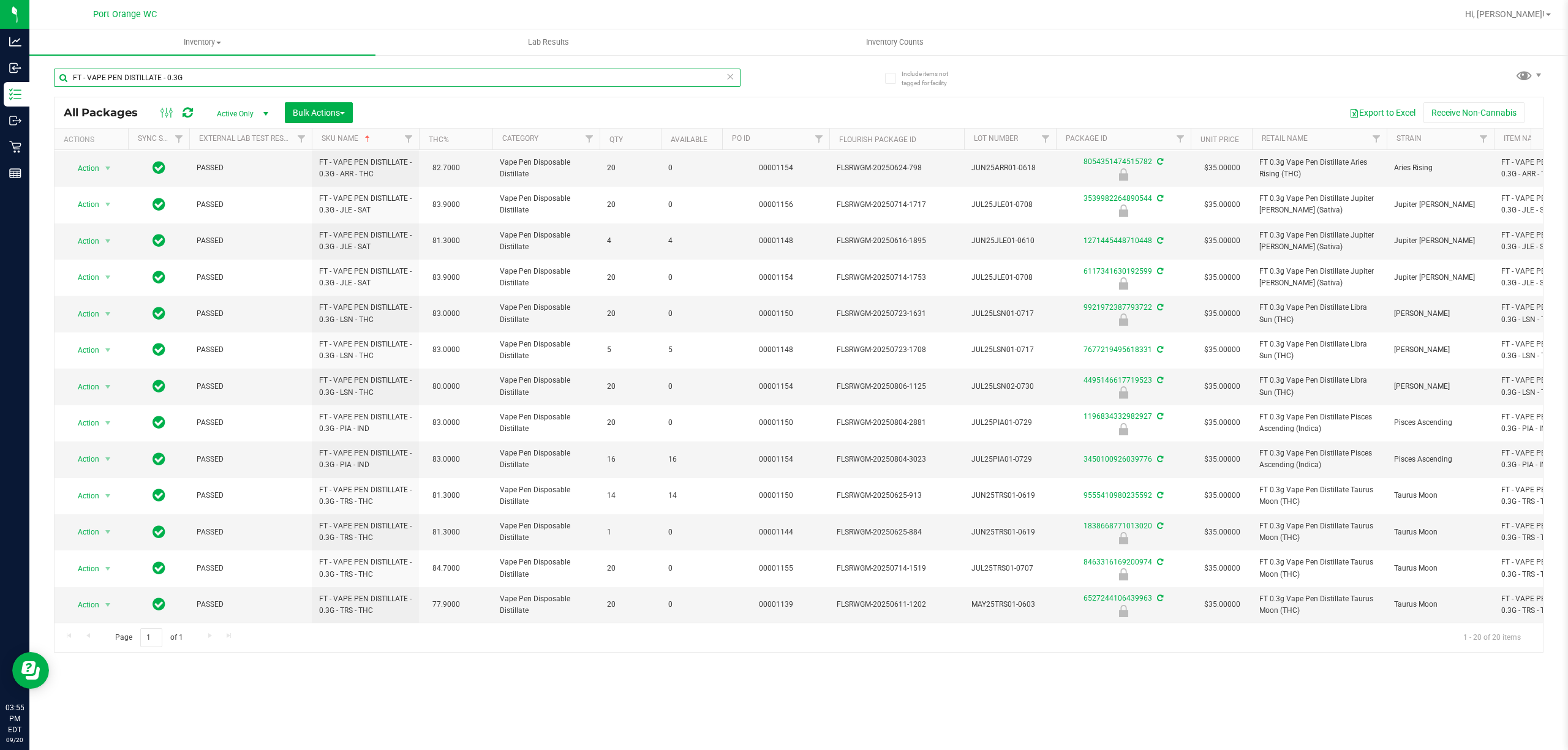
paste input "X - BALM - 300MG - 1CBD-1THC"
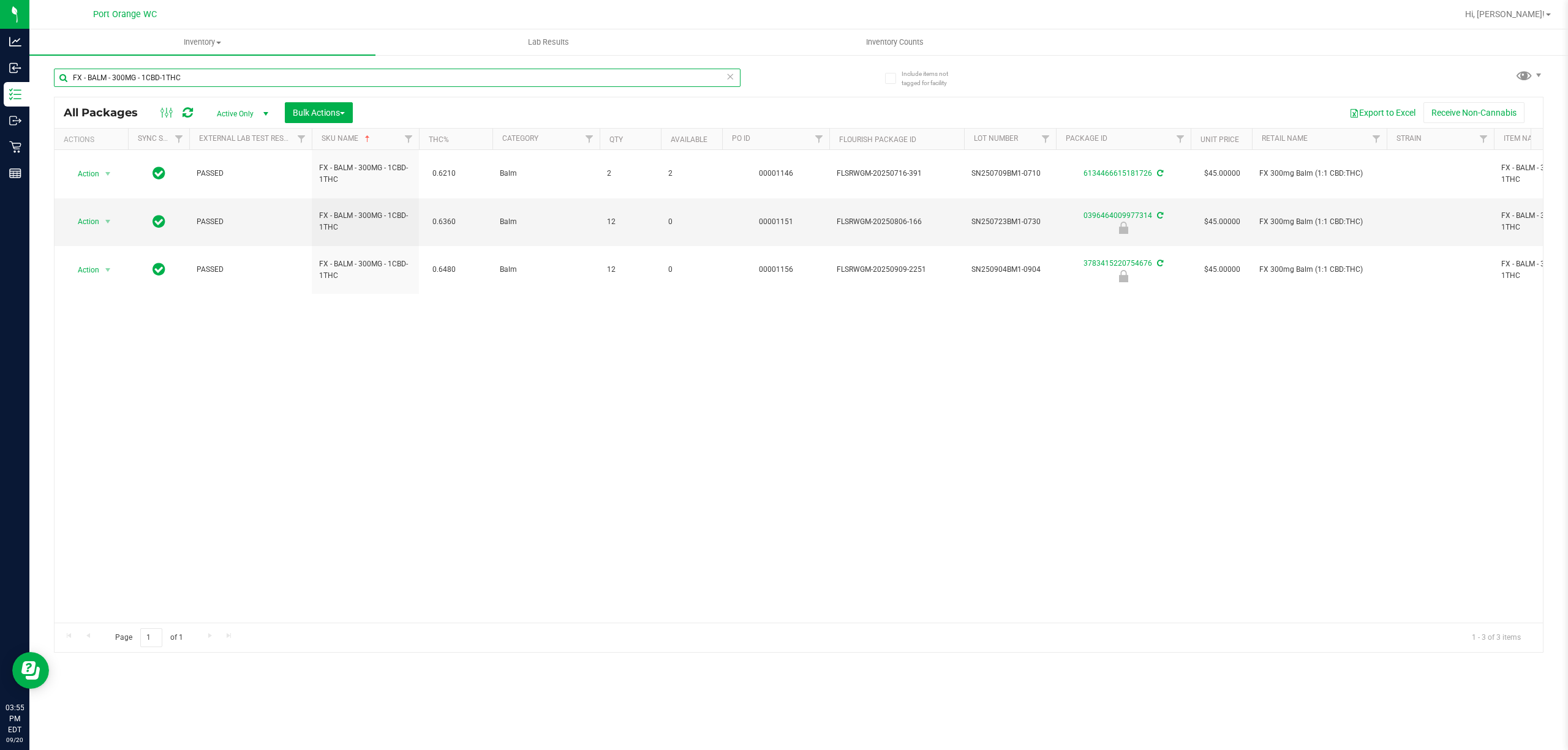
paste input "GL - LIVE ROSIN - 0.5G"
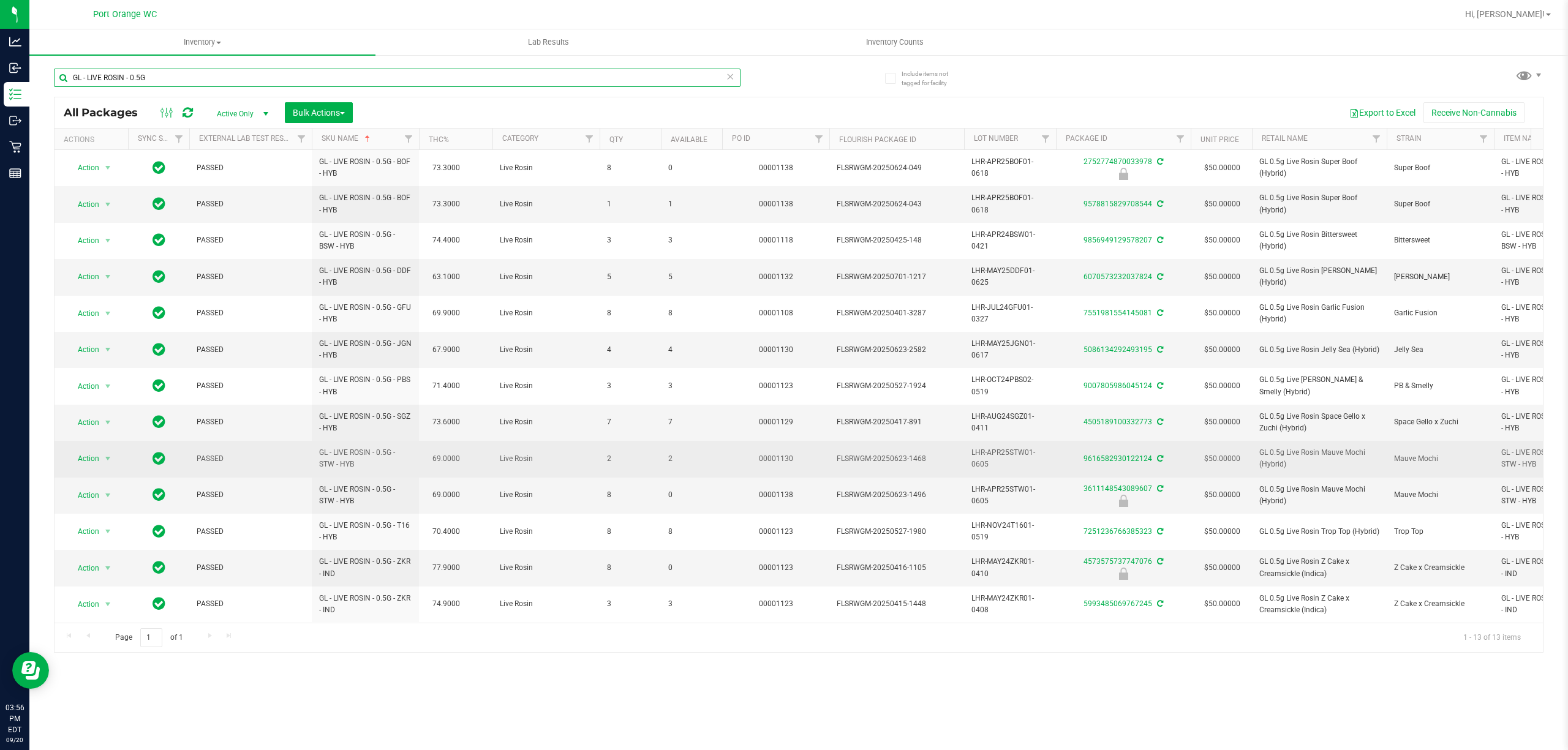
scroll to position [13, 0]
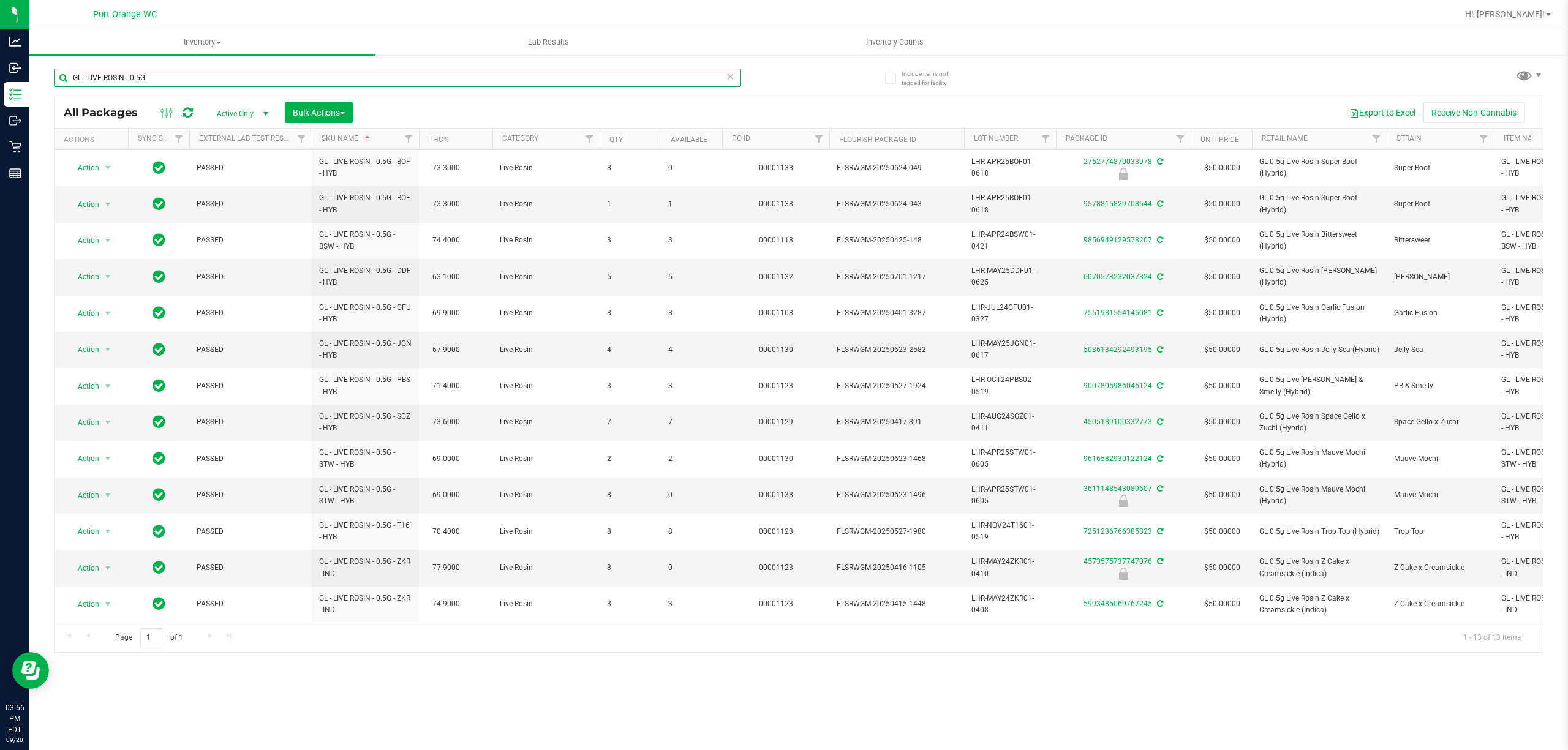
paste input "1G -"
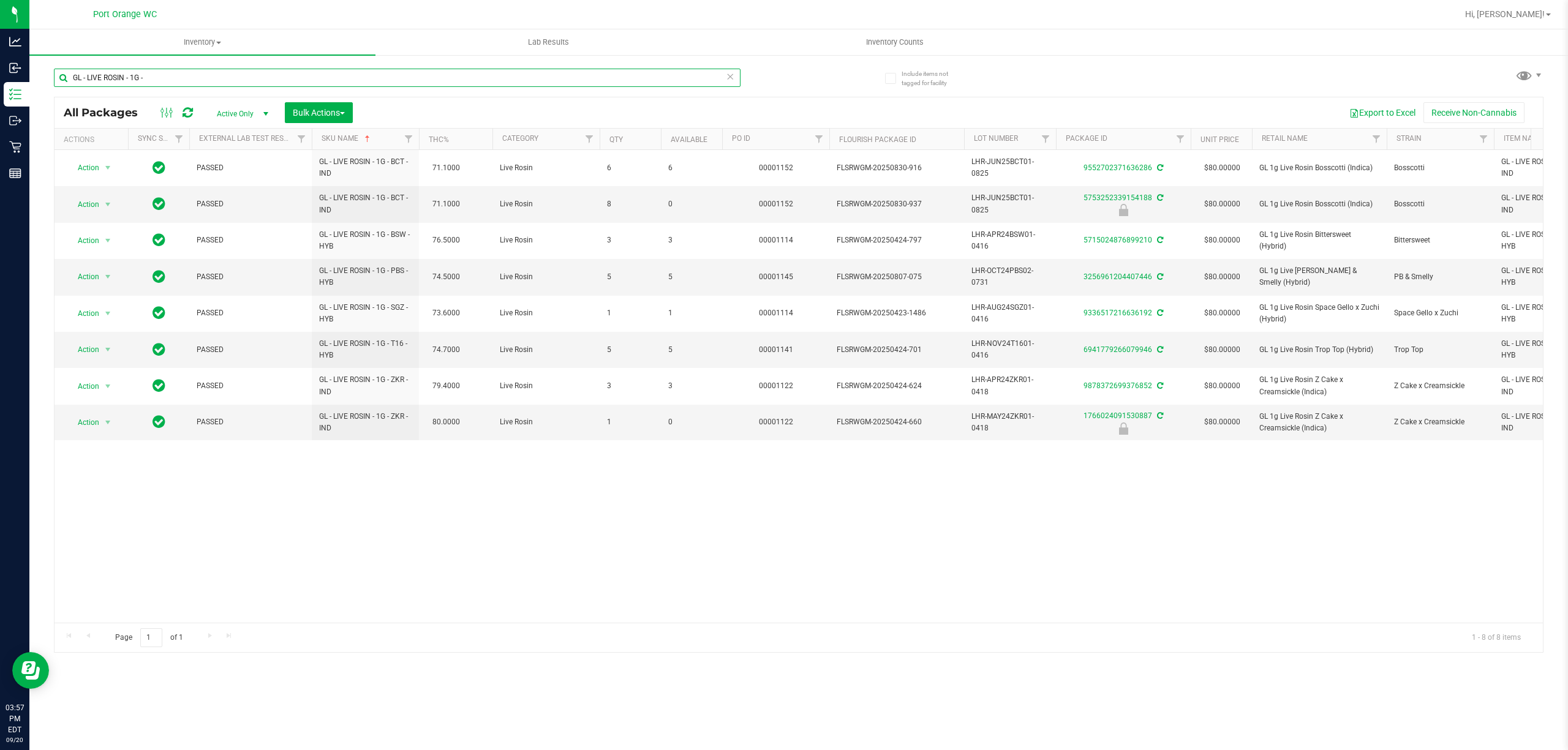
paste input "VAPE CART LIVE ROSIN - 0.5"
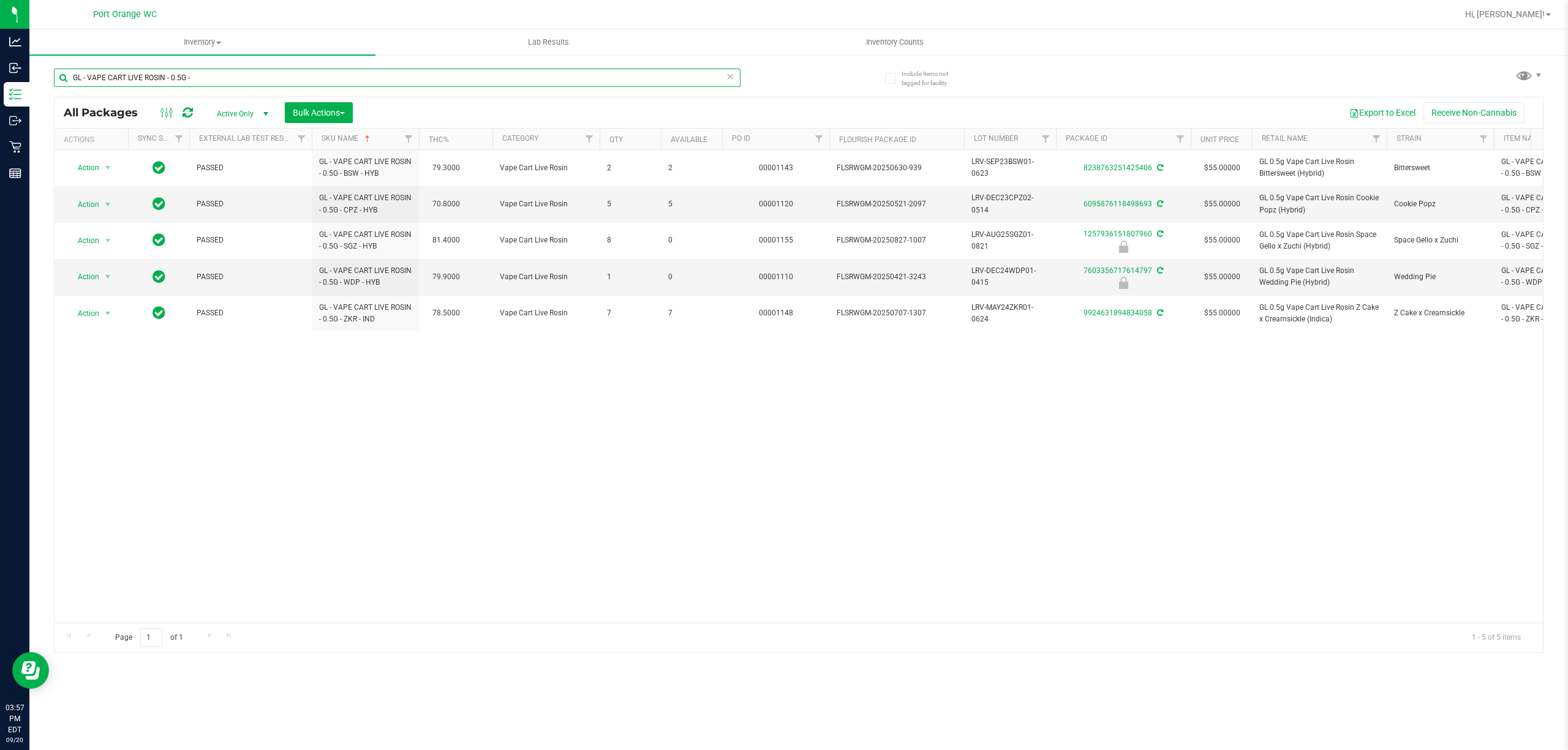
paste input "HT - BAR - 100MG - THC - DARK CHOCOLATE"
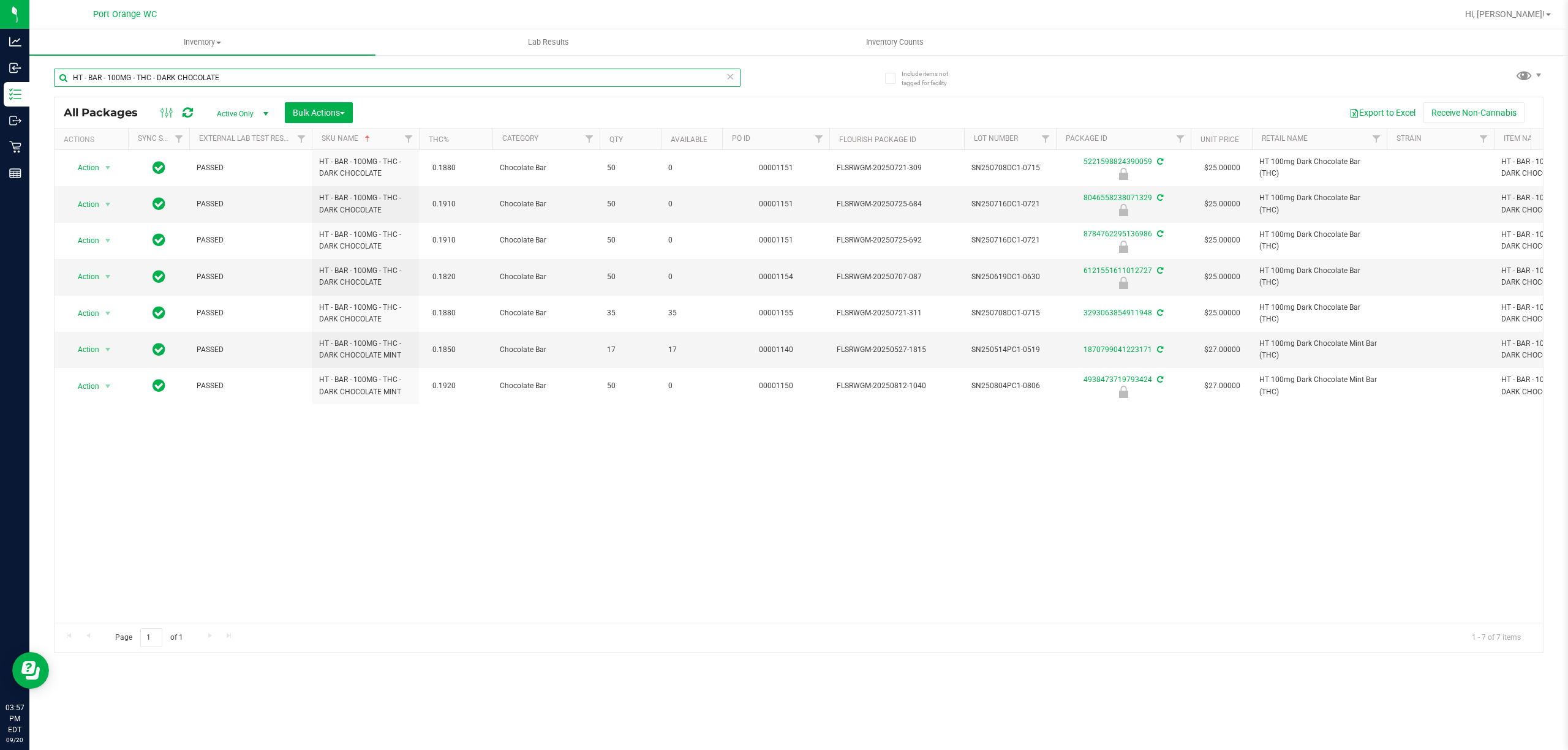
paste input "MIL"
type input "HT - BAR - 100MG - THC - MILK CHOCOLATE"
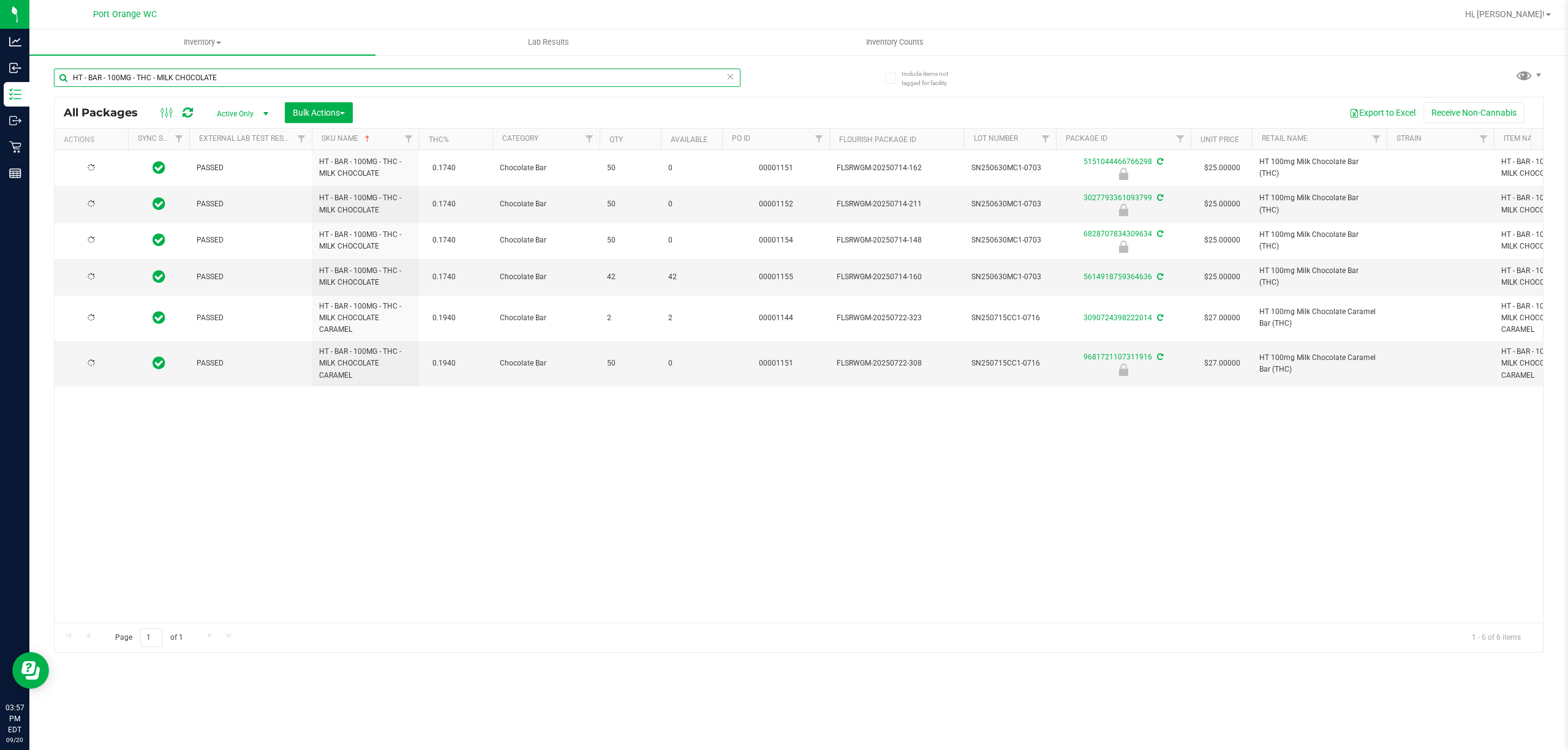
type input "2026-01-10"
type input "2026-01-18"
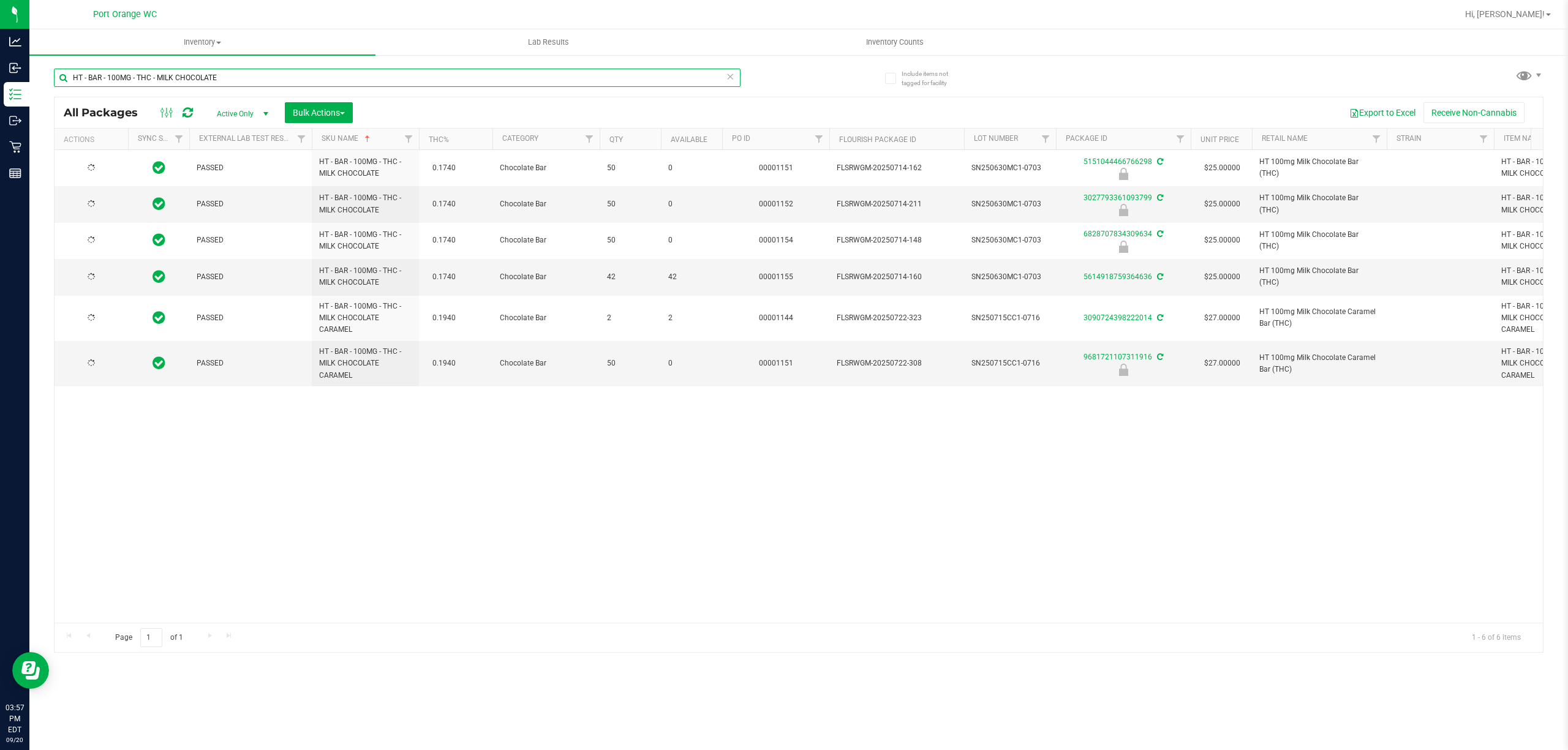
type input "2026-01-18"
paste input "LIVE ROSIN - 200MG - THC - DAR"
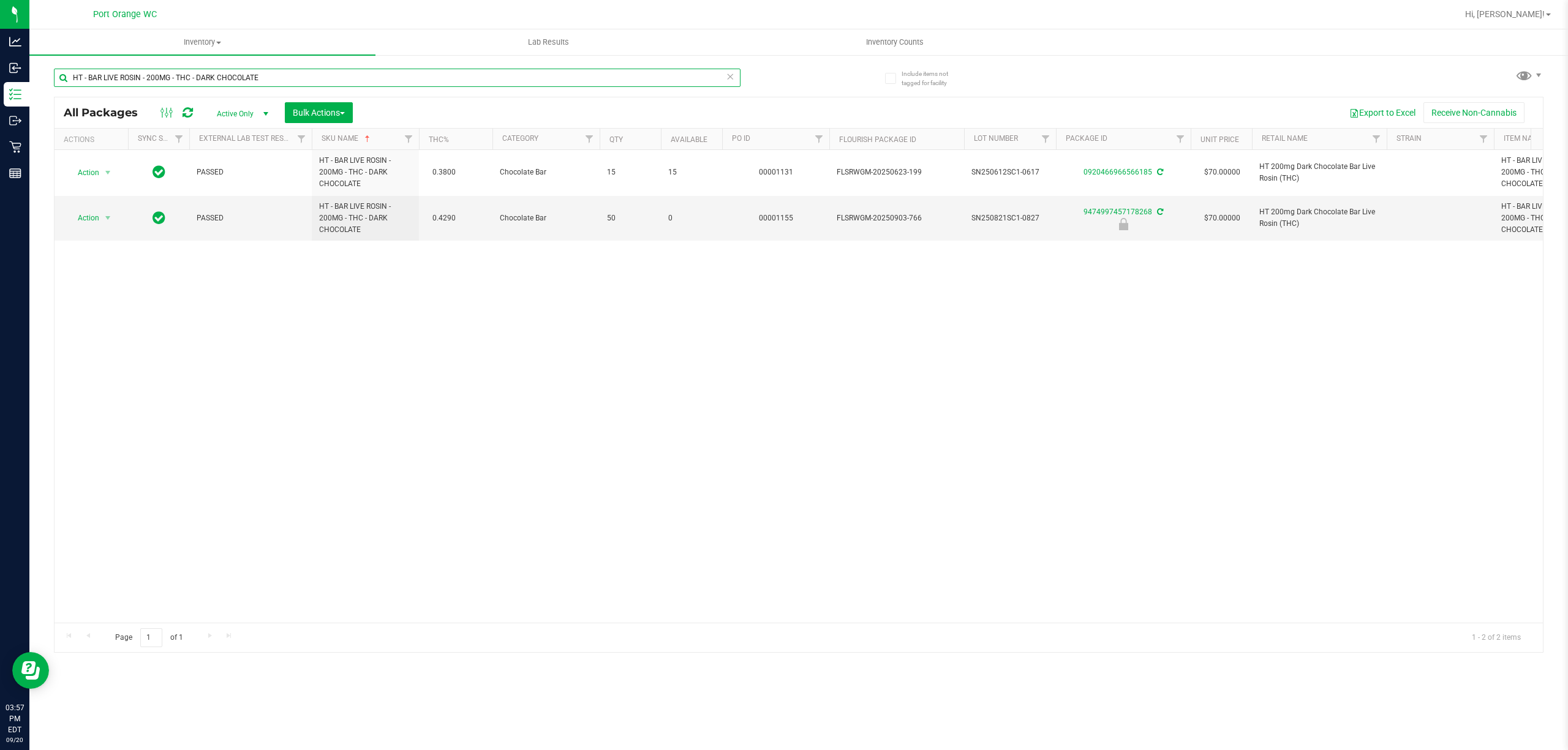
paste input "CHEWS - 10MG - 20CT - HYB - 1CBD-1THC - BLUE RASPBERRY"
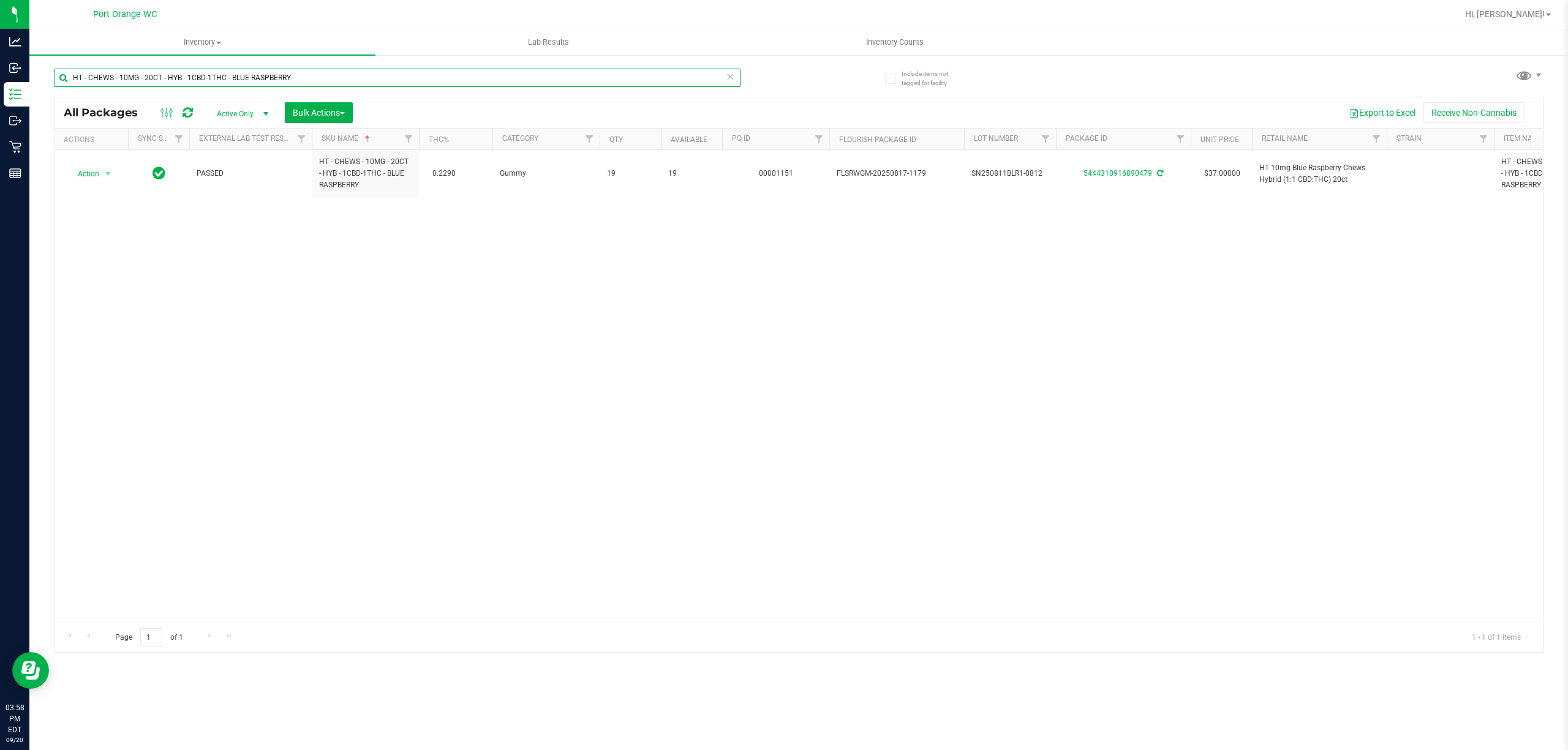
paste input "5MG - 20CT"
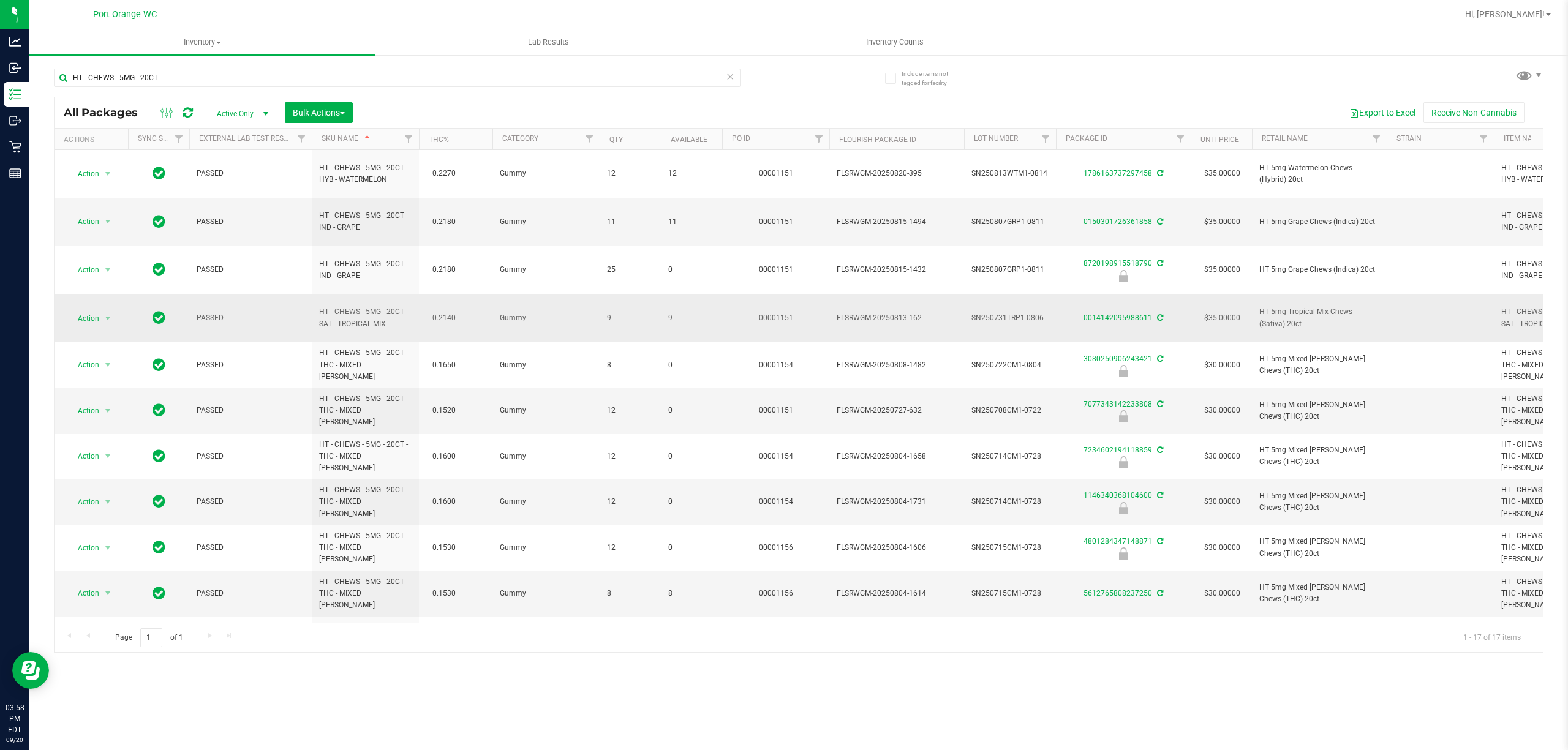
click at [669, 322] on span "9" at bounding box center [692, 318] width 46 height 12
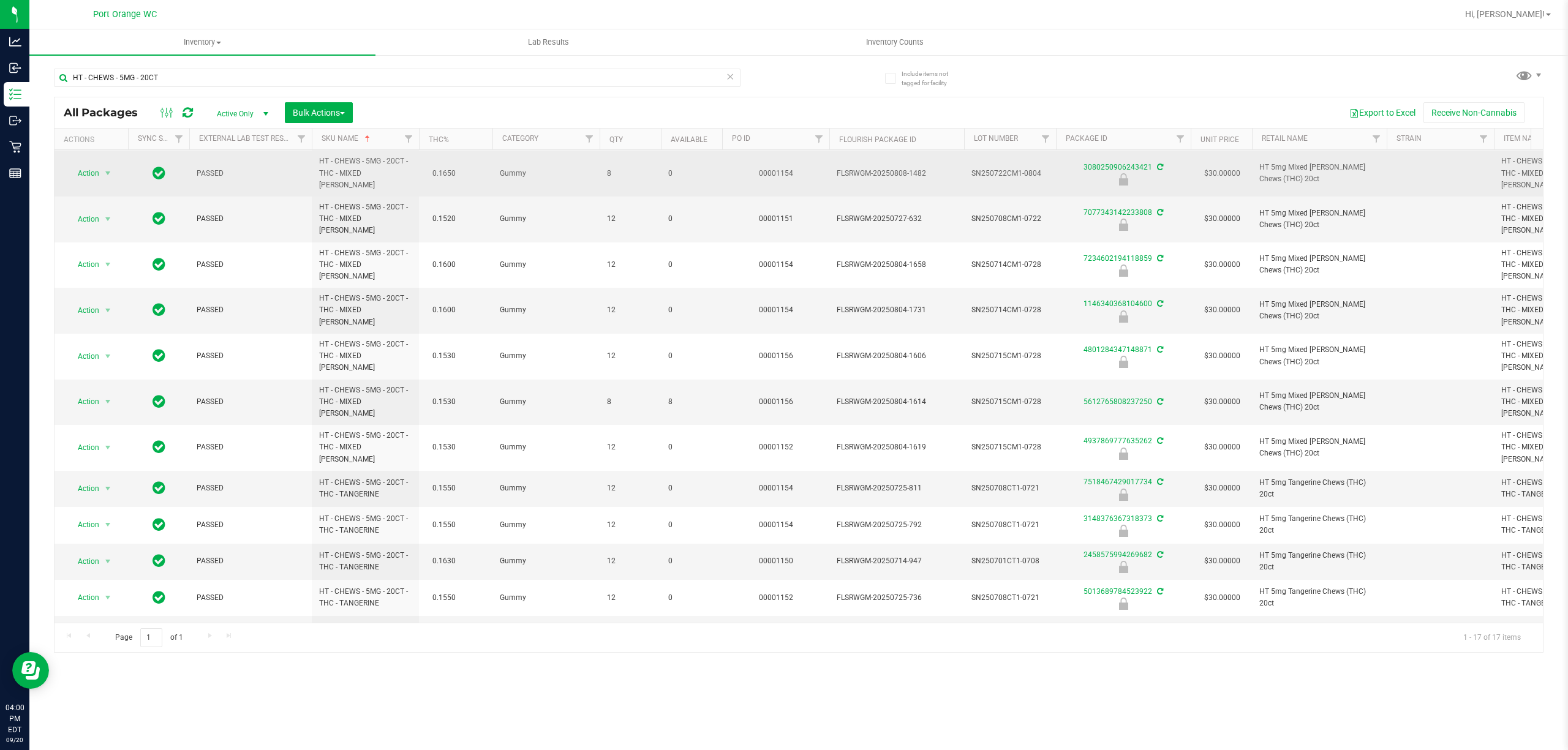
scroll to position [207, 0]
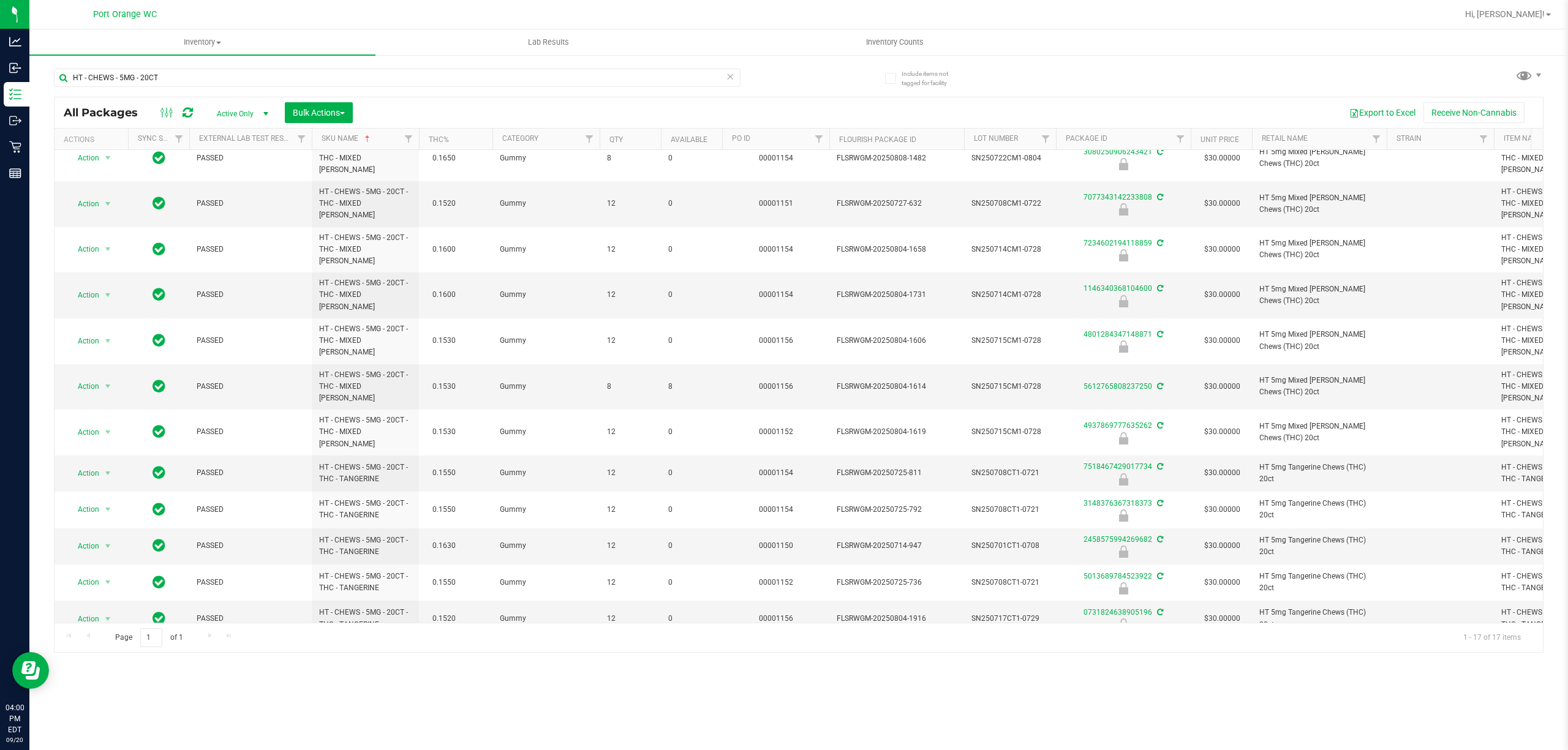
click at [285, 66] on div "HT - CHEWS - 5MG - 20CT" at bounding box center [426, 77] width 745 height 39
click at [288, 79] on input "HT - CHEWS - 5MG - 20CT" at bounding box center [397, 77] width 687 height 18
paste input "MINTS - 2.5MG - 40CT - THC -"
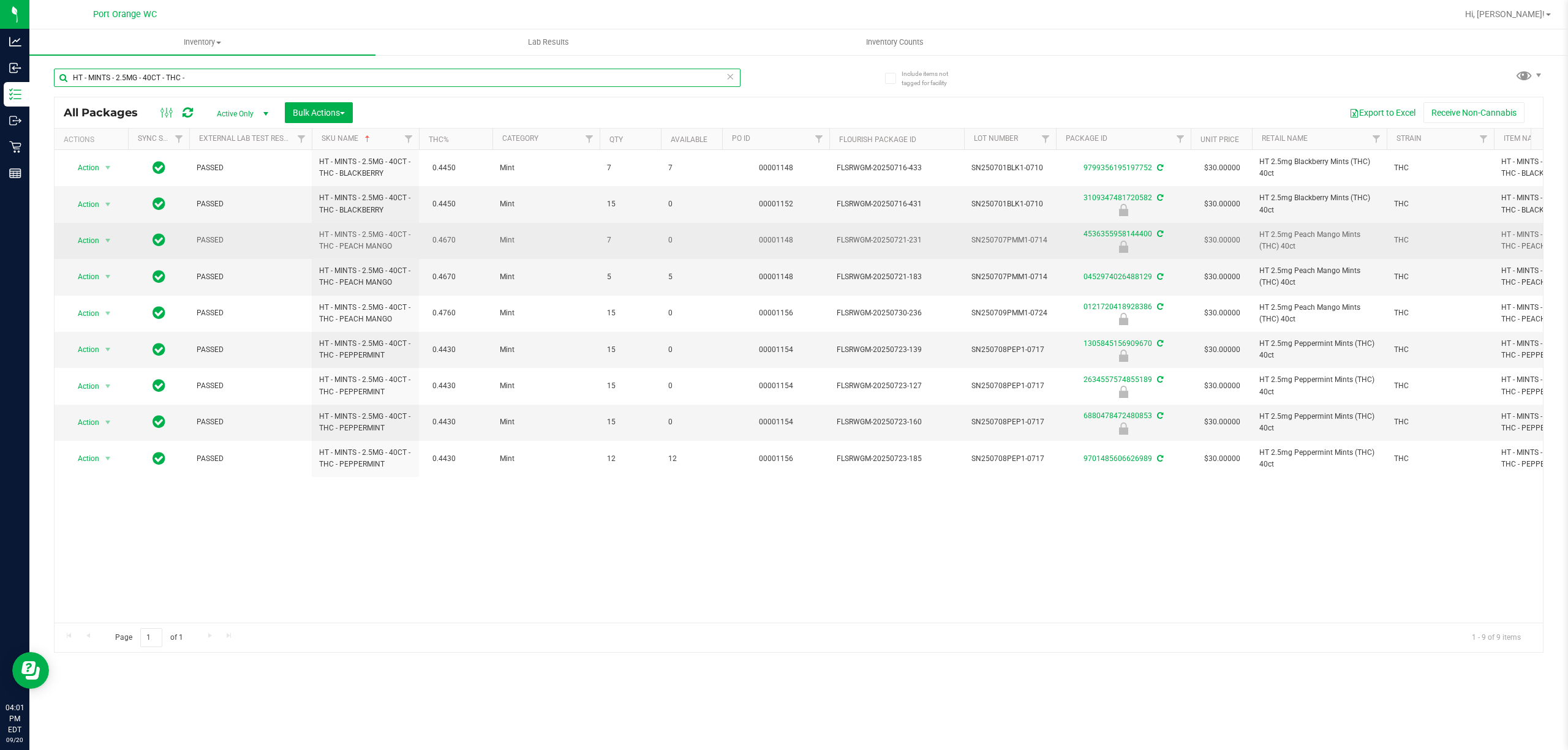
paste input "SW - DISTILLATE APPLICATOR - 1G - RLF -"
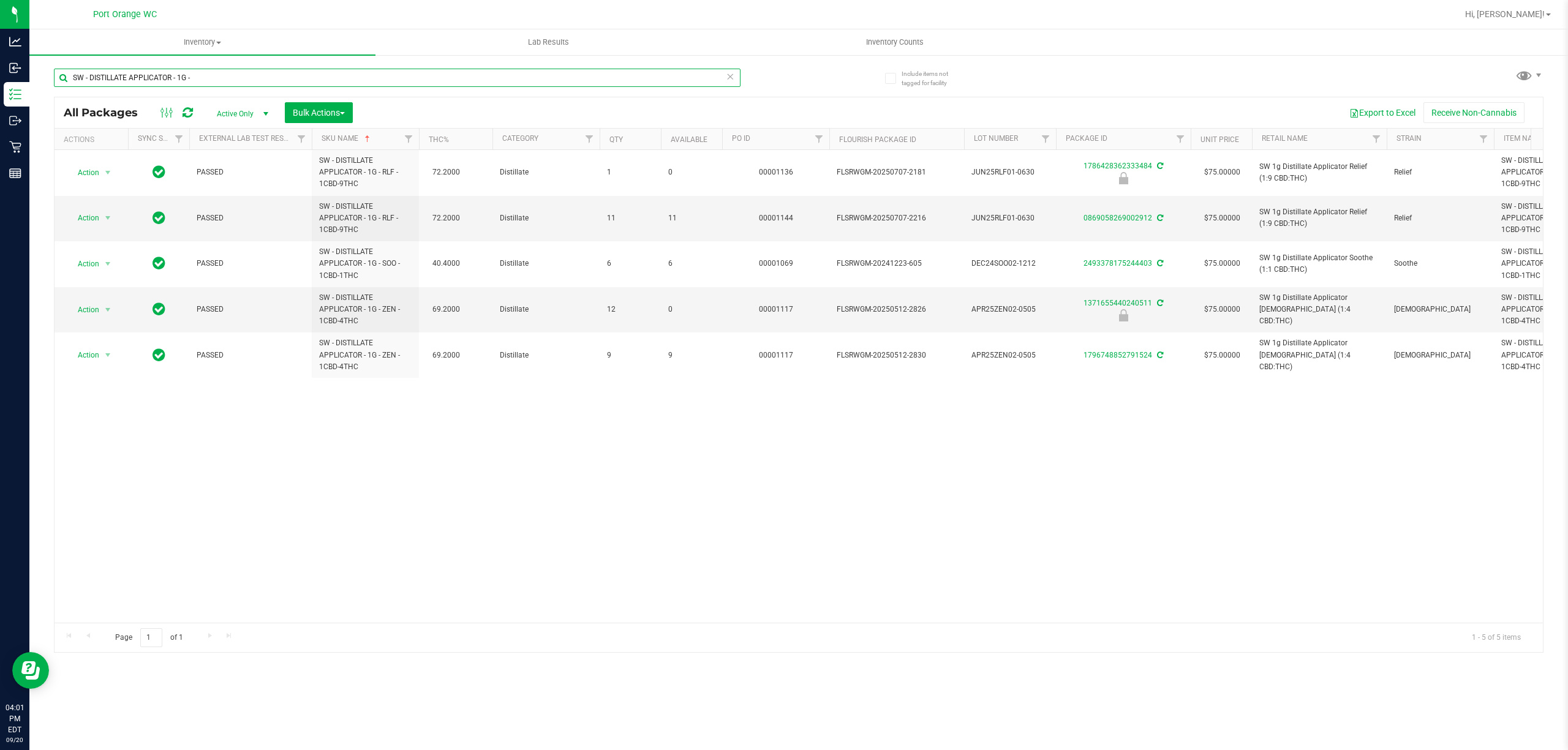
paste input "FSO SYRINGE - 1G"
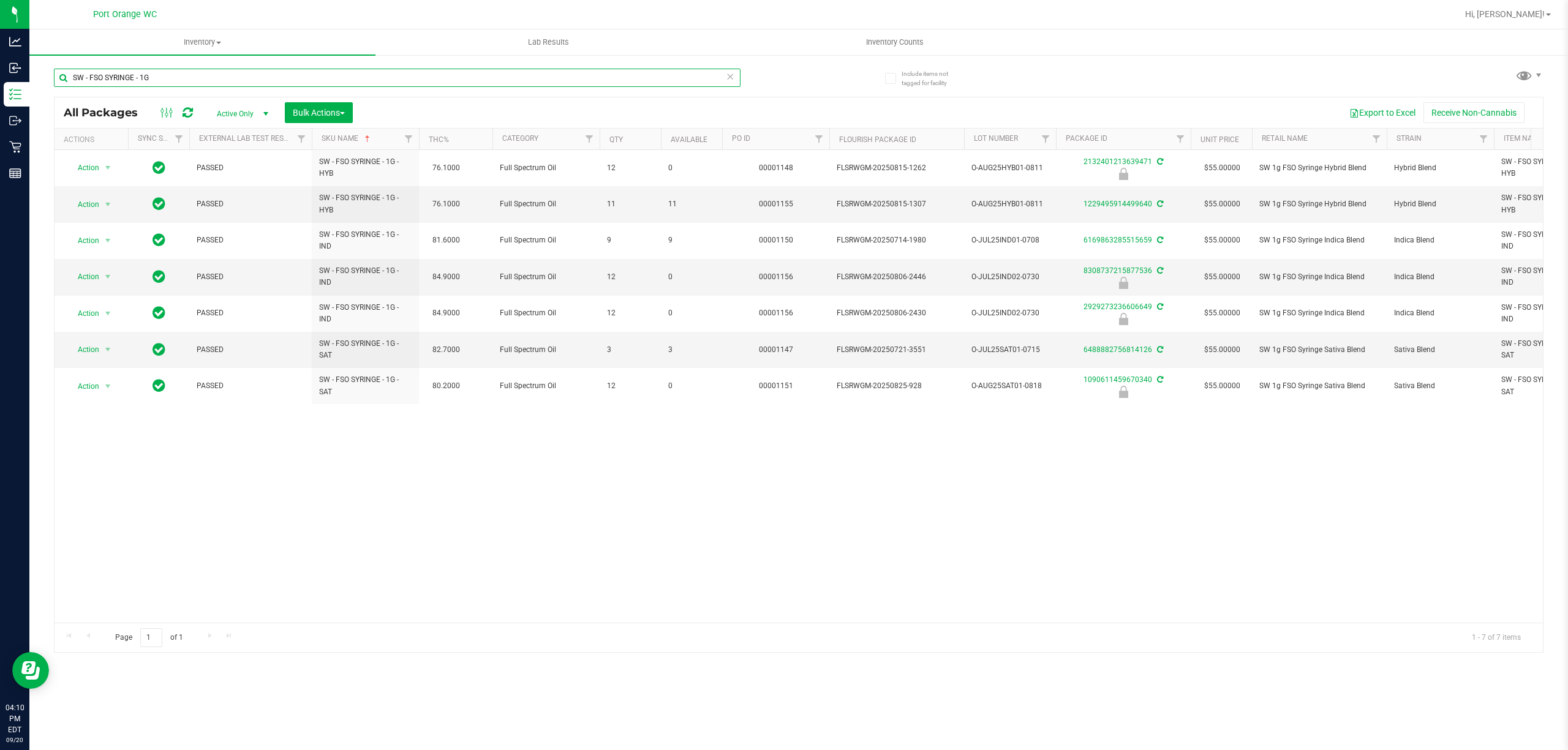
paste input "W - LOTION - 360M"
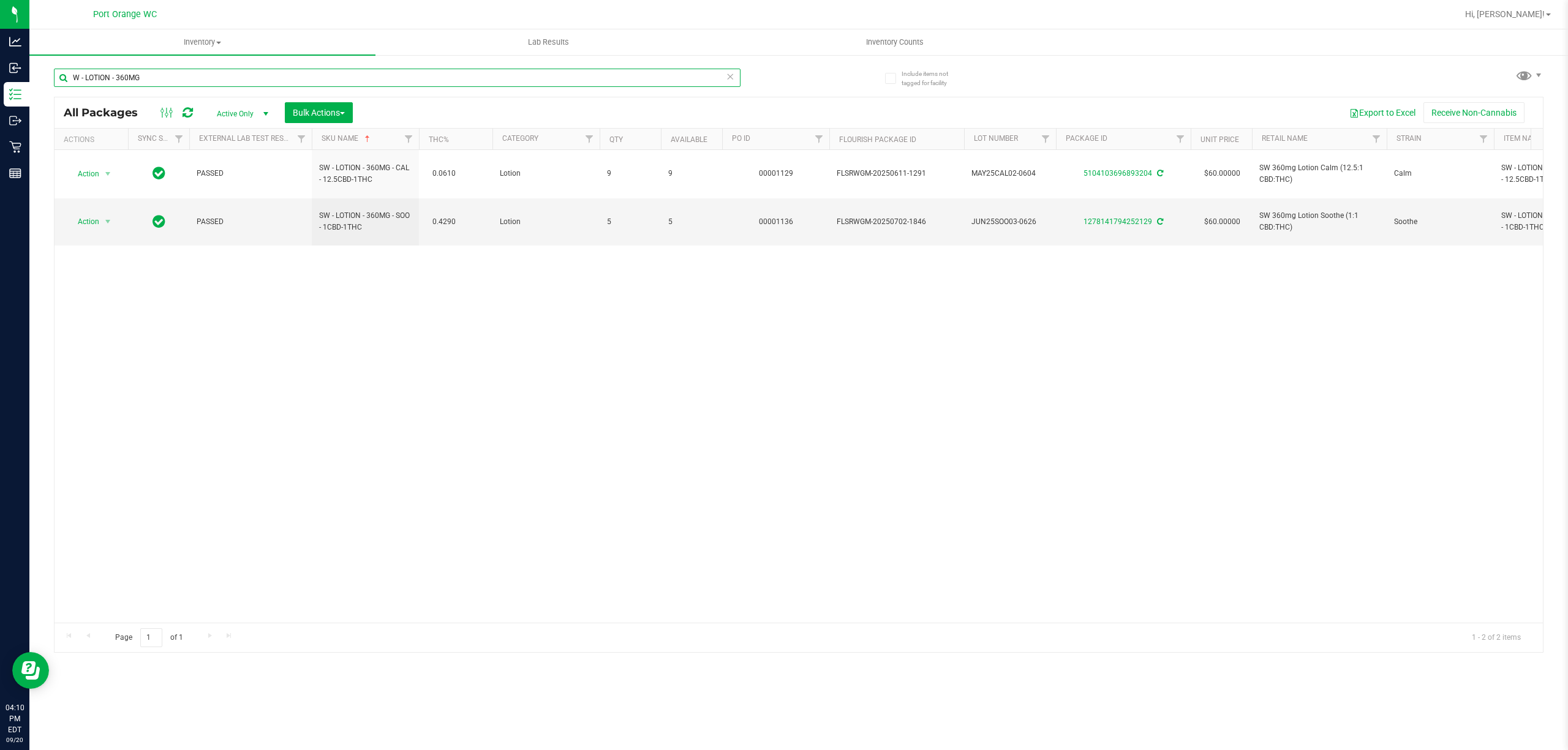
paste input "SW - LOZENGE - 5MG - 20CT"
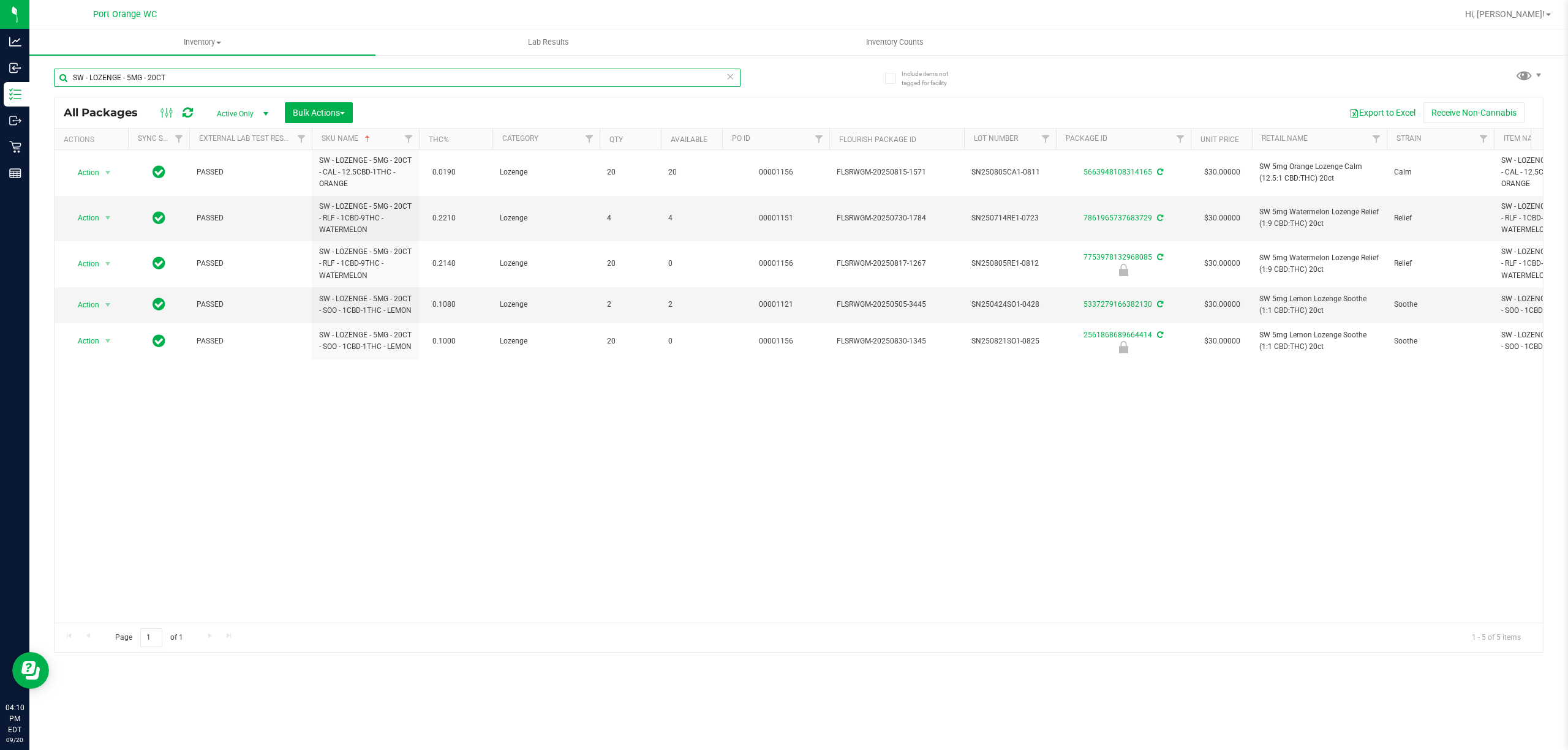
paste input "PATCH - 20MG - CAL -"
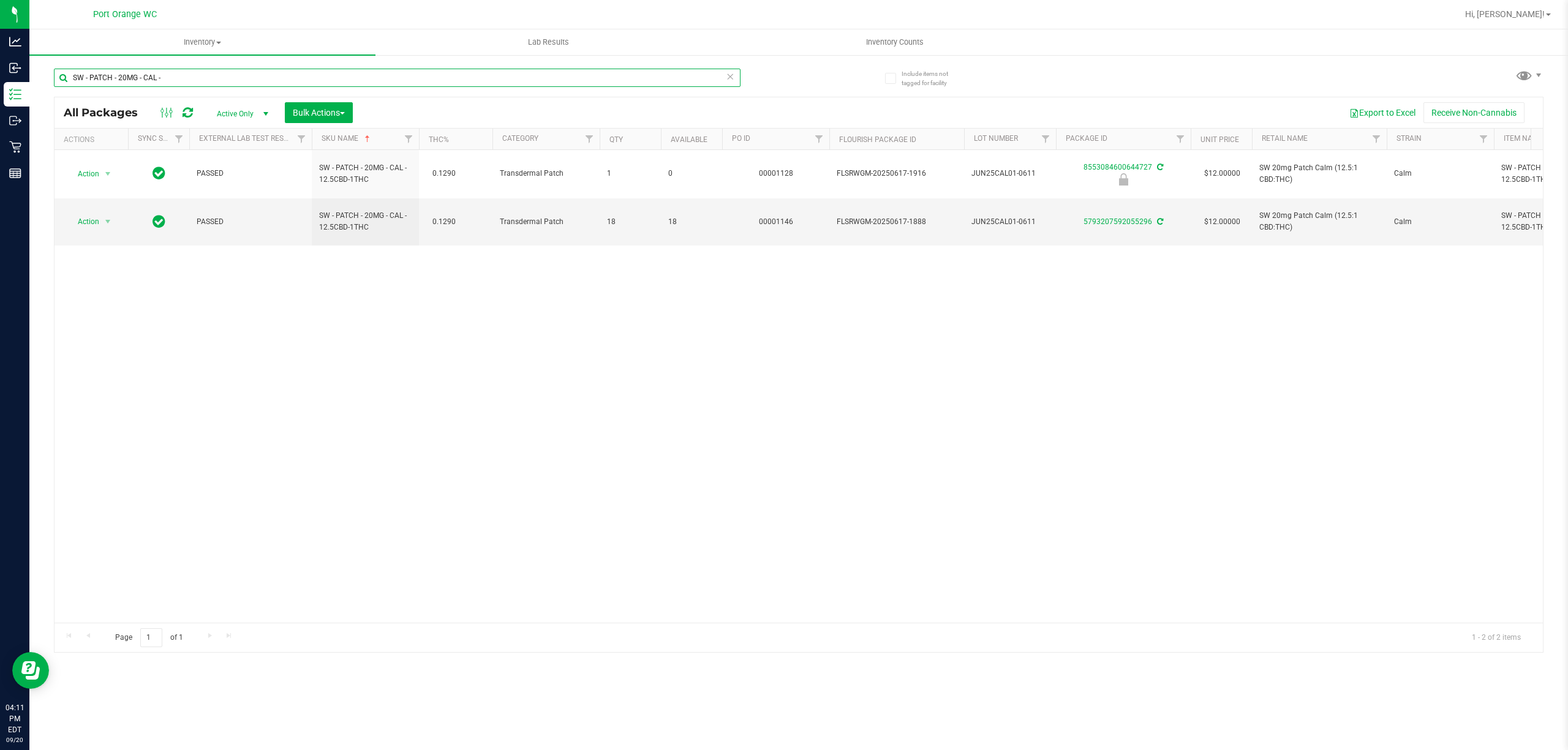
click at [268, 77] on input "SW - PATCH - 20MG - CAL -" at bounding box center [397, 77] width 687 height 18
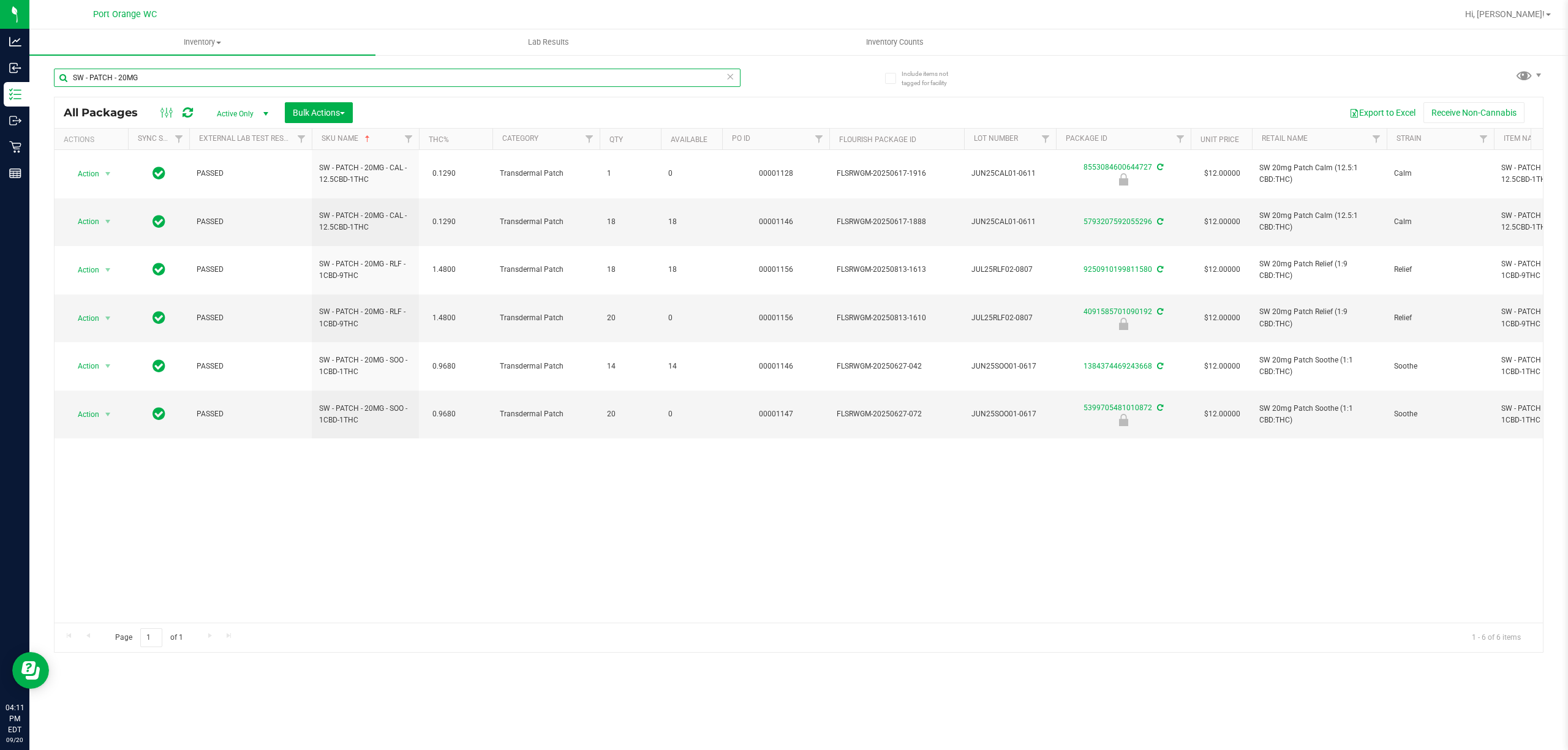
paste input "THERAGELS - 10MG - 40CT -"
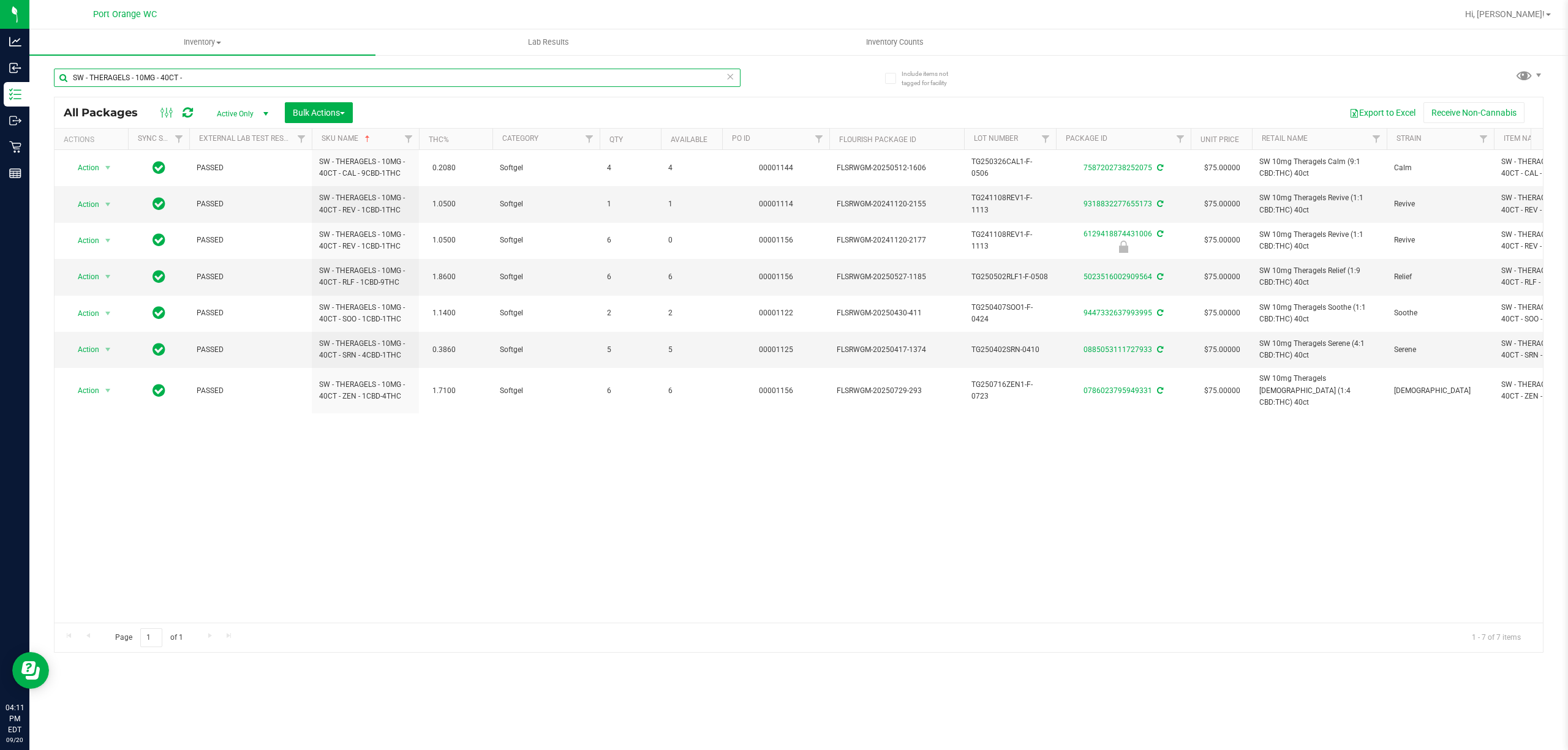
paste input "25MG - 40CT - XRL - 1CBD-9THC"
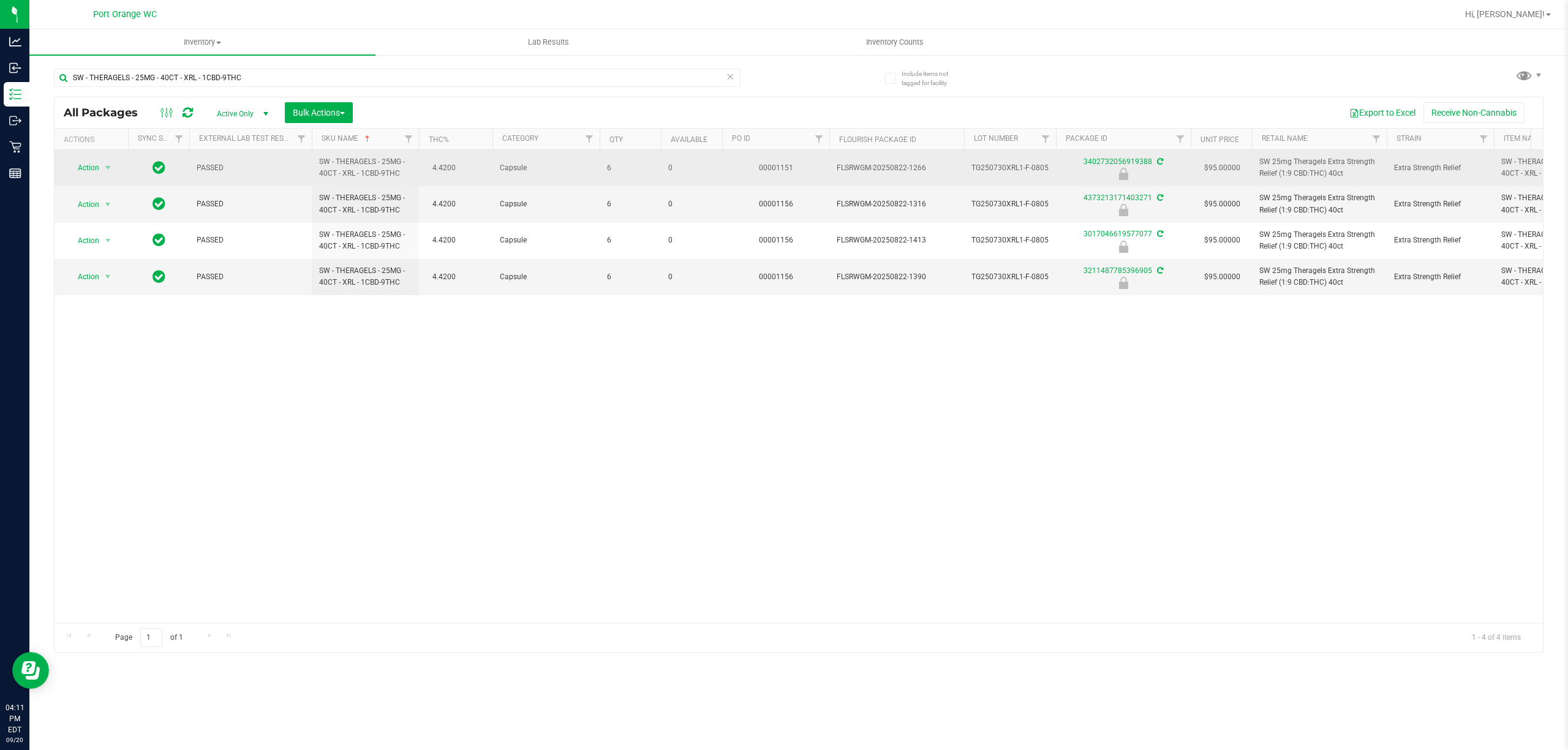
click at [361, 174] on span "SW - THERAGELS - 25MG - 40CT - XRL - 1CBD-9THC" at bounding box center [365, 168] width 92 height 23
copy td "SW - THERAGELS - 25MG - 40CT - XRL - 1CBD-9THC"
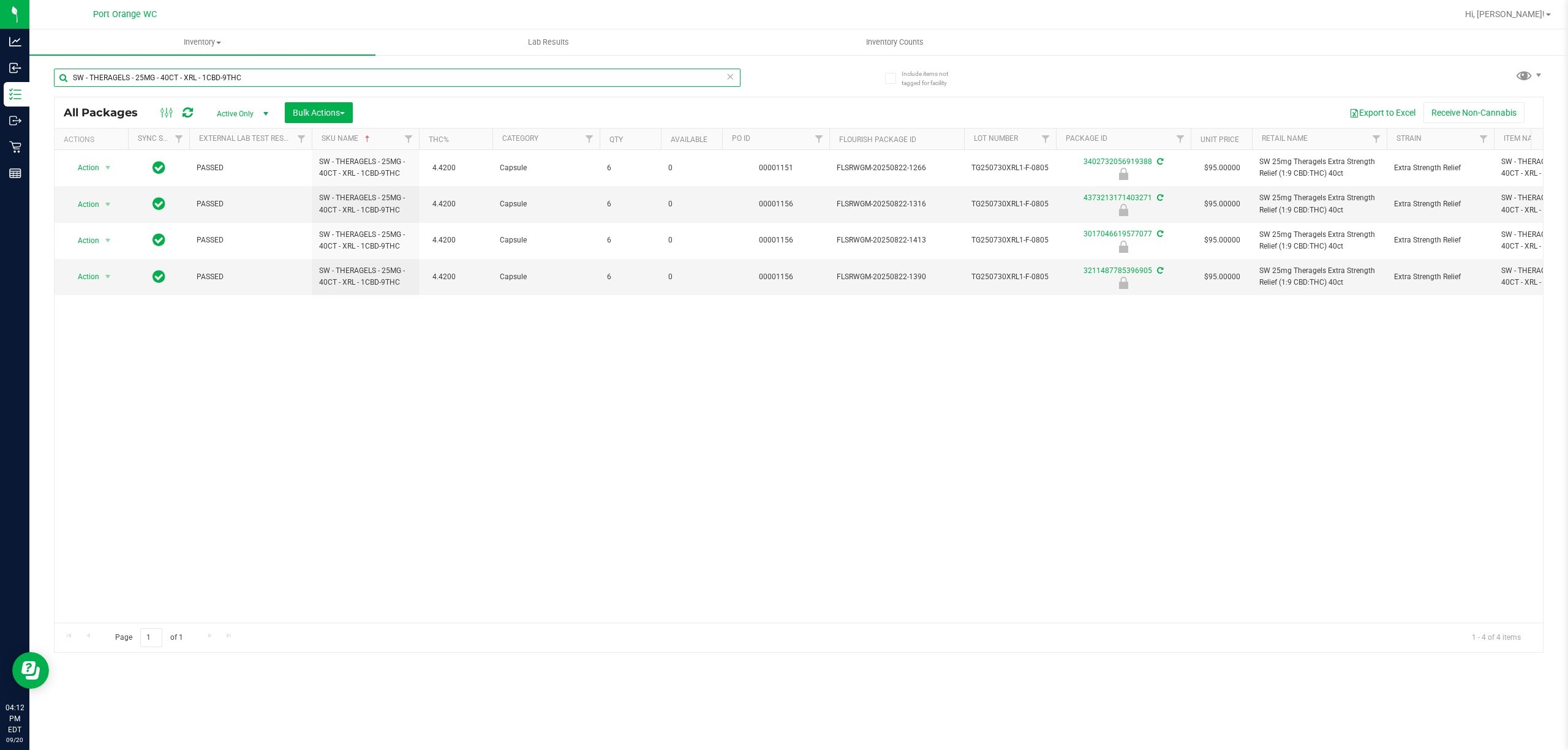
click at [297, 75] on input "SW - THERAGELS - 25MG - 40CT - XRL - 1CBD-9THC" at bounding box center [397, 77] width 687 height 18
paste input "INCTURE - 30ML - 600MG"
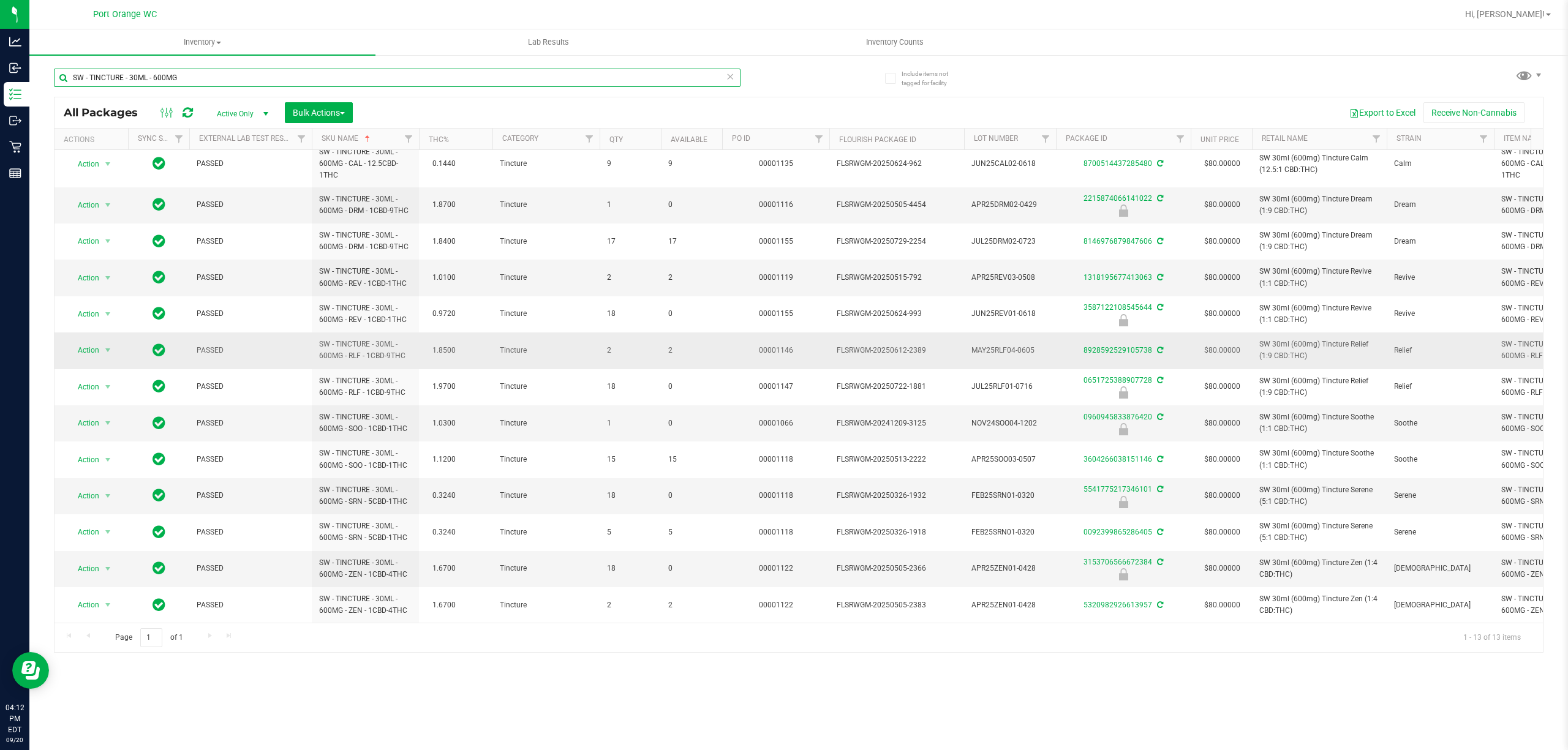
scroll to position [23, 0]
click at [668, 272] on span "2" at bounding box center [692, 277] width 46 height 12
click at [256, 79] on input "SW - TINCTURE - 30ML - 600MG" at bounding box center [397, 77] width 687 height 18
paste input "VAPE PEN DISTILLATE - 0.3G -"
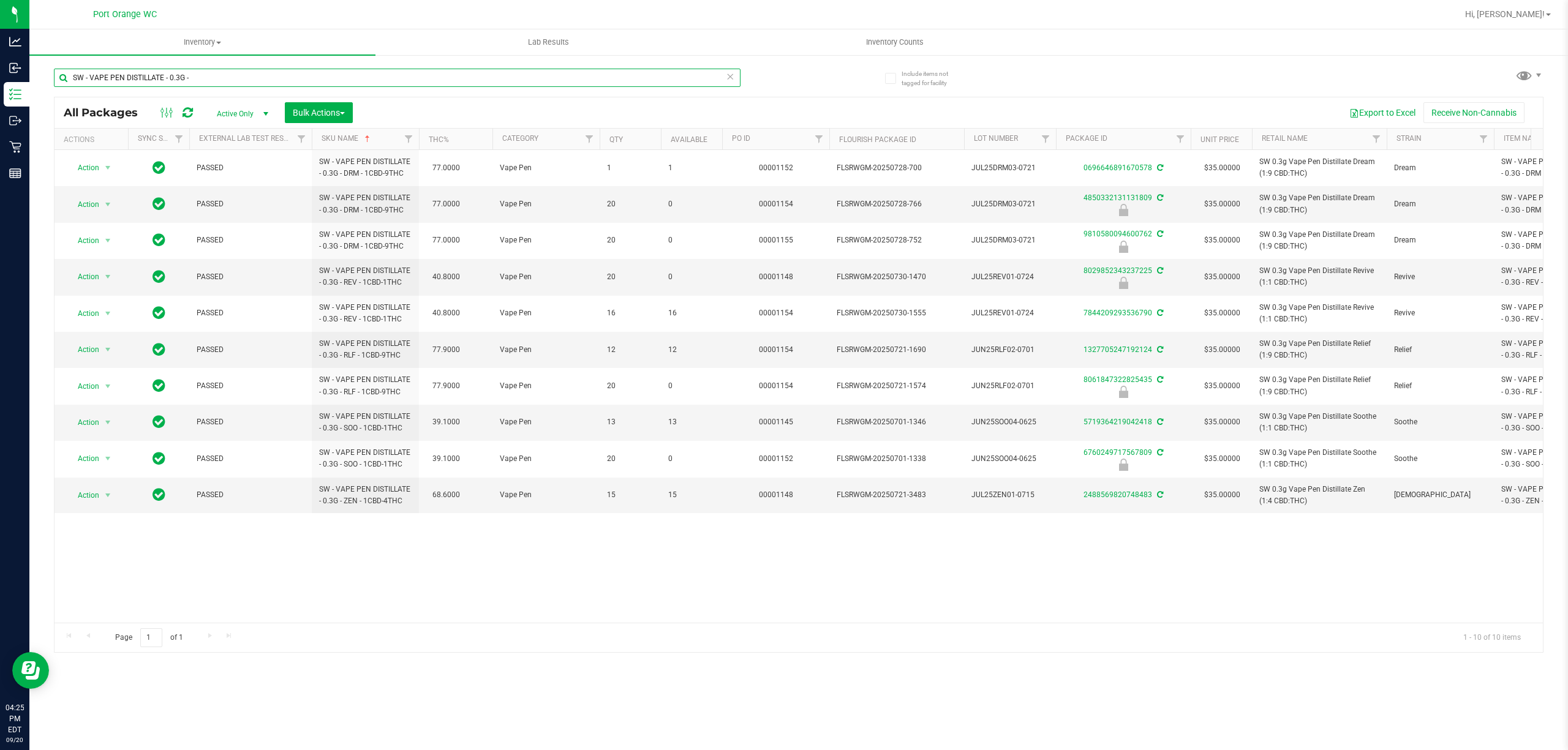
paste input "WNA - SOFT CHEWS - 10MG - 10CT"
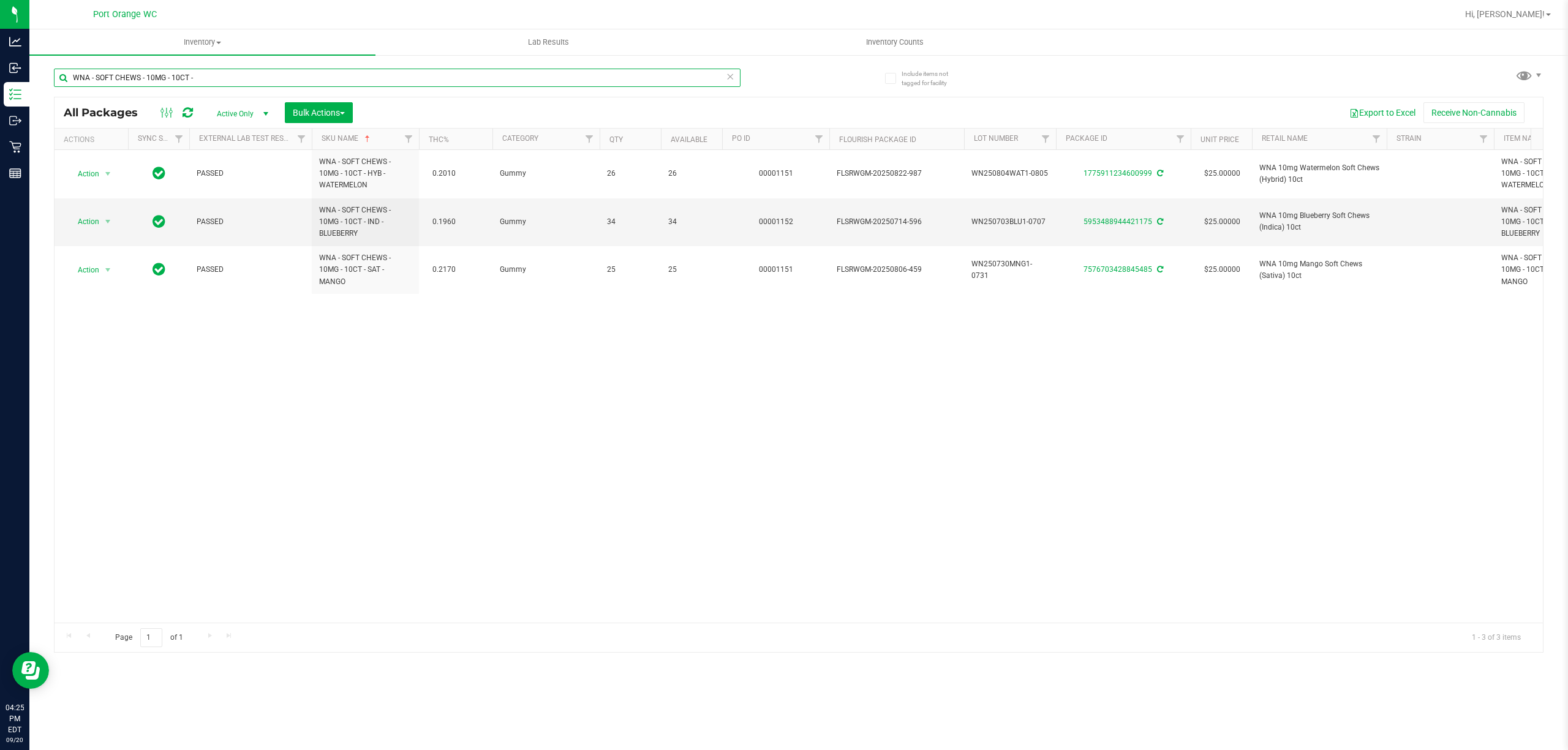
click at [257, 79] on input "WNA - SOFT CHEWS - 10MG - 10CT -" at bounding box center [397, 77] width 687 height 18
paste input "20MG - 10CT - 1CBD-1THC - STRAWBERRY LEMONADE"
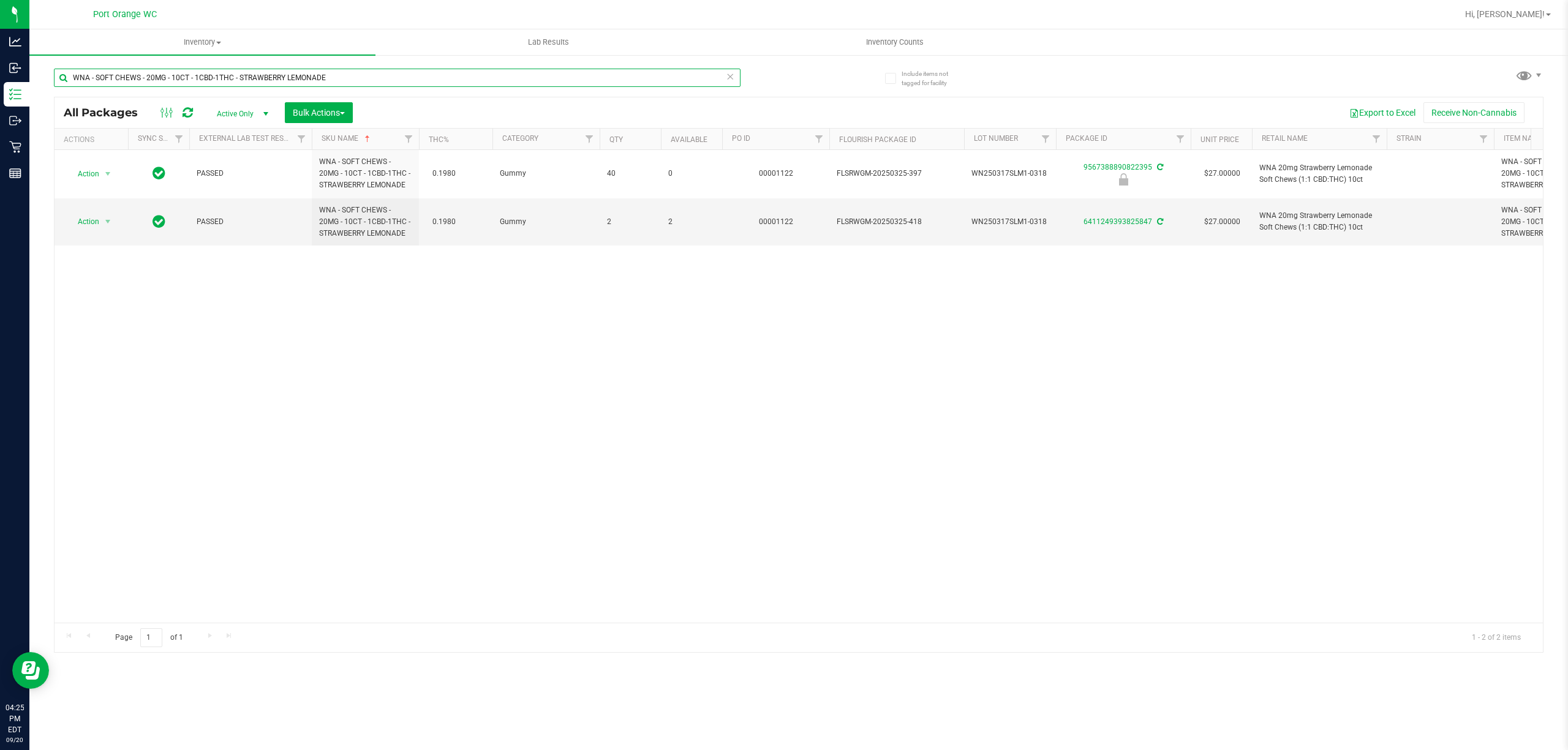
paste input "30MG - 10CT - 2CBD-1THC - YUZU"
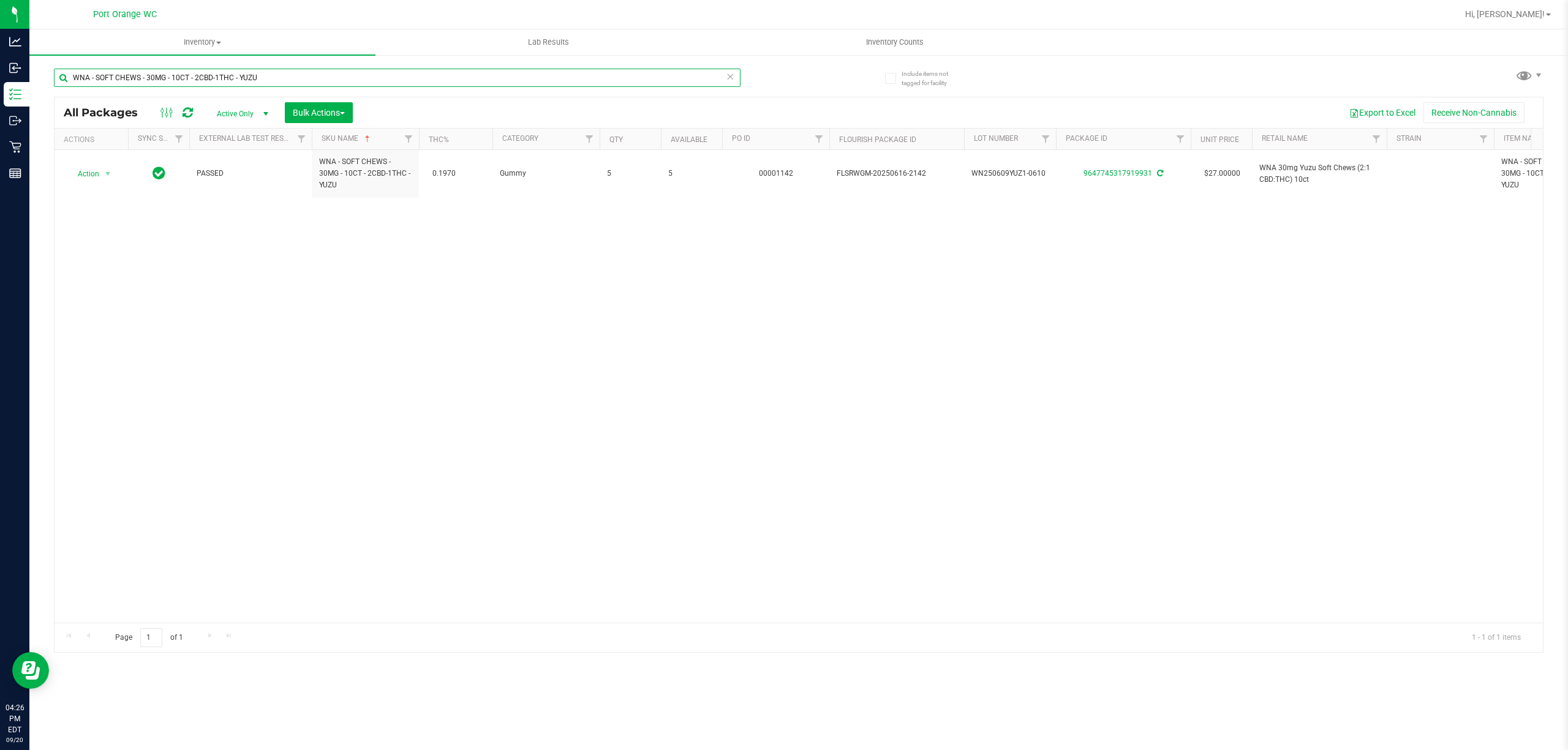
paste input "FAST ACTING - 10MG -"
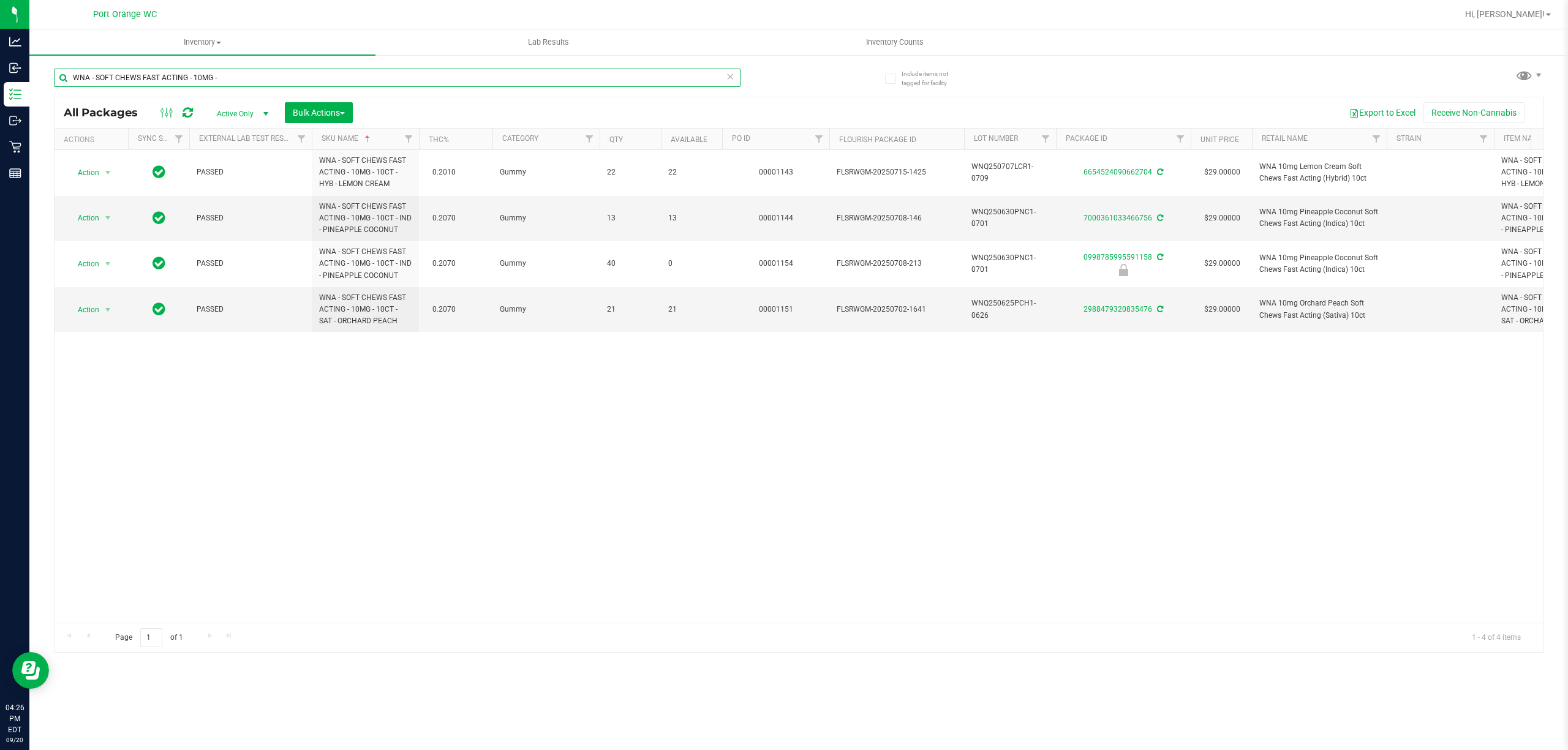
paste input "20MG - 10CT - 1CBD-1THC - STRAWBERRY LIME"
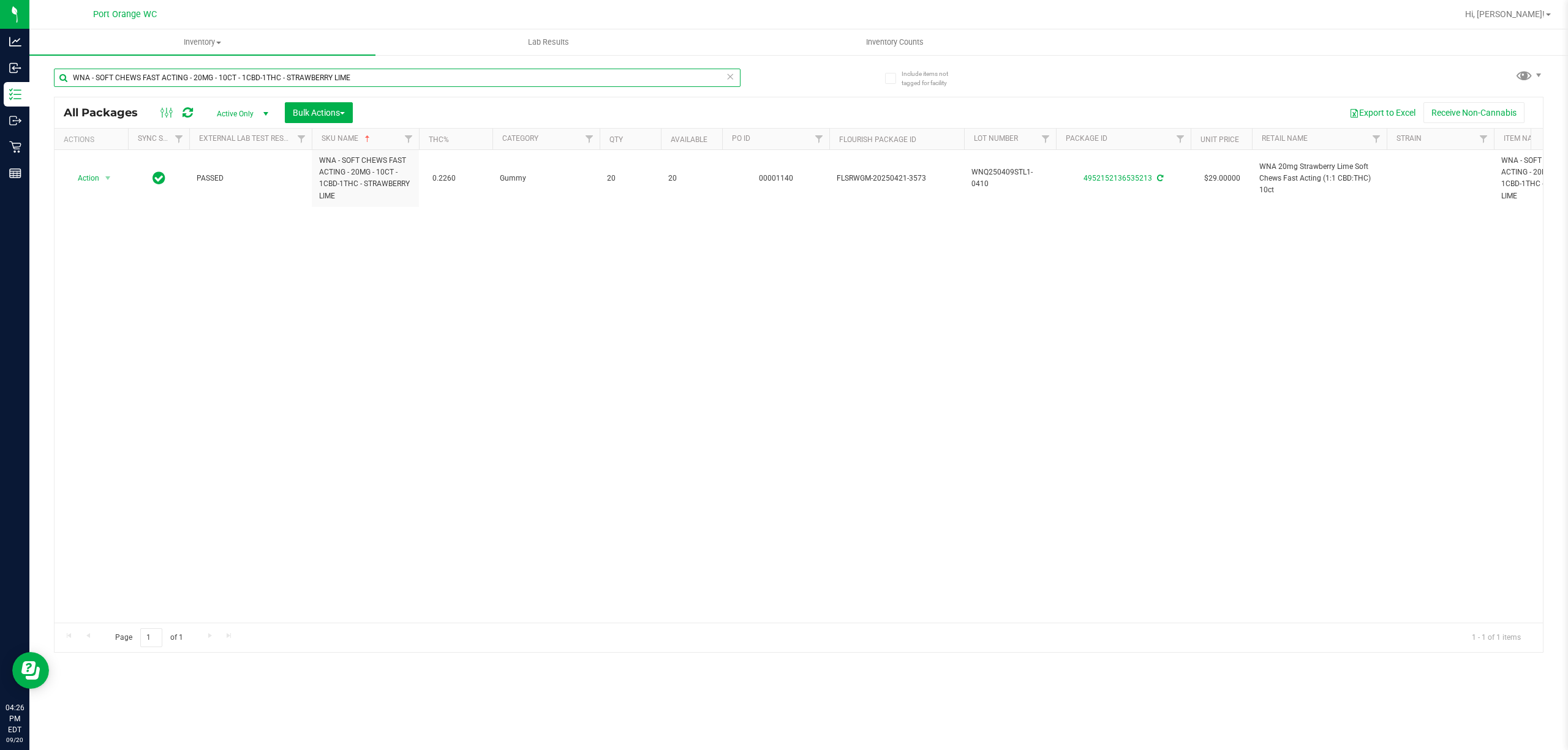
type input "WNA - SOFT CHEWS FAST ACTING - 20MG - 10CT - 1CBD-1THC - STRAWBERRY LIME"
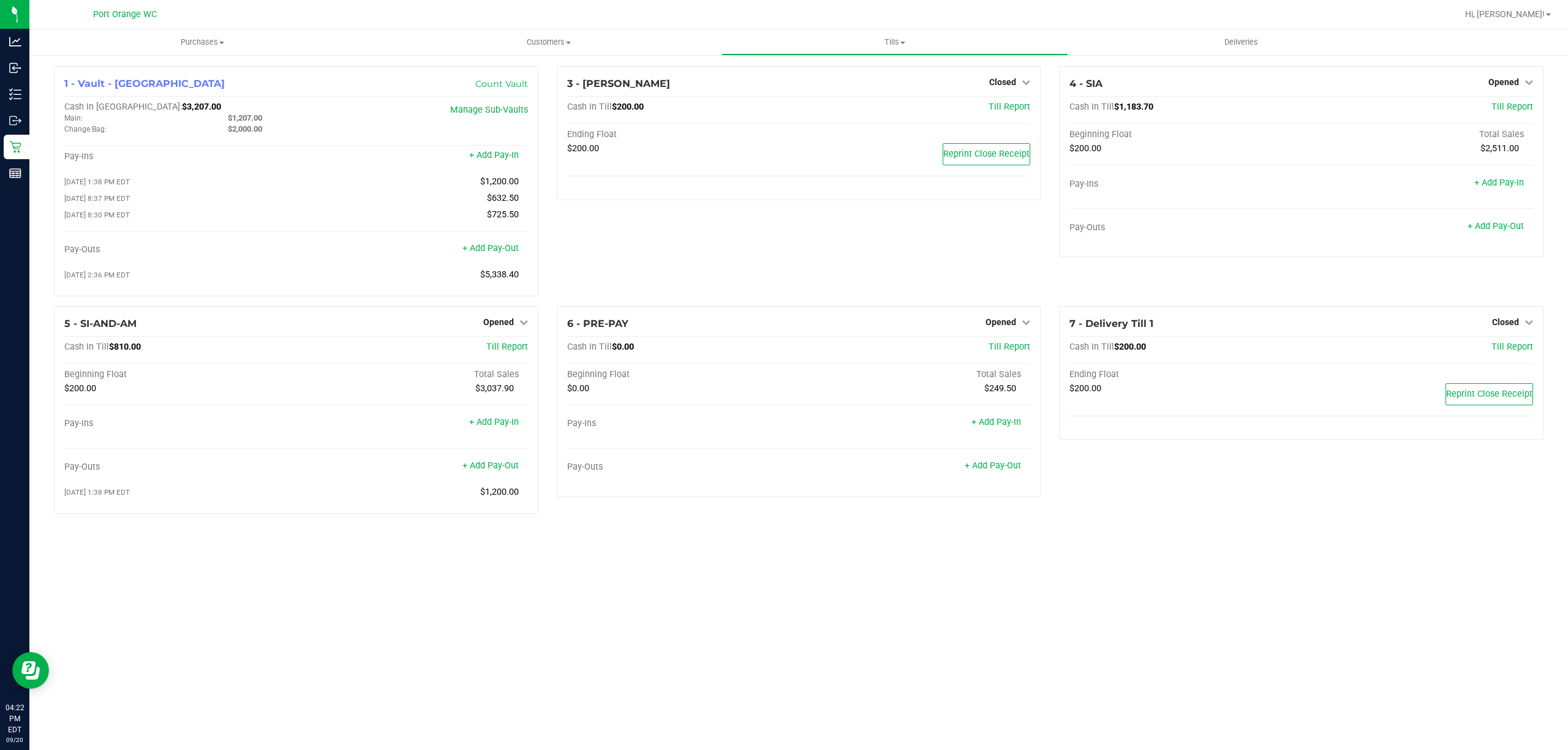
click at [1175, 660] on div "Purchases Summary of purchases Fulfillment All purchases Customers All customer…" at bounding box center [799, 390] width 1538 height 721
click at [1481, 223] on link "+ Add Pay-Out" at bounding box center [1496, 226] width 56 height 11
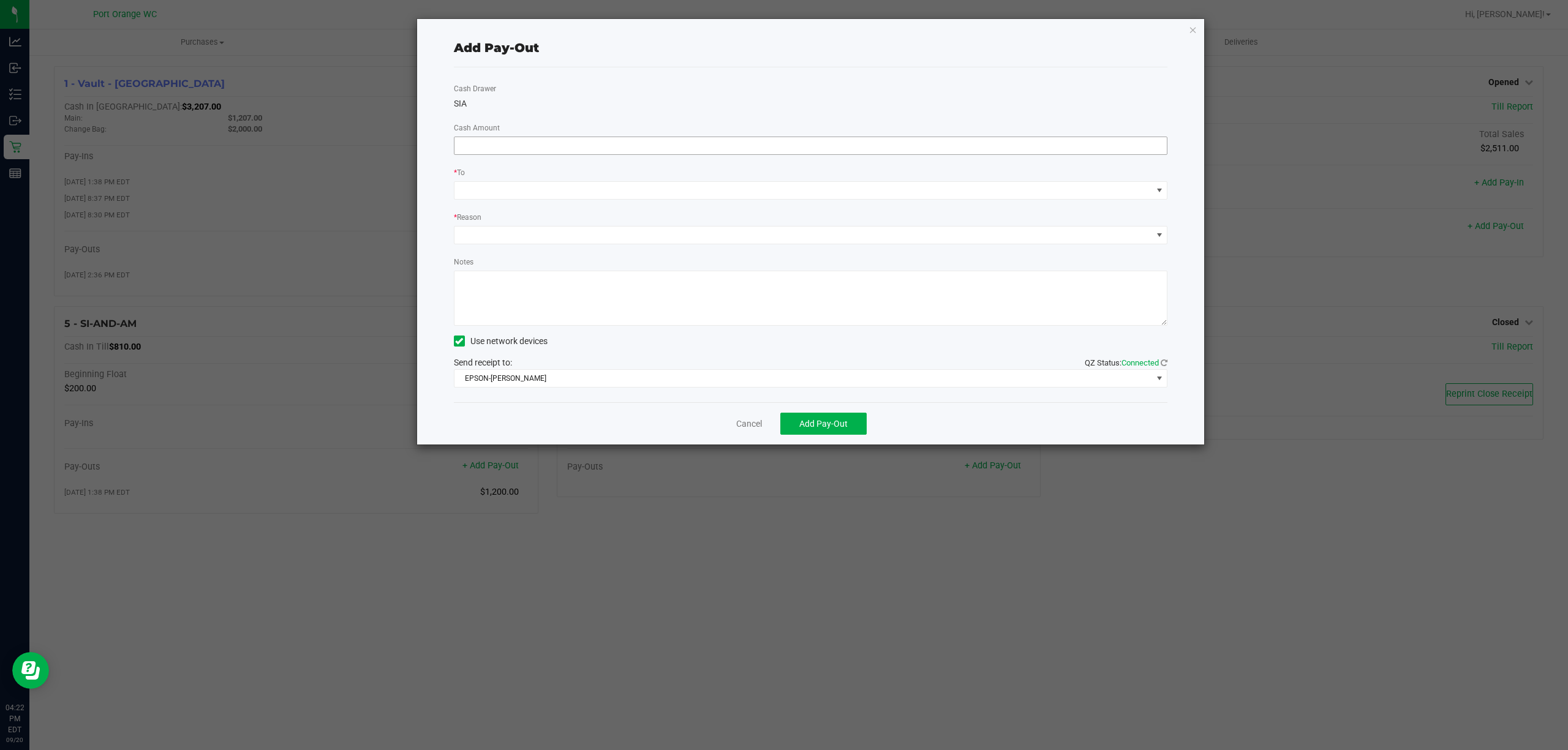
click at [1093, 154] on span at bounding box center [811, 146] width 714 height 18
click at [1044, 145] on input at bounding box center [811, 146] width 713 height 17
type input "$980.00"
click at [537, 189] on span at bounding box center [803, 190] width 698 height 17
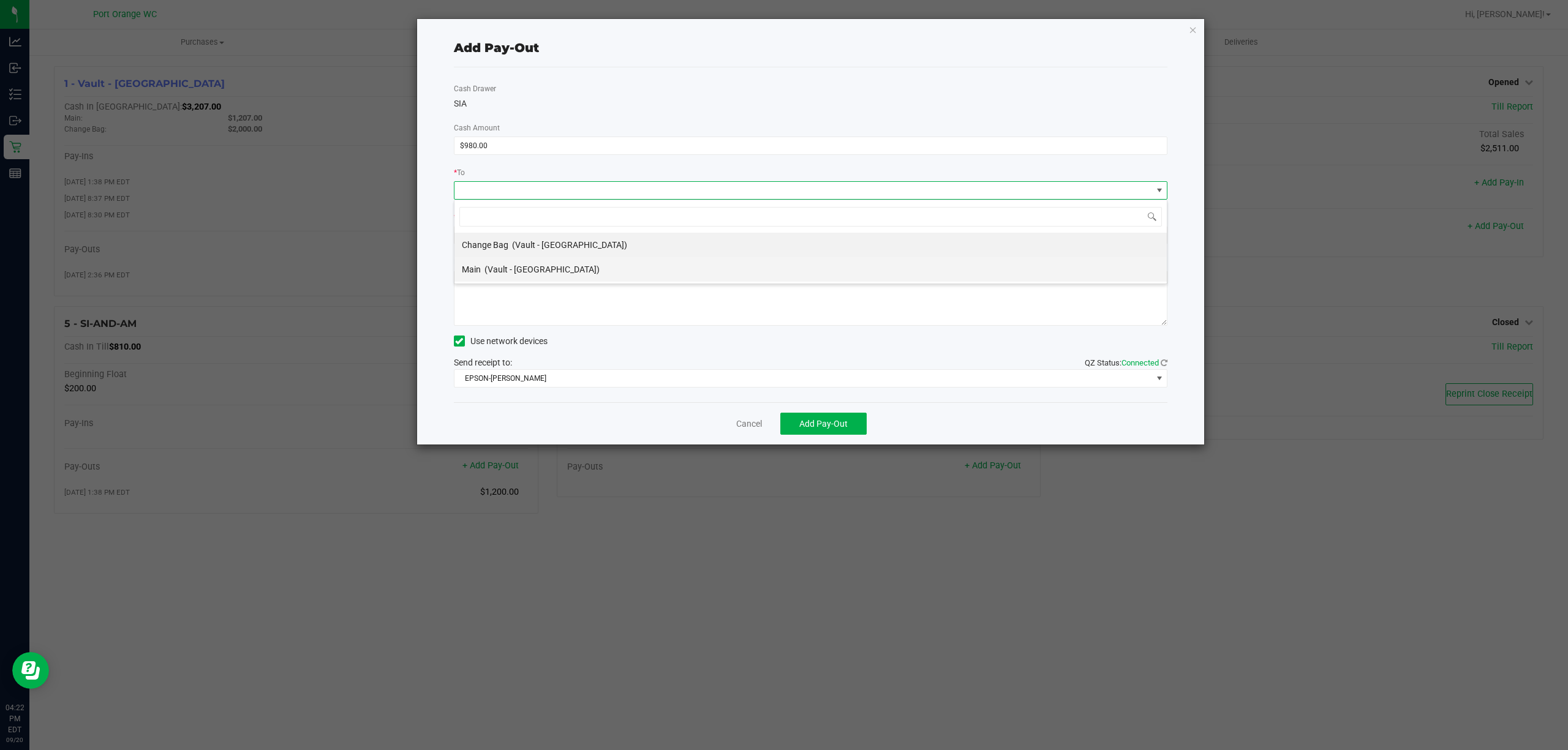
click at [530, 265] on span "(Vault - [GEOGRAPHIC_DATA])" at bounding box center [542, 270] width 115 height 10
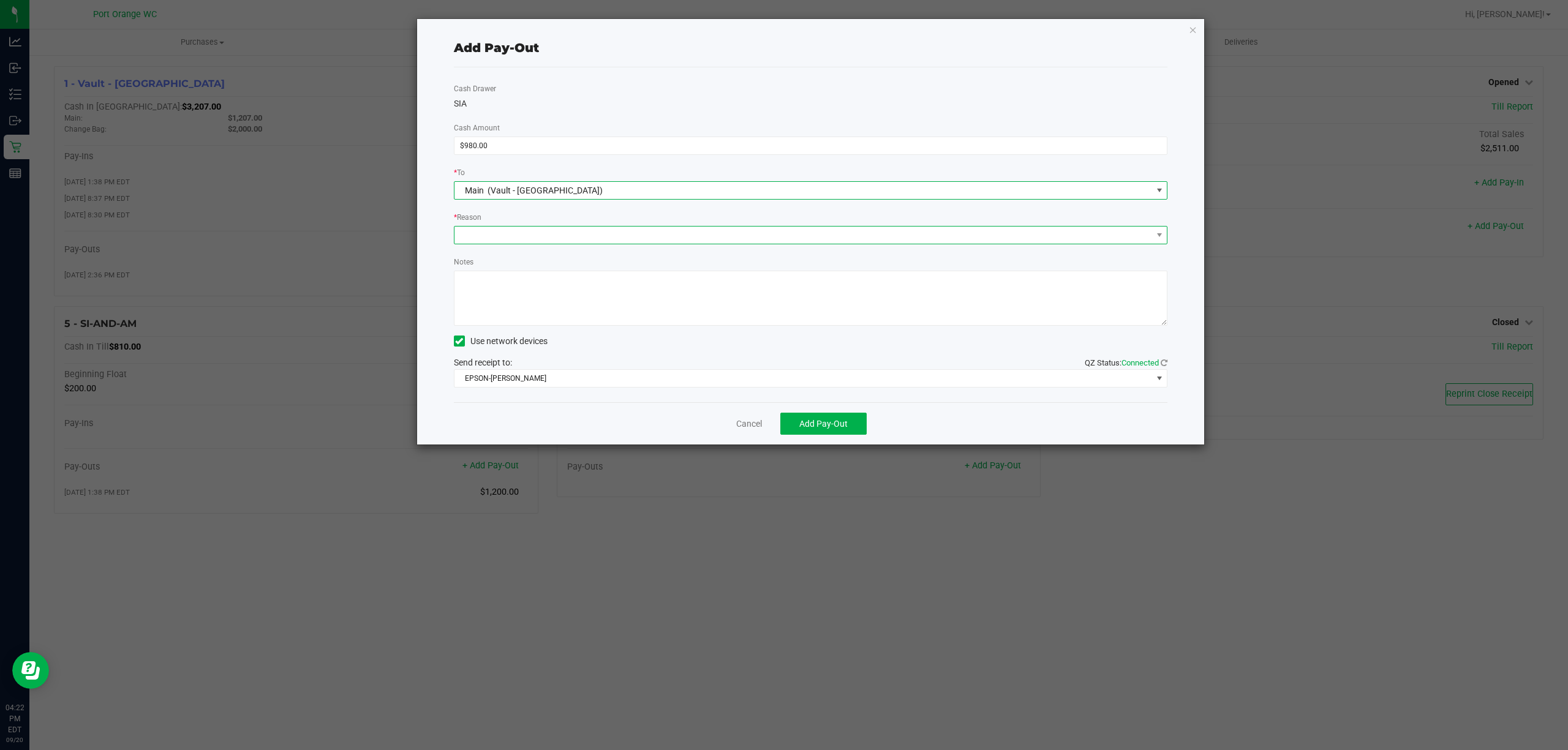
click at [535, 233] on span at bounding box center [803, 235] width 698 height 17
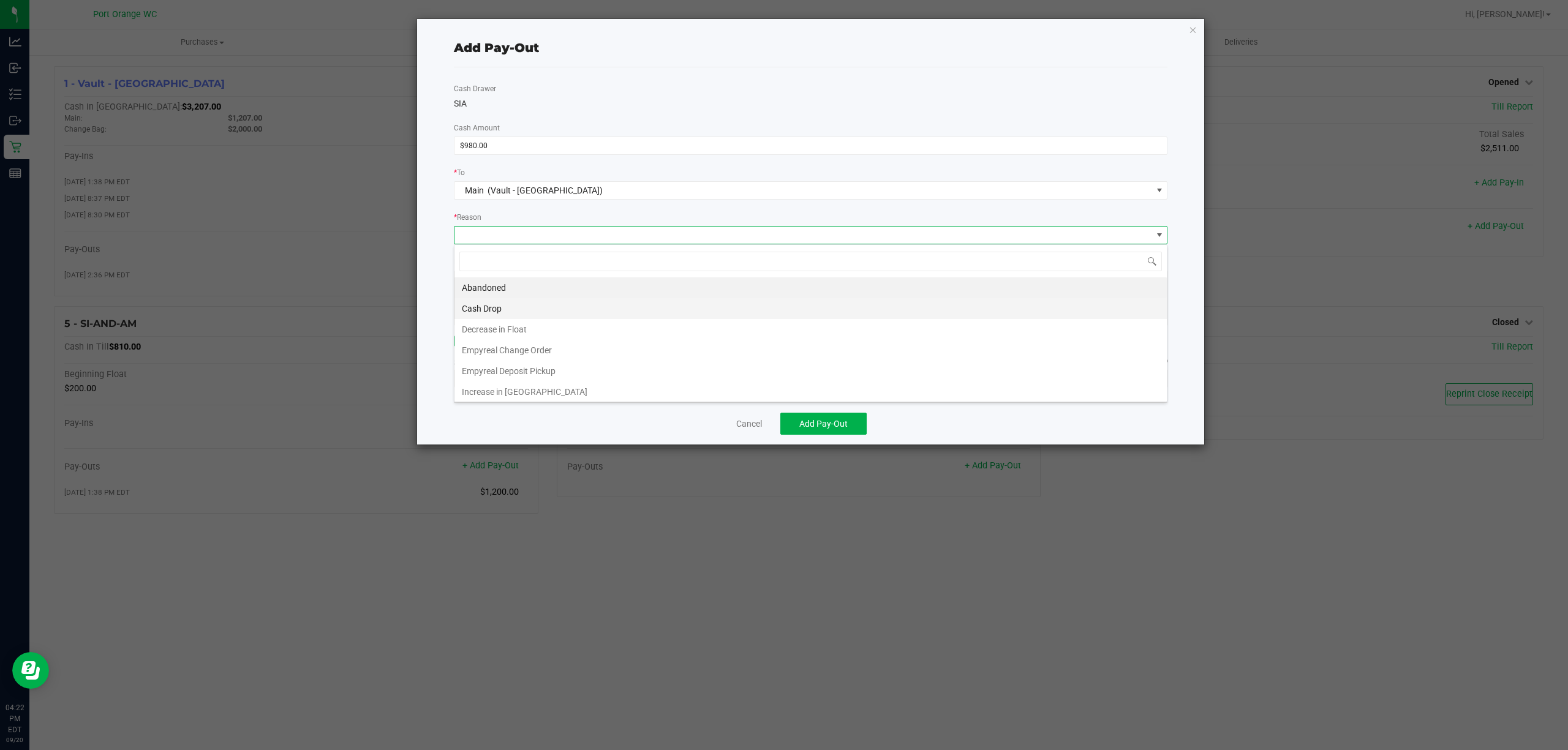
click at [534, 308] on li "Cash Drop" at bounding box center [810, 309] width 712 height 21
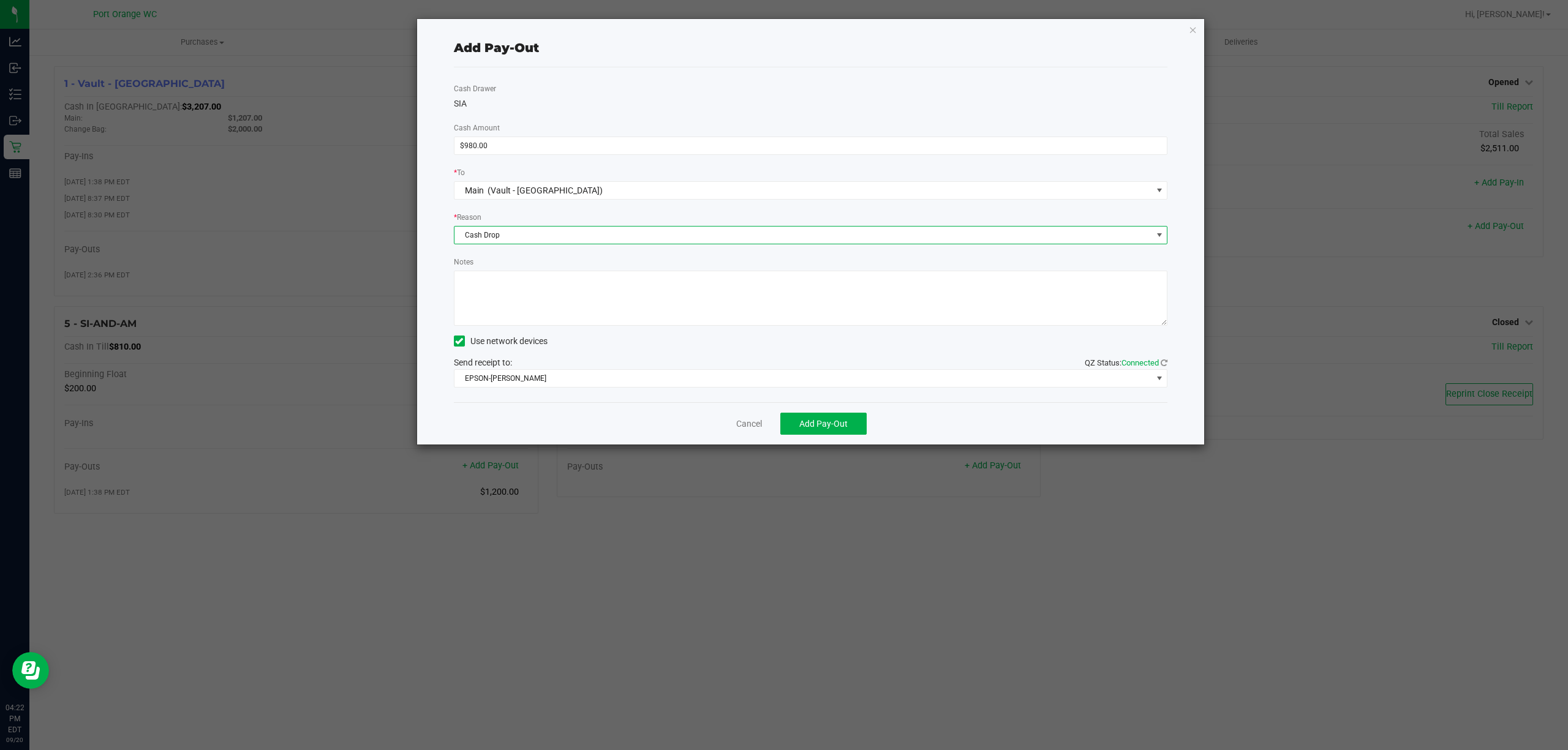
click at [580, 310] on textarea "Notes" at bounding box center [811, 298] width 714 height 55
type textarea "ps"
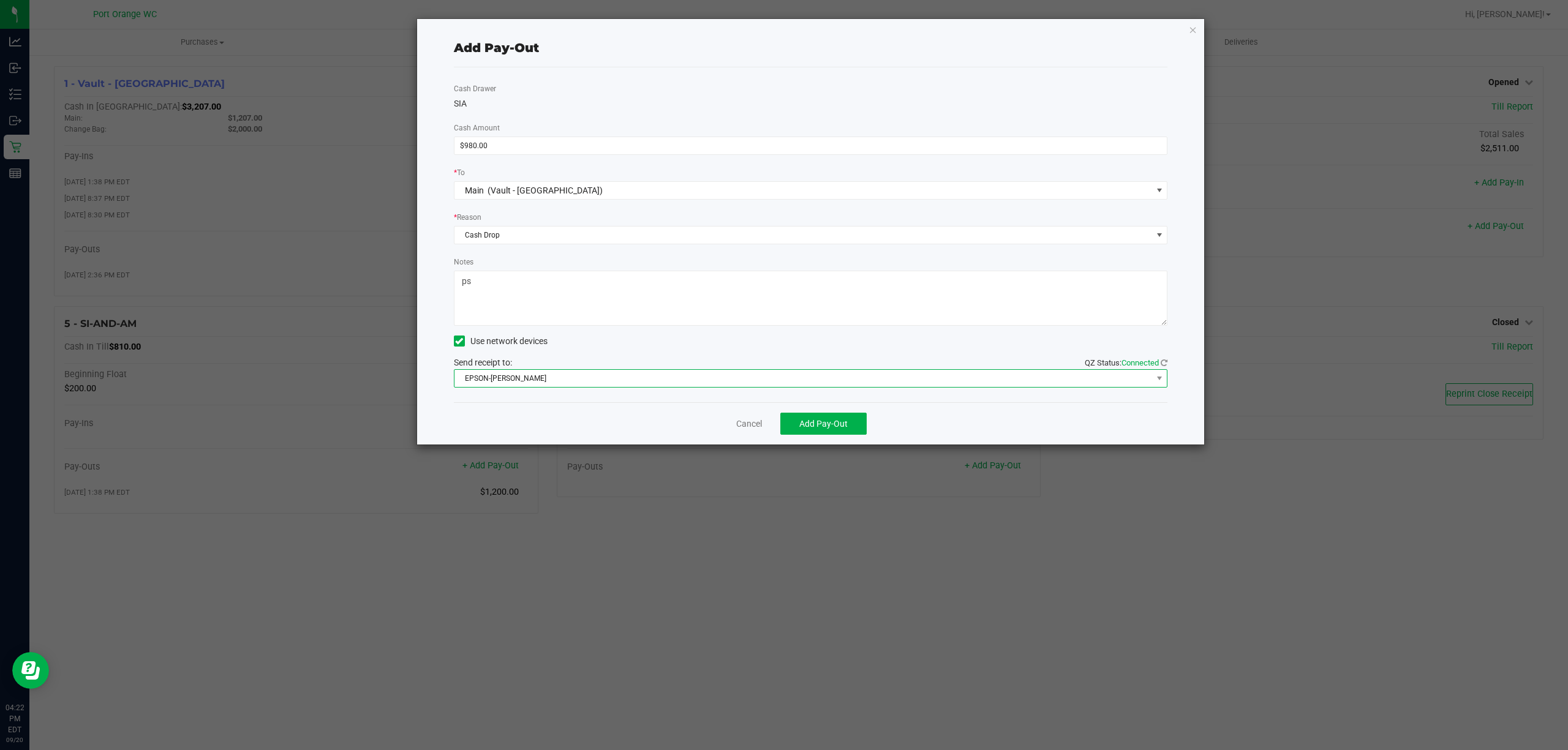
click at [675, 376] on span "EPSON-[PERSON_NAME]" at bounding box center [803, 378] width 698 height 17
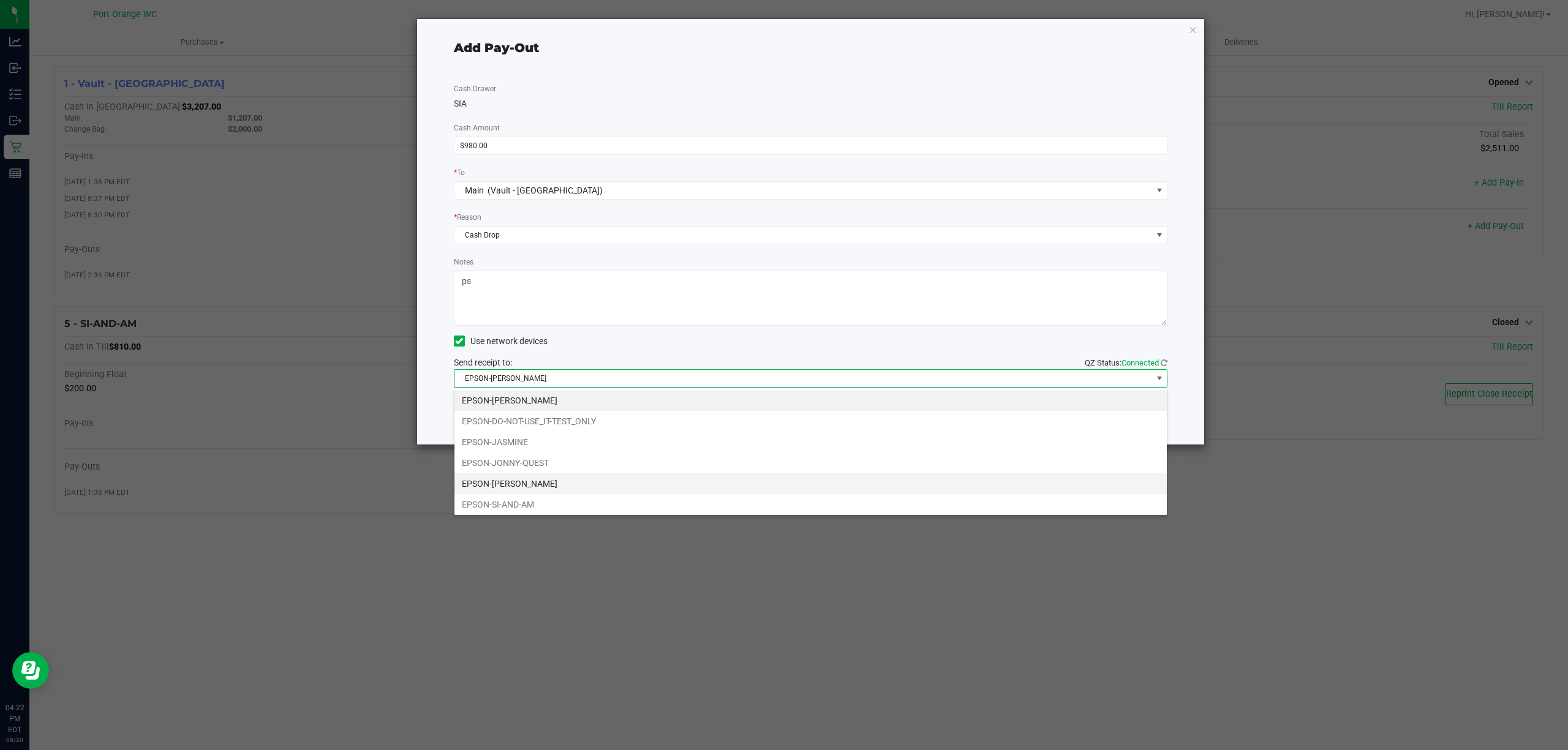
scroll to position [26, 0]
click at [569, 500] on li "EPSON-SIA" at bounding box center [810, 502] width 712 height 21
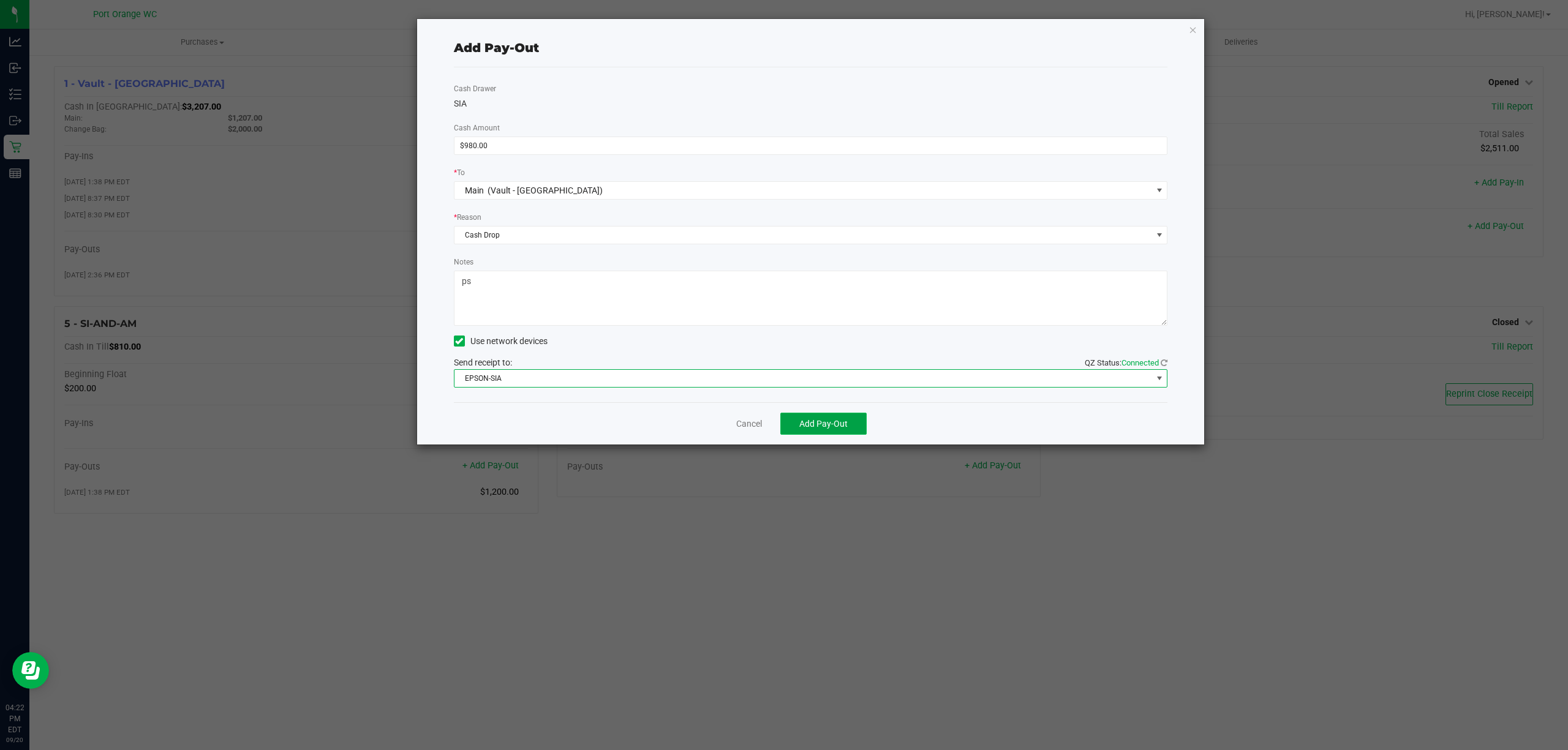
click at [836, 423] on span "Add Pay-Out" at bounding box center [823, 424] width 49 height 10
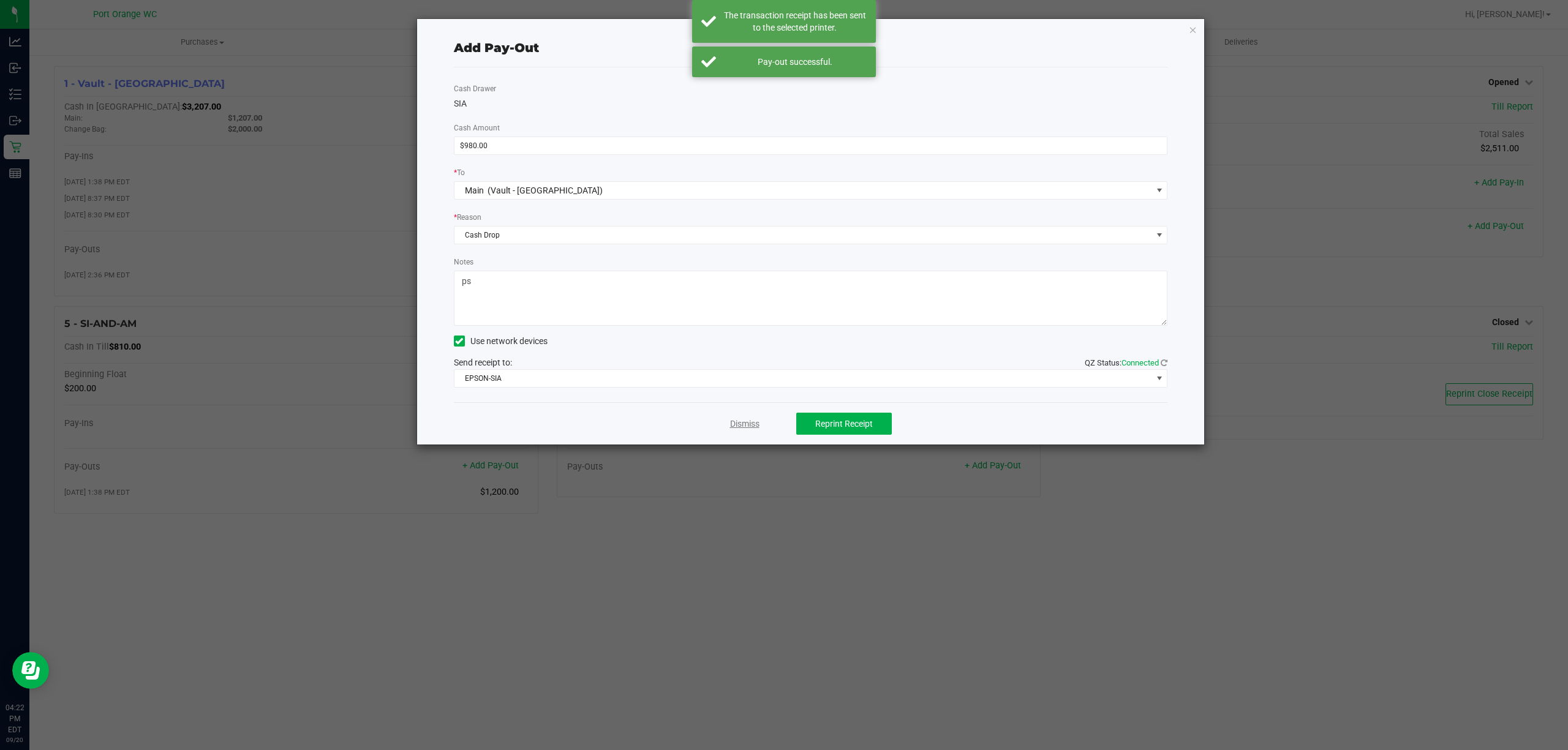
click at [744, 426] on link "Dismiss" at bounding box center [745, 424] width 30 height 13
